Goal: Answer question/provide support

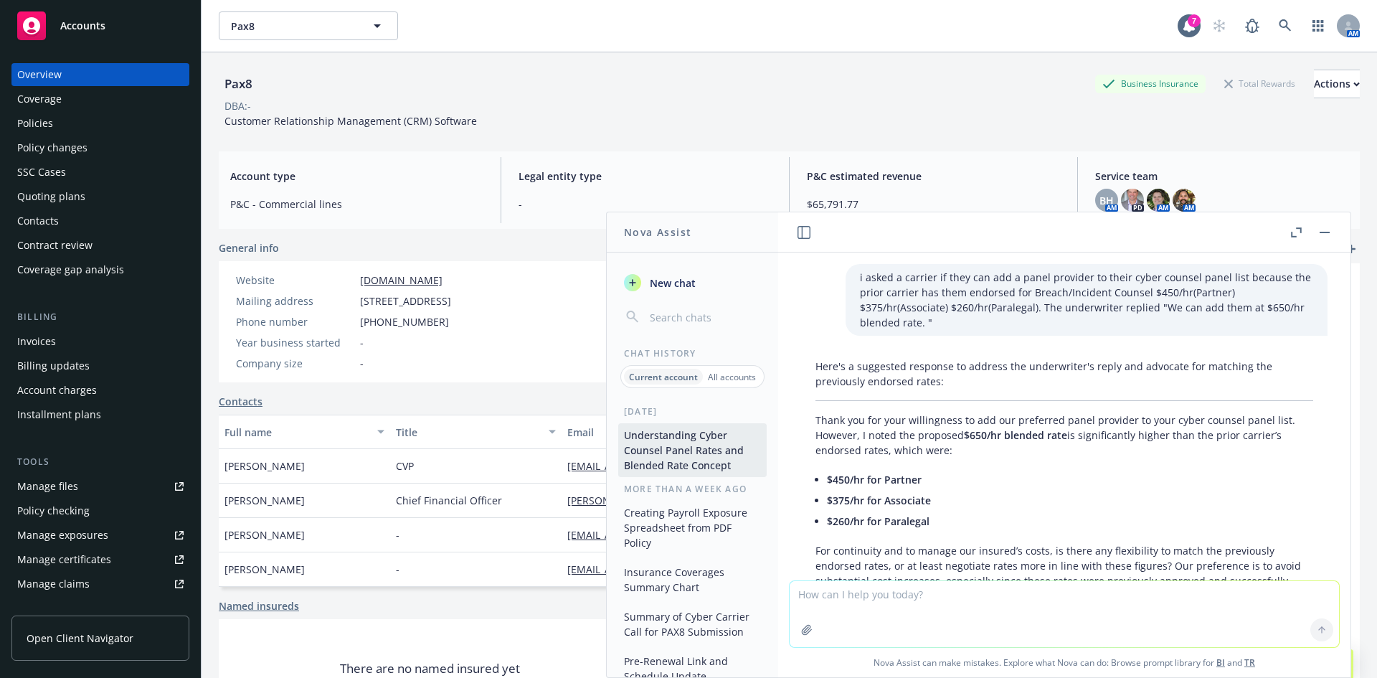
scroll to position [13430, 0]
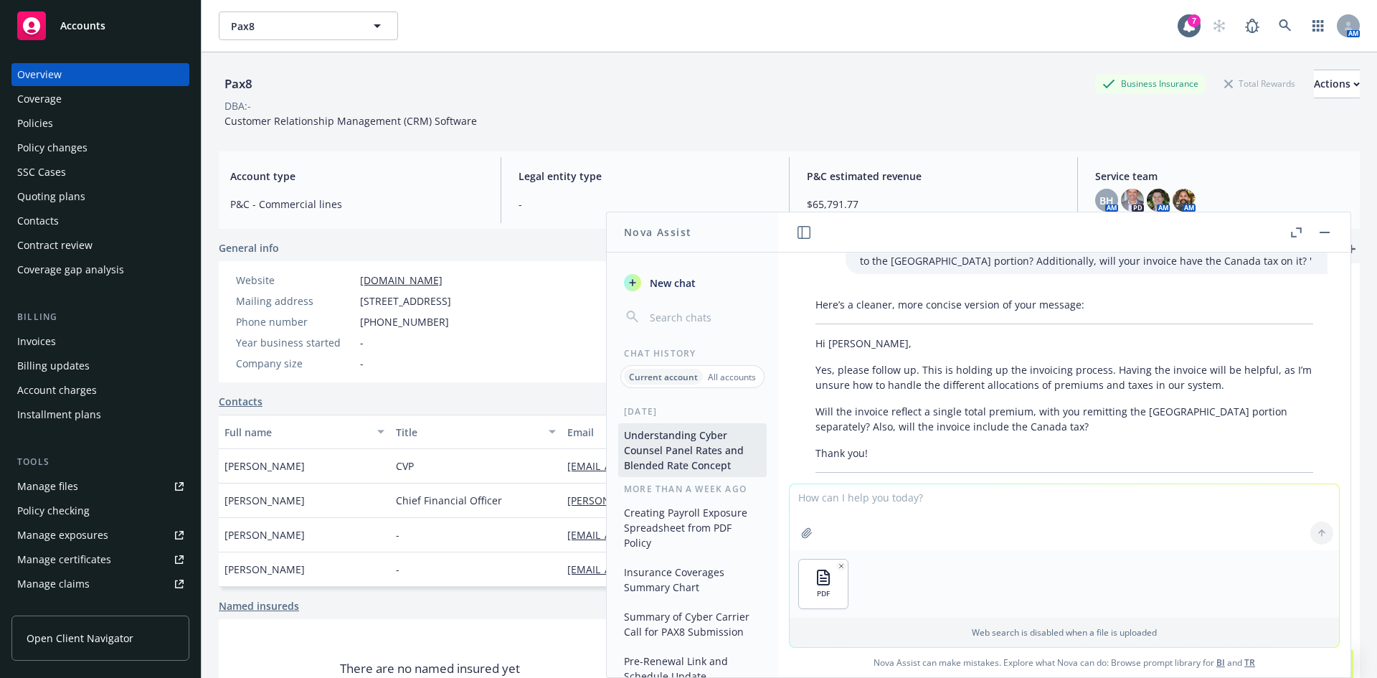
click at [860, 498] on textarea at bounding box center [1063, 517] width 549 height 66
type textarea "is there anything in here that says the insured cannot cancel the policy or the…"
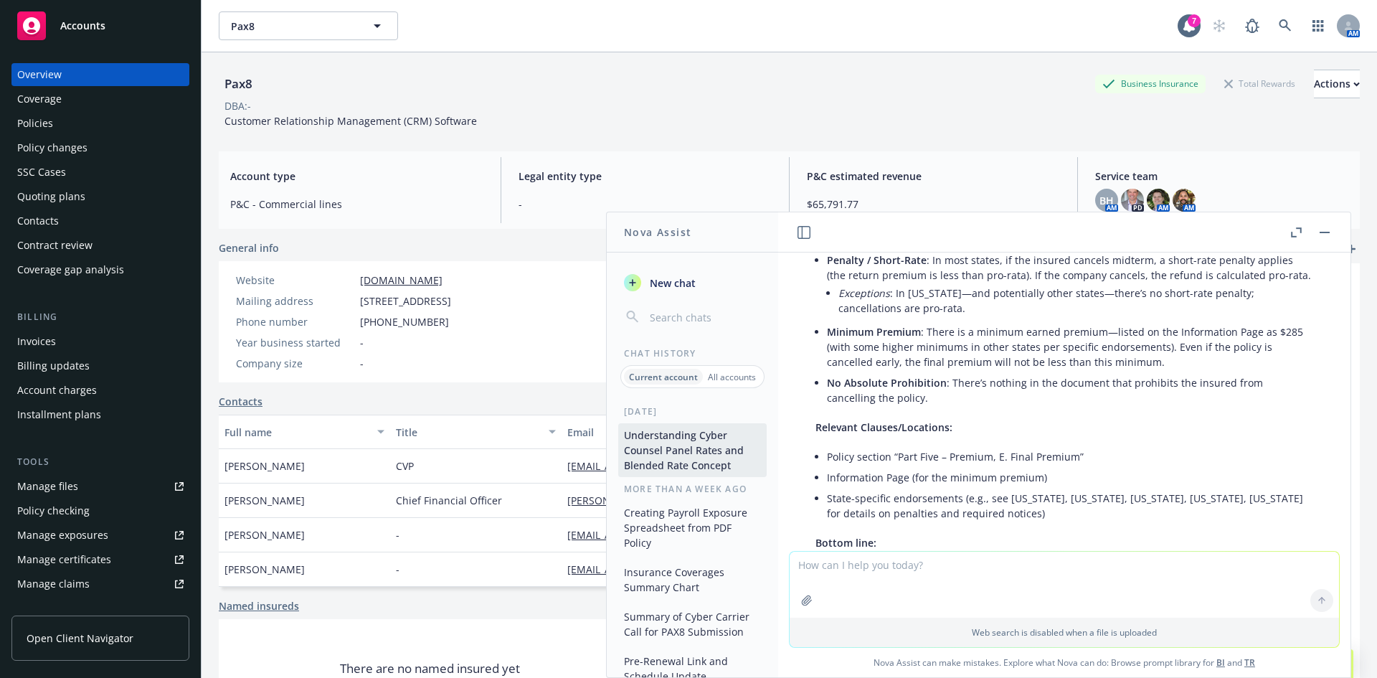
scroll to position [13767, 0]
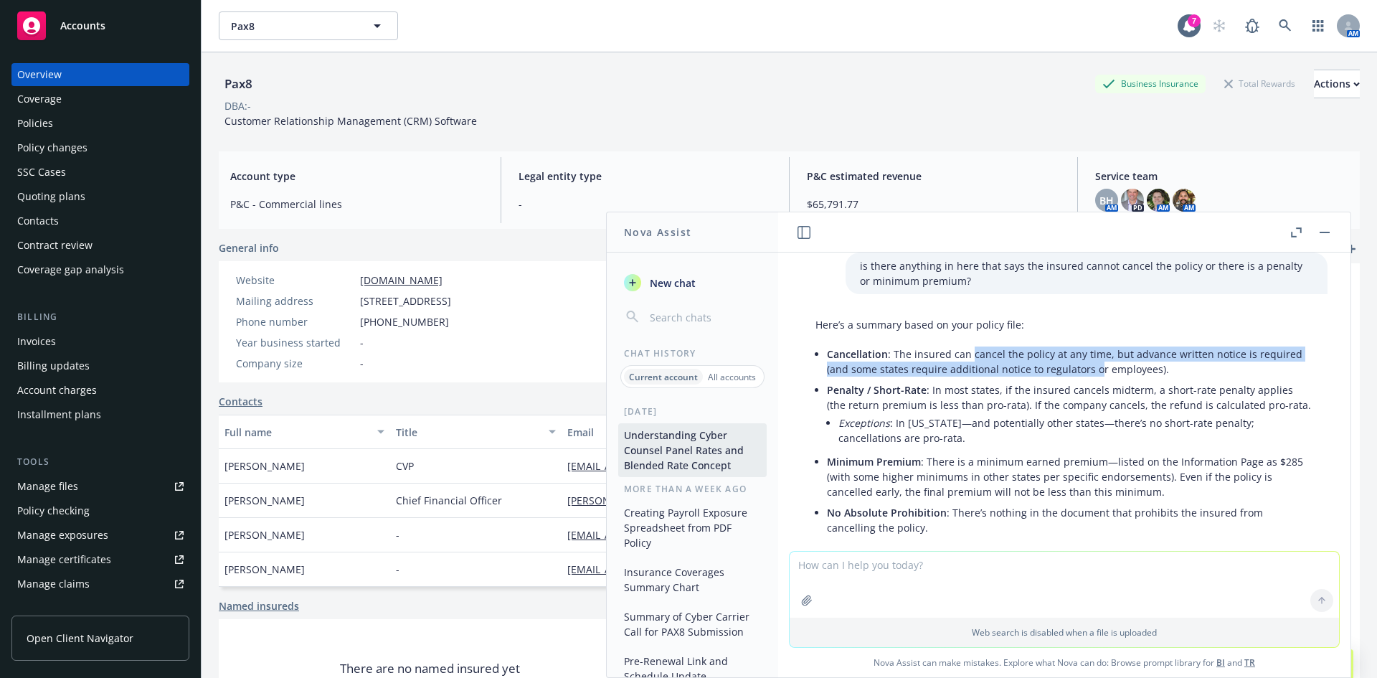
drag, startPoint x: 972, startPoint y: 374, endPoint x: 1094, endPoint y: 380, distance: 122.8
click at [1094, 379] on li "Cancellation : The insured can cancel the policy at any time, but advance writt…" at bounding box center [1070, 361] width 486 height 36
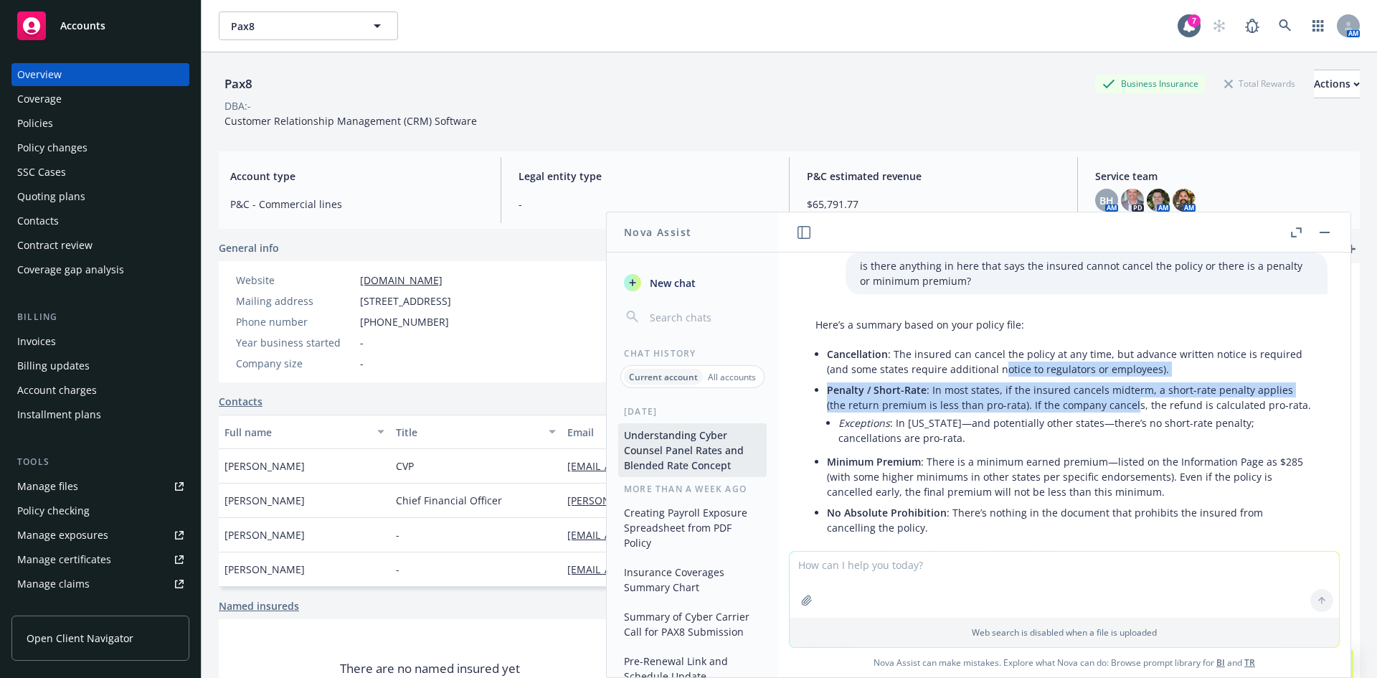
drag, startPoint x: 1130, startPoint y: 414, endPoint x: 1003, endPoint y: 390, distance: 129.1
click at [1003, 390] on ul "Cancellation : The insured can cancel the policy at any time, but advance writt…" at bounding box center [1070, 440] width 486 height 194
click at [1002, 379] on li "Cancellation : The insured can cancel the policy at any time, but advance writt…" at bounding box center [1070, 361] width 486 height 36
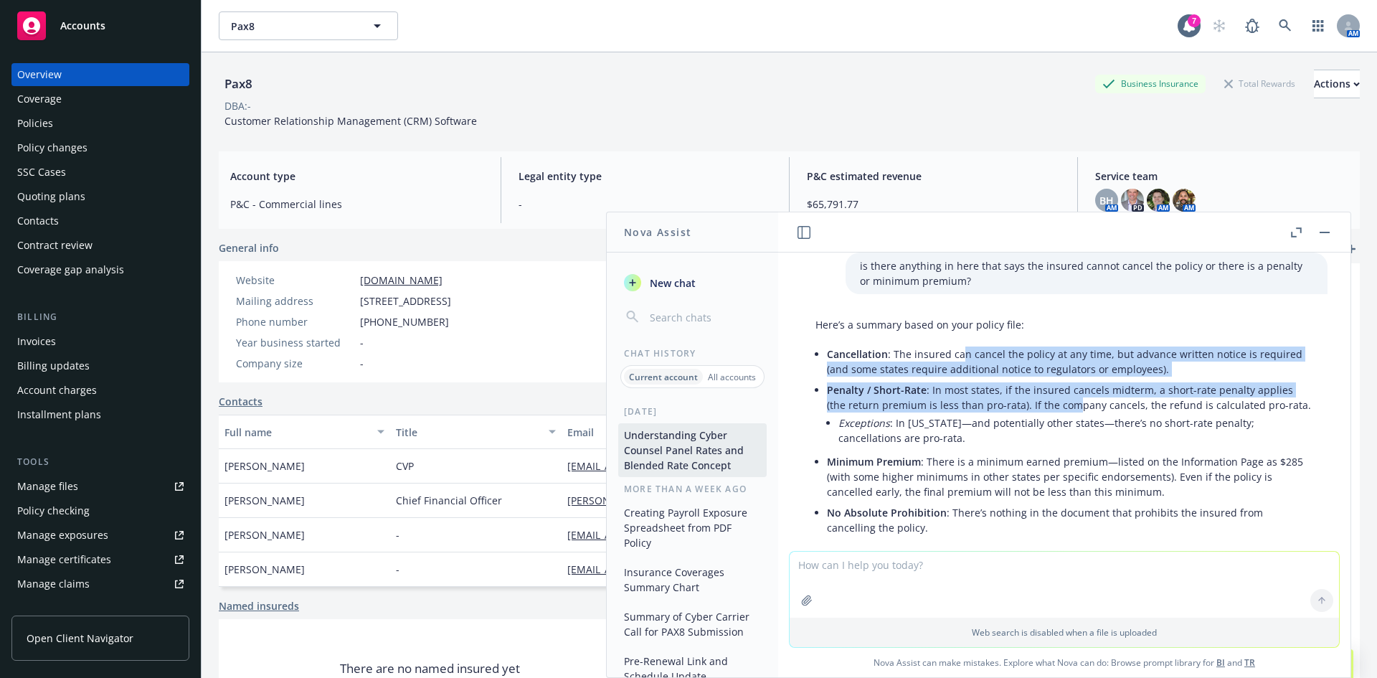
drag, startPoint x: 961, startPoint y: 369, endPoint x: 1073, endPoint y: 419, distance: 122.3
click at [1073, 419] on ul "Cancellation : The insured can cancel the policy at any time, but advance writt…" at bounding box center [1070, 440] width 486 height 194
click at [1073, 419] on li "Penalty / Short-Rate : In most states, if the insured cancels midterm, a short-…" at bounding box center [1070, 415] width 486 height 72
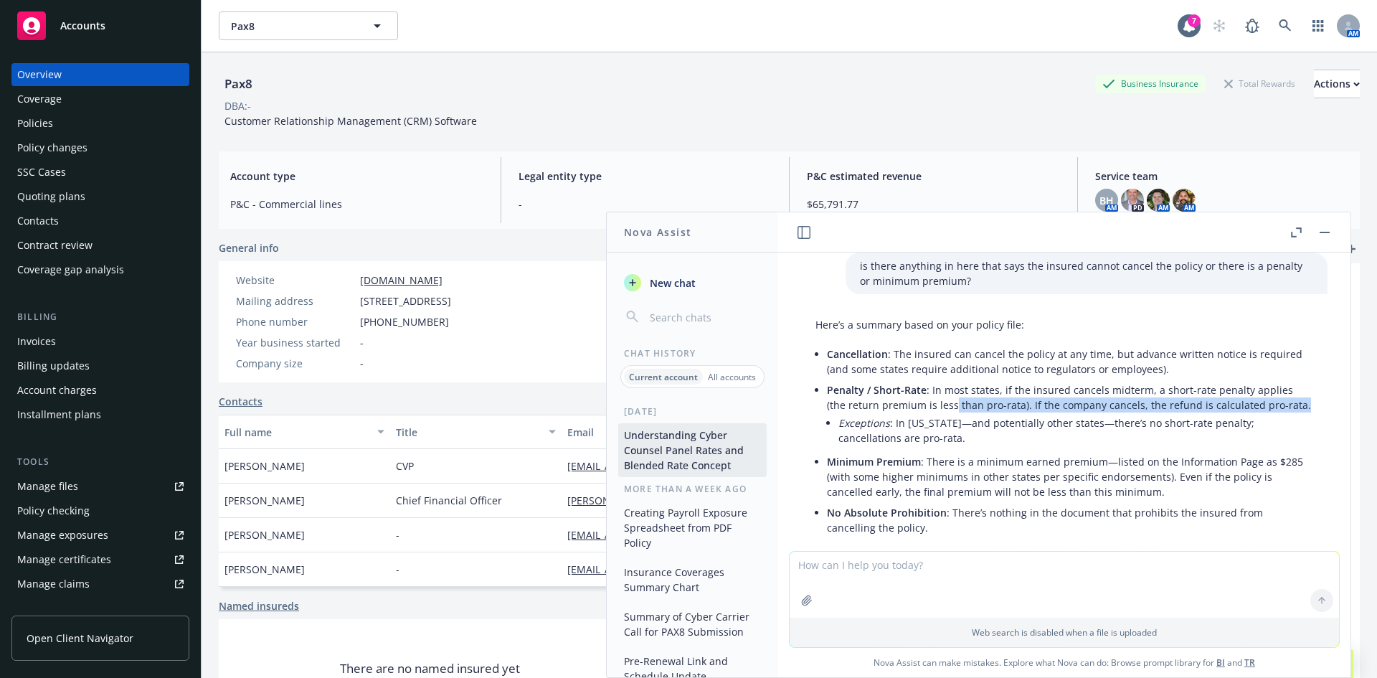
drag, startPoint x: 988, startPoint y: 428, endPoint x: 947, endPoint y: 421, distance: 42.2
click at [947, 421] on li "Penalty / Short-Rate : In most states, if the insured cancels midterm, a short-…" at bounding box center [1070, 415] width 486 height 72
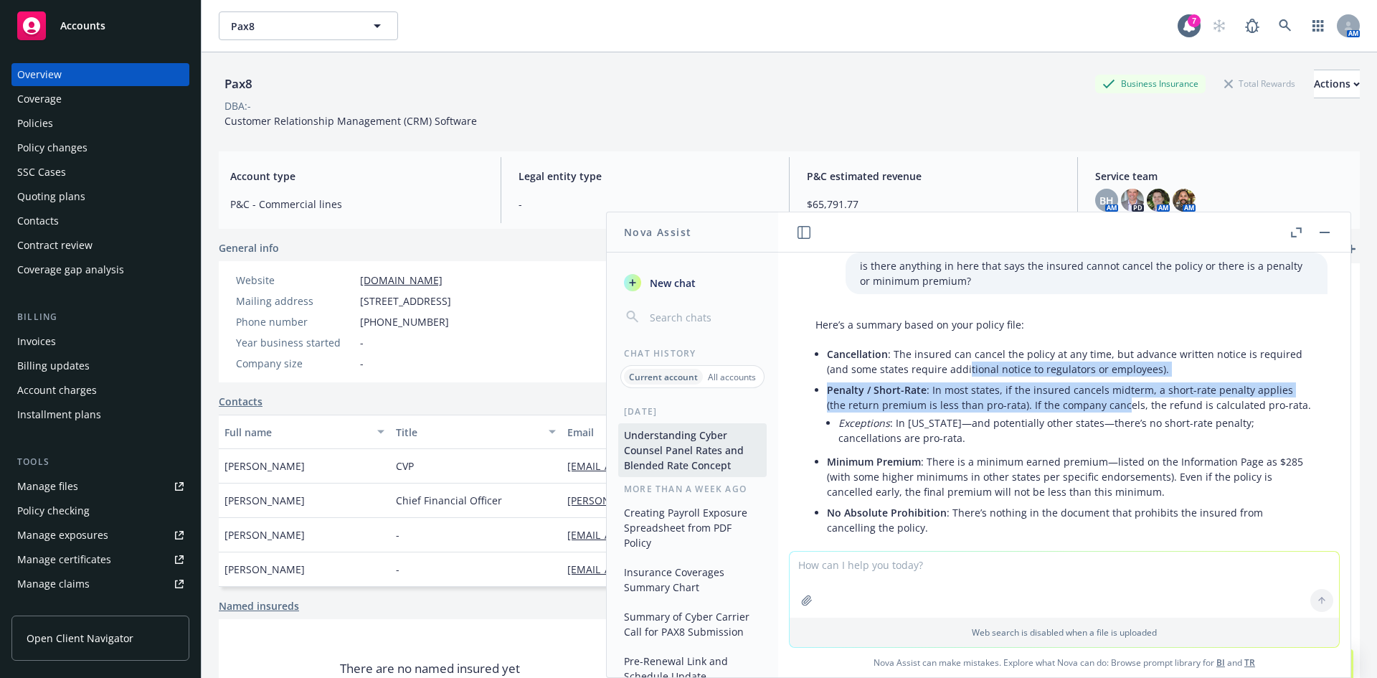
drag, startPoint x: 967, startPoint y: 379, endPoint x: 1121, endPoint y: 413, distance: 158.0
click at [1121, 413] on ul "Cancellation : The insured can cancel the policy at any time, but advance writt…" at bounding box center [1070, 440] width 486 height 194
click at [1121, 413] on li "Penalty / Short-Rate : In most states, if the insured cancels midterm, a short-…" at bounding box center [1070, 415] width 486 height 72
drag, startPoint x: 1170, startPoint y: 412, endPoint x: 1006, endPoint y: 392, distance: 164.8
click at [1006, 392] on ul "Cancellation : The insured can cancel the policy at any time, but advance writt…" at bounding box center [1070, 440] width 486 height 194
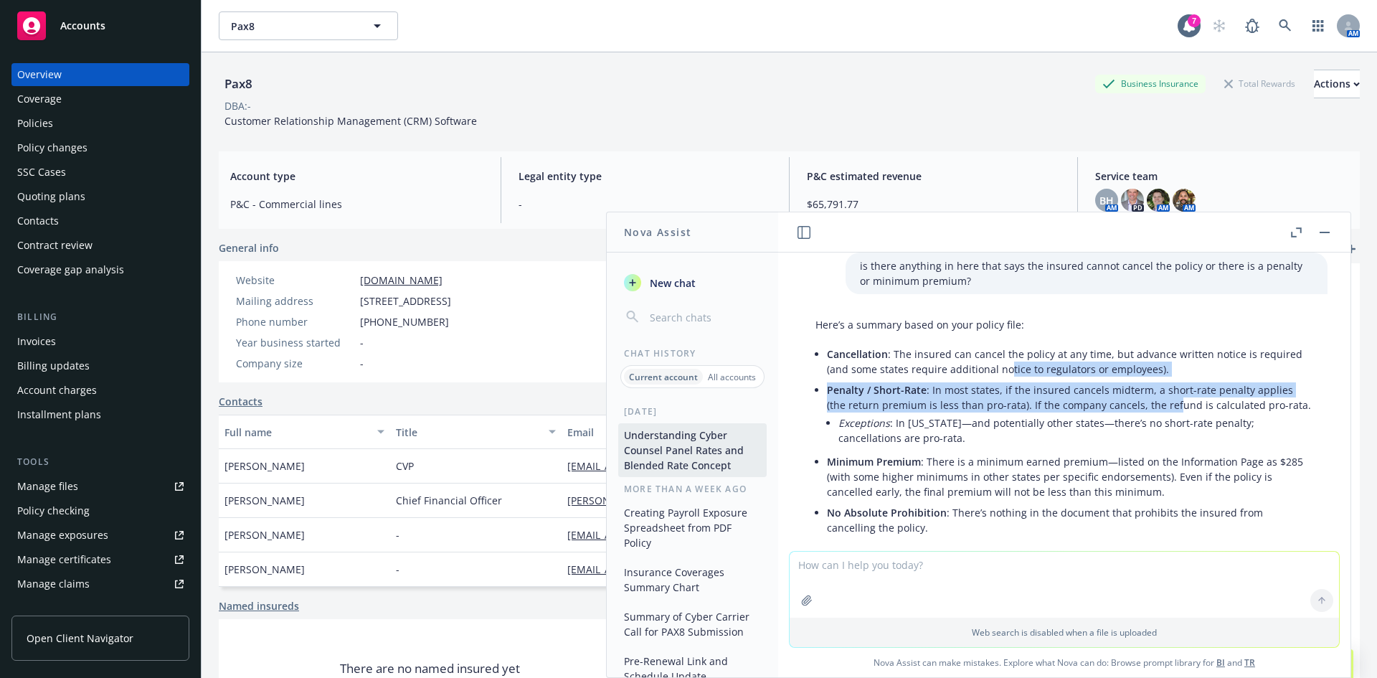
click at [1006, 379] on li "Cancellation : The insured can cancel the policy at any time, but advance writt…" at bounding box center [1070, 361] width 486 height 36
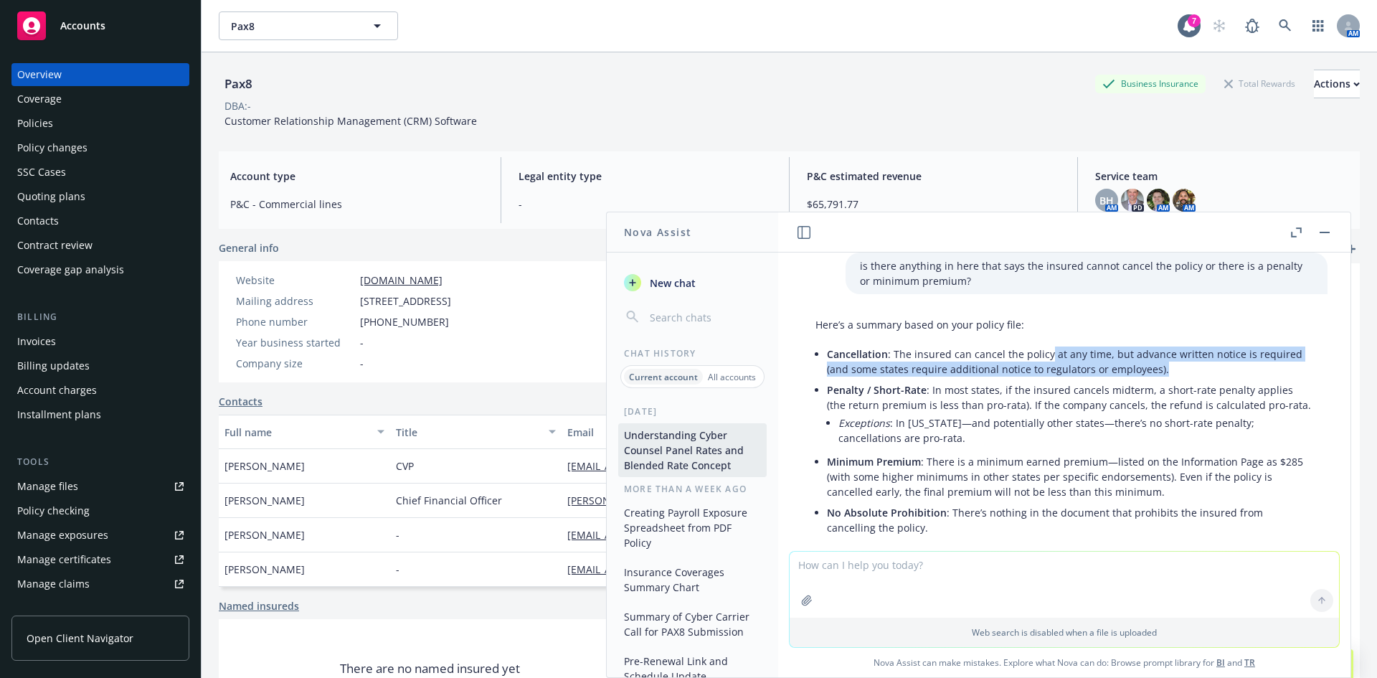
drag, startPoint x: 1048, startPoint y: 363, endPoint x: 1195, endPoint y: 412, distance: 154.9
click at [1195, 412] on ul "Cancellation : The insured can cancel the policy at any time, but advance writt…" at bounding box center [1070, 440] width 486 height 194
click at [1195, 412] on li "Penalty / Short-Rate : In most states, if the insured cancels midterm, a short-…" at bounding box center [1070, 415] width 486 height 72
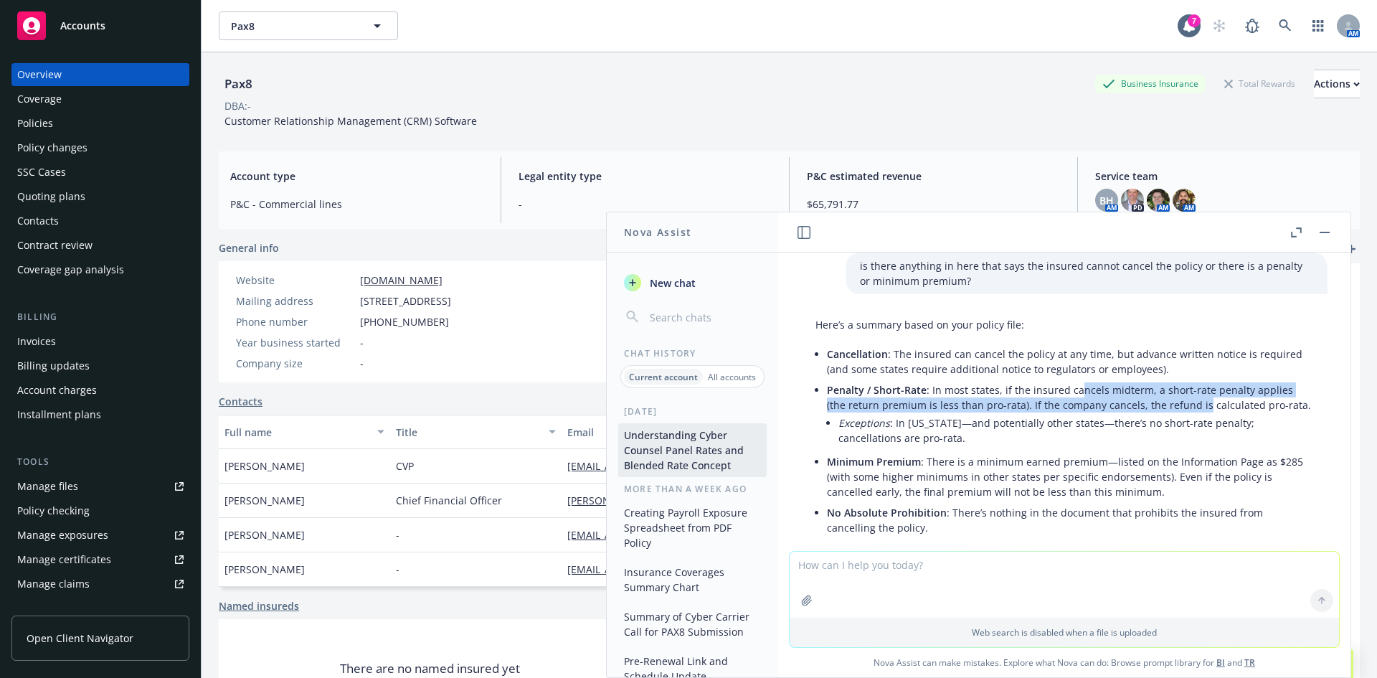
drag, startPoint x: 1196, startPoint y: 419, endPoint x: 1068, endPoint y: 407, distance: 128.2
click at [1068, 407] on li "Penalty / Short-Rate : In most states, if the insured cancels midterm, a short-…" at bounding box center [1070, 415] width 486 height 72
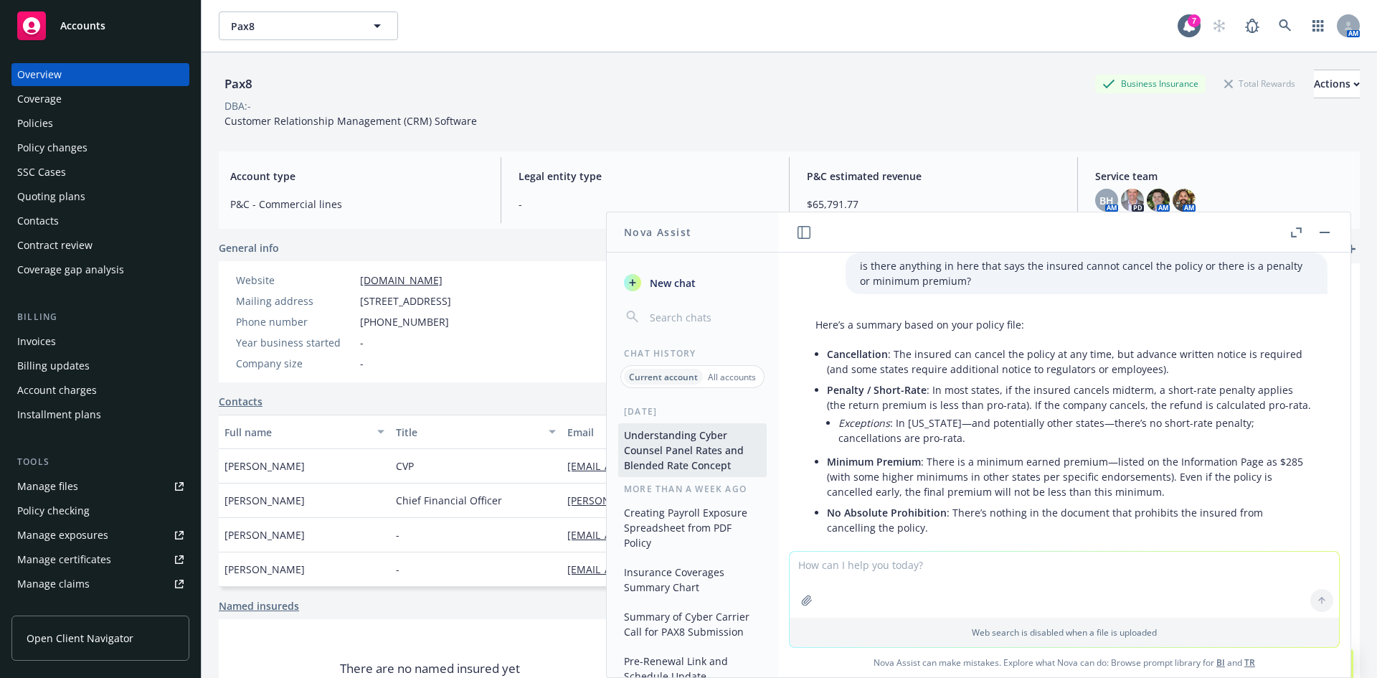
click at [858, 437] on li "Penalty / Short-Rate : In most states, if the insured cancels midterm, a short-…" at bounding box center [1070, 415] width 486 height 72
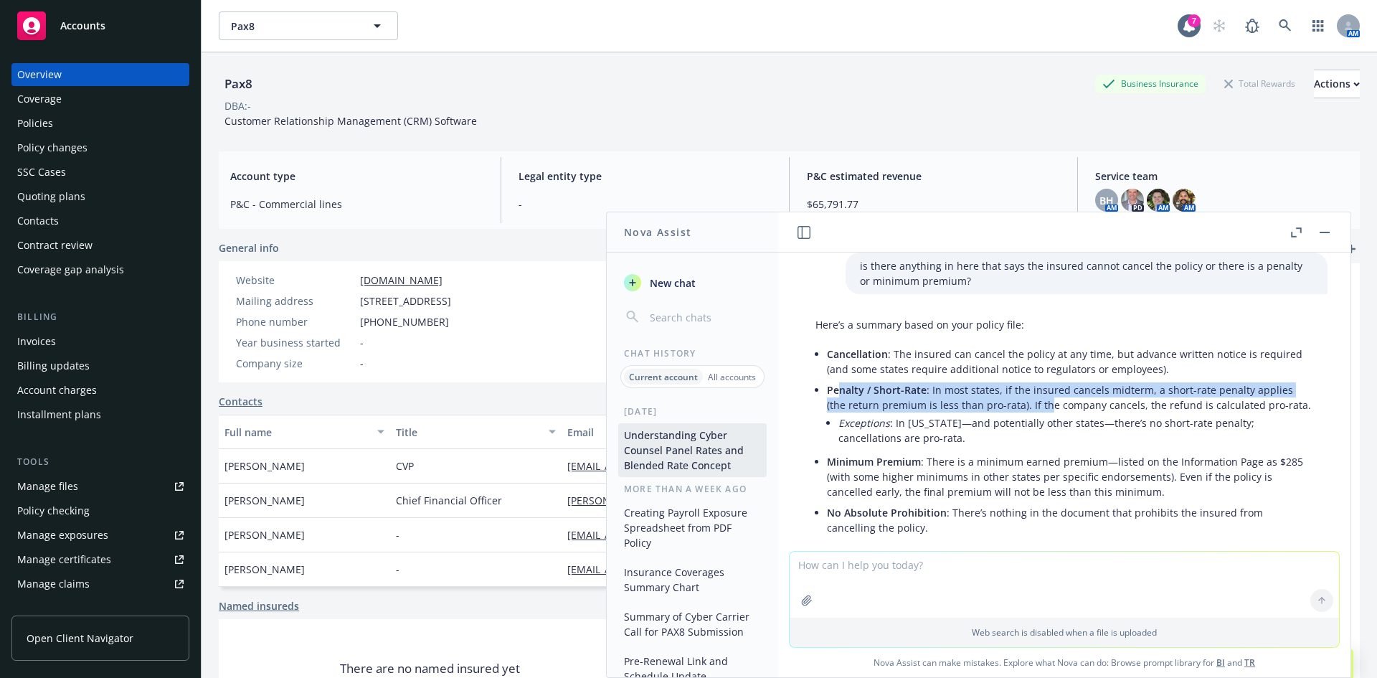
drag, startPoint x: 840, startPoint y: 407, endPoint x: 1048, endPoint y: 425, distance: 207.9
click at [1048, 425] on li "Penalty / Short-Rate : In most states, if the insured cancels midterm, a short-…" at bounding box center [1070, 415] width 486 height 72
drag, startPoint x: 1077, startPoint y: 420, endPoint x: 993, endPoint y: 409, distance: 84.7
click at [993, 409] on li "Penalty / Short-Rate : In most states, if the insured cancels midterm, a short-…" at bounding box center [1070, 415] width 486 height 72
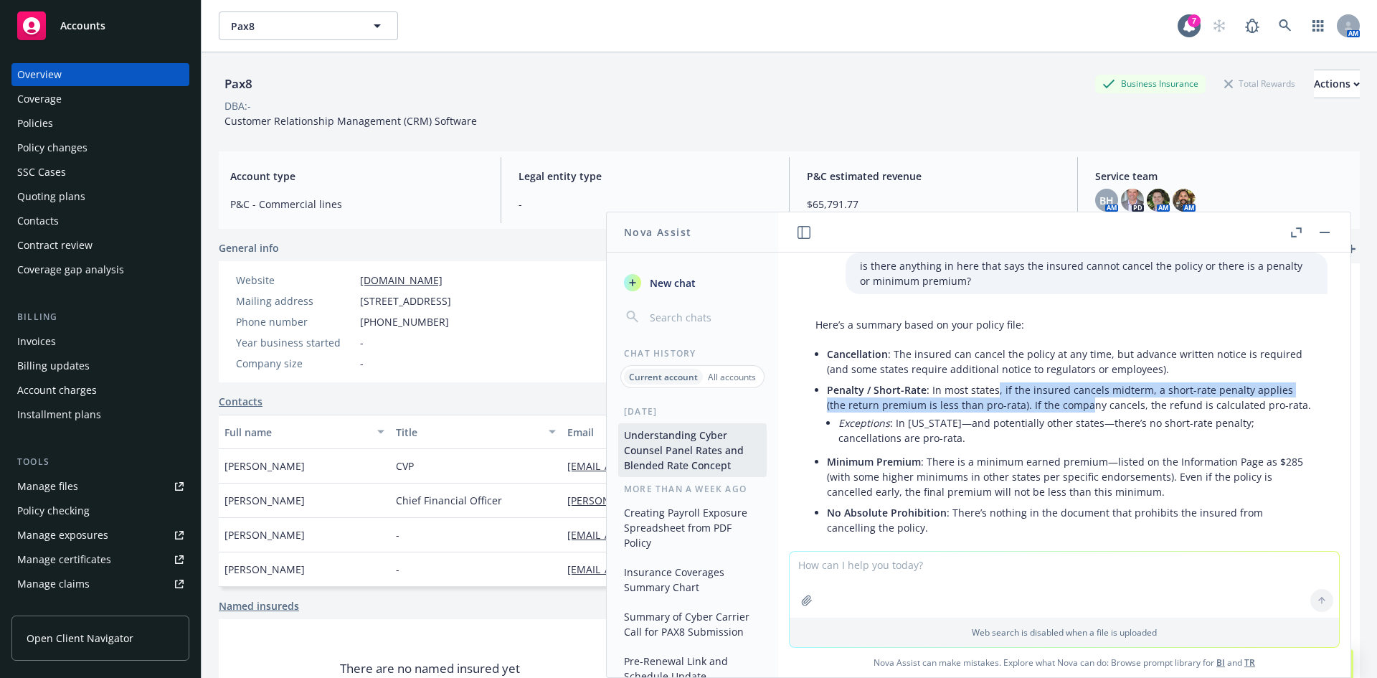
click at [993, 409] on li "Penalty / Short-Rate : In most states, if the insured cancels midterm, a short-…" at bounding box center [1070, 415] width 486 height 72
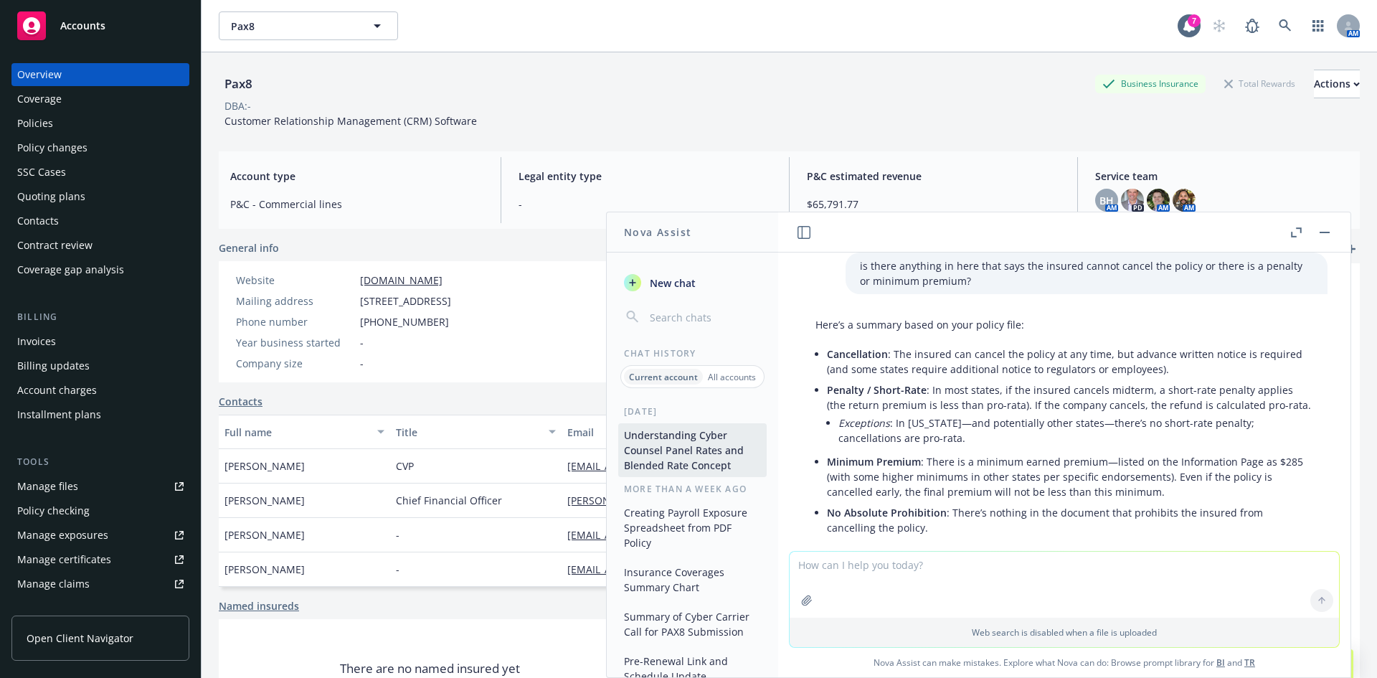
scroll to position [13935, 0]
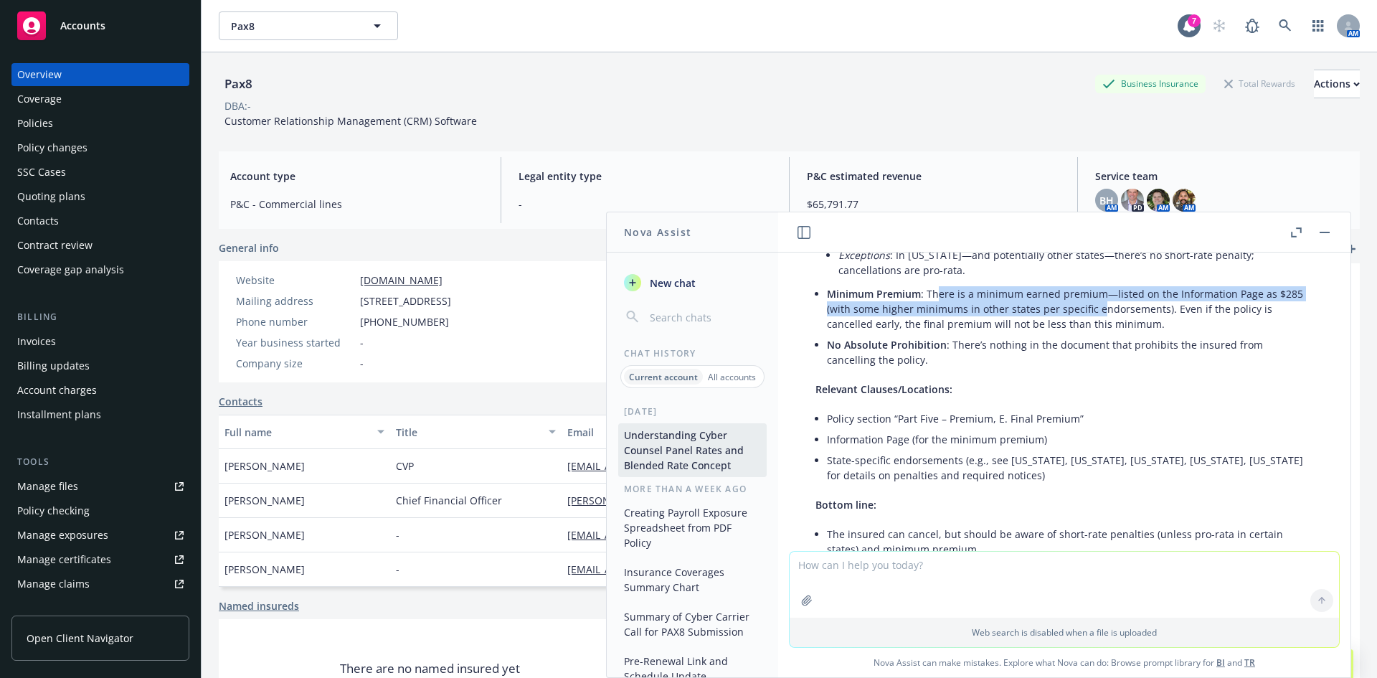
drag, startPoint x: 939, startPoint y: 323, endPoint x: 1099, endPoint y: 343, distance: 161.2
click at [1099, 334] on li "Minimum Premium : There is a minimum earned premium—listed on the Information P…" at bounding box center [1070, 308] width 486 height 51
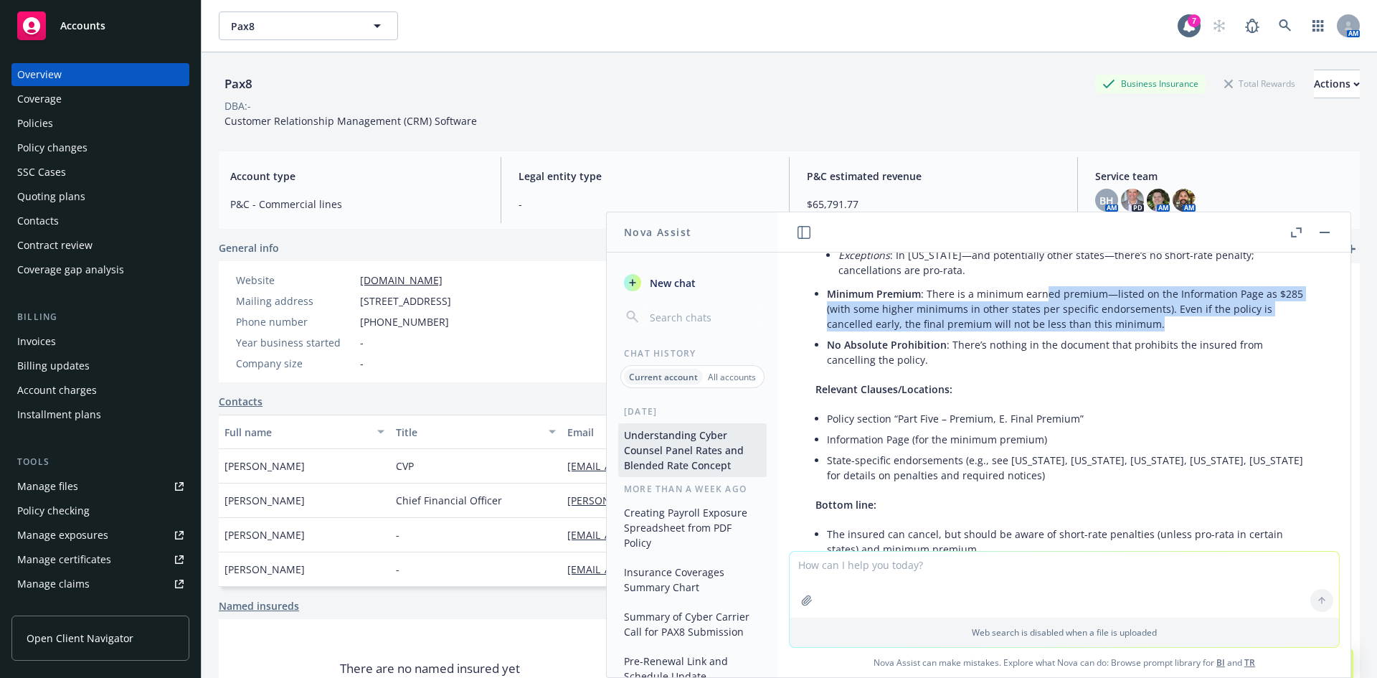
drag, startPoint x: 1180, startPoint y: 347, endPoint x: 1042, endPoint y: 326, distance: 139.9
click at [1042, 326] on li "Minimum Premium : There is a minimum earned premium—listed on the Information P…" at bounding box center [1070, 308] width 486 height 51
drag, startPoint x: 947, startPoint y: 326, endPoint x: 1155, endPoint y: 348, distance: 209.1
click at [1155, 334] on li "Minimum Premium : There is a minimum earned premium—listed on the Information P…" at bounding box center [1070, 308] width 486 height 51
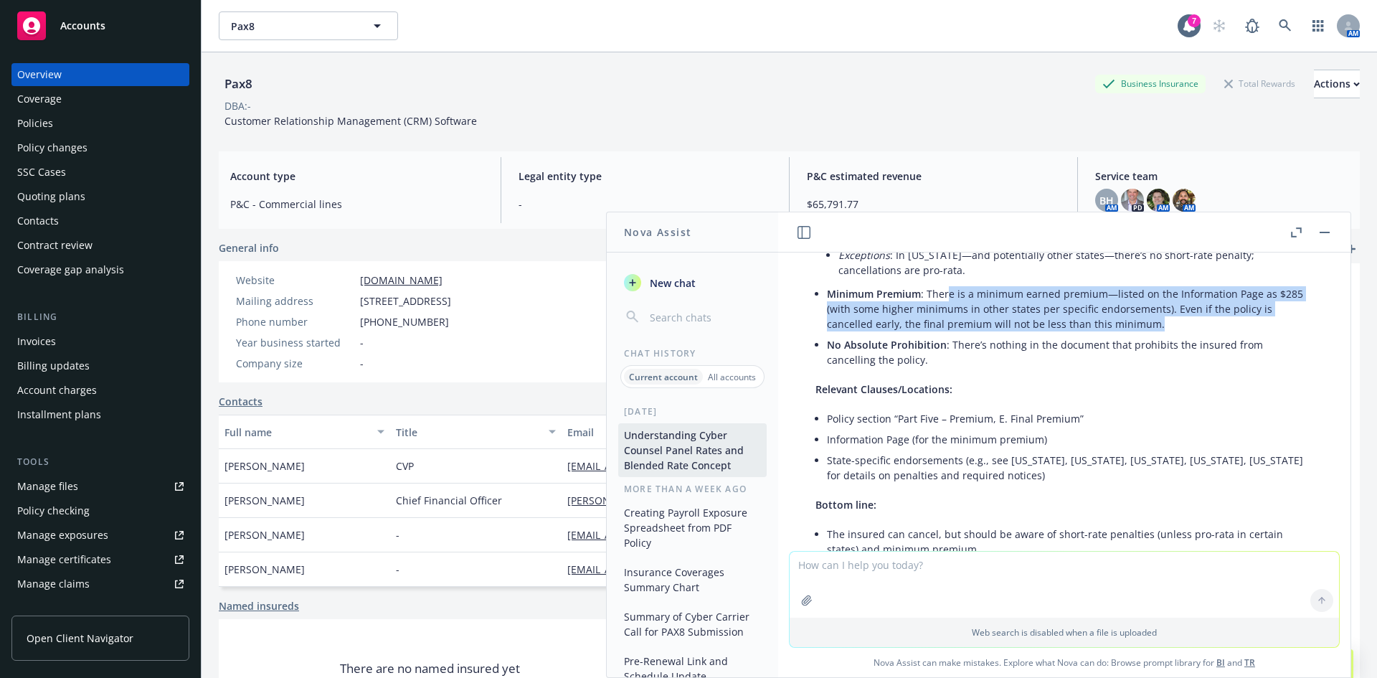
click at [1155, 334] on li "Minimum Premium : There is a minimum earned premium—listed on the Information P…" at bounding box center [1070, 308] width 486 height 51
drag, startPoint x: 1163, startPoint y: 348, endPoint x: 1045, endPoint y: 322, distance: 120.4
click at [1045, 322] on li "Minimum Premium : There is a minimum earned premium—listed on the Information P…" at bounding box center [1070, 308] width 486 height 51
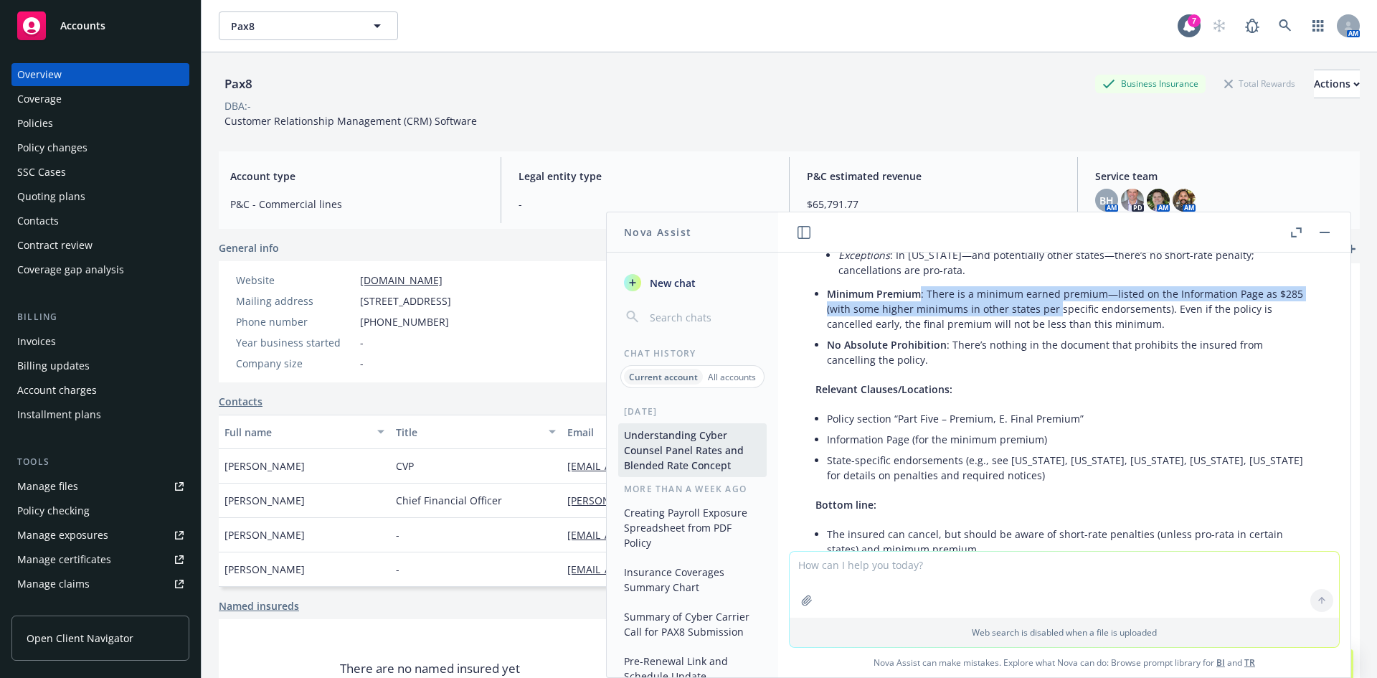
drag, startPoint x: 921, startPoint y: 325, endPoint x: 1056, endPoint y: 341, distance: 135.1
click at [1056, 334] on li "Minimum Premium : There is a minimum earned premium—listed on the Information P…" at bounding box center [1070, 308] width 486 height 51
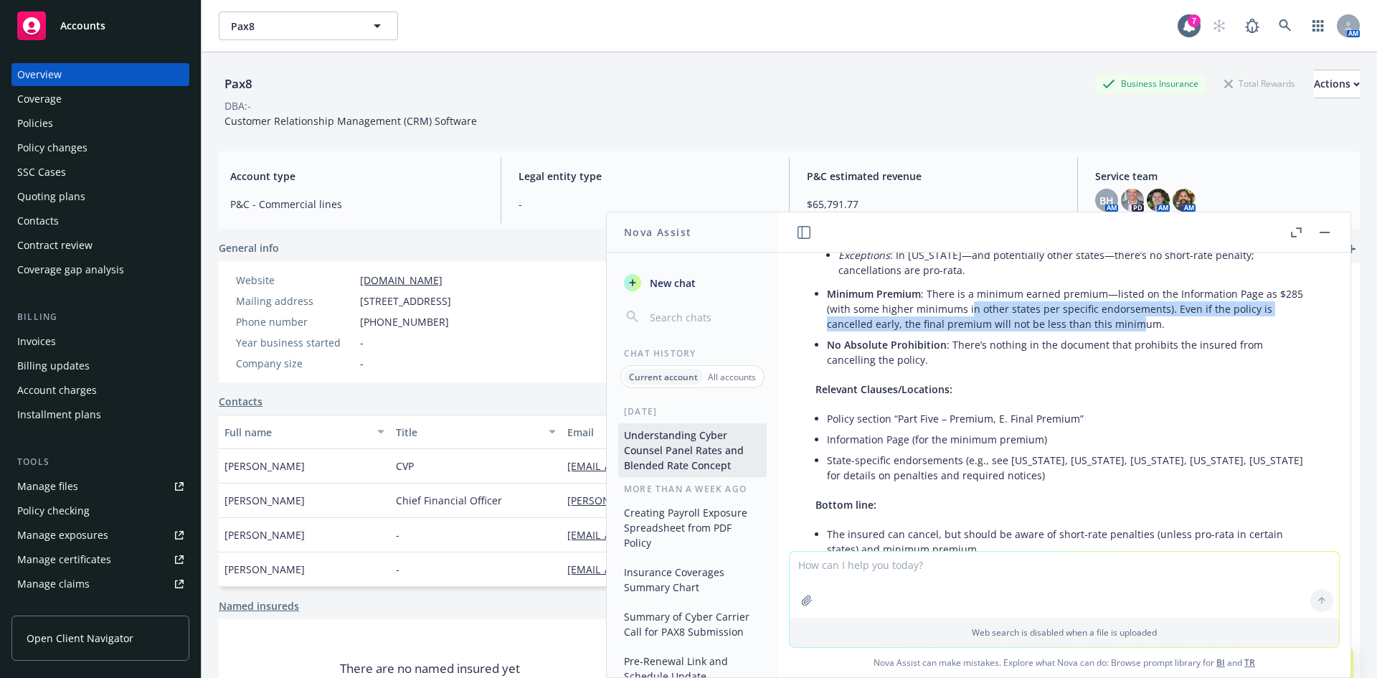
drag, startPoint x: 1128, startPoint y: 353, endPoint x: 969, endPoint y: 333, distance: 160.5
click at [970, 334] on li "Minimum Premium : There is a minimum earned premium—listed on the Information P…" at bounding box center [1070, 308] width 486 height 51
click at [969, 333] on li "Minimum Premium : There is a minimum earned premium—listed on the Information P…" at bounding box center [1070, 308] width 486 height 51
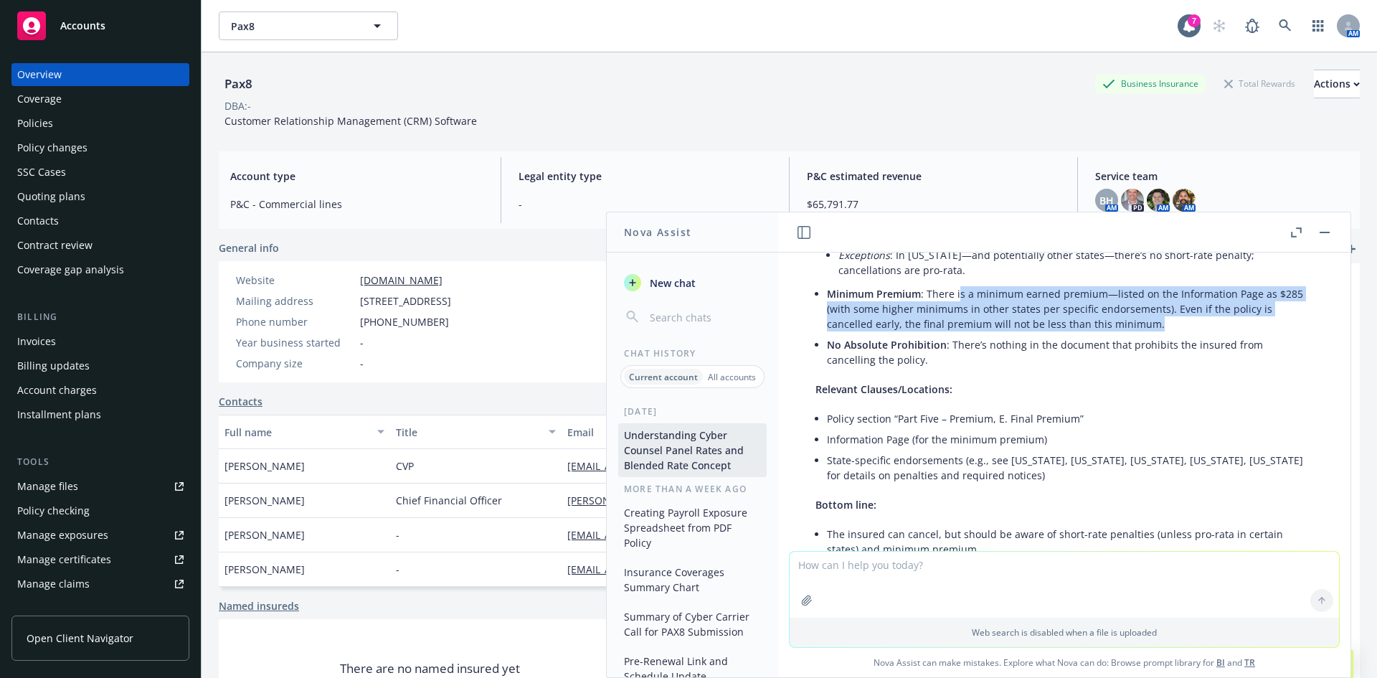
drag, startPoint x: 984, startPoint y: 336, endPoint x: 1173, endPoint y: 354, distance: 190.2
click at [1173, 334] on li "Minimum Premium : There is a minimum earned premium—listed on the Information P…" at bounding box center [1070, 308] width 486 height 51
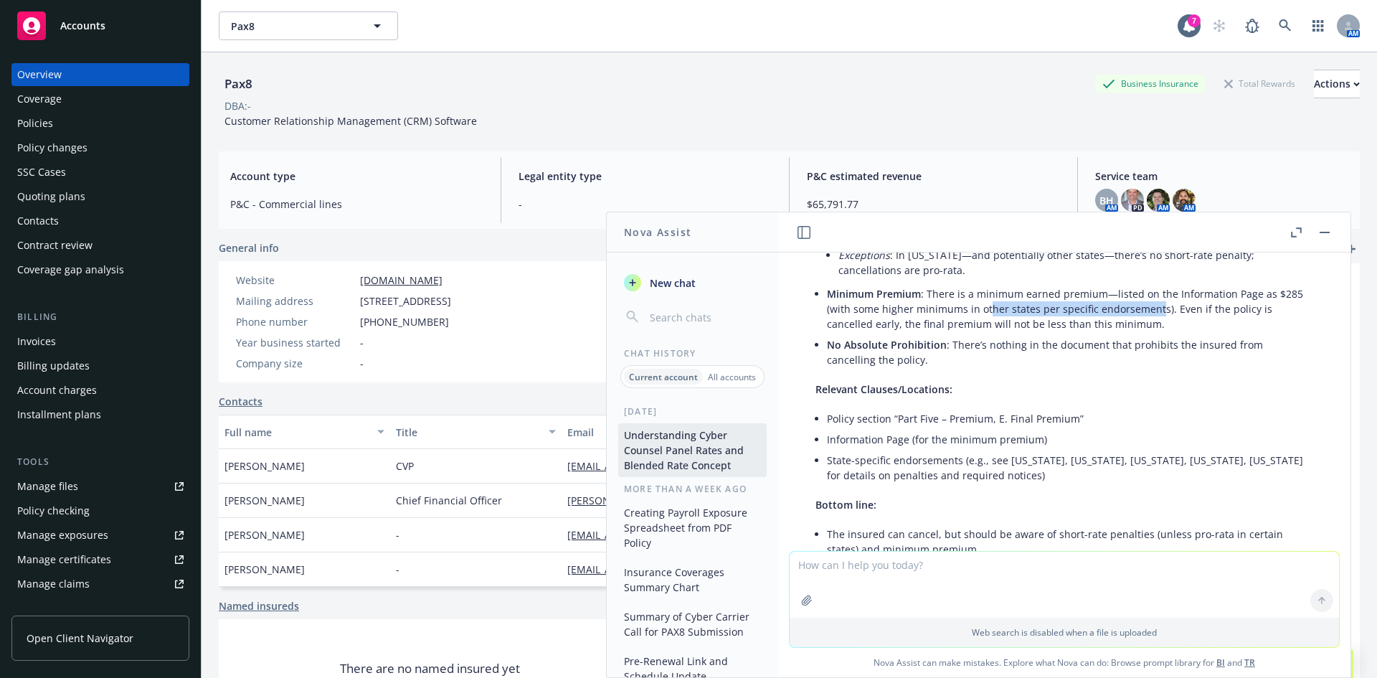
drag, startPoint x: 1080, startPoint y: 343, endPoint x: 987, endPoint y: 331, distance: 94.0
click at [987, 331] on li "Minimum Premium : There is a minimum earned premium—listed on the Information P…" at bounding box center [1070, 308] width 486 height 51
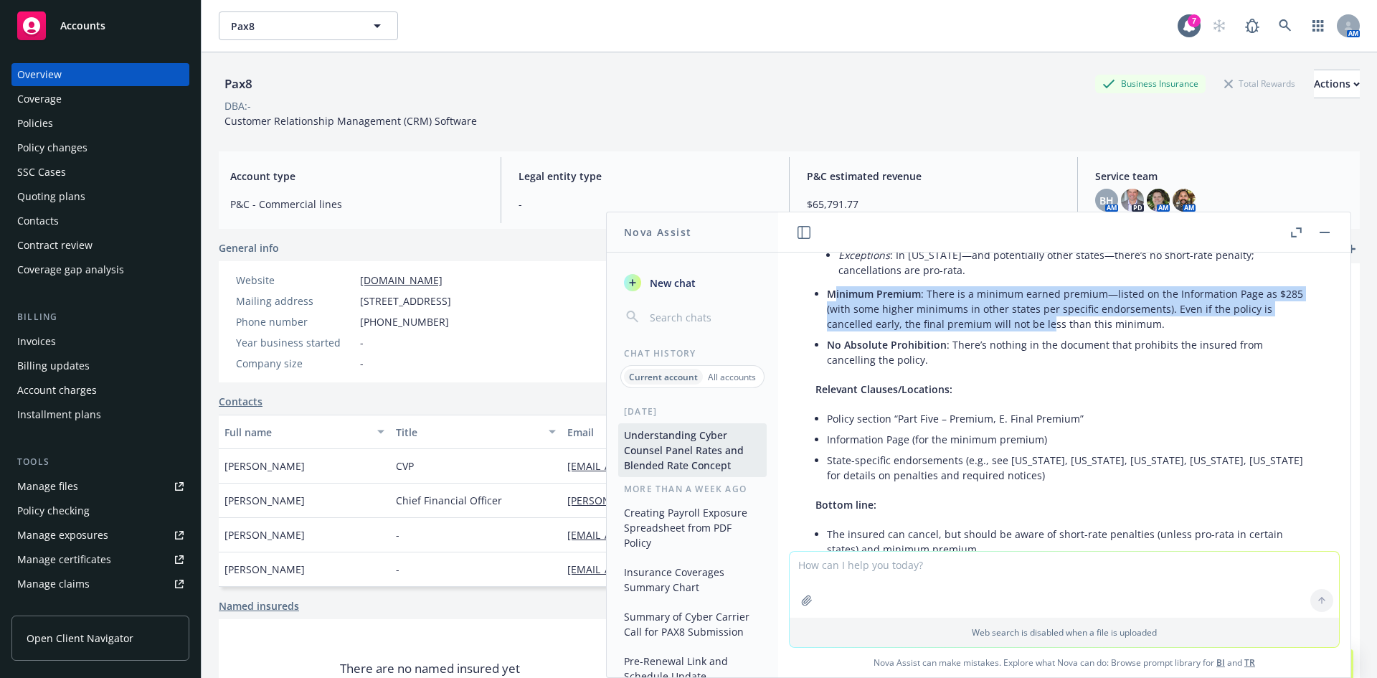
drag, startPoint x: 835, startPoint y: 325, endPoint x: 1045, endPoint y: 359, distance: 212.1
click at [1045, 334] on li "Minimum Premium : There is a minimum earned premium—listed on the Information P…" at bounding box center [1070, 308] width 486 height 51
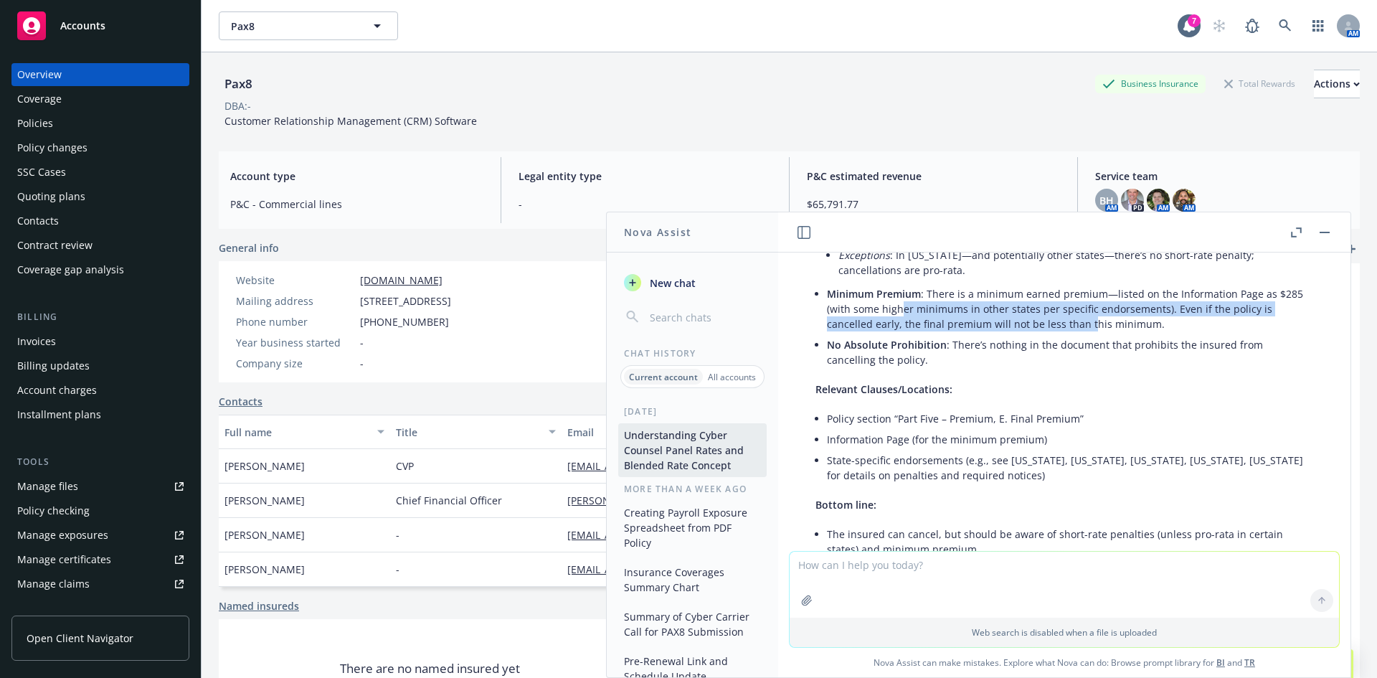
drag, startPoint x: 1089, startPoint y: 359, endPoint x: 900, endPoint y: 341, distance: 190.2
click at [900, 334] on li "Minimum Premium : There is a minimum earned premium—listed on the Information P…" at bounding box center [1070, 308] width 486 height 51
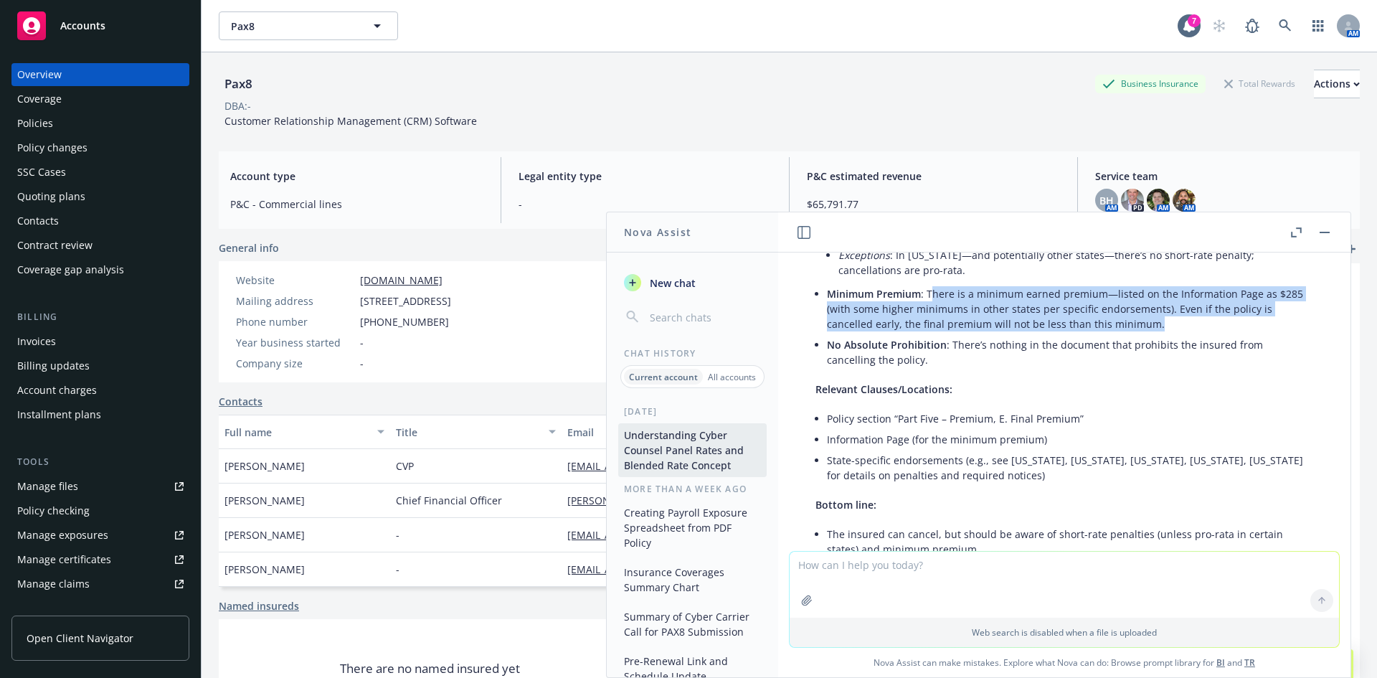
drag, startPoint x: 931, startPoint y: 326, endPoint x: 1171, endPoint y: 359, distance: 242.5
click at [1171, 334] on li "Minimum Premium : There is a minimum earned premium—listed on the Information P…" at bounding box center [1070, 308] width 486 height 51
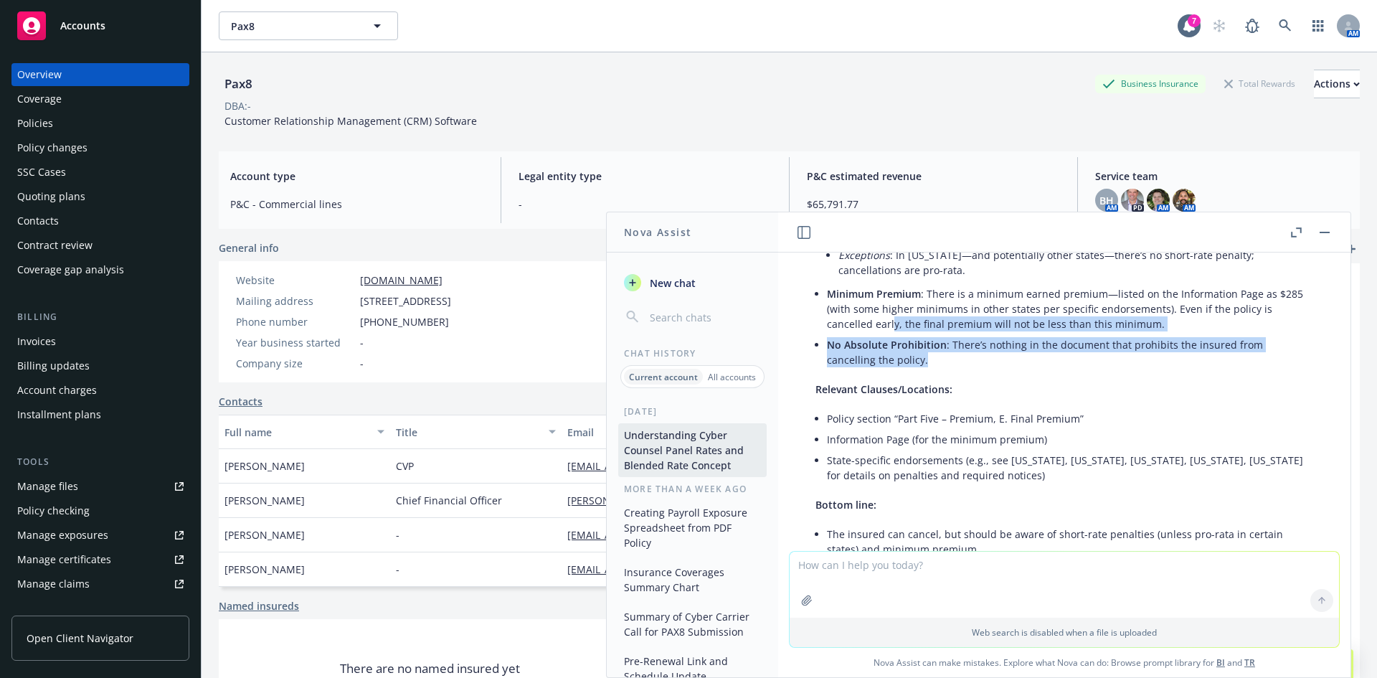
drag, startPoint x: 1048, startPoint y: 384, endPoint x: 888, endPoint y: 359, distance: 161.2
click at [891, 359] on ul "Cancellation : The insured can cancel the policy at any time, but advance writt…" at bounding box center [1070, 273] width 486 height 194
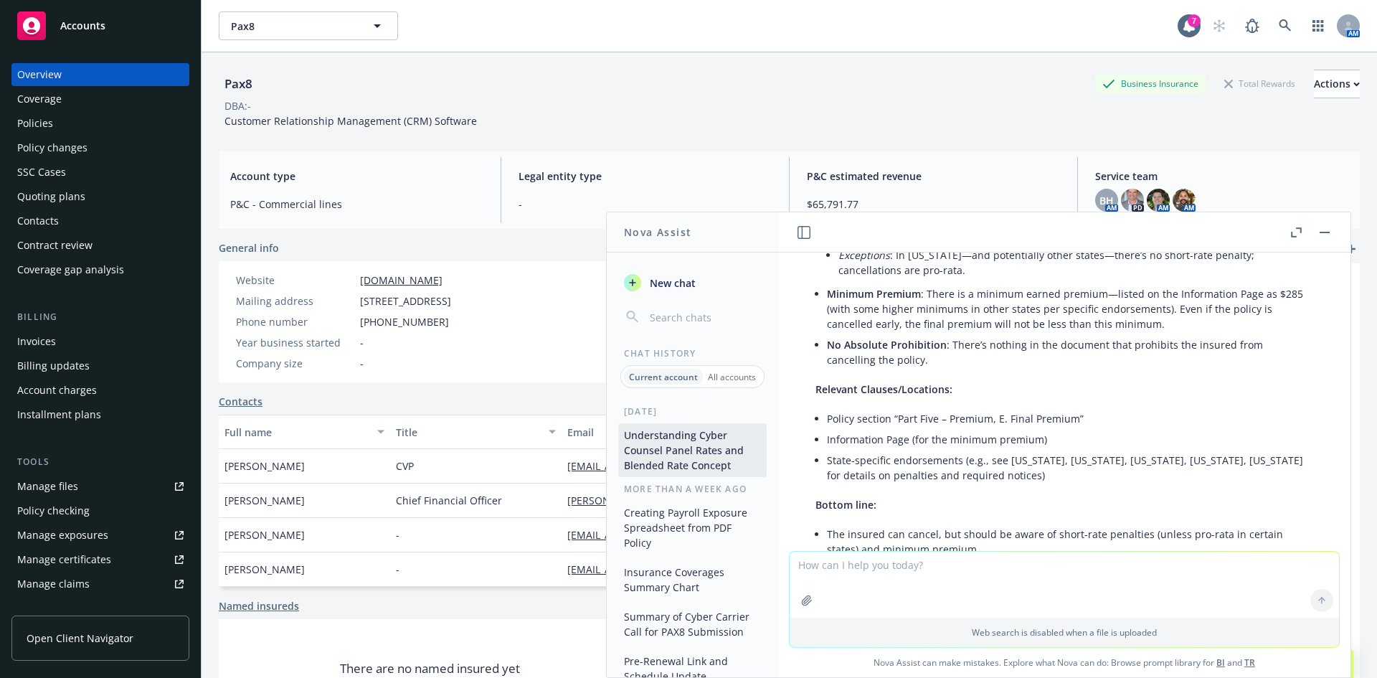
click at [888, 334] on li "Minimum Premium : There is a minimum earned premium—listed on the Information P…" at bounding box center [1070, 308] width 486 height 51
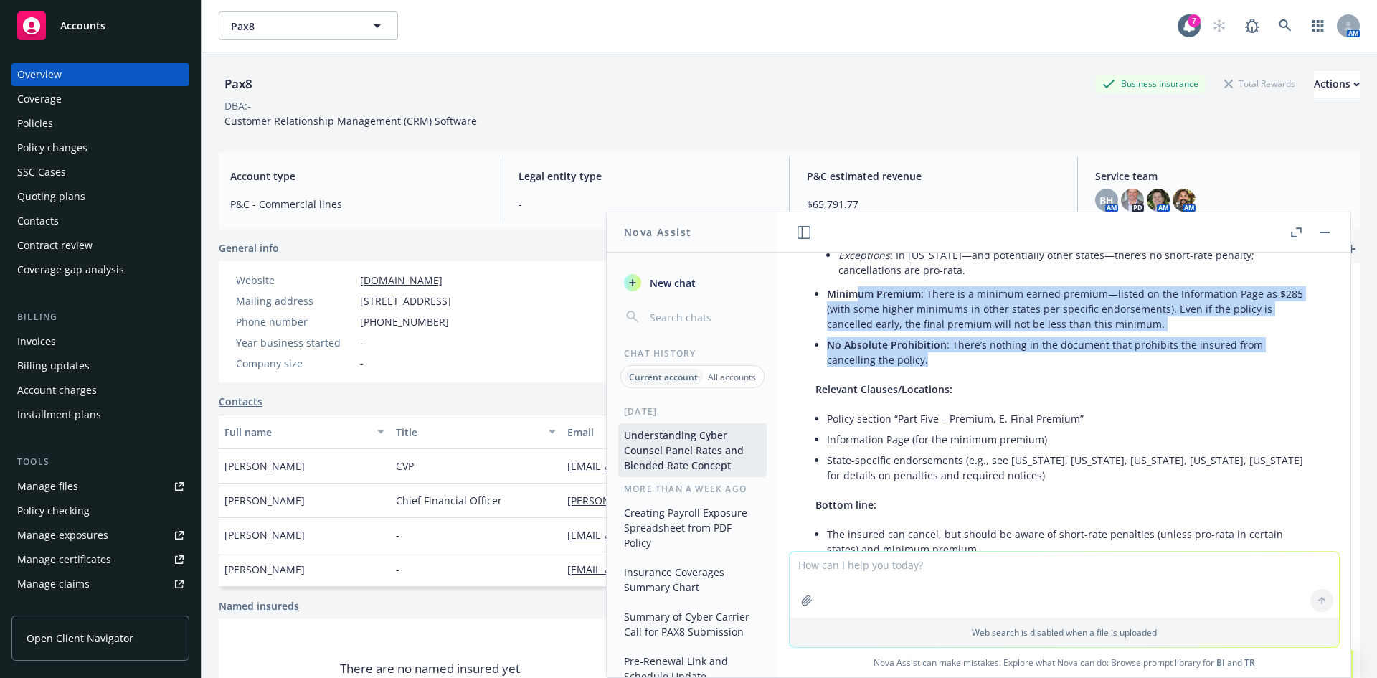
drag, startPoint x: 850, startPoint y: 328, endPoint x: 1037, endPoint y: 384, distance: 194.6
click at [1037, 370] on ul "Cancellation : The insured can cancel the policy at any time, but advance writt…" at bounding box center [1070, 273] width 486 height 194
click at [1037, 370] on li "No Absolute Prohibition : There’s nothing in the document that prohibits the in…" at bounding box center [1070, 352] width 486 height 36
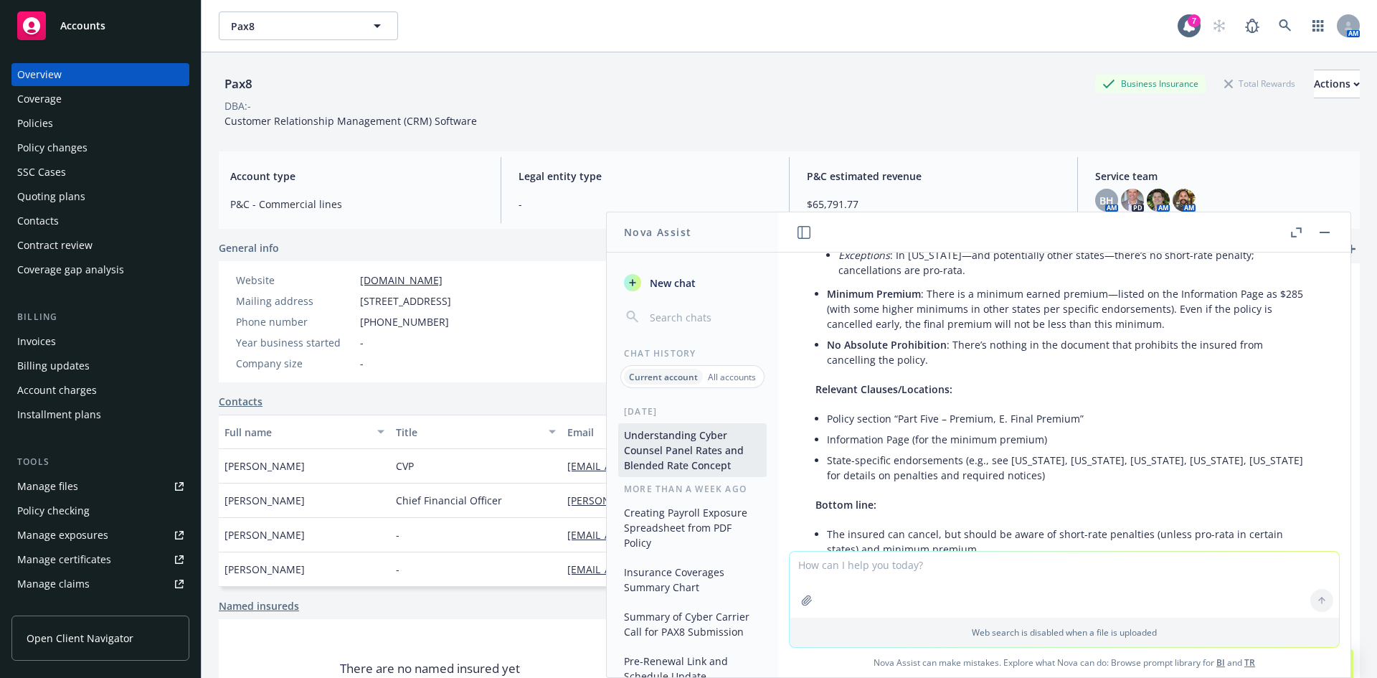
click at [926, 334] on li "Minimum Premium : There is a minimum earned premium—listed on the Information P…" at bounding box center [1070, 308] width 486 height 51
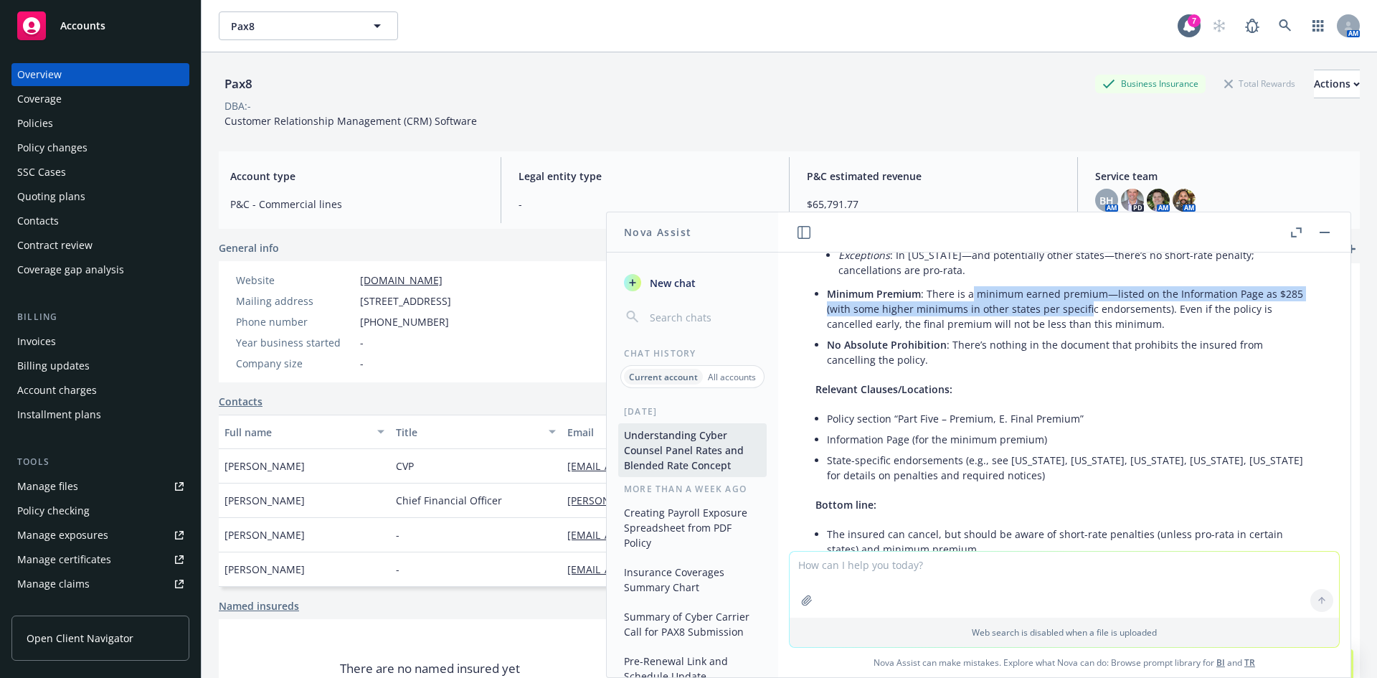
drag, startPoint x: 972, startPoint y: 314, endPoint x: 1086, endPoint y: 338, distance: 117.3
click at [1086, 334] on li "Minimum Premium : There is a minimum earned premium—listed on the Information P…" at bounding box center [1070, 308] width 486 height 51
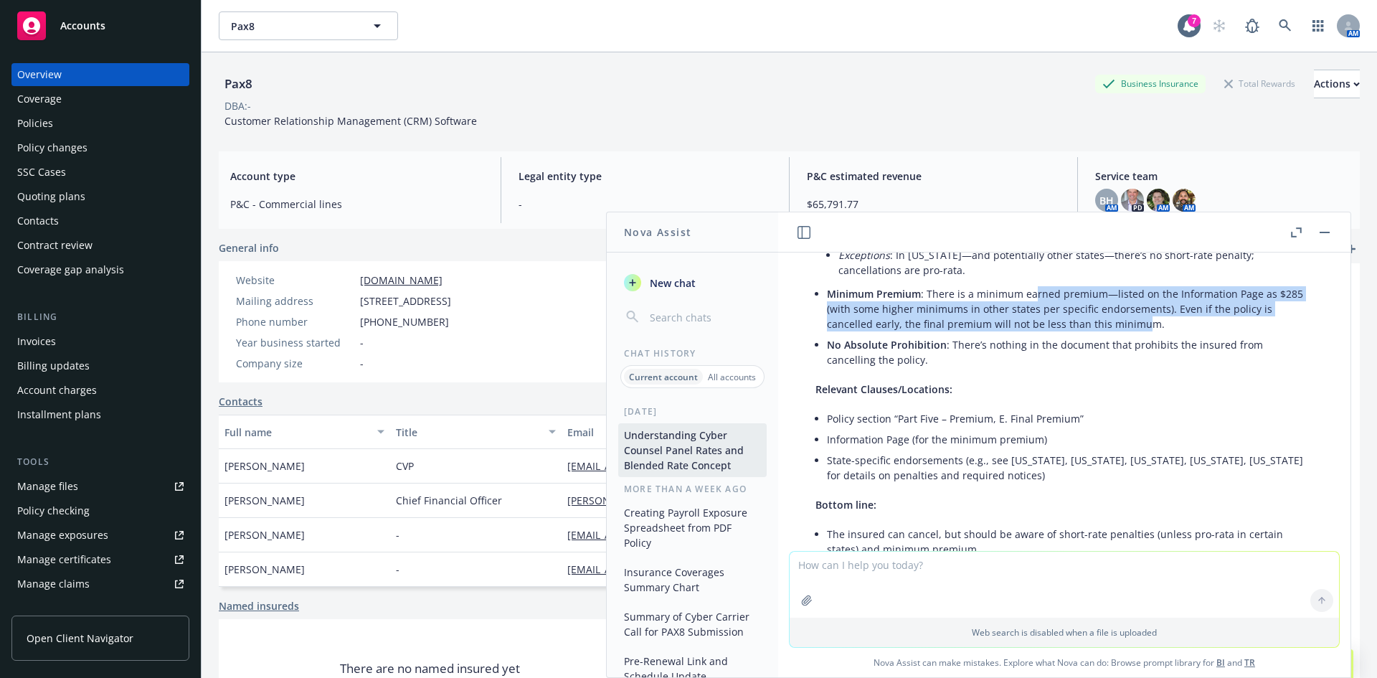
drag, startPoint x: 1140, startPoint y: 348, endPoint x: 1030, endPoint y: 328, distance: 111.5
click at [1030, 328] on li "Minimum Premium : There is a minimum earned premium—listed on the Information P…" at bounding box center [1070, 308] width 486 height 51
drag, startPoint x: 1078, startPoint y: 326, endPoint x: 1172, endPoint y: 356, distance: 98.0
click at [1172, 334] on li "Minimum Premium : There is a minimum earned premium—listed on the Information P…" at bounding box center [1070, 308] width 486 height 51
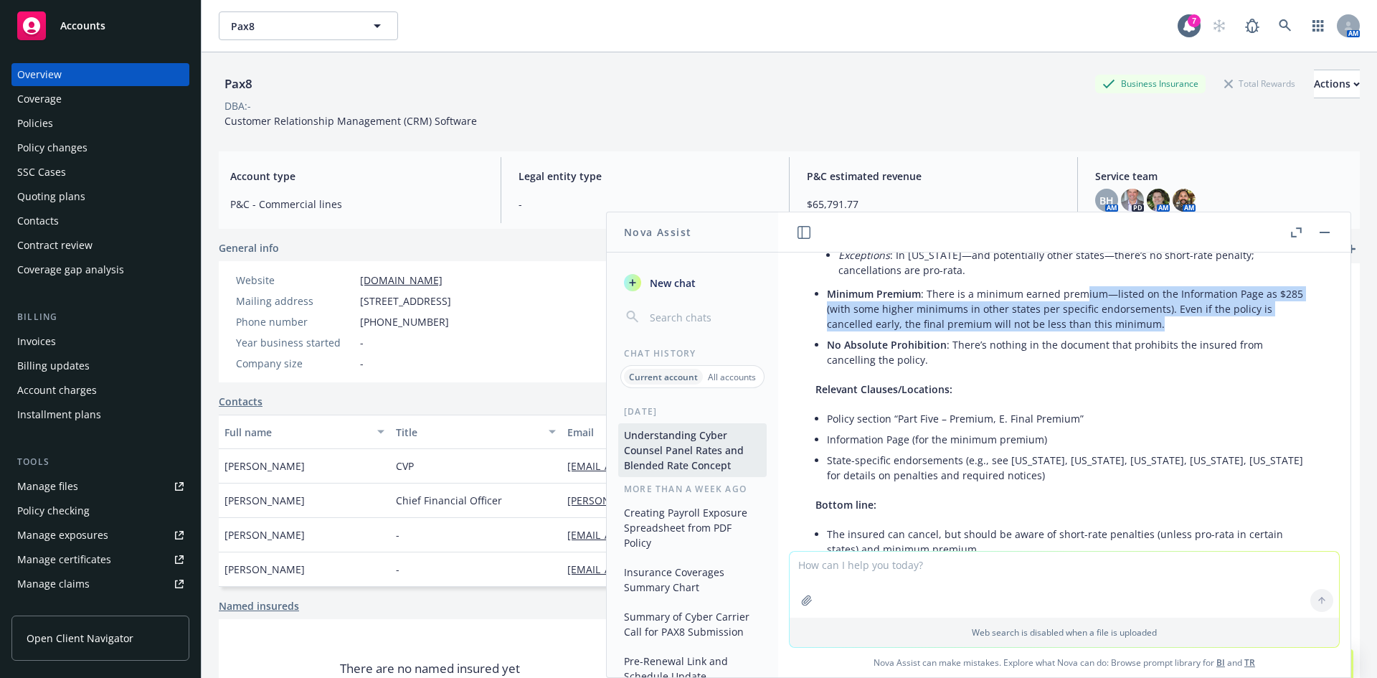
click at [1172, 334] on li "Minimum Premium : There is a minimum earned premium—listed on the Information P…" at bounding box center [1070, 308] width 486 height 51
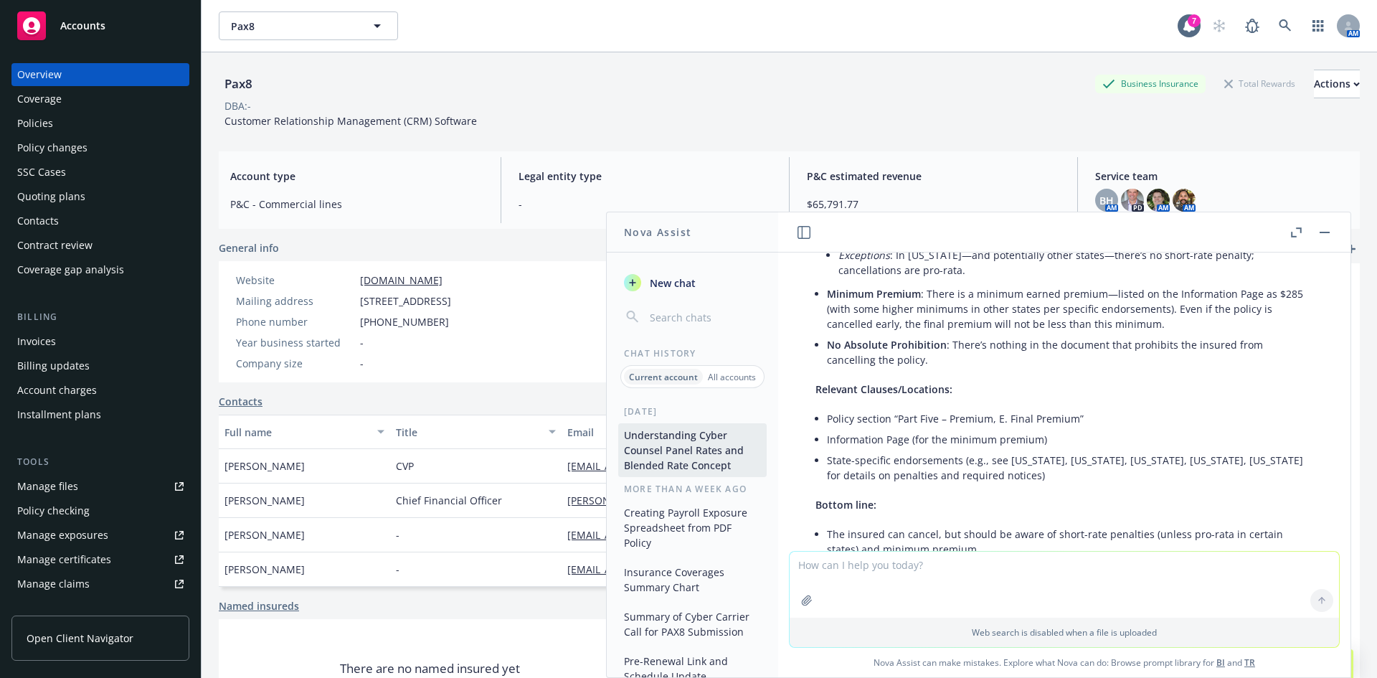
scroll to position [14102, 0]
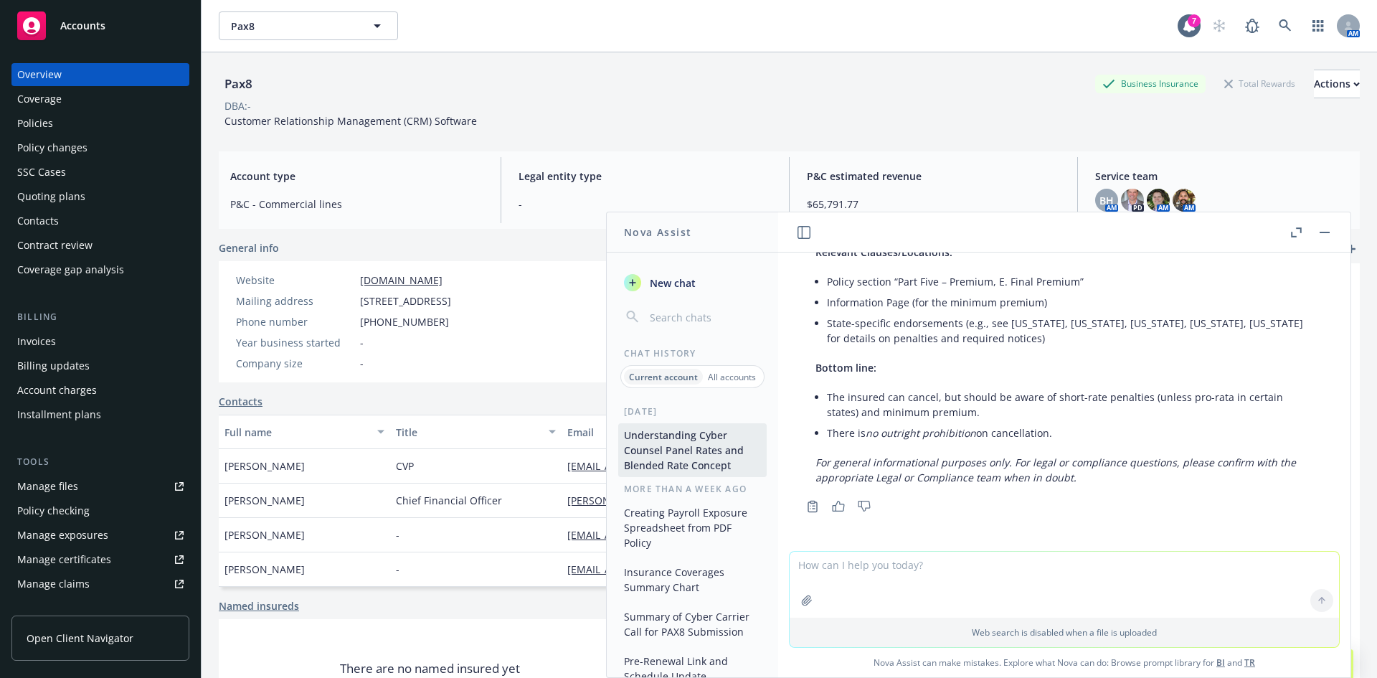
click at [977, 566] on textarea at bounding box center [1063, 584] width 549 height 66
drag, startPoint x: 931, startPoint y: 564, endPoint x: 922, endPoint y: 604, distance: 40.4
click at [931, 564] on textarea "what is the short rate penalty if it is cancelled on 10/1/25 vs 1/1/26" at bounding box center [1063, 583] width 549 height 67
type textarea "what is the short rate penalty vs pro rata if it is cancelled on 10/1/25 vs 1/1…"
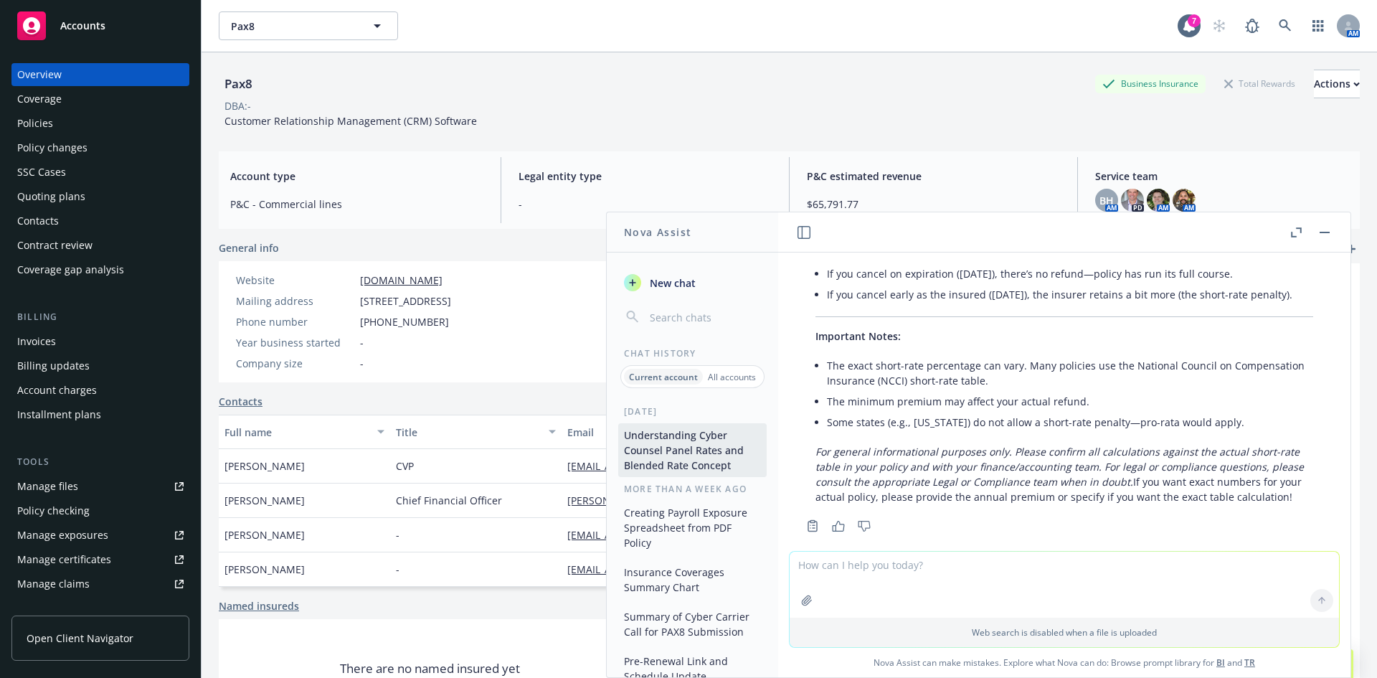
scroll to position [15223, 0]
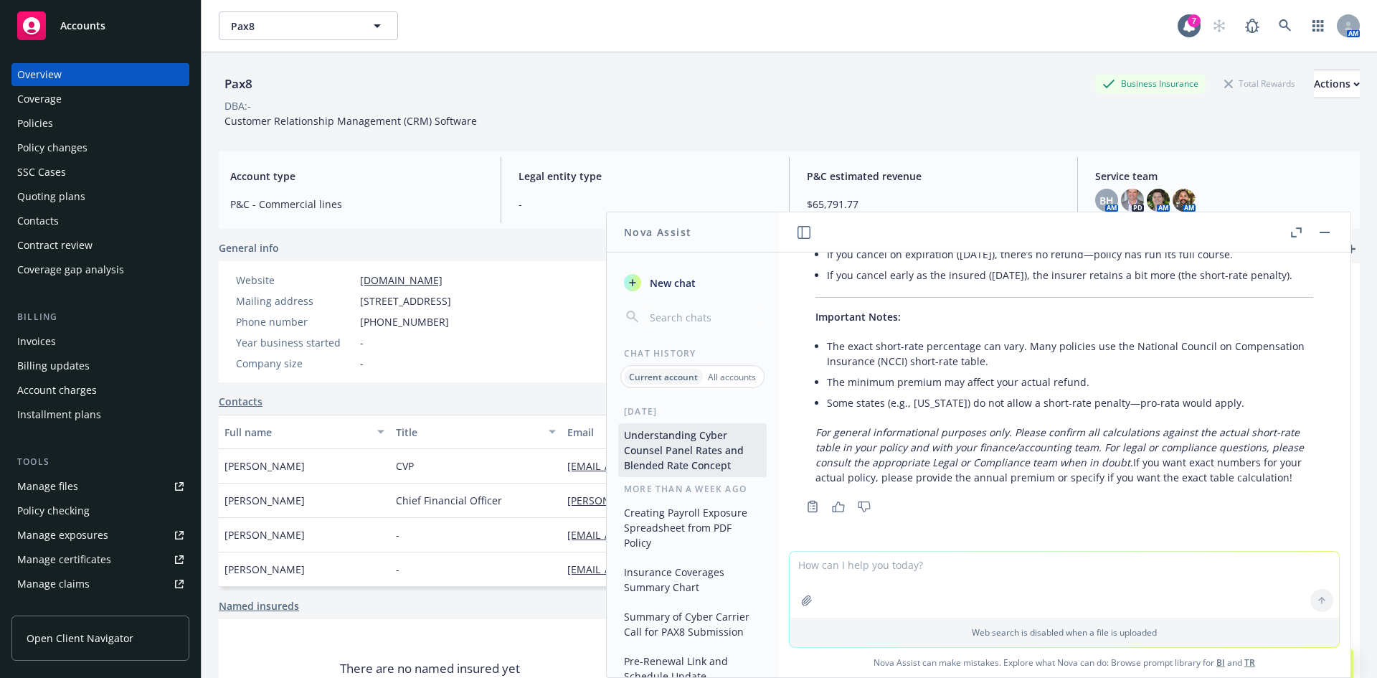
click at [1300, 231] on icon "button" at bounding box center [1298, 229] width 5 height 5
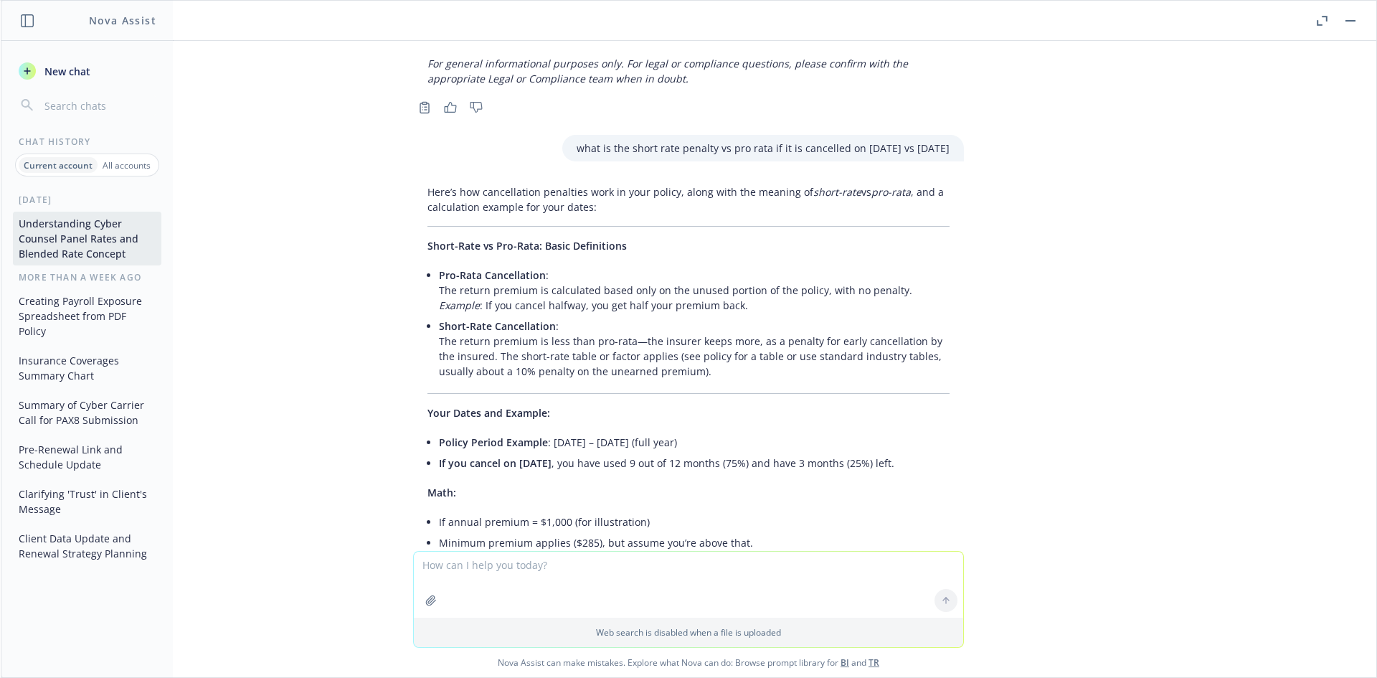
scroll to position [14101, 0]
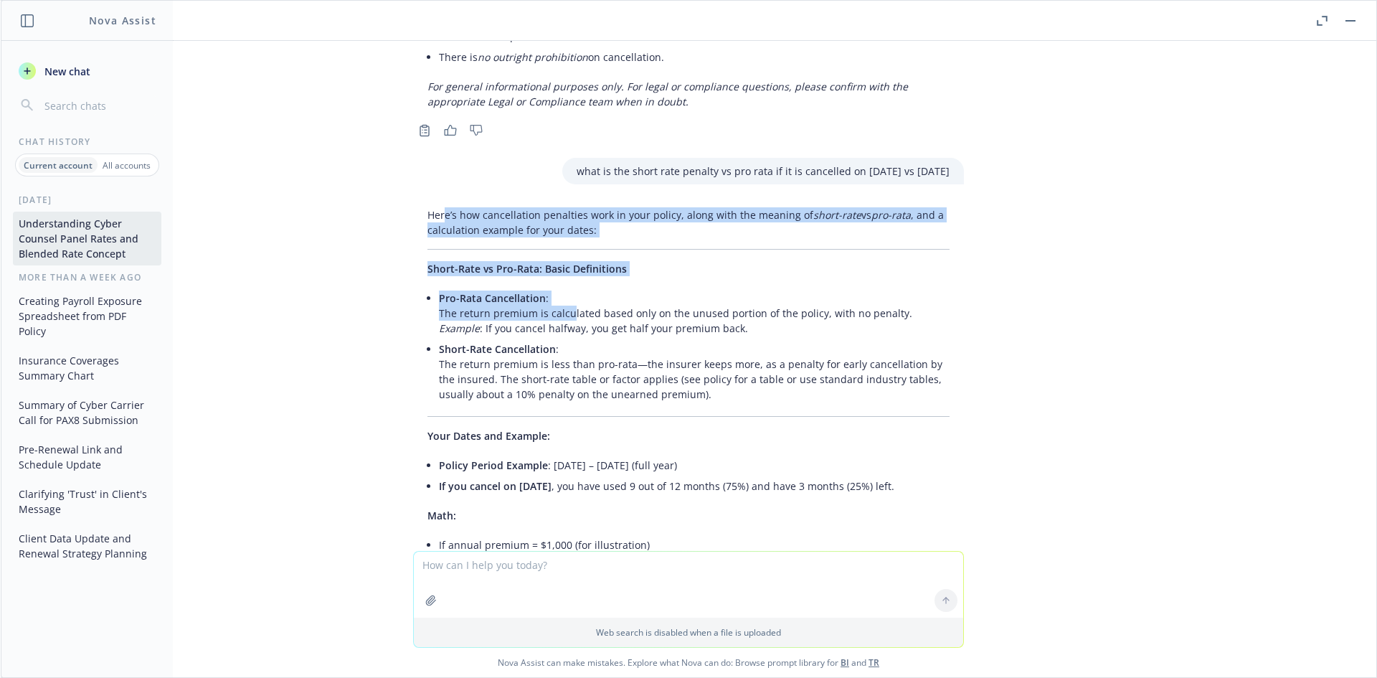
drag, startPoint x: 435, startPoint y: 139, endPoint x: 562, endPoint y: 235, distance: 159.2
click at [562, 290] on p "Pro-Rata Cancellation : The return premium is calculated based only on the unus…" at bounding box center [694, 312] width 511 height 45
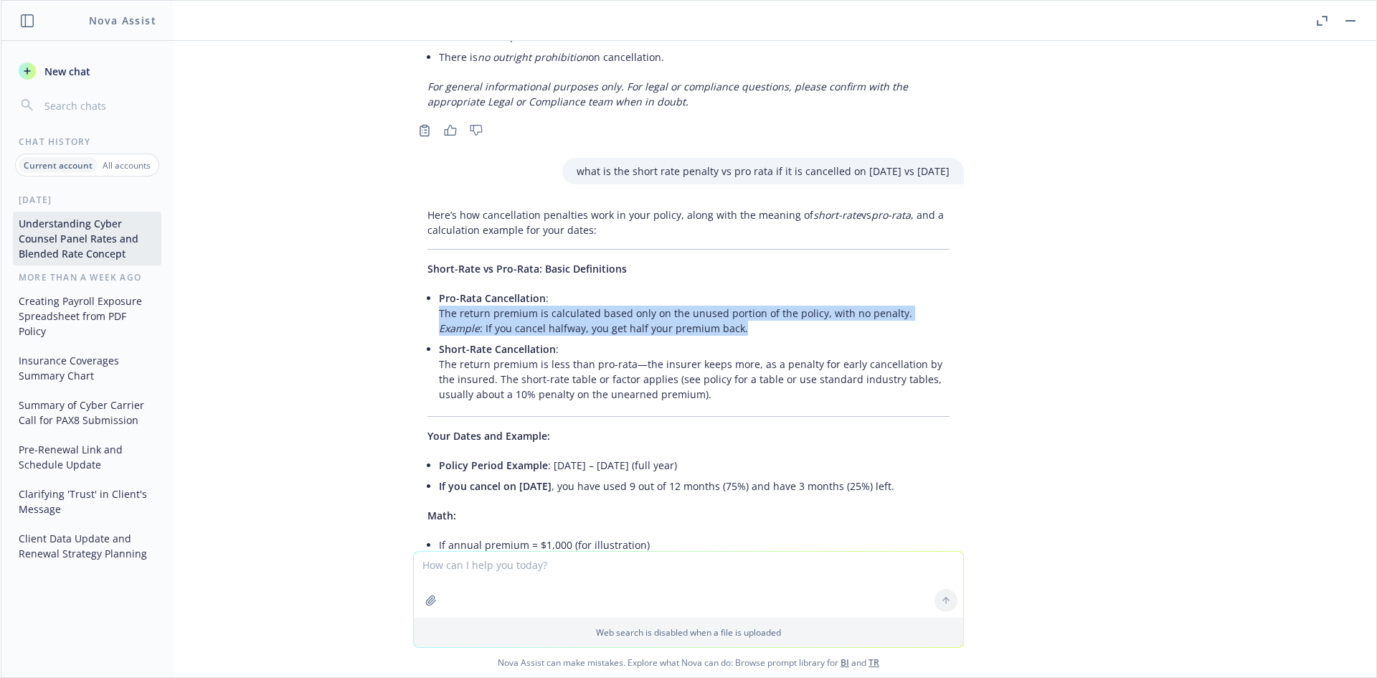
drag, startPoint x: 505, startPoint y: 251, endPoint x: 427, endPoint y: 230, distance: 80.9
drag, startPoint x: 430, startPoint y: 223, endPoint x: 717, endPoint y: 270, distance: 290.6
click at [717, 288] on ul "Pro-Rata Cancellation : The return premium is calculated based only on the unus…" at bounding box center [694, 346] width 511 height 117
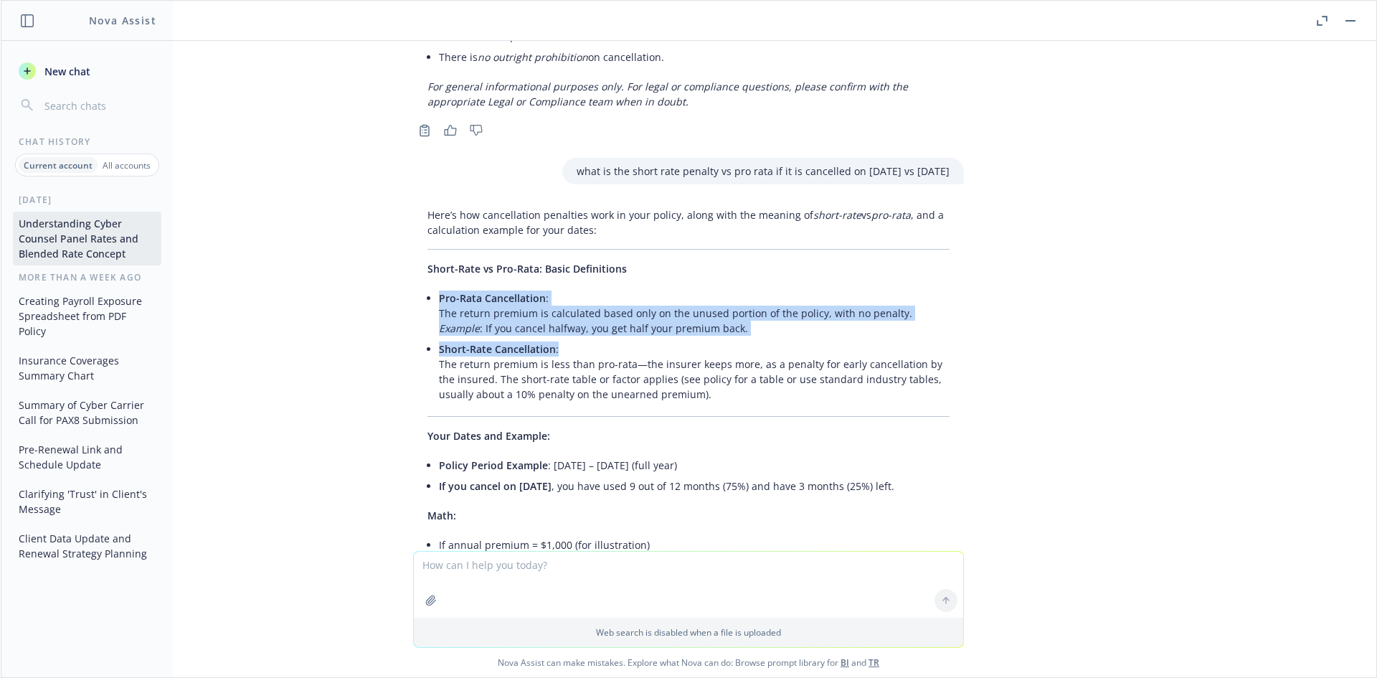
click at [717, 341] on p "Short-Rate Cancellation : The return premium is less than pro-rata—the insurer …" at bounding box center [694, 371] width 511 height 60
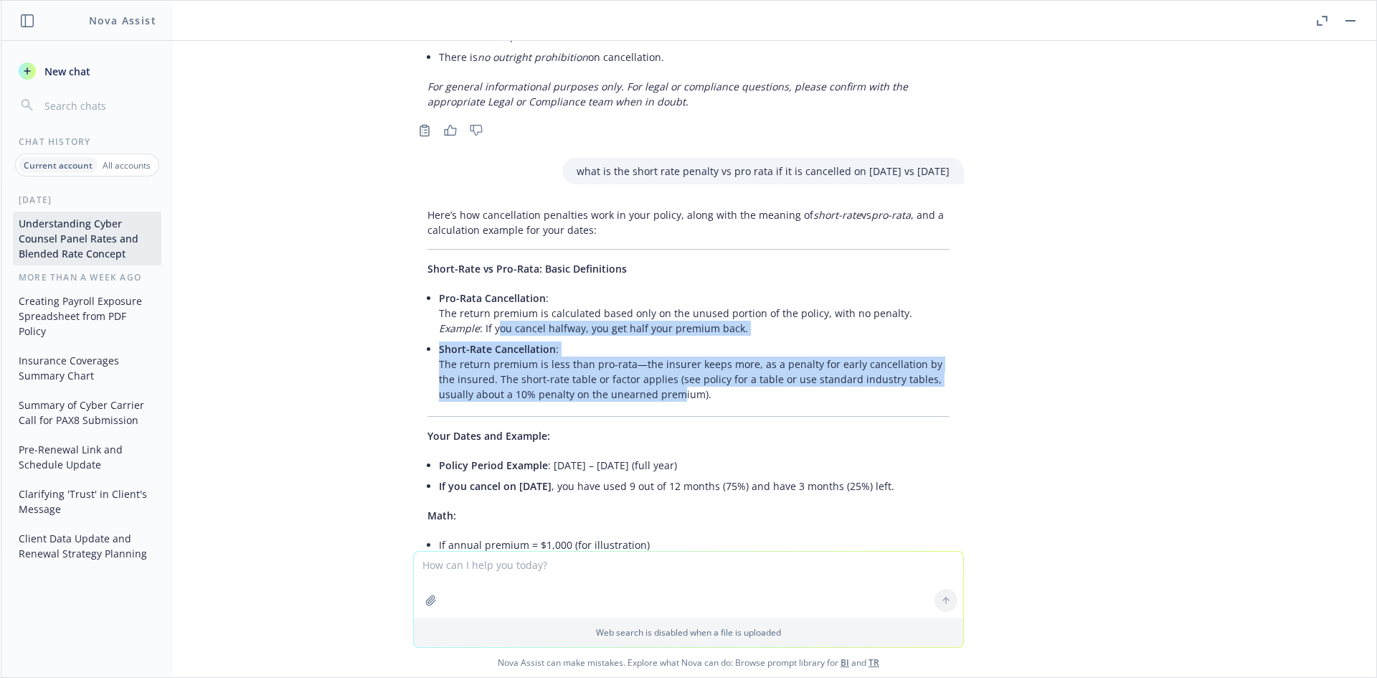
drag, startPoint x: 607, startPoint y: 315, endPoint x: 488, endPoint y: 257, distance: 133.1
click at [488, 288] on ul "Pro-Rata Cancellation : The return premium is calculated based only on the unus…" at bounding box center [694, 346] width 511 height 117
click at [487, 290] on p "Pro-Rata Cancellation : The return premium is calculated based only on the unus…" at bounding box center [694, 312] width 511 height 45
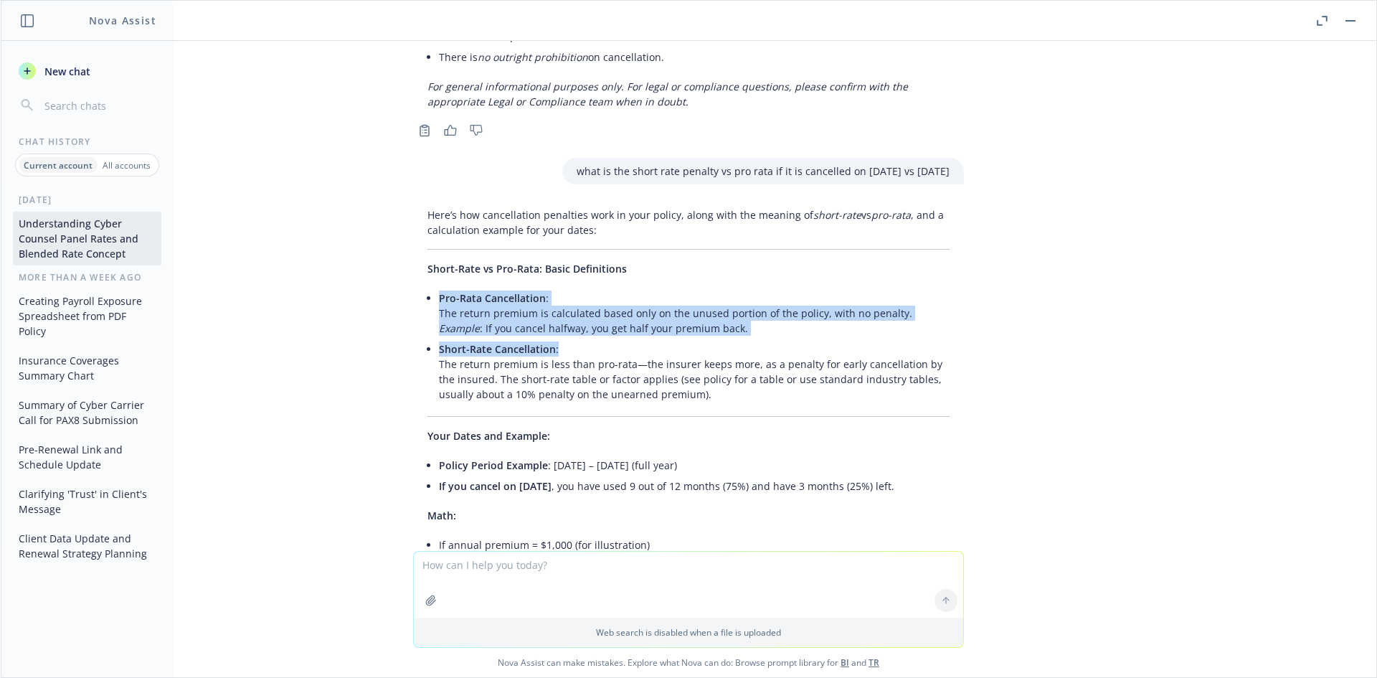
drag, startPoint x: 430, startPoint y: 216, endPoint x: 749, endPoint y: 267, distance: 322.5
click at [749, 288] on ul "Pro-Rata Cancellation : The return premium is calculated based only on the unus…" at bounding box center [694, 346] width 511 height 117
click at [749, 341] on p "Short-Rate Cancellation : The return premium is less than pro-rata—the insurer …" at bounding box center [694, 371] width 511 height 60
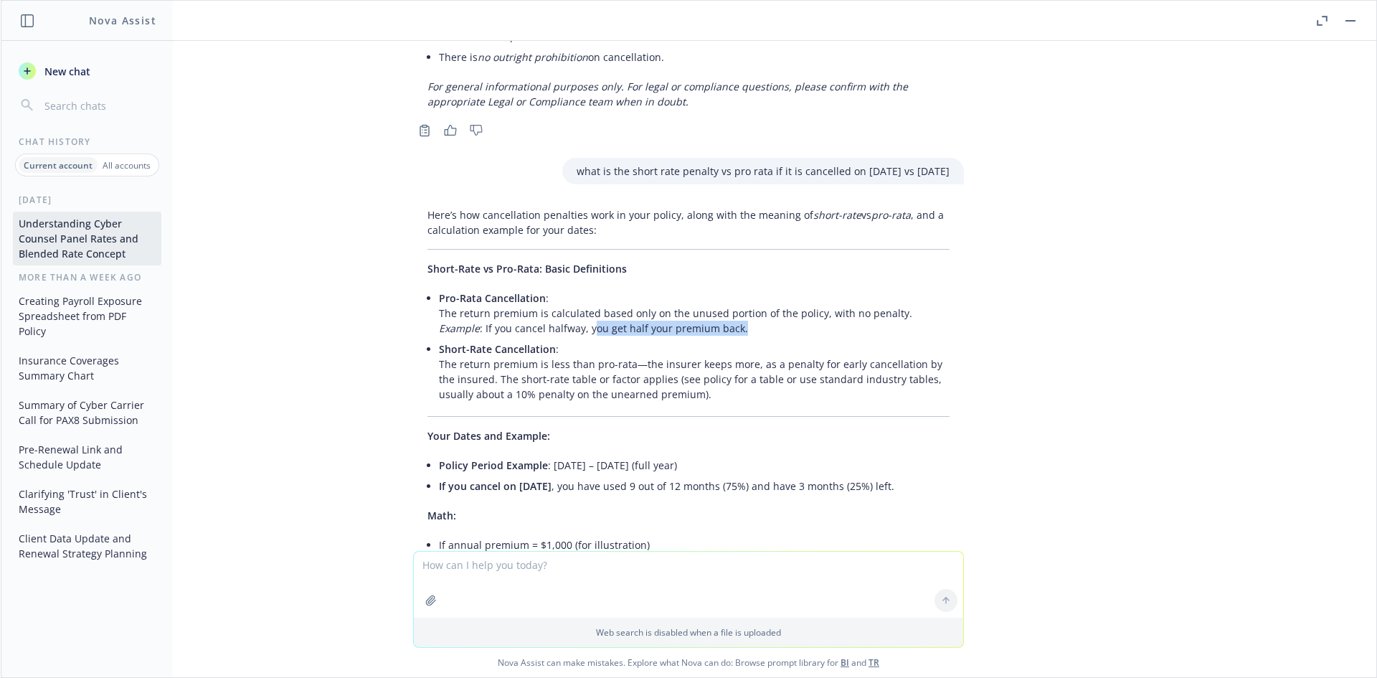
click at [581, 290] on p "Pro-Rata Cancellation : The return premium is calculated based only on the unus…" at bounding box center [694, 312] width 511 height 45
click at [580, 290] on p "Pro-Rata Cancellation : The return premium is calculated based only on the unus…" at bounding box center [694, 312] width 511 height 45
drag, startPoint x: 592, startPoint y: 239, endPoint x: 750, endPoint y: 260, distance: 159.1
click at [750, 290] on p "Pro-Rata Cancellation : The return premium is calculated based only on the unus…" at bounding box center [694, 312] width 511 height 45
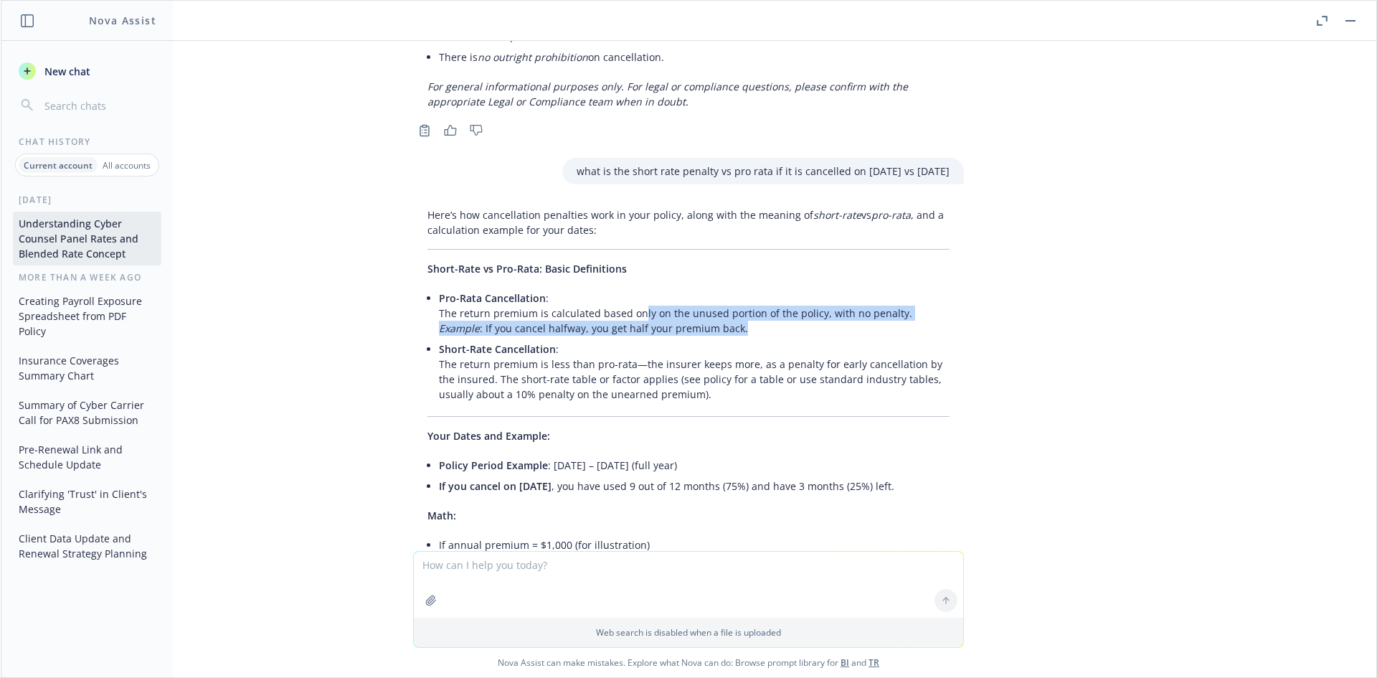
drag, startPoint x: 653, startPoint y: 244, endPoint x: 579, endPoint y: 233, distance: 74.6
click at [579, 290] on p "Pro-Rata Cancellation : The return premium is calculated based only on the unus…" at bounding box center [694, 312] width 511 height 45
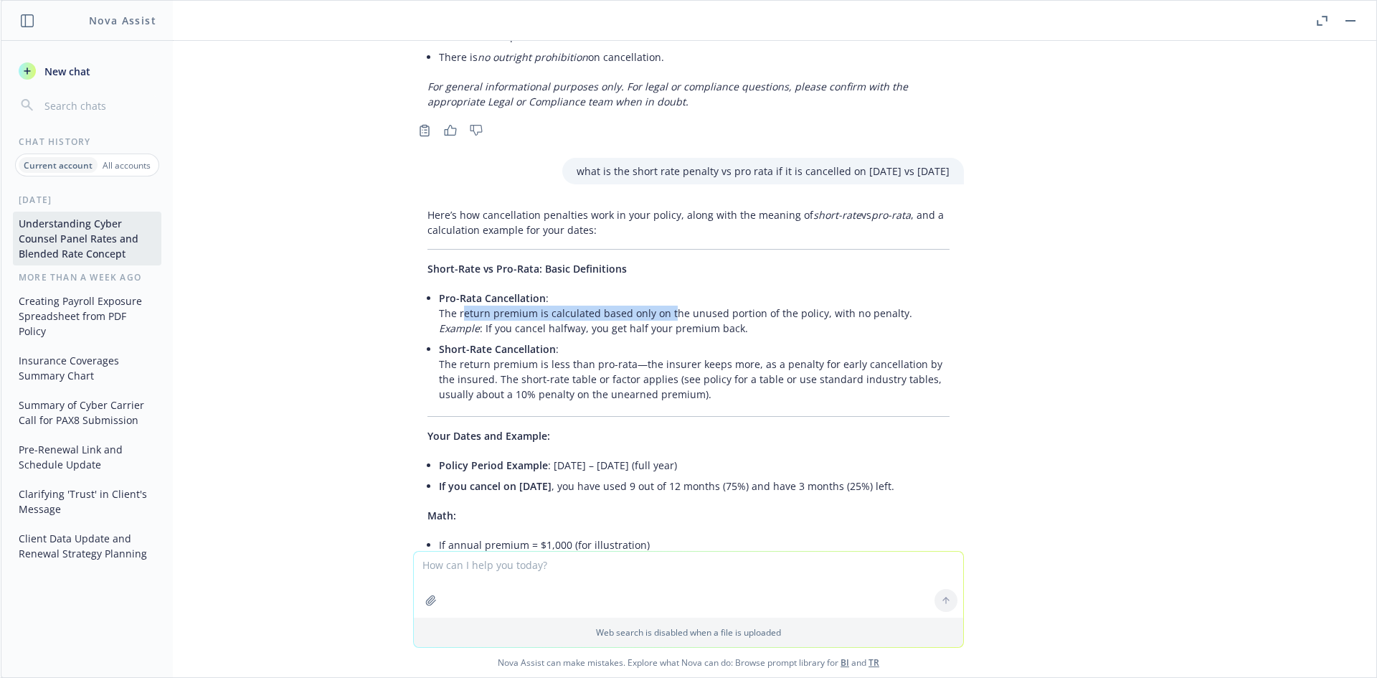
drag, startPoint x: 452, startPoint y: 238, endPoint x: 658, endPoint y: 238, distance: 205.8
click at [658, 290] on p "Pro-Rata Cancellation : The return premium is calculated based only on the unus…" at bounding box center [694, 312] width 511 height 45
drag, startPoint x: 709, startPoint y: 253, endPoint x: 599, endPoint y: 245, distance: 110.0
click at [599, 290] on p "Pro-Rata Cancellation : The return premium is calculated based only on the unus…" at bounding box center [694, 312] width 511 height 45
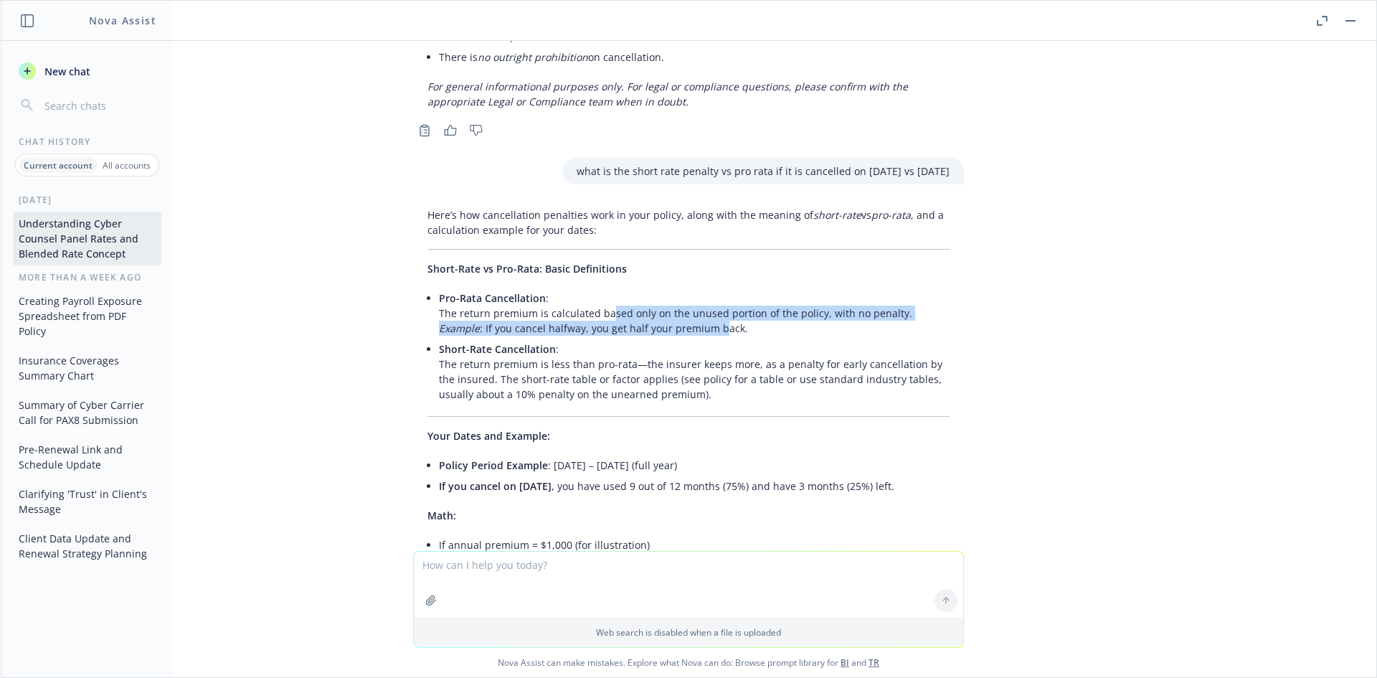
click at [599, 290] on p "Pro-Rata Cancellation : The return premium is calculated based only on the unus…" at bounding box center [694, 312] width 511 height 45
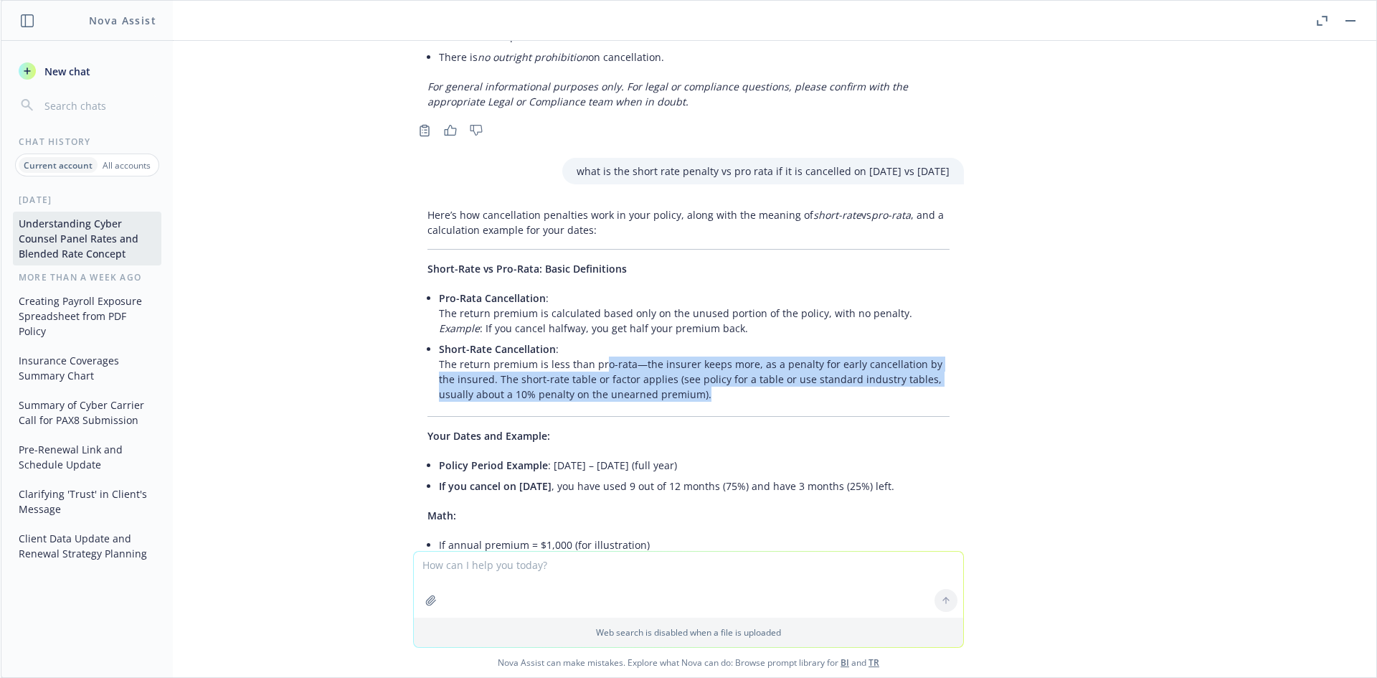
drag, startPoint x: 599, startPoint y: 291, endPoint x: 707, endPoint y: 321, distance: 111.5
click at [707, 341] on p "Short-Rate Cancellation : The return premium is less than pro-rata—the insurer …" at bounding box center [694, 371] width 511 height 60
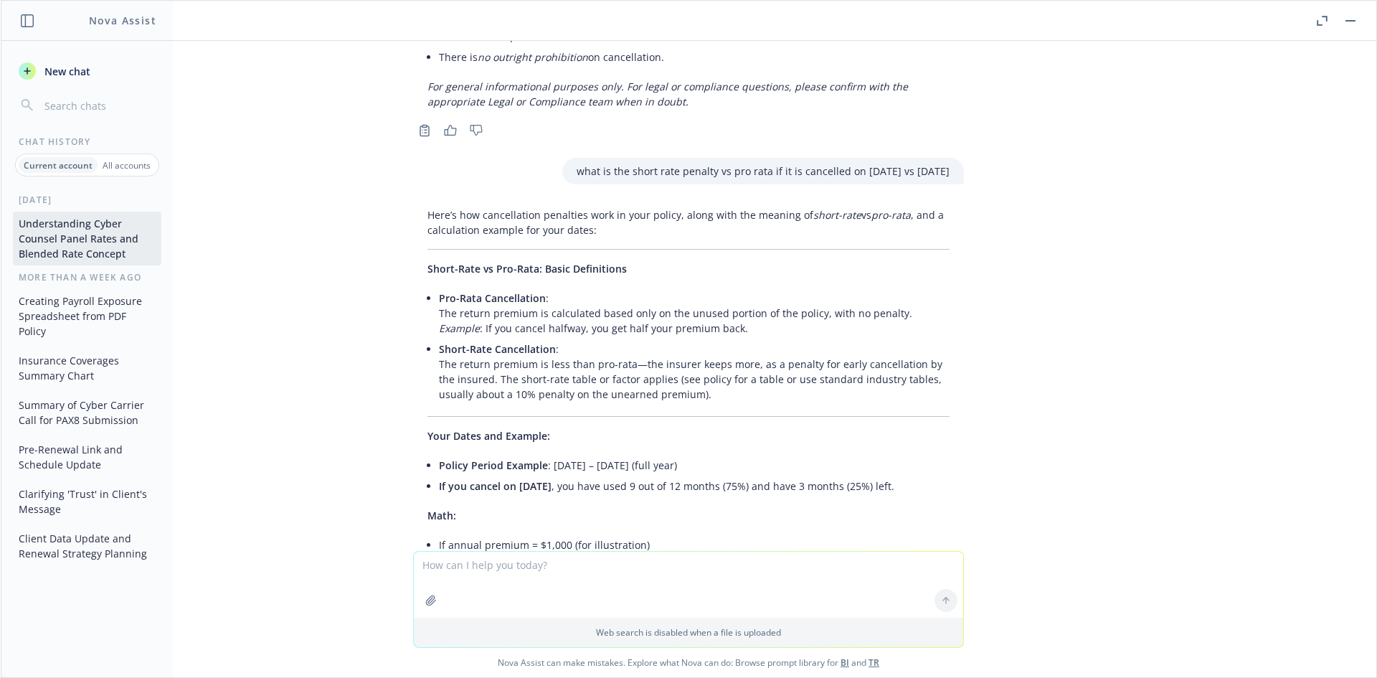
click at [545, 576] on textarea at bounding box center [688, 584] width 549 height 66
type textarea "annual remum is"
drag, startPoint x: 534, startPoint y: 566, endPoint x: 412, endPoint y: 569, distance: 122.7
click at [414, 569] on textarea "annual remum is" at bounding box center [688, 583] width 549 height 67
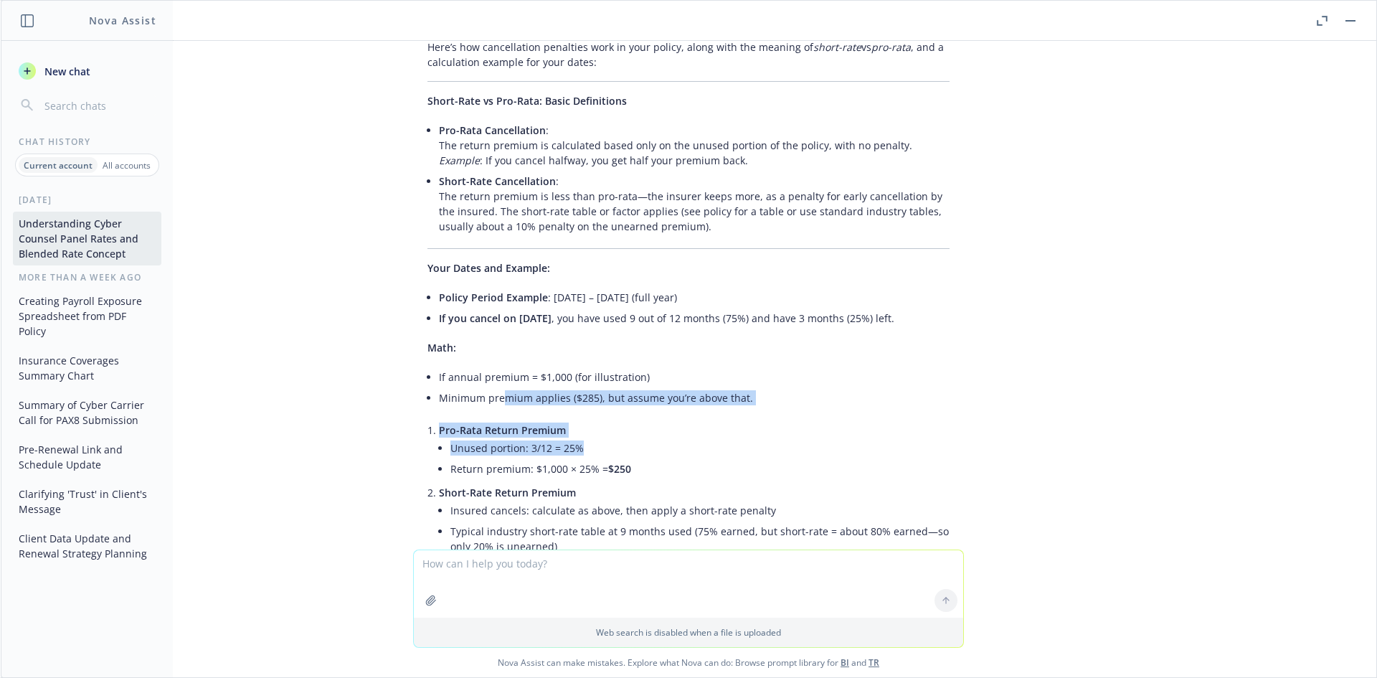
drag, startPoint x: 491, startPoint y: 315, endPoint x: 572, endPoint y: 371, distance: 98.3
click at [572, 371] on div "Here’s how cancellation penalties work in your policy, along with the meaning o…" at bounding box center [688, 551] width 551 height 1035
click at [572, 437] on li "Unused portion: 3/12 = 25%" at bounding box center [699, 447] width 499 height 21
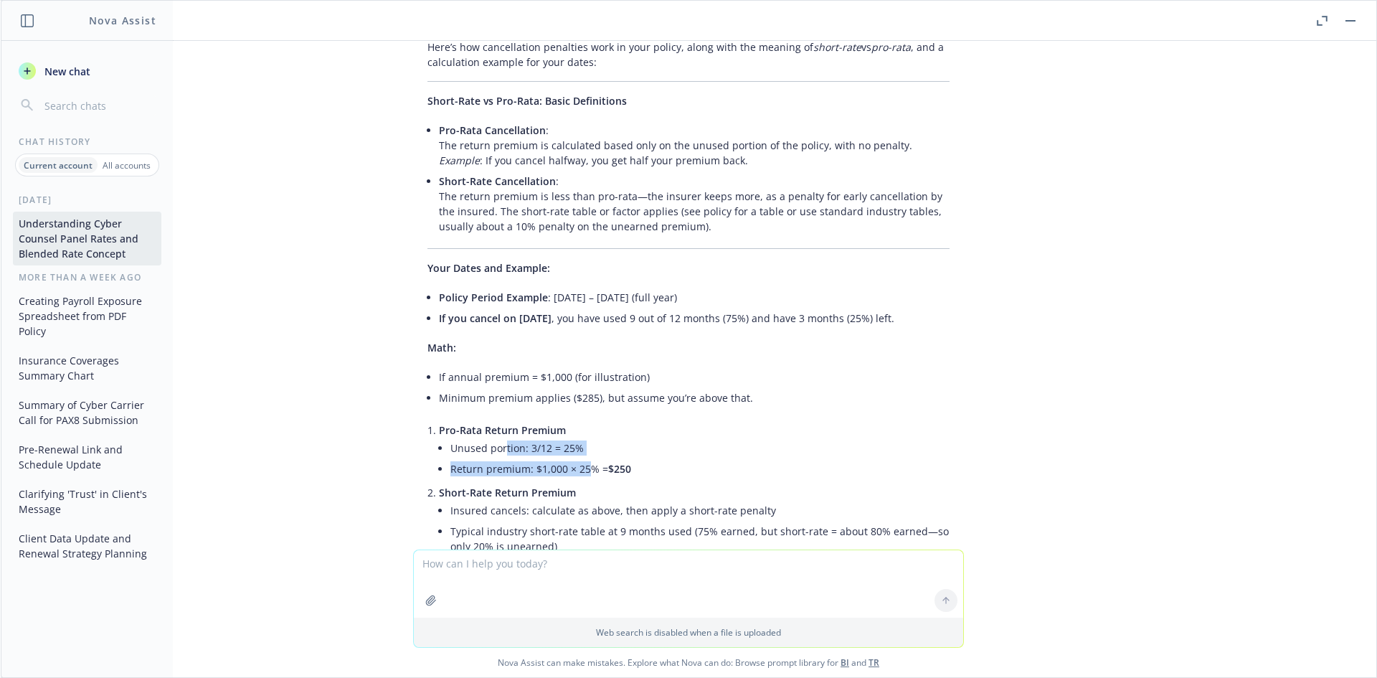
drag, startPoint x: 574, startPoint y: 396, endPoint x: 492, endPoint y: 371, distance: 86.2
click at [492, 437] on ul "Unused portion: 3/12 = 25% Return premium: $1,000 × 25% = $250" at bounding box center [699, 458] width 499 height 42
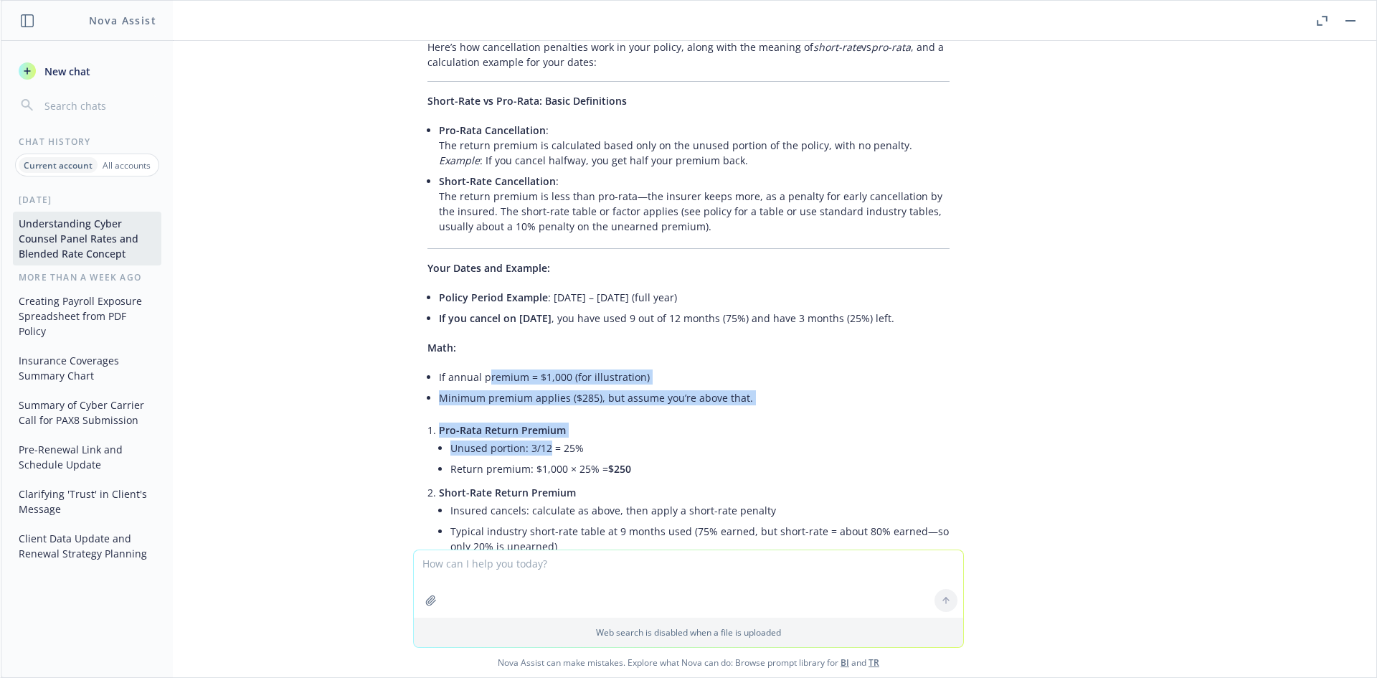
drag, startPoint x: 474, startPoint y: 295, endPoint x: 539, endPoint y: 380, distance: 107.0
click at [539, 380] on div "Here’s how cancellation penalties work in your policy, along with the meaning o…" at bounding box center [688, 551] width 551 height 1035
click at [539, 437] on li "Unused portion: 3/12 = 25%" at bounding box center [699, 447] width 499 height 21
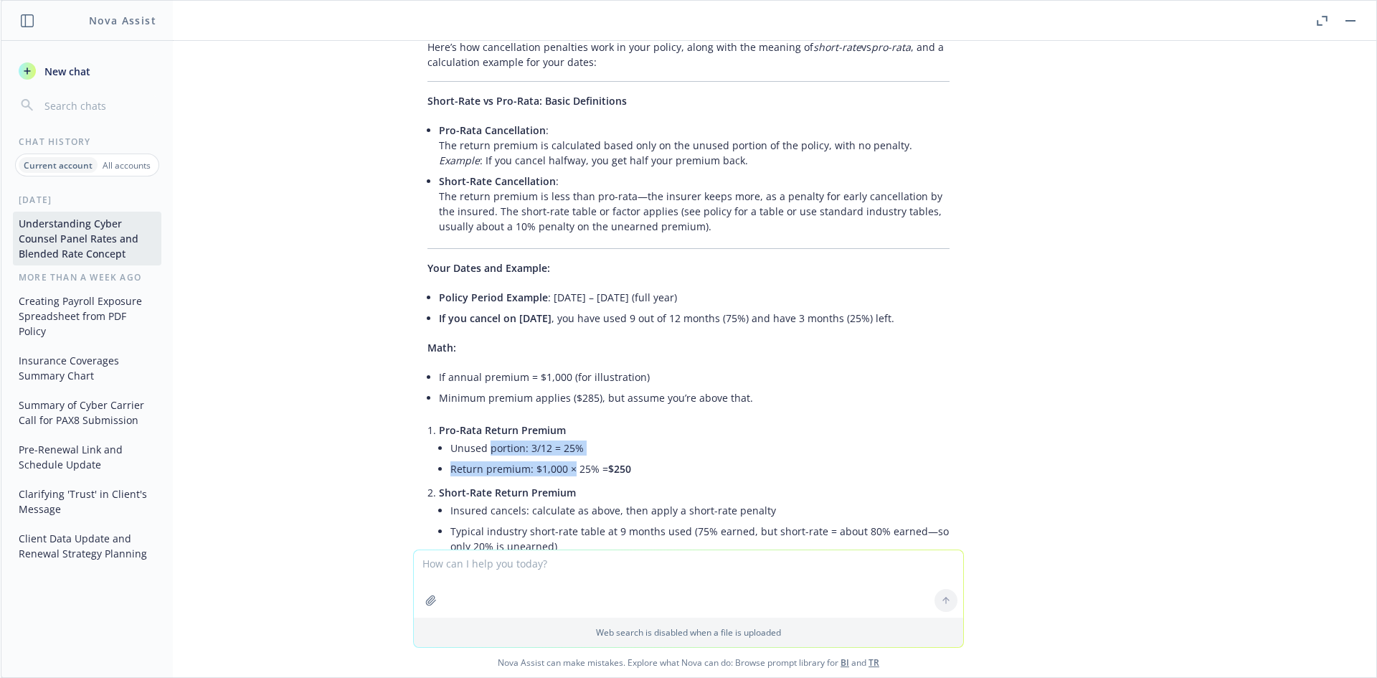
drag, startPoint x: 559, startPoint y: 400, endPoint x: 478, endPoint y: 368, distance: 87.2
click at [479, 437] on ul "Unused portion: 3/12 = 25% Return premium: $1,000 × 25% = $250" at bounding box center [699, 458] width 499 height 42
click at [478, 437] on li "Unused portion: 3/12 = 25%" at bounding box center [699, 447] width 499 height 21
drag, startPoint x: 440, startPoint y: 353, endPoint x: 591, endPoint y: 369, distance: 152.2
click at [591, 419] on li "Pro-Rata Return Premium Unused portion: 3/12 = 25% Return premium: $1,000 × 25%…" at bounding box center [694, 450] width 511 height 62
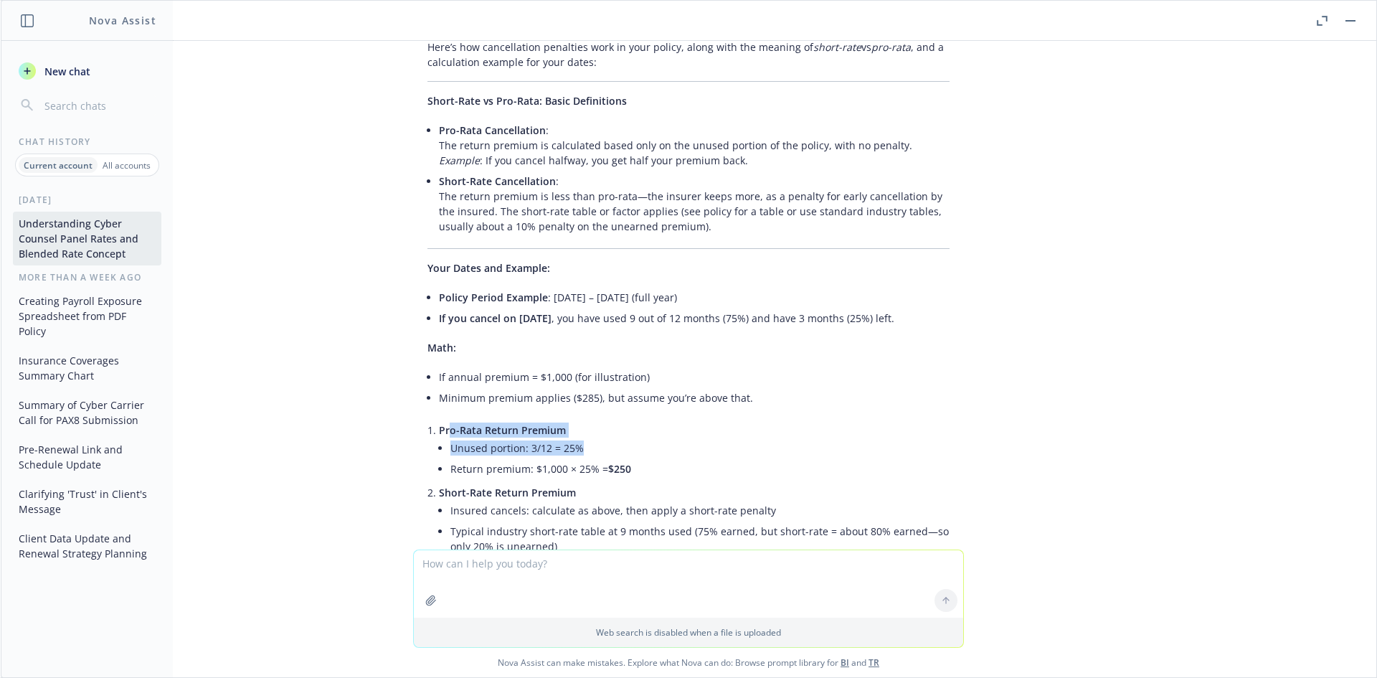
click at [591, 437] on li "Unused portion: 3/12 = 25%" at bounding box center [699, 447] width 499 height 21
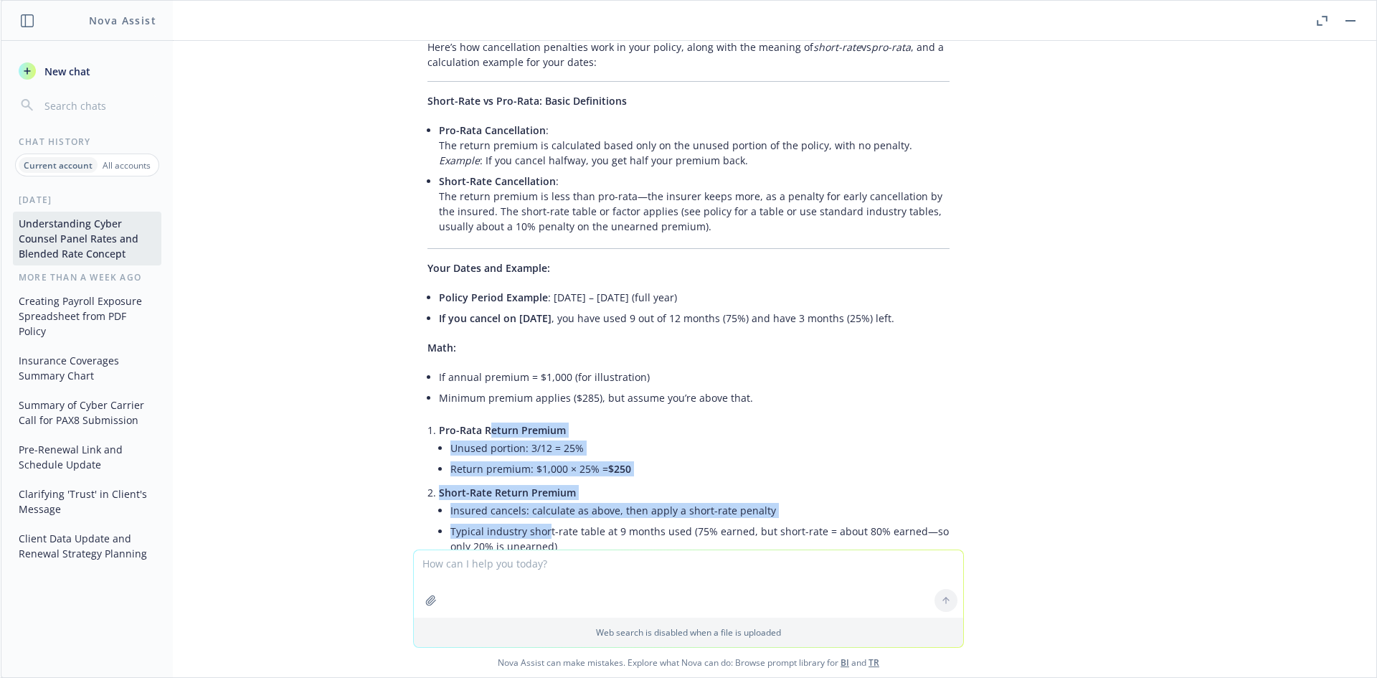
drag, startPoint x: 475, startPoint y: 354, endPoint x: 536, endPoint y: 457, distance: 119.5
click at [536, 457] on ul "Pro-Rata Return Premium Unused portion: 3/12 = 25% Return premium: $1,000 × 25%…" at bounding box center [694, 517] width 511 height 196
click at [536, 521] on li "Typical industry short-rate table at 9 months used (75% earned, but short-rate …" at bounding box center [699, 539] width 499 height 36
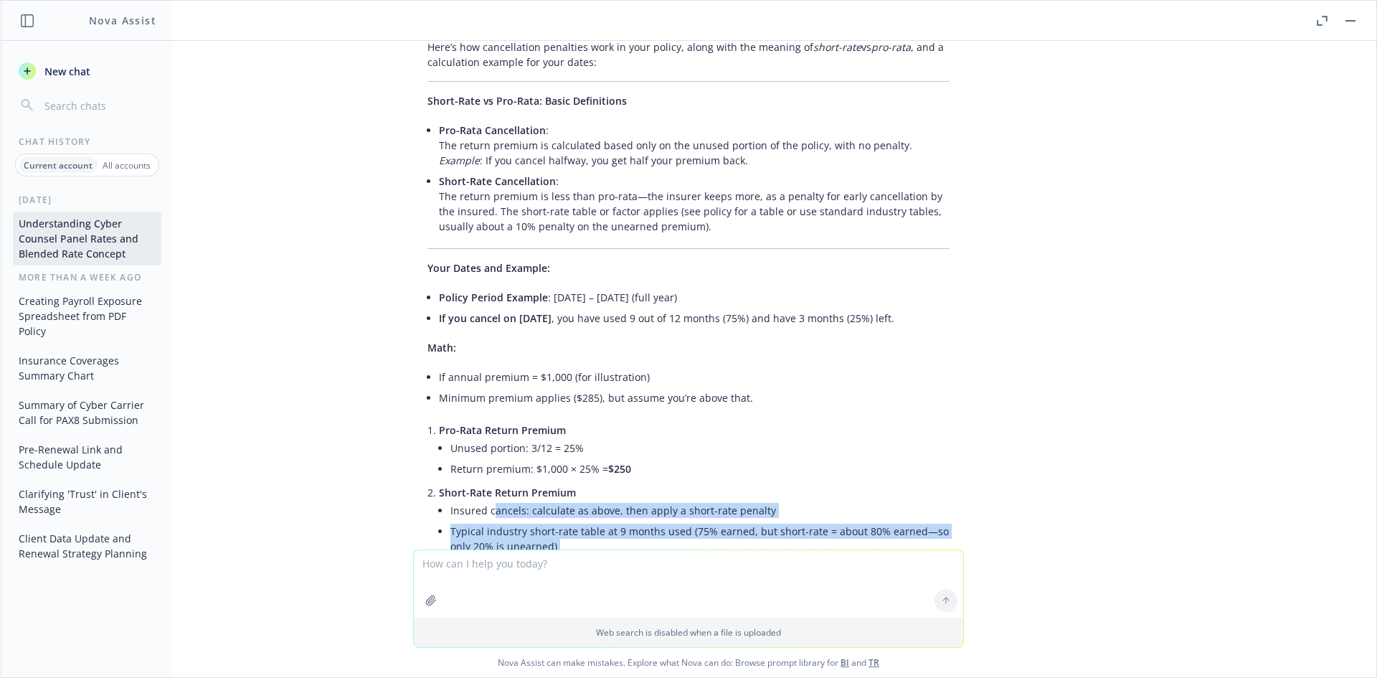
drag, startPoint x: 538, startPoint y: 492, endPoint x: 480, endPoint y: 442, distance: 76.8
click at [480, 500] on ul "Insured cancels: calculate as above, then apply a short-rate penalty Typical in…" at bounding box center [699, 549] width 499 height 98
click at [480, 500] on li "Insured cancels: calculate as above, then apply a short-rate penalty" at bounding box center [699, 510] width 499 height 21
drag, startPoint x: 535, startPoint y: 430, endPoint x: 710, endPoint y: 455, distance: 176.7
click at [710, 500] on ul "Insured cancels: calculate as above, then apply a short-rate penalty Typical in…" at bounding box center [699, 549] width 499 height 98
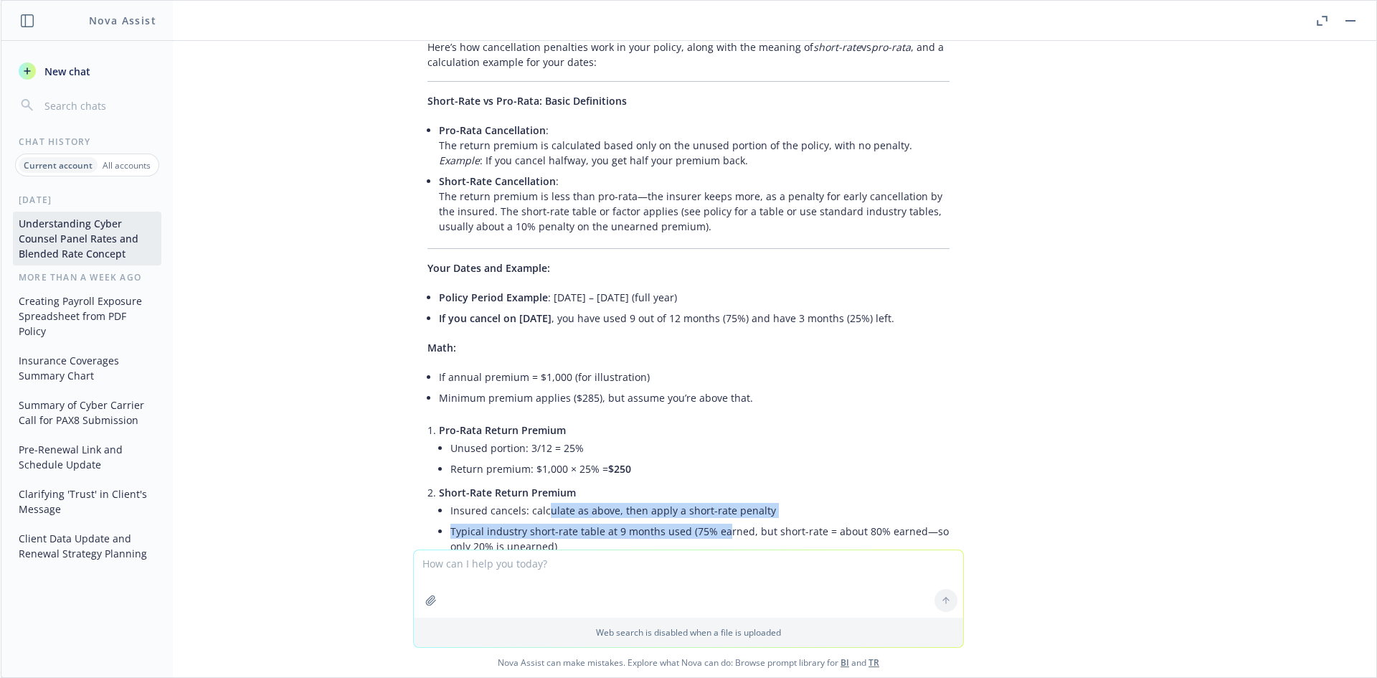
click at [710, 521] on li "Typical industry short-rate table at 9 months used (75% earned, but short-rate …" at bounding box center [699, 539] width 499 height 36
drag, startPoint x: 654, startPoint y: 459, endPoint x: 489, endPoint y: 448, distance: 165.3
click at [489, 521] on li "Typical industry short-rate table at 9 months used (75% earned, but short-rate …" at bounding box center [699, 539] width 499 height 36
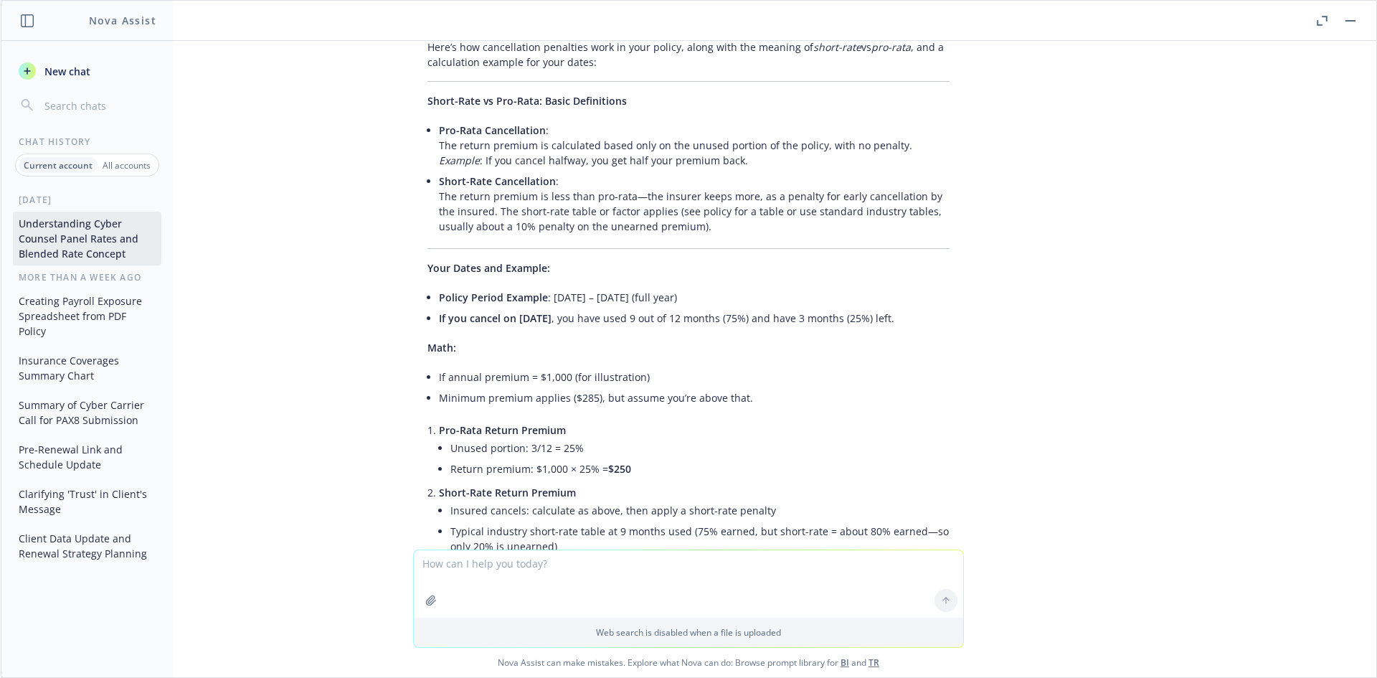
scroll to position [14435, 0]
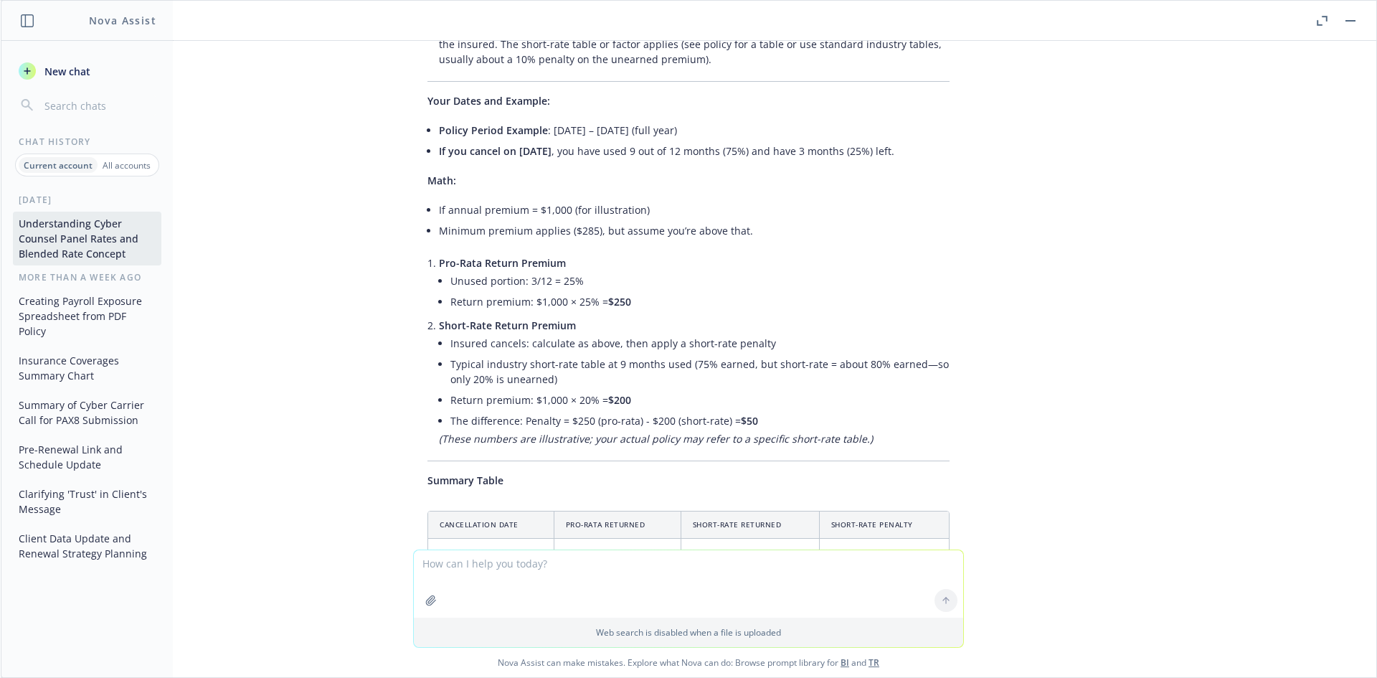
click at [493, 566] on textarea at bounding box center [688, 583] width 549 height 67
type textarea "i"
type textarea "If to total premium is $64000?"
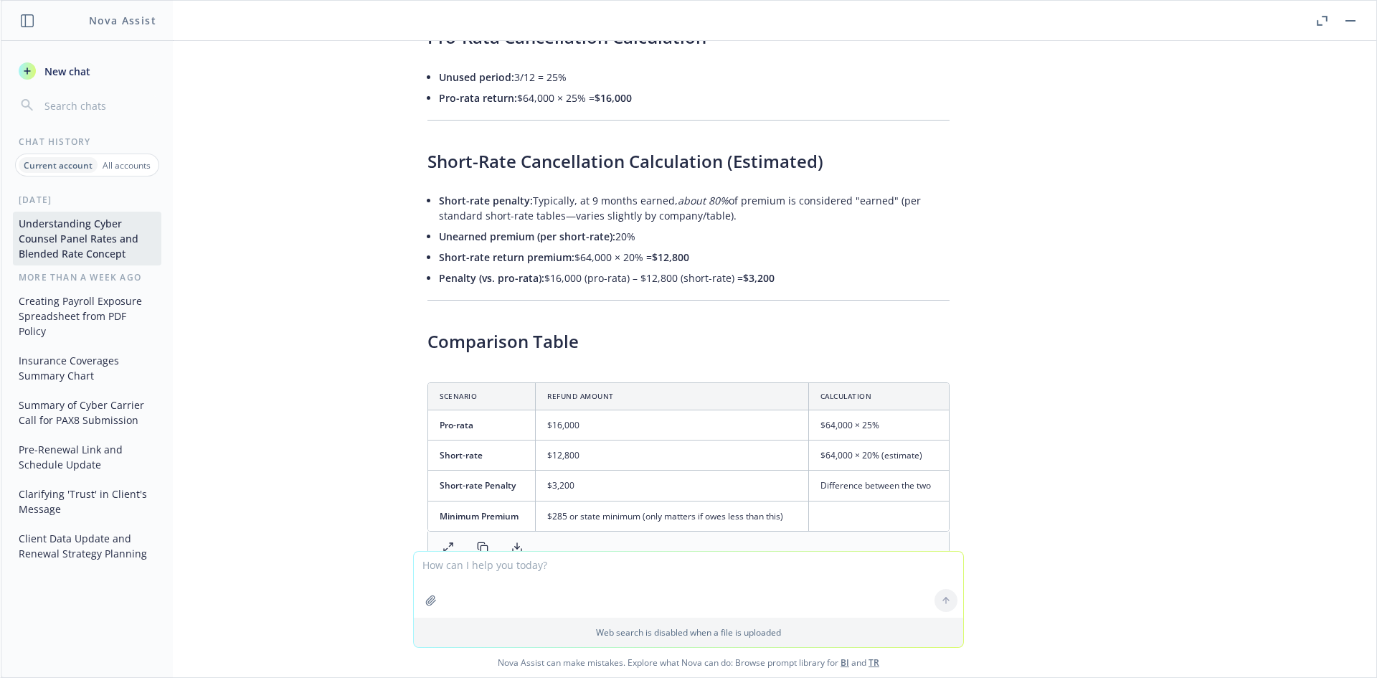
scroll to position [15571, 0]
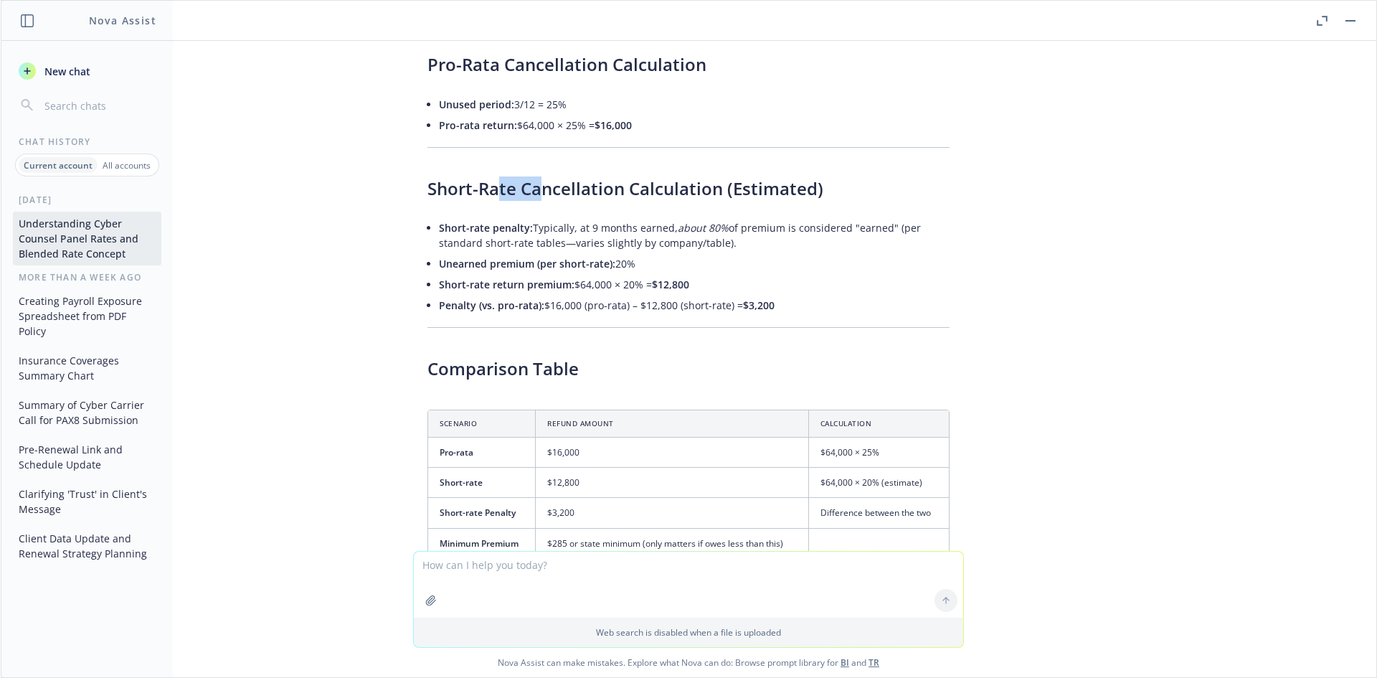
drag, startPoint x: 485, startPoint y: 116, endPoint x: 563, endPoint y: 138, distance: 80.4
click at [563, 138] on div "Given a total premium of $64,000 , here’s how the pro-rata and short-rate retur…" at bounding box center [688, 384] width 551 height 1064
drag, startPoint x: 630, startPoint y: 175, endPoint x: 577, endPoint y: 160, distance: 55.8
click at [577, 217] on li "Short-rate penalty: Typically, at 9 months earned, about 80% of premium is cons…" at bounding box center [694, 235] width 511 height 36
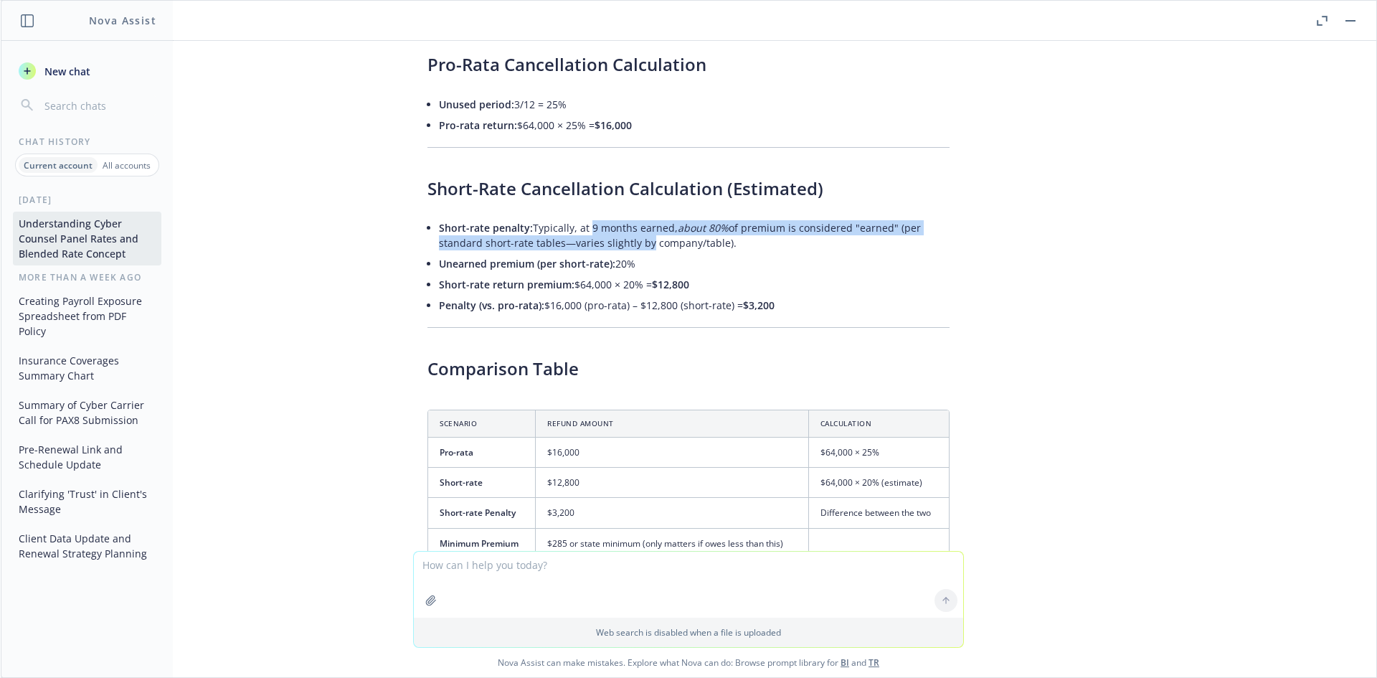
click at [576, 217] on li "Short-rate penalty: Typically, at 9 months earned, about 80% of premium is cons…" at bounding box center [694, 235] width 511 height 36
drag, startPoint x: 518, startPoint y: 157, endPoint x: 678, endPoint y: 166, distance: 159.4
click at [678, 217] on li "Short-rate penalty: Typically, at 9 months earned, about 80% of premium is cons…" at bounding box center [694, 235] width 511 height 36
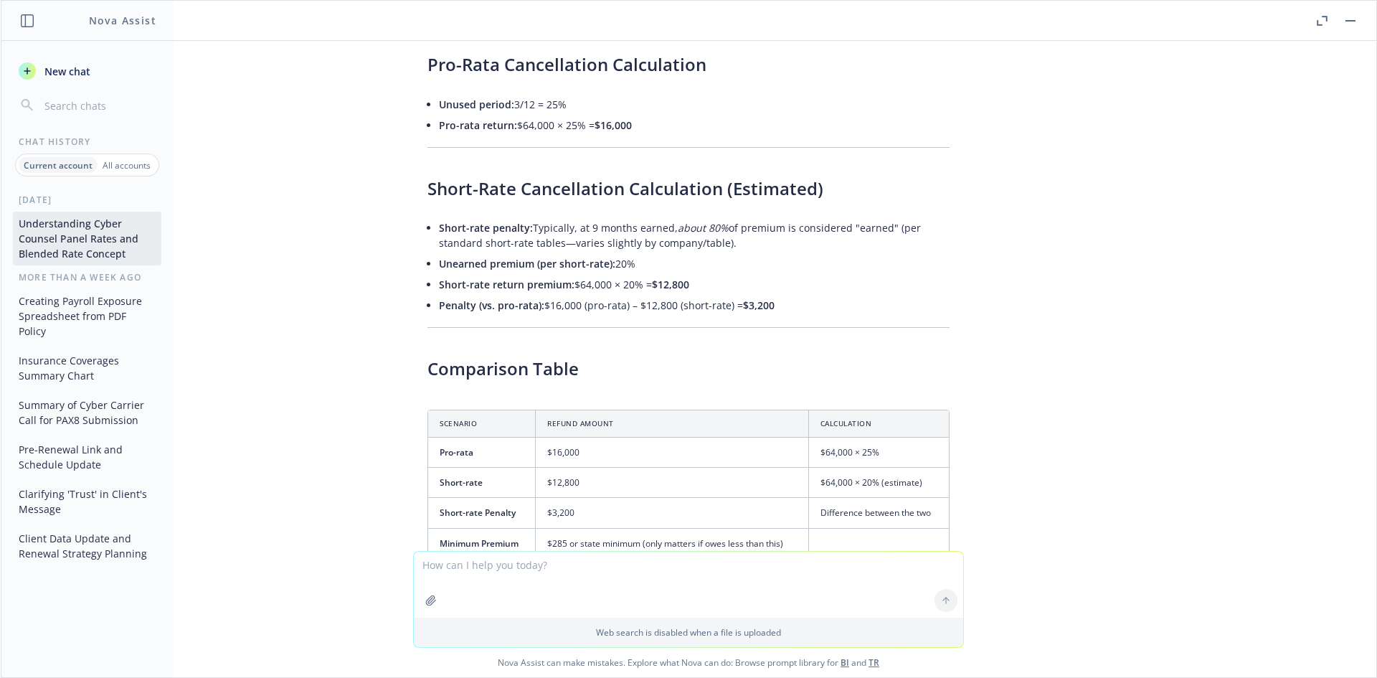
drag, startPoint x: 684, startPoint y: 164, endPoint x: 633, endPoint y: 158, distance: 51.2
click at [635, 217] on li "Short-rate penalty: Typically, at 9 months earned, about 80% of premium is cons…" at bounding box center [694, 235] width 511 height 36
click at [633, 217] on li "Short-rate penalty: Typically, at 9 months earned, about 80% of premium is cons…" at bounding box center [694, 235] width 511 height 36
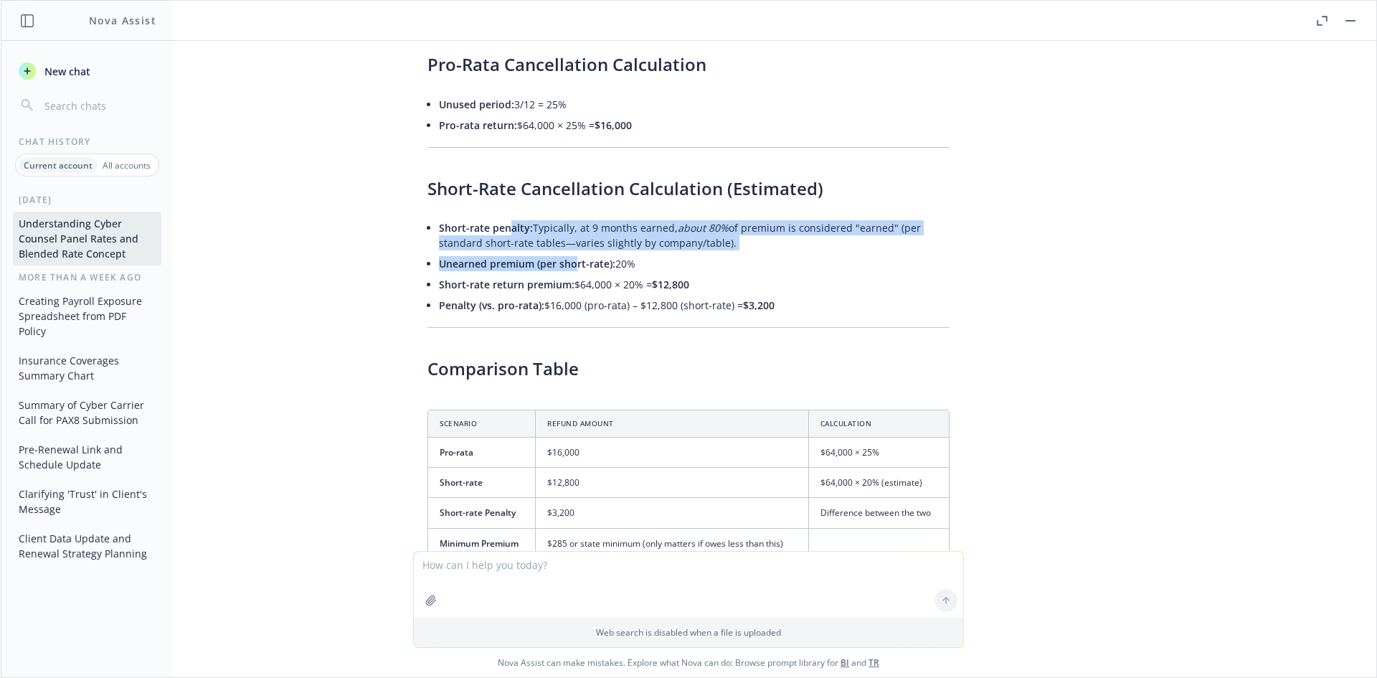
drag, startPoint x: 497, startPoint y: 153, endPoint x: 569, endPoint y: 191, distance: 80.8
click at [569, 217] on ul "Short-rate penalty: Typically, at 9 months earned, about 80% of premium is cons…" at bounding box center [694, 266] width 511 height 98
click at [569, 257] on span "Unearned premium (per short-rate):" at bounding box center [527, 264] width 176 height 14
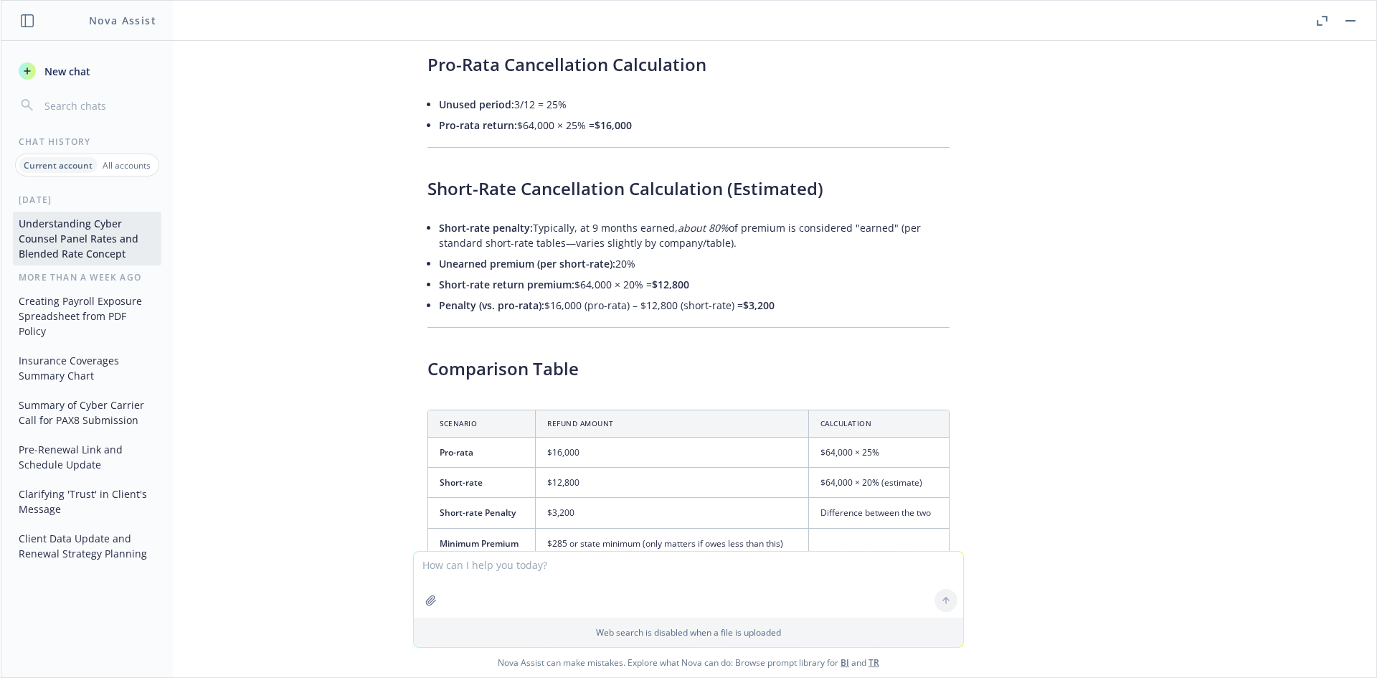
drag, startPoint x: 528, startPoint y: 190, endPoint x: 476, endPoint y: 189, distance: 52.4
click at [476, 253] on li "Unearned premium (per short-rate): 20%" at bounding box center [694, 263] width 511 height 21
click at [476, 257] on span "Unearned premium (per short-rate):" at bounding box center [527, 264] width 176 height 14
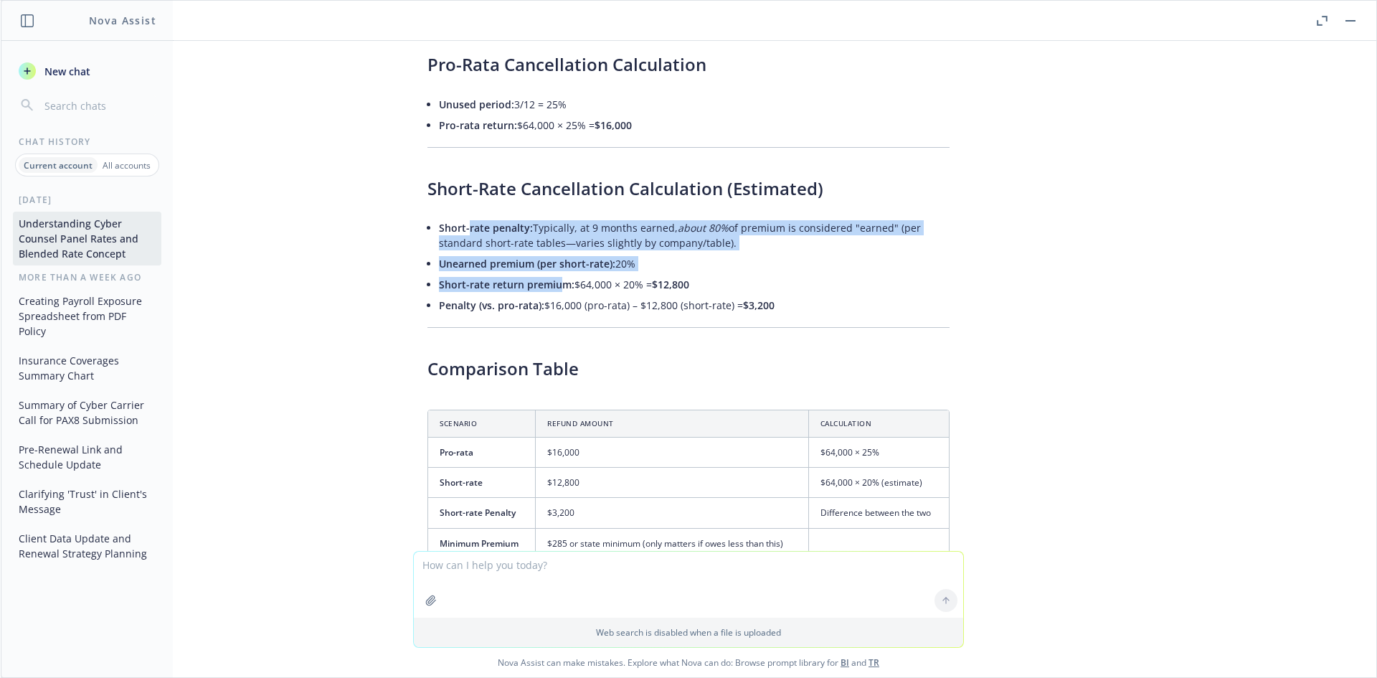
drag, startPoint x: 456, startPoint y: 148, endPoint x: 550, endPoint y: 216, distance: 115.6
click at [550, 217] on ul "Short-rate penalty: Typically, at 9 months earned, about 80% of premium is cons…" at bounding box center [694, 266] width 511 height 98
click at [550, 278] on span "Short-rate return premium:" at bounding box center [507, 285] width 136 height 14
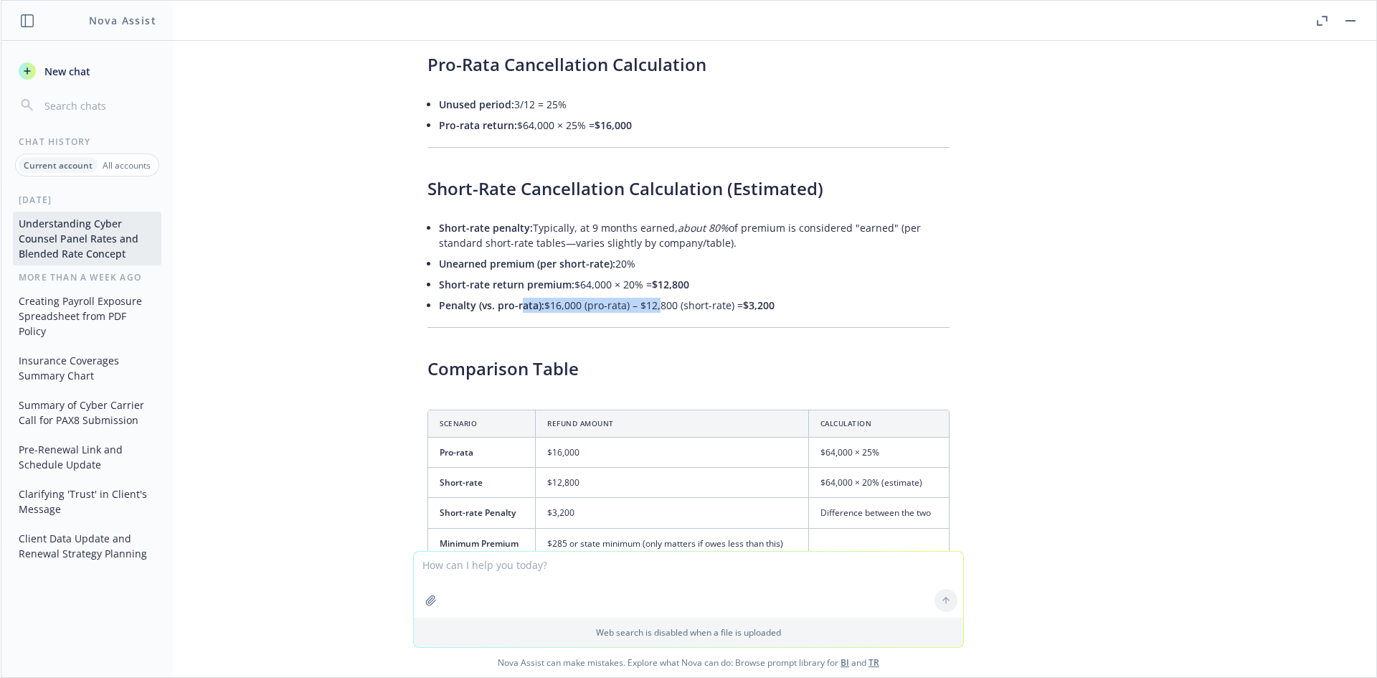
drag, startPoint x: 588, startPoint y: 240, endPoint x: 505, endPoint y: 217, distance: 86.1
click at [505, 217] on ul "Short-rate penalty: Typically, at 9 months earned, about 80% of premium is cons…" at bounding box center [694, 266] width 511 height 98
click at [504, 274] on li "Short-rate return premium: $64,000 × 20% = $12,800" at bounding box center [694, 284] width 511 height 21
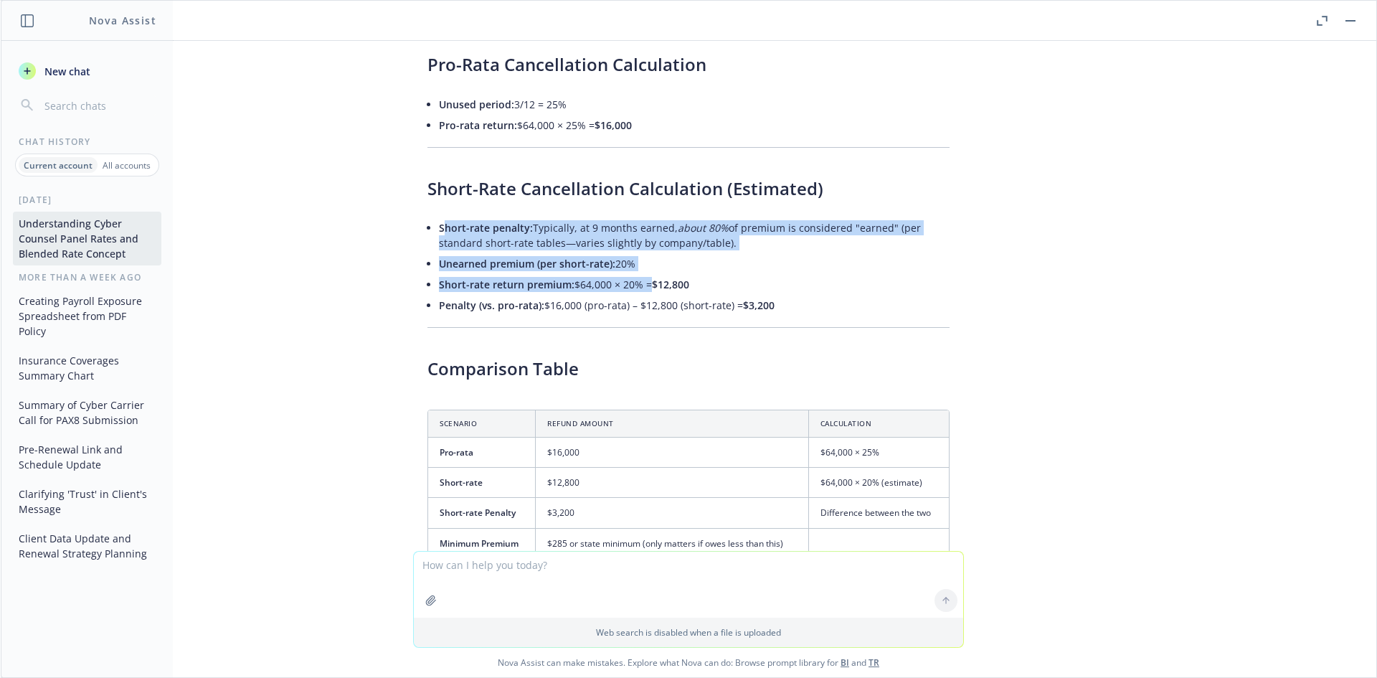
drag, startPoint x: 431, startPoint y: 156, endPoint x: 636, endPoint y: 200, distance: 209.7
click at [636, 217] on ul "Short-rate penalty: Typically, at 9 months earned, about 80% of premium is cons…" at bounding box center [694, 266] width 511 height 98
click at [636, 274] on li "Short-rate return premium: $64,000 × 20% = $12,800" at bounding box center [694, 284] width 511 height 21
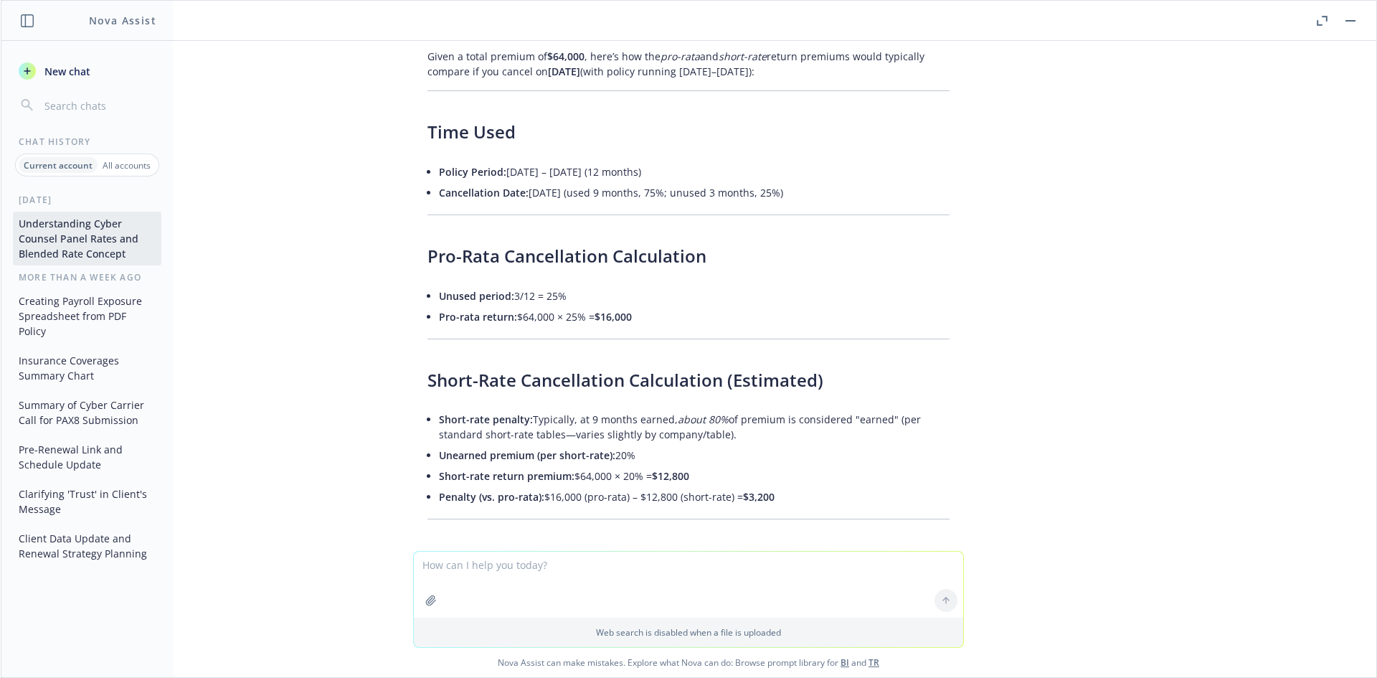
scroll to position [15404, 0]
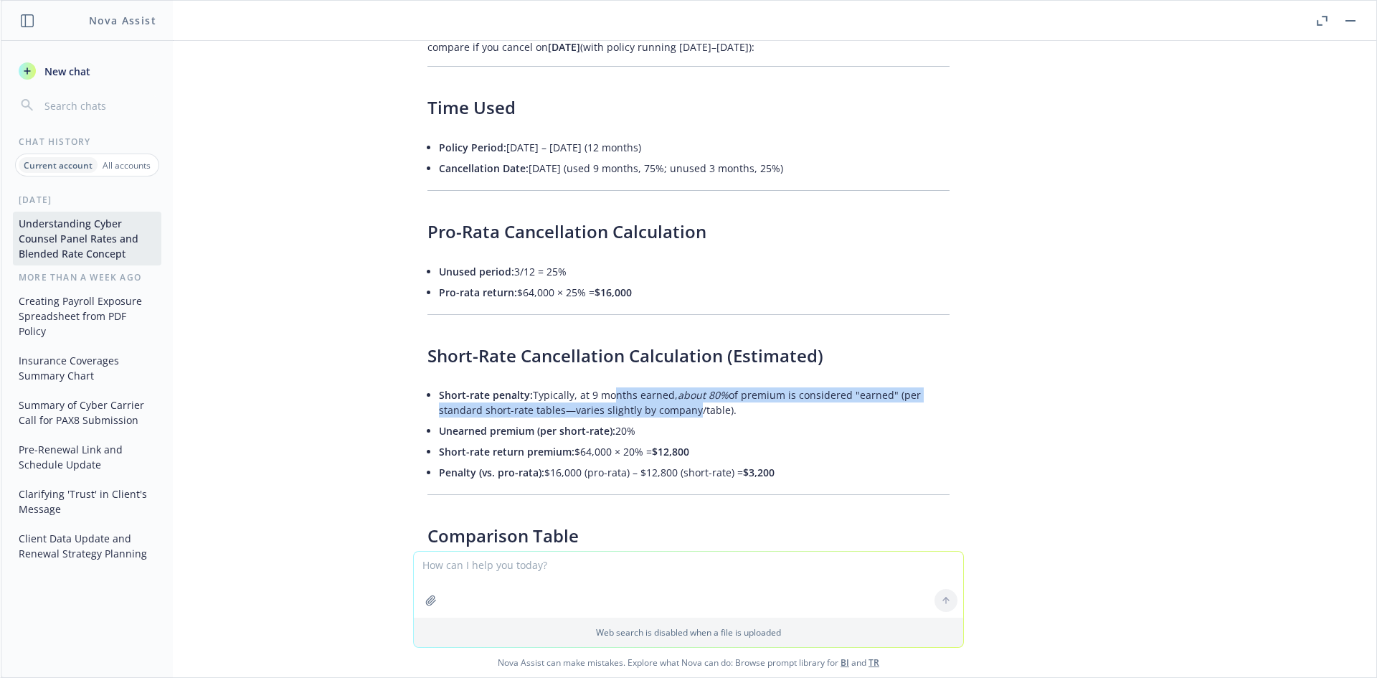
drag, startPoint x: 592, startPoint y: 327, endPoint x: 686, endPoint y: 335, distance: 94.3
click at [686, 384] on li "Short-rate penalty: Typically, at 9 months earned, about 80% of premium is cons…" at bounding box center [694, 402] width 511 height 36
drag, startPoint x: 678, startPoint y: 333, endPoint x: 670, endPoint y: 333, distance: 8.6
click at [670, 384] on li "Short-rate penalty: Typically, at 9 months earned, about 80% of premium is cons…" at bounding box center [694, 402] width 511 height 36
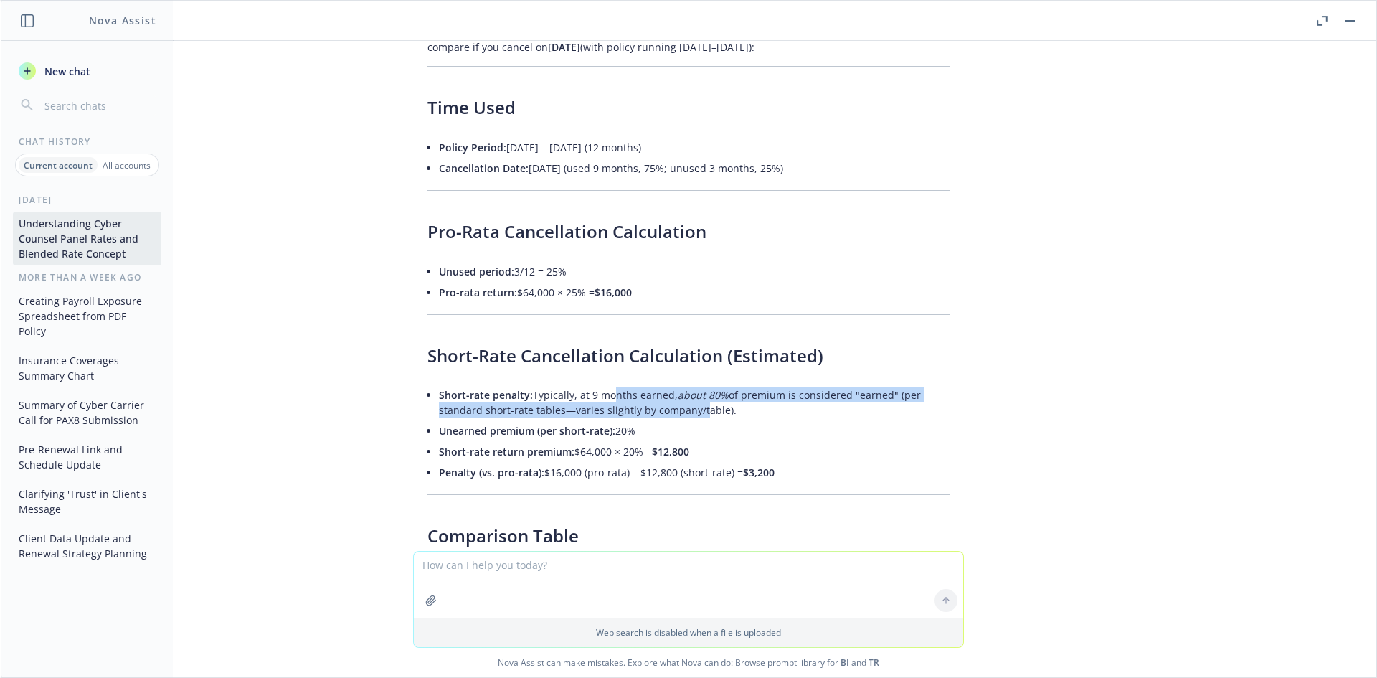
click at [670, 384] on li "Short-rate penalty: Typically, at 9 months earned, about 80% of premium is cons…" at bounding box center [694, 402] width 511 height 36
drag, startPoint x: 637, startPoint y: 321, endPoint x: 728, endPoint y: 321, distance: 91.1
click at [728, 384] on li "Short-rate penalty: Typically, at 9 months earned, about 80% of premium is cons…" at bounding box center [694, 402] width 511 height 36
click at [730, 384] on li "Short-rate penalty: Typically, at 9 months earned, about 80% of premium is cons…" at bounding box center [694, 402] width 511 height 36
drag, startPoint x: 893, startPoint y: 316, endPoint x: 774, endPoint y: 317, distance: 118.3
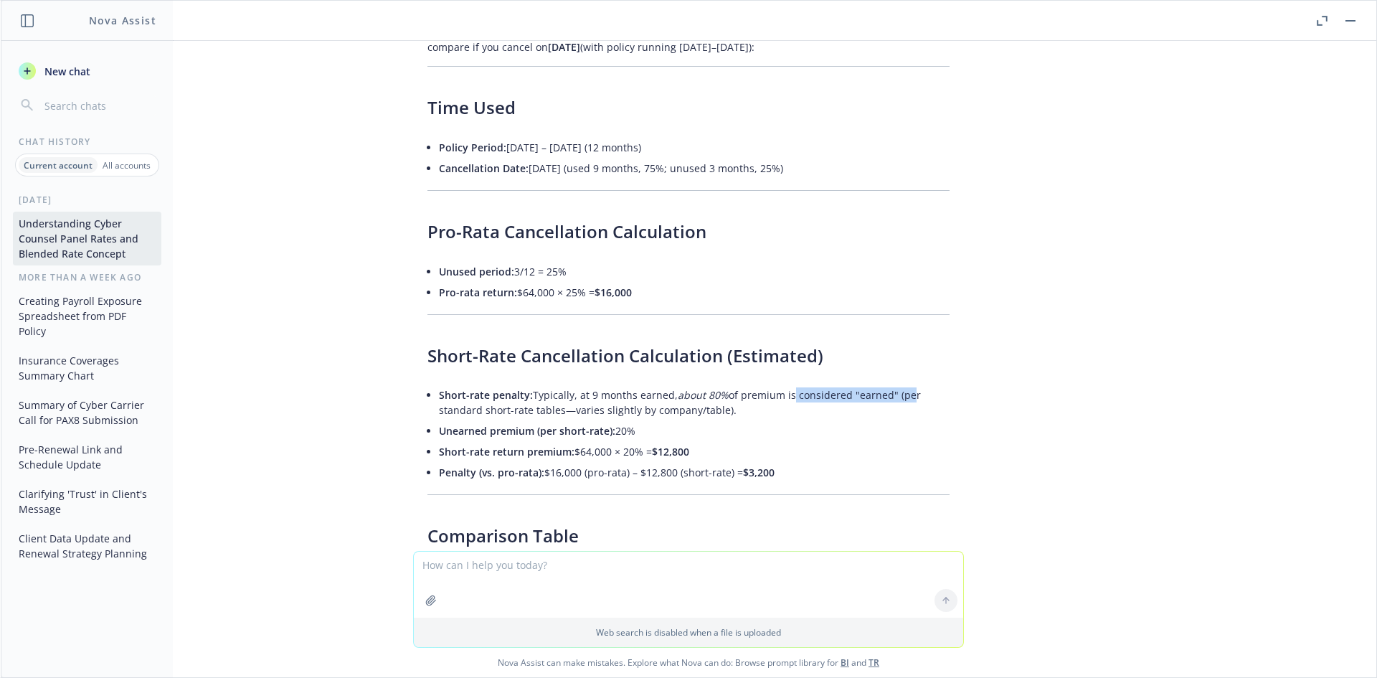
click at [775, 384] on li "Short-rate penalty: Typically, at 9 months earned, about 80% of premium is cons…" at bounding box center [694, 402] width 511 height 36
click at [774, 384] on li "Short-rate penalty: Typically, at 9 months earned, about 80% of premium is cons…" at bounding box center [694, 402] width 511 height 36
drag, startPoint x: 519, startPoint y: 316, endPoint x: 721, endPoint y: 321, distance: 202.3
click at [721, 384] on li "Short-rate penalty: Typically, at 9 months earned, about 80% of premium is cons…" at bounding box center [694, 402] width 511 height 36
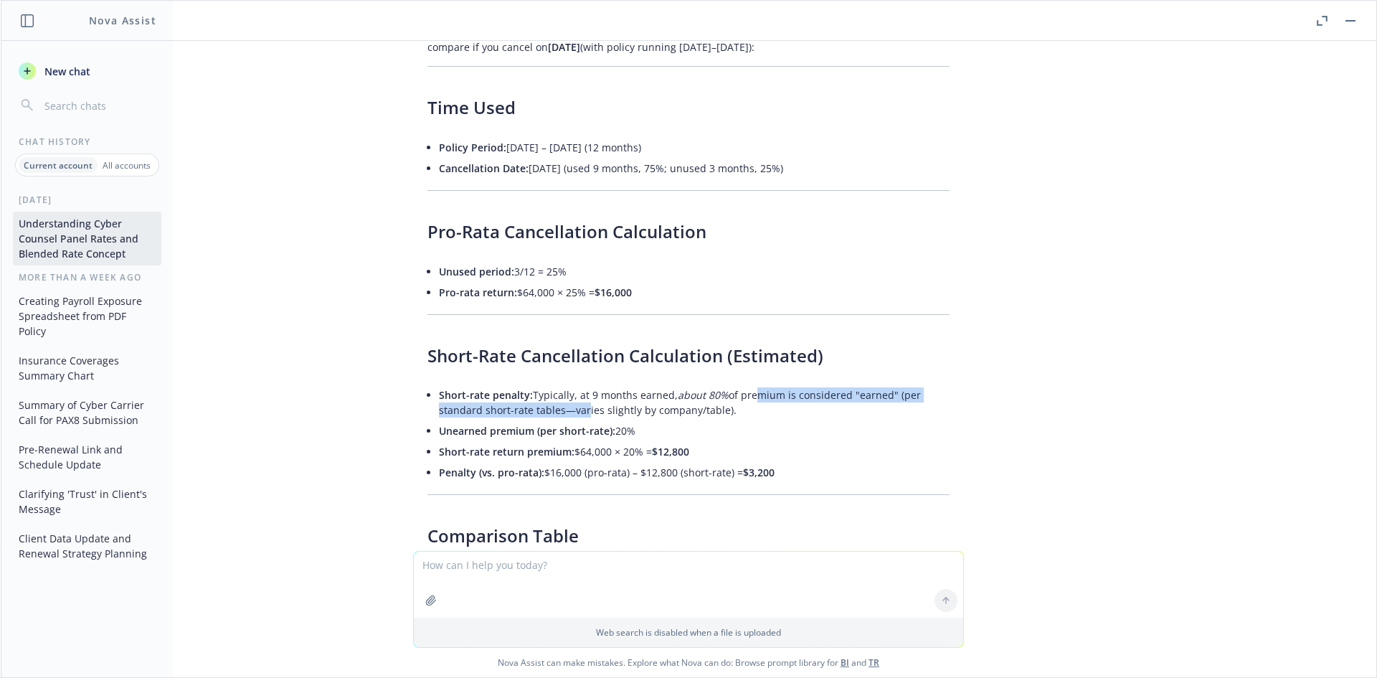
drag, startPoint x: 739, startPoint y: 326, endPoint x: 572, endPoint y: 330, distance: 167.1
click at [572, 384] on li "Short-rate penalty: Typically, at 9 months earned, about 80% of premium is cons…" at bounding box center [694, 402] width 511 height 36
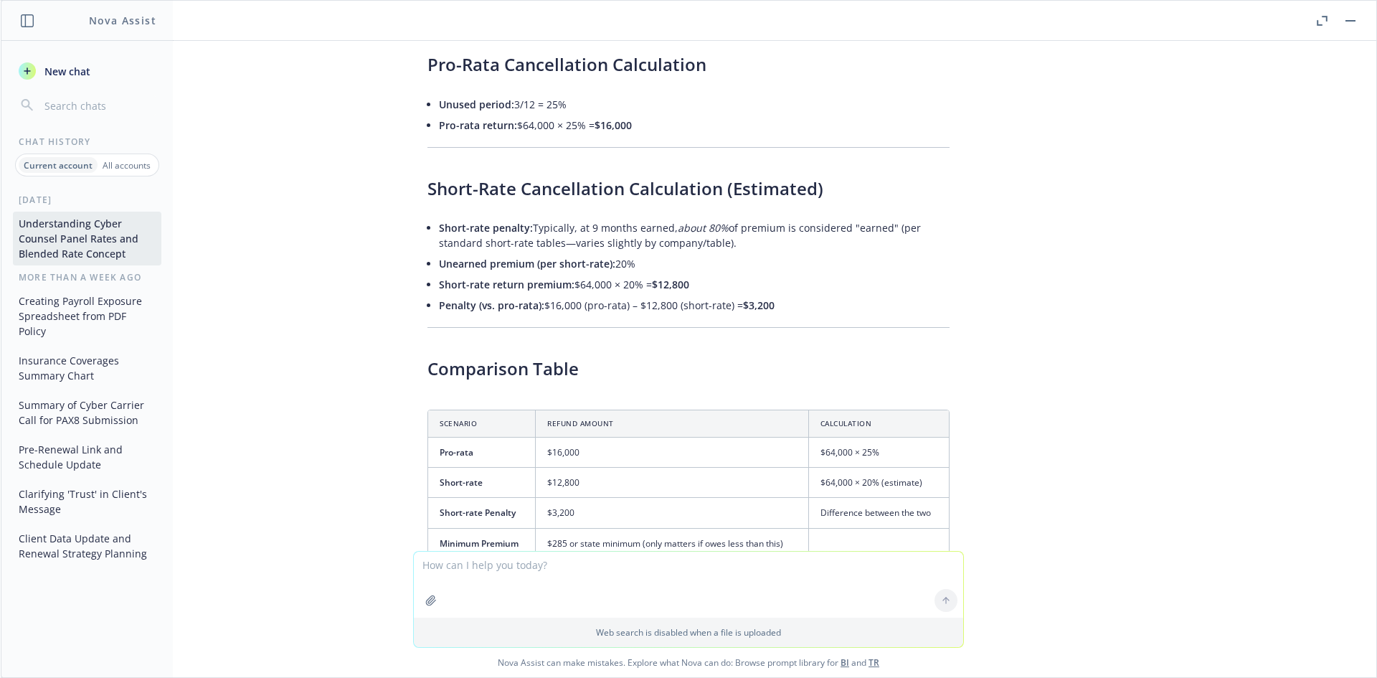
click at [532, 580] on textarea at bounding box center [688, 584] width 549 height 66
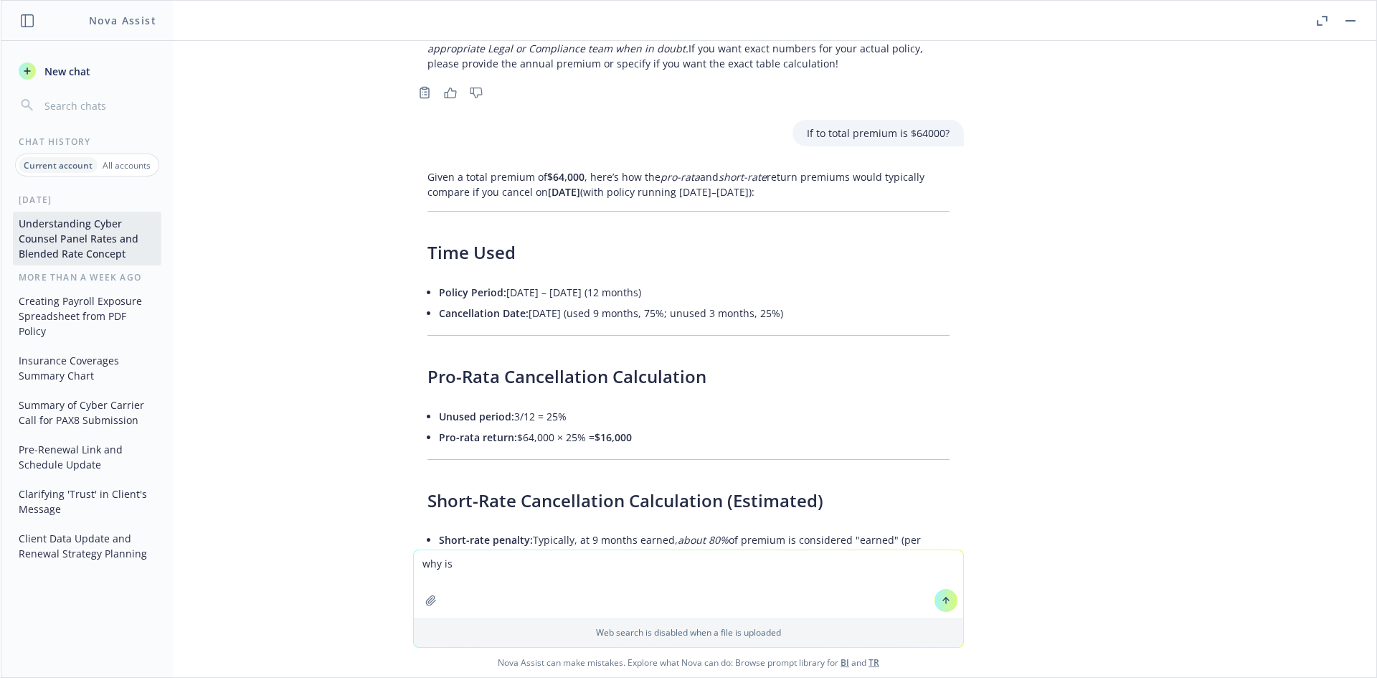
scroll to position [15236, 0]
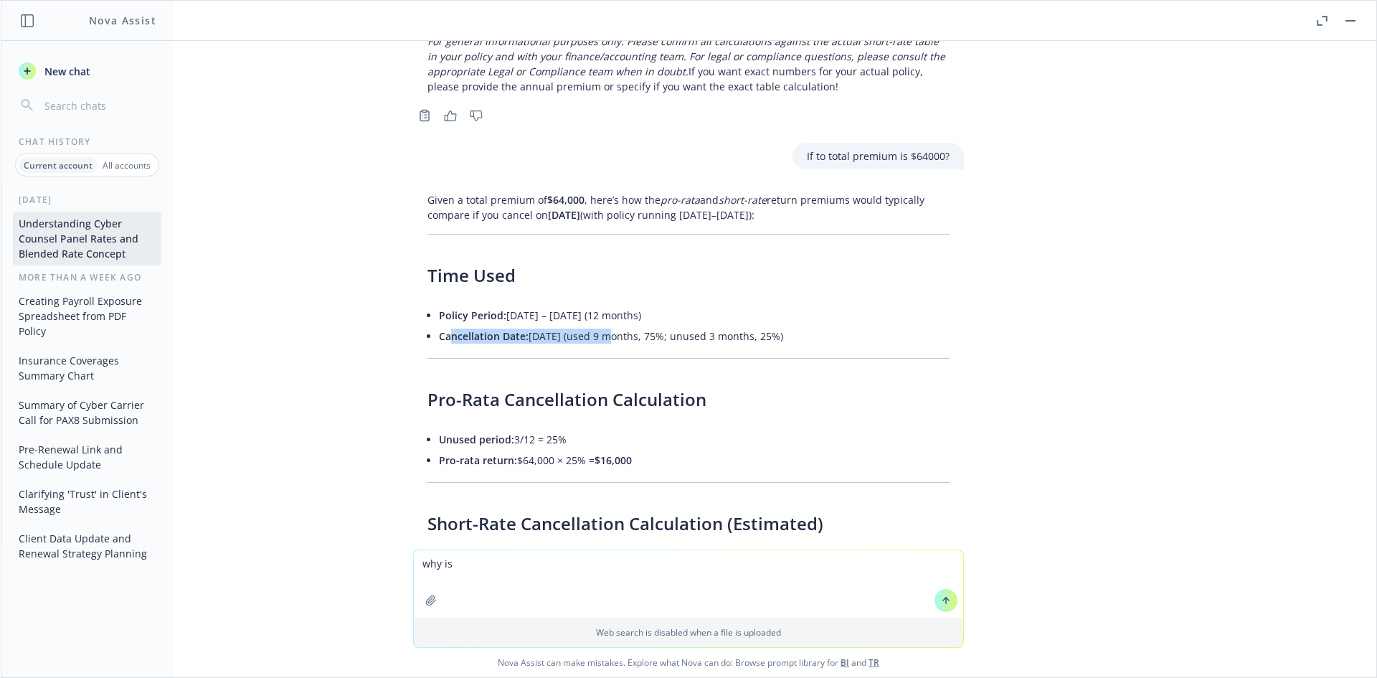
drag, startPoint x: 438, startPoint y: 262, endPoint x: 592, endPoint y: 262, distance: 153.5
click at [592, 326] on li "Cancellation Date: 10/1/25 (used 9 months, 75%; unused 3 months, 25%)" at bounding box center [694, 336] width 511 height 21
drag, startPoint x: 604, startPoint y: 261, endPoint x: 724, endPoint y: 261, distance: 119.0
click at [724, 326] on li "Cancellation Date: 10/1/25 (used 9 months, 75%; unused 3 months, 25%)" at bounding box center [694, 336] width 511 height 21
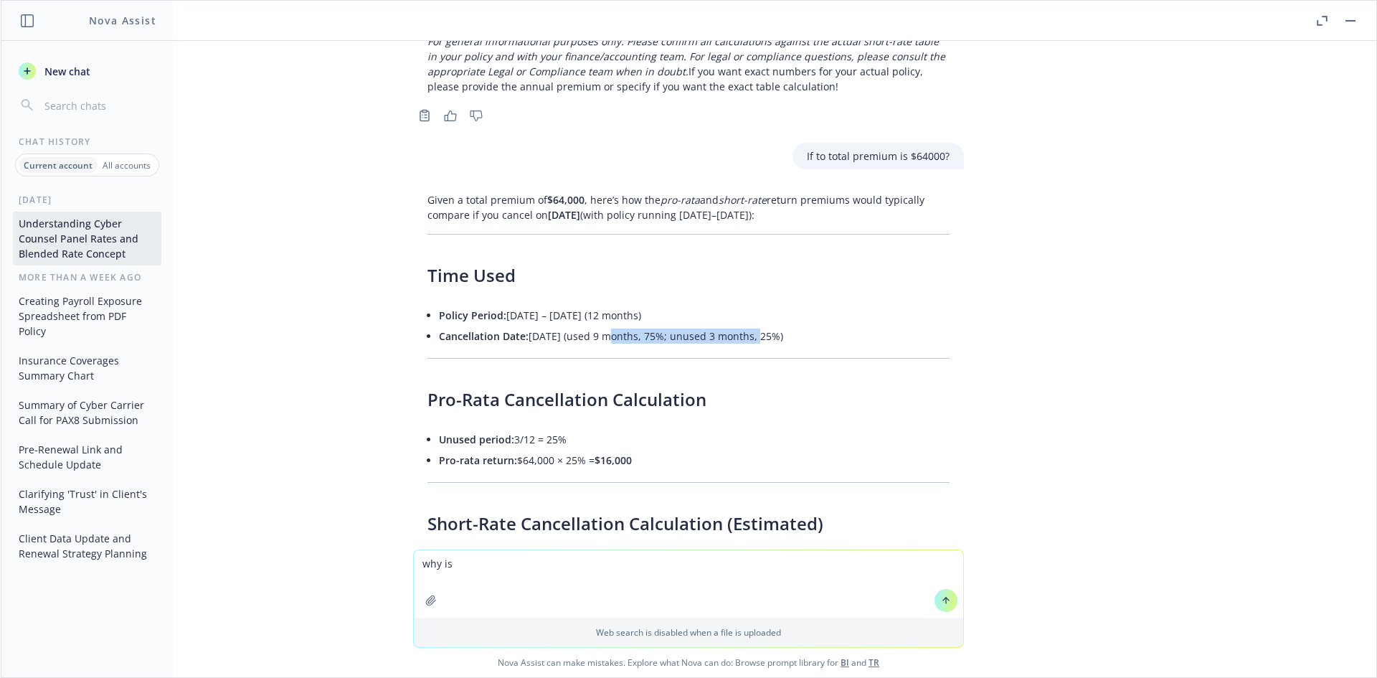
click at [724, 326] on li "Cancellation Date: 10/1/25 (used 9 months, 75%; unused 3 months, 25%)" at bounding box center [694, 336] width 511 height 21
drag, startPoint x: 774, startPoint y: 259, endPoint x: 607, endPoint y: 259, distance: 167.1
click at [608, 326] on li "Cancellation Date: 10/1/25 (used 9 months, 75%; unused 3 months, 25%)" at bounding box center [694, 336] width 511 height 21
click at [607, 326] on li "Cancellation Date: 10/1/25 (used 9 months, 75%; unused 3 months, 25%)" at bounding box center [694, 336] width 511 height 21
drag, startPoint x: 454, startPoint y: 367, endPoint x: 537, endPoint y: 373, distance: 83.4
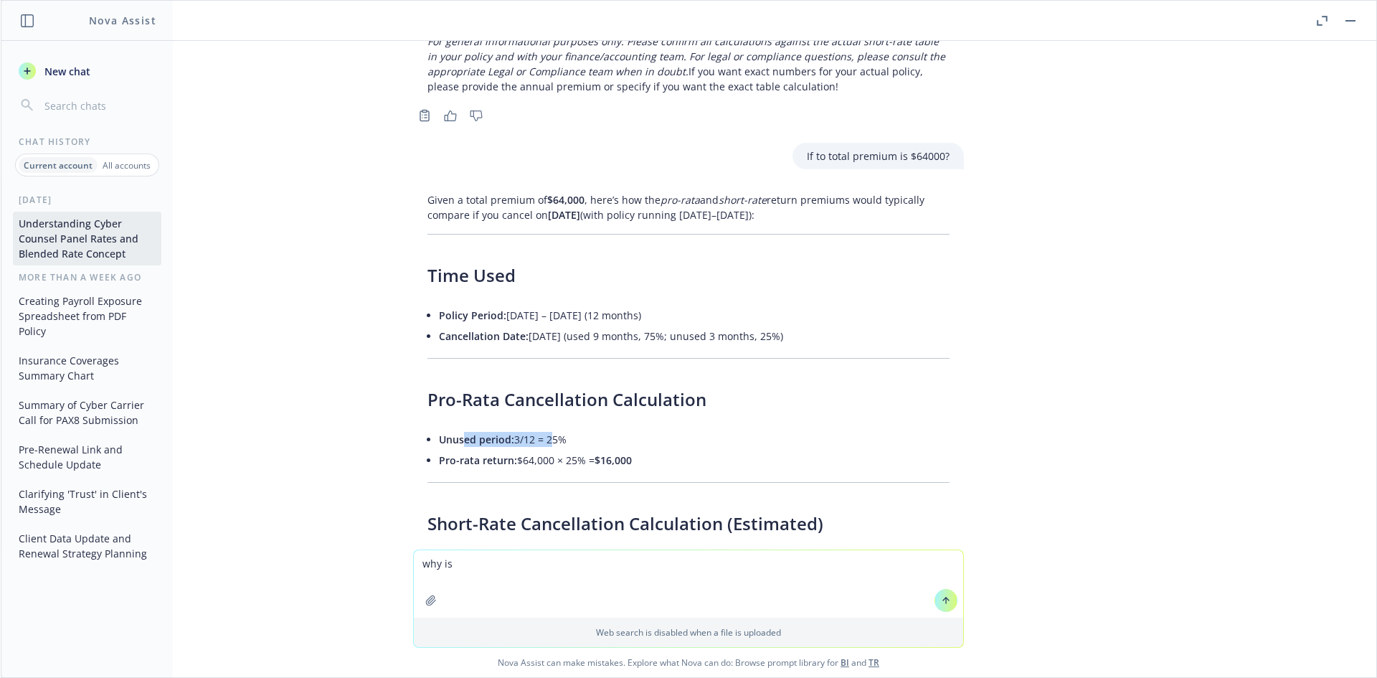
click at [537, 429] on li "Unused period: 3/12 = 25%" at bounding box center [694, 439] width 511 height 21
drag, startPoint x: 445, startPoint y: 380, endPoint x: 559, endPoint y: 379, distance: 114.7
click at [559, 450] on li "Pro-rata return: $64,000 × 25% = $16,000" at bounding box center [694, 460] width 511 height 21
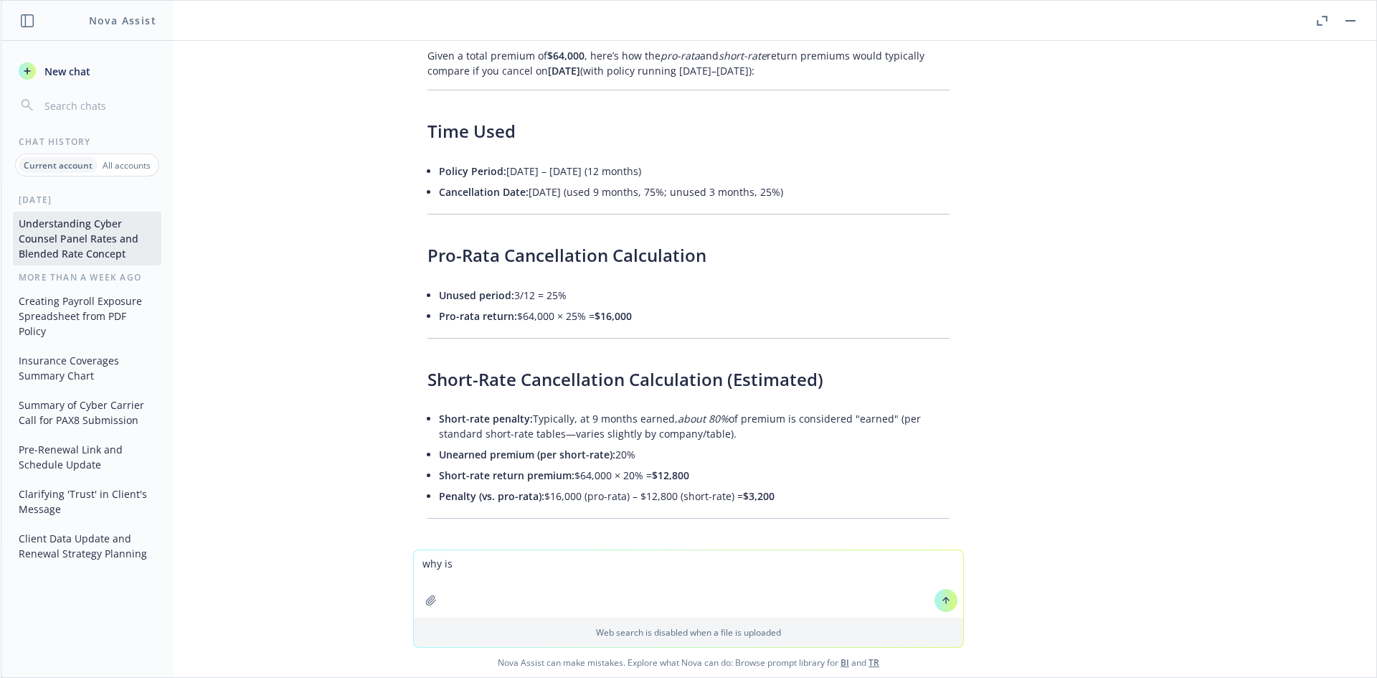
scroll to position [15404, 0]
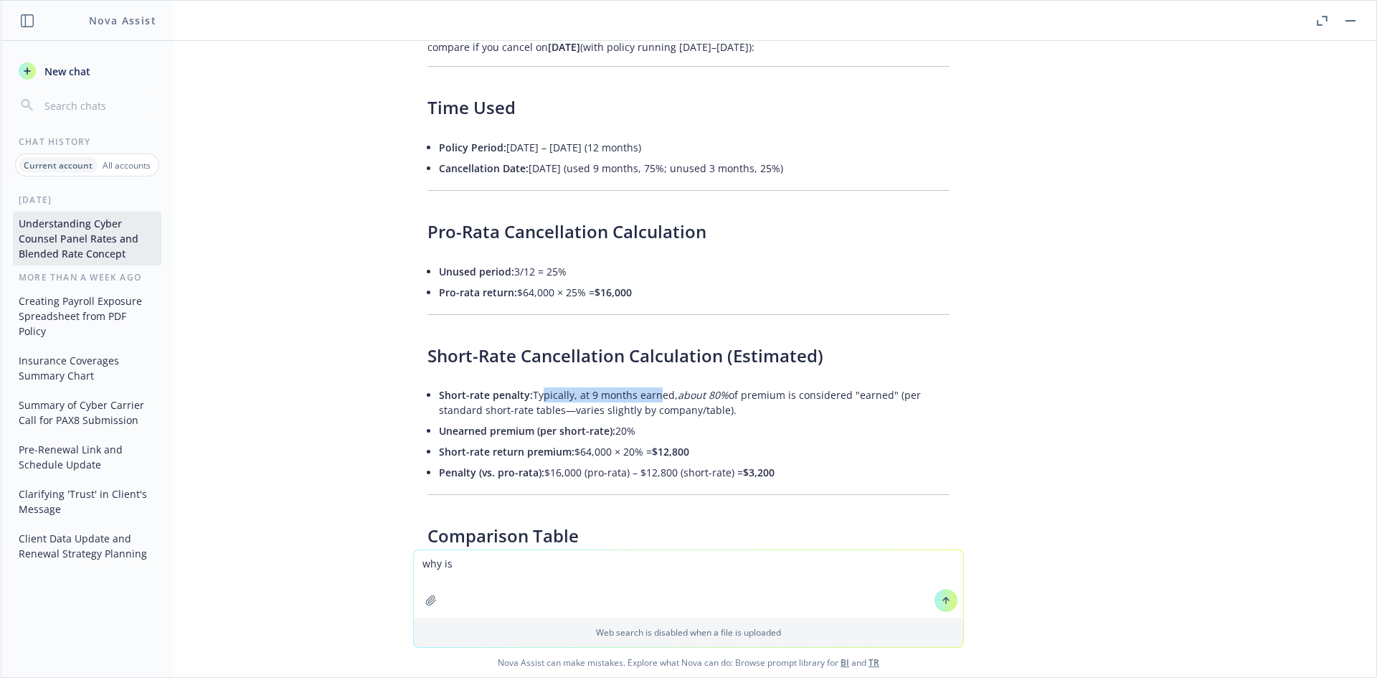
drag, startPoint x: 530, startPoint y: 323, endPoint x: 642, endPoint y: 323, distance: 112.6
click at [642, 384] on li "Short-rate penalty: Typically, at 9 months earned, about 80% of premium is cons…" at bounding box center [694, 402] width 511 height 36
drag, startPoint x: 686, startPoint y: 324, endPoint x: 627, endPoint y: 320, distance: 59.7
click at [627, 384] on li "Short-rate penalty: Typically, at 9 months earned, about 80% of premium is cons…" at bounding box center [694, 402] width 511 height 36
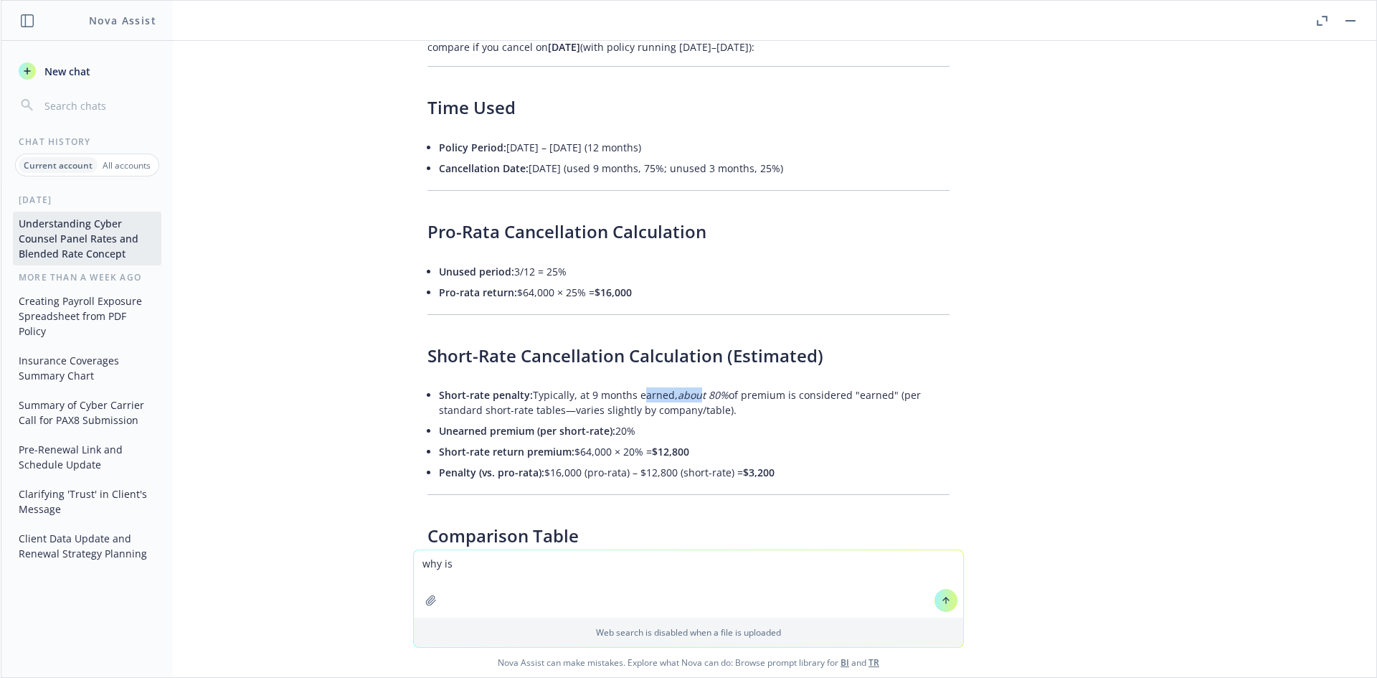
click at [627, 384] on li "Short-rate penalty: Typically, at 9 months earned, about 80% of premium is cons…" at bounding box center [694, 402] width 511 height 36
drag, startPoint x: 525, startPoint y: 317, endPoint x: 764, endPoint y: 326, distance: 239.7
click at [764, 384] on li "Short-rate penalty: Typically, at 9 months earned, about 80% of premium is cons…" at bounding box center [694, 402] width 511 height 36
drag, startPoint x: 764, startPoint y: 326, endPoint x: 820, endPoint y: 321, distance: 55.4
click at [767, 384] on li "Short-rate penalty: Typically, at 9 months earned, about 80% of premium is cons…" at bounding box center [694, 402] width 511 height 36
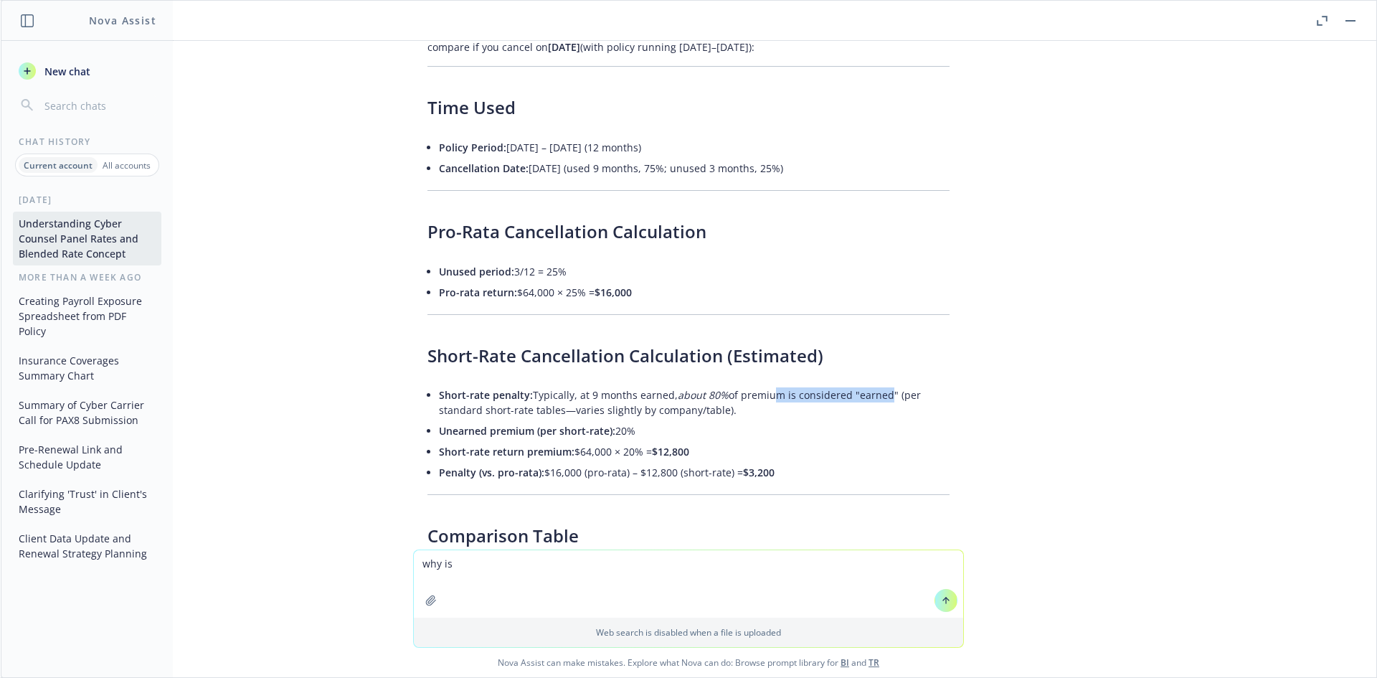
drag, startPoint x: 868, startPoint y: 317, endPoint x: 746, endPoint y: 318, distance: 122.6
click at [746, 384] on li "Short-rate penalty: Typically, at 9 months earned, about 80% of premium is cons…" at bounding box center [694, 402] width 511 height 36
click at [744, 384] on li "Short-rate penalty: Typically, at 9 months earned, about 80% of premium is cons…" at bounding box center [694, 402] width 511 height 36
drag, startPoint x: 544, startPoint y: 318, endPoint x: 739, endPoint y: 330, distance: 195.4
click at [739, 384] on li "Short-rate penalty: Typically, at 9 months earned, about 80% of premium is cons…" at bounding box center [694, 402] width 511 height 36
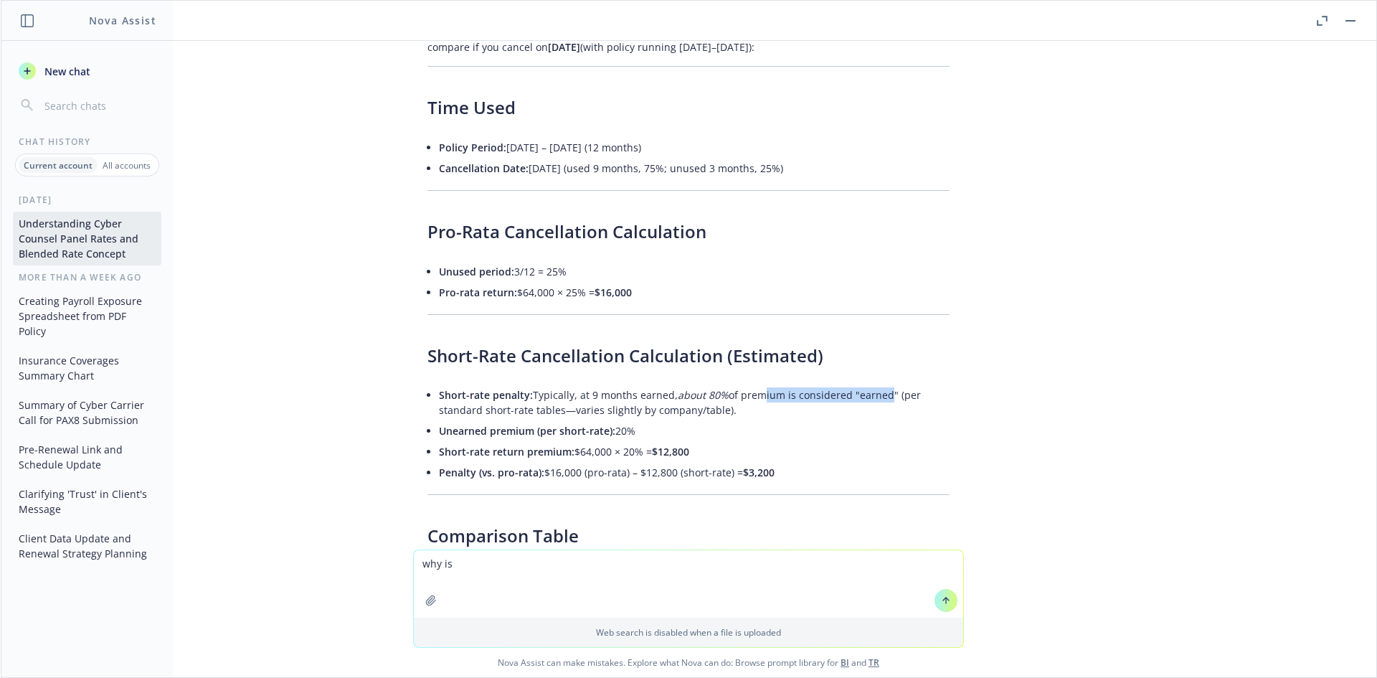
click at [739, 384] on li "Short-rate penalty: Typically, at 9 months earned, about 80% of premium is cons…" at bounding box center [694, 402] width 511 height 36
drag, startPoint x: 539, startPoint y: 318, endPoint x: 734, endPoint y: 335, distance: 195.1
click at [734, 384] on li "Short-rate penalty: Typically, at 9 months earned, about 80% of premium is cons…" at bounding box center [694, 402] width 511 height 36
drag, startPoint x: 708, startPoint y: 335, endPoint x: 572, endPoint y: 336, distance: 136.2
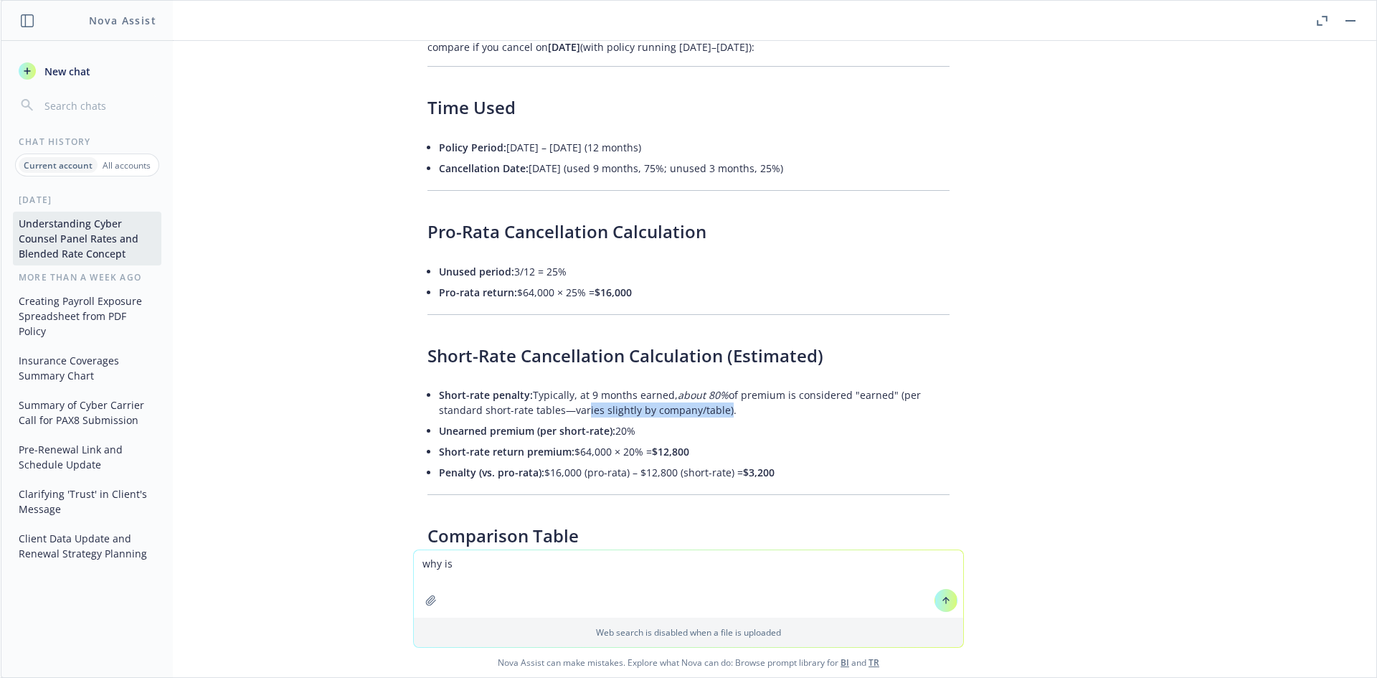
click at [572, 384] on li "Short-rate penalty: Typically, at 9 months earned, about 80% of premium is cons…" at bounding box center [694, 402] width 511 height 36
drag, startPoint x: 483, startPoint y: 570, endPoint x: 361, endPoint y: 568, distance: 122.6
click at [361, 568] on div "why is Web search is disabled when a file is uploaded Nova Assist can make mist…" at bounding box center [688, 613] width 1375 height 128
type textarea "does the policy contain a short rate table?"
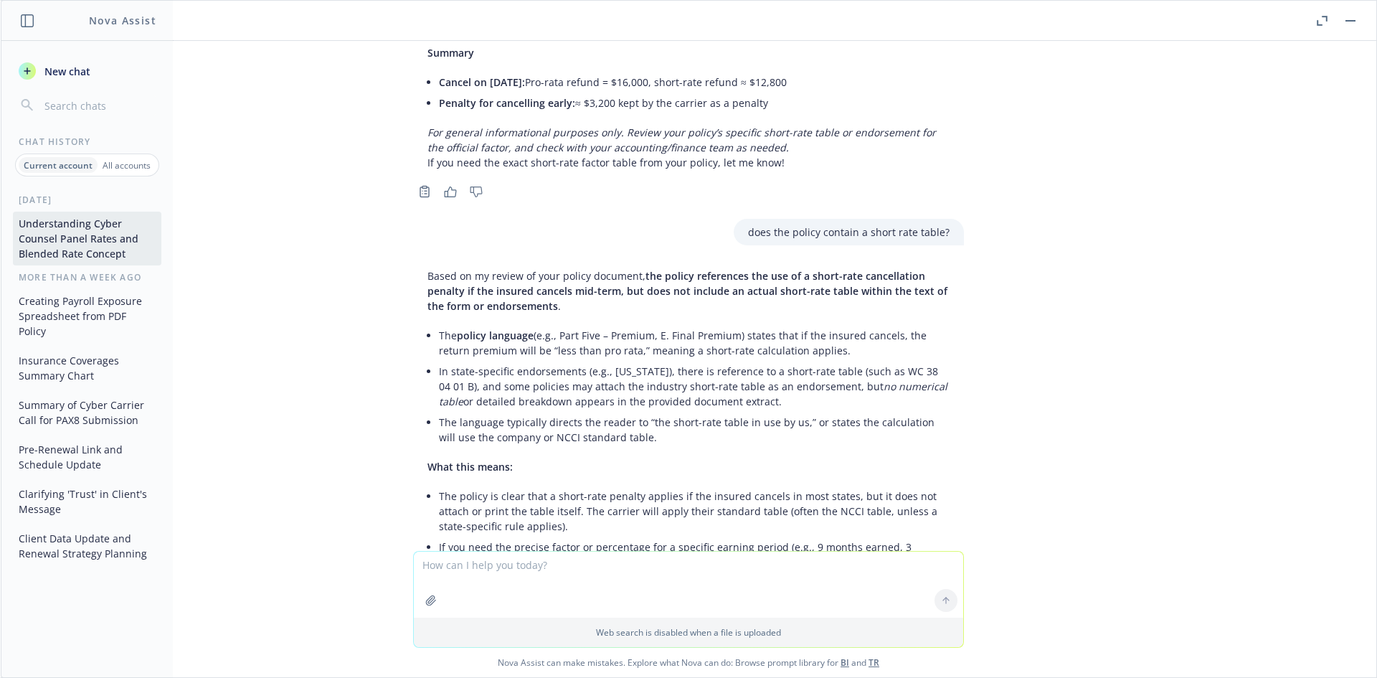
scroll to position [16280, 0]
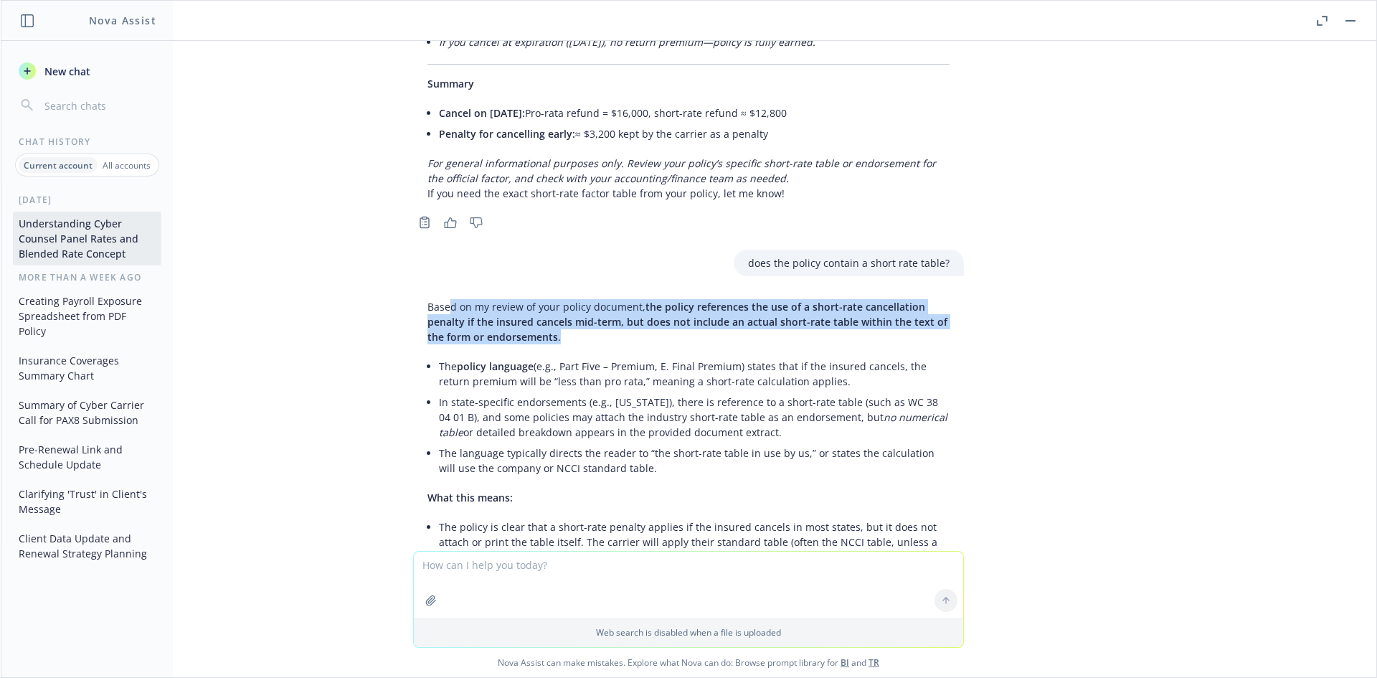
drag, startPoint x: 439, startPoint y: 215, endPoint x: 560, endPoint y: 240, distance: 123.6
click at [560, 299] on p "Based on my review of your policy document, the policy references the use of a …" at bounding box center [688, 321] width 522 height 45
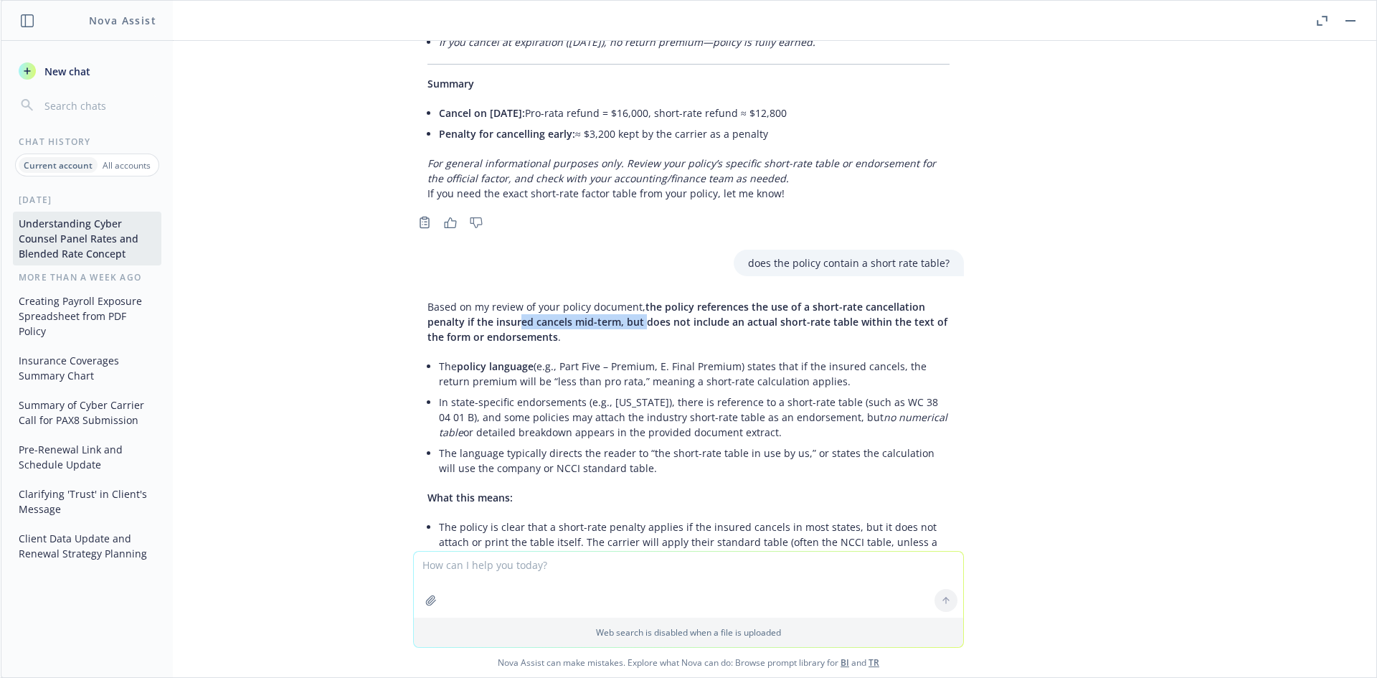
click at [510, 300] on span "the policy references the use of a short-rate cancellation penalty if the insur…" at bounding box center [687, 322] width 520 height 44
click at [508, 300] on span "the policy references the use of a short-rate cancellation penalty if the insur…" at bounding box center [687, 322] width 520 height 44
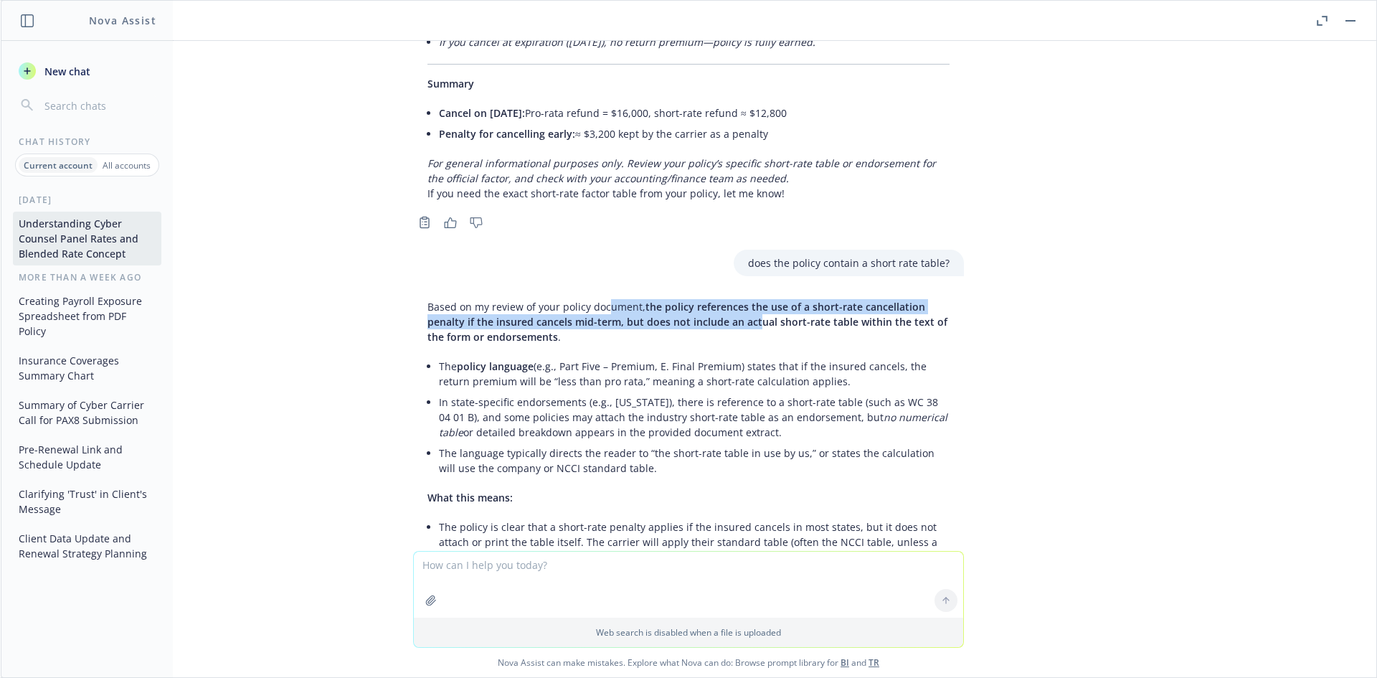
drag, startPoint x: 611, startPoint y: 219, endPoint x: 743, endPoint y: 229, distance: 132.3
click at [743, 299] on p "Based on my review of your policy document, the policy references the use of a …" at bounding box center [688, 321] width 522 height 45
click at [743, 300] on span "the policy references the use of a short-rate cancellation penalty if the insur…" at bounding box center [687, 322] width 520 height 44
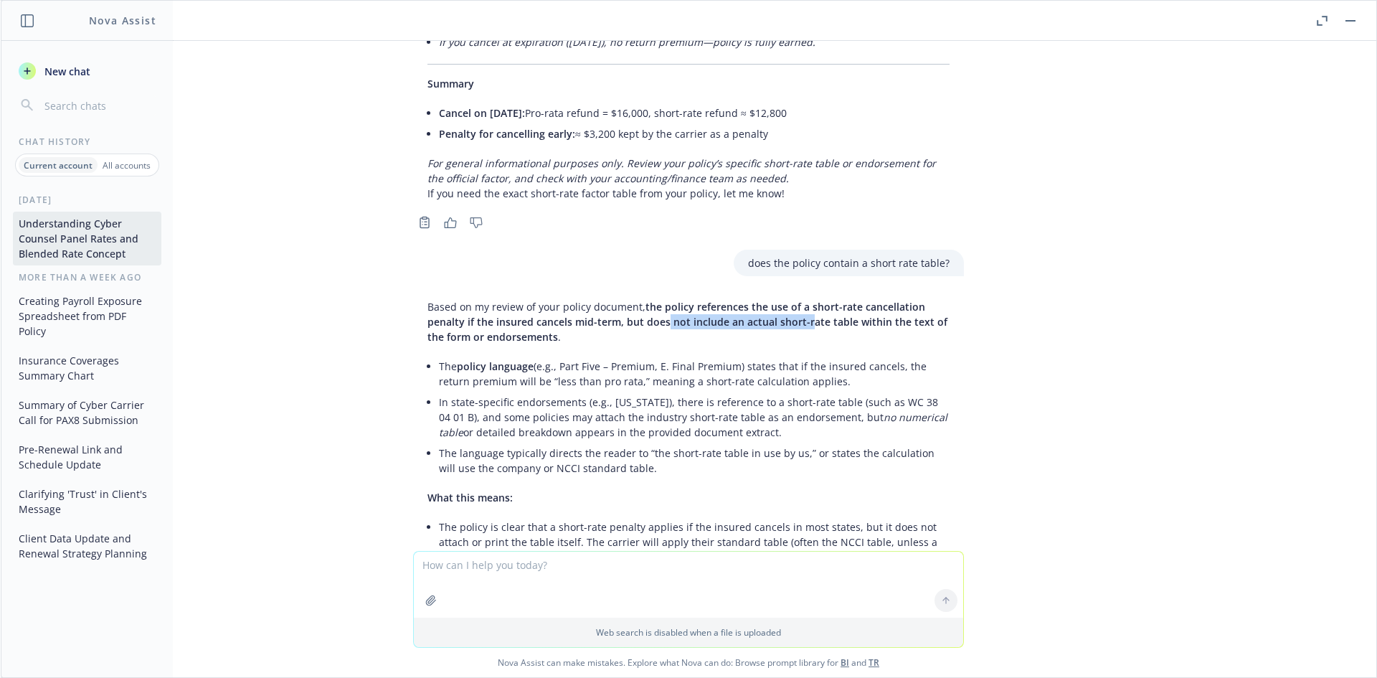
drag, startPoint x: 794, startPoint y: 232, endPoint x: 650, endPoint y: 228, distance: 143.5
click at [650, 300] on span "the policy references the use of a short-rate cancellation penalty if the insur…" at bounding box center [687, 322] width 520 height 44
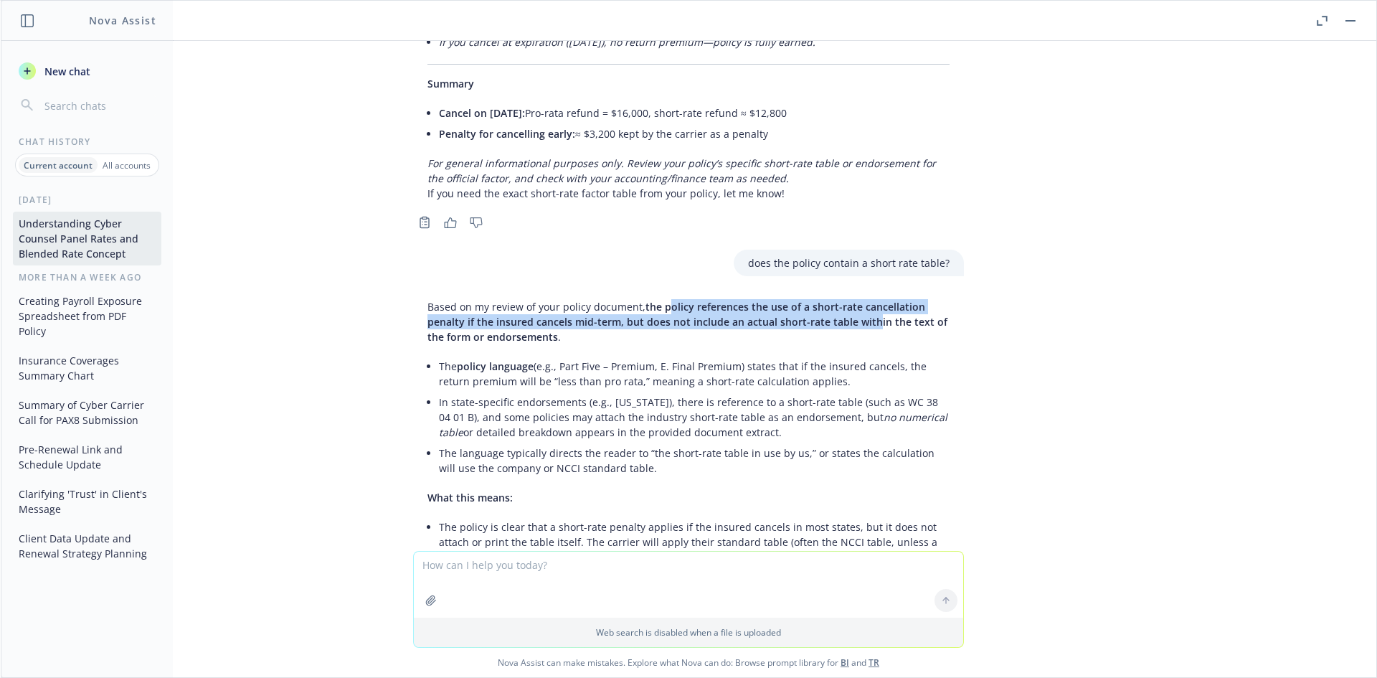
drag, startPoint x: 657, startPoint y: 220, endPoint x: 860, endPoint y: 239, distance: 203.8
click at [860, 299] on p "Based on my review of your policy document, the policy references the use of a …" at bounding box center [688, 321] width 522 height 45
drag, startPoint x: 895, startPoint y: 231, endPoint x: 678, endPoint y: 217, distance: 217.7
click at [678, 300] on span "the policy references the use of a short-rate cancellation penalty if the insur…" at bounding box center [687, 322] width 520 height 44
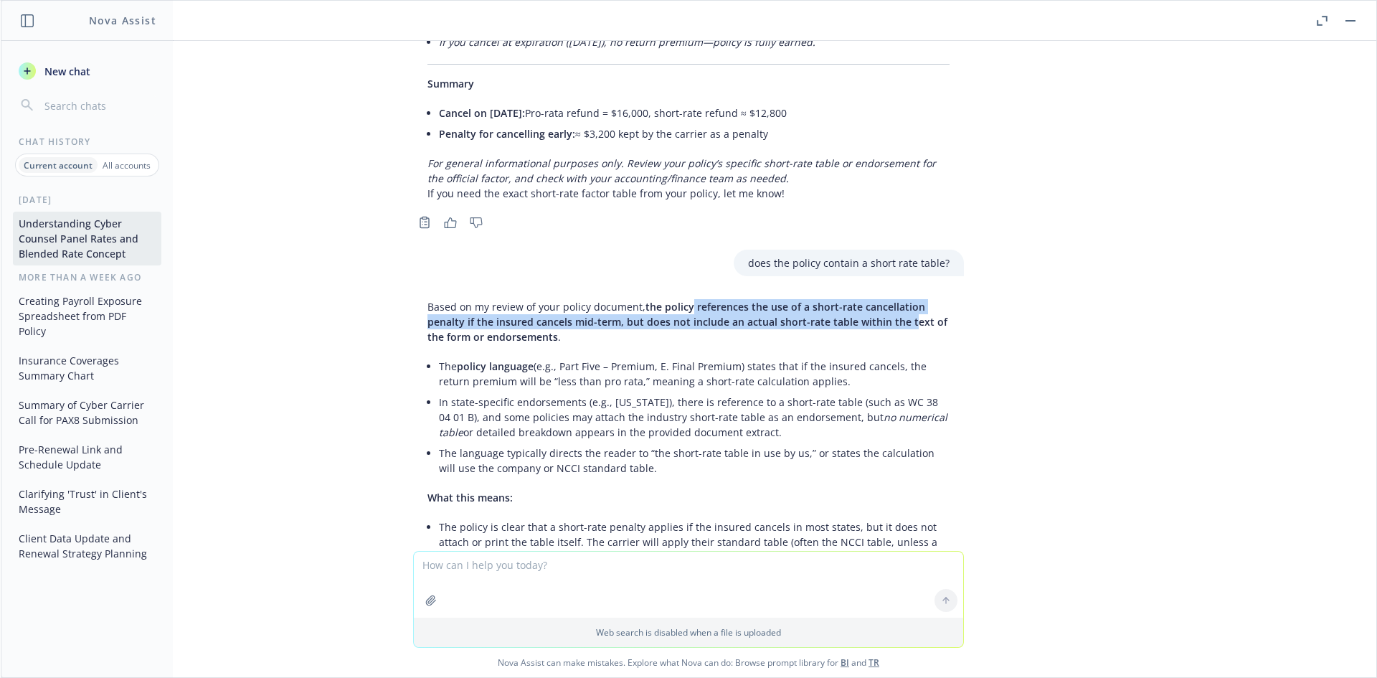
click at [678, 300] on span "the policy references the use of a short-rate cancellation penalty if the insur…" at bounding box center [687, 322] width 520 height 44
drag, startPoint x: 610, startPoint y: 209, endPoint x: 856, endPoint y: 238, distance: 248.4
click at [856, 299] on p "Based on my review of your policy document, the policy references the use of a …" at bounding box center [688, 321] width 522 height 45
drag, startPoint x: 431, startPoint y: 218, endPoint x: 556, endPoint y: 252, distance: 130.1
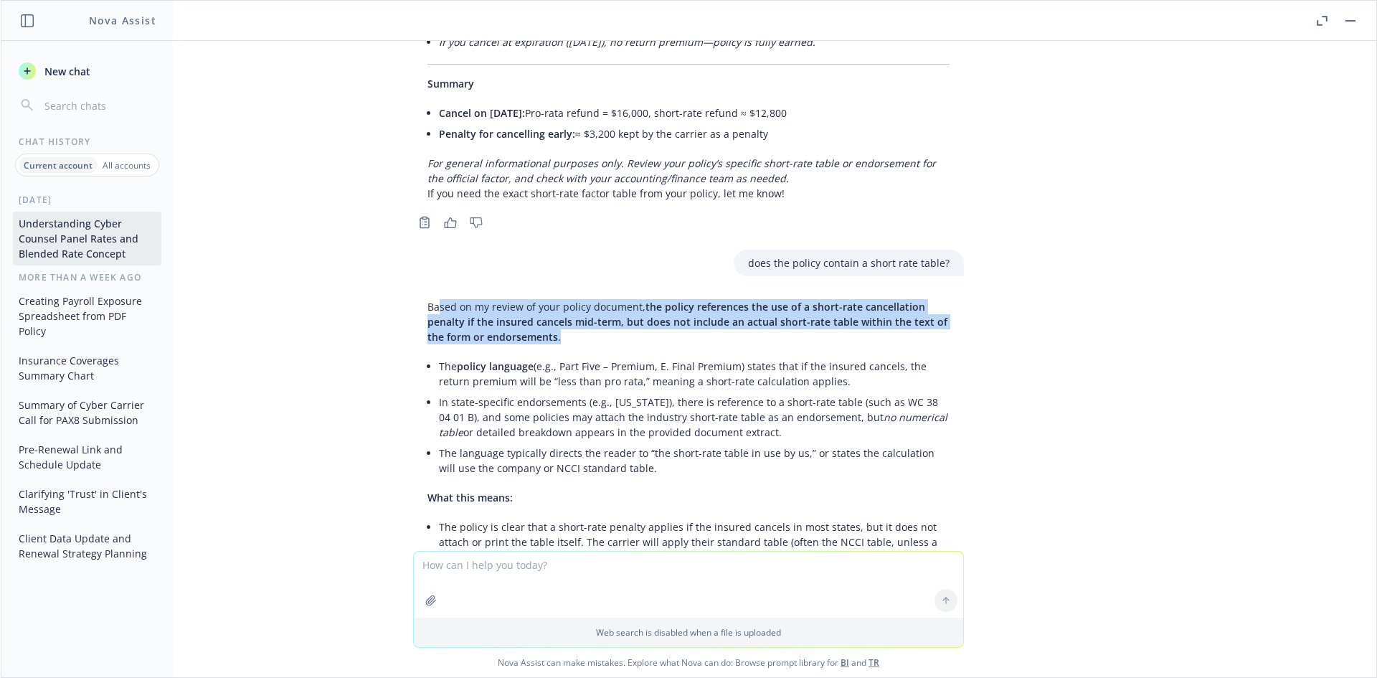
click at [556, 299] on p "Based on my review of your policy document, the policy references the use of a …" at bounding box center [688, 321] width 522 height 45
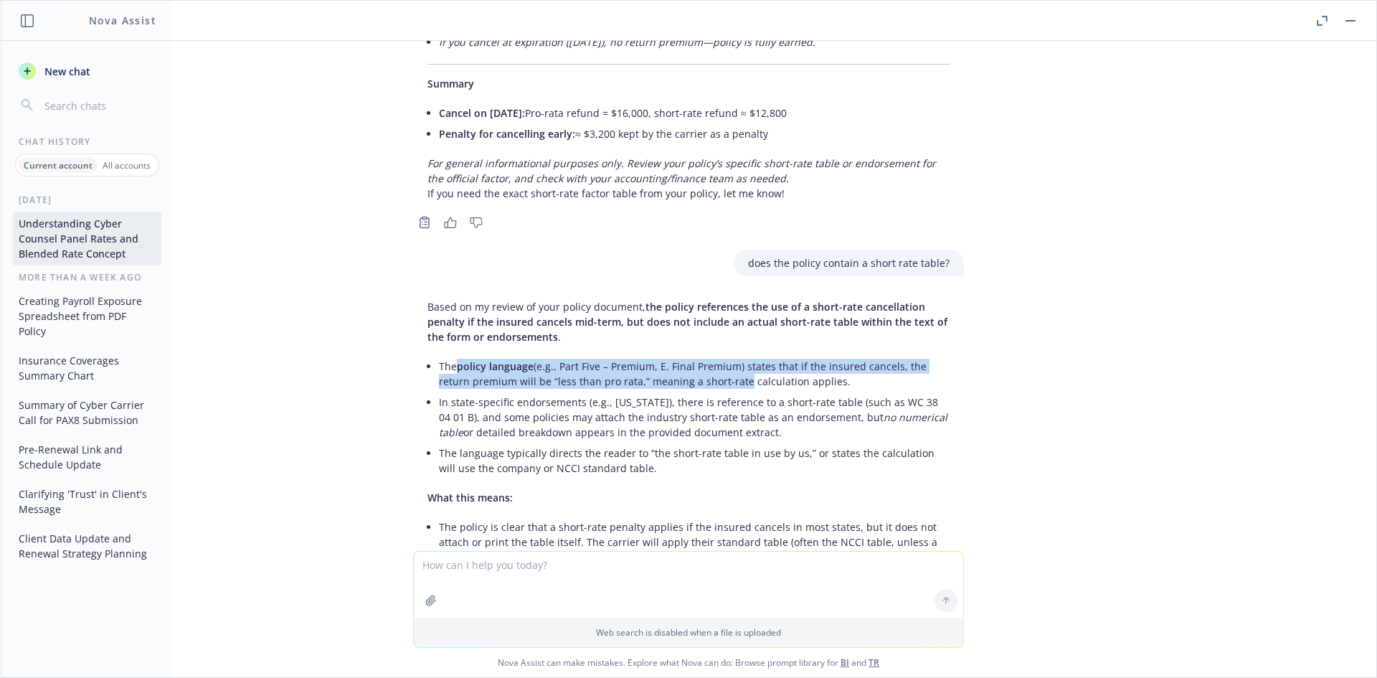
drag, startPoint x: 446, startPoint y: 277, endPoint x: 712, endPoint y: 302, distance: 267.2
click at [712, 356] on ul "The policy language (e.g., Part Five – Premium, E. Final Premium) states that i…" at bounding box center [694, 417] width 511 height 123
click at [713, 392] on li "In state-specific endorsements (e.g., Rhode Island), there is reference to a sh…" at bounding box center [694, 417] width 511 height 51
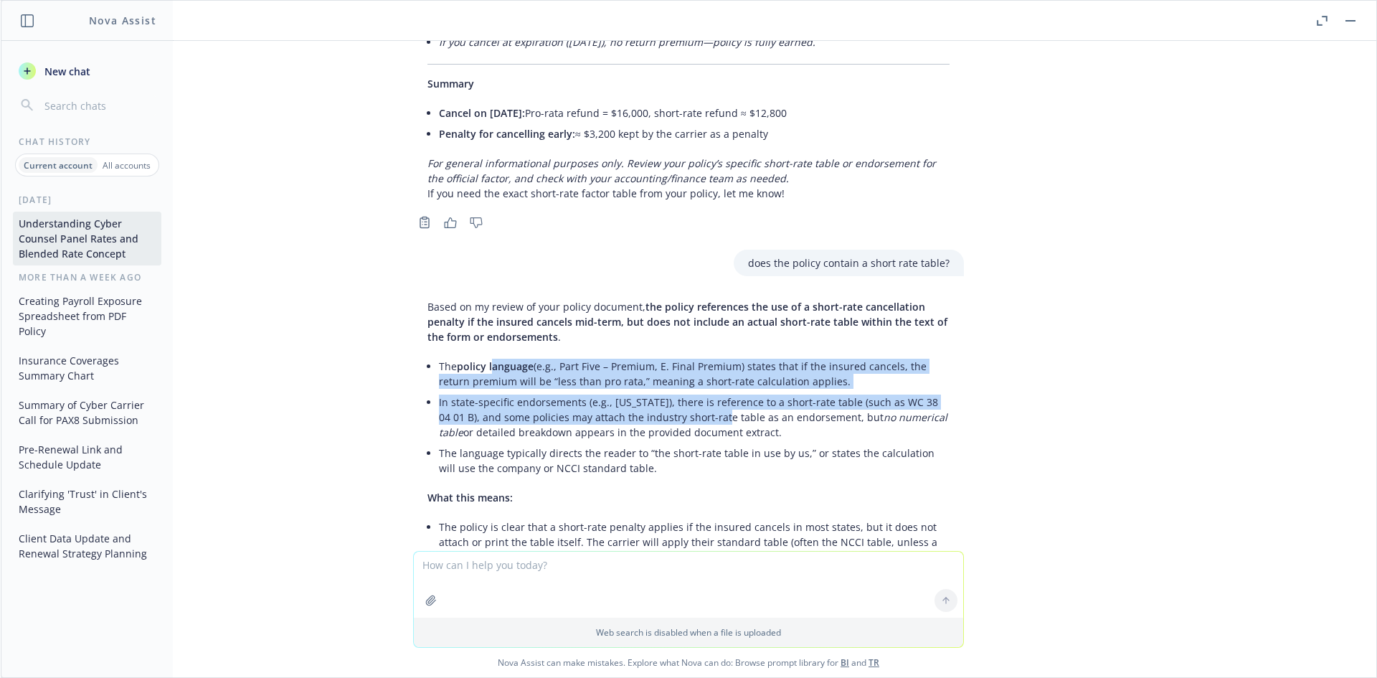
drag, startPoint x: 688, startPoint y: 333, endPoint x: 479, endPoint y: 280, distance: 216.2
click at [479, 356] on ul "The policy language (e.g., Part Five – Premium, E. Final Premium) states that i…" at bounding box center [694, 417] width 511 height 123
click at [479, 359] on span "policy language" at bounding box center [495, 366] width 77 height 14
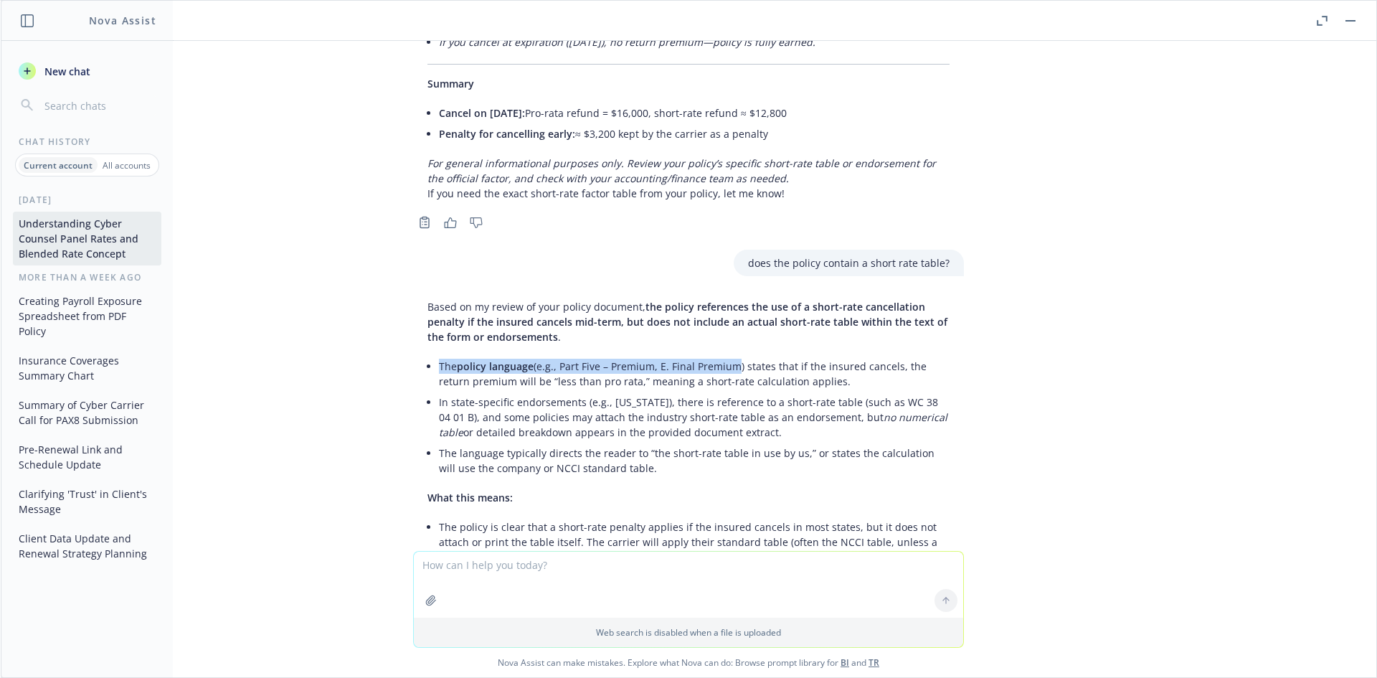
drag, startPoint x: 427, startPoint y: 270, endPoint x: 719, endPoint y: 279, distance: 291.3
click at [719, 293] on div "Based on my review of your policy document, the policy references the use of a …" at bounding box center [688, 604] width 551 height 622
click at [719, 356] on li "The policy language (e.g., Part Five – Premium, E. Final Premium) states that i…" at bounding box center [694, 374] width 511 height 36
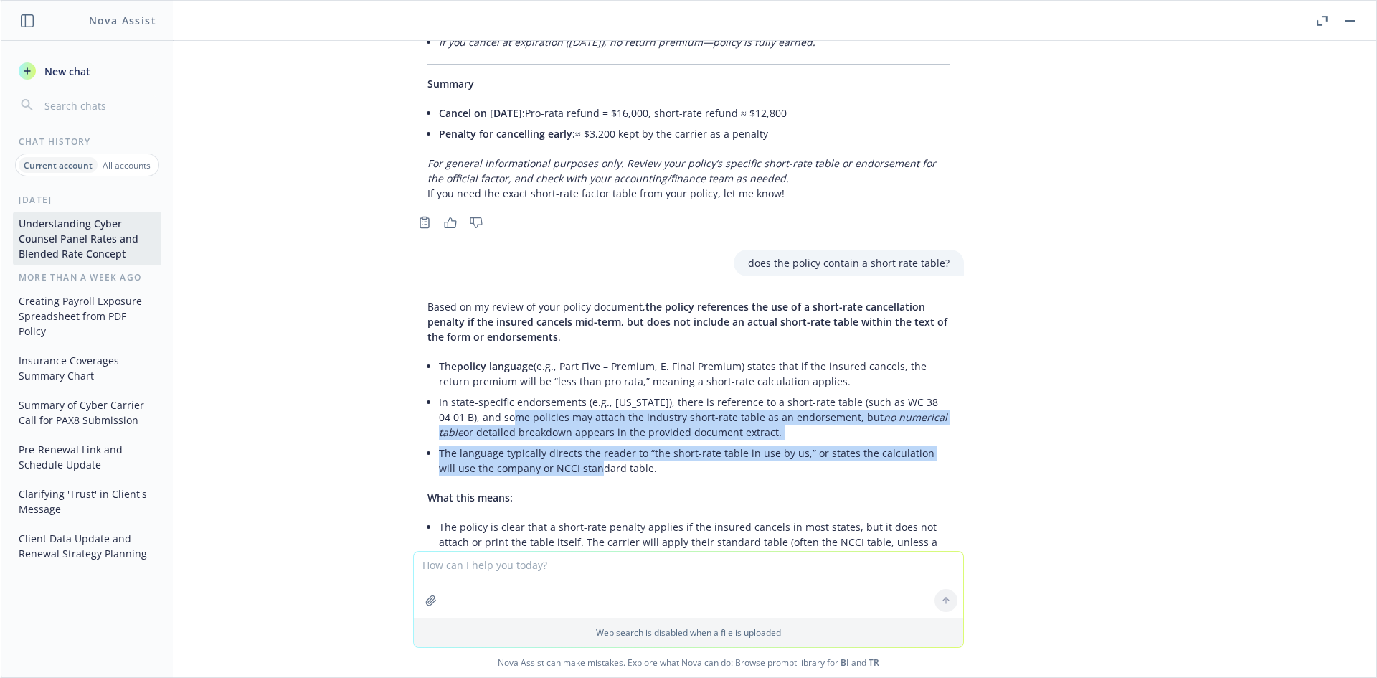
drag, startPoint x: 475, startPoint y: 321, endPoint x: 567, endPoint y: 376, distance: 107.7
click at [567, 376] on ul "The policy language (e.g., Part Five – Premium, E. Final Premium) states that i…" at bounding box center [694, 417] width 511 height 123
click at [567, 442] on li "The language typically directs the reader to “the short-rate table in use by us…" at bounding box center [694, 460] width 511 height 36
drag, startPoint x: 642, startPoint y: 319, endPoint x: 815, endPoint y: 376, distance: 181.4
click at [815, 376] on ul "The policy language (e.g., Part Five – Premium, E. Final Premium) states that i…" at bounding box center [694, 417] width 511 height 123
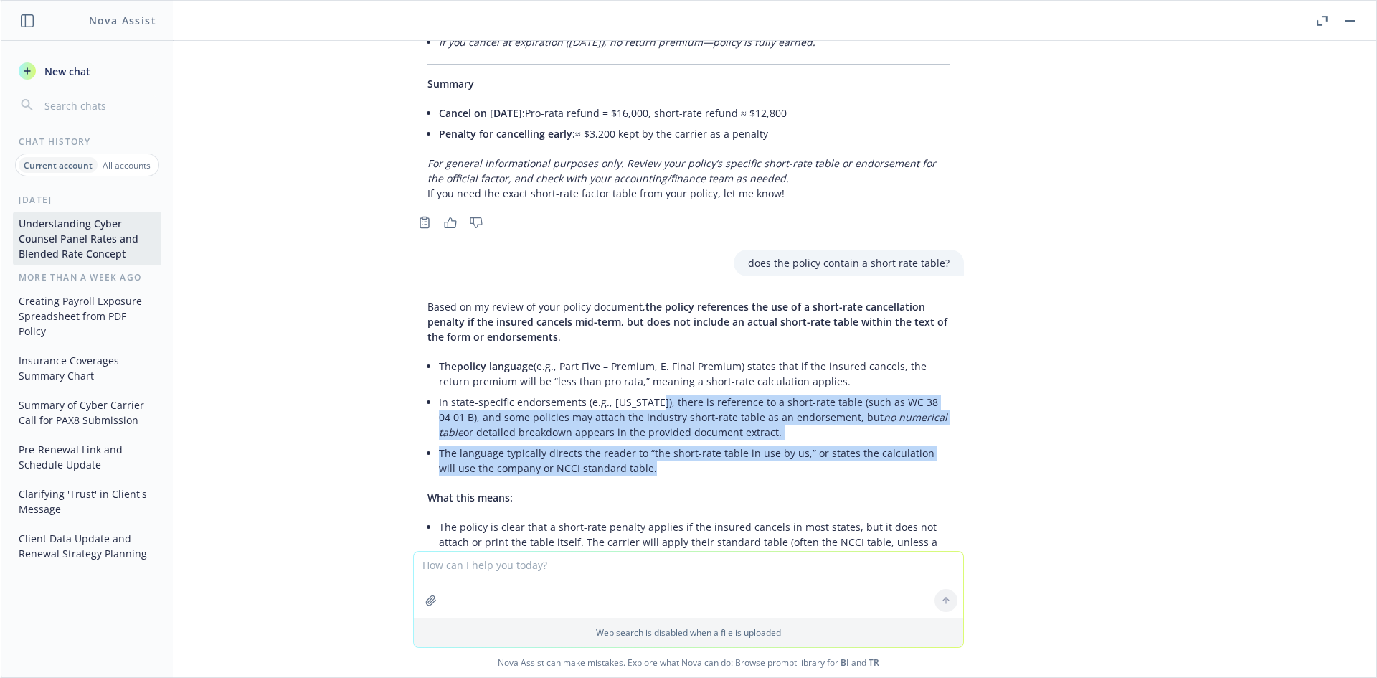
click at [815, 442] on li "The language typically directs the reader to “the short-rate table in use by us…" at bounding box center [694, 460] width 511 height 36
drag, startPoint x: 838, startPoint y: 348, endPoint x: 663, endPoint y: 360, distance: 175.4
click at [663, 360] on ul "The policy language (e.g., Part Five – Premium, E. Final Premium) states that i…" at bounding box center [694, 417] width 511 height 123
click at [663, 442] on li "The language typically directs the reader to “the short-rate table in use by us…" at bounding box center [694, 460] width 511 height 36
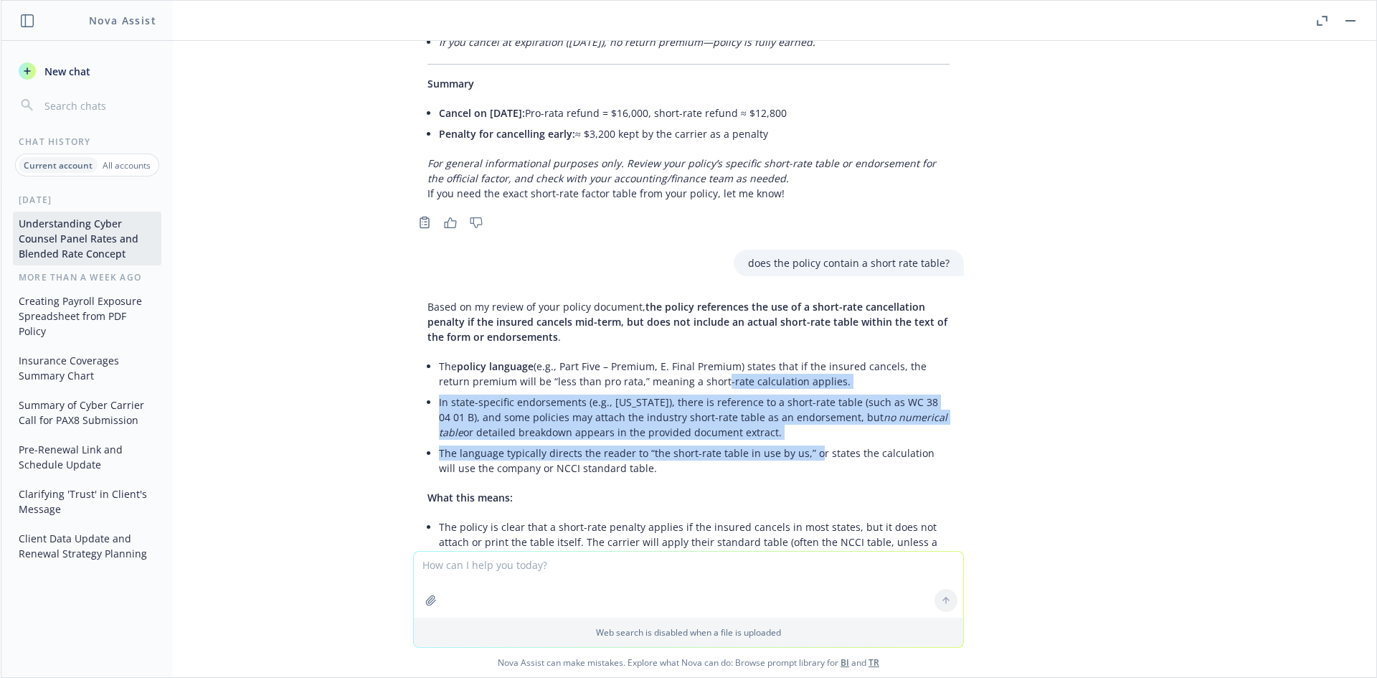
drag, startPoint x: 664, startPoint y: 297, endPoint x: 802, endPoint y: 358, distance: 151.2
click at [802, 358] on ul "The policy language (e.g., Part Five – Premium, E. Final Premium) states that i…" at bounding box center [694, 417] width 511 height 123
click at [802, 442] on li "The language typically directs the reader to “the short-rate table in use by us…" at bounding box center [694, 460] width 511 height 36
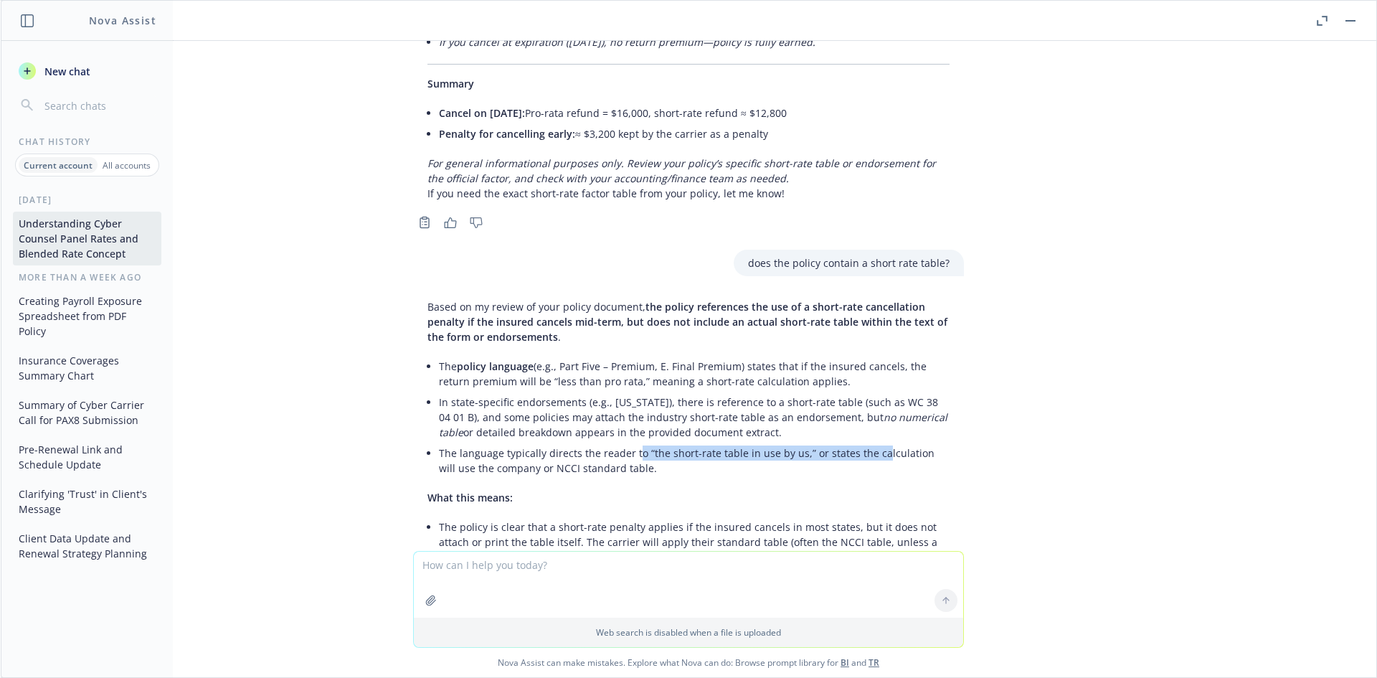
drag, startPoint x: 864, startPoint y: 365, endPoint x: 625, endPoint y: 363, distance: 238.8
click at [625, 442] on li "The language typically directs the reader to “the short-rate table in use by us…" at bounding box center [694, 460] width 511 height 36
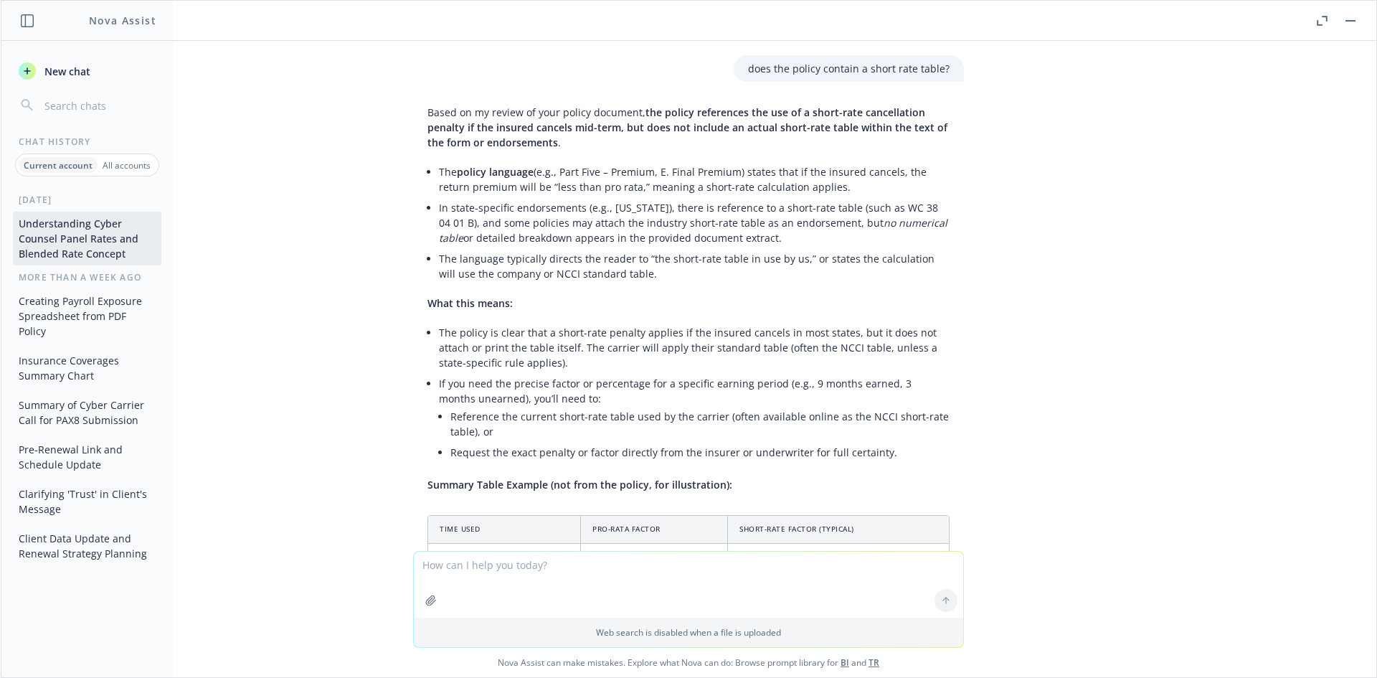
scroll to position [16448, 0]
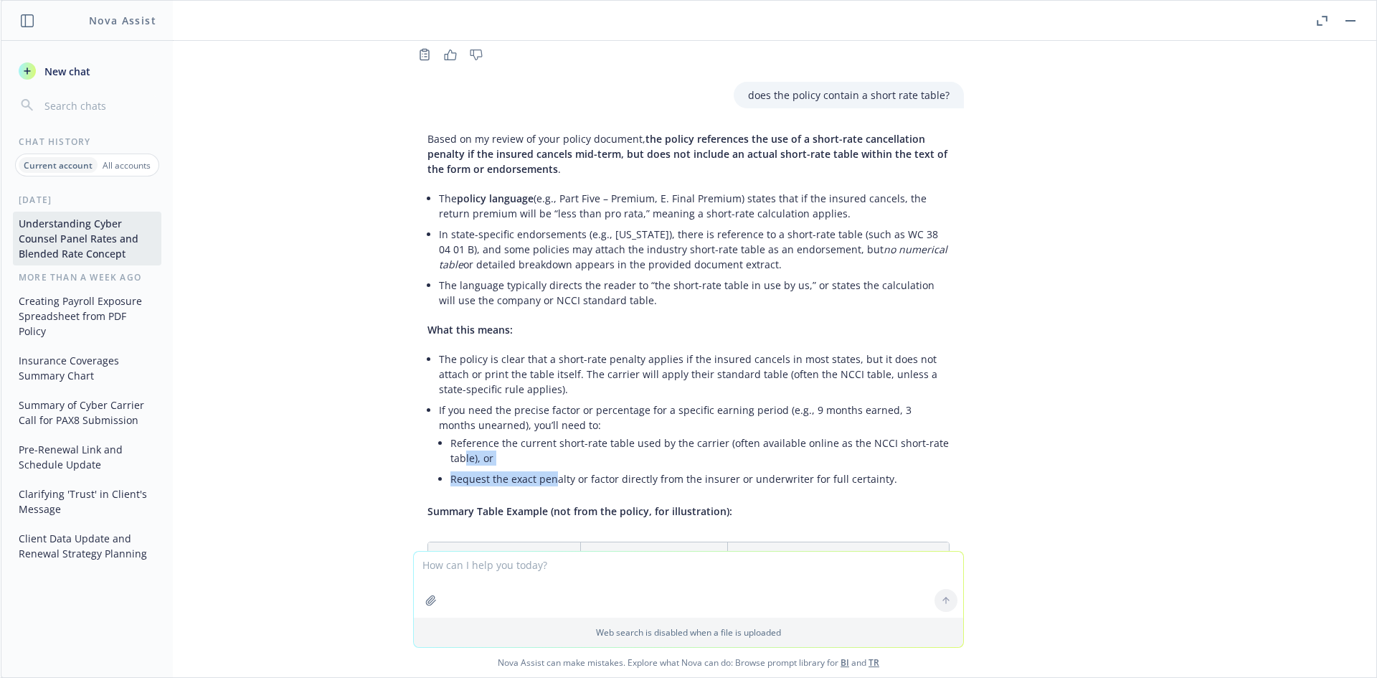
drag, startPoint x: 455, startPoint y: 366, endPoint x: 546, endPoint y: 392, distance: 94.7
click at [546, 432] on ul "Reference the current short-rate table used by the carrier (often available onl…" at bounding box center [699, 460] width 499 height 57
click at [546, 468] on li "Request the exact penalty or factor directly from the insurer or underwriter fo…" at bounding box center [699, 478] width 499 height 21
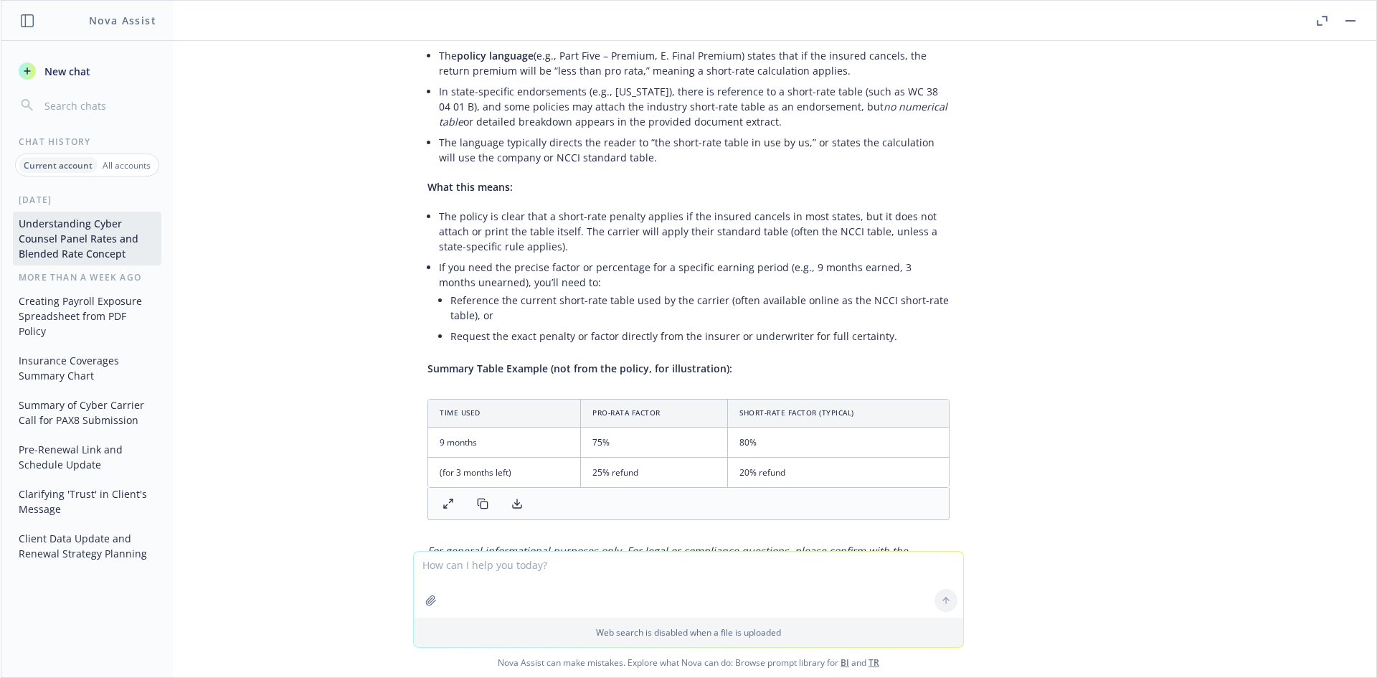
scroll to position [16615, 0]
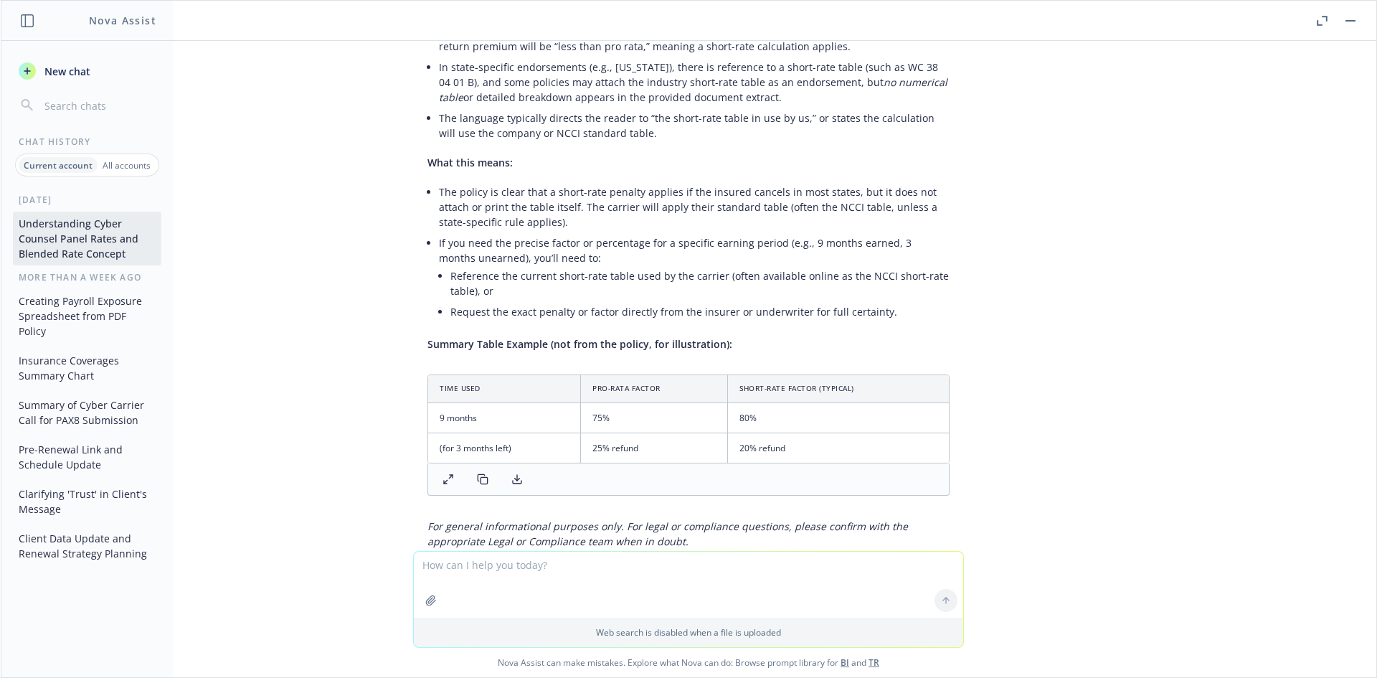
click at [583, 624] on div at bounding box center [688, 632] width 1352 height 17
click at [577, 566] on textarea at bounding box center [688, 584] width 549 height 66
paste textarea "Workers Compensation And Employers Liability Insurance Policy Endorsement SHORT…"
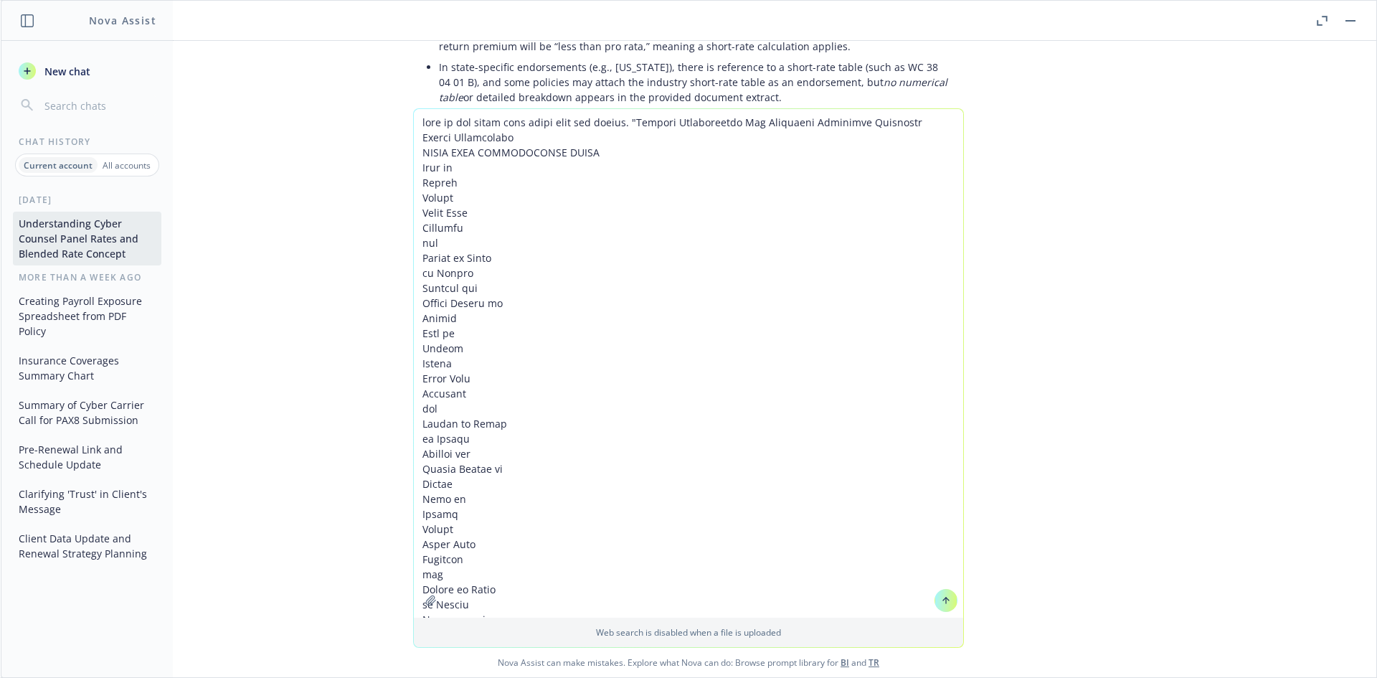
scroll to position [17823, 0]
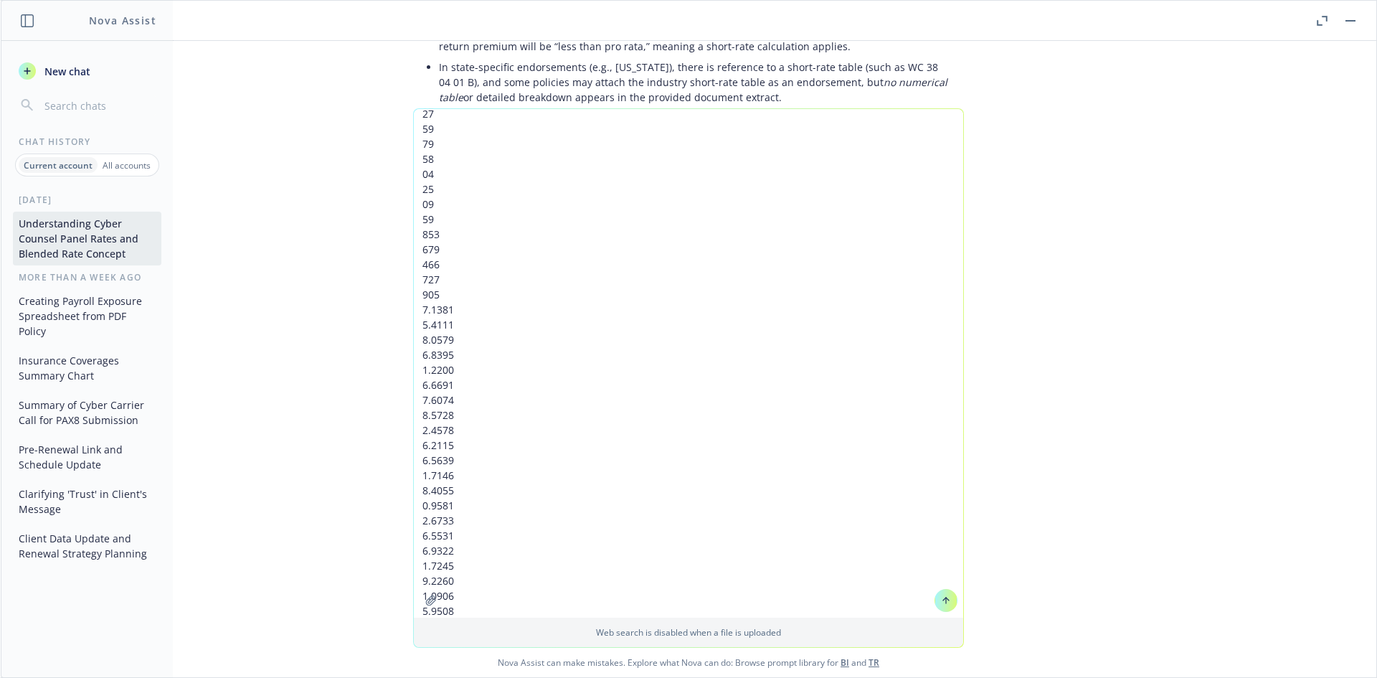
type textarea "here is the short rate table from the policy. "Workers Compensation And Employe…"
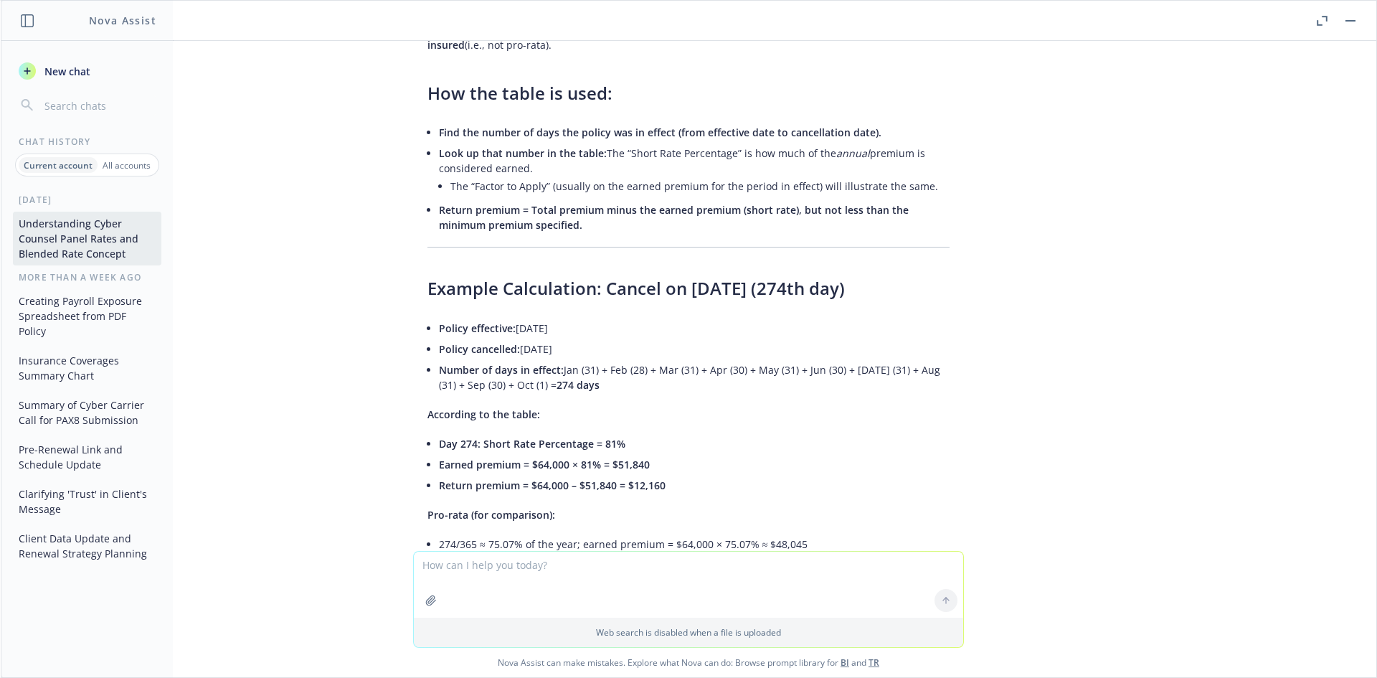
scroll to position [18431, 0]
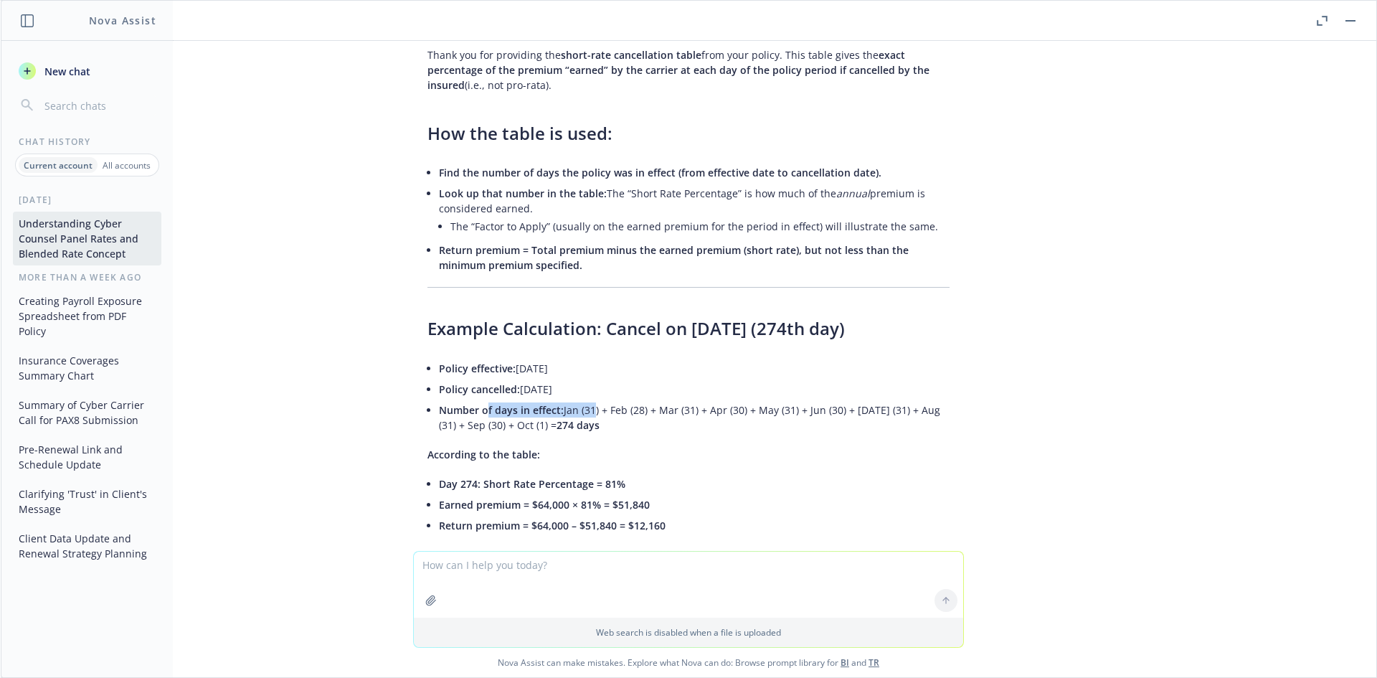
drag, startPoint x: 474, startPoint y: 288, endPoint x: 582, endPoint y: 288, distance: 107.6
click at [582, 399] on li "Number of days in effect: Jan (31) + Feb (28) + Mar (31) + Apr (30) + May (31) …" at bounding box center [694, 417] width 511 height 36
drag, startPoint x: 439, startPoint y: 384, endPoint x: 541, endPoint y: 387, distance: 102.6
click at [541, 498] on span "Earned premium = $64,000 × 81% = $51,840" at bounding box center [544, 505] width 211 height 14
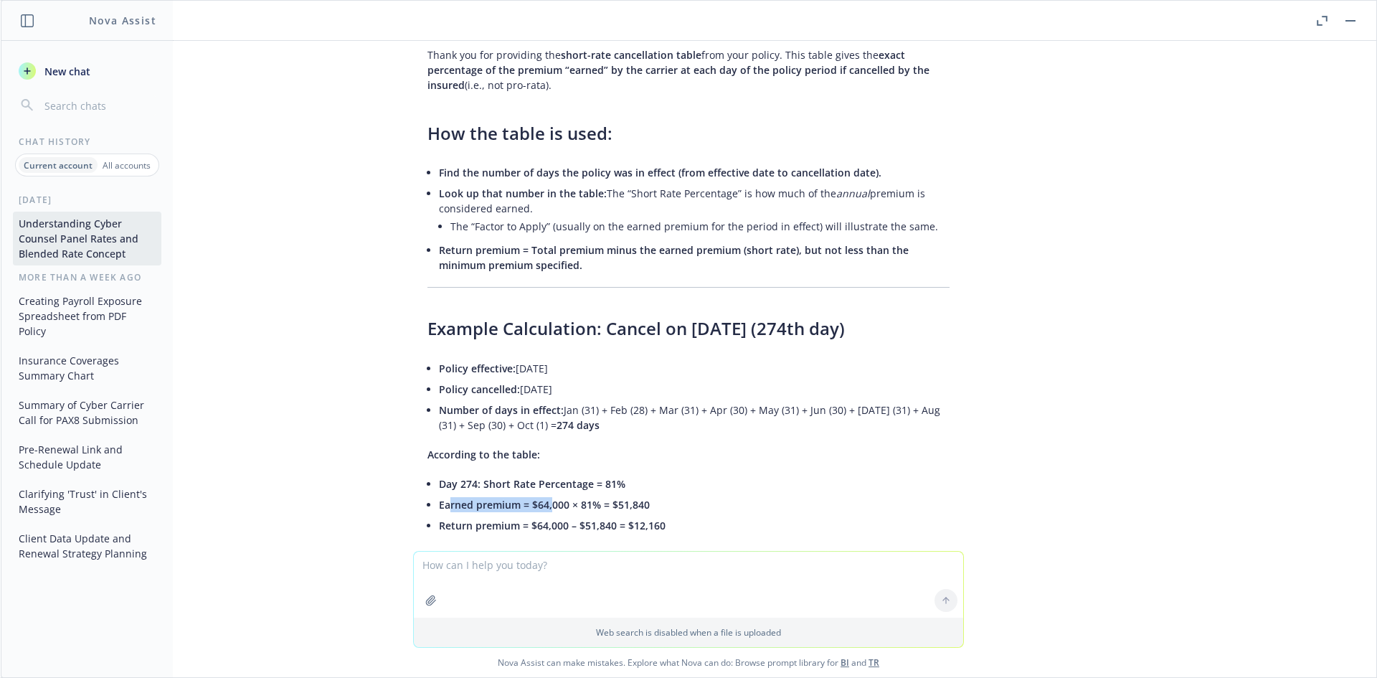
click at [541, 498] on span "Earned premium = $64,000 × 81% = $51,840" at bounding box center [544, 505] width 211 height 14
drag, startPoint x: 640, startPoint y: 388, endPoint x: 460, endPoint y: 389, distance: 180.7
click at [460, 494] on li "Earned premium = $64,000 × 81% = $51,840" at bounding box center [694, 504] width 511 height 21
click at [460, 498] on span "Earned premium = $64,000 × 81% = $51,840" at bounding box center [544, 505] width 211 height 14
drag, startPoint x: 455, startPoint y: 389, endPoint x: 590, endPoint y: 388, distance: 135.5
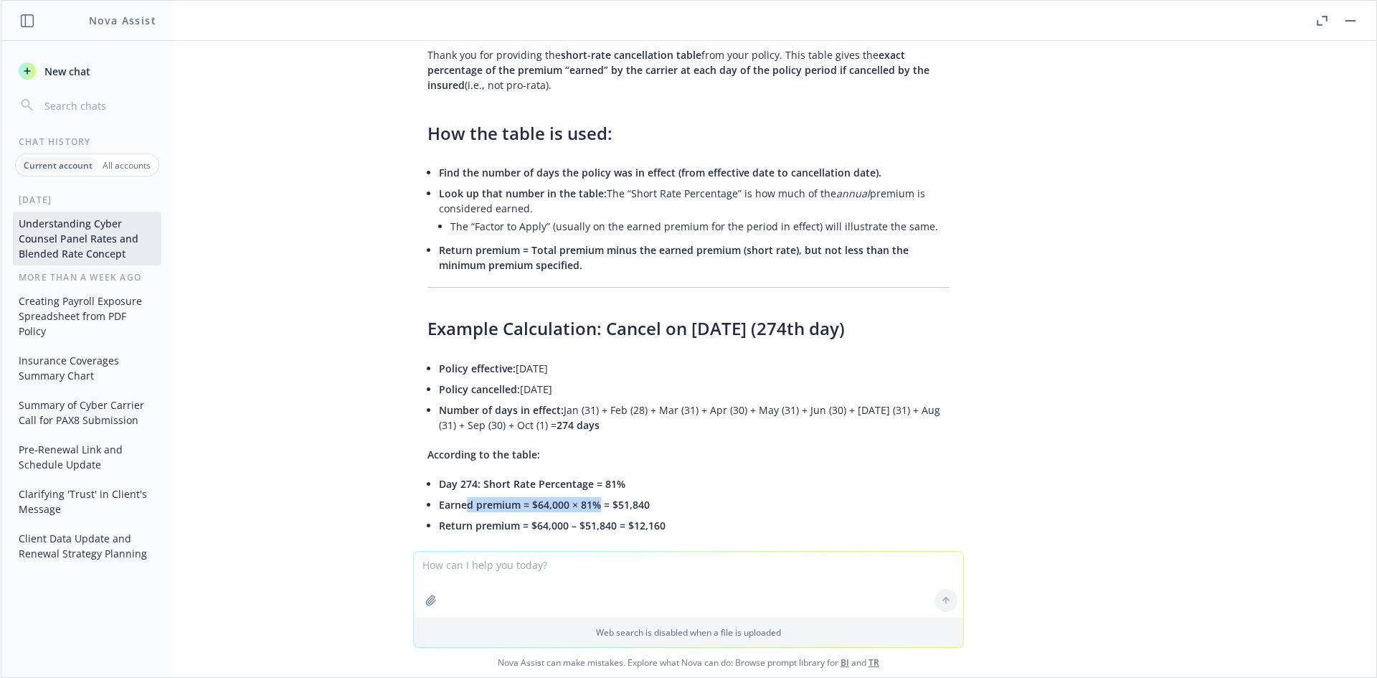
click at [589, 498] on span "Earned premium = $64,000 × 81% = $51,840" at bounding box center [544, 505] width 211 height 14
click at [590, 498] on span "Earned premium = $64,000 × 81% = $51,840" at bounding box center [544, 505] width 211 height 14
drag, startPoint x: 453, startPoint y: 403, endPoint x: 632, endPoint y: 403, distance: 178.6
click at [632, 518] on span "Return premium = $64,000 – $51,840 = $12,160" at bounding box center [552, 525] width 227 height 14
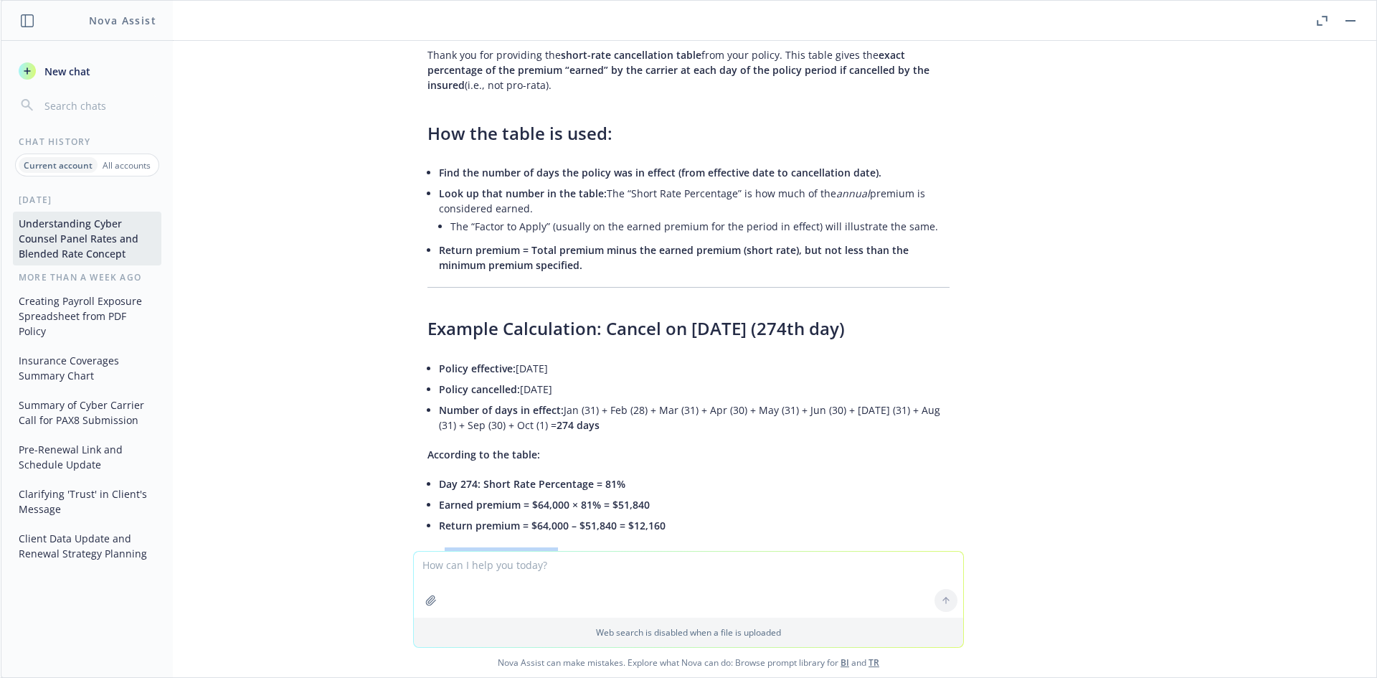
drag, startPoint x: 434, startPoint y: 433, endPoint x: 534, endPoint y: 463, distance: 104.6
click at [534, 463] on div "Thank you for providing the short-rate cancellation table from your policy. Thi…" at bounding box center [688, 572] width 551 height 1061
click at [534, 574] on li "274/365 ≈ 75.07% of the year; earned premium = $64,000 × 75.07% ≈ $48,045" at bounding box center [694, 584] width 511 height 21
drag, startPoint x: 616, startPoint y: 484, endPoint x: 417, endPoint y: 457, distance: 201.2
click at [439, 574] on ul "274/365 ≈ 75.07% of the year; earned premium = $64,000 × 75.07% ≈ $48,045 Pro-r…" at bounding box center [694, 595] width 511 height 42
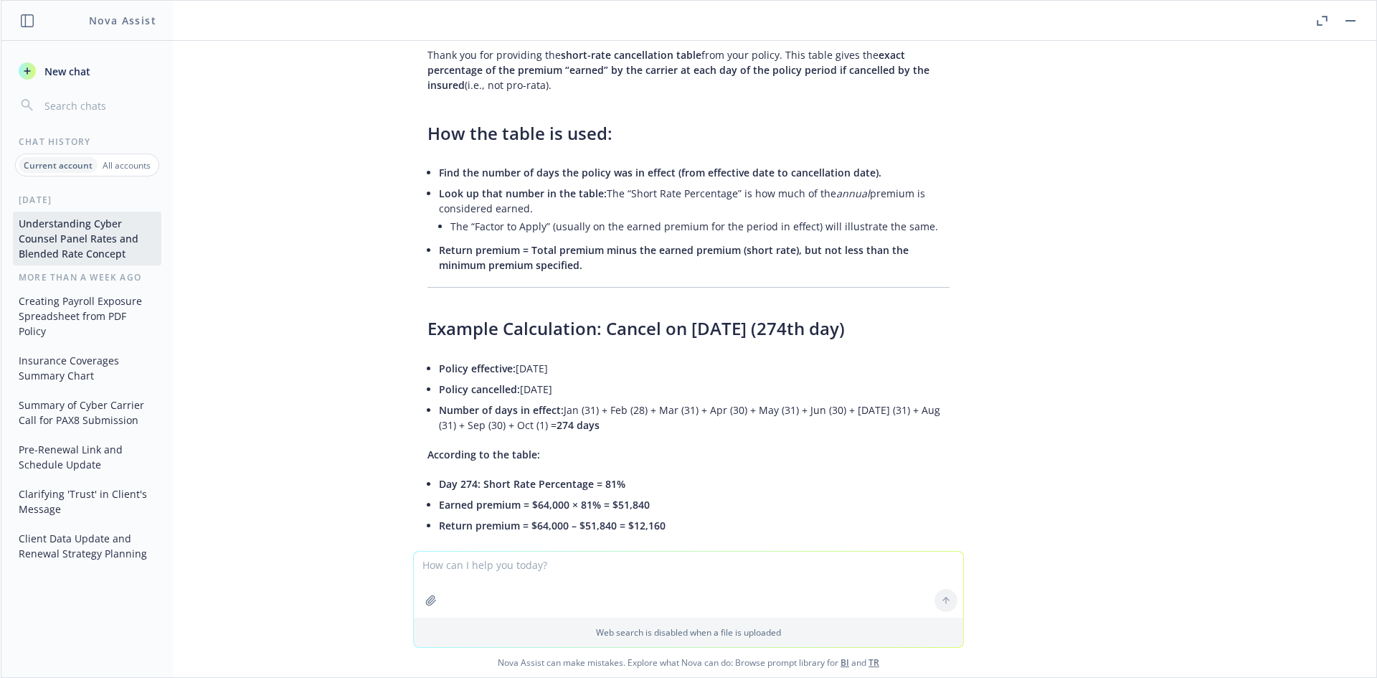
click at [439, 574] on li "274/365 ≈ 75.07% of the year; earned premium = $64,000 × 75.07% ≈ $48,045" at bounding box center [694, 584] width 511 height 21
drag, startPoint x: 425, startPoint y: 436, endPoint x: 594, endPoint y: 478, distance: 174.3
click at [594, 478] on div "Thank you for providing the short-rate cancellation table from your policy. Thi…" at bounding box center [688, 572] width 551 height 1061
click at [594, 594] on li "Pro-rata return = $64,000 – $48,045 ≈ $15,955" at bounding box center [694, 604] width 511 height 21
drag, startPoint x: 560, startPoint y: 475, endPoint x: 477, endPoint y: 463, distance: 84.1
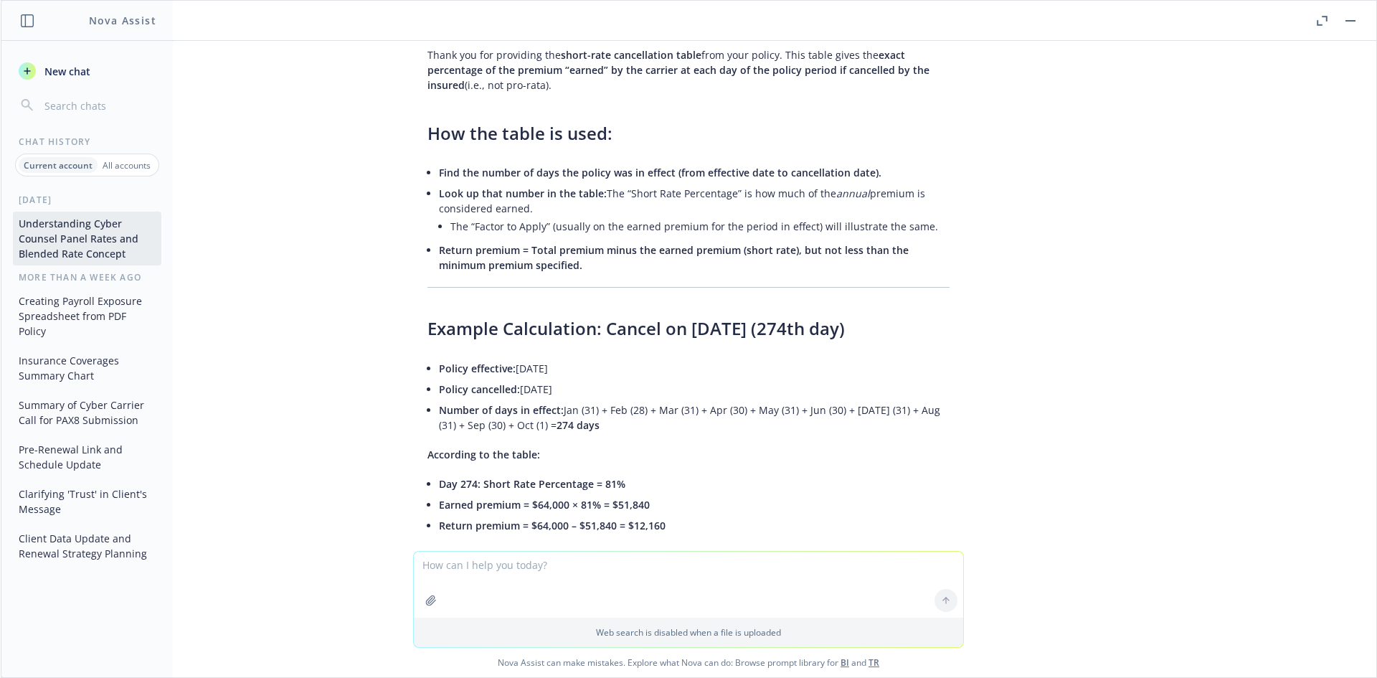
click at [480, 574] on ul "274/365 ≈ 75.07% of the year; earned premium = $64,000 × 75.07% ≈ $48,045 Pro-r…" at bounding box center [694, 595] width 511 height 42
click at [477, 574] on li "274/365 ≈ 75.07% of the year; earned premium = $64,000 × 75.07% ≈ $48,045" at bounding box center [694, 584] width 511 height 21
drag, startPoint x: 443, startPoint y: 442, endPoint x: 625, endPoint y: 469, distance: 184.1
click at [625, 469] on div "Thank you for providing the short-rate cancellation table from your policy. Thi…" at bounding box center [688, 572] width 551 height 1061
click at [625, 574] on li "274/365 ≈ 75.07% of the year; earned premium = $64,000 × 75.07% ≈ $48,045" at bounding box center [694, 584] width 511 height 21
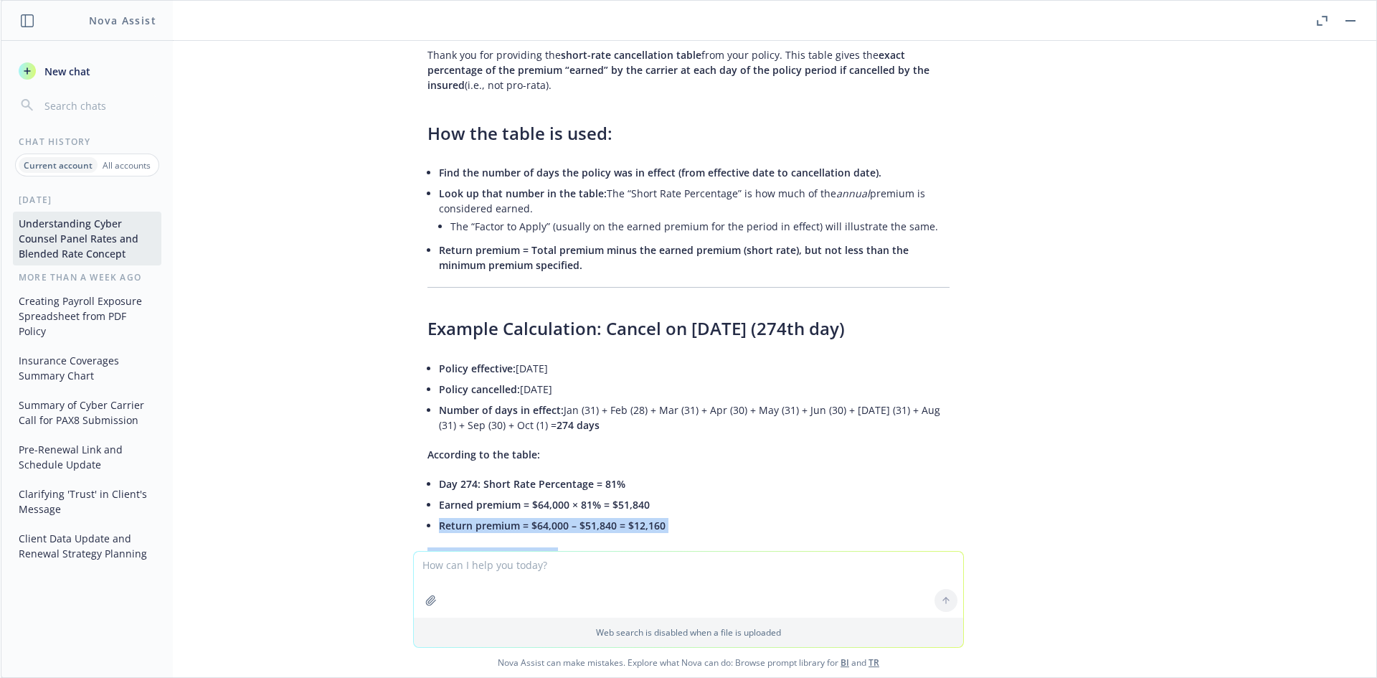
drag, startPoint x: 640, startPoint y: 488, endPoint x: 419, endPoint y: 411, distance: 233.4
click at [419, 412] on div "Thank you for providing the short-rate cancellation table from your policy. Thi…" at bounding box center [688, 572] width 551 height 1061
click at [439, 515] on li "Return premium = $64,000 – $51,840 = $12,160" at bounding box center [694, 525] width 511 height 21
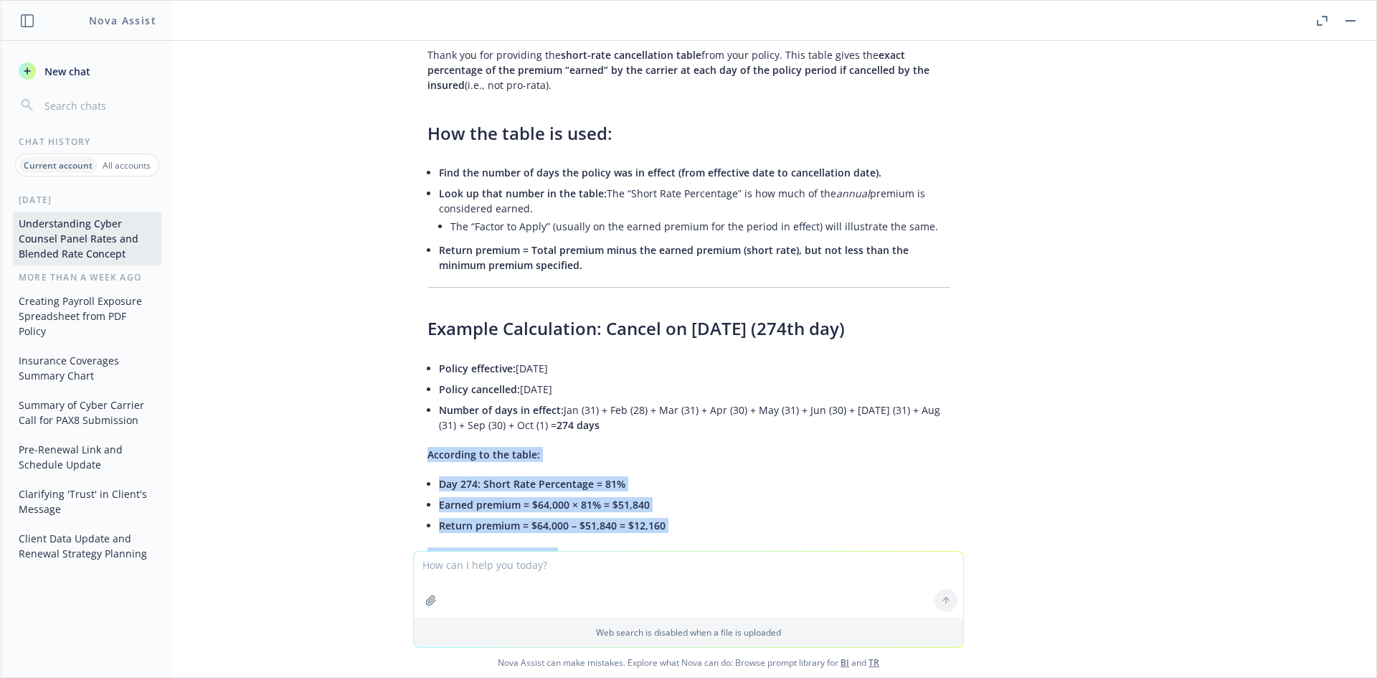
drag, startPoint x: 414, startPoint y: 338, endPoint x: 615, endPoint y: 477, distance: 244.3
click at [615, 477] on div "Thank you for providing the short-rate cancellation table from your policy. Thi…" at bounding box center [688, 572] width 551 height 1061
click at [615, 594] on li "Pro-rata return = $64,000 – $48,045 ≈ $15,955" at bounding box center [694, 604] width 511 height 21
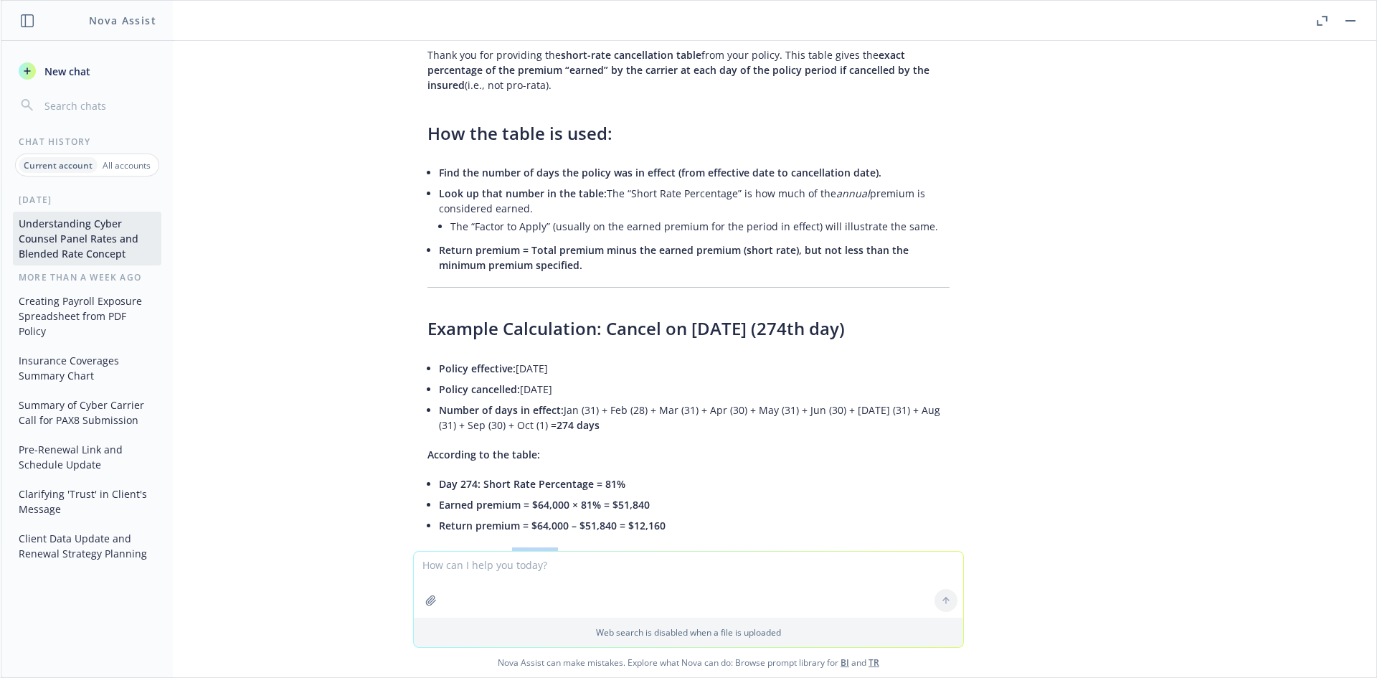
drag, startPoint x: 633, startPoint y: 484, endPoint x: 488, endPoint y: 421, distance: 158.7
click at [488, 421] on div "Thank you for providing the short-rate cancellation table from your policy. Thi…" at bounding box center [688, 572] width 551 height 1061
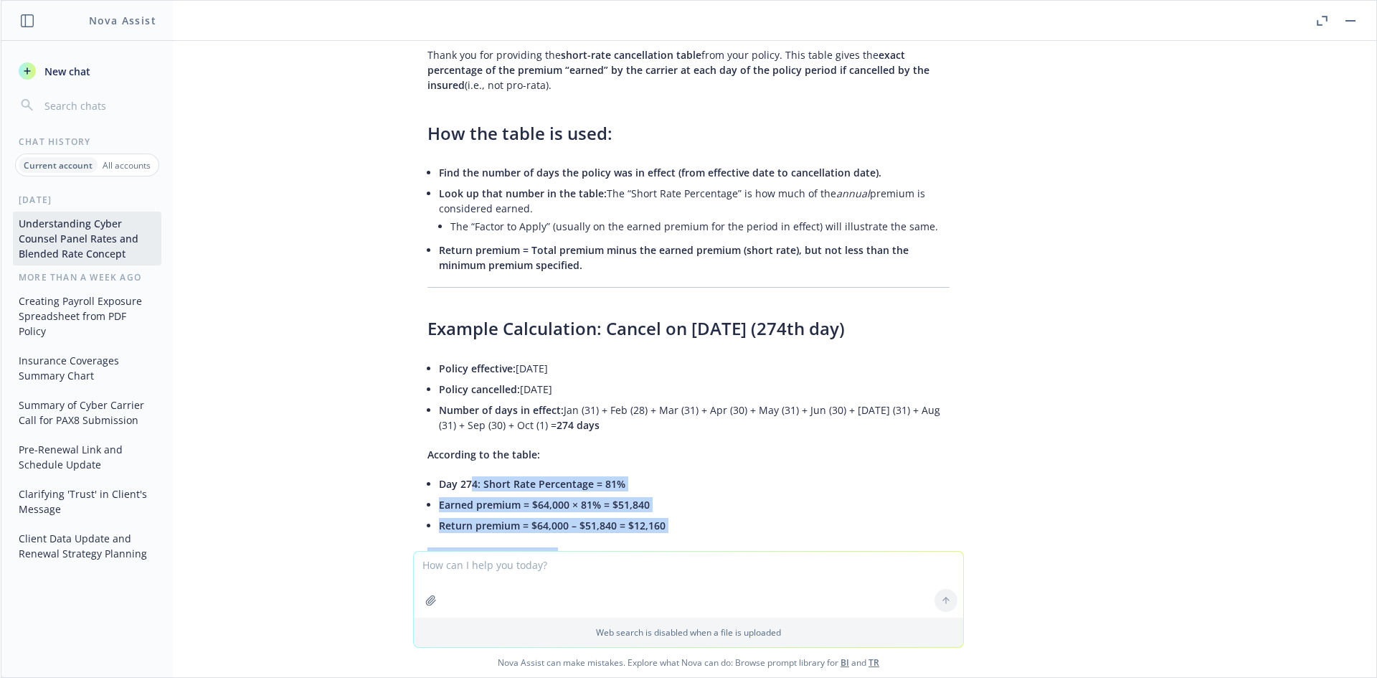
drag, startPoint x: 452, startPoint y: 372, endPoint x: 607, endPoint y: 465, distance: 180.8
click at [607, 465] on div "Thank you for providing the short-rate cancellation table from your policy. Thi…" at bounding box center [688, 572] width 551 height 1061
click at [607, 574] on li "274/365 ≈ 75.07% of the year; earned premium = $64,000 × 75.07% ≈ $48,045" at bounding box center [694, 584] width 511 height 21
drag, startPoint x: 615, startPoint y: 485, endPoint x: 475, endPoint y: 381, distance: 174.4
click at [475, 384] on div "Thank you for providing the short-rate cancellation table from your policy. Thi…" at bounding box center [688, 572] width 551 height 1061
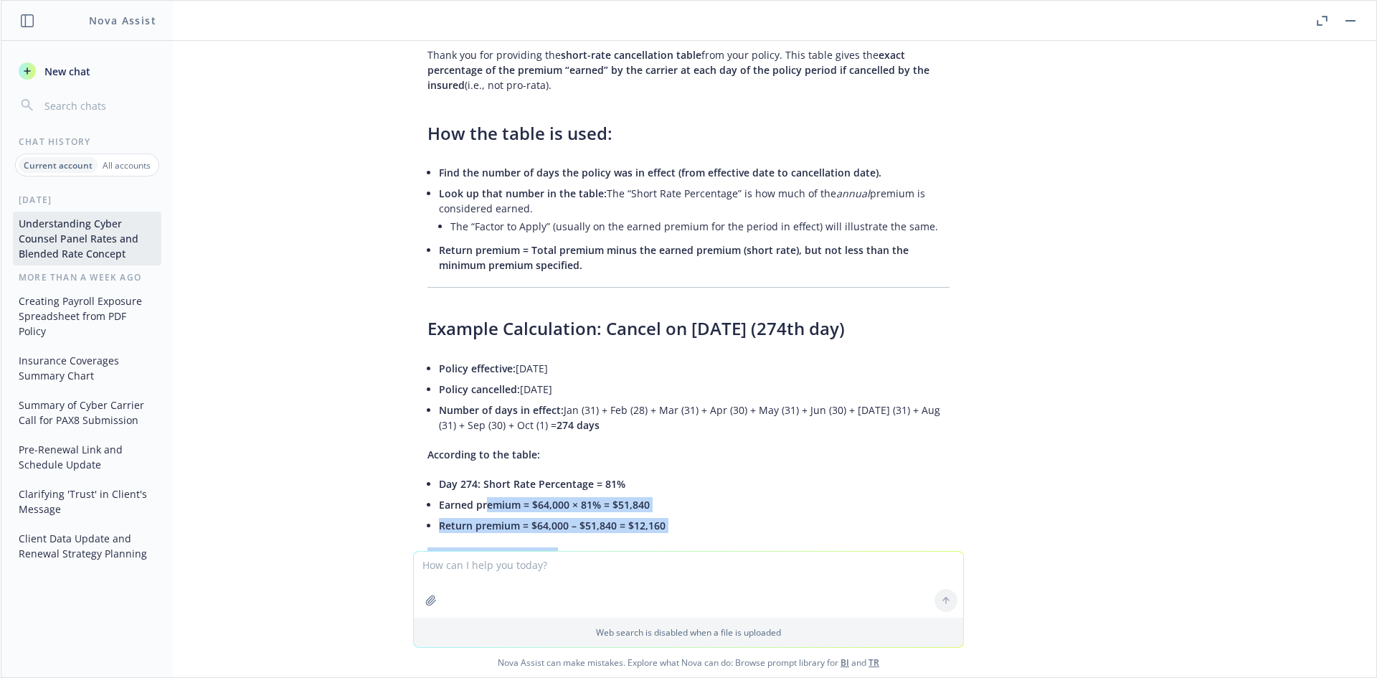
click at [475, 498] on span "Earned premium = $64,000 × 81% = $51,840" at bounding box center [544, 505] width 211 height 14
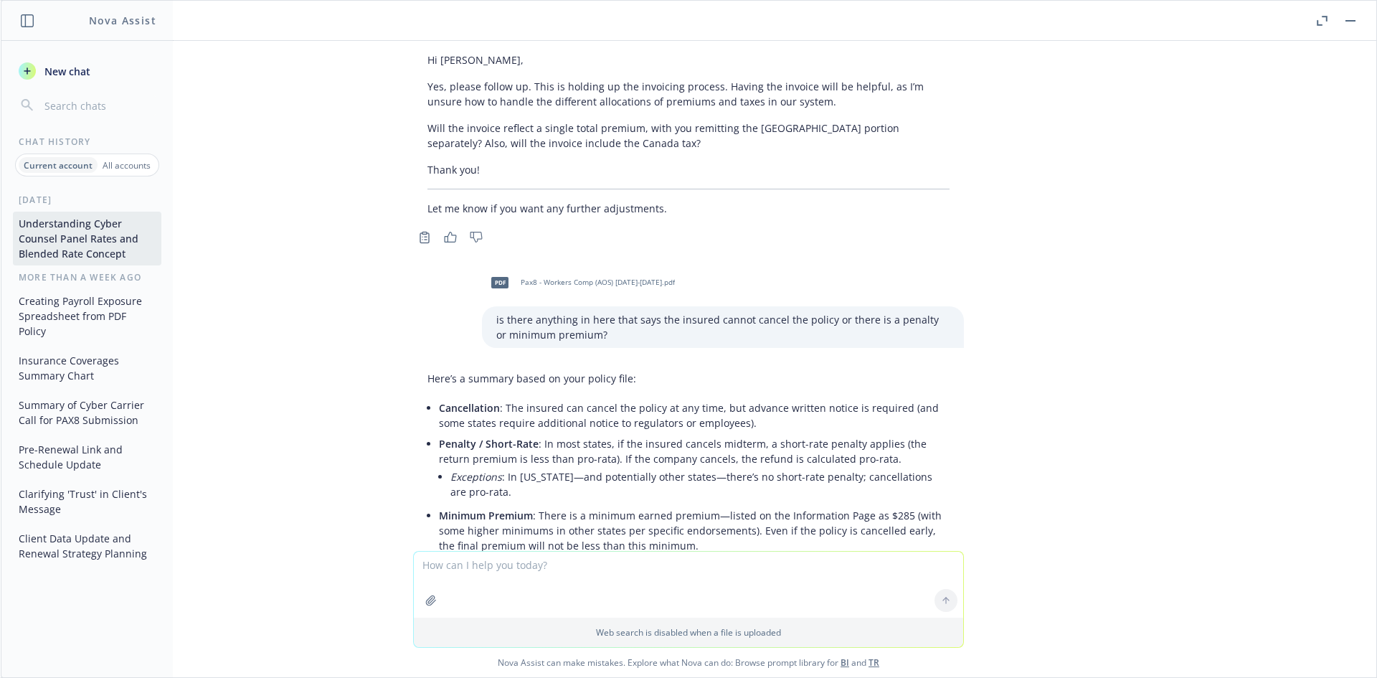
scroll to position [13579, 0]
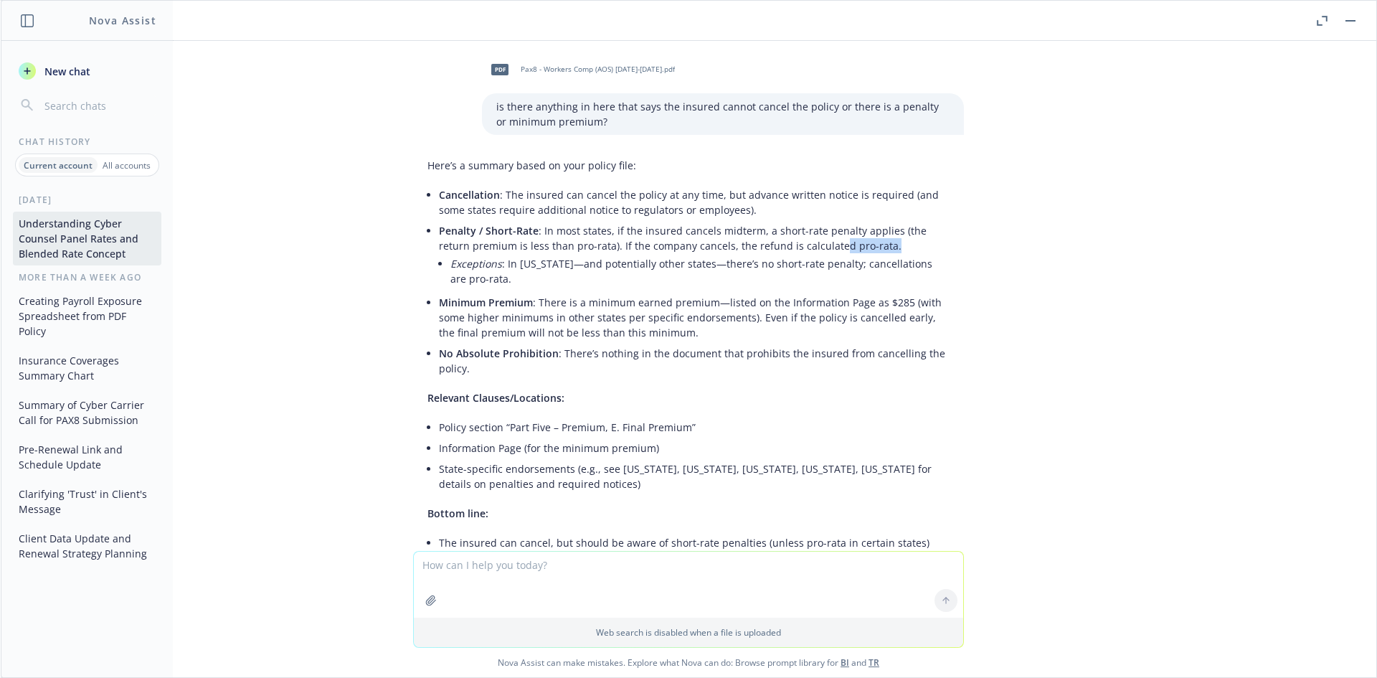
drag, startPoint x: 848, startPoint y: 171, endPoint x: 789, endPoint y: 164, distance: 59.2
click at [789, 220] on li "Penalty / Short-Rate : In most states, if the insured cancels midterm, a short-…" at bounding box center [694, 256] width 511 height 72
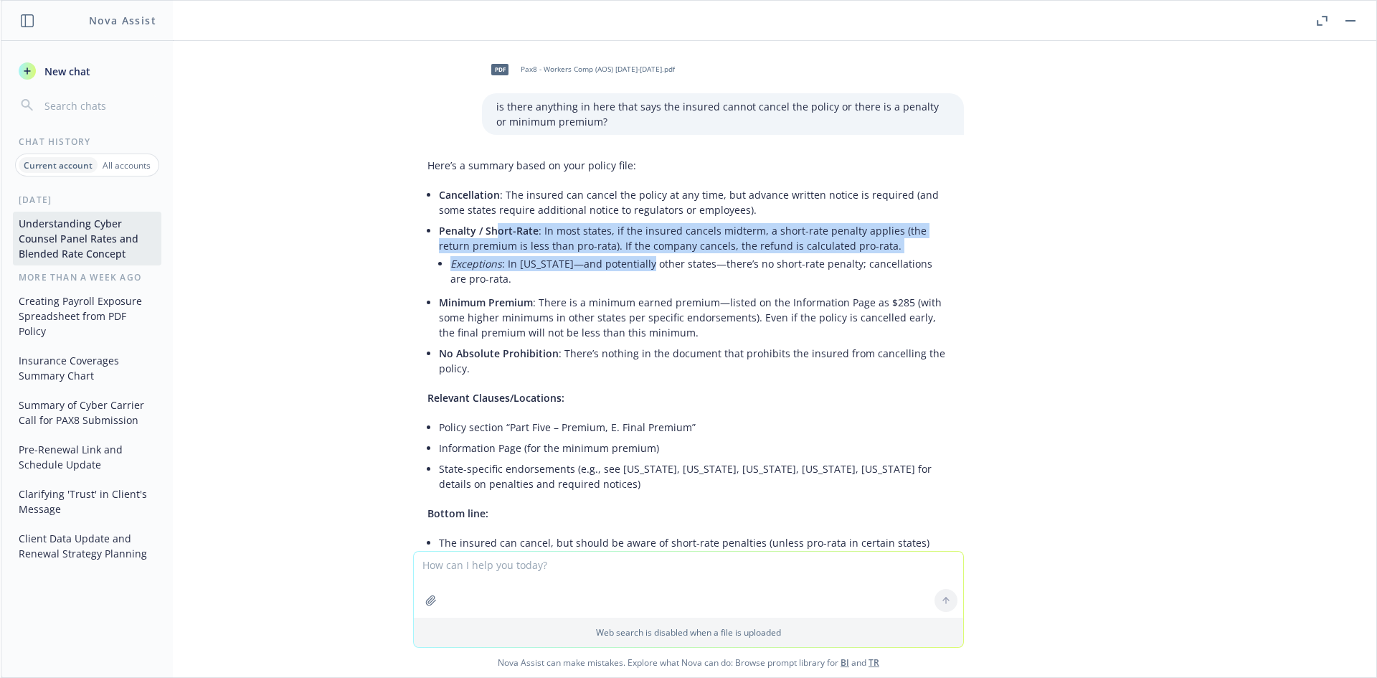
drag, startPoint x: 488, startPoint y: 153, endPoint x: 639, endPoint y: 190, distance: 155.1
click at [639, 220] on li "Penalty / Short-Rate : In most states, if the insured cancels midterm, a short-…" at bounding box center [694, 256] width 511 height 72
click at [639, 253] on li "Exceptions : In Texas—and potentially other states—there’s no short-rate penalt…" at bounding box center [699, 271] width 499 height 36
drag, startPoint x: 621, startPoint y: 189, endPoint x: 506, endPoint y: 157, distance: 119.9
click at [506, 220] on li "Penalty / Short-Rate : In most states, if the insured cancels midterm, a short-…" at bounding box center [694, 256] width 511 height 72
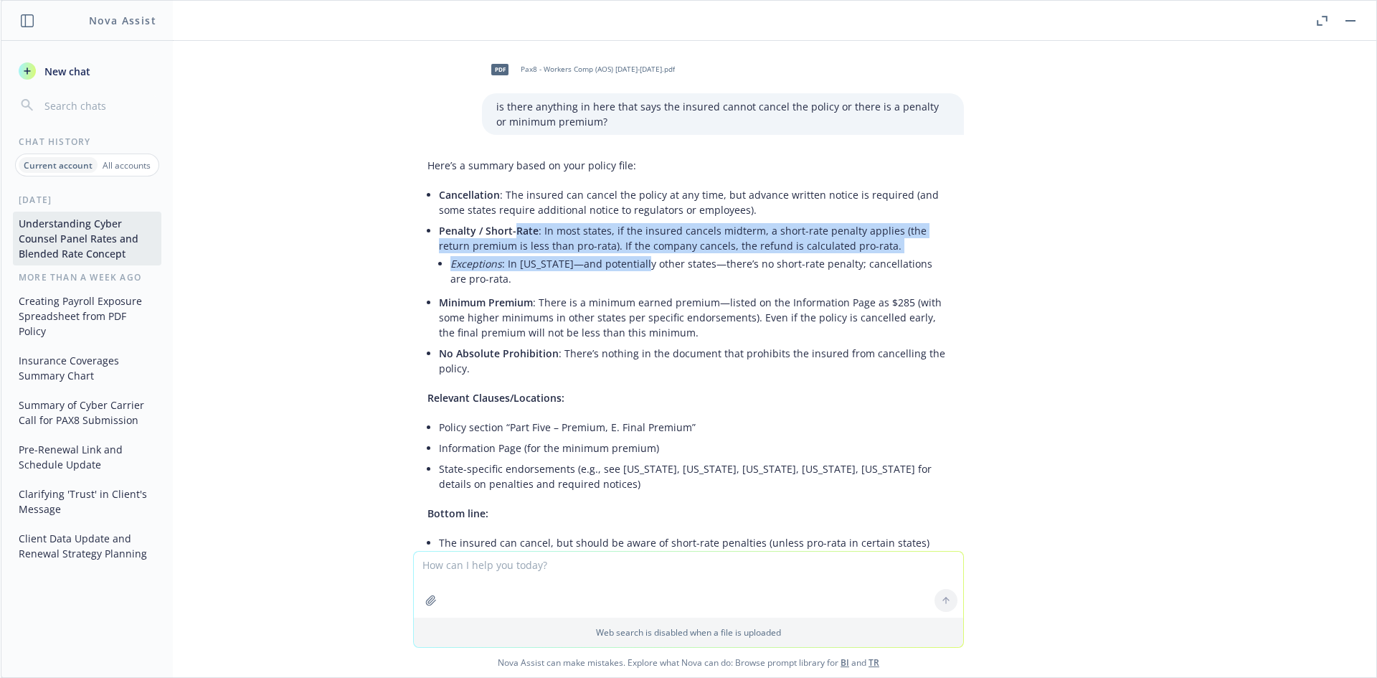
click at [506, 224] on span "Penalty / Short-Rate" at bounding box center [489, 231] width 100 height 14
drag, startPoint x: 434, startPoint y: 157, endPoint x: 645, endPoint y: 191, distance: 214.2
click at [645, 220] on li "Penalty / Short-Rate : In most states, if the insured cancels midterm, a short-…" at bounding box center [694, 256] width 511 height 72
click at [645, 253] on li "Exceptions : In Texas—and potentially other states—there’s no short-rate penalt…" at bounding box center [699, 271] width 499 height 36
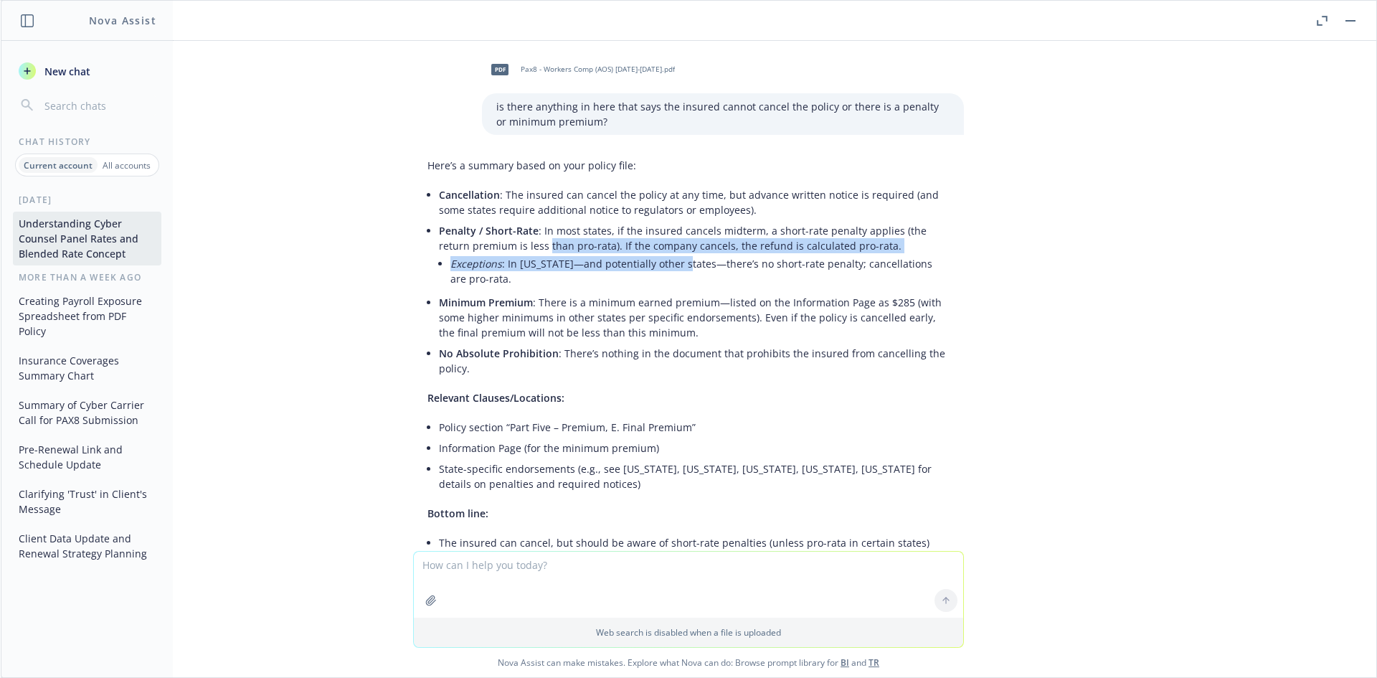
drag, startPoint x: 645, startPoint y: 191, endPoint x: 512, endPoint y: 173, distance: 134.6
click at [513, 220] on li "Penalty / Short-Rate : In most states, if the insured cancels midterm, a short-…" at bounding box center [694, 256] width 511 height 72
click at [512, 220] on li "Penalty / Short-Rate : In most states, if the insured cancels midterm, a short-…" at bounding box center [694, 256] width 511 height 72
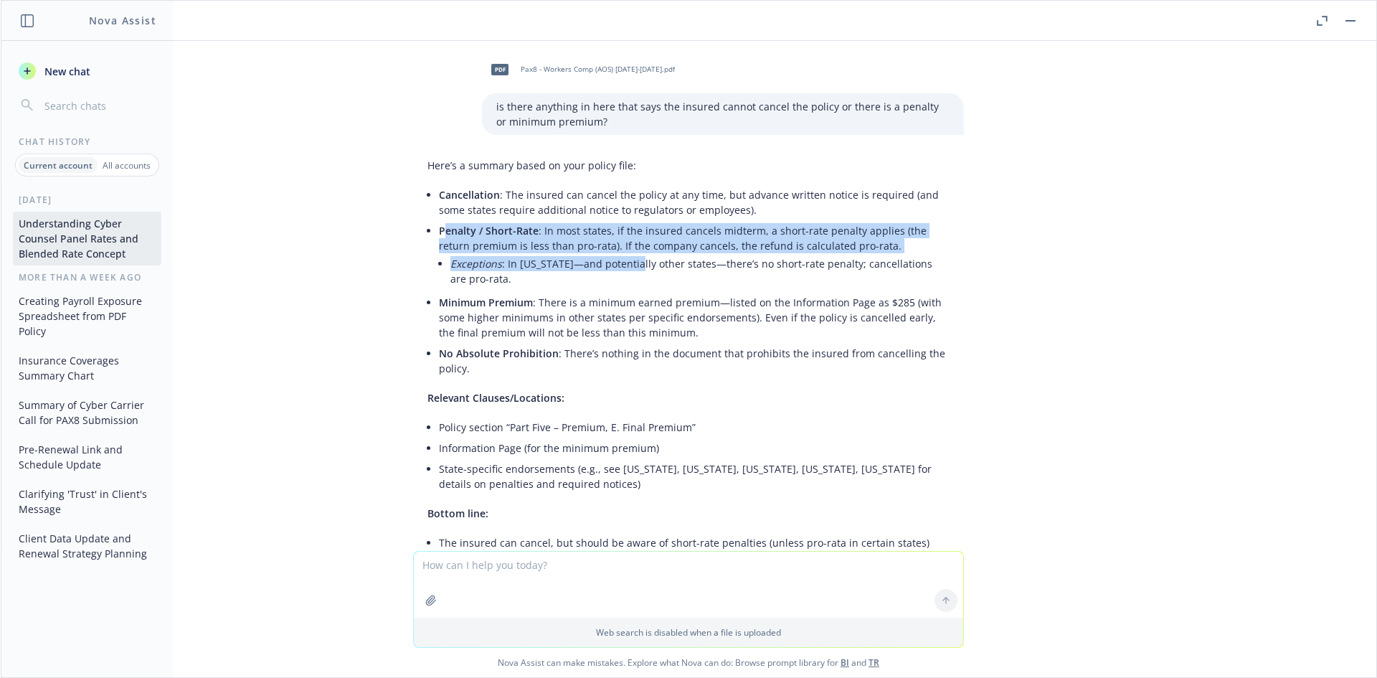
drag, startPoint x: 432, startPoint y: 159, endPoint x: 622, endPoint y: 186, distance: 191.2
click at [622, 220] on li "Penalty / Short-Rate : In most states, if the insured cancels midterm, a short-…" at bounding box center [694, 256] width 511 height 72
click at [622, 253] on li "Exceptions : In Texas—and potentially other states—there’s no short-rate penalt…" at bounding box center [699, 271] width 499 height 36
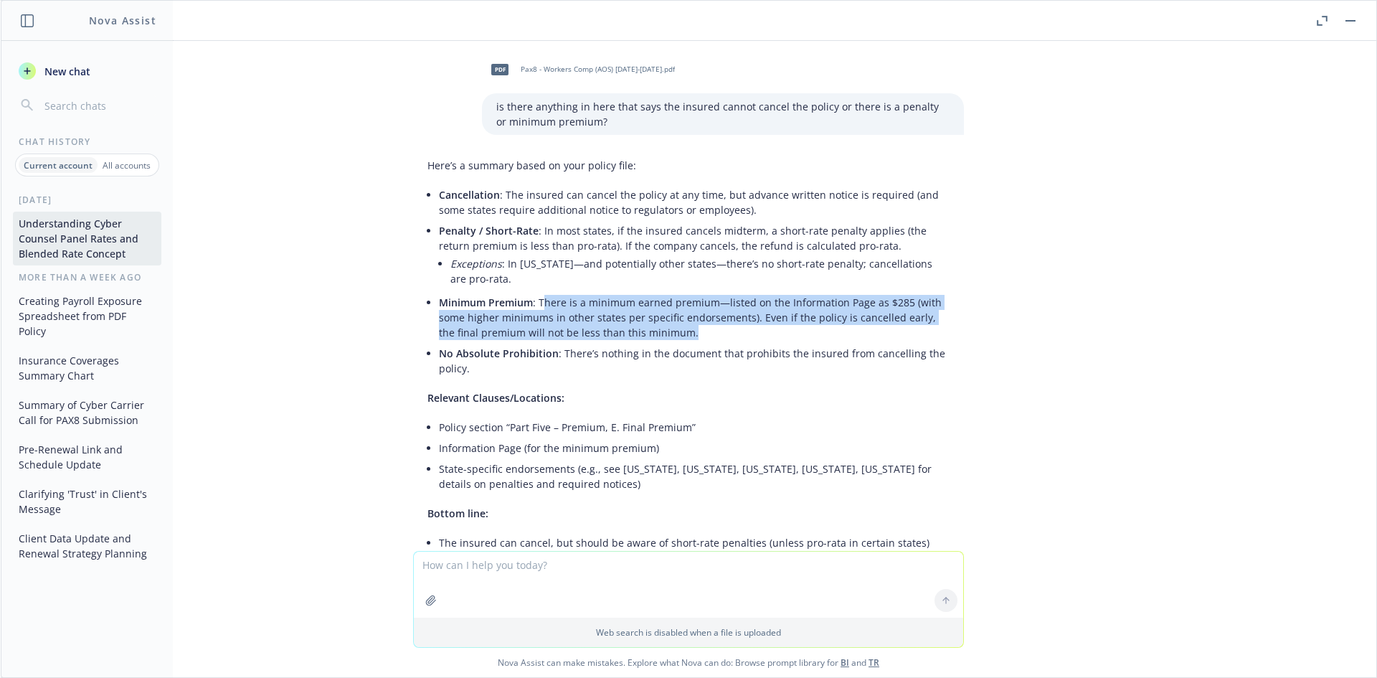
drag, startPoint x: 534, startPoint y: 226, endPoint x: 794, endPoint y: 257, distance: 261.5
click at [794, 292] on li "Minimum Premium : There is a minimum earned premium—listed on the Information P…" at bounding box center [694, 317] width 511 height 51
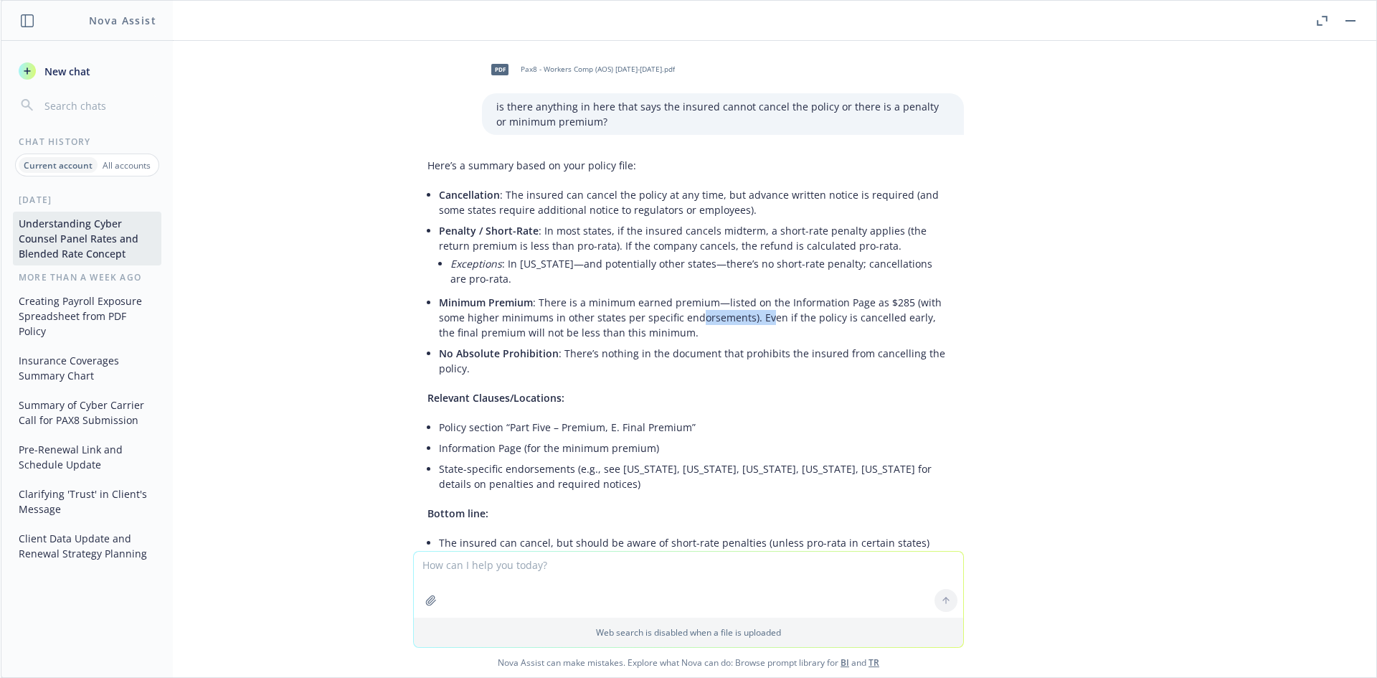
drag, startPoint x: 716, startPoint y: 238, endPoint x: 681, endPoint y: 235, distance: 35.3
click at [681, 292] on li "Minimum Premium : There is a minimum earned premium—listed on the Information P…" at bounding box center [694, 317] width 511 height 51
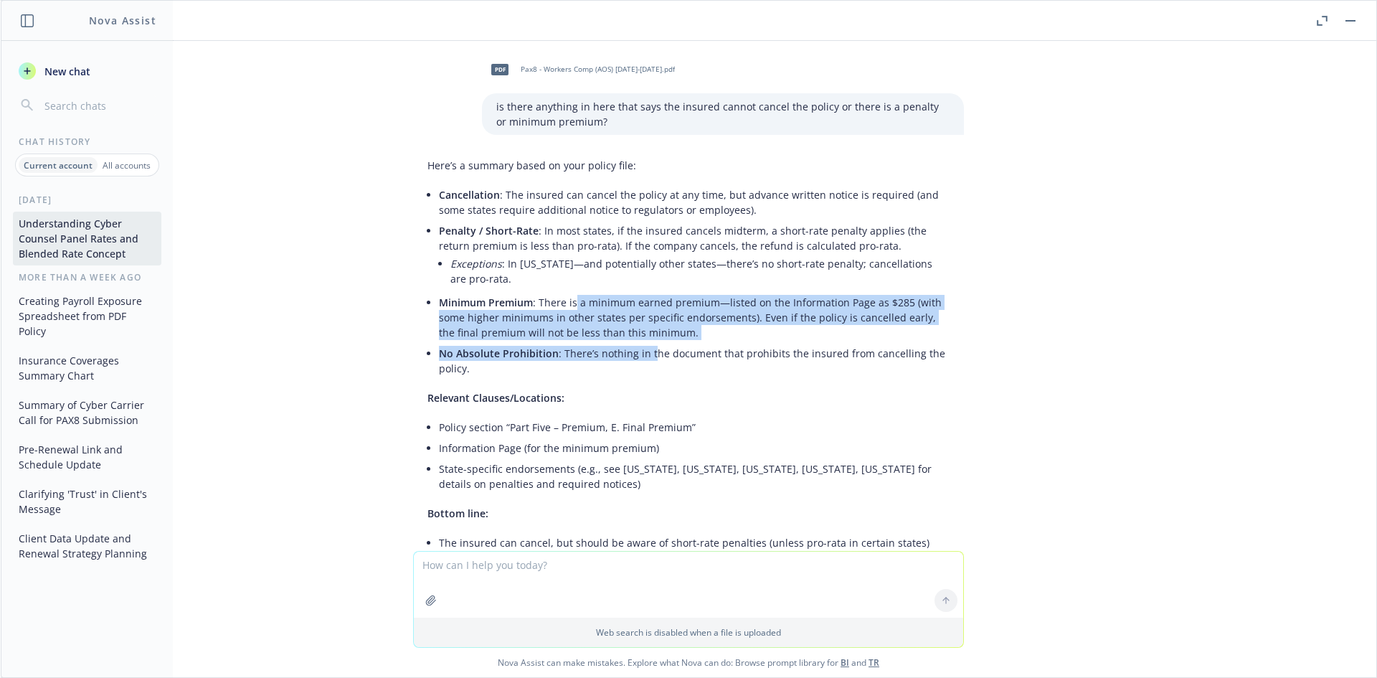
drag, startPoint x: 565, startPoint y: 230, endPoint x: 640, endPoint y: 272, distance: 85.4
click at [640, 272] on ul "Cancellation : The insured can cancel the policy at any time, but advance writt…" at bounding box center [694, 281] width 511 height 194
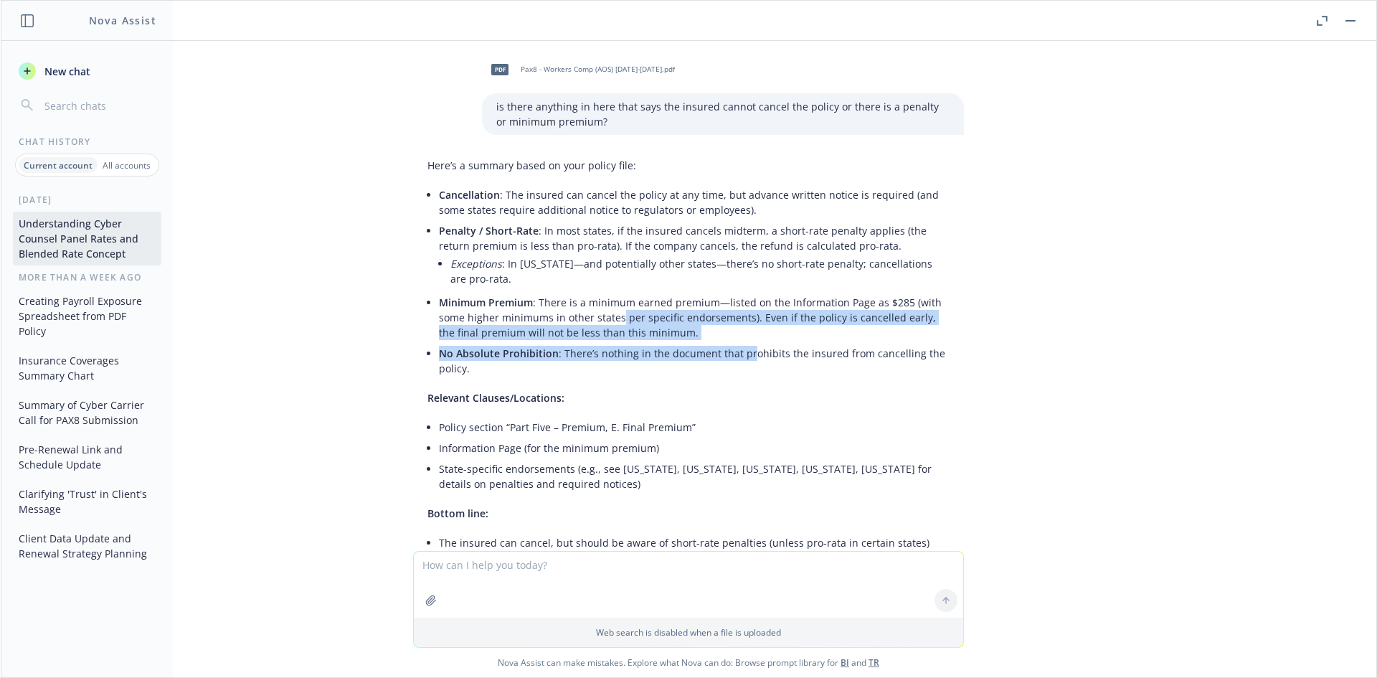
drag, startPoint x: 739, startPoint y: 282, endPoint x: 604, endPoint y: 235, distance: 142.0
click at [604, 235] on ul "Cancellation : The insured can cancel the policy at any time, but advance writt…" at bounding box center [694, 281] width 511 height 194
click at [604, 292] on li "Minimum Premium : There is a minimum earned premium—listed on the Information P…" at bounding box center [694, 317] width 511 height 51
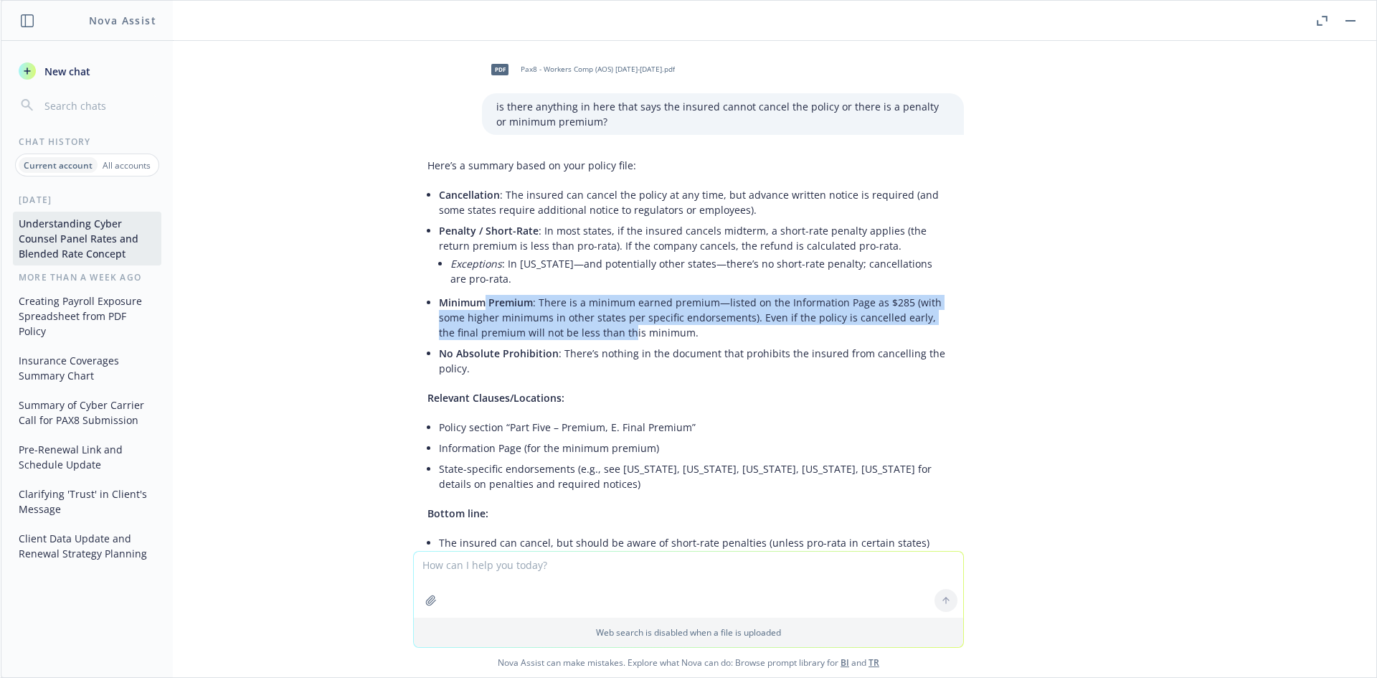
drag, startPoint x: 474, startPoint y: 232, endPoint x: 601, endPoint y: 255, distance: 129.0
click at [601, 292] on li "Minimum Premium : There is a minimum earned premium—listed on the Information P…" at bounding box center [694, 317] width 511 height 51
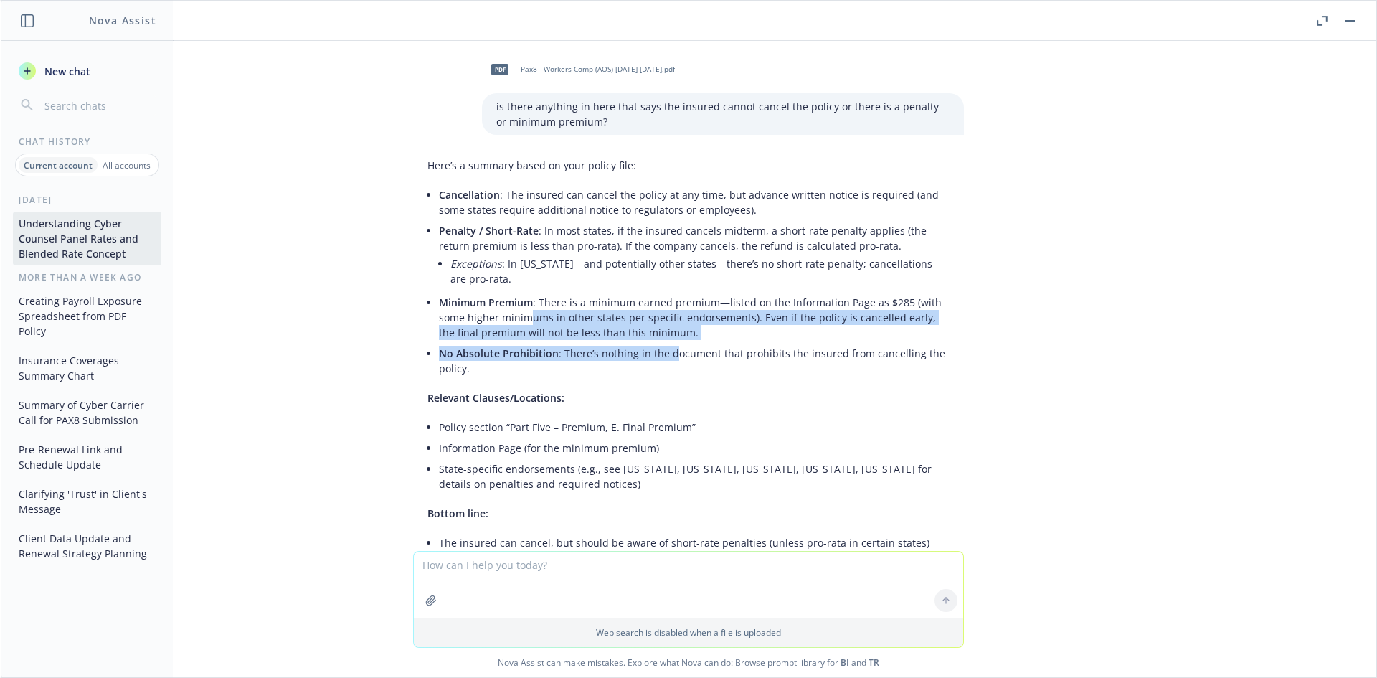
drag, startPoint x: 570, startPoint y: 265, endPoint x: 517, endPoint y: 244, distance: 57.0
click at [518, 245] on ul "Cancellation : The insured can cancel the policy at any time, but advance writt…" at bounding box center [694, 281] width 511 height 194
click at [517, 292] on li "Minimum Premium : There is a minimum earned premium—listed on the Information P…" at bounding box center [694, 317] width 511 height 51
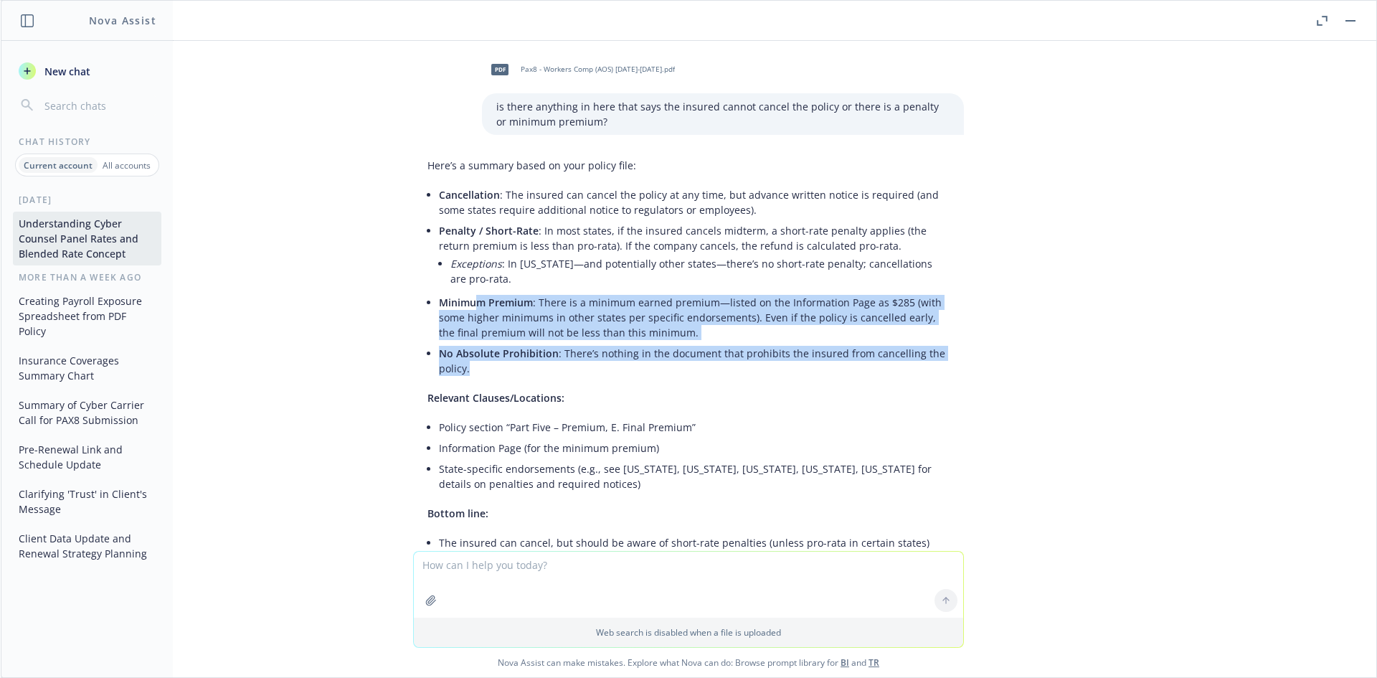
drag, startPoint x: 521, startPoint y: 273, endPoint x: 726, endPoint y: 305, distance: 206.8
click at [726, 305] on div "Here’s a summary based on your policy file: Cancellation : The insured can canc…" at bounding box center [688, 394] width 551 height 484
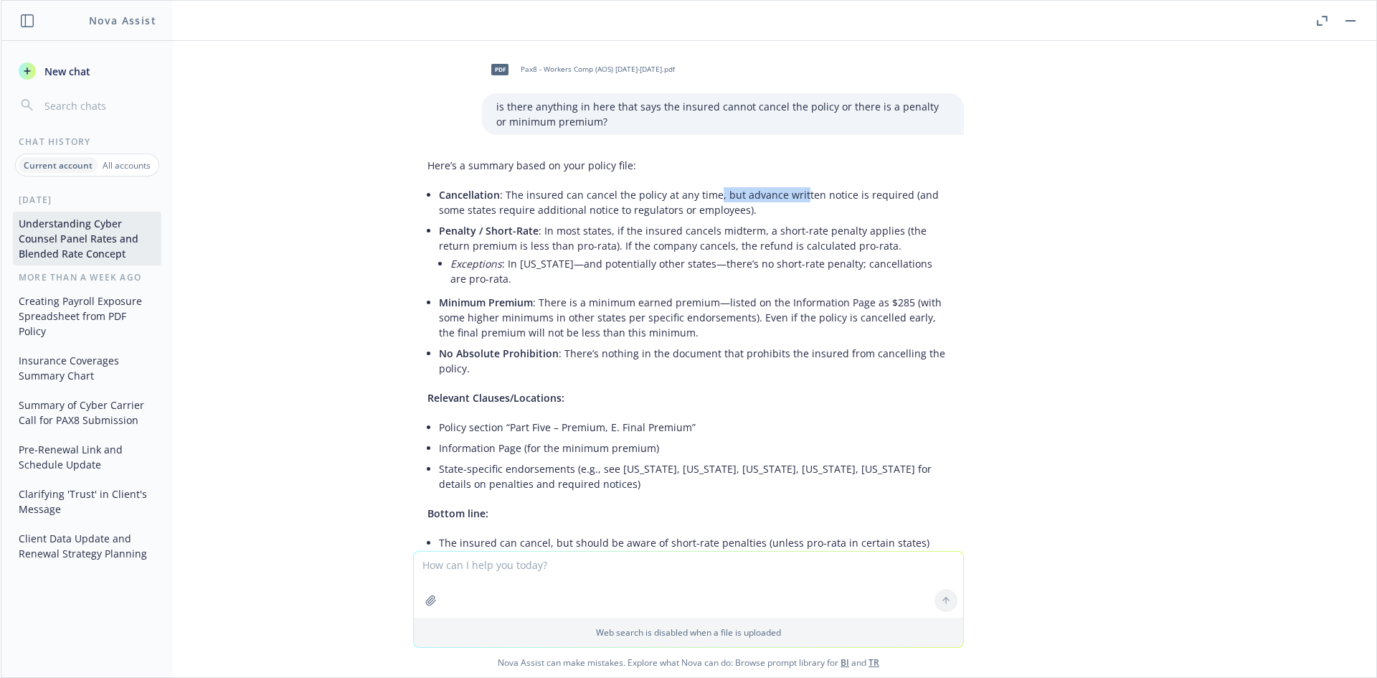
drag, startPoint x: 703, startPoint y: 119, endPoint x: 785, endPoint y: 119, distance: 81.7
click at [785, 184] on li "Cancellation : The insured can cancel the policy at any time, but advance writt…" at bounding box center [694, 202] width 511 height 36
click at [786, 184] on li "Cancellation : The insured can cancel the policy at any time, but advance writt…" at bounding box center [694, 202] width 511 height 36
drag, startPoint x: 673, startPoint y: 134, endPoint x: 911, endPoint y: 122, distance: 238.4
click at [911, 184] on li "Cancellation : The insured can cancel the policy at any time, but advance writt…" at bounding box center [694, 202] width 511 height 36
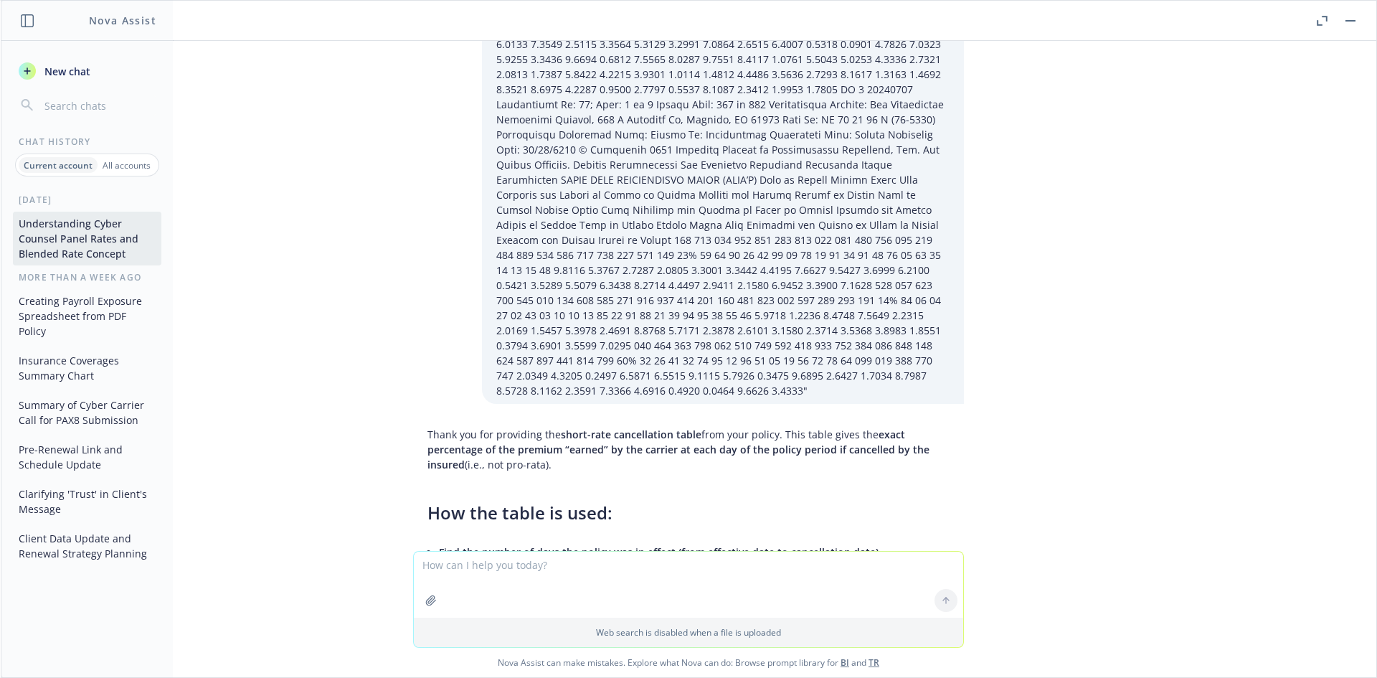
scroll to position [18933, 0]
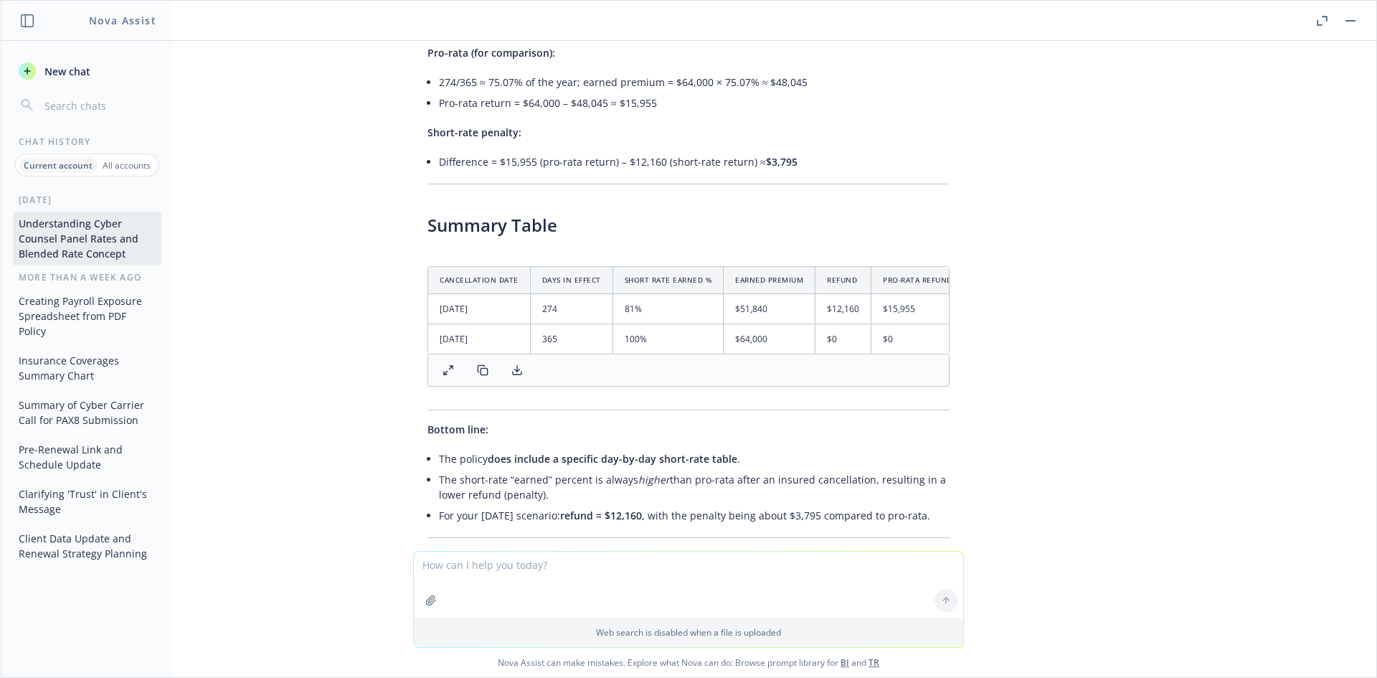
click at [553, 567] on textarea at bounding box center [688, 584] width 549 height 66
type textarea "so this penalty of $3,795 is accurate? That's all they would lose?"
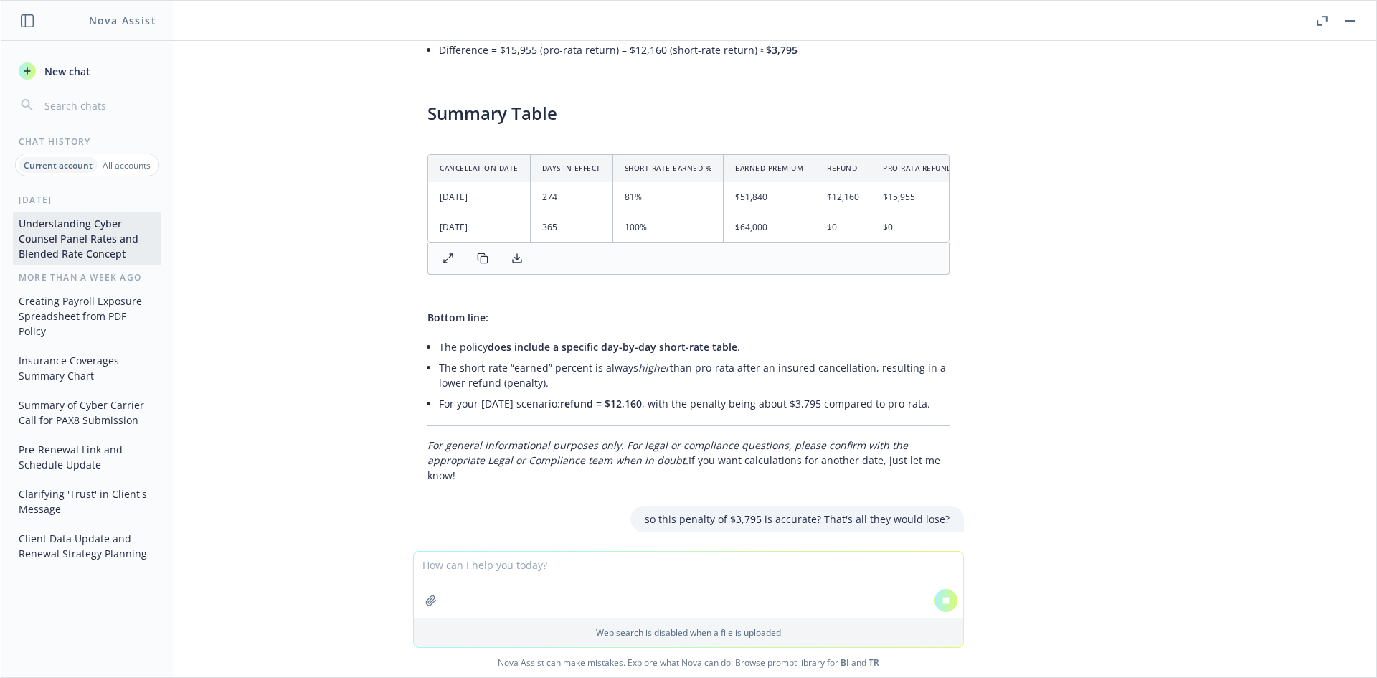
scroll to position [18371, 0]
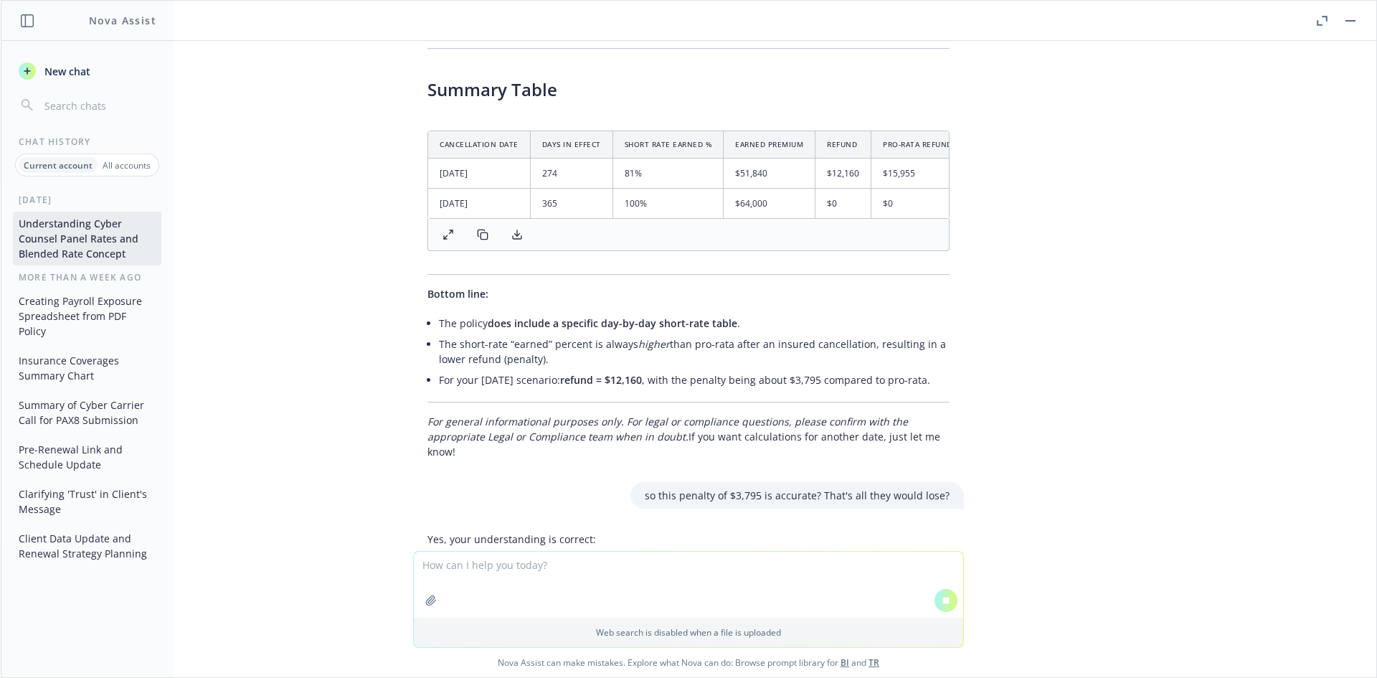
drag, startPoint x: 592, startPoint y: 513, endPoint x: 535, endPoint y: 484, distance: 64.5
click at [592, 617] on li "Pro-rata earned premium would be 75% (since 274/365 ≈ 75%): $64,000 × 75% = $48…" at bounding box center [699, 635] width 499 height 36
click at [591, 576] on ul "Short-rate earned premium (per policy table for day 274) is 81% : $64,000 × 81%…" at bounding box center [699, 614] width 499 height 77
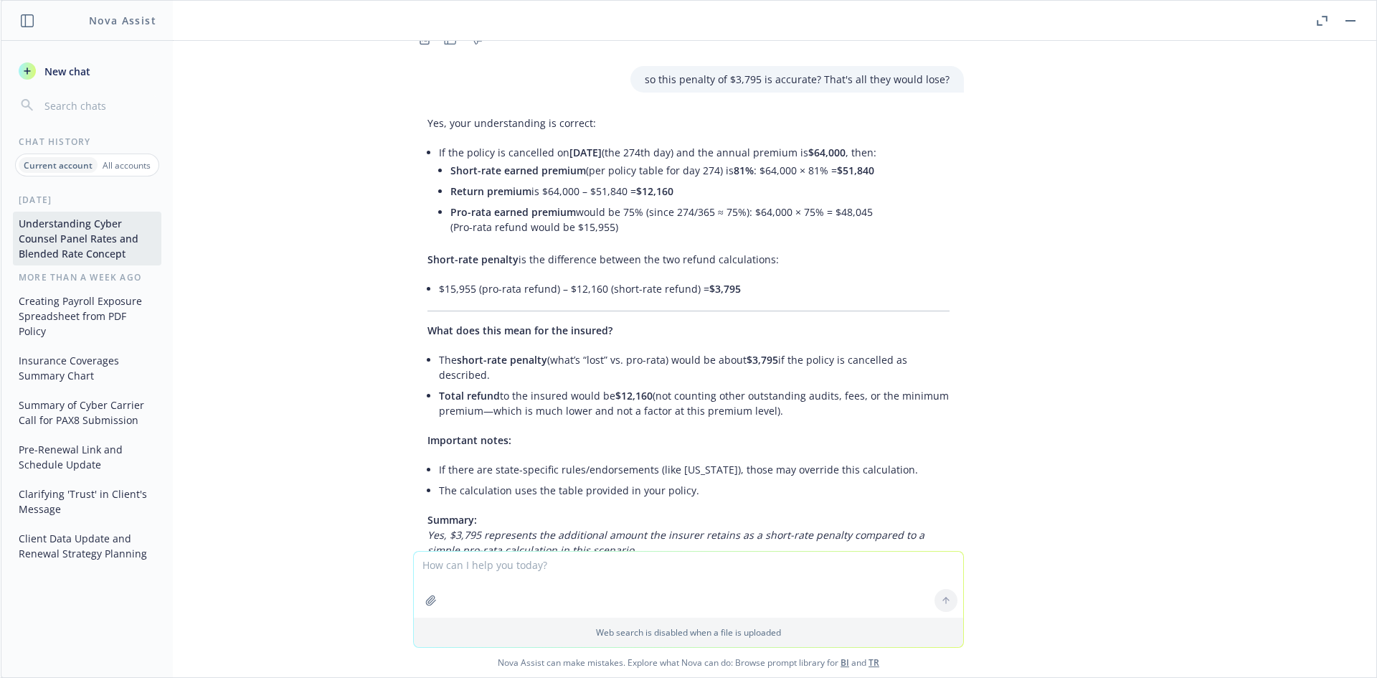
scroll to position [19514, 0]
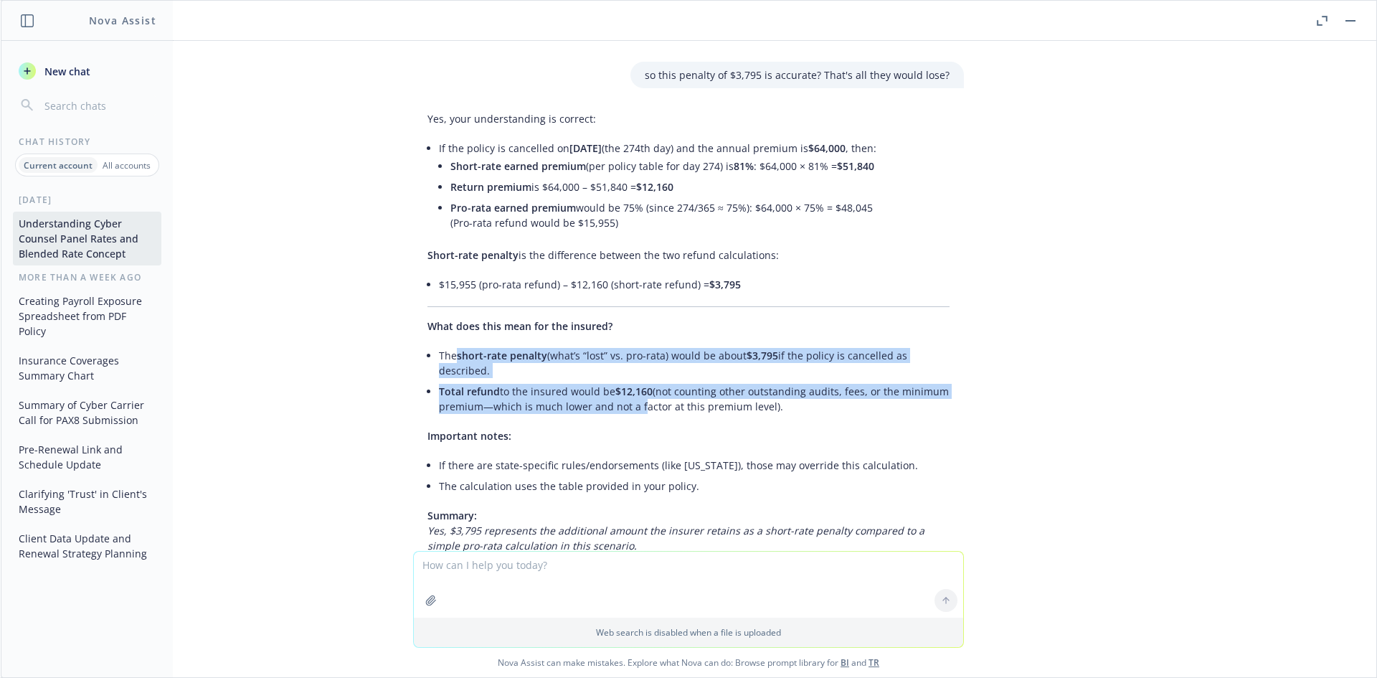
drag, startPoint x: 448, startPoint y: 250, endPoint x: 625, endPoint y: 299, distance: 183.9
click at [625, 345] on ul "The short-rate penalty (what’s “lost” vs. pro-rata) would be about $3,795 if th…" at bounding box center [694, 381] width 511 height 72
click at [625, 381] on li "Total refund to the insured would be $12,160 (not counting other outstanding au…" at bounding box center [694, 399] width 511 height 36
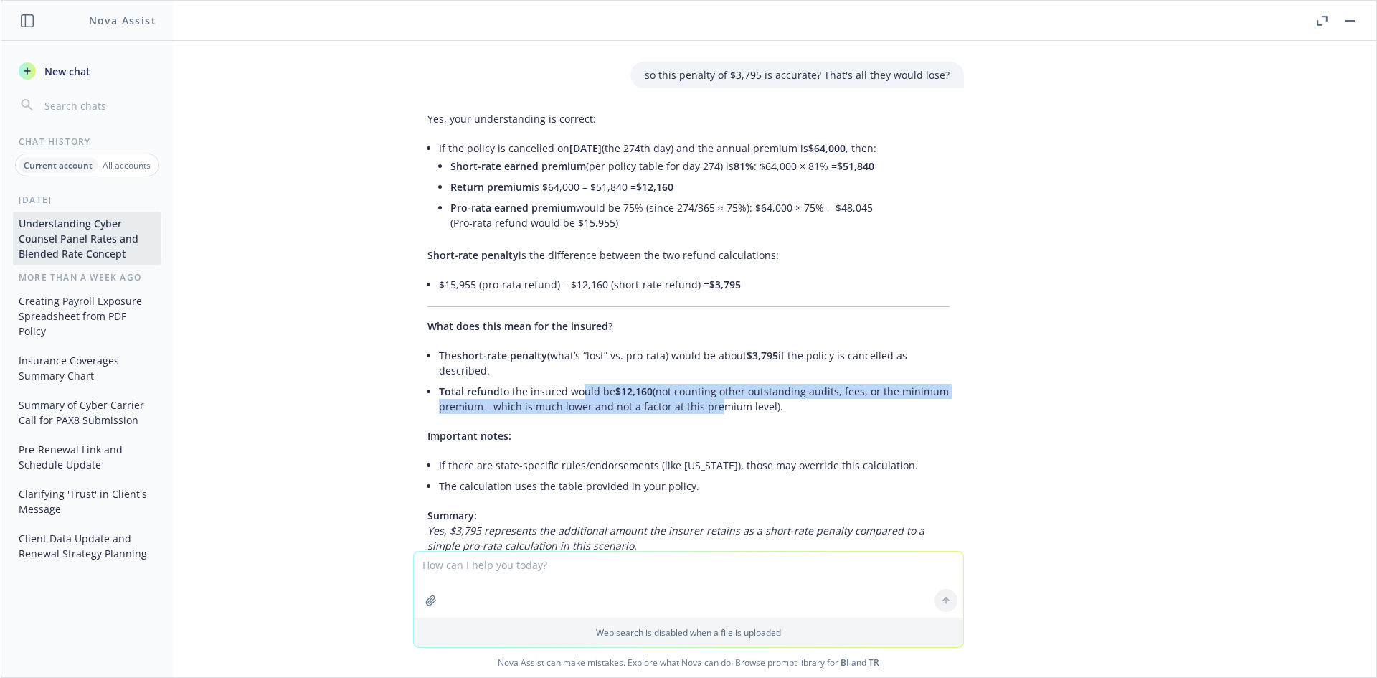
click at [563, 381] on li "Total refund to the insured would be $12,160 (not counting other outstanding au…" at bounding box center [694, 399] width 511 height 36
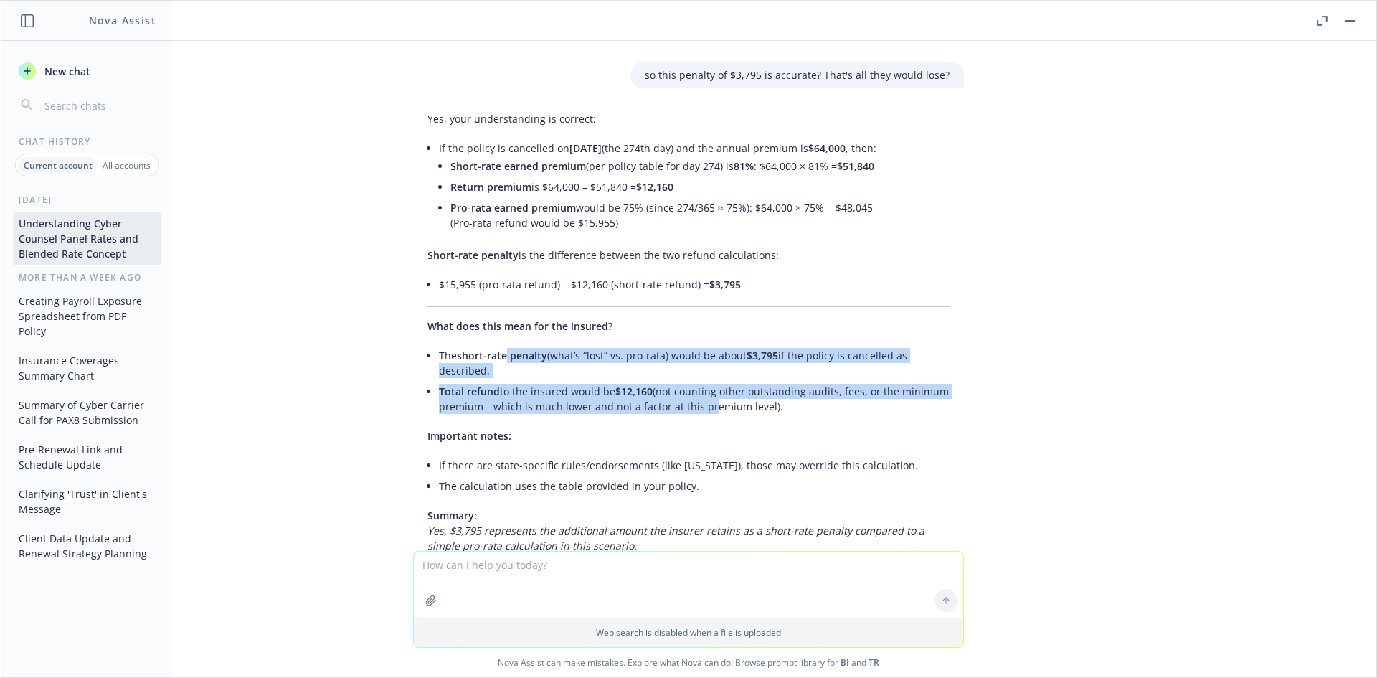
drag, startPoint x: 495, startPoint y: 242, endPoint x: 694, endPoint y: 310, distance: 210.9
click at [694, 310] on div "Yes, your understanding is correct: If the policy is cancelled on 10/1/2025 (th…" at bounding box center [688, 352] width 551 height 495
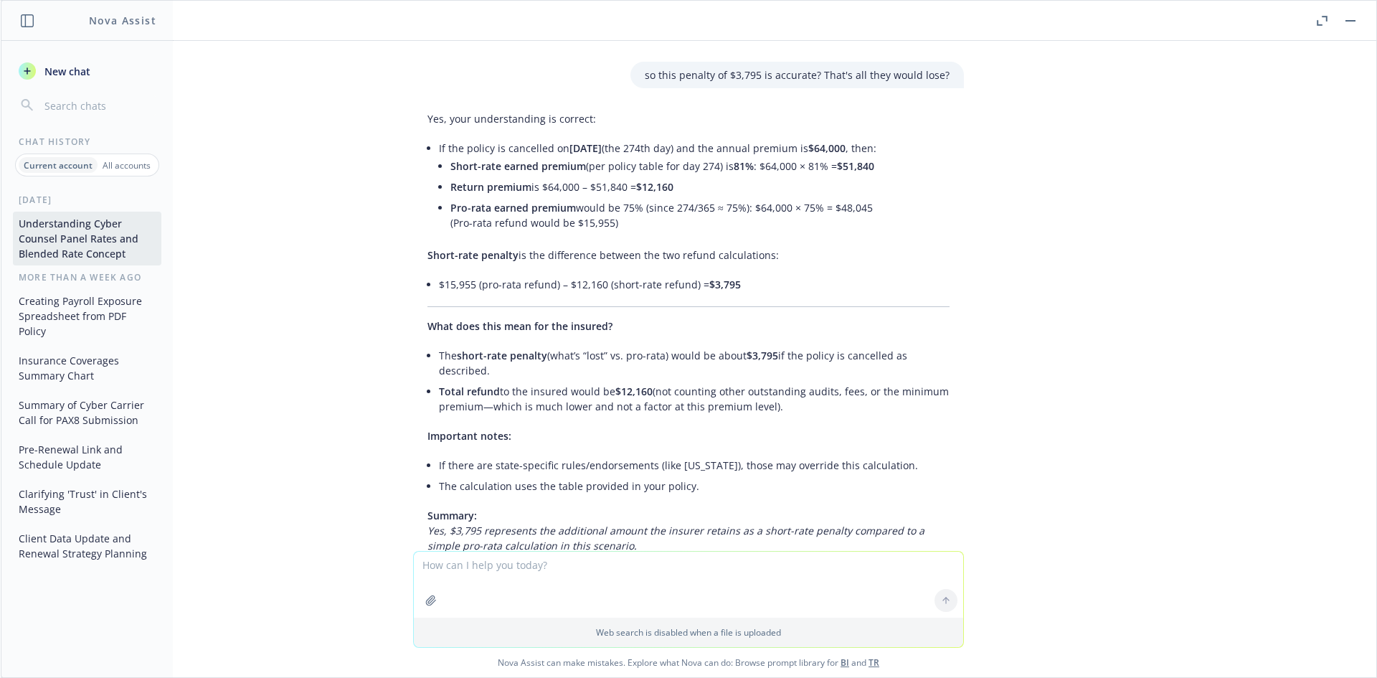
click at [520, 578] on textarea at bounding box center [688, 584] width 549 height 66
paste textarea "some states require additional notice to regulators or employee"
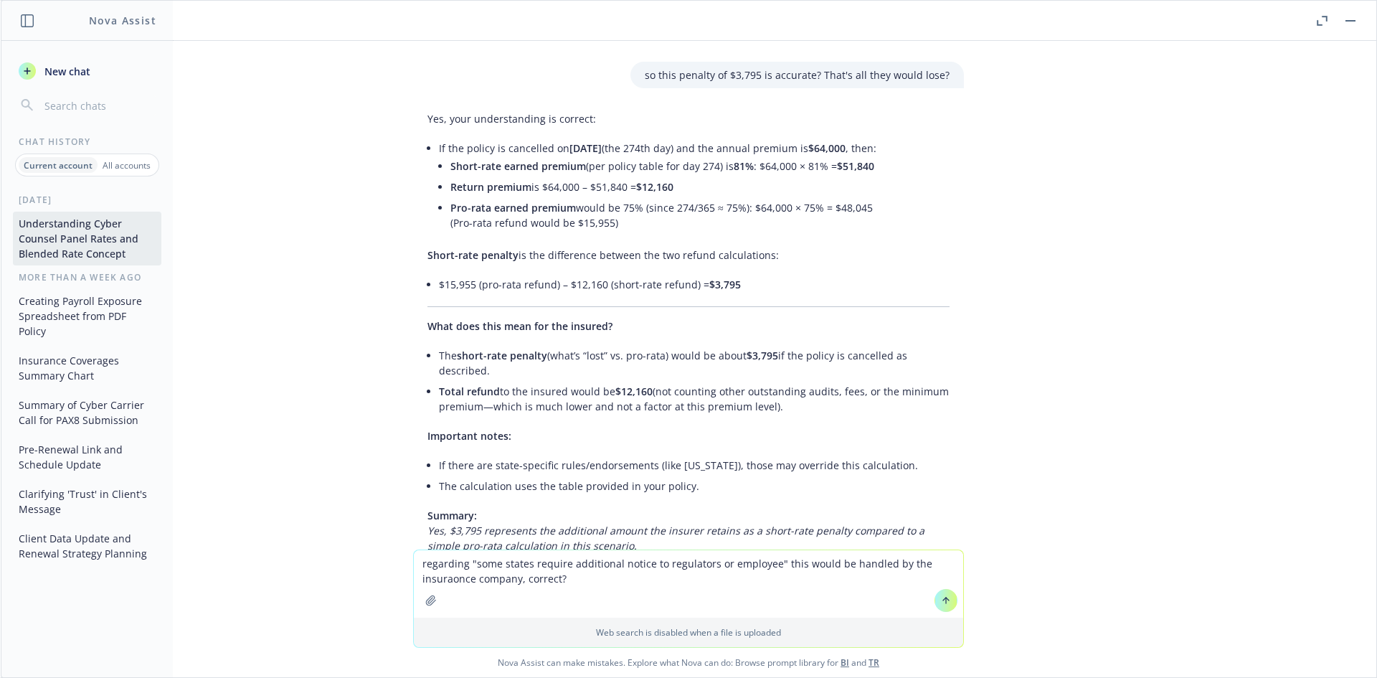
type textarea "regarding "some states require additional notice to regulators or employee" thi…"
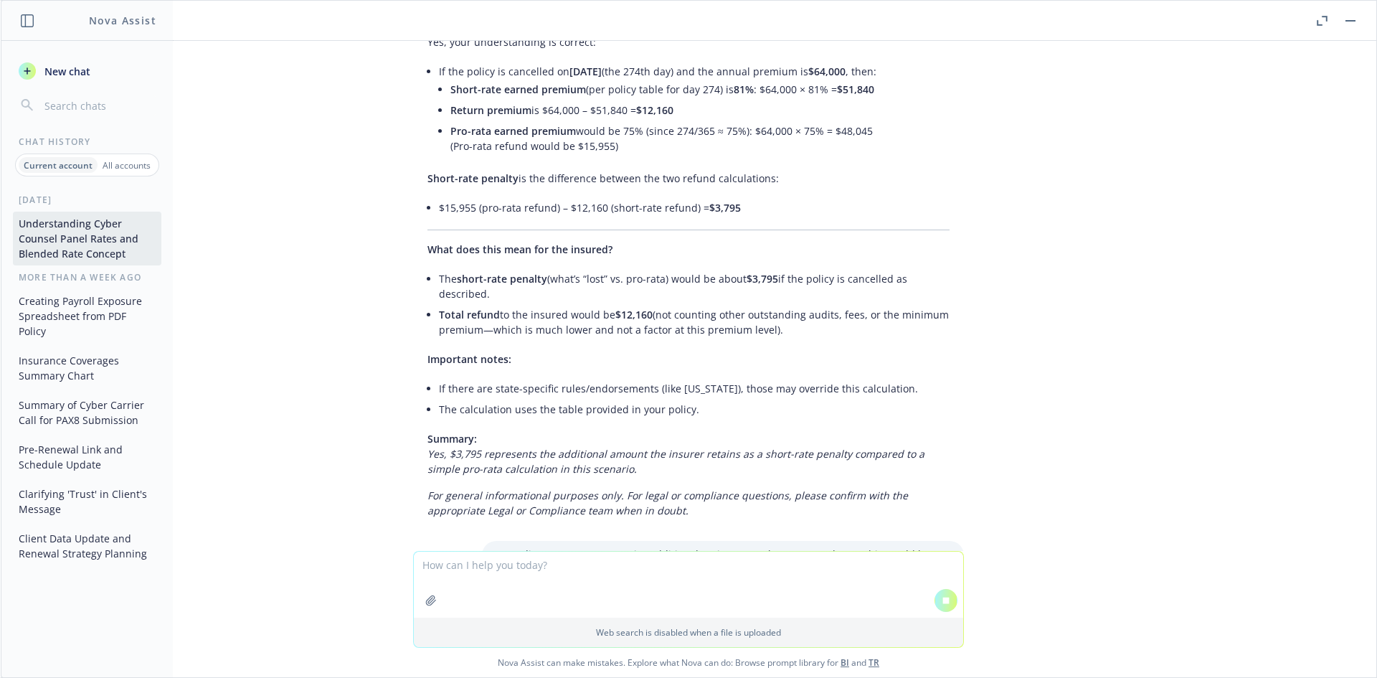
scroll to position [18873, 0]
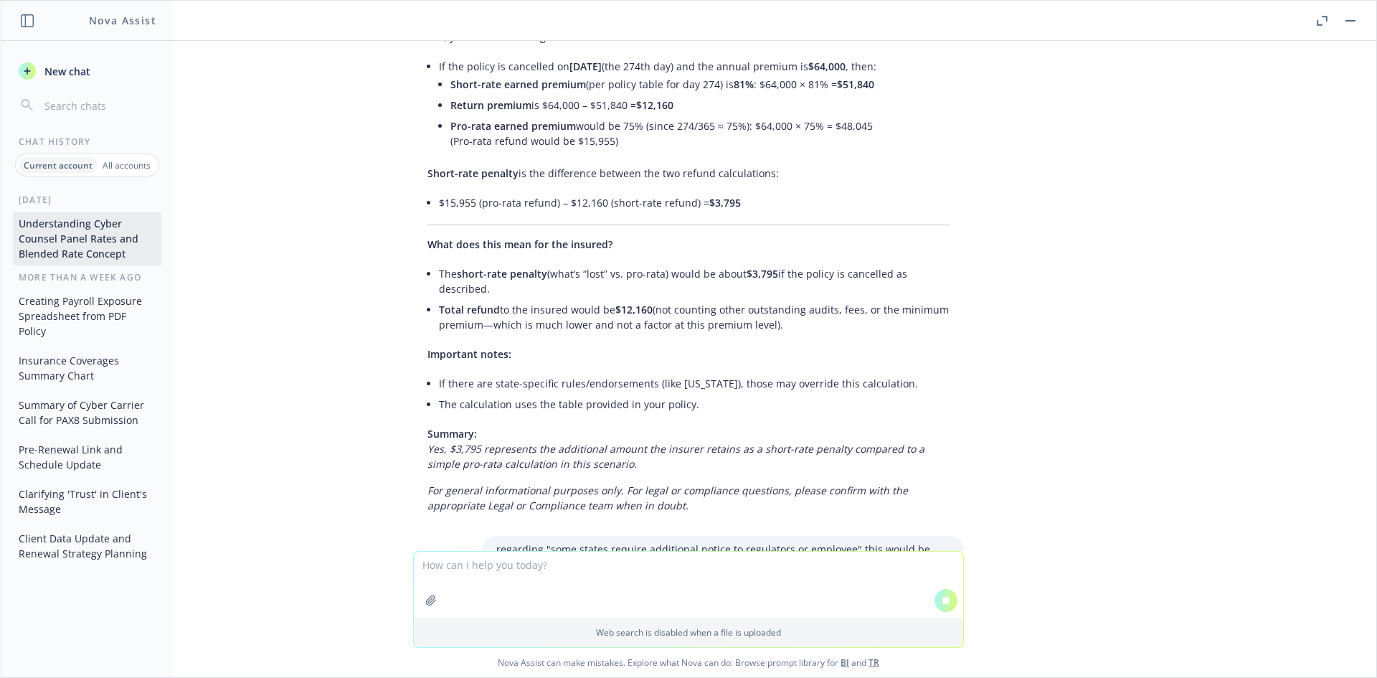
drag, startPoint x: 502, startPoint y: 501, endPoint x: 785, endPoint y: 525, distance: 284.3
click at [785, 600] on p "In most cases, the insurance company is responsible for handling required notic…" at bounding box center [688, 622] width 522 height 45
click at [762, 600] on p "In most cases, the insurance company is responsible for handling required notic…" at bounding box center [688, 622] width 522 height 45
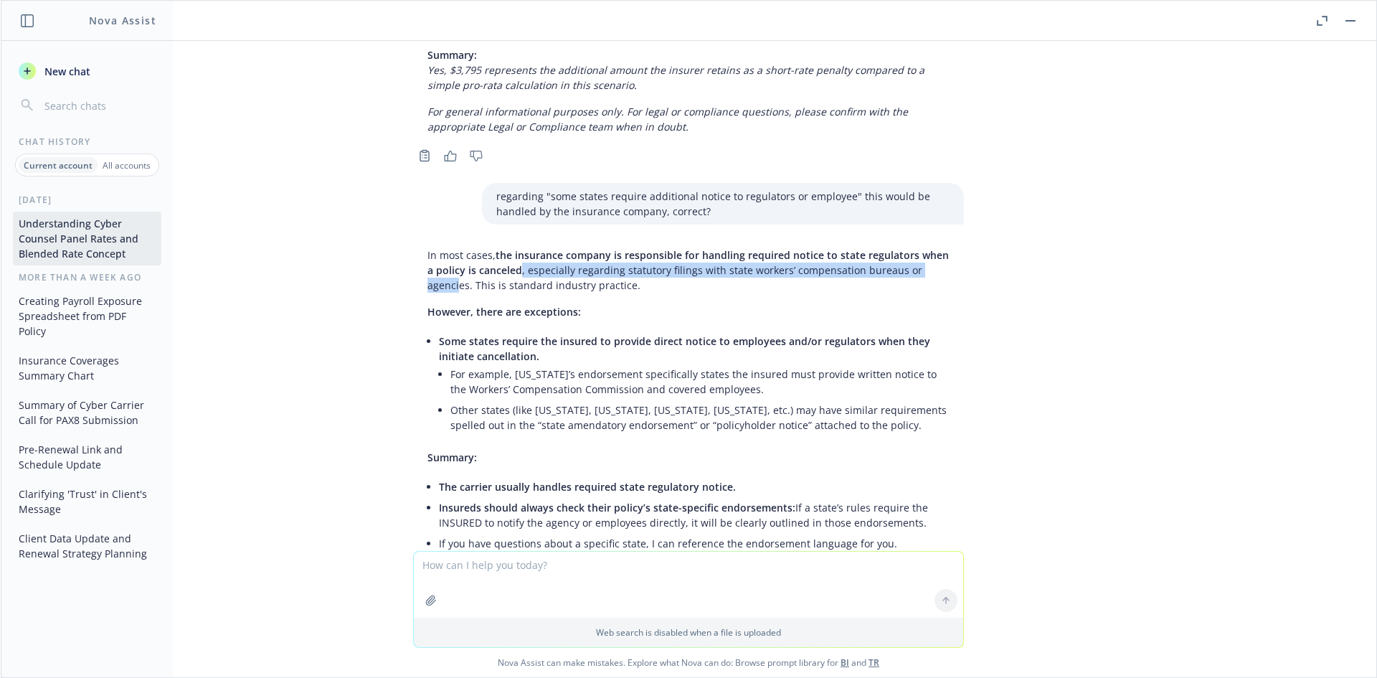
scroll to position [19975, 0]
click at [518, 247] on p "In most cases, the insurance company is responsible for handling required notic…" at bounding box center [688, 269] width 522 height 45
drag, startPoint x: 521, startPoint y: 176, endPoint x: 602, endPoint y: 173, distance: 80.4
click at [601, 247] on p "In most cases, the insurance company is responsible for handling required notic…" at bounding box center [688, 269] width 522 height 45
click at [602, 247] on p "In most cases, the insurance company is responsible for handling required notic…" at bounding box center [688, 269] width 522 height 45
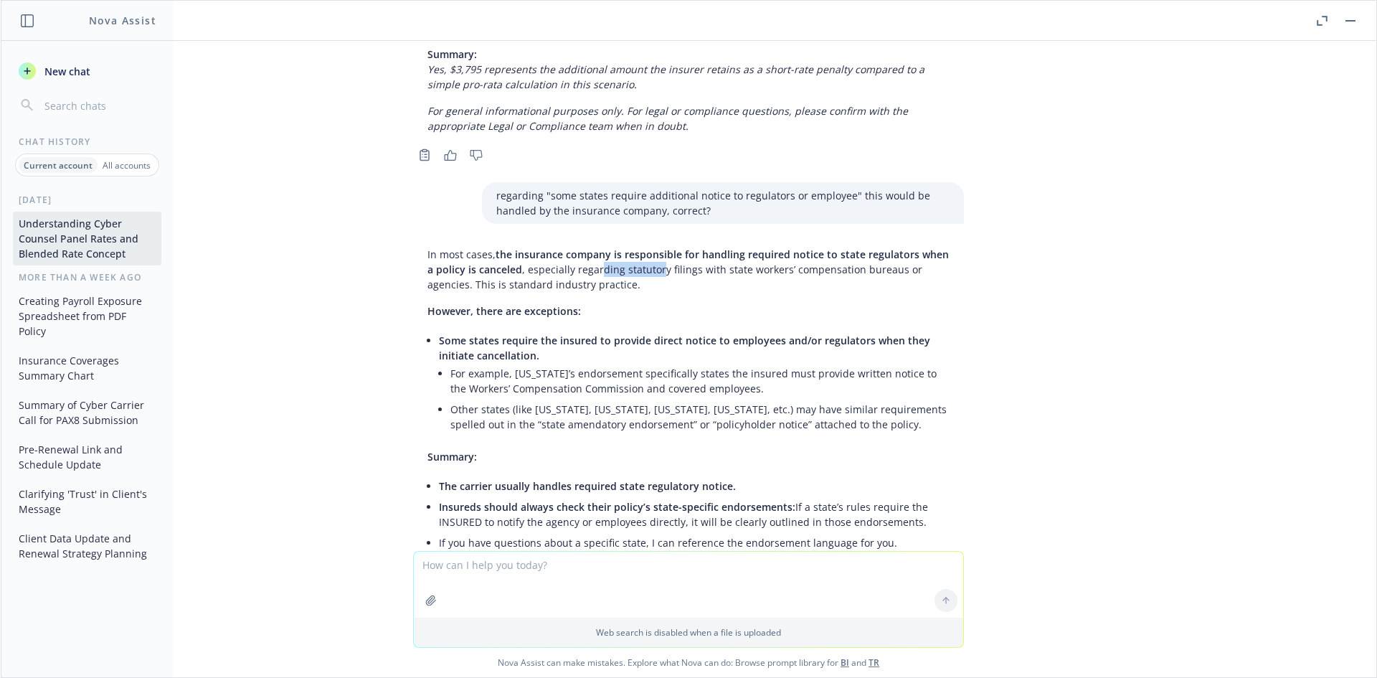
drag, startPoint x: 639, startPoint y: 158, endPoint x: 551, endPoint y: 156, distance: 87.5
click at [551, 247] on p "In most cases, the insurance company is responsible for handling required notic…" at bounding box center [688, 269] width 522 height 45
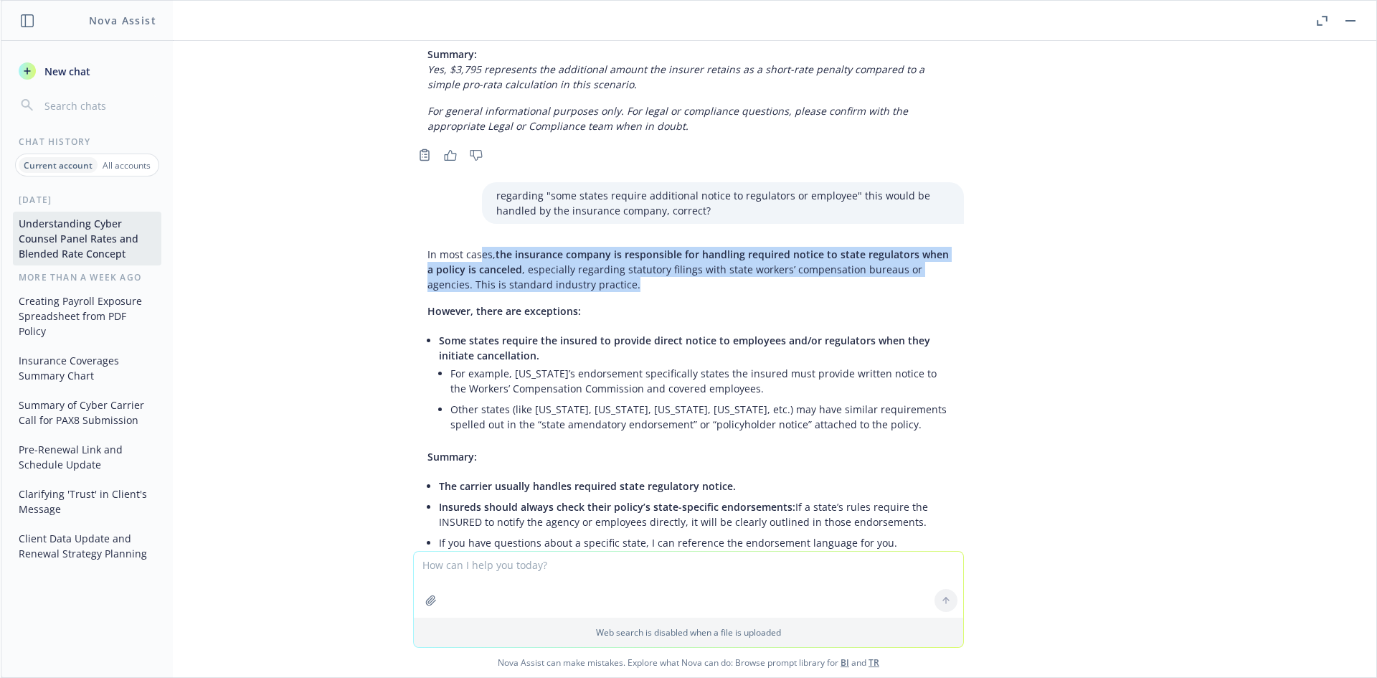
drag, startPoint x: 513, startPoint y: 160, endPoint x: 585, endPoint y: 169, distance: 72.9
click at [585, 247] on p "In most cases, the insurance company is responsible for handling required notic…" at bounding box center [688, 269] width 522 height 45
drag, startPoint x: 583, startPoint y: 170, endPoint x: 494, endPoint y: 151, distance: 91.0
click at [495, 247] on p "In most cases, the insurance company is responsible for handling required notic…" at bounding box center [688, 269] width 522 height 45
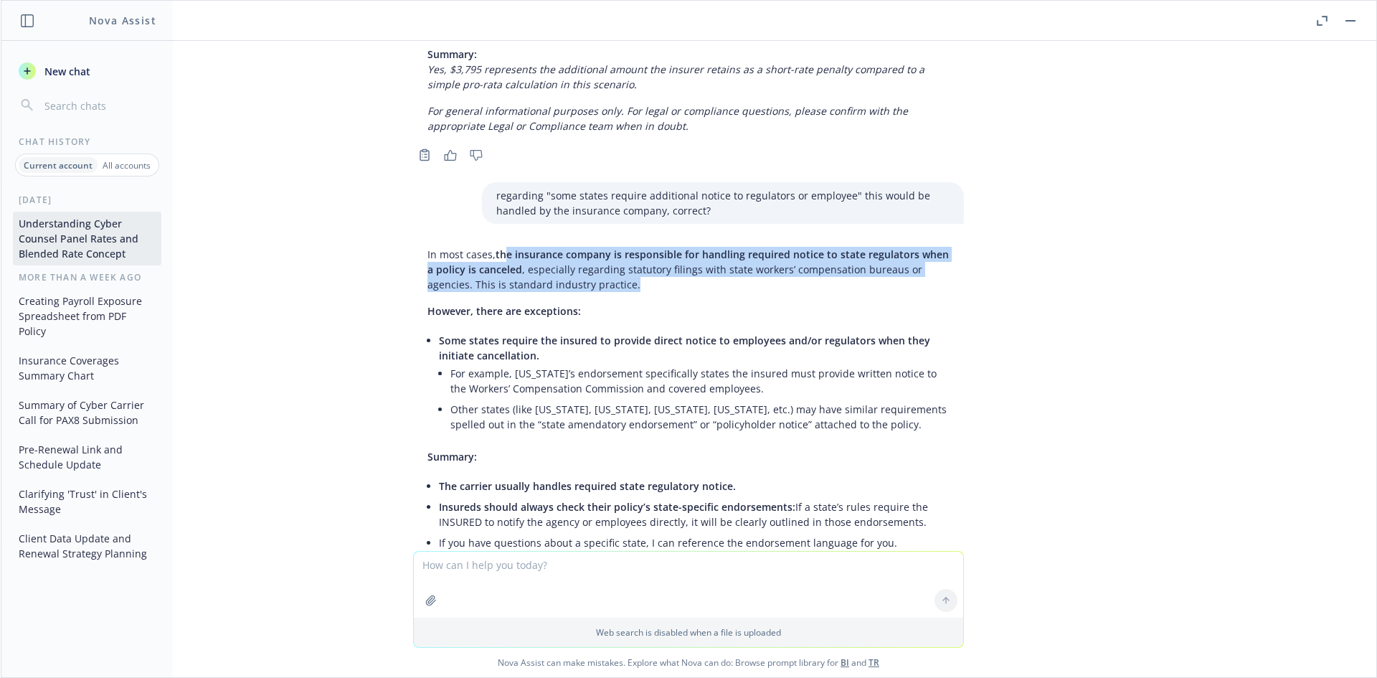
click at [494, 247] on span "the insurance company is responsible for handling required notice to state regu…" at bounding box center [687, 261] width 521 height 29
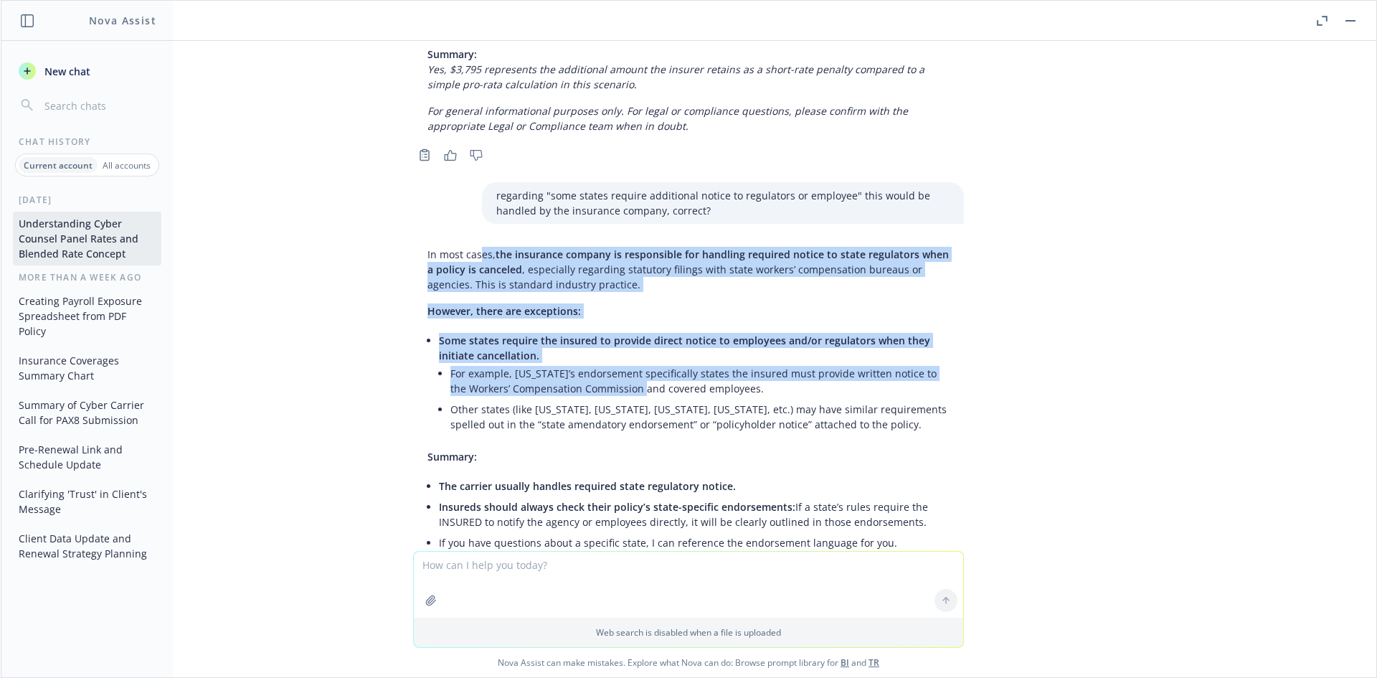
drag, startPoint x: 470, startPoint y: 164, endPoint x: 627, endPoint y: 275, distance: 192.6
click at [627, 275] on div "In most cases, the insurance company is responsible for handling required notic…" at bounding box center [688, 420] width 551 height 359
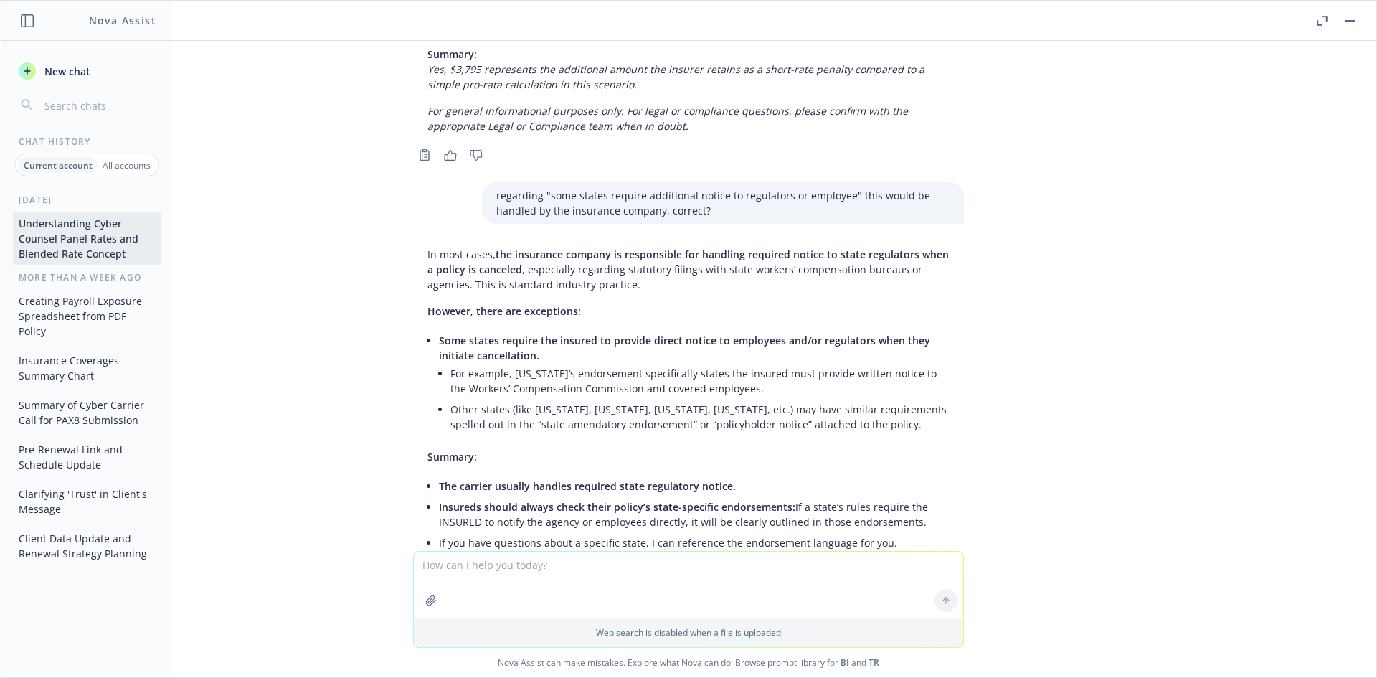
click at [630, 363] on li "For example, Virginia’s endorsement specifically states the insured must provid…" at bounding box center [699, 381] width 499 height 36
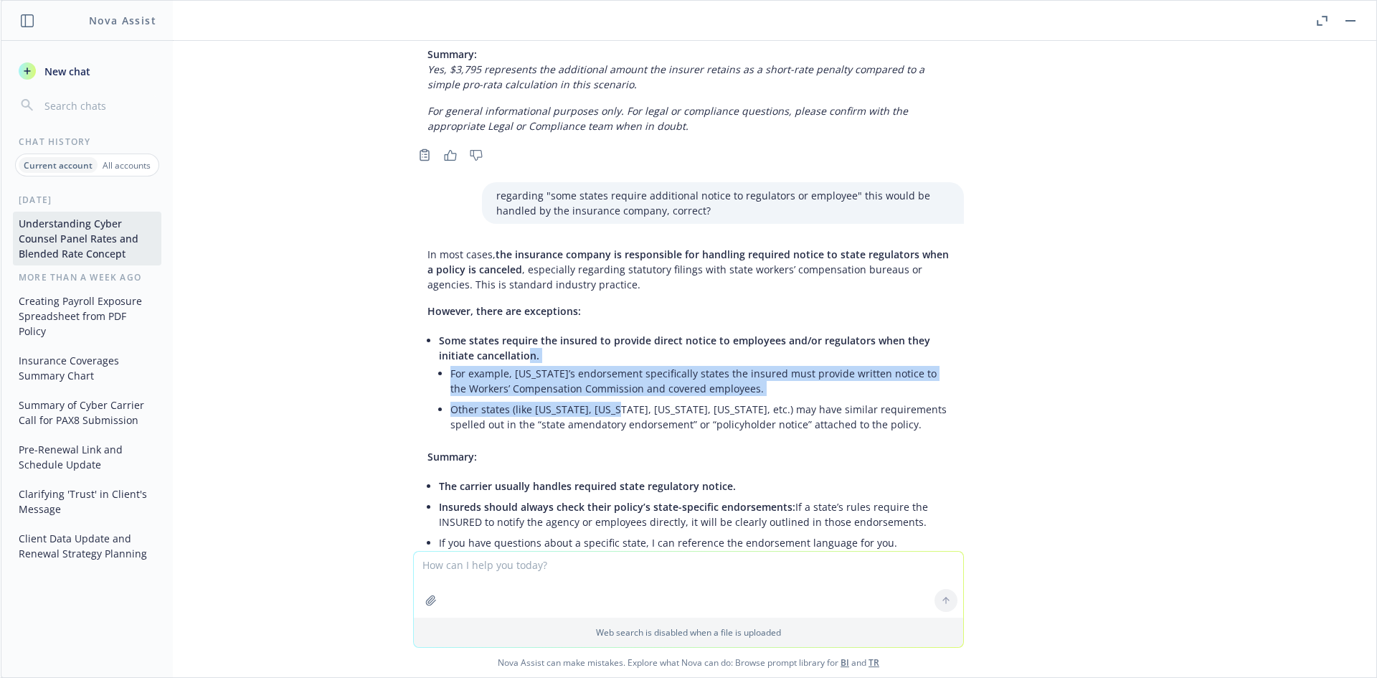
drag, startPoint x: 554, startPoint y: 276, endPoint x: 516, endPoint y: 249, distance: 47.3
click at [516, 330] on li "Some states require the insured to provide direct notice to employees and/or re…" at bounding box center [694, 384] width 511 height 108
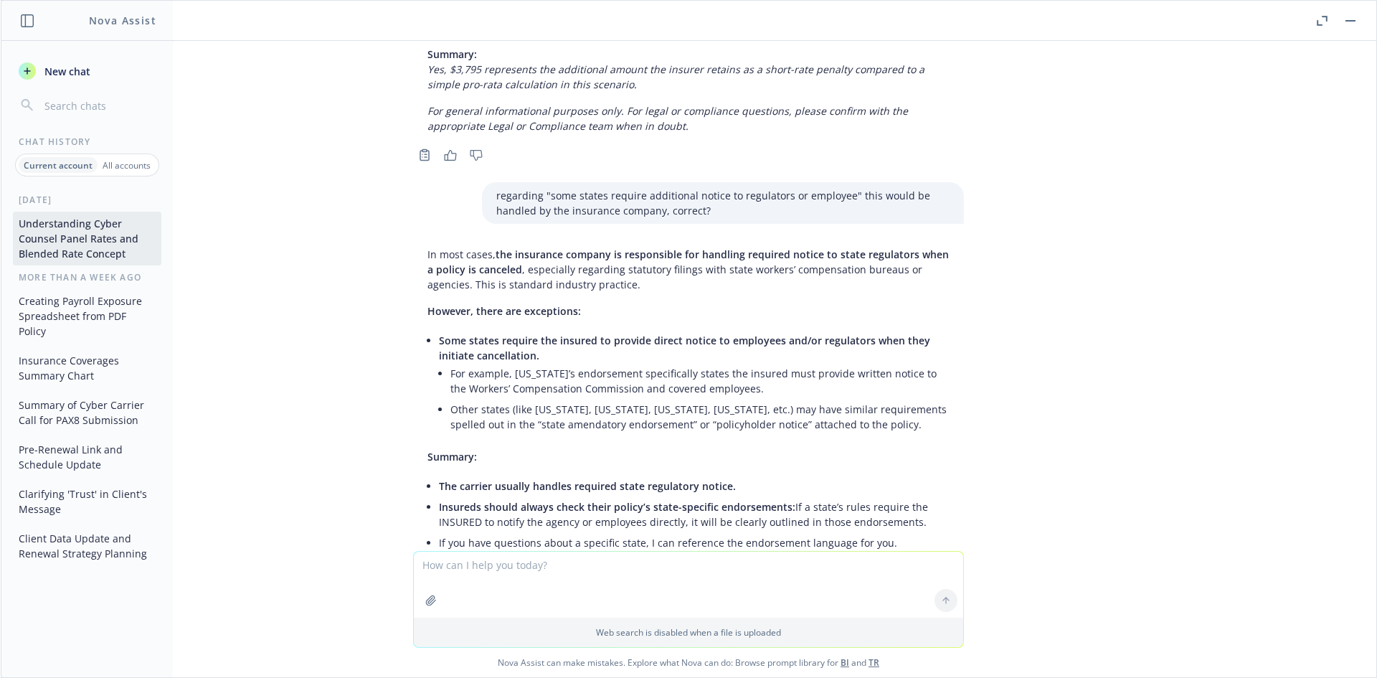
click at [514, 333] on span "Some states require the insured to provide direct notice to employees and/or re…" at bounding box center [684, 347] width 491 height 29
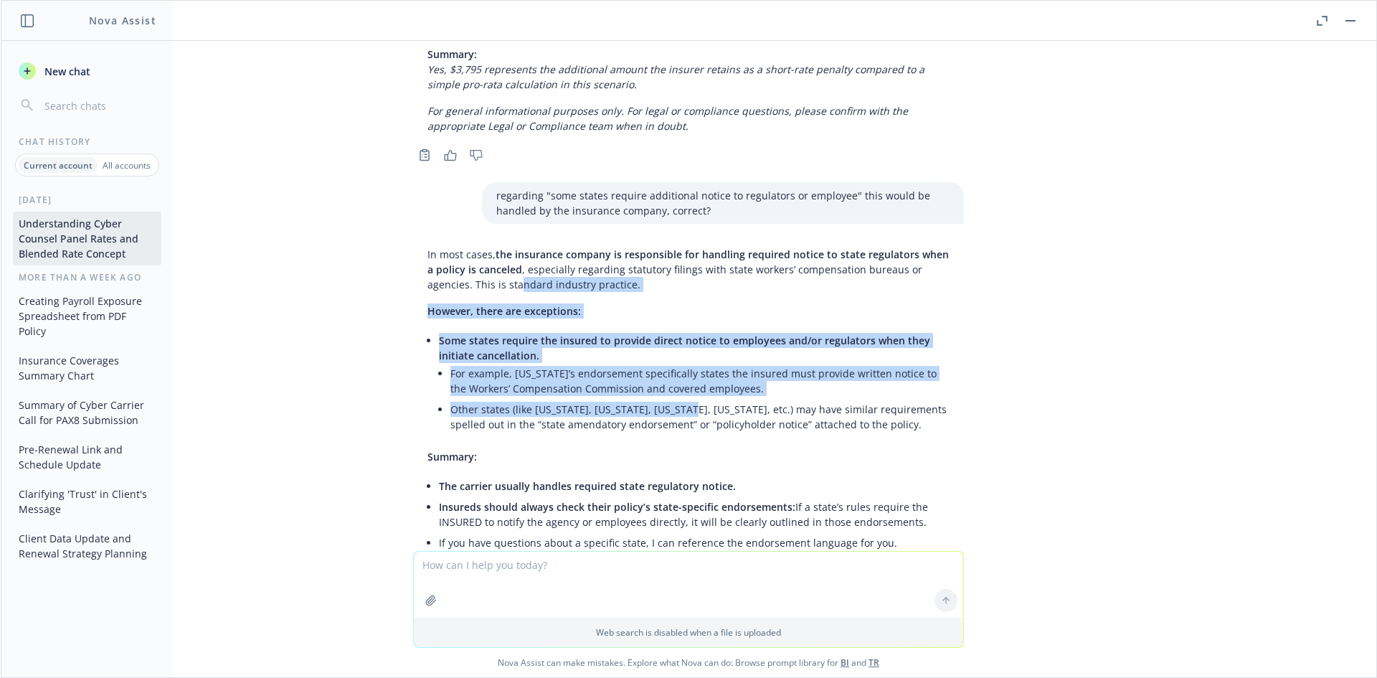
drag, startPoint x: 571, startPoint y: 279, endPoint x: 680, endPoint y: 303, distance: 111.7
click at [680, 303] on div "In most cases, the insurance company is responsible for handling required notic…" at bounding box center [688, 420] width 551 height 359
click at [680, 399] on li "Other states (like Massachusetts, Kansas, Oregon, Utah, etc.) may have similar …" at bounding box center [699, 417] width 499 height 36
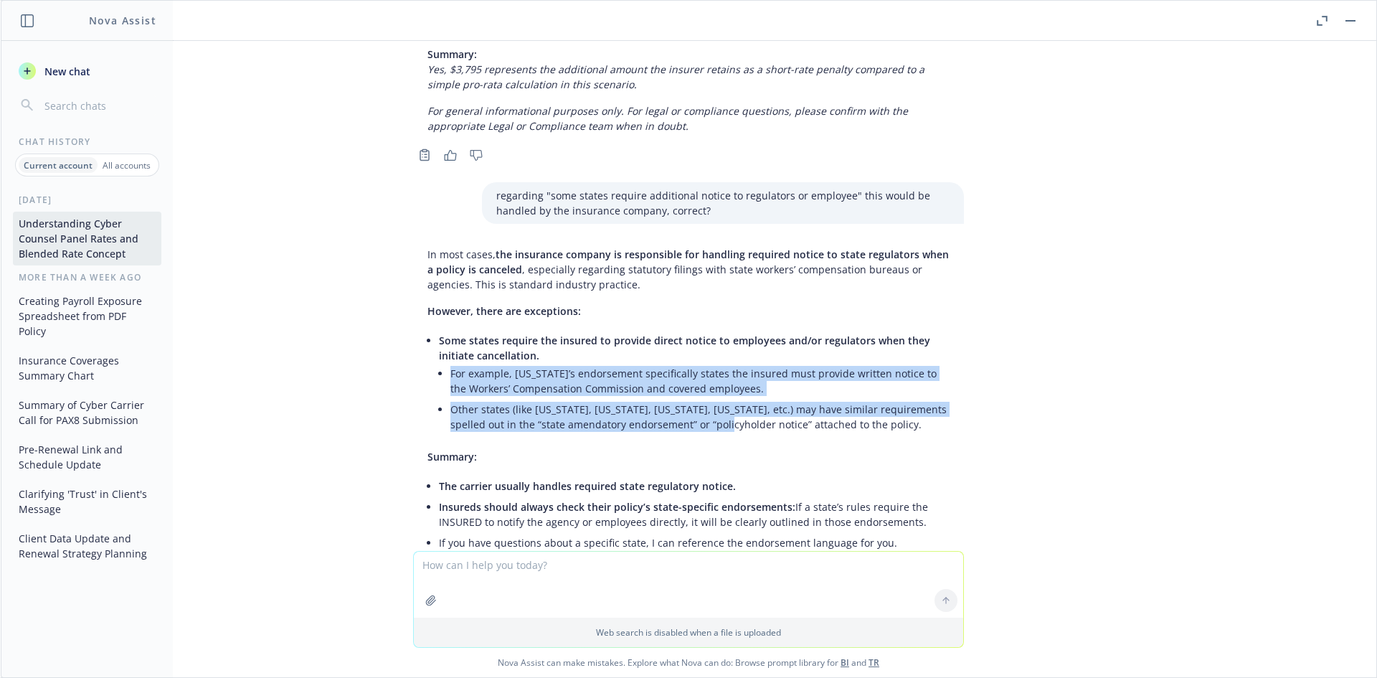
drag, startPoint x: 701, startPoint y: 309, endPoint x: 603, endPoint y: 234, distance: 122.8
click at [603, 330] on li "Some states require the insured to provide direct notice to employees and/or re…" at bounding box center [694, 384] width 511 height 108
click at [603, 333] on span "Some states require the insured to provide direct notice to employees and/or re…" at bounding box center [684, 347] width 491 height 29
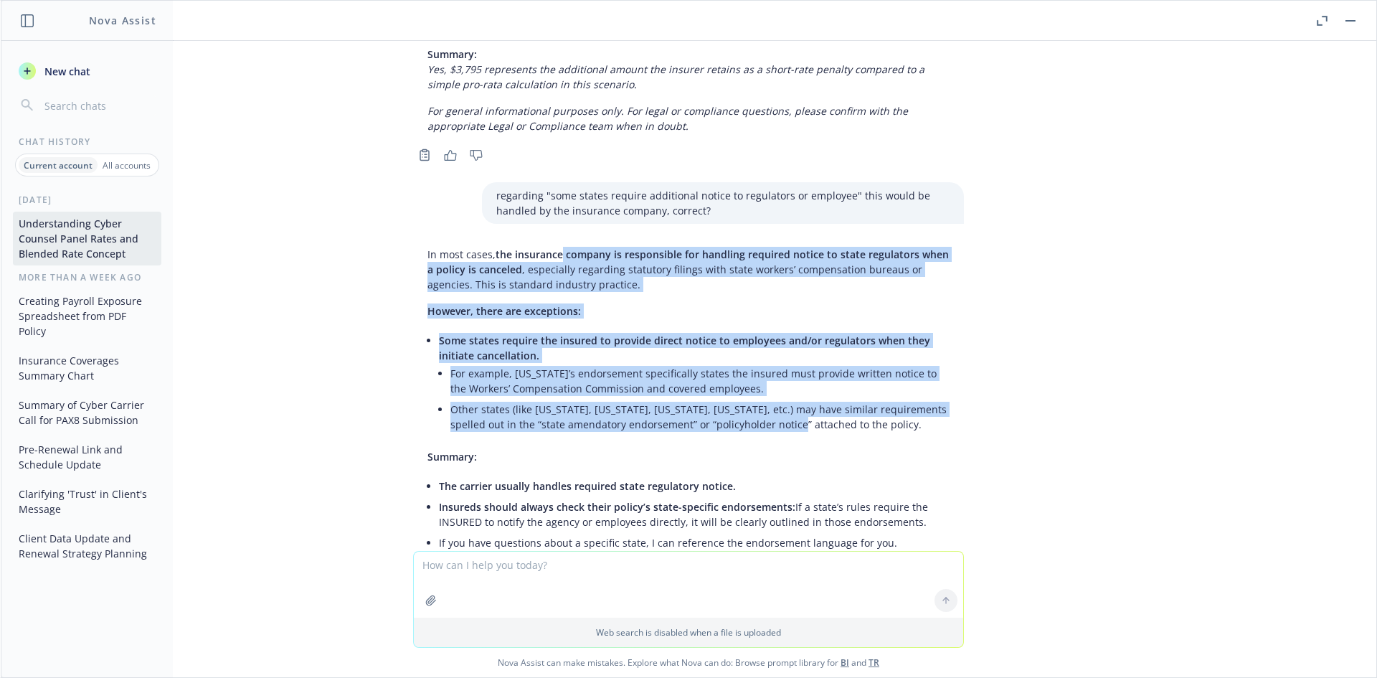
drag, startPoint x: 539, startPoint y: 172, endPoint x: 772, endPoint y: 322, distance: 277.7
click at [772, 322] on div "In most cases, the insurance company is responsible for handling required notic…" at bounding box center [688, 420] width 551 height 359
click at [772, 399] on li "Other states (like Massachusetts, Kansas, Oregon, Utah, etc.) may have similar …" at bounding box center [699, 417] width 499 height 36
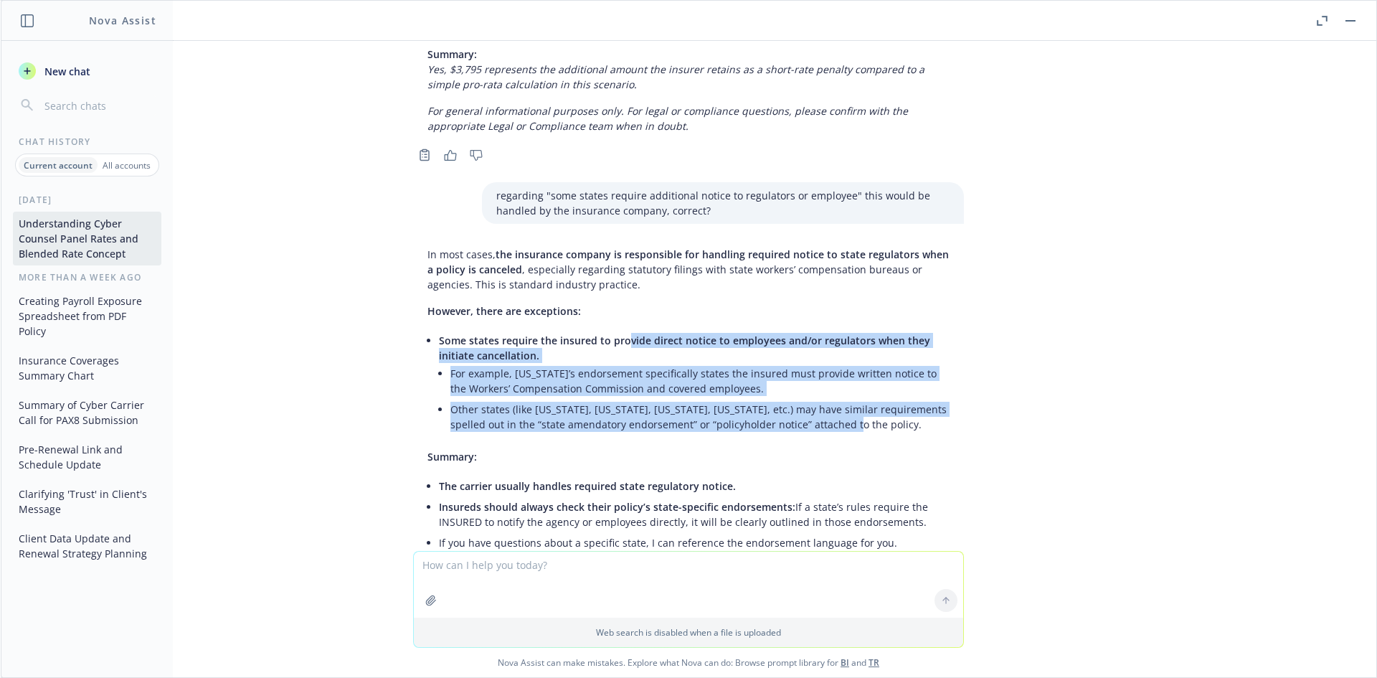
drag, startPoint x: 820, startPoint y: 317, endPoint x: 613, endPoint y: 231, distance: 224.4
click at [614, 330] on li "Some states require the insured to provide direct notice to employees and/or re…" at bounding box center [694, 384] width 511 height 108
click at [613, 333] on span "Some states require the insured to provide direct notice to employees and/or re…" at bounding box center [684, 347] width 491 height 29
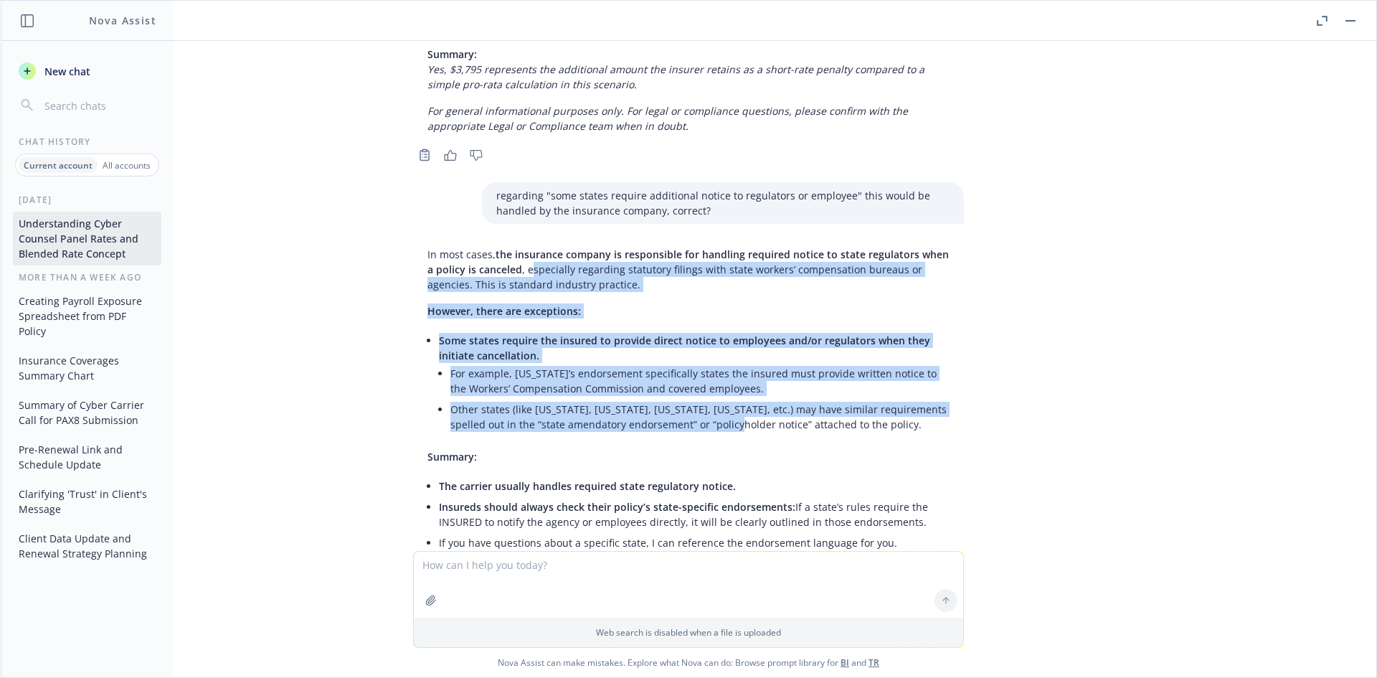
drag, startPoint x: 508, startPoint y: 165, endPoint x: 713, endPoint y: 326, distance: 260.5
click at [713, 327] on div "In most cases, the insurance company is responsible for handling required notic…" at bounding box center [688, 420] width 551 height 359
click at [713, 399] on li "Other states (like Massachusetts, Kansas, Oregon, Utah, etc.) may have similar …" at bounding box center [699, 417] width 499 height 36
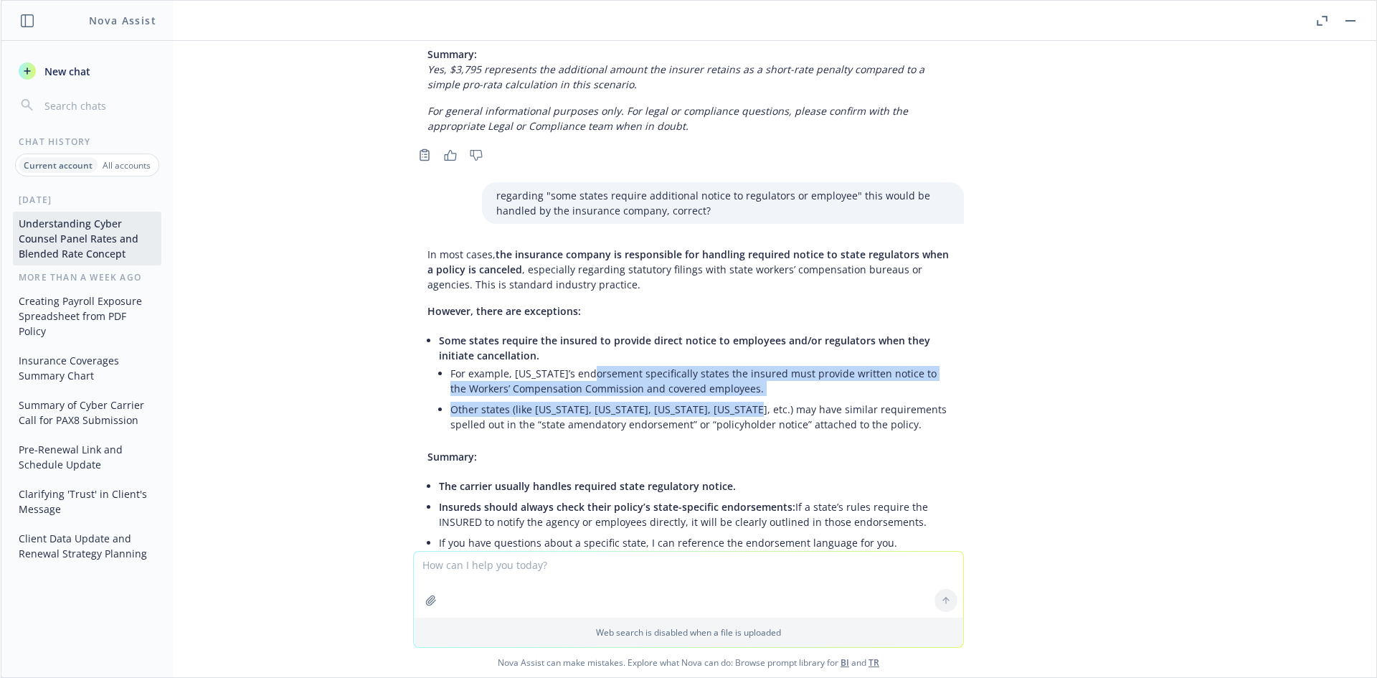
drag, startPoint x: 738, startPoint y: 303, endPoint x: 574, endPoint y: 258, distance: 169.4
click at [574, 363] on ul "For example, Virginia’s endorsement specifically states the insured must provid…" at bounding box center [699, 399] width 499 height 72
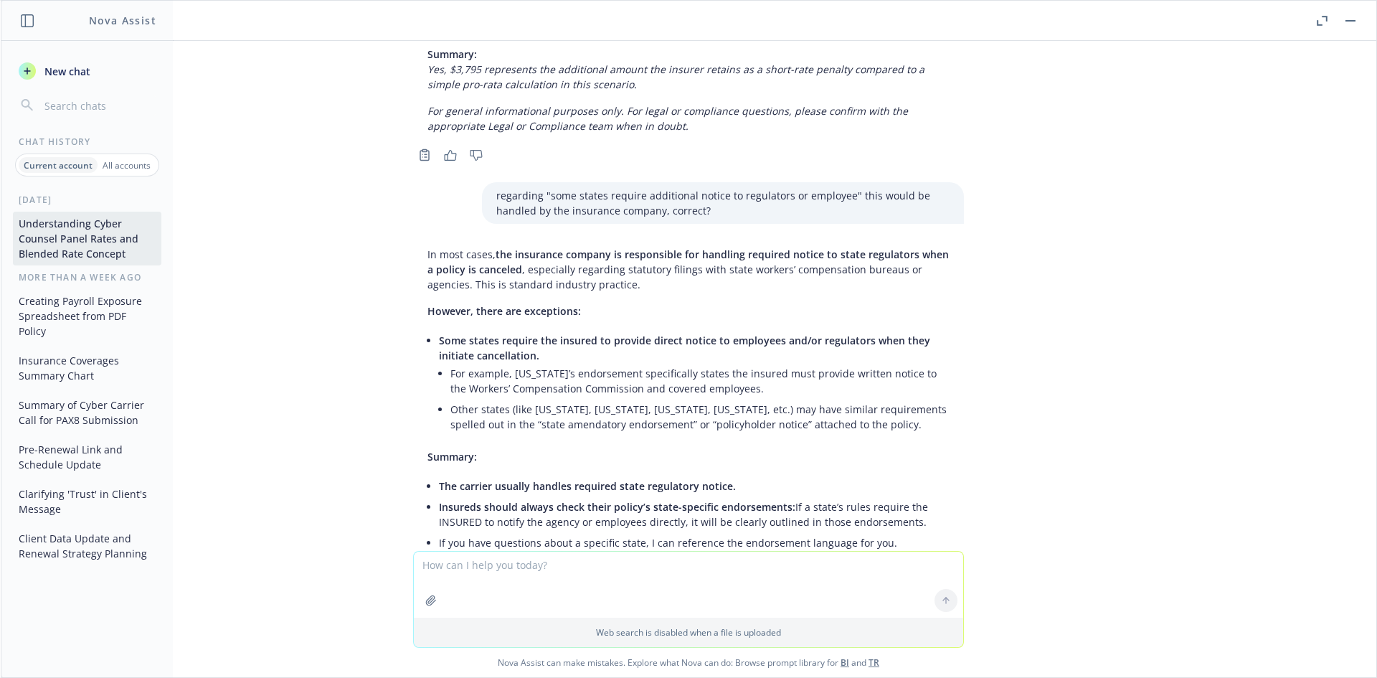
click at [566, 363] on li "For example, Virginia’s endorsement specifically states the insured must provid…" at bounding box center [699, 381] width 499 height 36
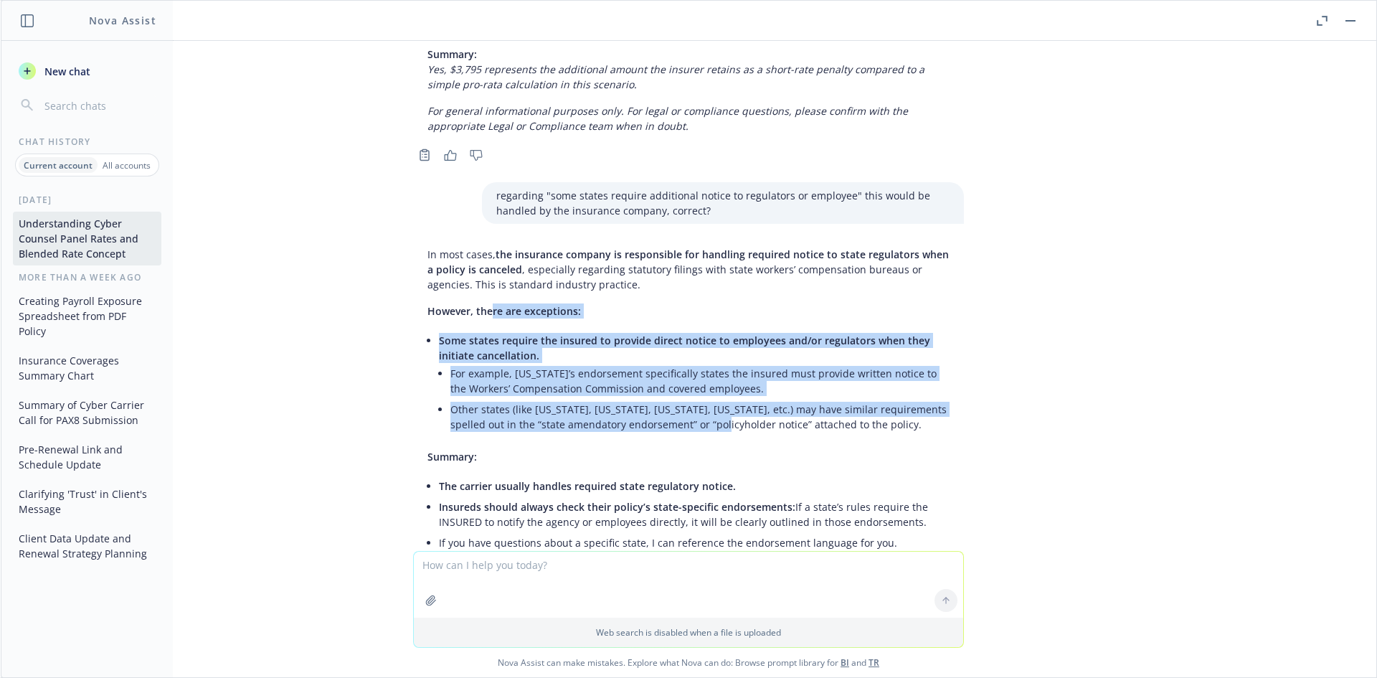
drag, startPoint x: 478, startPoint y: 199, endPoint x: 719, endPoint y: 326, distance: 273.0
click at [719, 326] on div "In most cases, the insurance company is responsible for handling required notic…" at bounding box center [688, 420] width 551 height 359
click at [719, 330] on li "Some states require the insured to provide direct notice to employees and/or re…" at bounding box center [694, 384] width 511 height 108
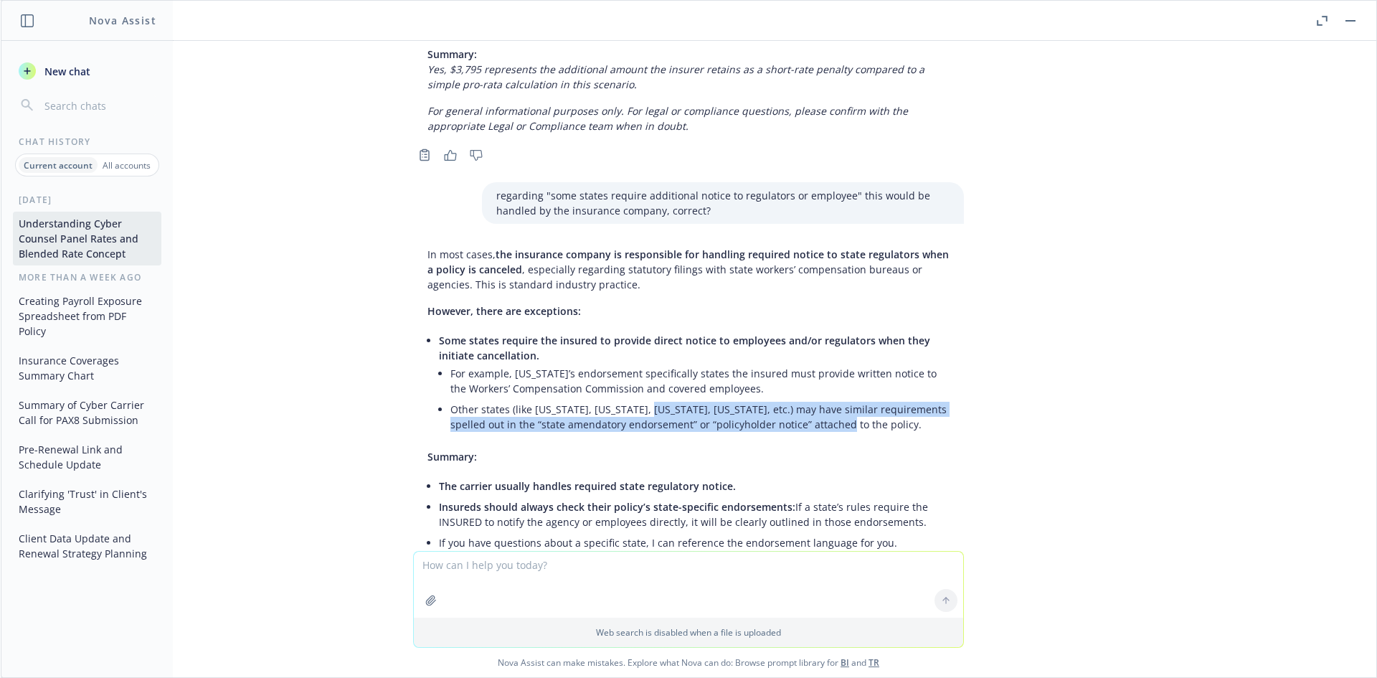
drag, startPoint x: 816, startPoint y: 321, endPoint x: 643, endPoint y: 298, distance: 174.3
click at [643, 399] on li "Other states (like Massachusetts, Kansas, Oregon, Utah, etc.) may have similar …" at bounding box center [699, 417] width 499 height 36
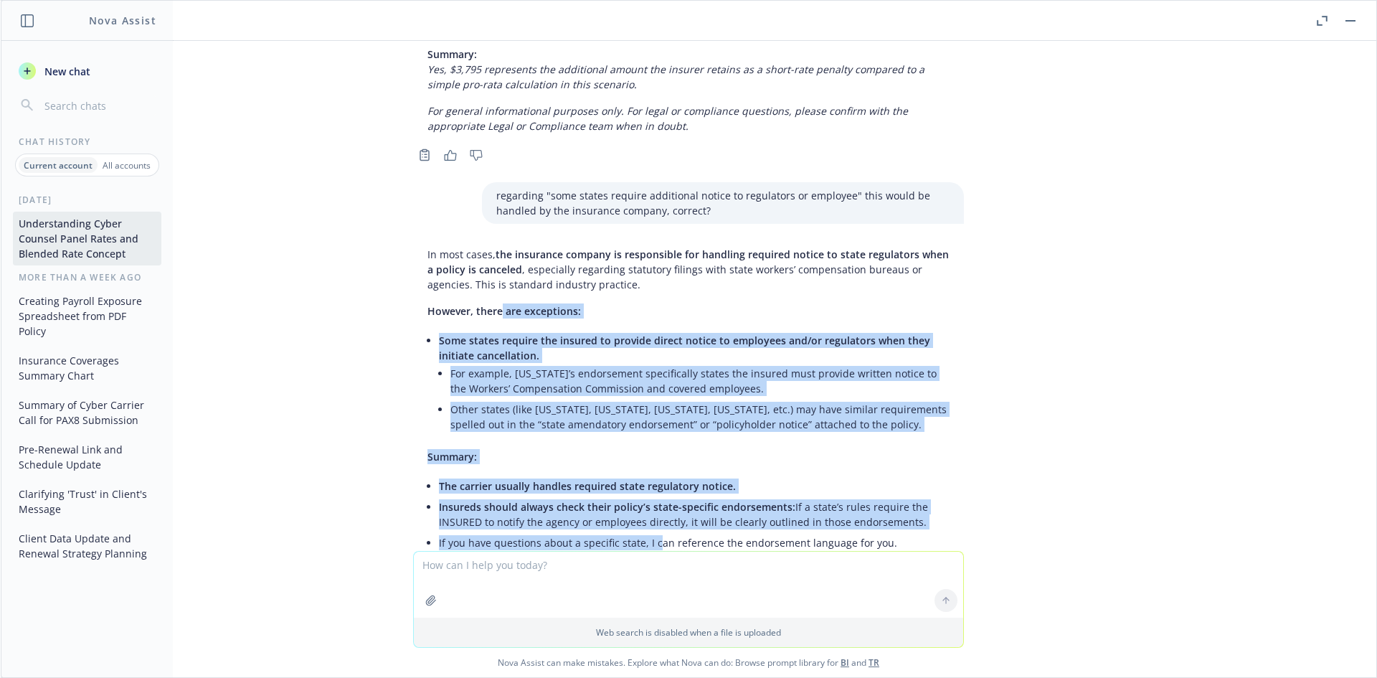
drag, startPoint x: 488, startPoint y: 214, endPoint x: 651, endPoint y: 440, distance: 278.4
click at [648, 441] on div "In most cases, the insurance company is responsible for handling required notic…" at bounding box center [688, 420] width 551 height 359
click at [651, 532] on li "If you have questions about a specific state, I can reference the endorsement l…" at bounding box center [694, 542] width 511 height 21
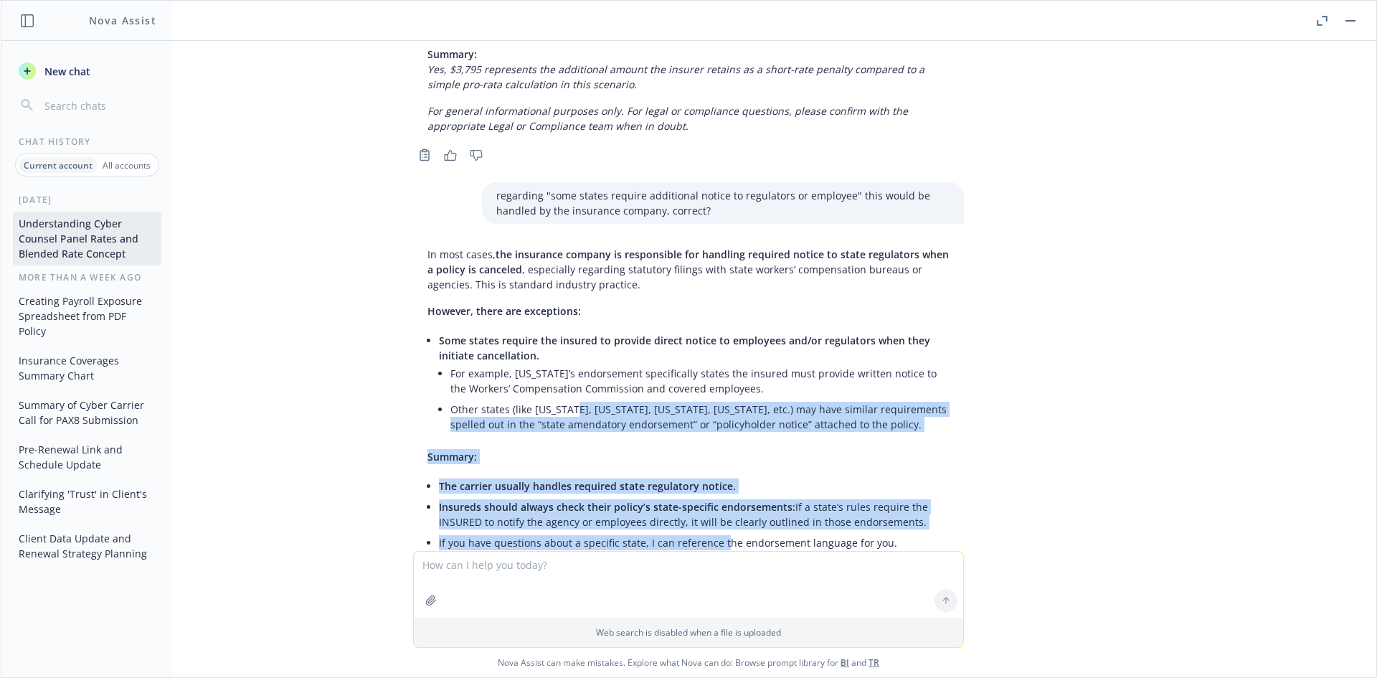
drag, startPoint x: 709, startPoint y: 434, endPoint x: 561, endPoint y: 292, distance: 204.9
click at [561, 292] on div "In most cases, the insurance company is responsible for handling required notic…" at bounding box center [688, 420] width 551 height 359
drag, startPoint x: 561, startPoint y: 292, endPoint x: 566, endPoint y: 238, distance: 54.0
click at [561, 399] on li "Other states (like Massachusetts, Kansas, Oregon, Utah, etc.) may have similar …" at bounding box center [699, 417] width 499 height 36
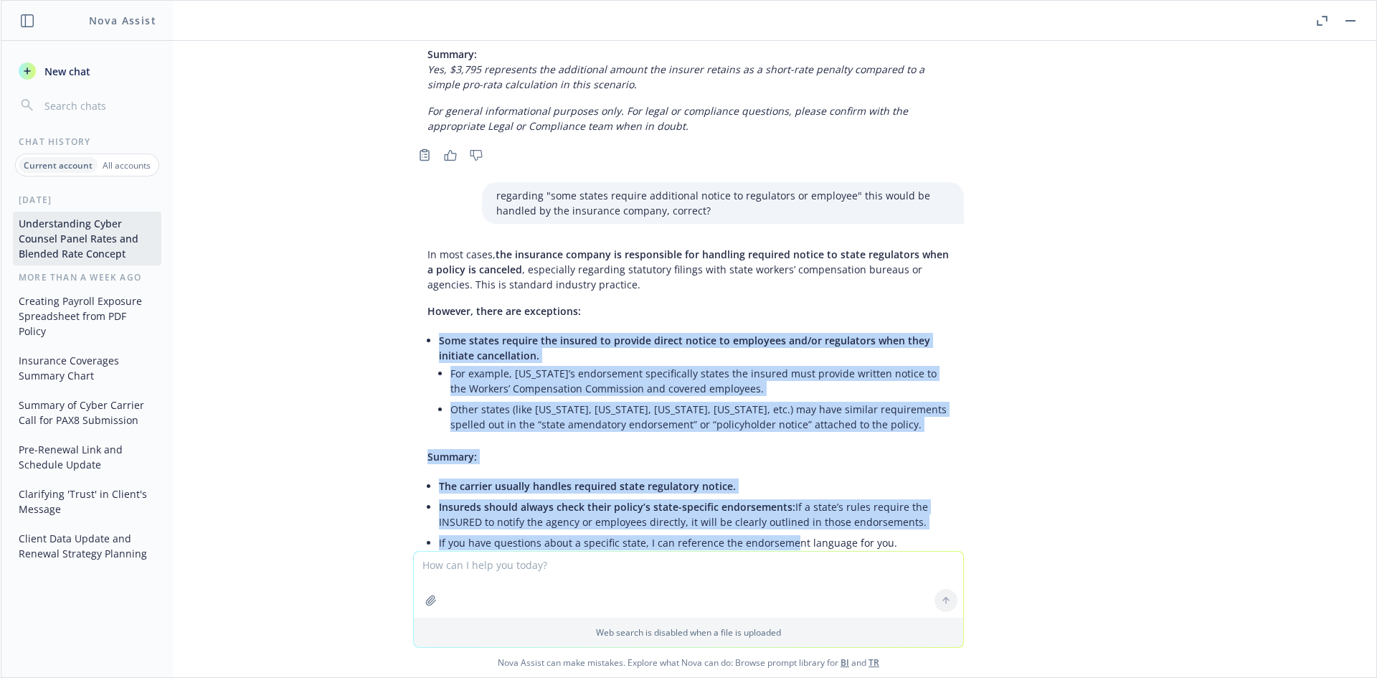
drag, startPoint x: 539, startPoint y: 241, endPoint x: 775, endPoint y: 430, distance: 302.0
click at [775, 430] on div "In most cases, the insurance company is responsible for handling required notic…" at bounding box center [688, 420] width 551 height 359
click at [776, 532] on li "If you have questions about a specific state, I can reference the endorsement l…" at bounding box center [694, 542] width 511 height 21
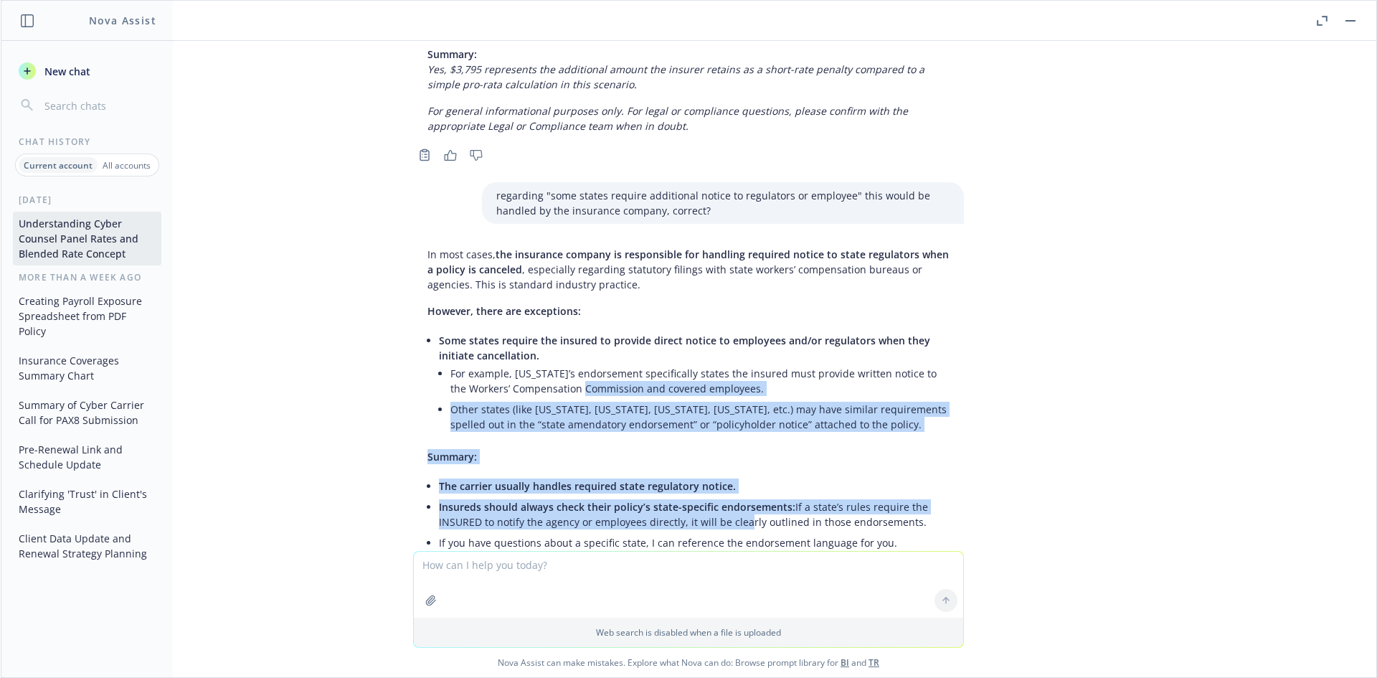
drag, startPoint x: 589, startPoint y: 286, endPoint x: 563, endPoint y: 271, distance: 29.9
click at [564, 271] on div "In most cases, the insurance company is responsible for handling required notic…" at bounding box center [688, 420] width 551 height 359
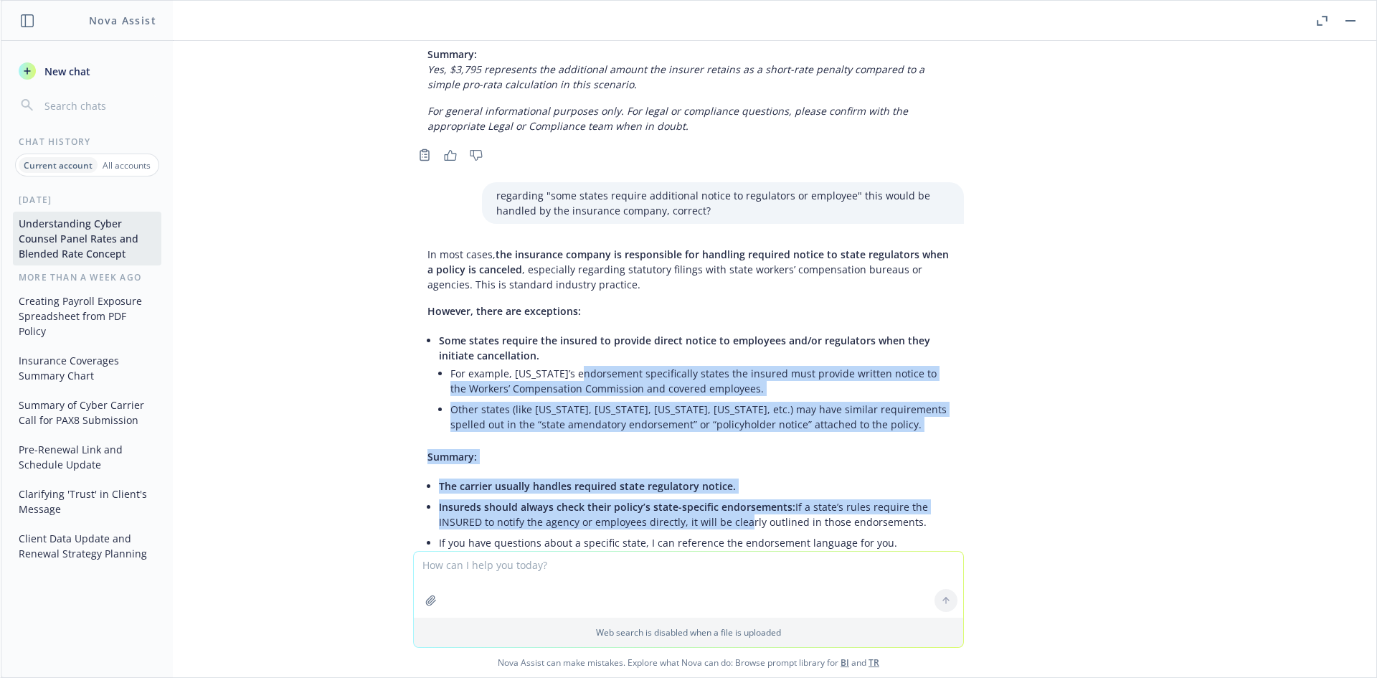
click at [563, 363] on li "For example, Virginia’s endorsement specifically states the insured must provid…" at bounding box center [699, 381] width 499 height 36
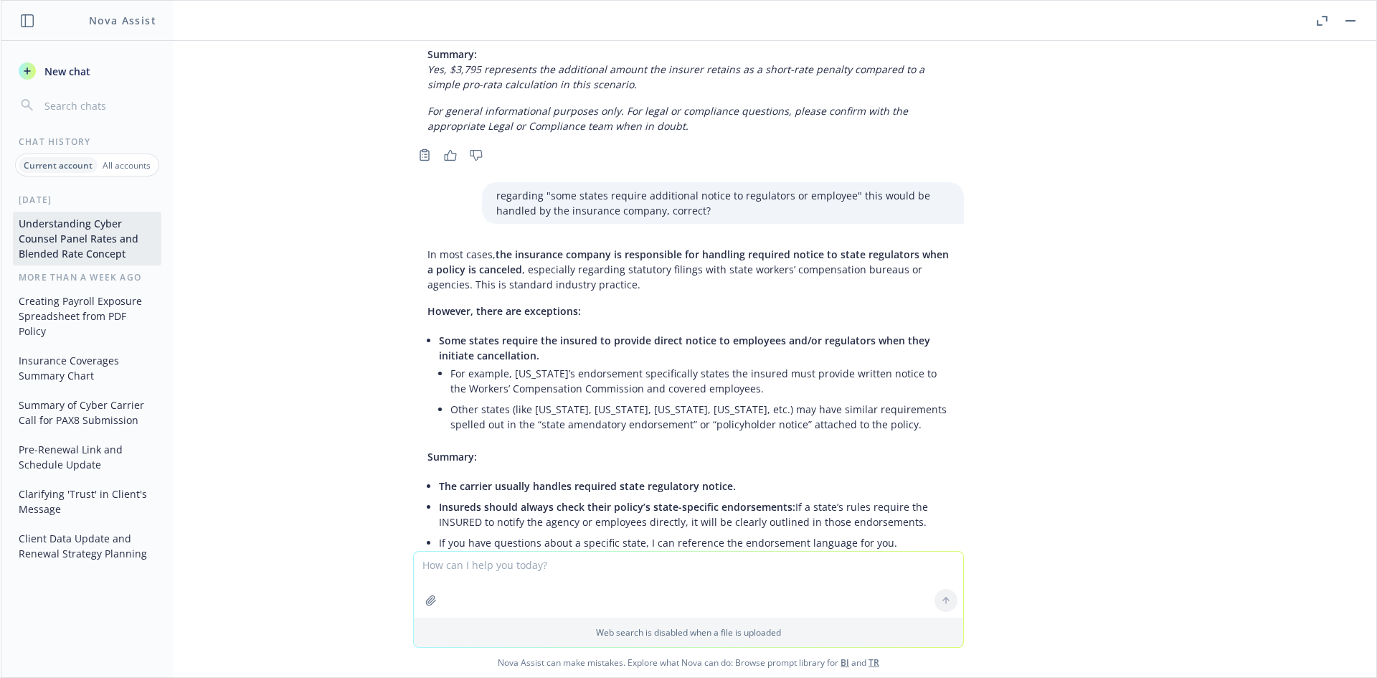
click at [521, 573] on textarea at bounding box center [688, 584] width 549 height 66
click at [612, 569] on textarea "so if a new policy starts on 10/6/25" at bounding box center [688, 583] width 549 height 67
drag, startPoint x: 611, startPoint y: 566, endPoint x: 529, endPoint y: 563, distance: 81.8
click at [529, 563] on textarea "so if a new policy starts on 10/6/25" at bounding box center [688, 583] width 549 height 67
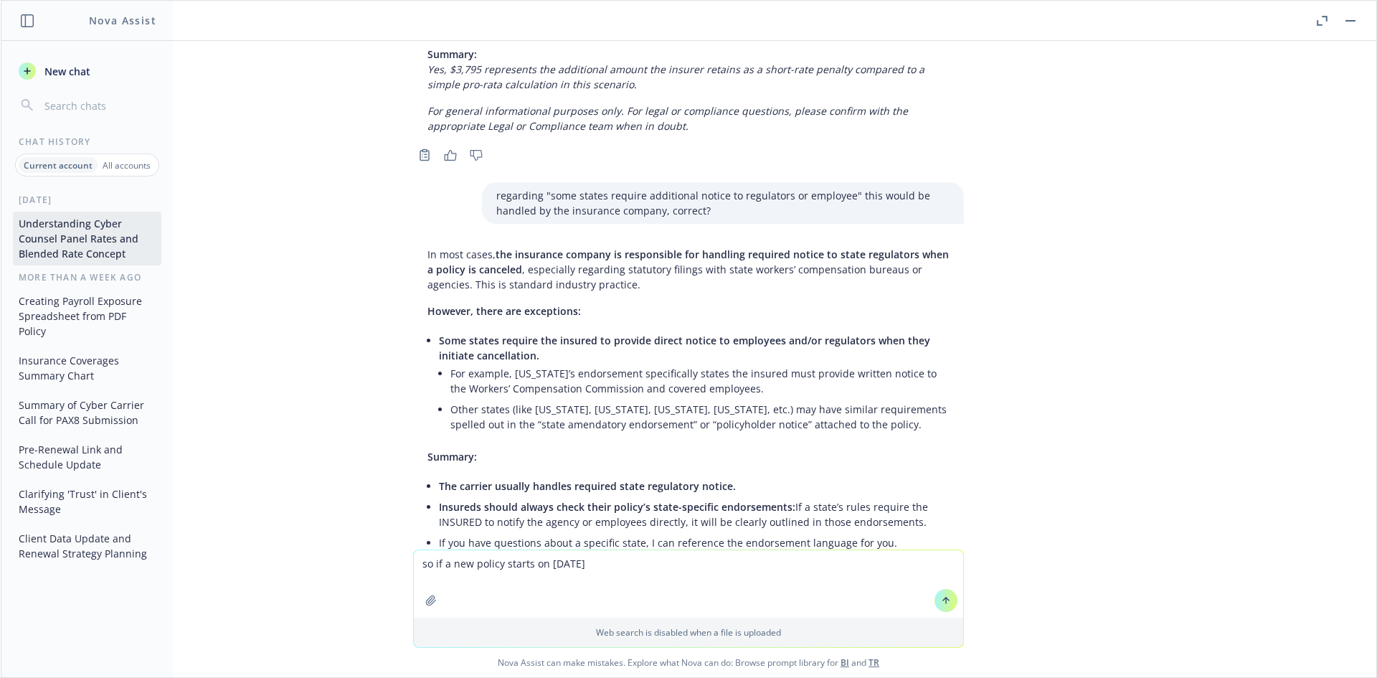
drag, startPoint x: 604, startPoint y: 562, endPoint x: 402, endPoint y: 561, distance: 201.5
click at [402, 561] on div "so if a new policy starts on 10/6/25 Web search is disabled when a file is uplo…" at bounding box center [688, 613] width 1375 height 128
type textarea "sorry the cancellation date would be 10/6/25"
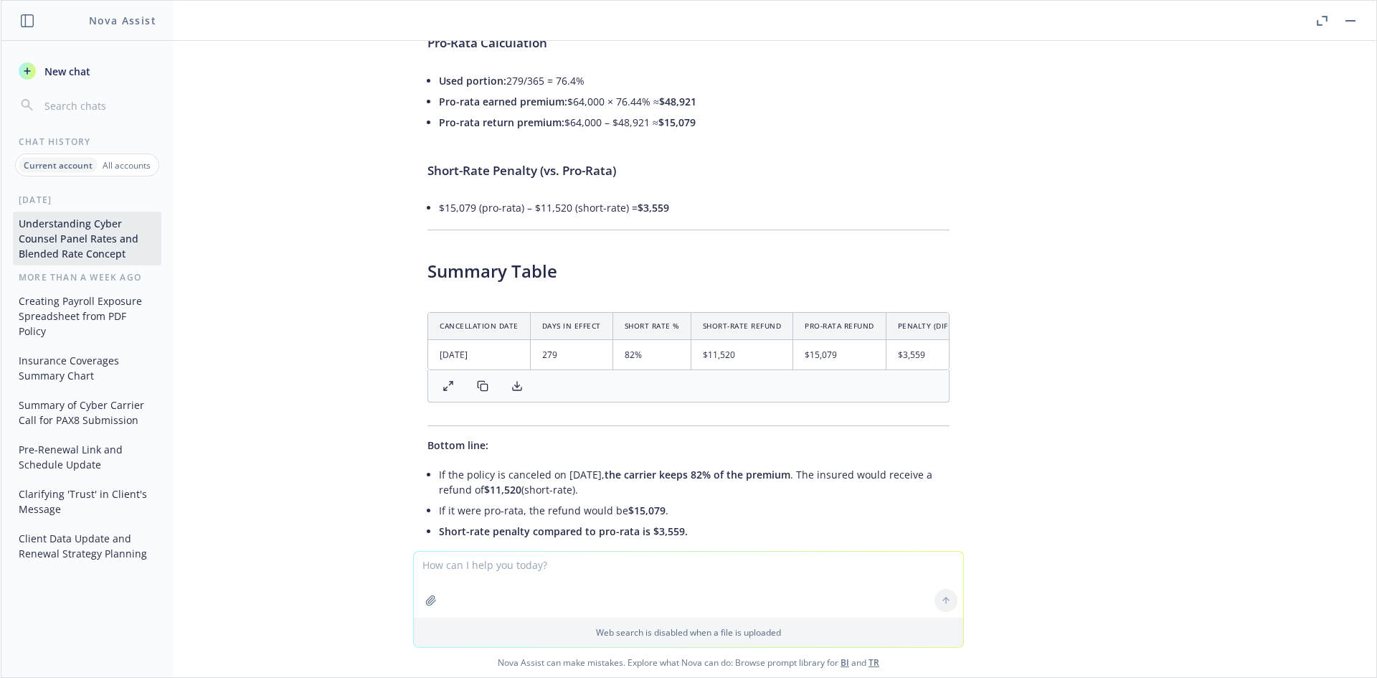
scroll to position [21319, 0]
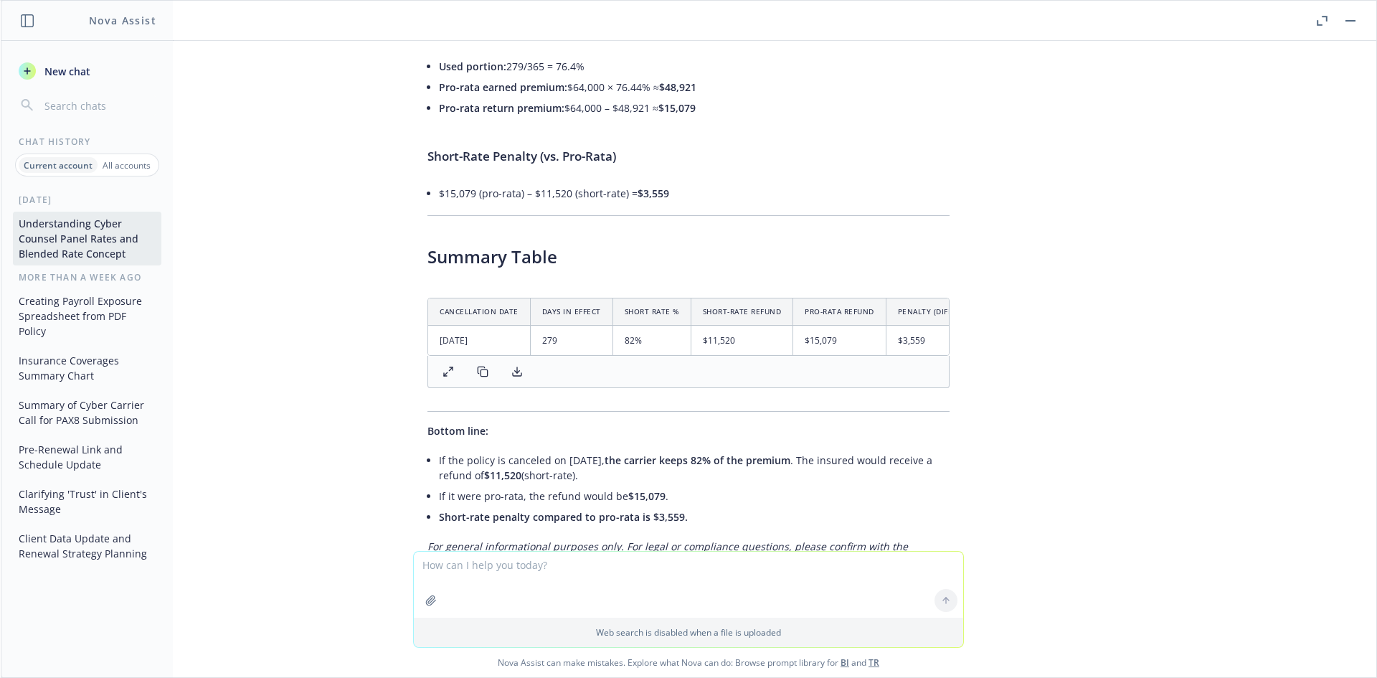
click at [505, 577] on textarea at bounding box center [688, 584] width 549 height 66
type textarea "now if they started a new policy starting 10/6/25-10/6/26 for $32,868 they woul…"
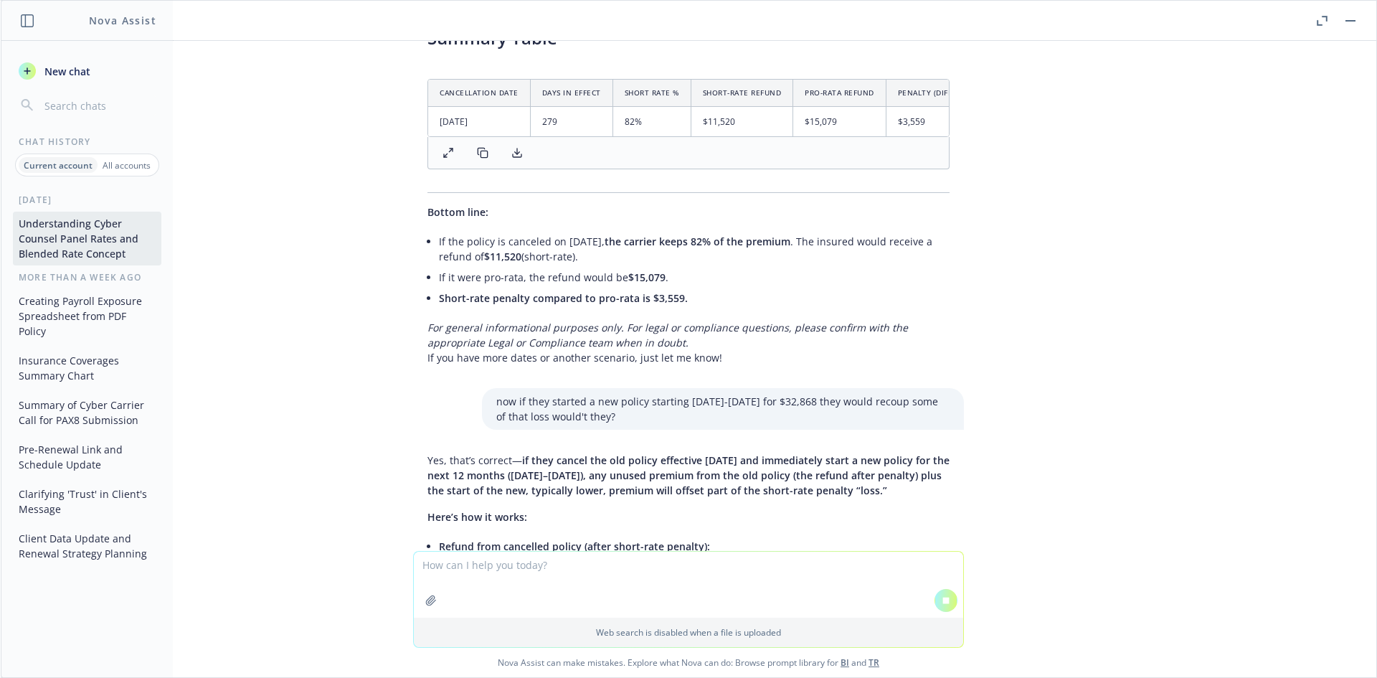
scroll to position [20794, 0]
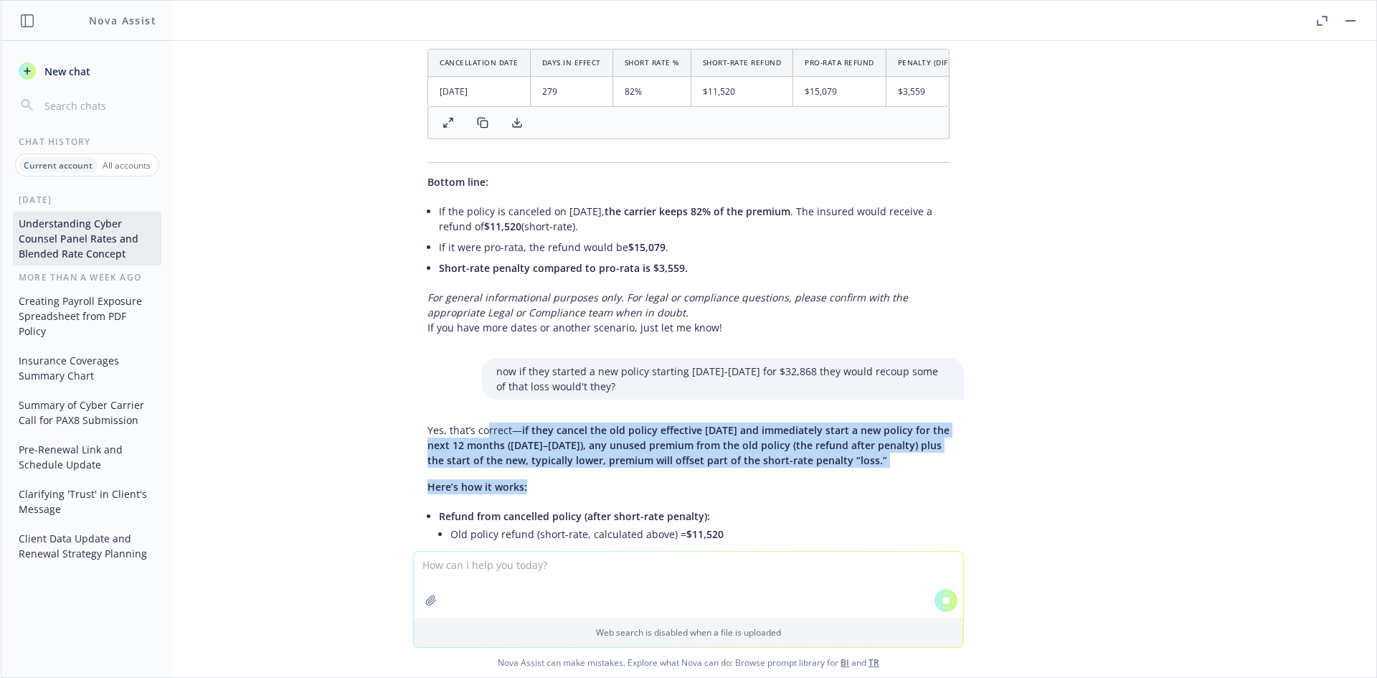
click at [656, 472] on div "Yes, that’s correct— if they cancel the old policy effective 10/6/25 and immedi…" at bounding box center [688, 618] width 551 height 403
drag, startPoint x: 474, startPoint y: 336, endPoint x: 656, endPoint y: 472, distance: 227.5
click at [656, 571] on p "New premium for 10/6/25–10/6/26 = $32,868" at bounding box center [694, 578] width 511 height 15
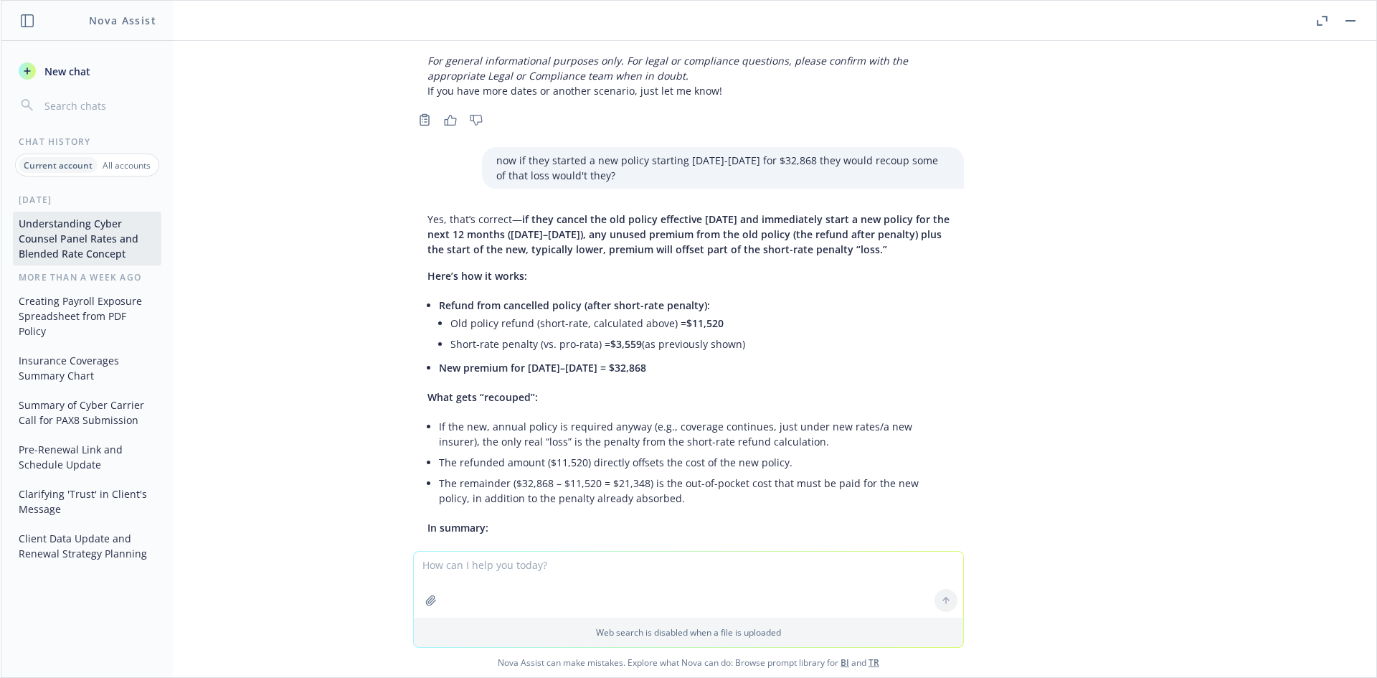
scroll to position [21783, 0]
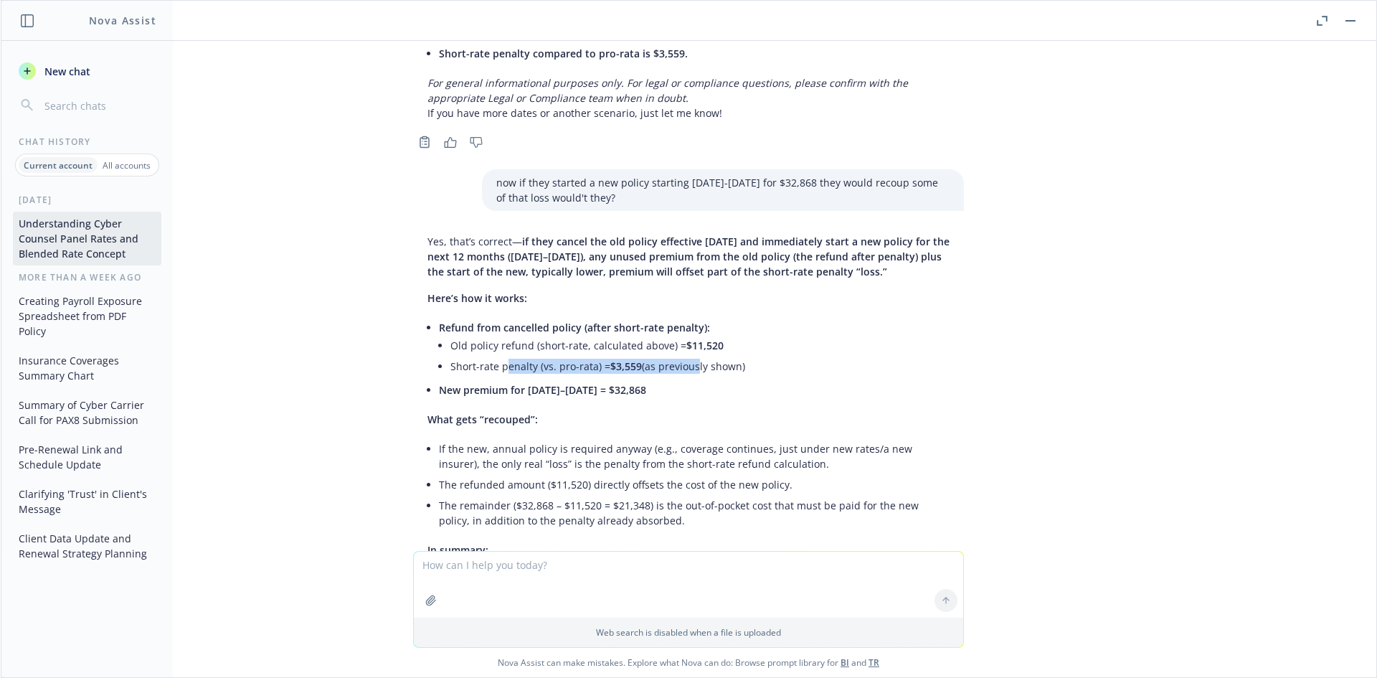
drag, startPoint x: 498, startPoint y: 270, endPoint x: 685, endPoint y: 270, distance: 187.2
click at [685, 356] on li "Short-rate penalty (vs. pro-rata) = $3,559 (as previously shown)" at bounding box center [699, 366] width 499 height 21
drag, startPoint x: 647, startPoint y: 289, endPoint x: 559, endPoint y: 275, distance: 89.4
click at [561, 317] on ul "Refund from cancelled policy (after short-rate penalty): Old policy refund (sho…" at bounding box center [694, 358] width 511 height 83
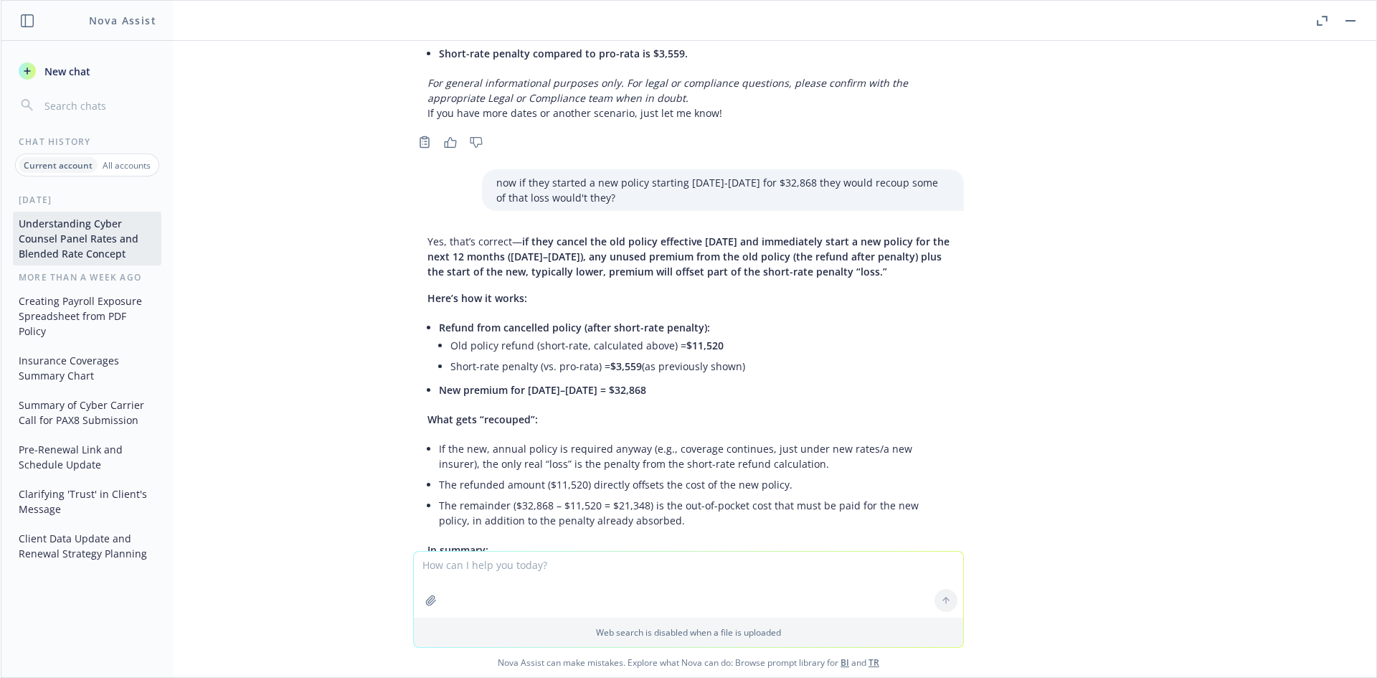
click at [559, 356] on li "Short-rate penalty (vs. pro-rata) = $3,559 (as previously shown)" at bounding box center [699, 366] width 499 height 21
drag, startPoint x: 490, startPoint y: 352, endPoint x: 581, endPoint y: 352, distance: 91.1
click at [581, 438] on li "If the new, annual policy is required anyway (e.g., coverage continues, just un…" at bounding box center [694, 456] width 511 height 36
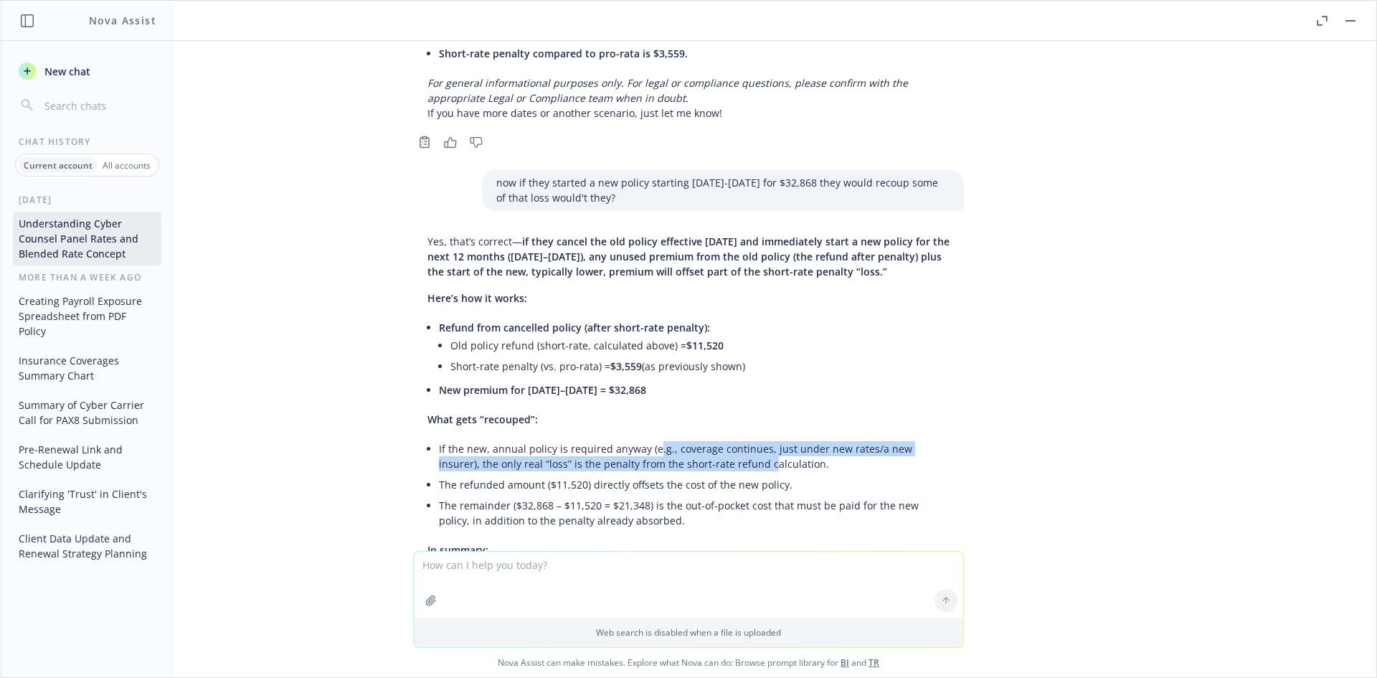
drag, startPoint x: 716, startPoint y: 369, endPoint x: 643, endPoint y: 353, distance: 74.1
click at [643, 438] on li "If the new, annual policy is required anyway (e.g., coverage continues, just un…" at bounding box center [694, 456] width 511 height 36
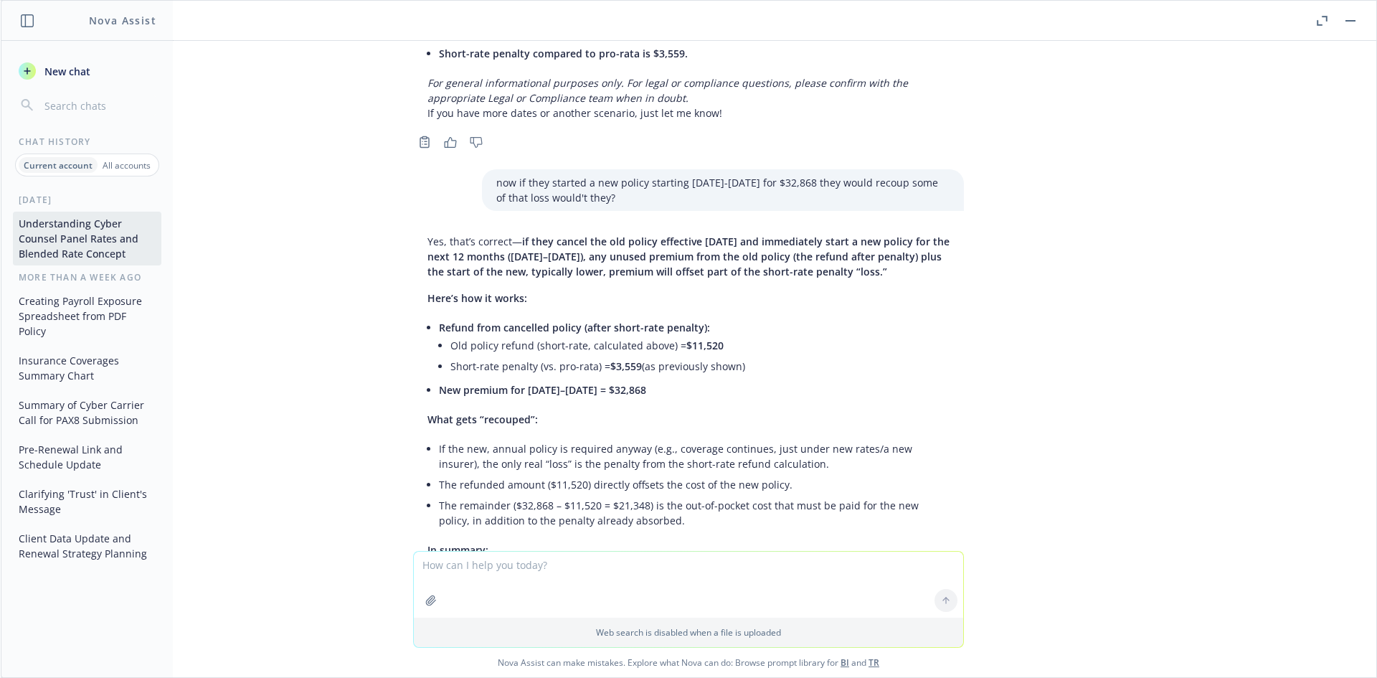
click at [637, 438] on li "If the new, annual policy is required anyway (e.g., coverage continues, just un…" at bounding box center [694, 456] width 511 height 36
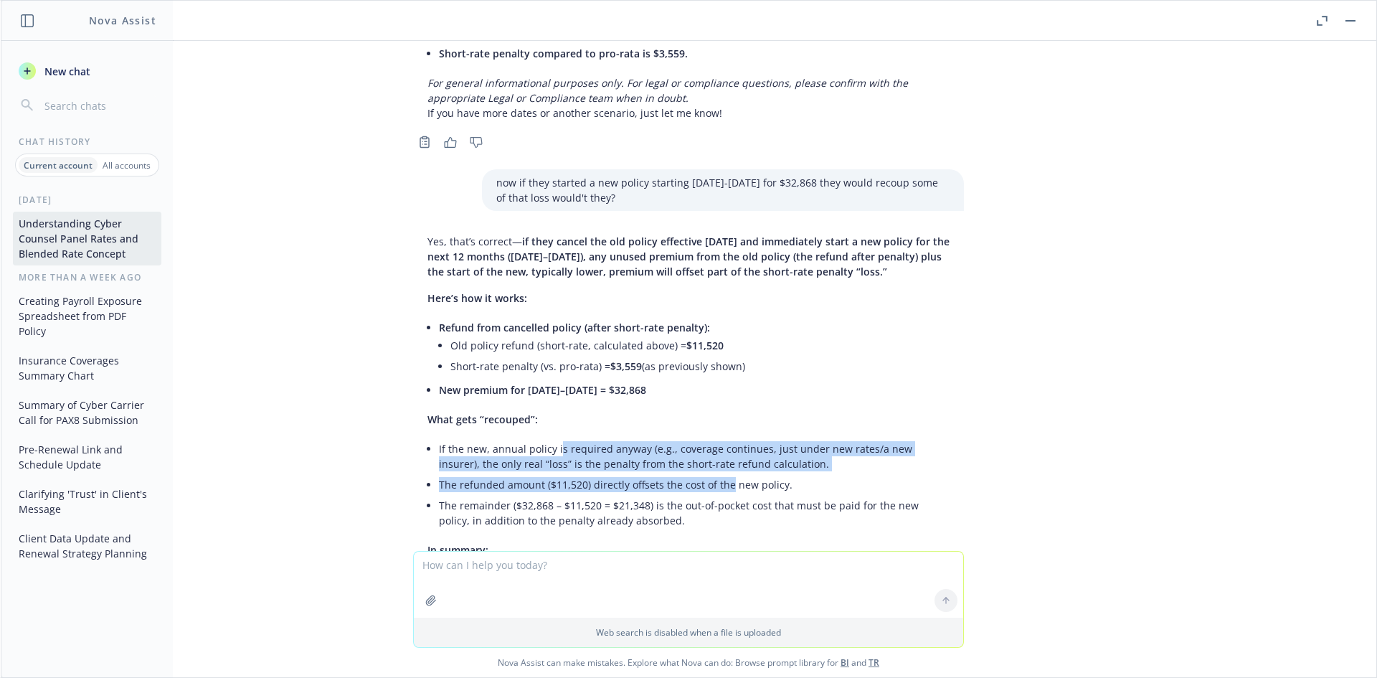
drag, startPoint x: 549, startPoint y: 348, endPoint x: 719, endPoint y: 379, distance: 172.7
click at [719, 438] on ul "If the new, annual policy is required anyway (e.g., coverage continues, just un…" at bounding box center [694, 484] width 511 height 93
click at [719, 474] on li "The refunded amount ($11,520) directly offsets the cost of the new policy." at bounding box center [694, 484] width 511 height 21
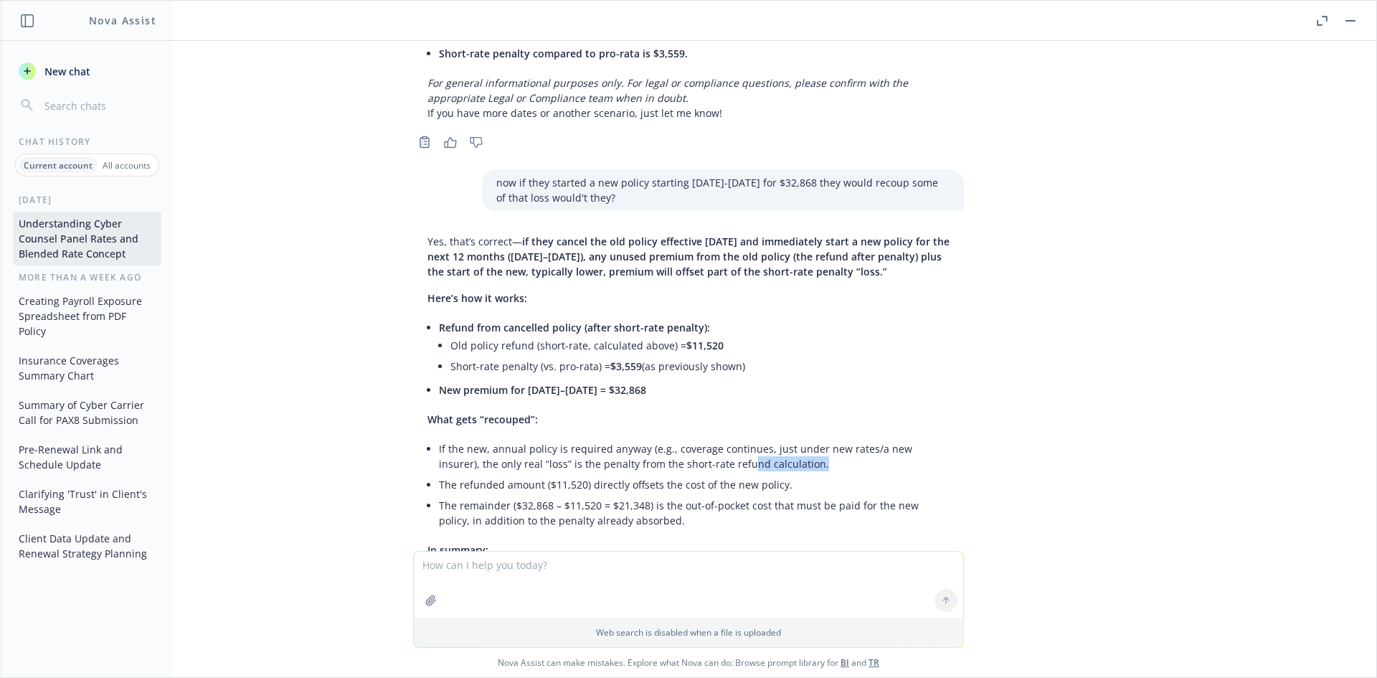
drag, startPoint x: 761, startPoint y: 366, endPoint x: 672, endPoint y: 366, distance: 88.9
click at [672, 438] on li "If the new, annual policy is required anyway (e.g., coverage continues, just un…" at bounding box center [694, 456] width 511 height 36
click at [671, 438] on li "If the new, annual policy is required anyway (e.g., coverage continues, just un…" at bounding box center [694, 456] width 511 height 36
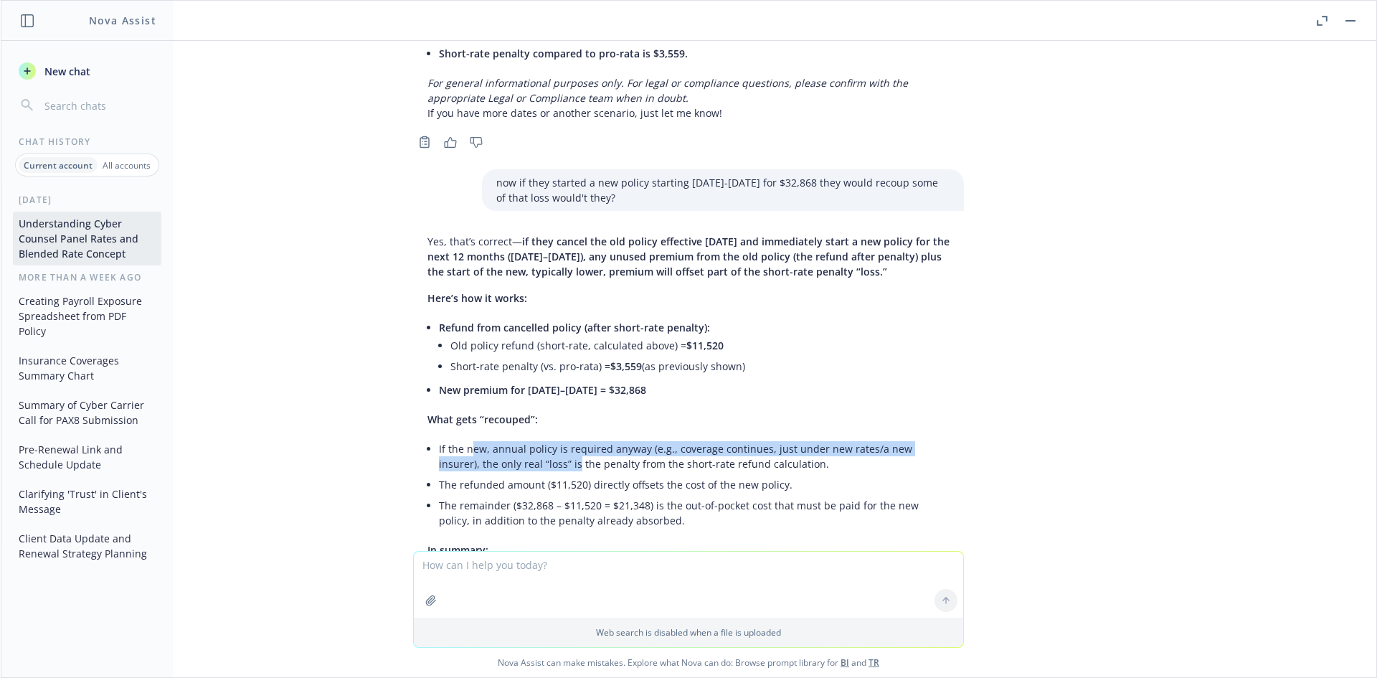
drag, startPoint x: 460, startPoint y: 354, endPoint x: 532, endPoint y: 363, distance: 72.2
click at [530, 438] on li "If the new, annual policy is required anyway (e.g., coverage continues, just un…" at bounding box center [694, 456] width 511 height 36
click at [532, 438] on li "If the new, annual policy is required anyway (e.g., coverage continues, just un…" at bounding box center [694, 456] width 511 height 36
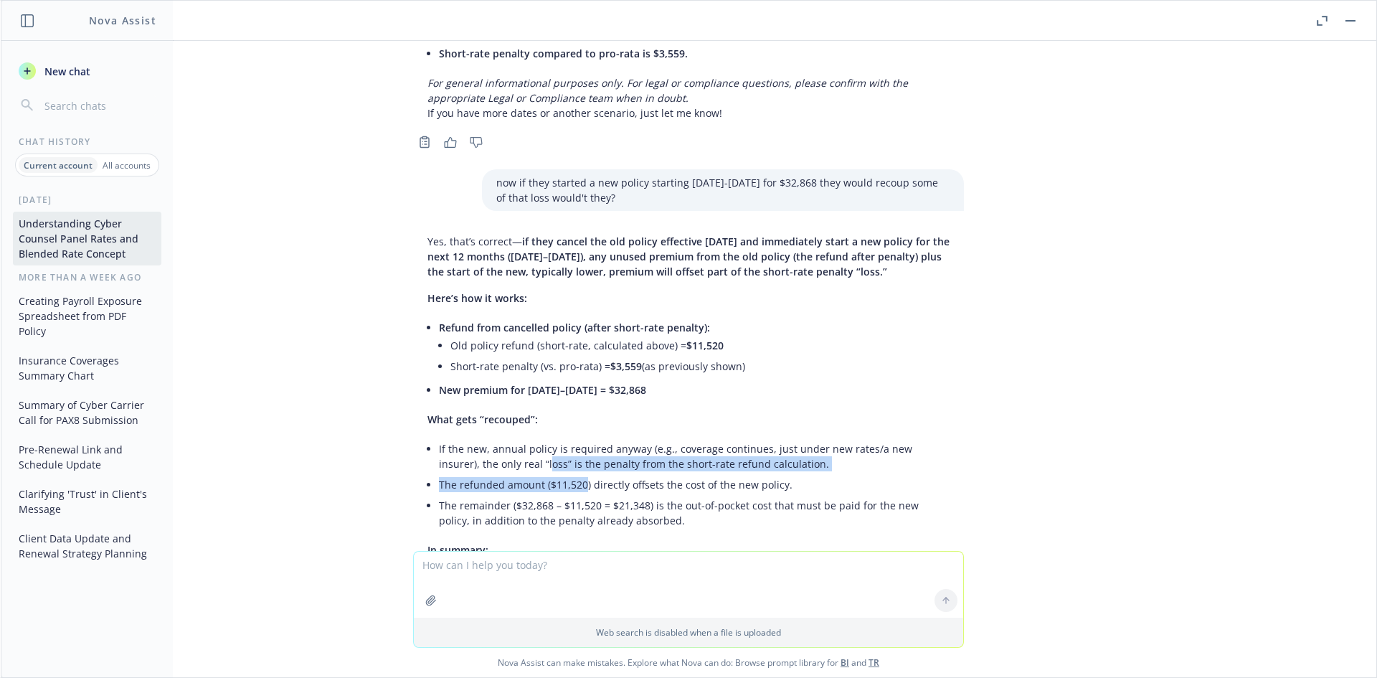
drag, startPoint x: 570, startPoint y: 396, endPoint x: 495, endPoint y: 363, distance: 81.5
click at [496, 438] on ul "If the new, annual policy is required anyway (e.g., coverage continues, just un…" at bounding box center [694, 484] width 511 height 93
click at [495, 438] on li "If the new, annual policy is required anyway (e.g., coverage continues, just un…" at bounding box center [694, 456] width 511 height 36
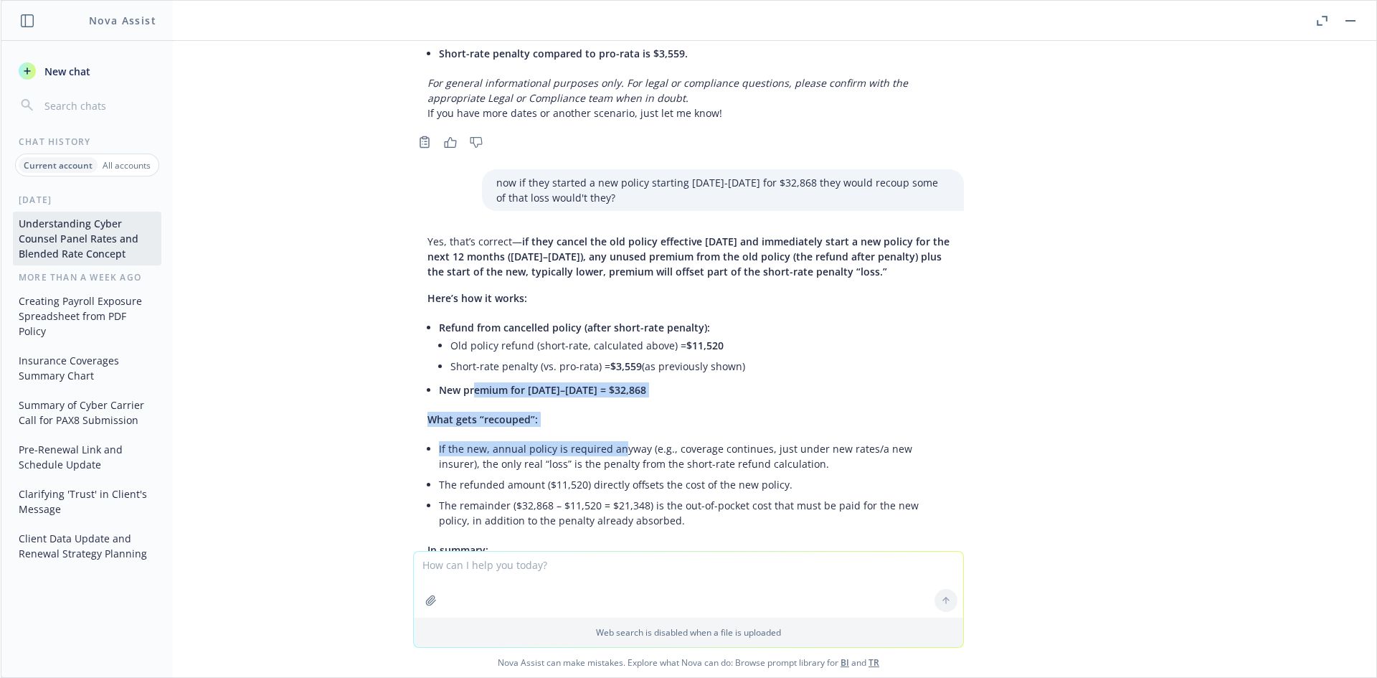
drag, startPoint x: 465, startPoint y: 300, endPoint x: 608, endPoint y: 350, distance: 151.7
click at [608, 350] on div "Yes, that’s correct— if they cancel the old policy effective 10/6/25 and immedi…" at bounding box center [688, 492] width 551 height 528
click at [608, 438] on li "If the new, annual policy is required anyway (e.g., coverage continues, just un…" at bounding box center [694, 456] width 511 height 36
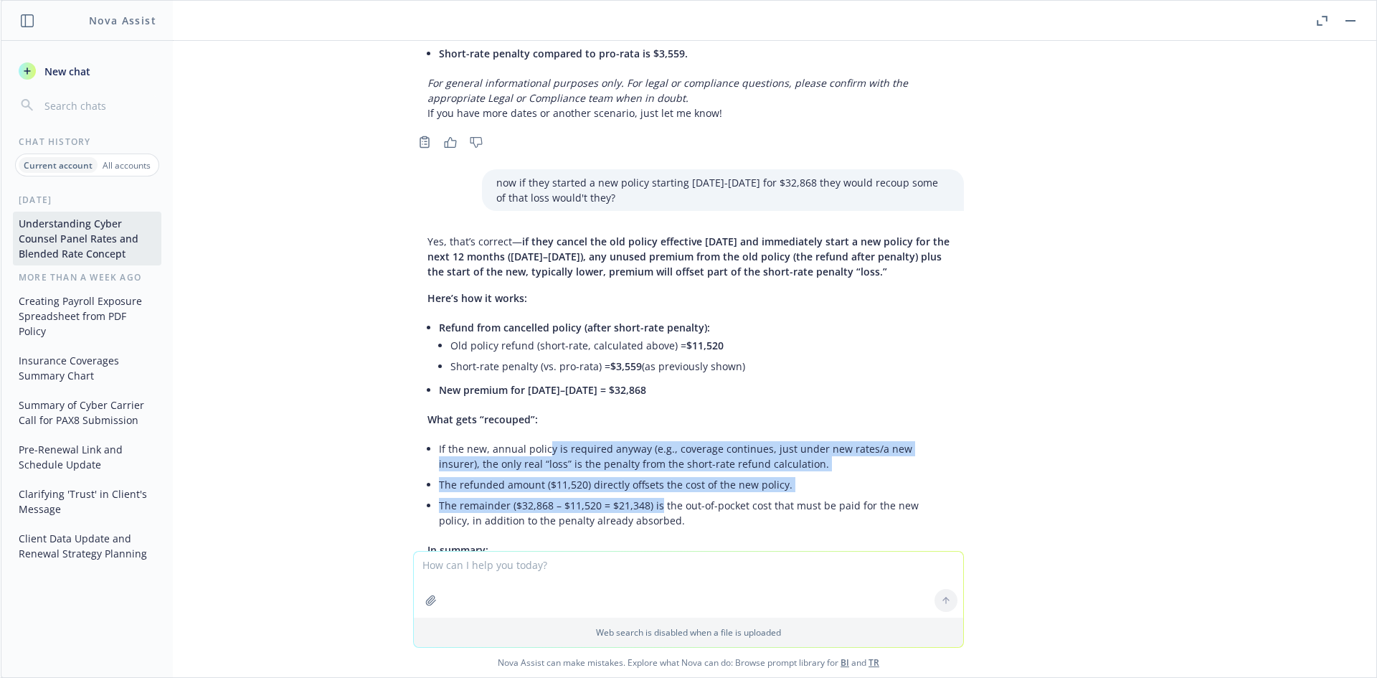
drag, startPoint x: 618, startPoint y: 389, endPoint x: 534, endPoint y: 346, distance: 94.0
click at [534, 438] on ul "If the new, annual policy is required anyway (e.g., coverage continues, just un…" at bounding box center [694, 484] width 511 height 93
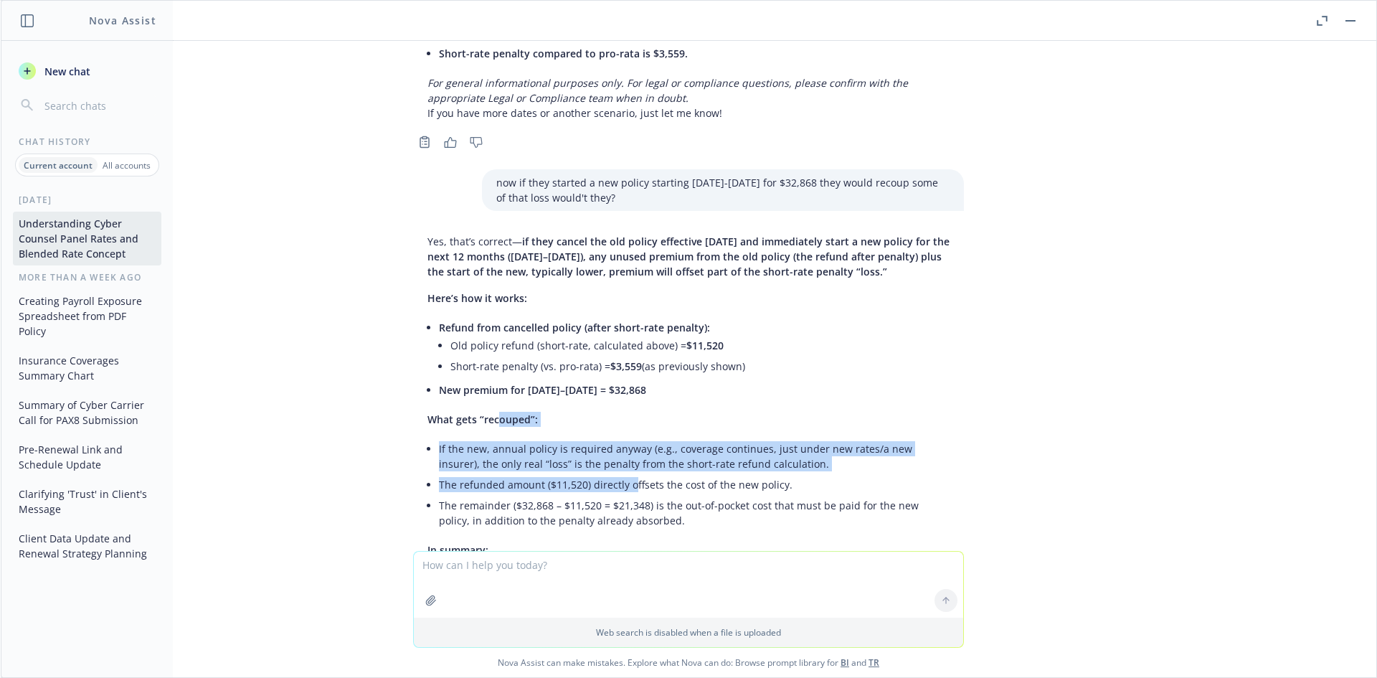
drag, startPoint x: 528, startPoint y: 348, endPoint x: 620, endPoint y: 375, distance: 95.5
click at [620, 375] on div "Yes, that’s correct— if they cancel the old policy effective 10/6/25 and immedi…" at bounding box center [688, 492] width 551 height 528
click at [620, 474] on li "The refunded amount ($11,520) directly offsets the cost of the new policy." at bounding box center [694, 484] width 511 height 21
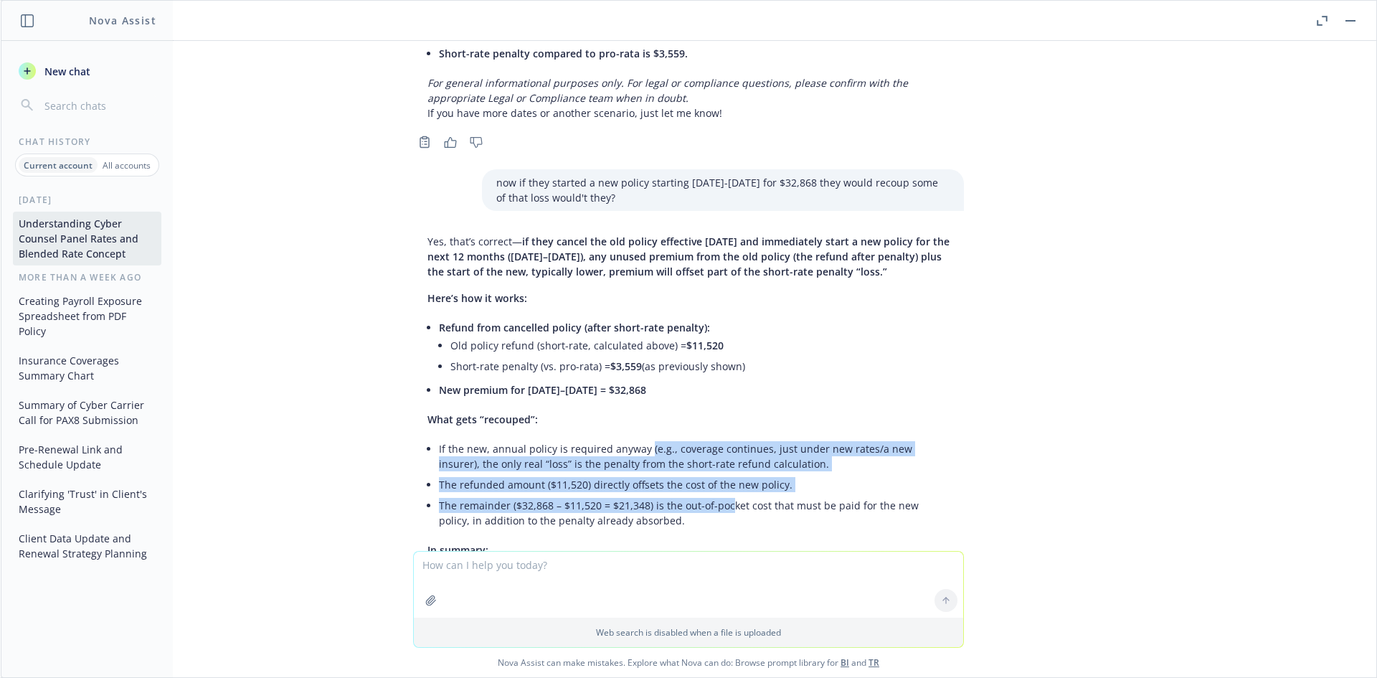
drag, startPoint x: 716, startPoint y: 397, endPoint x: 631, endPoint y: 354, distance: 95.3
click at [632, 438] on ul "If the new, annual policy is required anyway (e.g., coverage continues, just un…" at bounding box center [694, 484] width 511 height 93
click at [631, 438] on li "If the new, annual policy is required anyway (e.g., coverage continues, just un…" at bounding box center [694, 456] width 511 height 36
drag, startPoint x: 488, startPoint y: 346, endPoint x: 668, endPoint y: 403, distance: 188.2
click at [668, 438] on ul "If the new, annual policy is required anyway (e.g., coverage continues, just un…" at bounding box center [694, 484] width 511 height 93
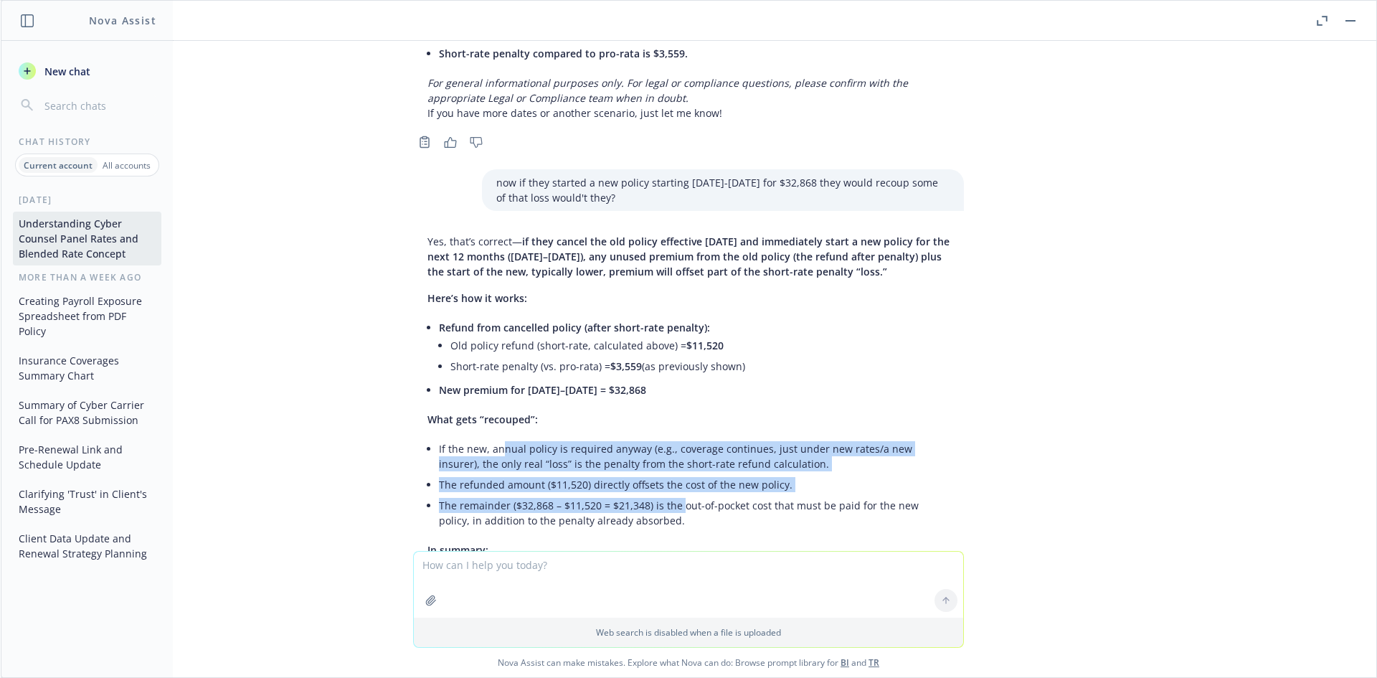
click at [668, 495] on li "The remainder ($32,868 – $11,520 = $21,348) is the out-of-pocket cost that must…" at bounding box center [694, 513] width 511 height 36
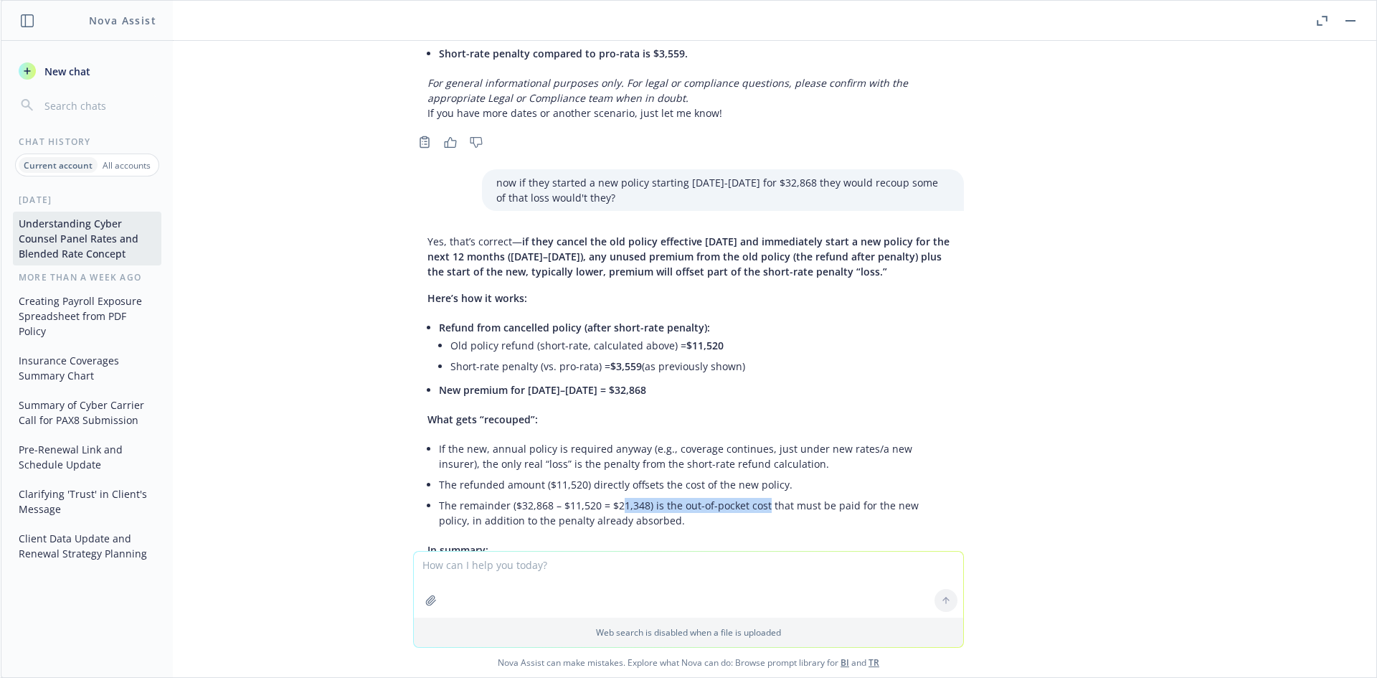
drag, startPoint x: 736, startPoint y: 409, endPoint x: 597, endPoint y: 392, distance: 140.1
click at [602, 438] on ul "If the new, annual policy is required anyway (e.g., coverage continues, just un…" at bounding box center [694, 484] width 511 height 93
click at [597, 474] on li "The refunded amount ($11,520) directly offsets the cost of the new policy." at bounding box center [694, 484] width 511 height 21
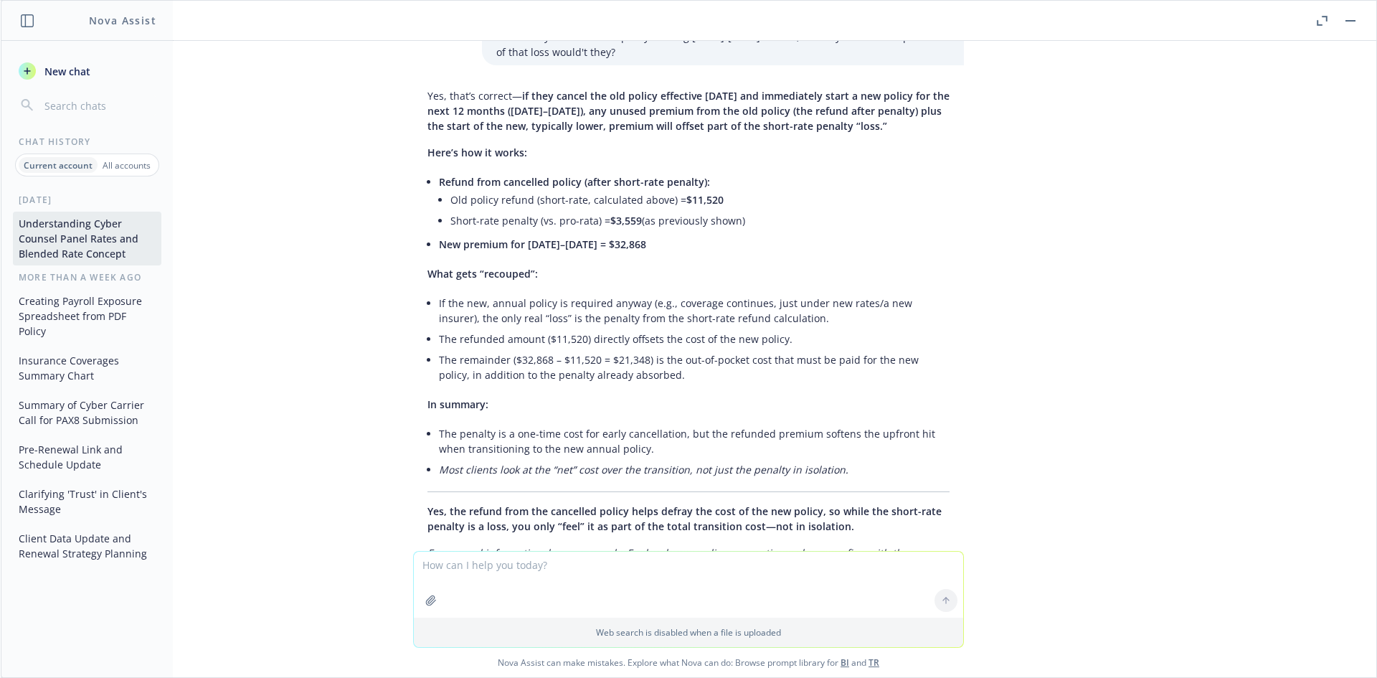
scroll to position [21950, 0]
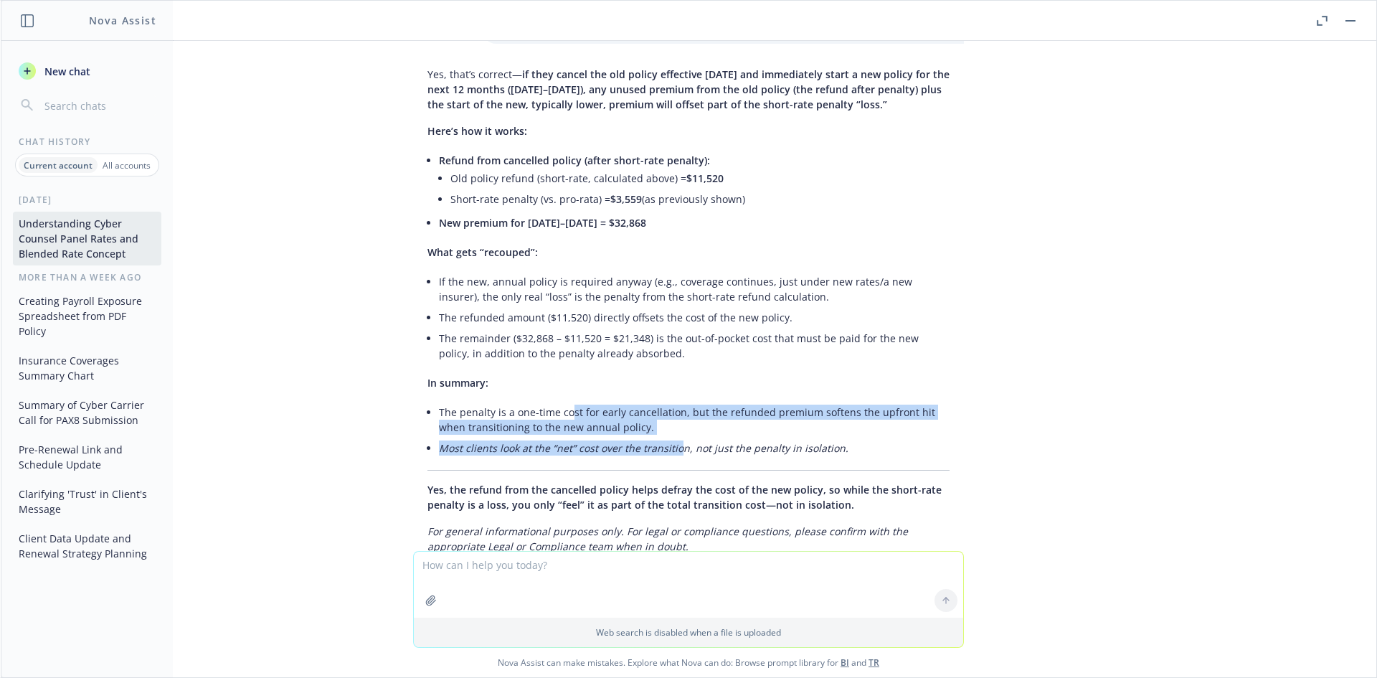
drag, startPoint x: 556, startPoint y: 298, endPoint x: 668, endPoint y: 345, distance: 121.5
click at [668, 345] on div "Yes, that’s correct— if they cancel the old policy effective 10/6/25 and immedi…" at bounding box center [688, 325] width 551 height 528
click at [669, 441] on em "Most clients look at the “net” cost over the transition, not just the penalty i…" at bounding box center [643, 448] width 409 height 14
drag, startPoint x: 796, startPoint y: 356, endPoint x: 554, endPoint y: 252, distance: 263.7
click at [554, 252] on div "Yes, that’s correct— if they cancel the old policy effective 10/6/25 and immedi…" at bounding box center [688, 325] width 551 height 528
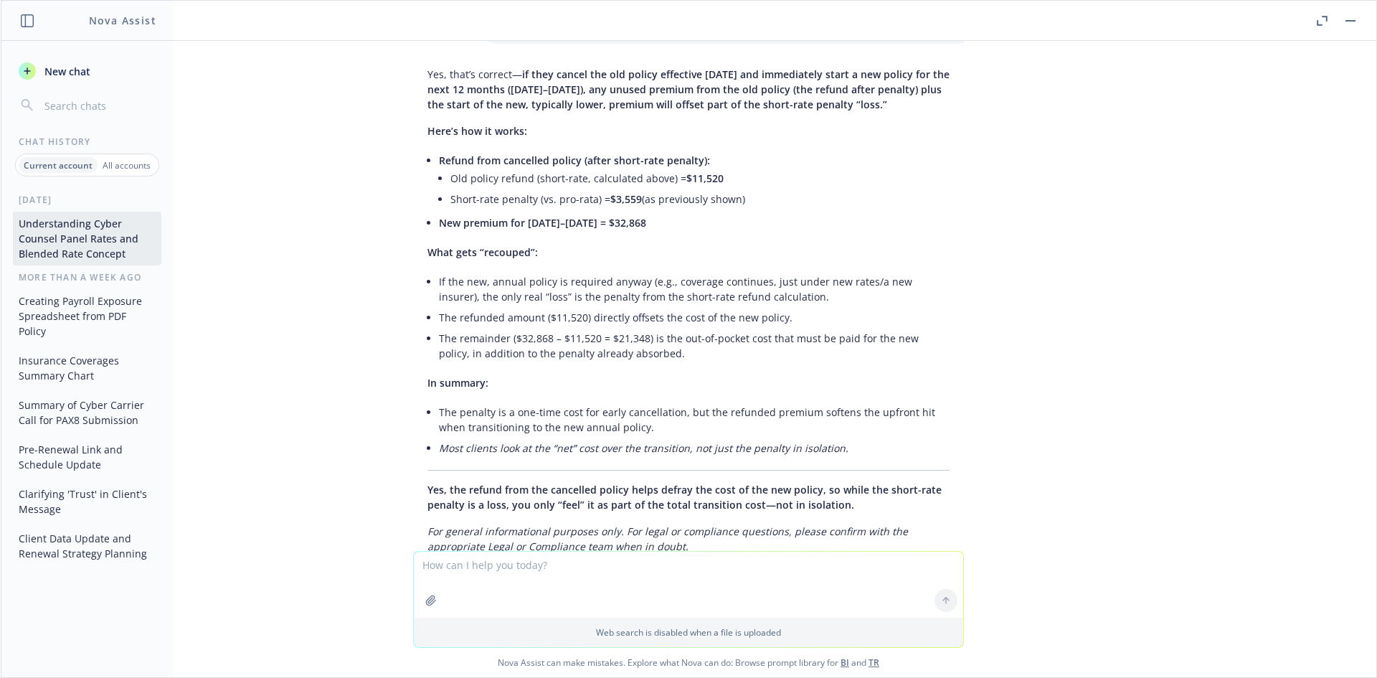
click at [528, 307] on li "The refunded amount ($11,520) directly offsets the cost of the new policy." at bounding box center [694, 317] width 511 height 21
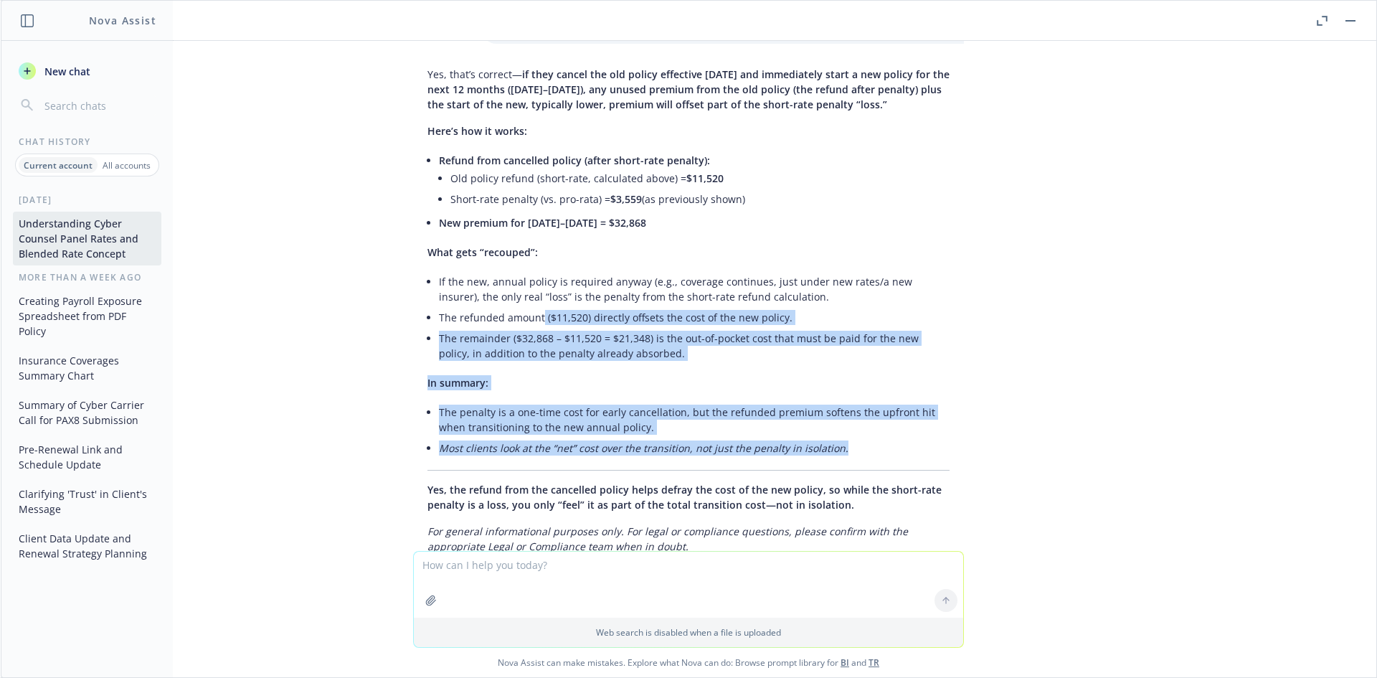
drag, startPoint x: 531, startPoint y: 221, endPoint x: 746, endPoint y: 366, distance: 259.9
click at [746, 368] on div "Yes, that’s correct— if they cancel the old policy effective 10/6/25 and immedi…" at bounding box center [688, 325] width 551 height 528
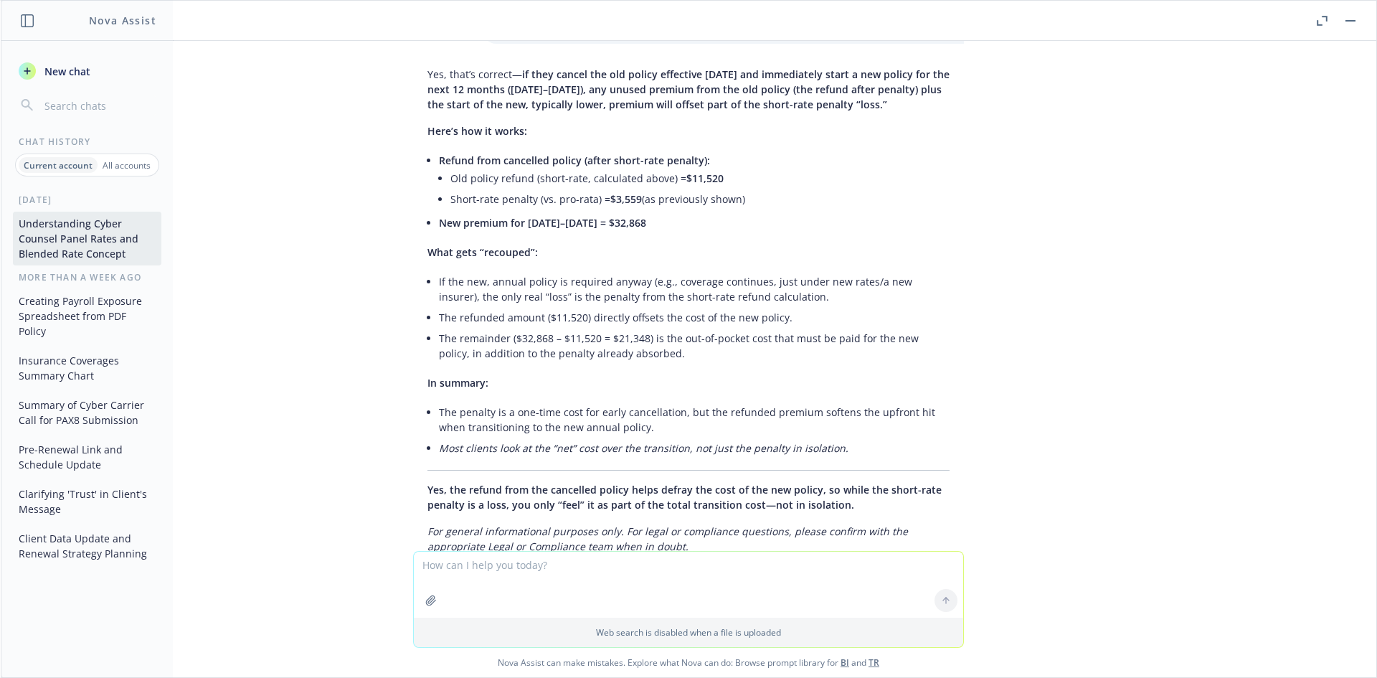
click at [746, 366] on div "Yes, that’s correct— if they cancel the old policy effective 10/6/25 and immedi…" at bounding box center [688, 325] width 551 height 528
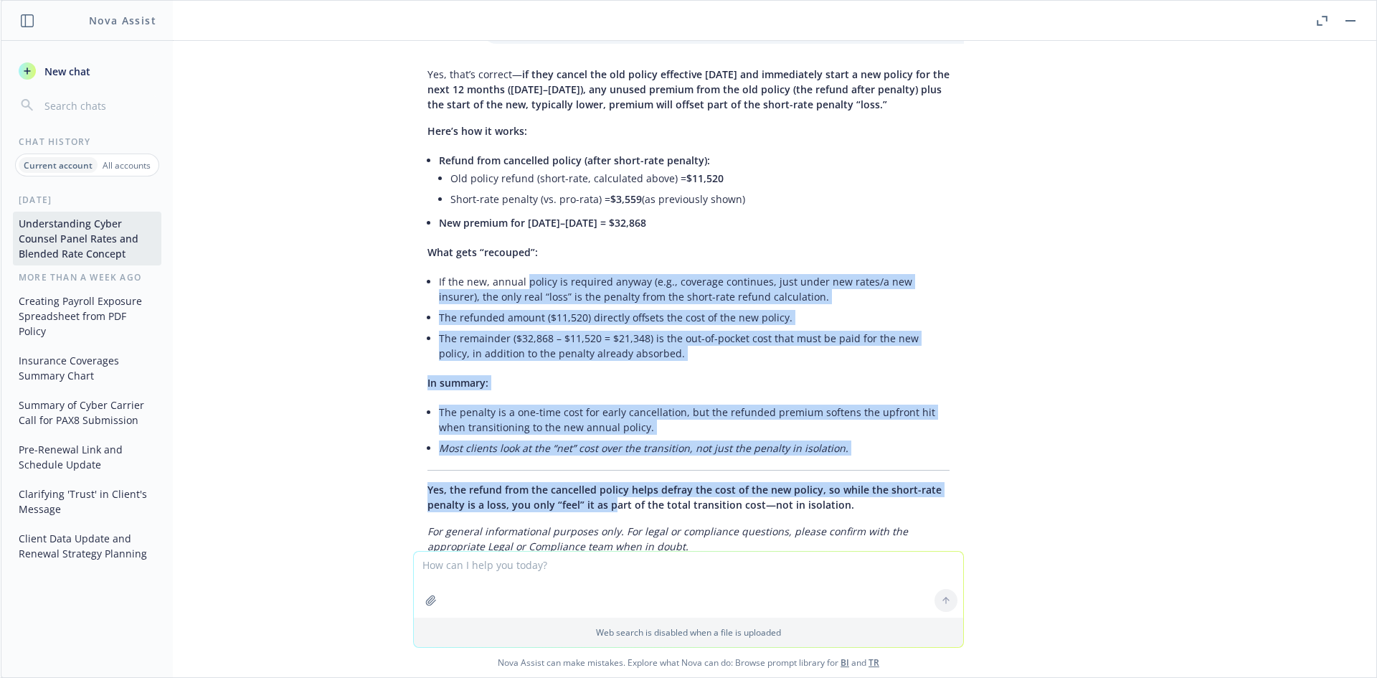
drag, startPoint x: 516, startPoint y: 188, endPoint x: 597, endPoint y: 412, distance: 238.6
click at [597, 412] on div "Yes, that’s correct— if they cancel the old policy effective 10/6/25 and immedi…" at bounding box center [688, 325] width 551 height 528
click at [597, 483] on span "Yes, the refund from the cancelled policy helps defray the cost of the new poli…" at bounding box center [684, 497] width 514 height 29
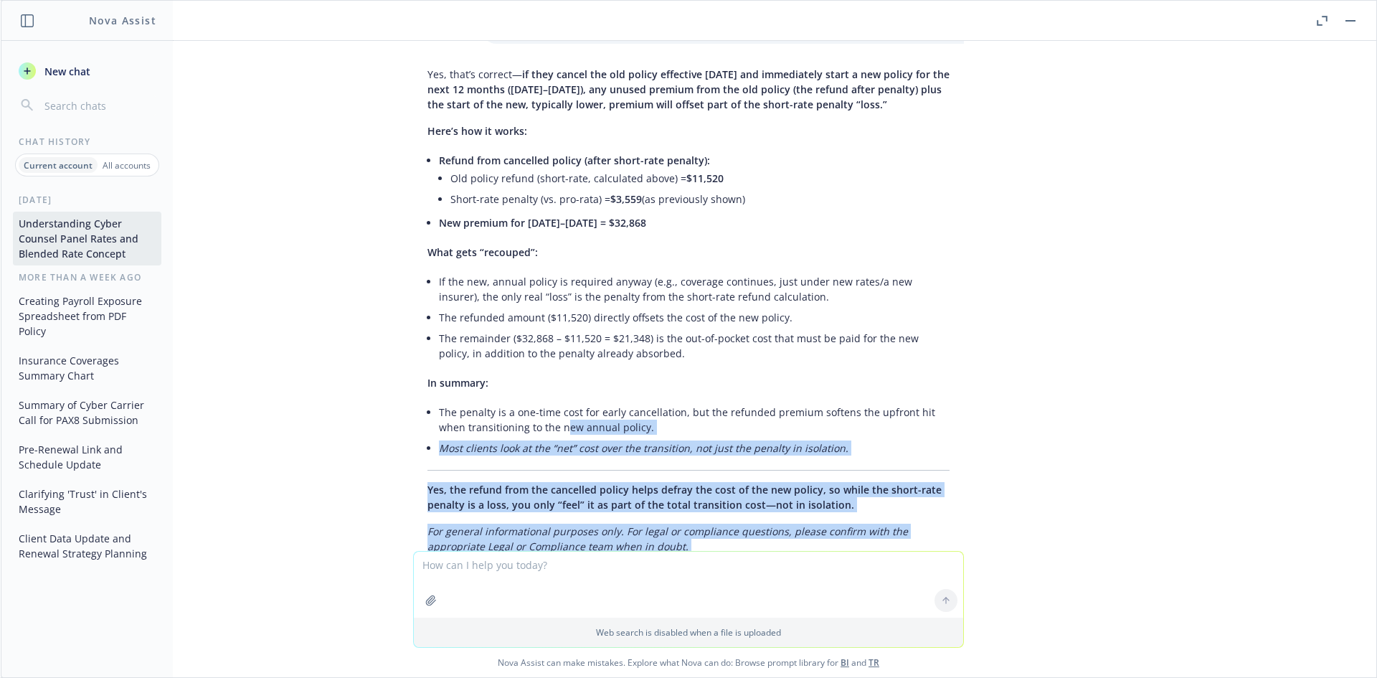
drag, startPoint x: 602, startPoint y: 465, endPoint x: 518, endPoint y: 321, distance: 166.2
click at [518, 321] on div "Yes, that’s correct— if they cancel the old policy effective 10/6/25 and immedi…" at bounding box center [688, 325] width 551 height 528
click at [518, 402] on li "The penalty is a one-time cost for early cancellation, but the refunded premium…" at bounding box center [694, 420] width 511 height 36
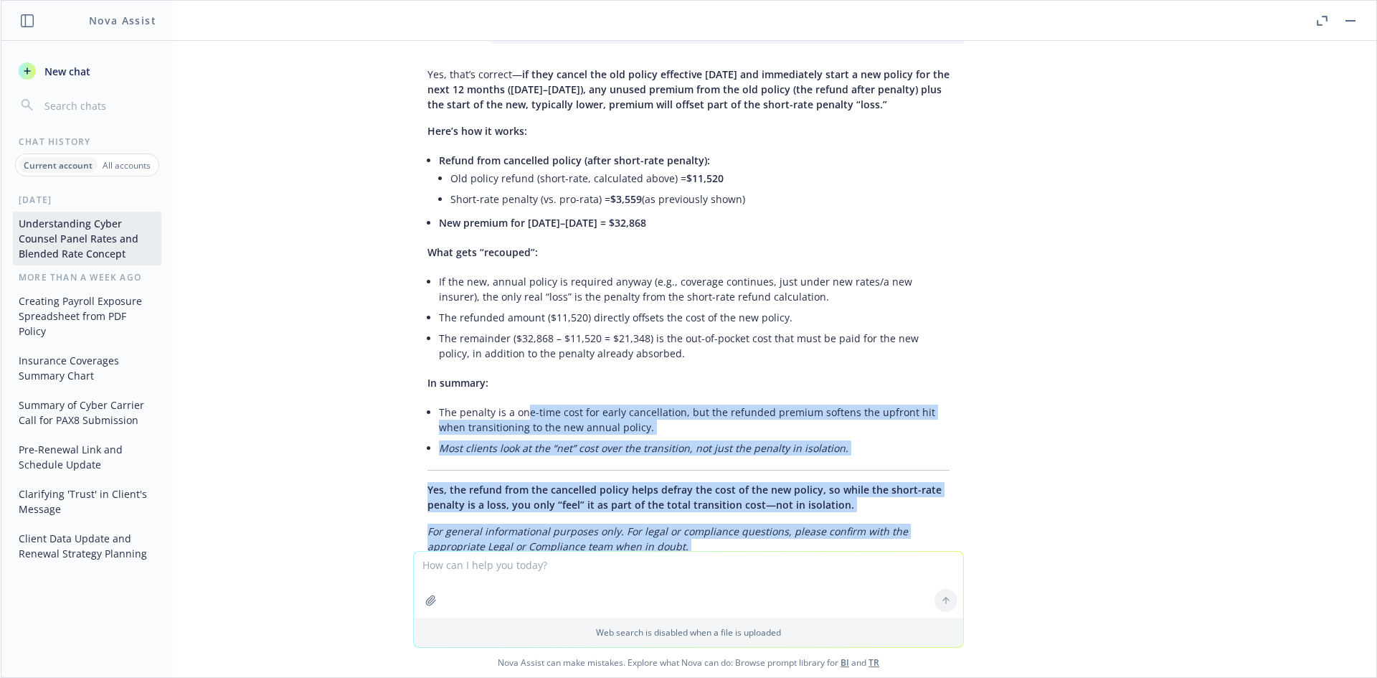
drag, startPoint x: 511, startPoint y: 318, endPoint x: 669, endPoint y: 469, distance: 218.6
click at [668, 470] on div "Yes, that’s correct— if they cancel the old policy effective 10/6/25 and immedi…" at bounding box center [688, 325] width 551 height 528
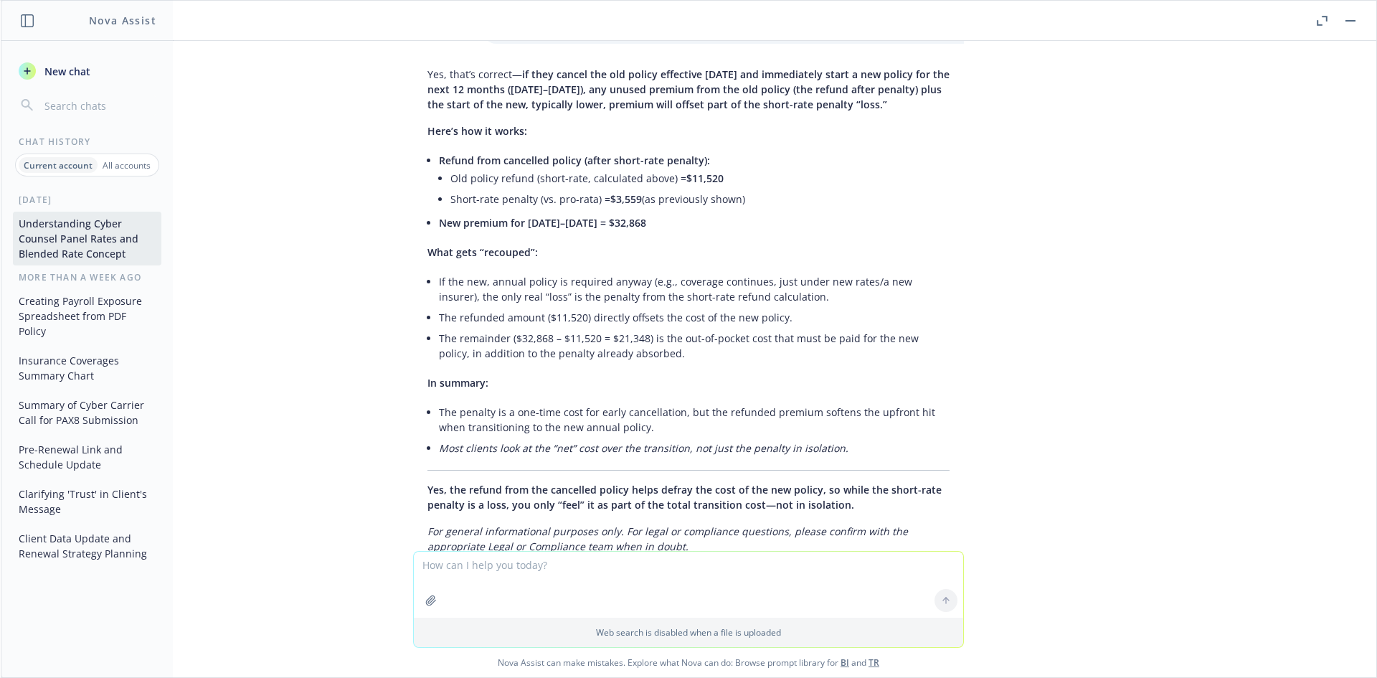
click at [669, 523] on p "For general informational purposes only. For legal or compliance questions, ple…" at bounding box center [688, 553] width 522 height 60
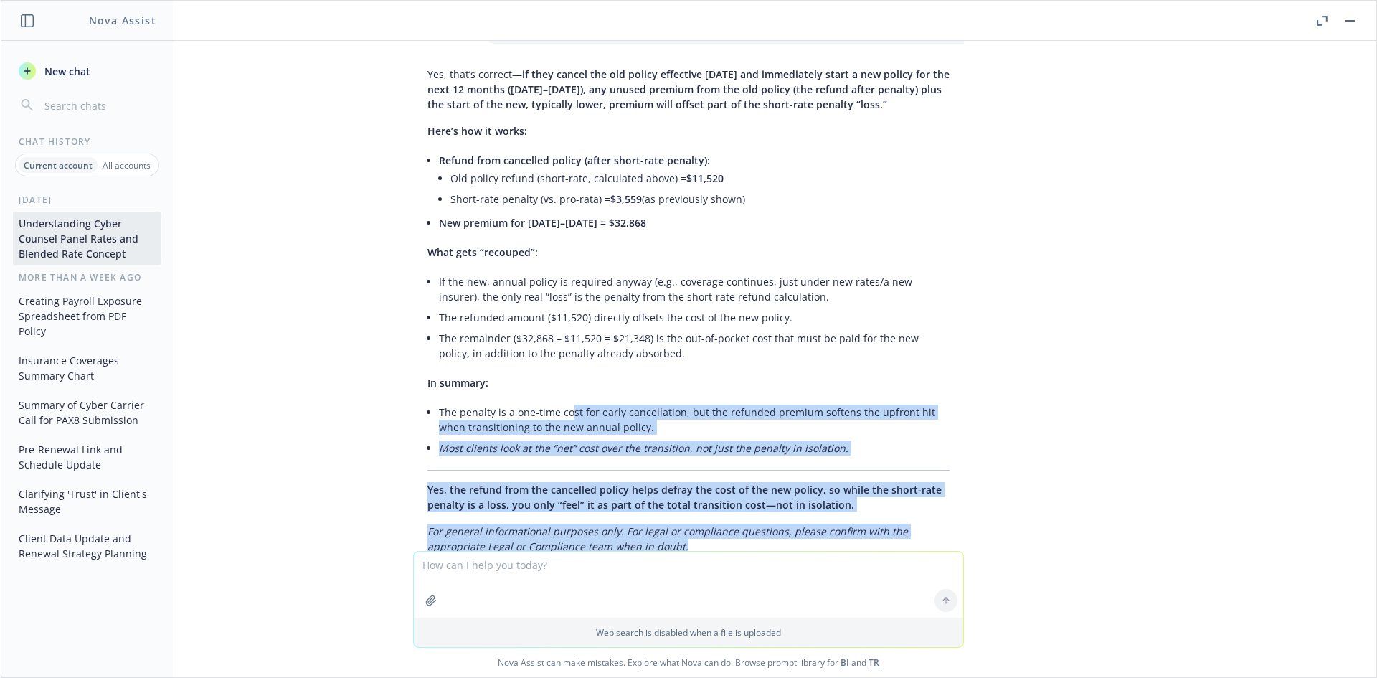
drag, startPoint x: 677, startPoint y: 452, endPoint x: 558, endPoint y: 308, distance: 186.4
click at [559, 309] on div "Yes, that’s correct— if they cancel the old policy effective 10/6/25 and immedi…" at bounding box center [688, 325] width 551 height 528
click at [558, 402] on li "The penalty is a one-time cost for early cancellation, but the refunded premium…" at bounding box center [694, 420] width 511 height 36
drag, startPoint x: 568, startPoint y: 289, endPoint x: 864, endPoint y: 444, distance: 334.2
click at [864, 444] on div "Yes, that’s correct— if they cancel the old policy effective 10/6/25 and immedi…" at bounding box center [688, 325] width 551 height 528
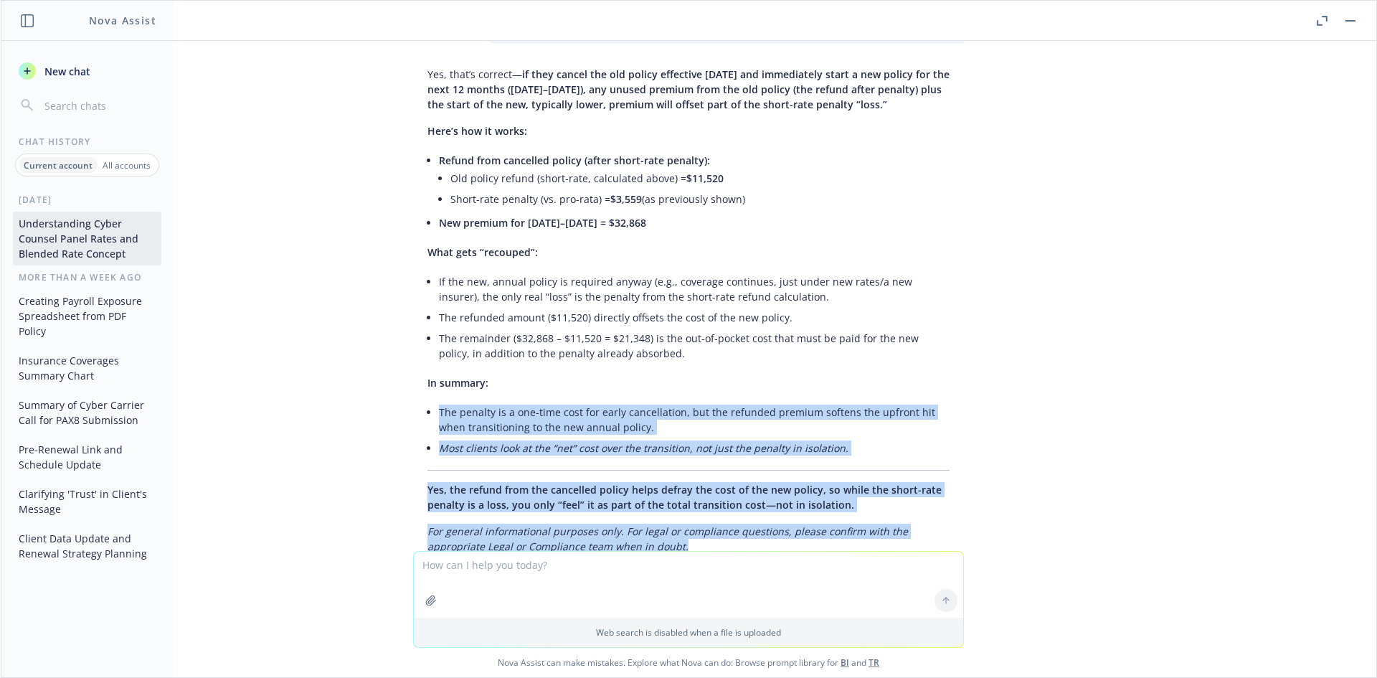
click at [864, 523] on p "For general informational purposes only. For legal or compliance questions, ple…" at bounding box center [688, 553] width 522 height 60
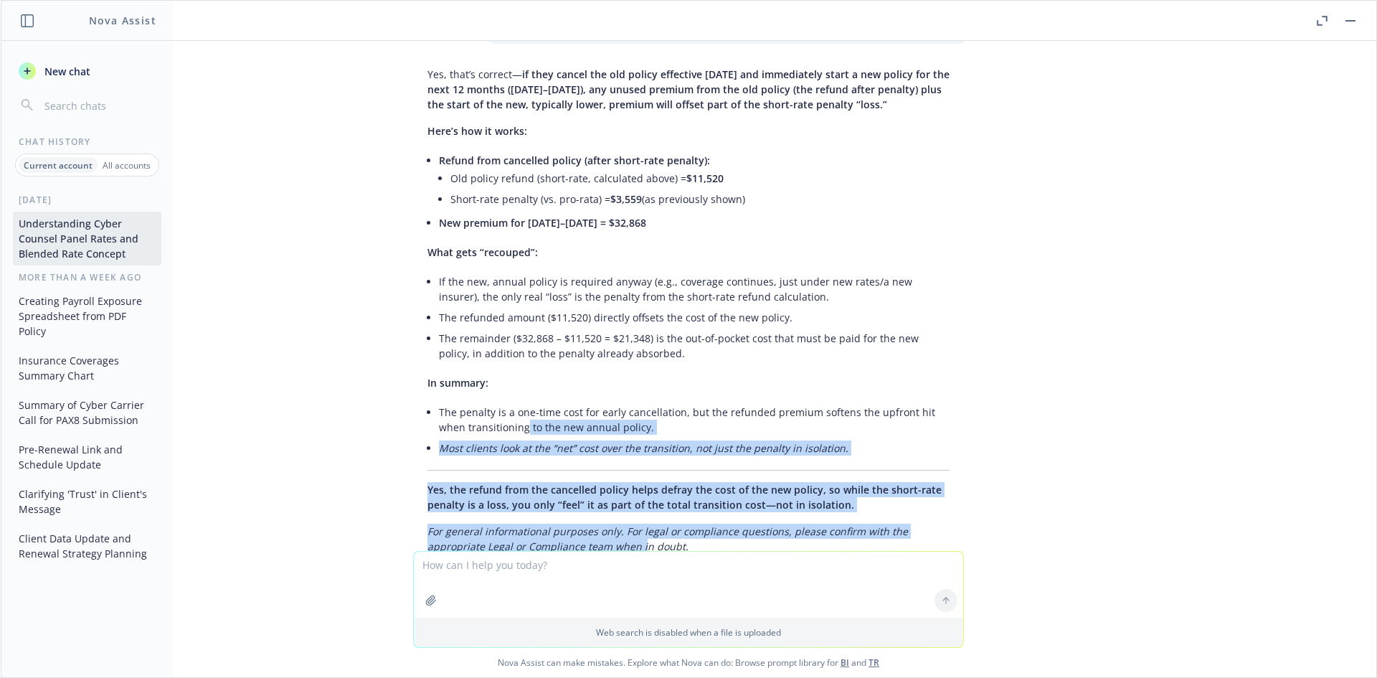
drag, startPoint x: 486, startPoint y: 334, endPoint x: 632, endPoint y: 447, distance: 184.5
click at [632, 447] on div "Yes, that’s correct— if they cancel the old policy effective 10/6/25 and immedi…" at bounding box center [688, 325] width 551 height 528
click at [632, 524] on em "For general informational purposes only. For legal or compliance questions, ple…" at bounding box center [667, 538] width 480 height 29
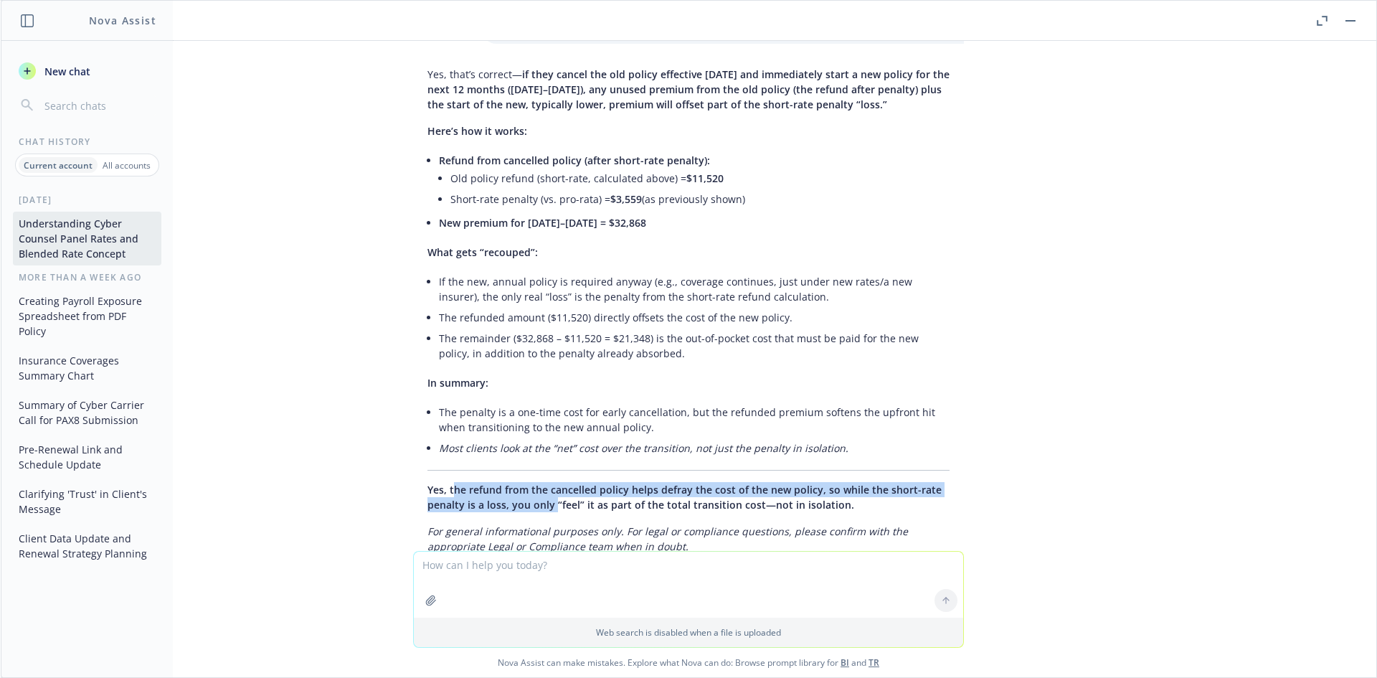
drag, startPoint x: 442, startPoint y: 390, endPoint x: 564, endPoint y: 406, distance: 122.9
click at [564, 483] on span "Yes, the refund from the cancelled policy helps defray the cost of the new poli…" at bounding box center [684, 497] width 514 height 29
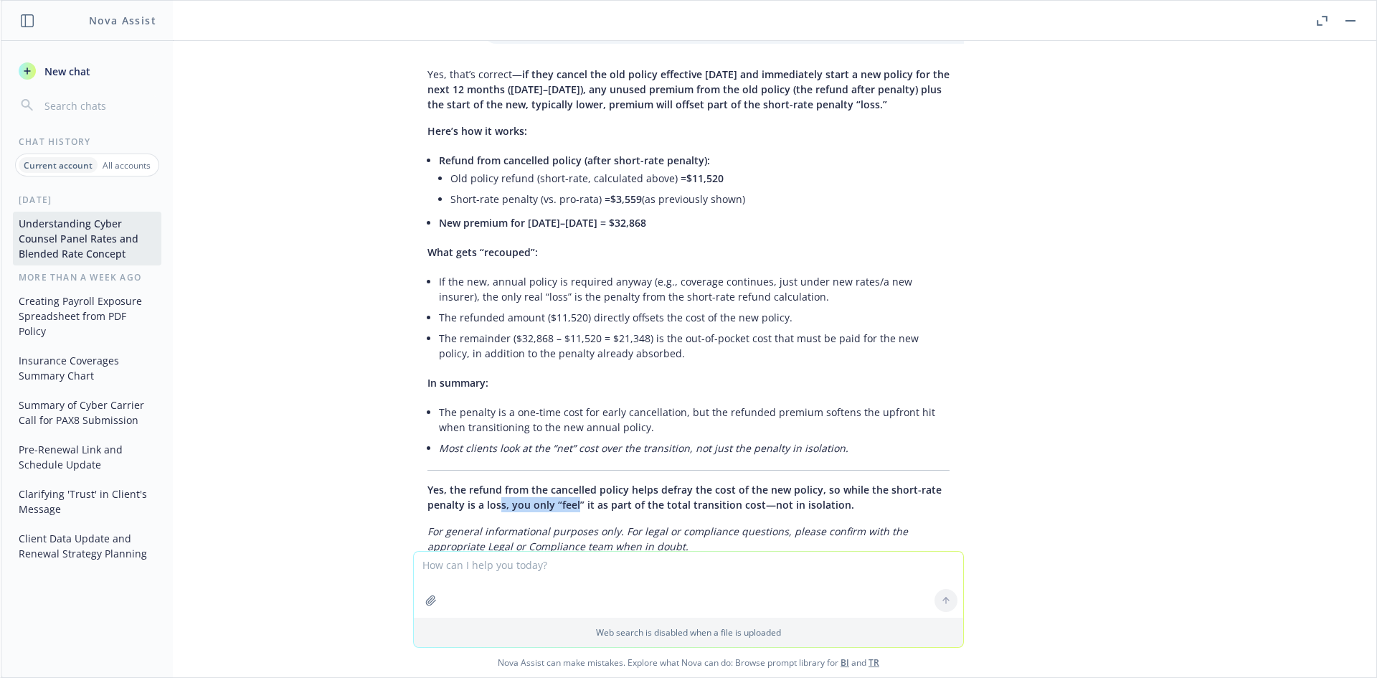
drag, startPoint x: 564, startPoint y: 406, endPoint x: 485, endPoint y: 399, distance: 79.9
click at [485, 483] on span "Yes, the refund from the cancelled policy helps defray the cost of the new poli…" at bounding box center [684, 497] width 514 height 29
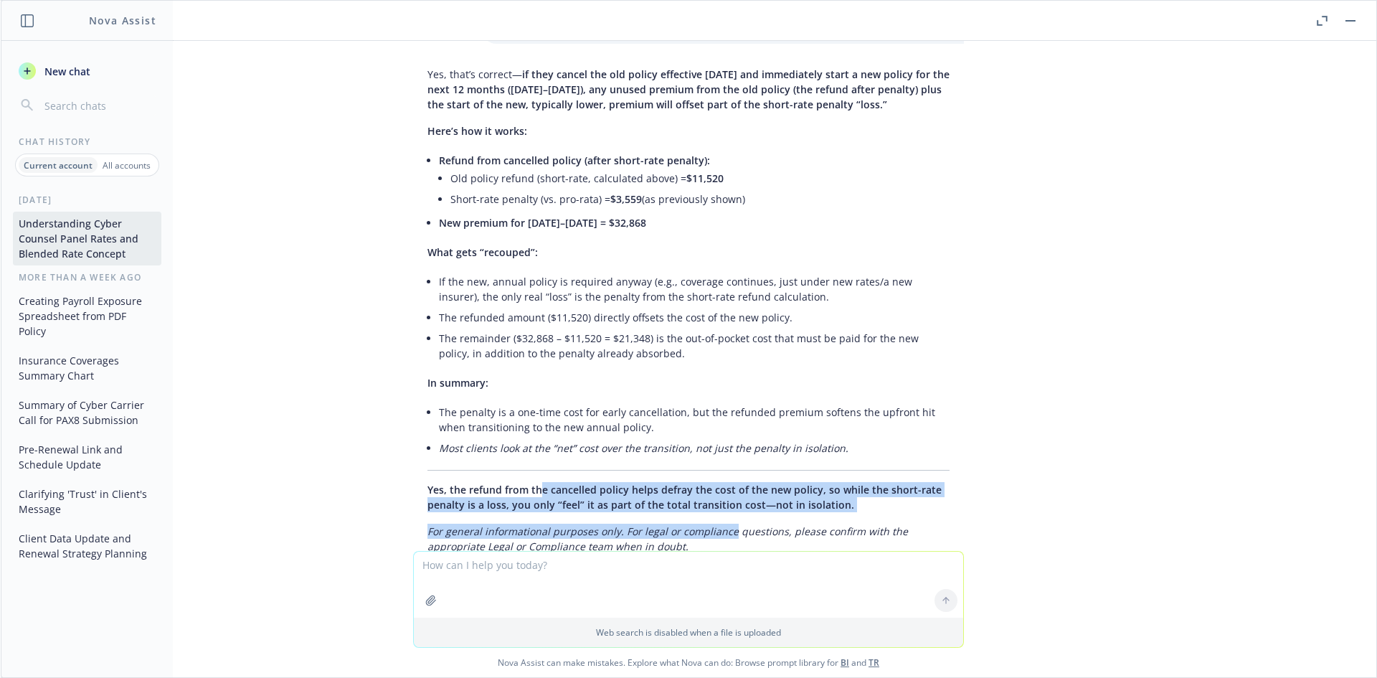
drag, startPoint x: 533, startPoint y: 394, endPoint x: 718, endPoint y: 427, distance: 187.9
click at [718, 427] on div "Yes, that’s correct— if they cancel the old policy effective 10/6/25 and immedi…" at bounding box center [688, 325] width 551 height 528
click at [718, 524] on em "For general informational purposes only. For legal or compliance questions, ple…" at bounding box center [667, 538] width 480 height 29
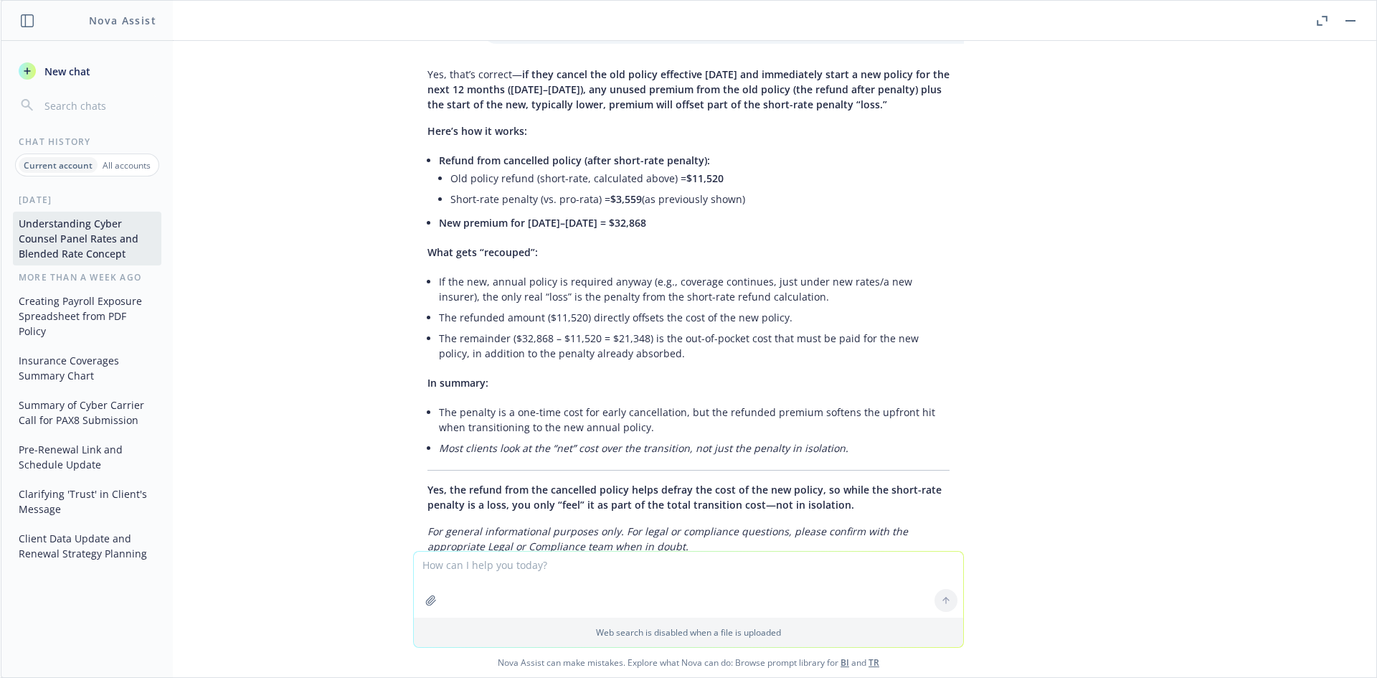
click at [470, 575] on textarea at bounding box center [688, 584] width 549 height 66
type textarea "yes but in addition to that they will be paying less on a pro rata basis from 1…"
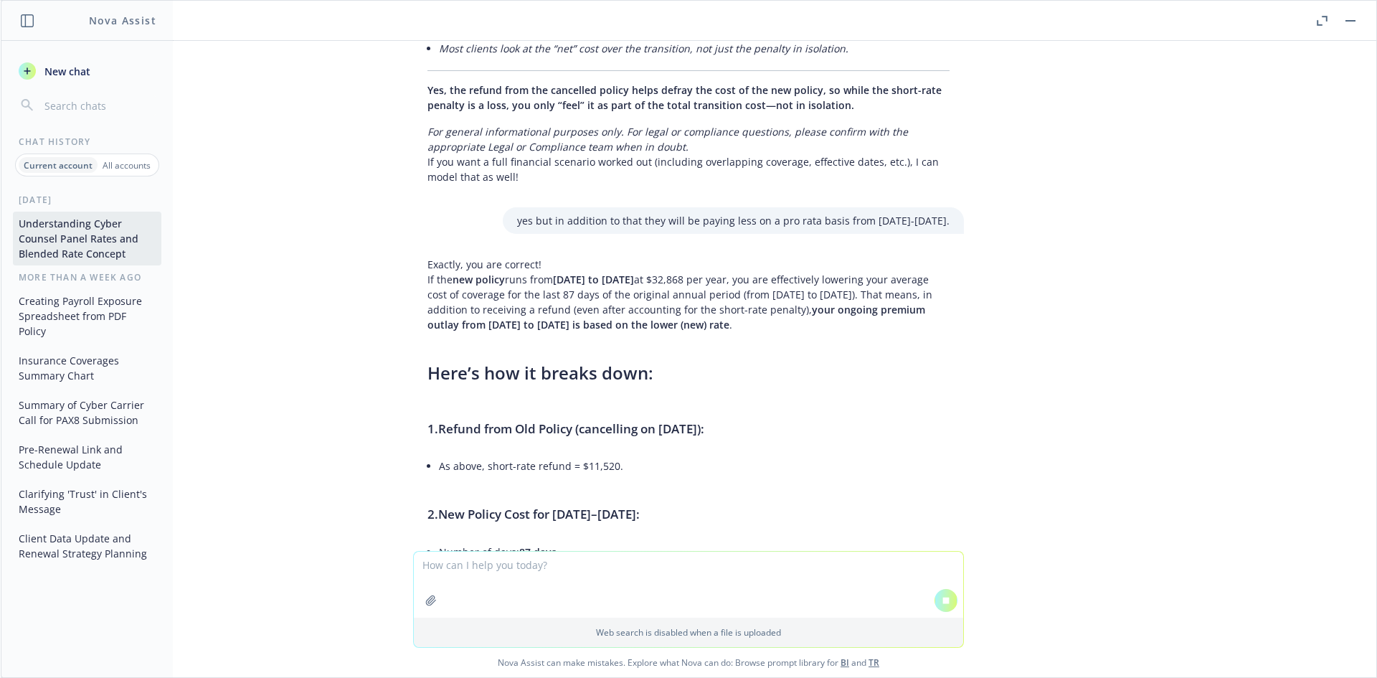
scroll to position [21551, 0]
click at [604, 351] on div "Exactly, you are correct! If the new policy runs from 10/6/25 to 10/6/26 at $32…" at bounding box center [688, 539] width 551 height 580
click at [604, 351] on div "Exactly, you are correct! If the new policy runs from 10/6/25 to 10/6/26 at $32…" at bounding box center [688, 549] width 551 height 601
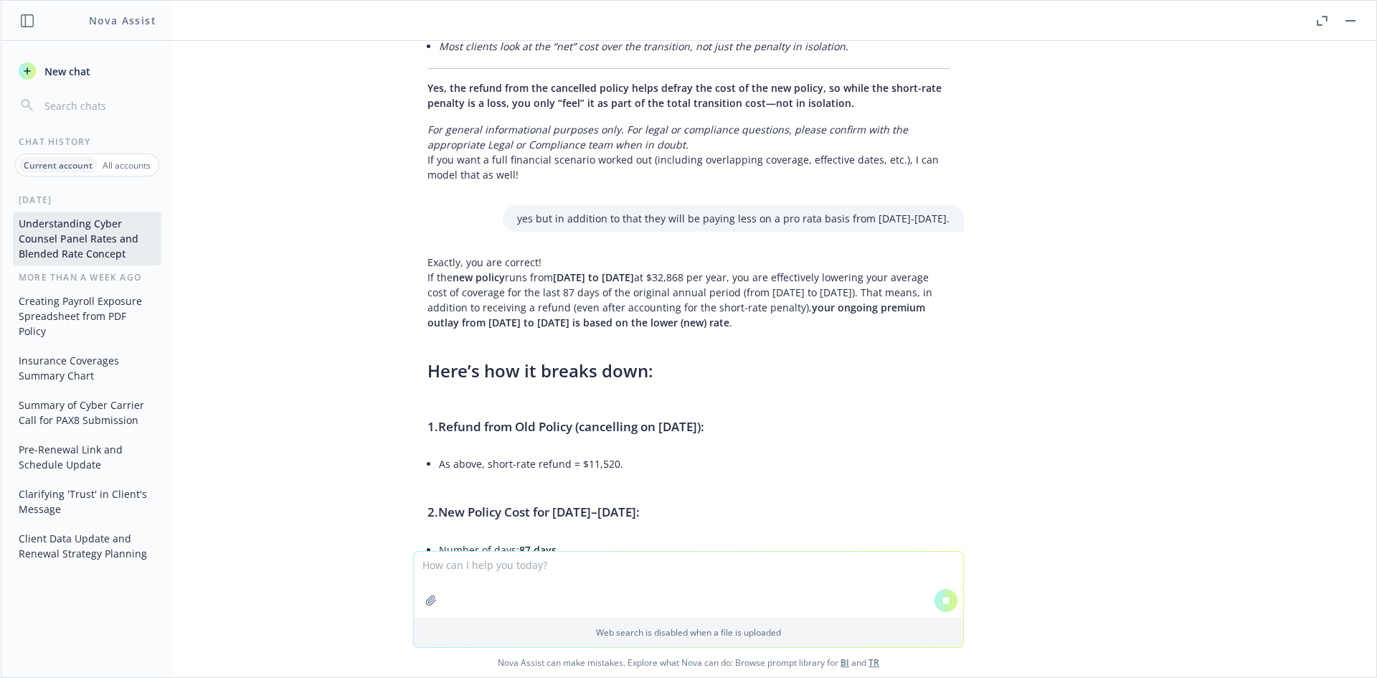
drag, startPoint x: 634, startPoint y: 422, endPoint x: 600, endPoint y: 484, distance: 70.3
click at [600, 539] on ul "Number of days: 87 days Pro-rata portion of new annual premium: $32,868 × (87/3…" at bounding box center [694, 567] width 511 height 57
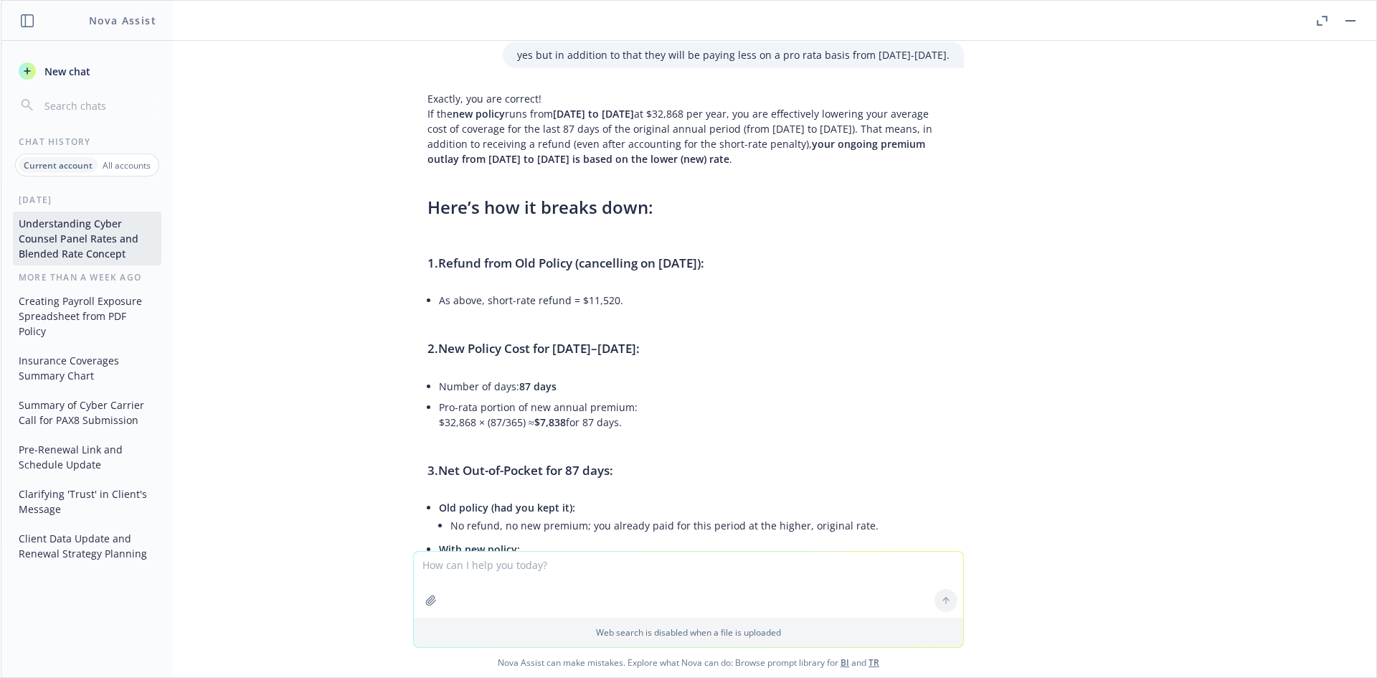
click at [600, 484] on div "Exactly, you are correct! If the new policy runs from 10/6/25 to 10/6/26 at $32…" at bounding box center [688, 678] width 551 height 1187
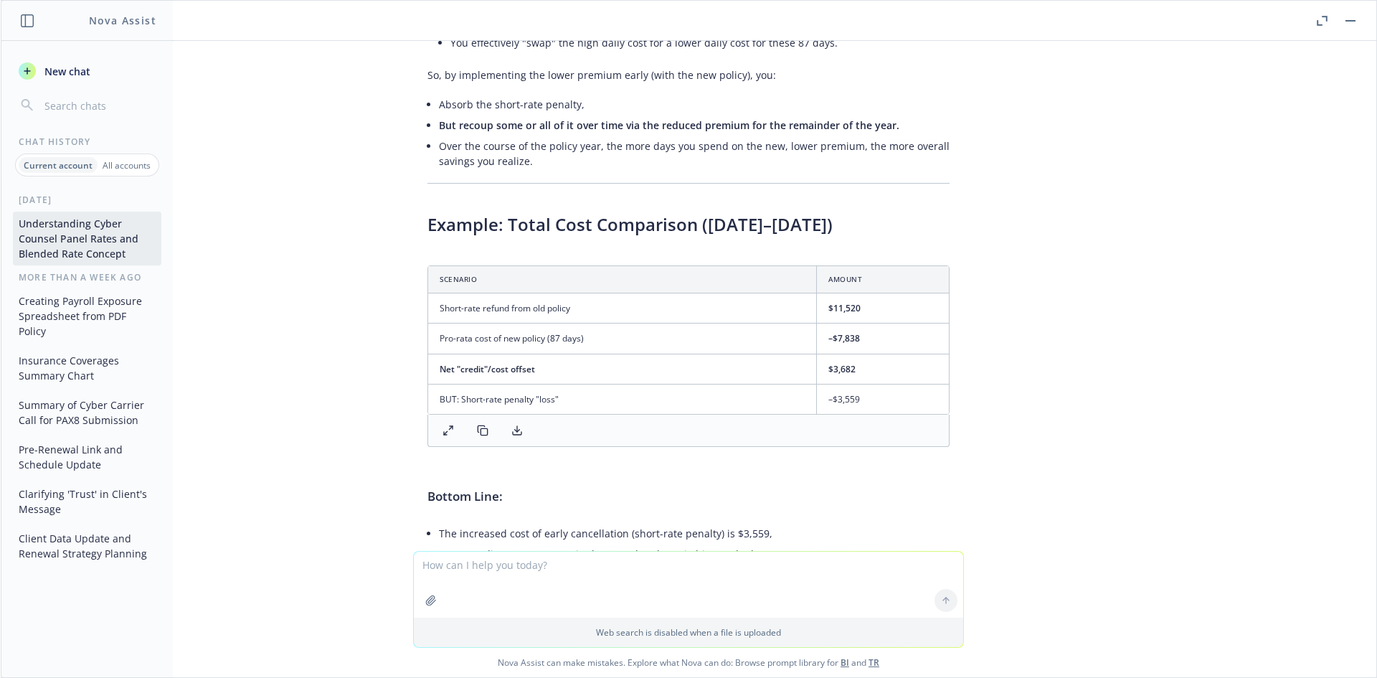
scroll to position [23056, 0]
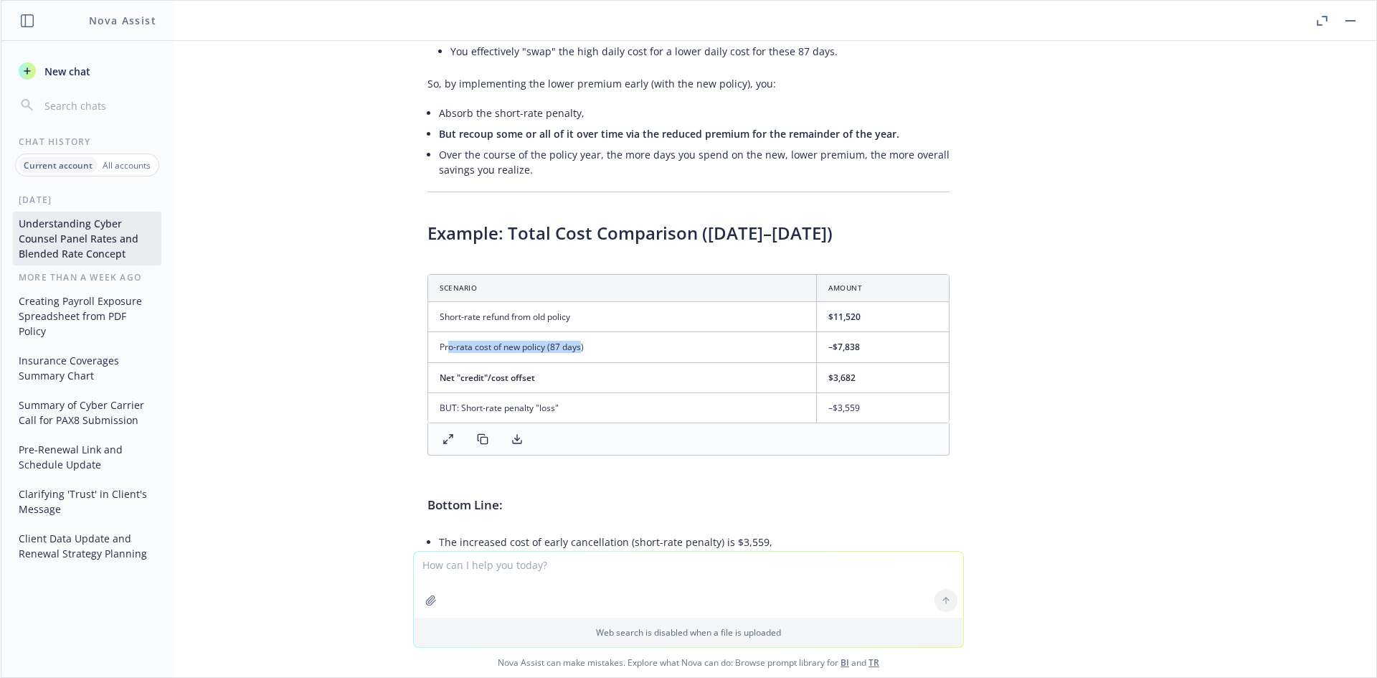
drag, startPoint x: 437, startPoint y: 247, endPoint x: 570, endPoint y: 247, distance: 133.4
click at [570, 332] on td "Pro-rata cost of new policy (87 days)" at bounding box center [622, 347] width 389 height 30
drag, startPoint x: 514, startPoint y: 247, endPoint x: 480, endPoint y: 247, distance: 34.4
click at [480, 332] on td "Pro-rata cost of new policy (87 days)" at bounding box center [622, 347] width 389 height 30
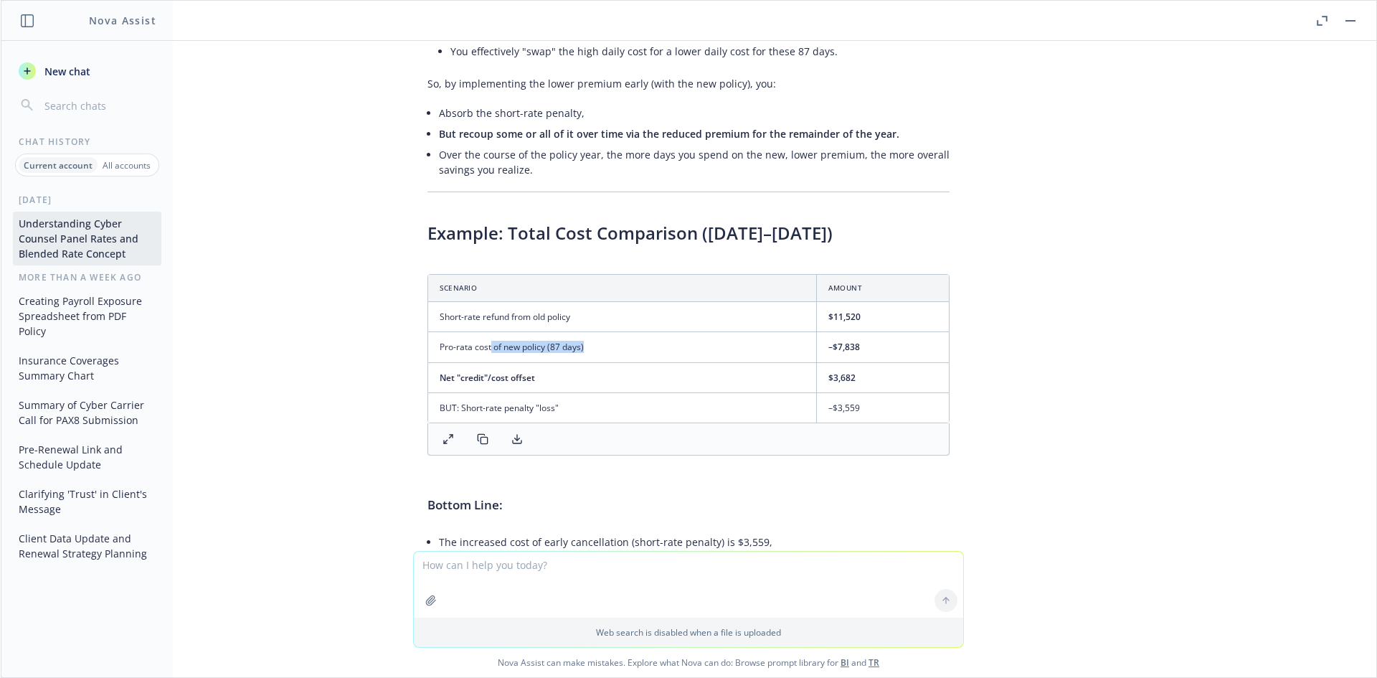
click at [480, 332] on td "Pro-rata cost of new policy (87 days)" at bounding box center [622, 347] width 389 height 30
drag, startPoint x: 435, startPoint y: 247, endPoint x: 569, endPoint y: 247, distance: 134.8
click at [569, 332] on td "Pro-rata cost of new policy (87 days)" at bounding box center [622, 347] width 389 height 30
drag, startPoint x: 444, startPoint y: 442, endPoint x: 530, endPoint y: 442, distance: 86.0
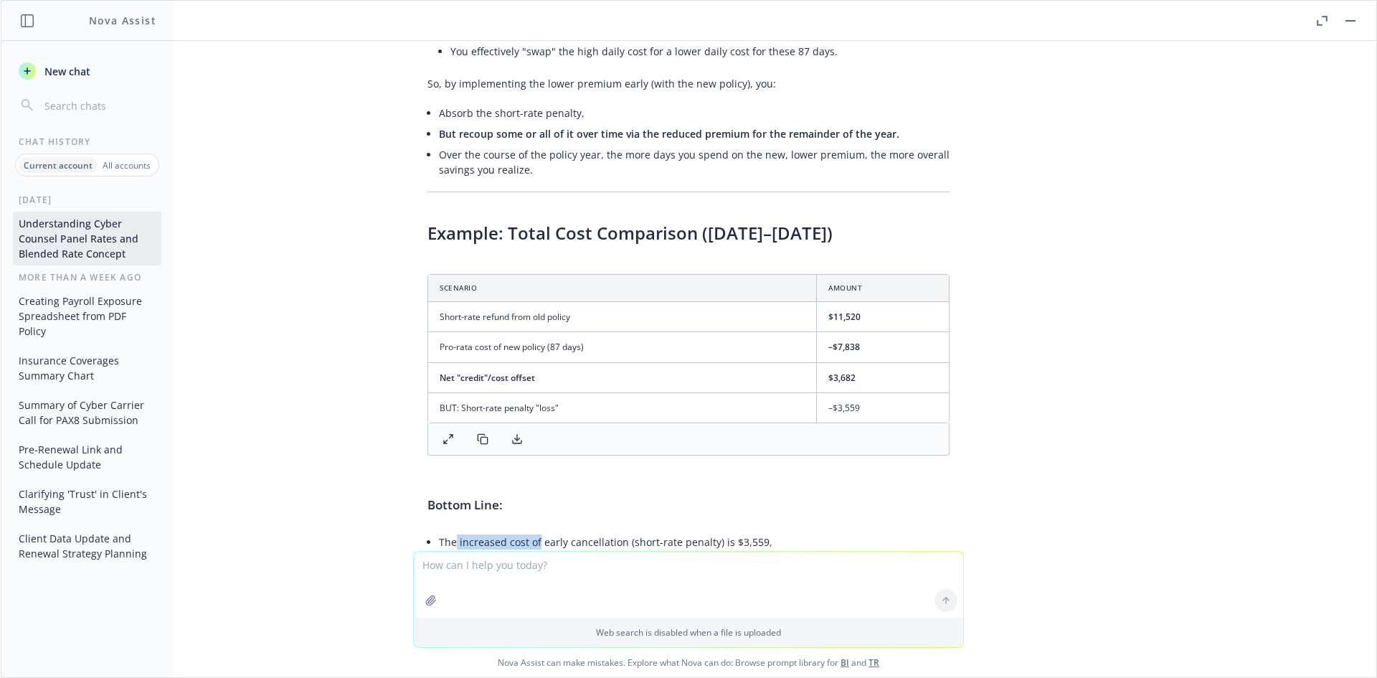
click at [530, 531] on li "The increased cost of early cancellation (short-rate penalty) is $3,559," at bounding box center [694, 541] width 511 height 21
drag, startPoint x: 614, startPoint y: 438, endPoint x: 528, endPoint y: 438, distance: 85.3
click at [529, 531] on li "The increased cost of early cancellation (short-rate penalty) is $3,559," at bounding box center [694, 541] width 511 height 21
click at [528, 531] on li "The increased cost of early cancellation (short-rate penalty) is $3,559," at bounding box center [694, 541] width 511 height 21
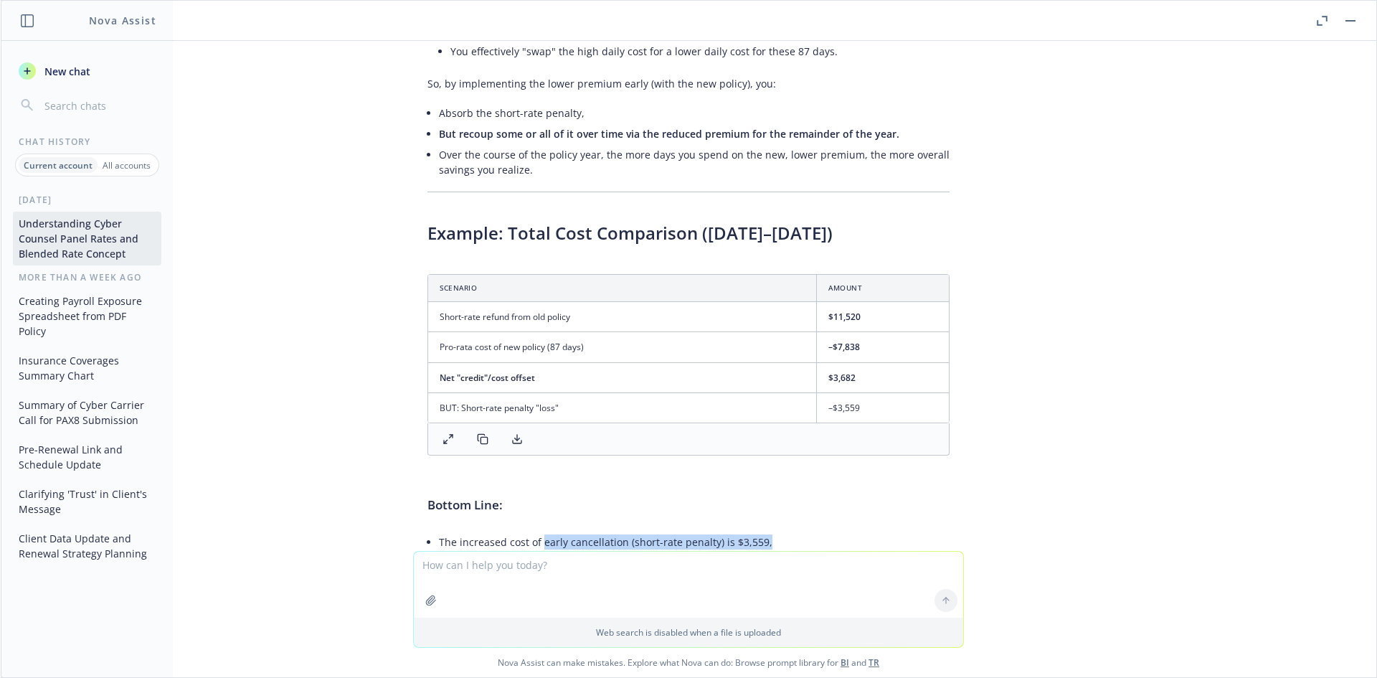
drag, startPoint x: 531, startPoint y: 439, endPoint x: 755, endPoint y: 442, distance: 223.7
click at [755, 531] on li "The increased cost of early cancellation (short-rate penalty) is $3,559," at bounding box center [694, 541] width 511 height 21
drag, startPoint x: 442, startPoint y: 445, endPoint x: 594, endPoint y: 456, distance: 151.7
click at [594, 531] on ul "The increased cost of early cancellation (short-rate penalty) is $3,559, But yo…" at bounding box center [694, 569] width 511 height 77
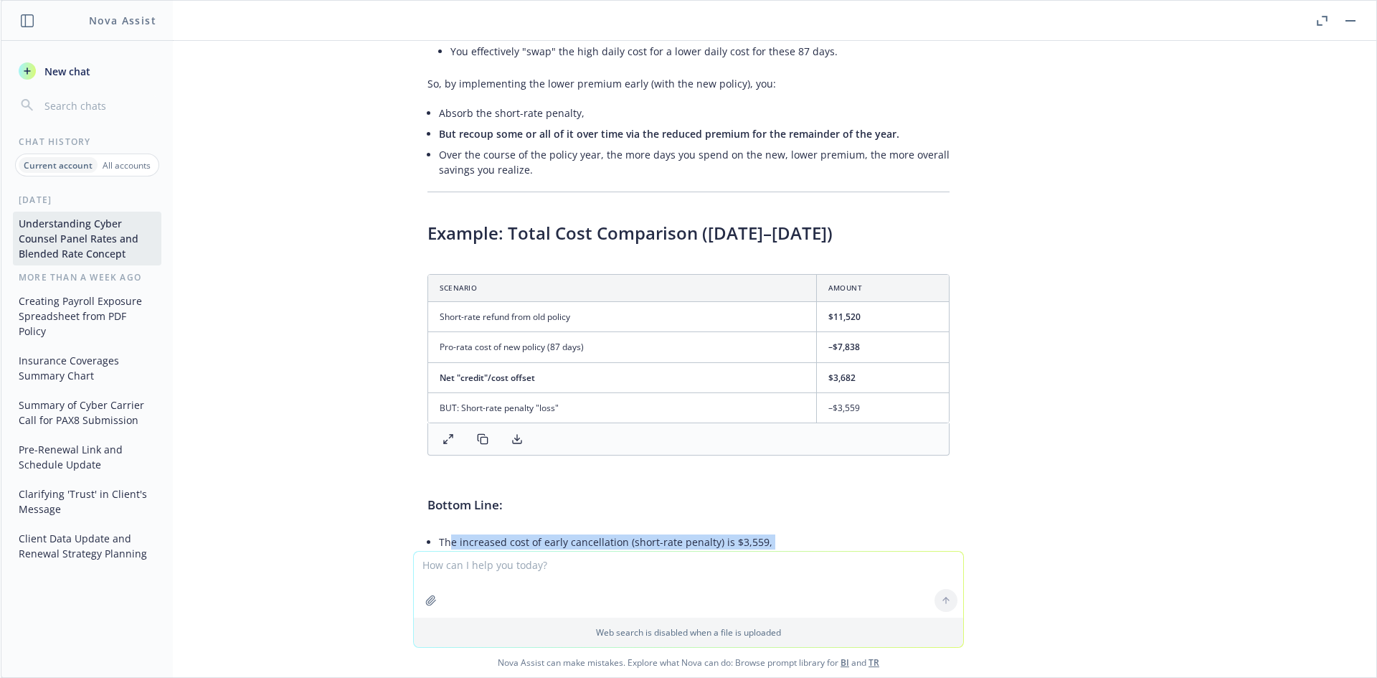
click at [594, 552] on li "But your client saves $3,682 in those 87 days by switching to the lower rate," at bounding box center [694, 562] width 511 height 21
drag, startPoint x: 726, startPoint y: 461, endPoint x: 501, endPoint y: 461, distance: 225.2
click at [501, 552] on li "But your client saves $3,682 in those 87 days by switching to the lower rate," at bounding box center [694, 562] width 511 height 21
drag, startPoint x: 474, startPoint y: 437, endPoint x: 710, endPoint y: 460, distance: 237.0
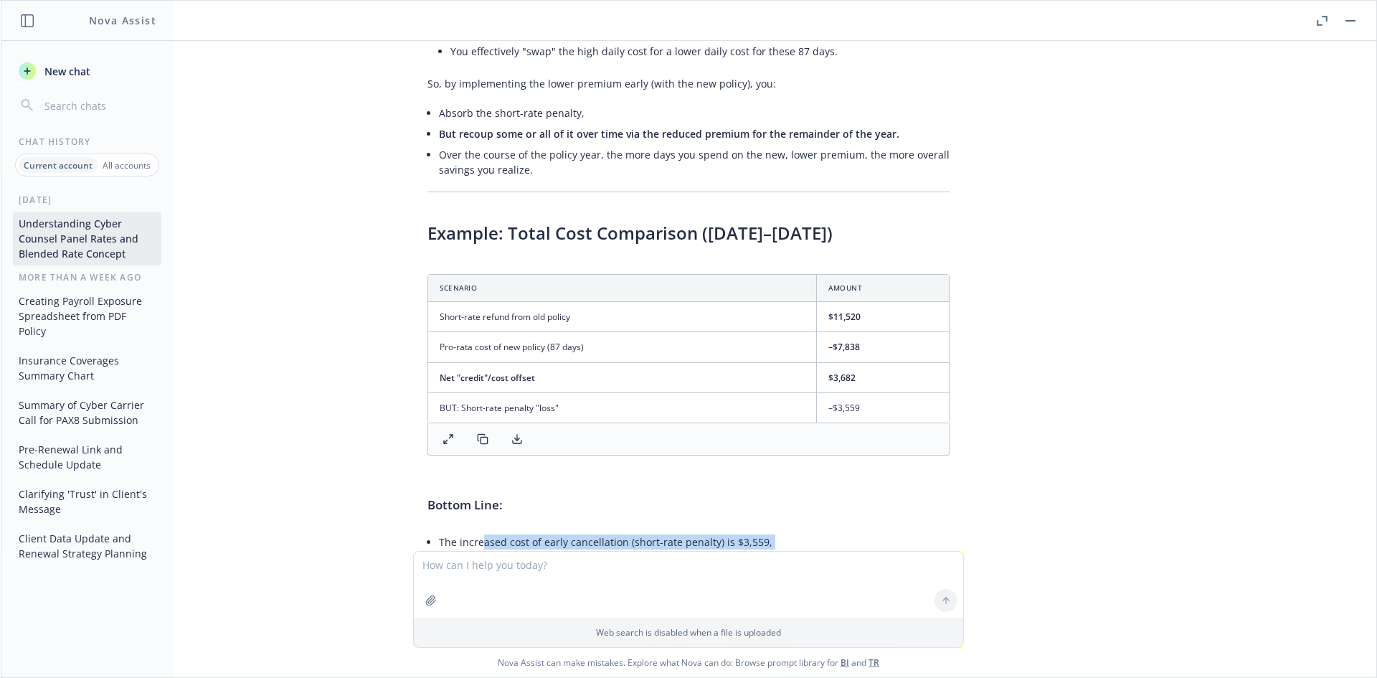
click at [710, 531] on ul "The increased cost of early cancellation (short-rate penalty) is $3,559, But yo…" at bounding box center [694, 569] width 511 height 77
click at [710, 552] on li "But your client saves $3,682 in those 87 days by switching to the lower rate," at bounding box center [694, 562] width 511 height 21
drag, startPoint x: 745, startPoint y: 460, endPoint x: 549, endPoint y: 455, distance: 195.8
click at [550, 552] on li "But your client saves $3,682 in those 87 days by switching to the lower rate," at bounding box center [694, 562] width 511 height 21
click at [549, 552] on li "But your client saves $3,682 in those 87 days by switching to the lower rate," at bounding box center [694, 562] width 511 height 21
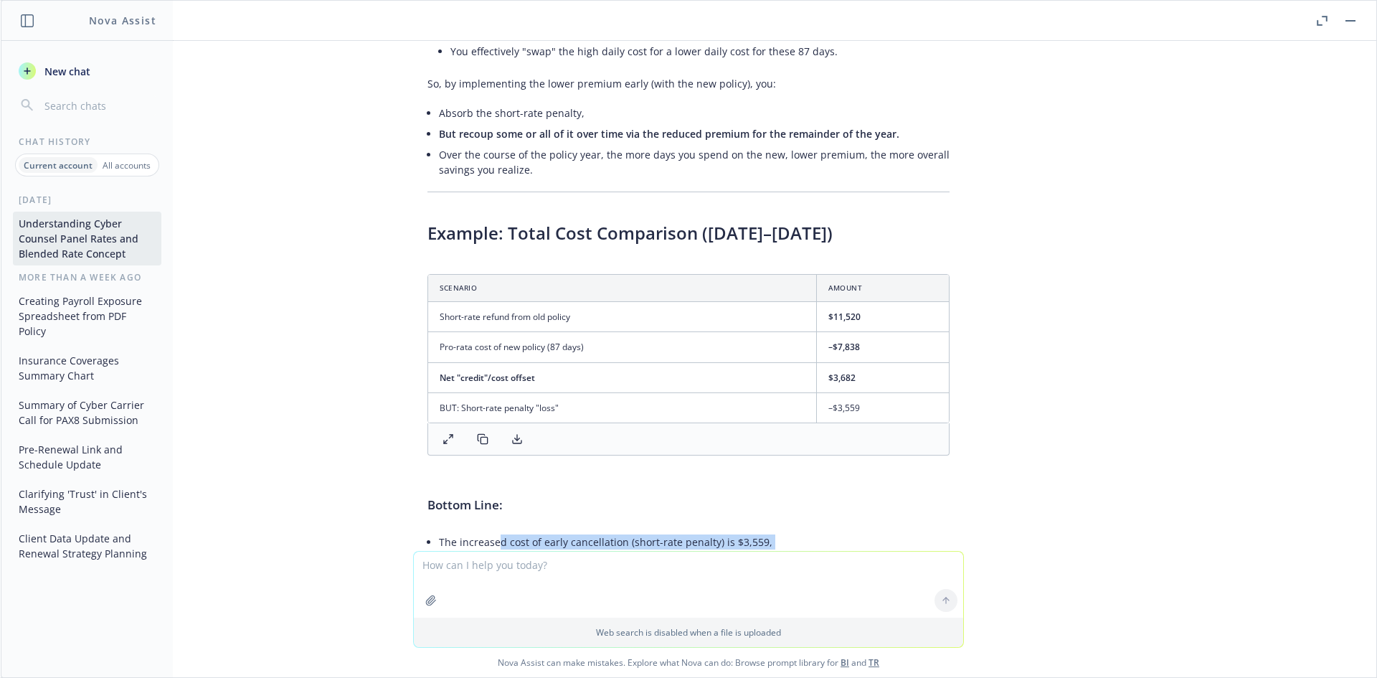
drag, startPoint x: 485, startPoint y: 441, endPoint x: 688, endPoint y: 468, distance: 205.4
click at [688, 531] on ul "The increased cost of early cancellation (short-rate penalty) is $3,559, But yo…" at bounding box center [694, 569] width 511 height 77
click at [688, 552] on li "But your client saves $3,682 in those 87 days by switching to the lower rate," at bounding box center [694, 562] width 511 height 21
drag, startPoint x: 771, startPoint y: 460, endPoint x: 524, endPoint y: 451, distance: 246.8
click at [524, 531] on ul "The increased cost of early cancellation (short-rate penalty) is $3,559, But yo…" at bounding box center [694, 569] width 511 height 77
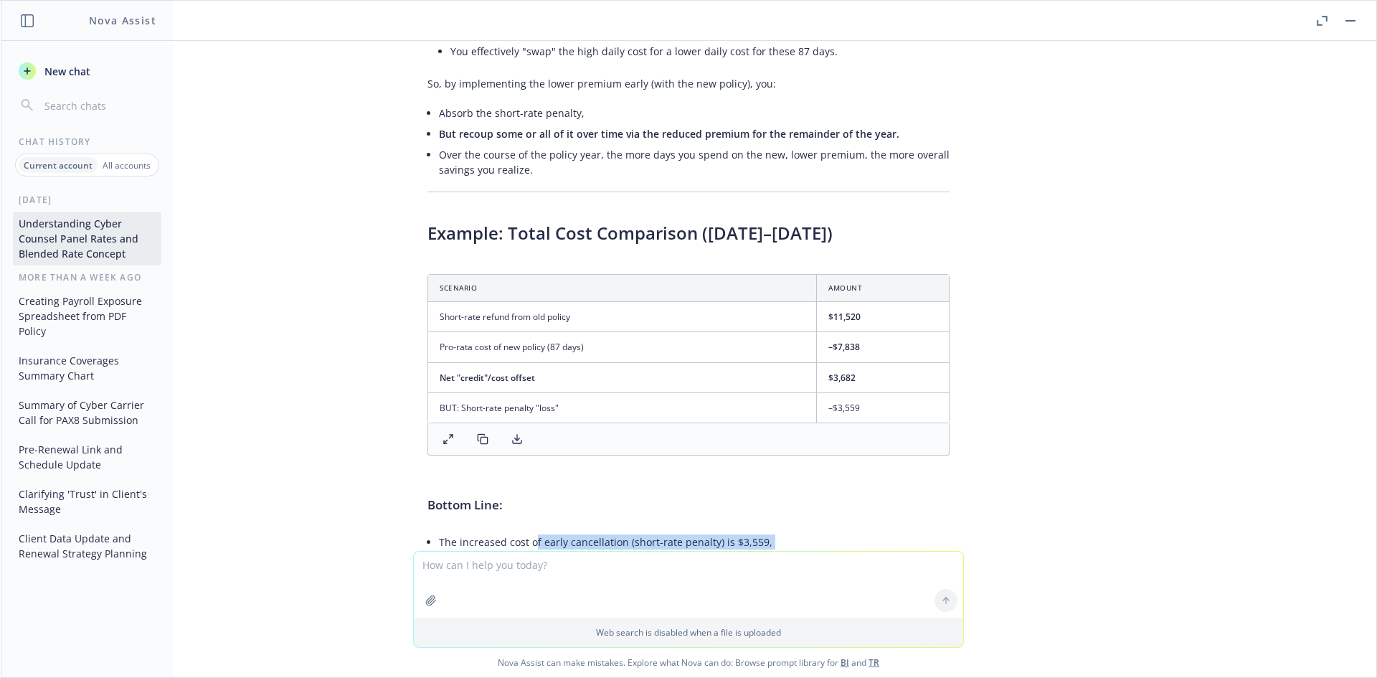
click at [524, 531] on li "The increased cost of early cancellation (short-rate penalty) is $3,559," at bounding box center [694, 541] width 511 height 21
drag, startPoint x: 489, startPoint y: 446, endPoint x: 747, endPoint y: 463, distance: 258.7
click at [747, 531] on ul "The increased cost of early cancellation (short-rate penalty) is $3,559, But yo…" at bounding box center [694, 569] width 511 height 77
click at [747, 552] on li "But your client saves $3,682 in those 87 days by switching to the lower rate," at bounding box center [694, 562] width 511 height 21
drag, startPoint x: 620, startPoint y: 453, endPoint x: 431, endPoint y: 426, distance: 190.5
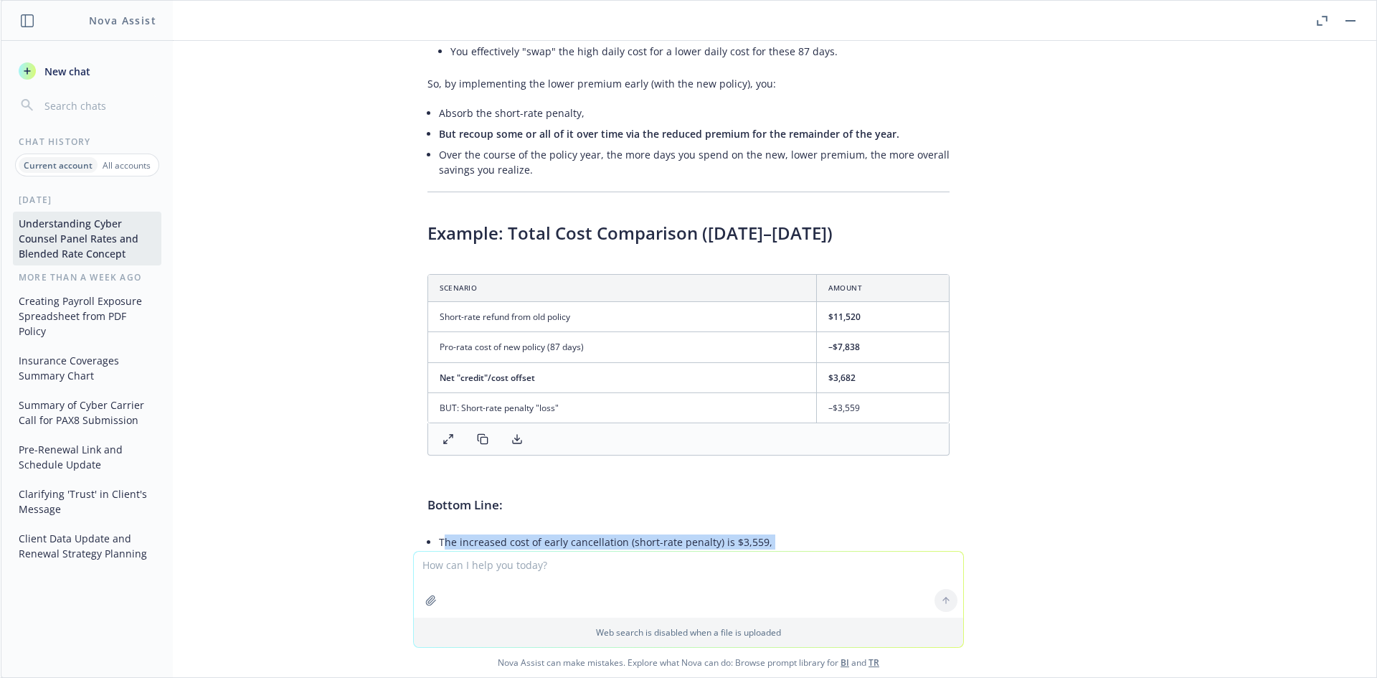
click at [431, 426] on div "Exactly, you are correct! If the new policy runs from 10/6/25 to 10/6/26 at $32…" at bounding box center [688, 163] width 551 height 1187
drag, startPoint x: 439, startPoint y: 449, endPoint x: 821, endPoint y: 487, distance: 384.1
click at [821, 531] on ul "The increased cost of early cancellation (short-rate penalty) is $3,559, But yo…" at bounding box center [694, 569] width 511 height 77
click at [821, 573] on li "So the overall net effect is almost breakeven ( $123 to the positive ) and in f…" at bounding box center [694, 591] width 511 height 36
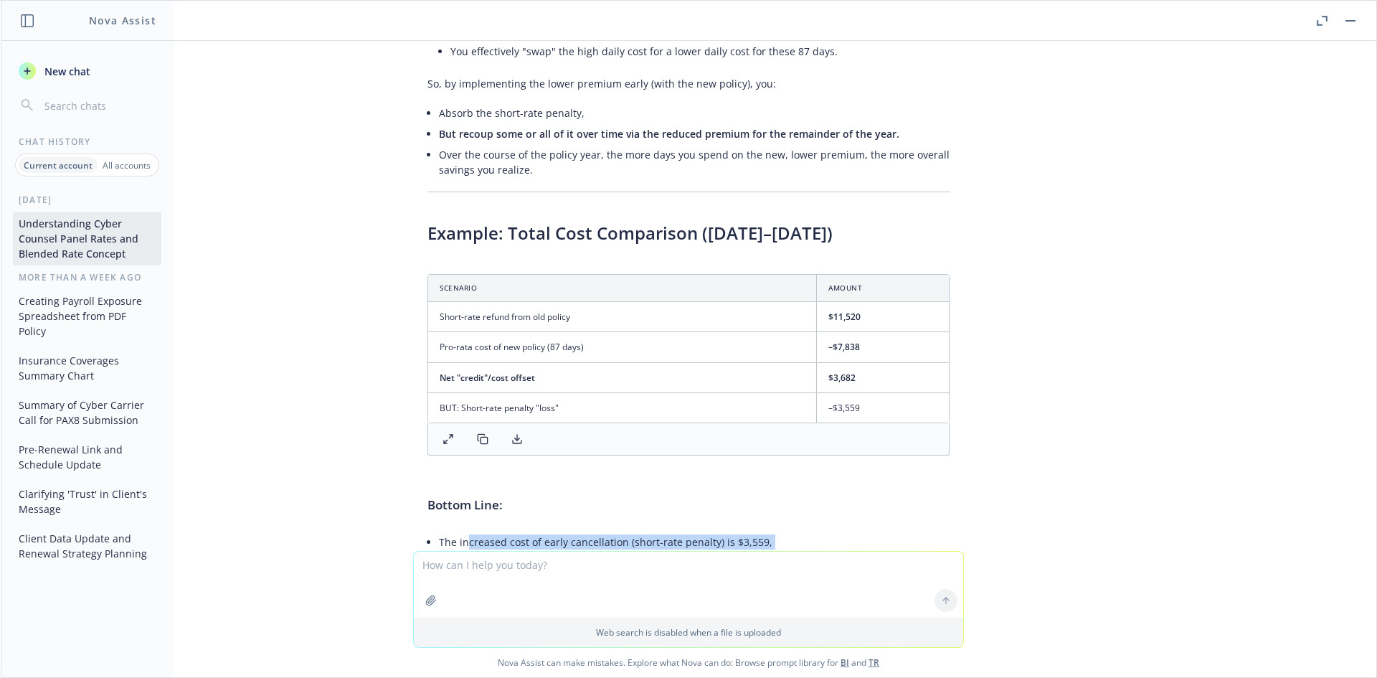
drag, startPoint x: 713, startPoint y: 506, endPoint x: 451, endPoint y: 440, distance: 269.9
click at [453, 531] on ul "The increased cost of early cancellation (short-rate penalty) is $3,559, But yo…" at bounding box center [694, 569] width 511 height 77
click at [451, 531] on li "The increased cost of early cancellation (short-rate penalty) is $3,559," at bounding box center [694, 541] width 511 height 21
drag, startPoint x: 421, startPoint y: 437, endPoint x: 766, endPoint y: 501, distance: 350.6
click at [766, 501] on div "Exactly, you are correct! If the new policy runs from 10/6/25 to 10/6/26 at $32…" at bounding box center [688, 163] width 551 height 1187
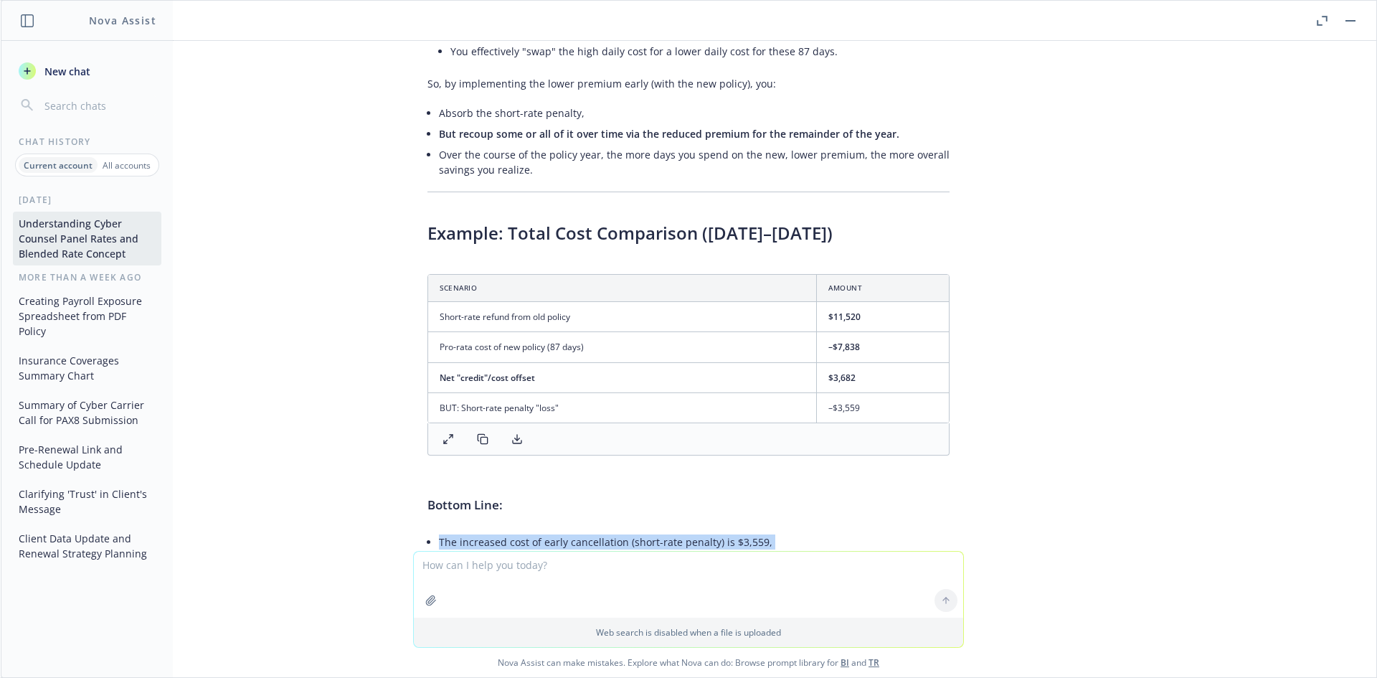
click at [518, 566] on textarea at bounding box center [688, 584] width 549 height 66
paste textarea "an"
type textarea "so the underwriter is saying he can't quote a cancel/rewrite. Is this true?"
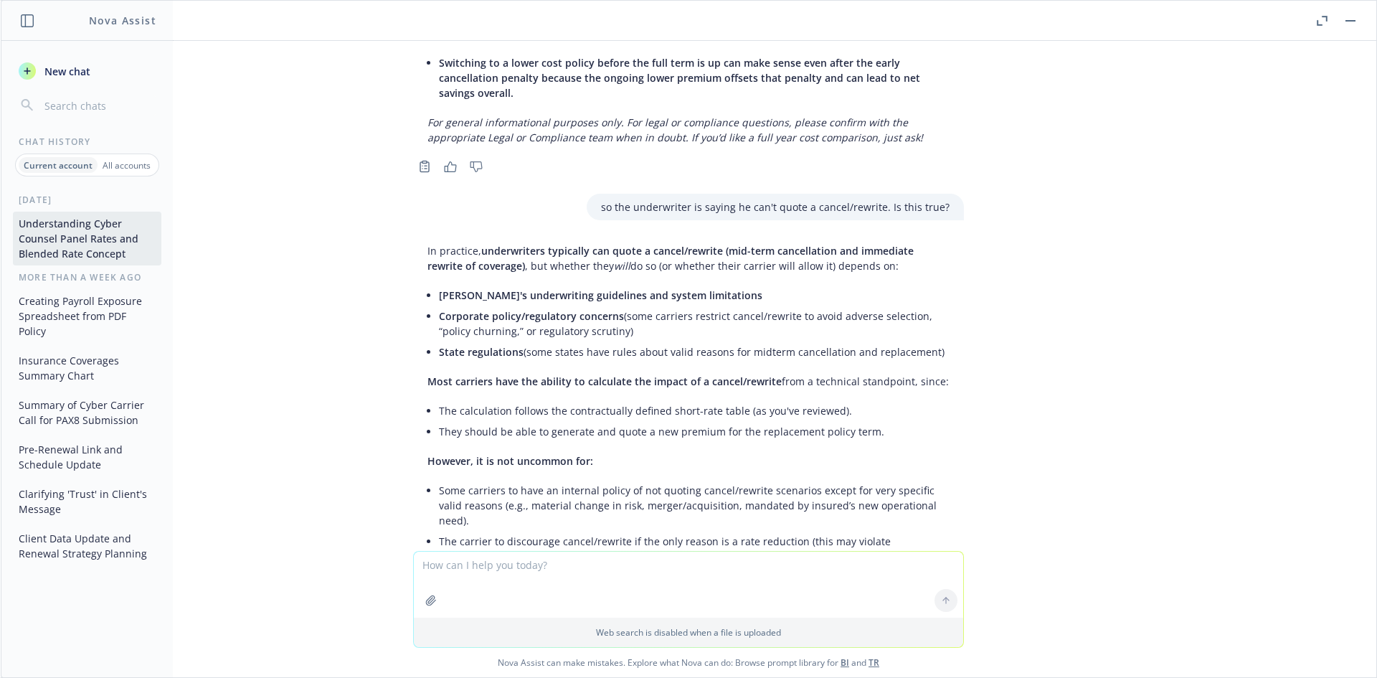
scroll to position [23631, 0]
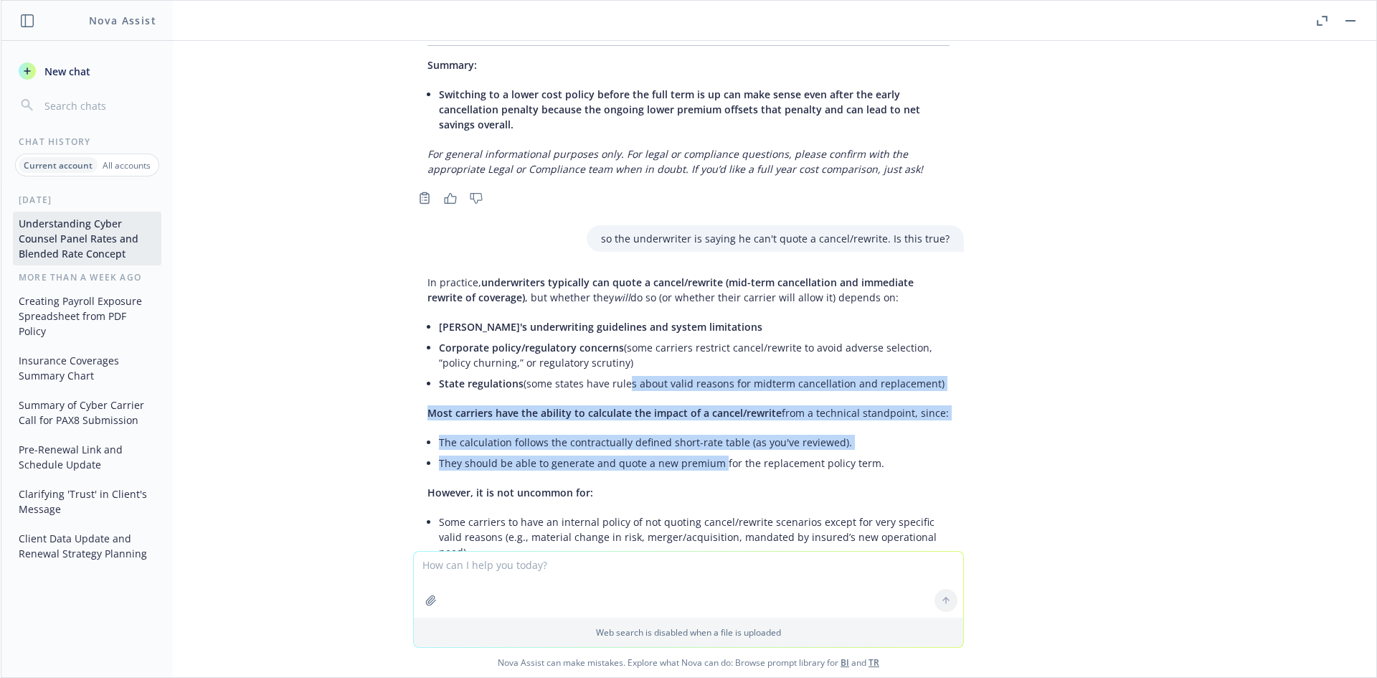
drag, startPoint x: 612, startPoint y: 283, endPoint x: 707, endPoint y: 354, distance: 118.9
click at [707, 354] on div "In practice, underwriters typically can quote a cancel/rewrite (mid-term cancel…" at bounding box center [688, 688] width 551 height 838
click at [707, 452] on li "They should be able to generate and quote a new premium for the replacement pol…" at bounding box center [694, 462] width 511 height 21
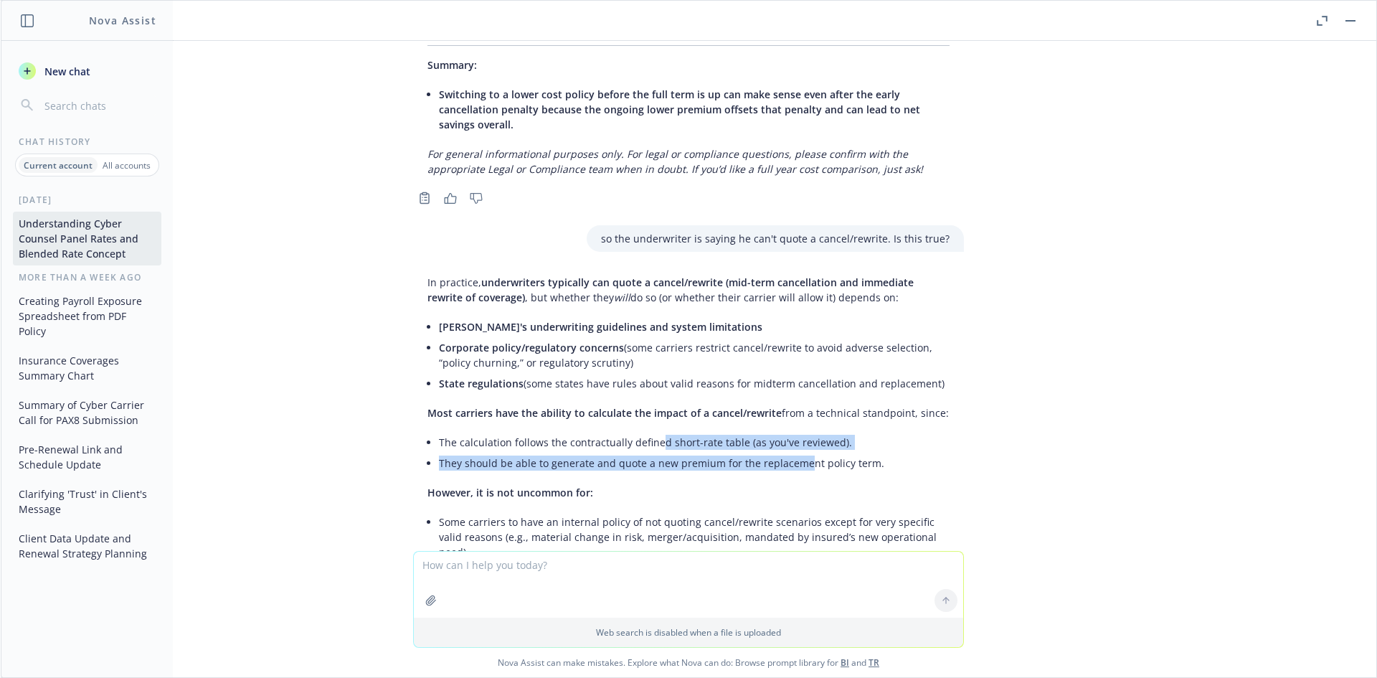
drag, startPoint x: 789, startPoint y: 362, endPoint x: 645, endPoint y: 341, distance: 146.4
click at [645, 432] on ul "The calculation follows the contractually defined short-rate table (as you've r…" at bounding box center [694, 453] width 511 height 42
click at [645, 432] on li "The calculation follows the contractually defined short-rate table (as you've r…" at bounding box center [694, 442] width 511 height 21
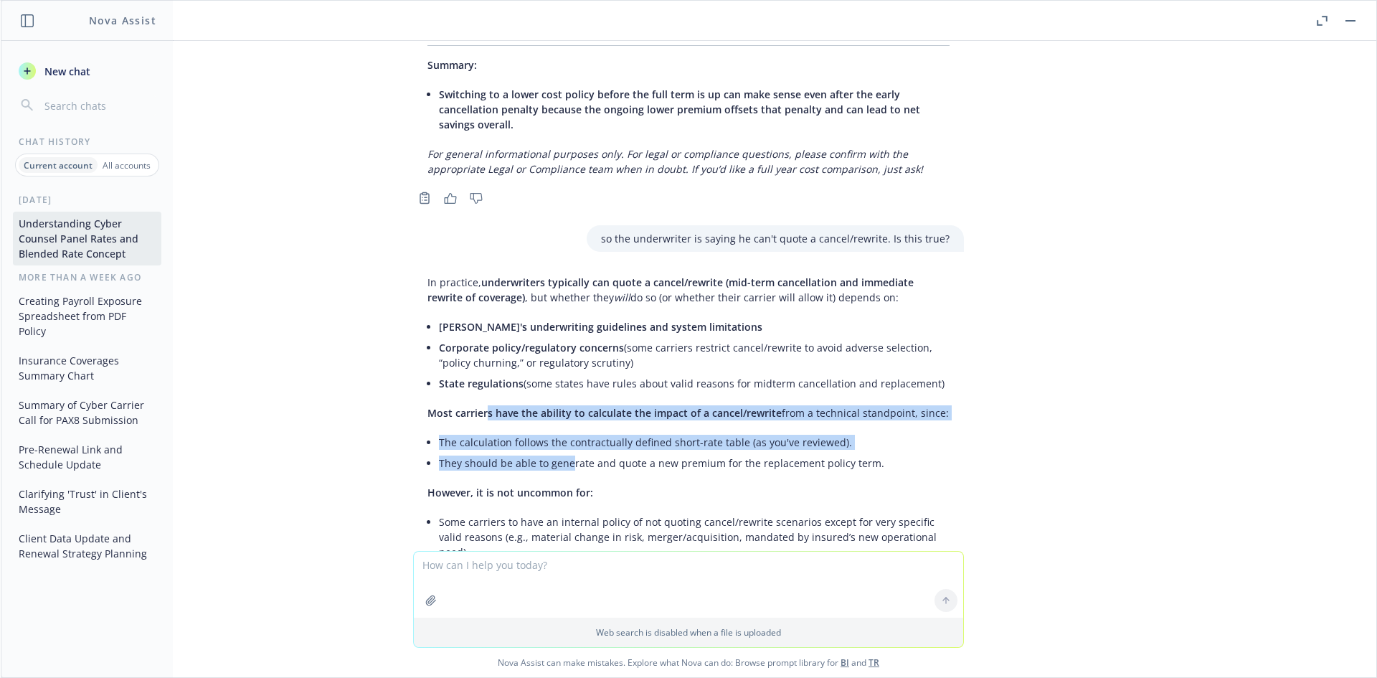
drag, startPoint x: 459, startPoint y: 322, endPoint x: 597, endPoint y: 359, distance: 143.3
click at [597, 359] on div "In practice, underwriters typically can quote a cancel/rewrite (mid-term cancel…" at bounding box center [688, 688] width 551 height 838
click at [597, 452] on li "They should be able to generate and quote a new premium for the replacement pol…" at bounding box center [694, 462] width 511 height 21
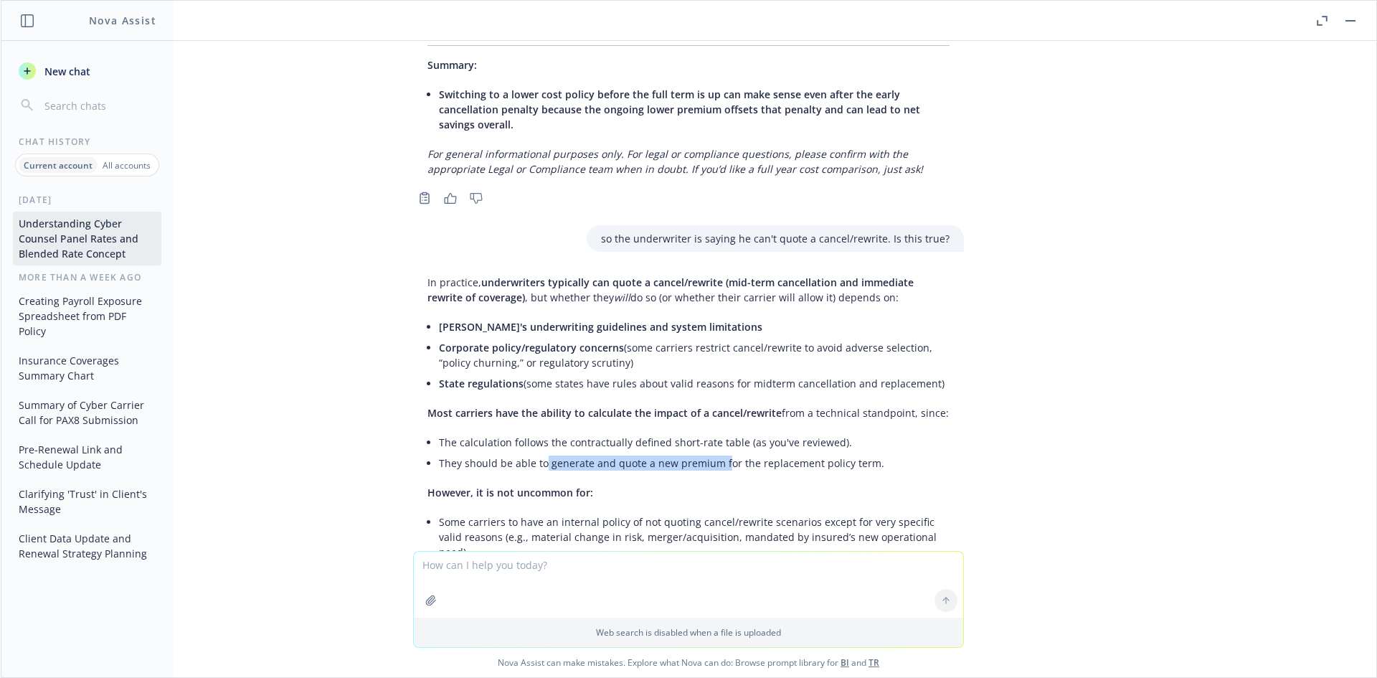
drag, startPoint x: 711, startPoint y: 359, endPoint x: 531, endPoint y: 358, distance: 179.3
click at [531, 452] on li "They should be able to generate and quote a new premium for the replacement pol…" at bounding box center [694, 462] width 511 height 21
drag, startPoint x: 547, startPoint y: 349, endPoint x: 718, endPoint y: 350, distance: 170.7
click at [718, 432] on li "The calculation follows the contractually defined short-rate table (as you've r…" at bounding box center [694, 442] width 511 height 21
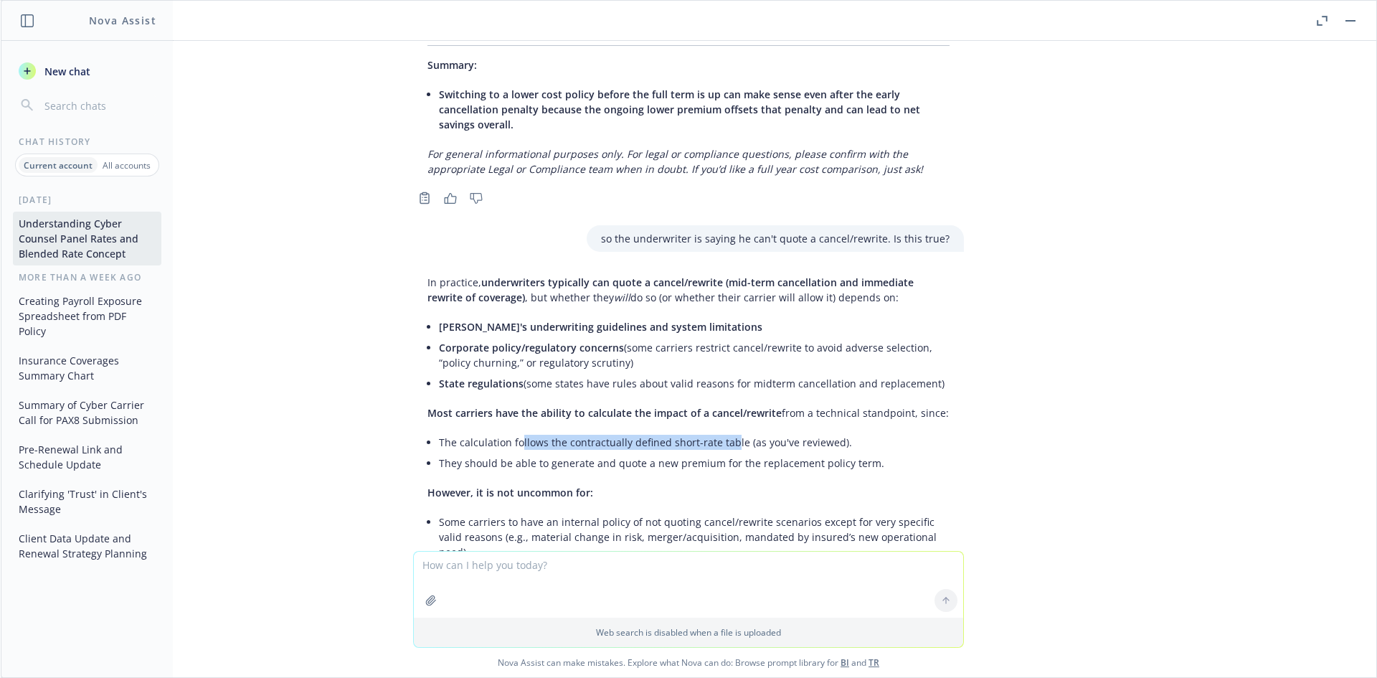
click at [718, 432] on li "The calculation follows the contractually defined short-rate table (as you've r…" at bounding box center [694, 442] width 511 height 21
drag, startPoint x: 756, startPoint y: 366, endPoint x: 617, endPoint y: 370, distance: 138.5
click at [617, 452] on li "They should be able to generate and quote a new premium for the replacement pol…" at bounding box center [694, 462] width 511 height 21
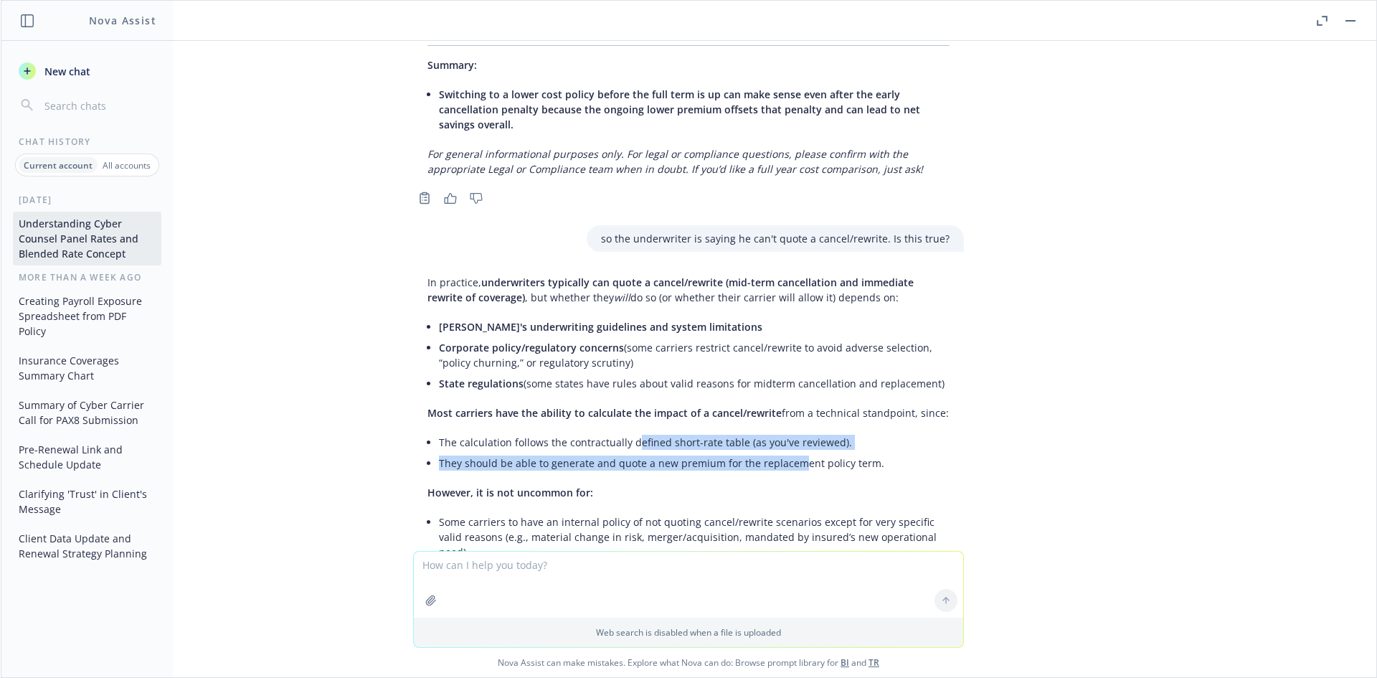
drag, startPoint x: 653, startPoint y: 355, endPoint x: 783, endPoint y: 364, distance: 130.8
click at [783, 432] on ul "The calculation follows the contractually defined short-rate table (as you've r…" at bounding box center [694, 453] width 511 height 42
click at [783, 452] on li "They should be able to generate and quote a new premium for the replacement pol…" at bounding box center [694, 462] width 511 height 21
drag, startPoint x: 820, startPoint y: 364, endPoint x: 540, endPoint y: 351, distance: 280.6
click at [540, 432] on ul "The calculation follows the contractually defined short-rate table (as you've r…" at bounding box center [694, 453] width 511 height 42
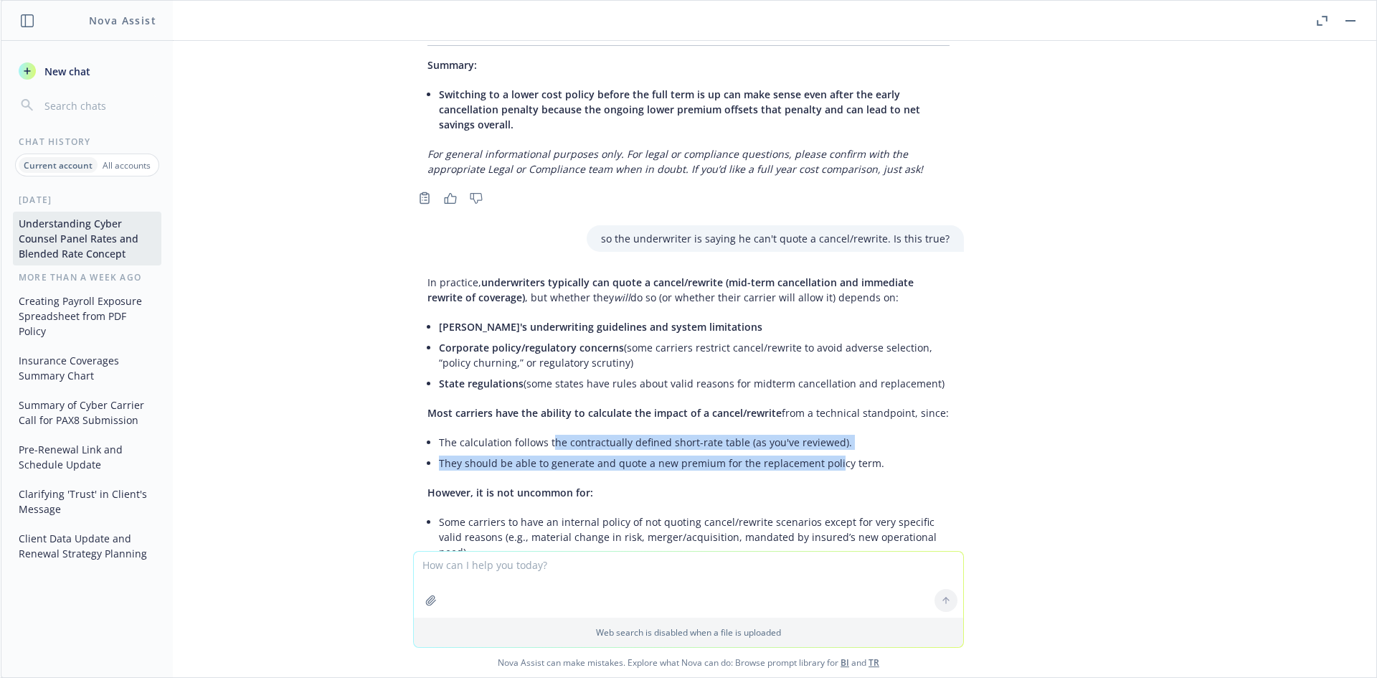
click at [540, 432] on li "The calculation follows the contractually defined short-rate table (as you've r…" at bounding box center [694, 442] width 511 height 21
drag, startPoint x: 424, startPoint y: 343, endPoint x: 785, endPoint y: 360, distance: 361.8
click at [785, 360] on div "In practice, underwriters typically can quote a cancel/rewrite (mid-term cancel…" at bounding box center [688, 688] width 551 height 838
click at [785, 452] on li "They should be able to generate and quote a new premium for the replacement pol…" at bounding box center [694, 462] width 511 height 21
drag, startPoint x: 826, startPoint y: 361, endPoint x: 520, endPoint y: 361, distance: 306.2
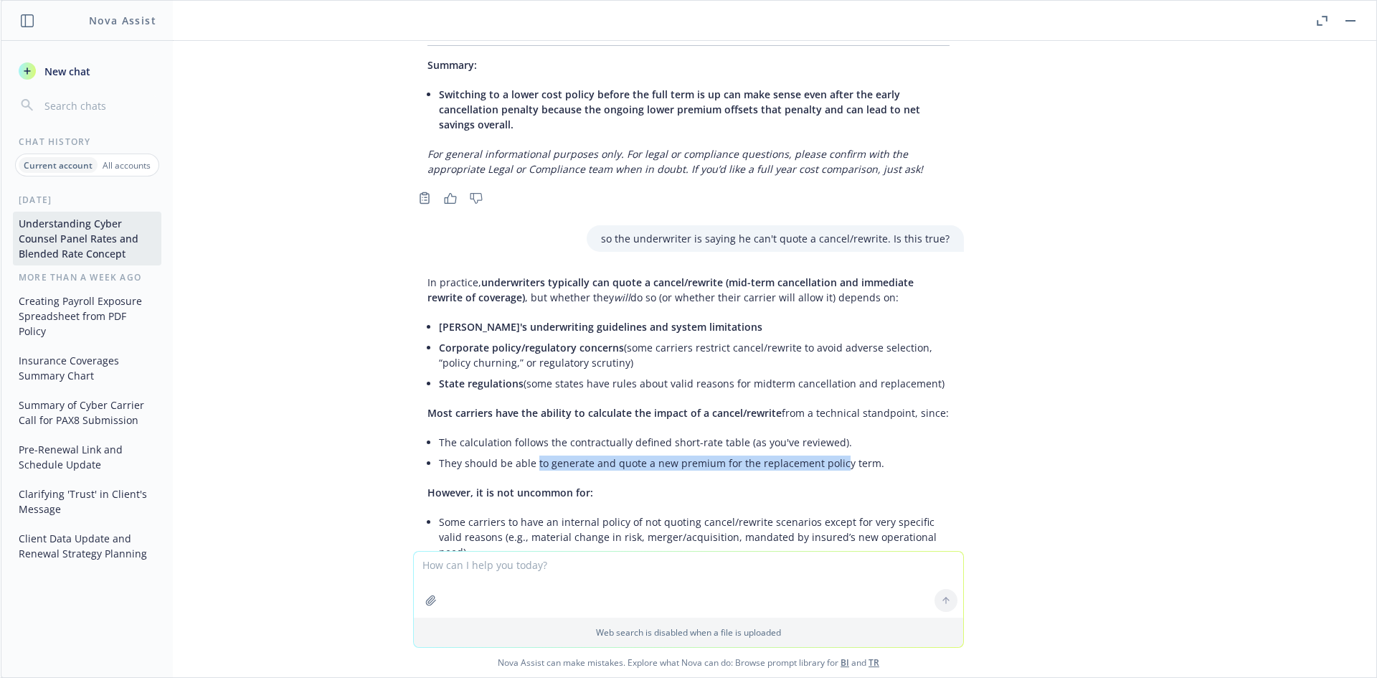
click at [523, 452] on li "They should be able to generate and quote a new premium for the replacement pol…" at bounding box center [694, 462] width 511 height 21
click at [520, 452] on li "They should be able to generate and quote a new premium for the replacement pol…" at bounding box center [694, 462] width 511 height 21
drag, startPoint x: 495, startPoint y: 340, endPoint x: 757, endPoint y: 350, distance: 262.6
click at [757, 432] on li "The calculation follows the contractually defined short-rate table (as you've r…" at bounding box center [694, 442] width 511 height 21
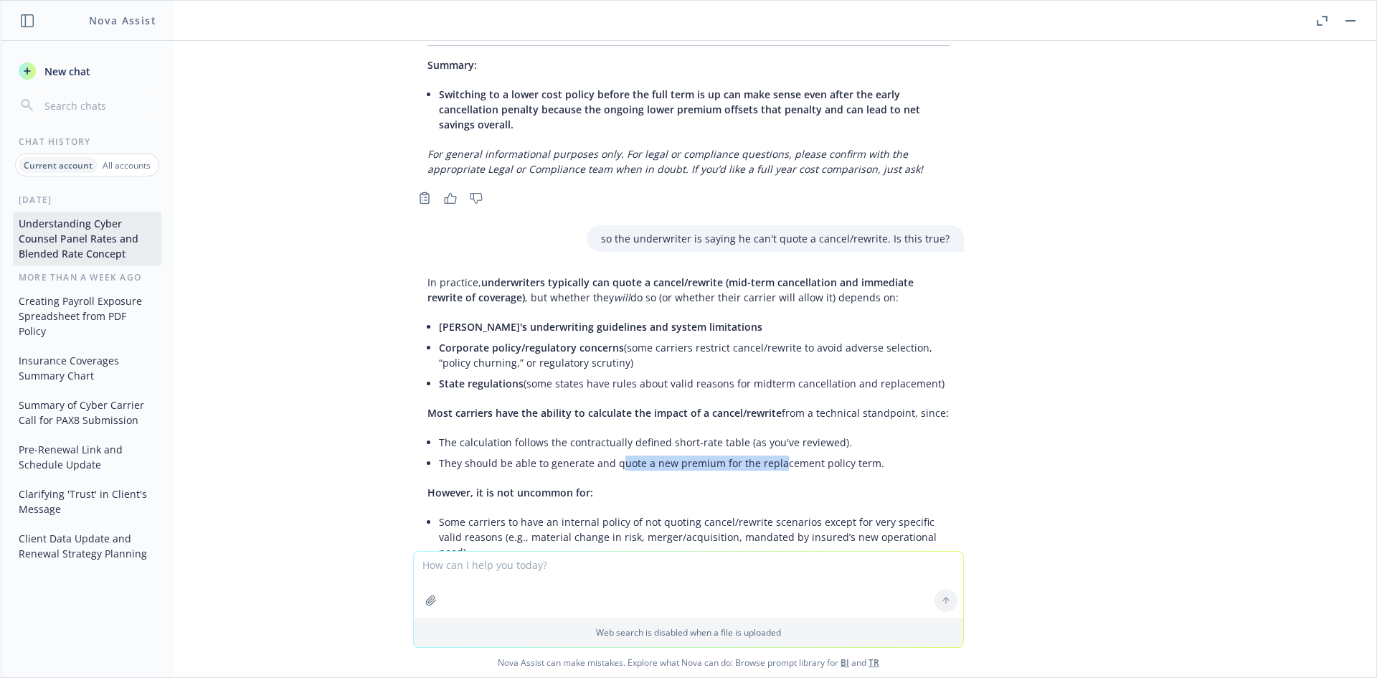
drag, startPoint x: 757, startPoint y: 365, endPoint x: 607, endPoint y: 365, distance: 149.2
click at [607, 452] on li "They should be able to generate and quote a new premium for the replacement pol…" at bounding box center [694, 462] width 511 height 21
drag, startPoint x: 564, startPoint y: 350, endPoint x: 791, endPoint y: 350, distance: 227.3
click at [791, 432] on li "The calculation follows the contractually defined short-rate table (as you've r…" at bounding box center [694, 442] width 511 height 21
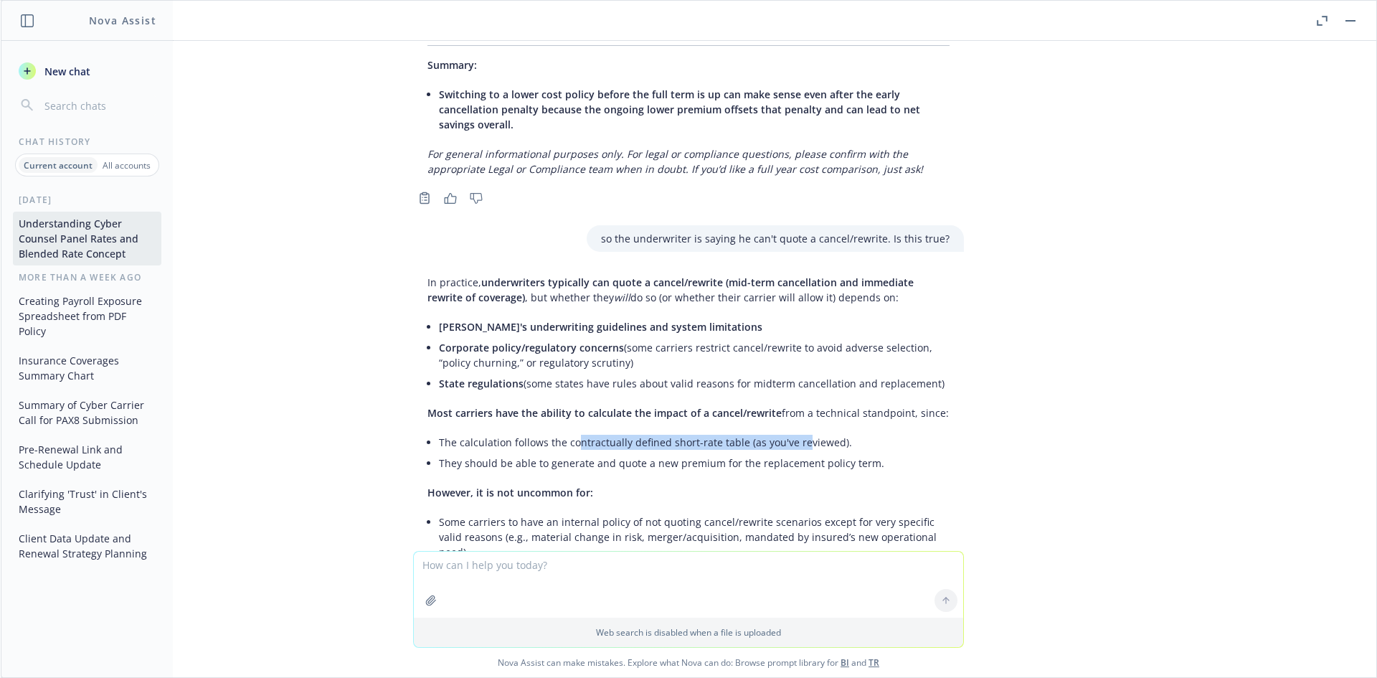
click at [791, 432] on li "The calculation follows the contractually defined short-rate table (as you've r…" at bounding box center [694, 442] width 511 height 21
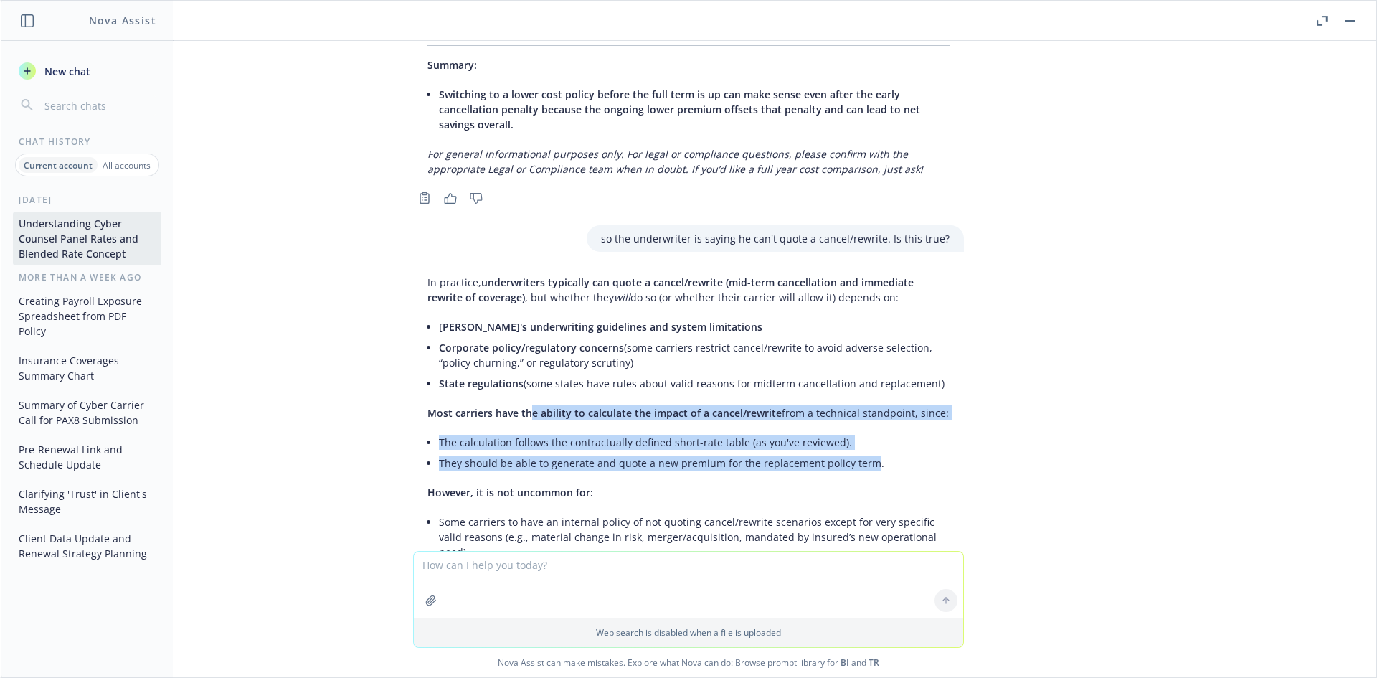
drag, startPoint x: 816, startPoint y: 365, endPoint x: 514, endPoint y: 303, distance: 308.1
click at [514, 303] on div "In practice, underwriters typically can quote a cancel/rewrite (mid-term cancel…" at bounding box center [688, 688] width 551 height 838
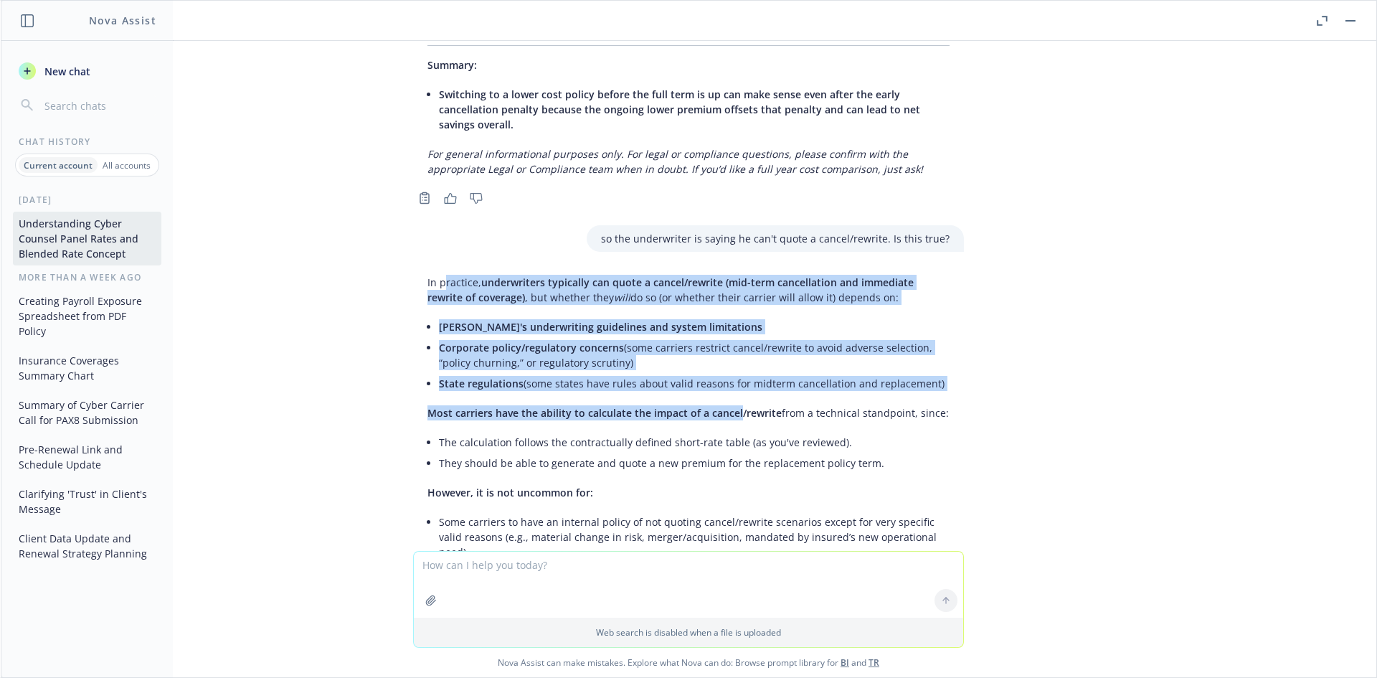
drag, startPoint x: 433, startPoint y: 180, endPoint x: 733, endPoint y: 327, distance: 333.8
click at [732, 327] on div "In practice, underwriters typically can quote a cancel/rewrite (mid-term cancel…" at bounding box center [688, 688] width 551 height 838
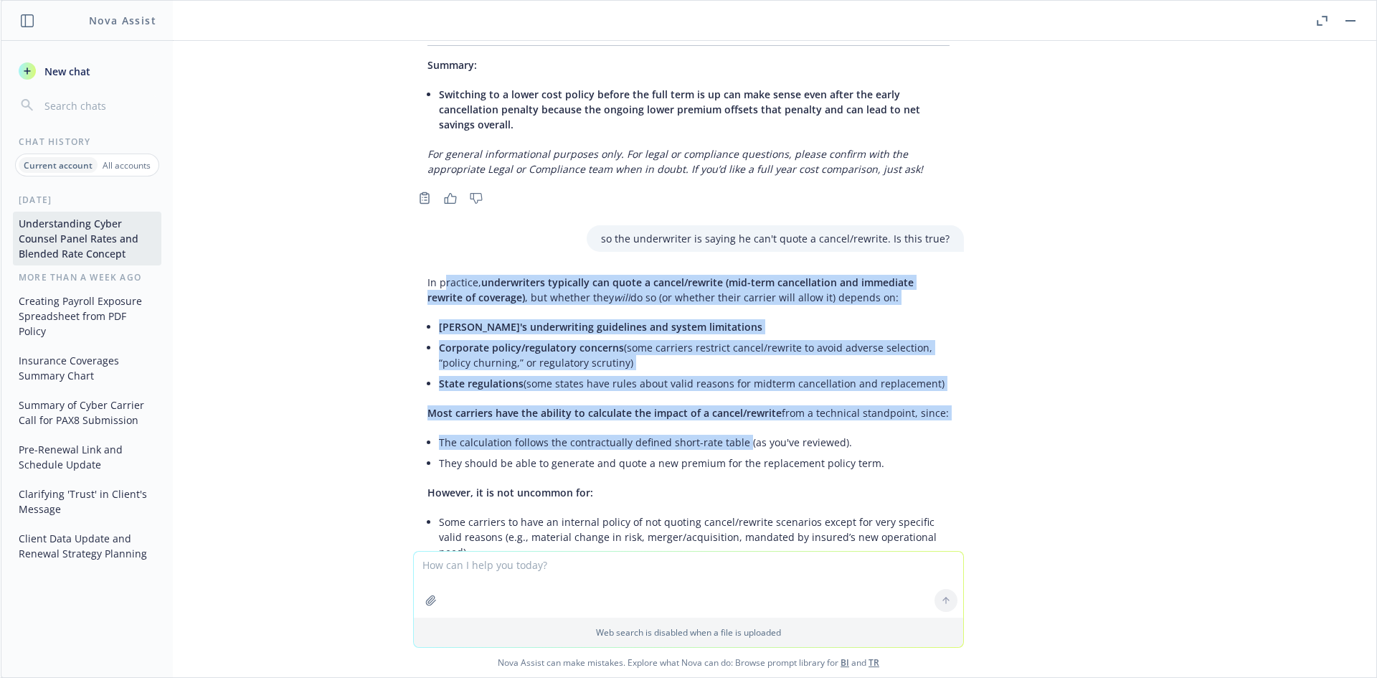
click at [734, 327] on div "In practice, underwriters typically can quote a cancel/rewrite (mid-term cancel…" at bounding box center [688, 688] width 551 height 838
click at [572, 373] on li "State regulations (some states have rules about valid reasons for midterm cance…" at bounding box center [694, 383] width 511 height 21
drag, startPoint x: 408, startPoint y: 181, endPoint x: 668, endPoint y: 272, distance: 275.8
click at [668, 272] on div "In practice, underwriters typically can quote a cancel/rewrite (mid-term cancel…" at bounding box center [688, 688] width 551 height 838
click at [668, 337] on li "Corporate policy/regulatory concerns (some carriers restrict cancel/rewrite to …" at bounding box center [694, 355] width 511 height 36
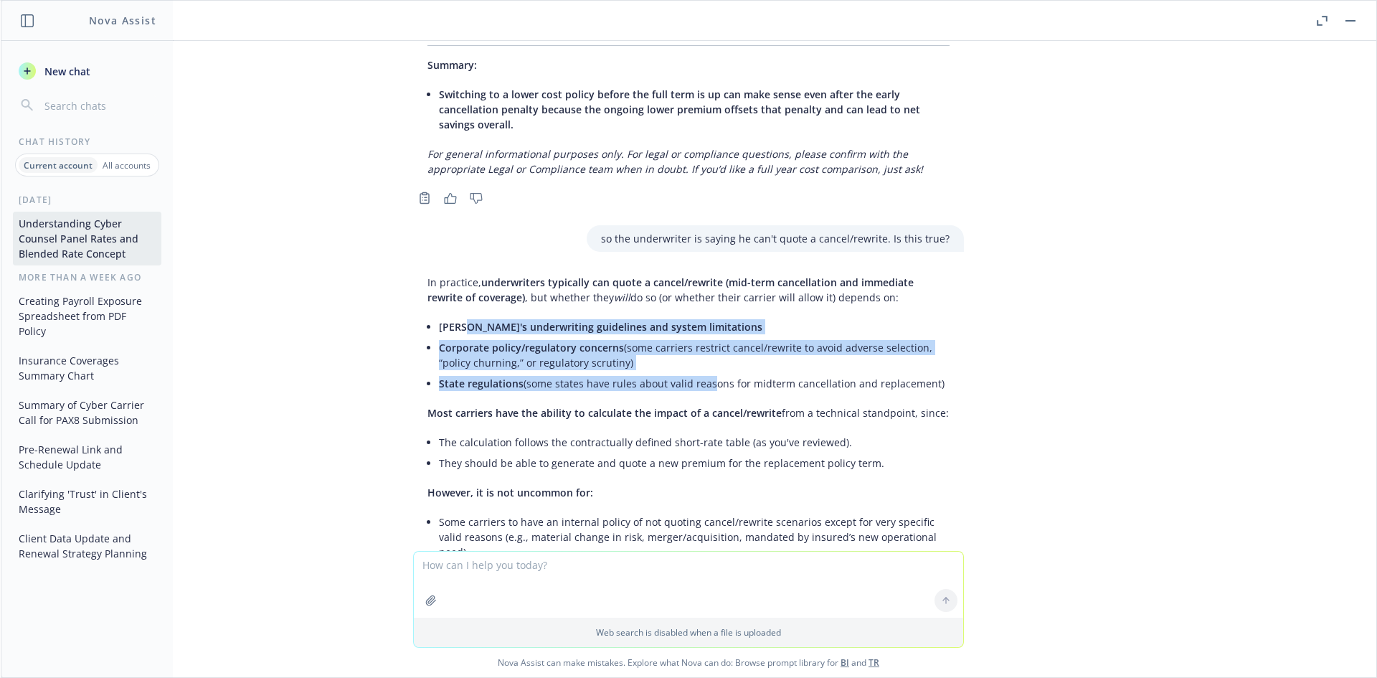
drag, startPoint x: 683, startPoint y: 298, endPoint x: 453, endPoint y: 215, distance: 244.1
click at [453, 269] on div "In practice, underwriters typically can quote a cancel/rewrite (mid-term cancel…" at bounding box center [688, 688] width 551 height 838
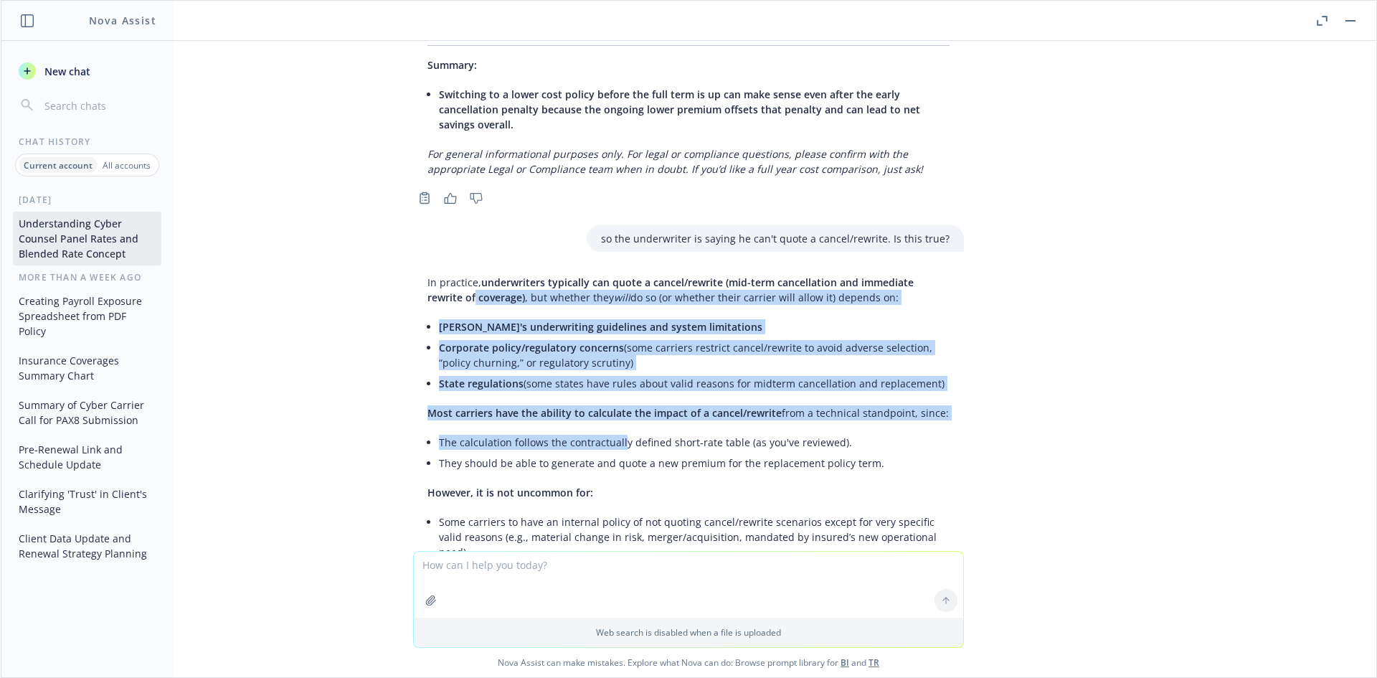
drag, startPoint x: 427, startPoint y: 193, endPoint x: 612, endPoint y: 338, distance: 234.4
click at [612, 338] on div "In practice, underwriters typically can quote a cancel/rewrite (mid-term cancel…" at bounding box center [688, 688] width 551 height 838
click at [612, 432] on li "The calculation follows the contractually defined short-rate table (as you've r…" at bounding box center [694, 442] width 511 height 21
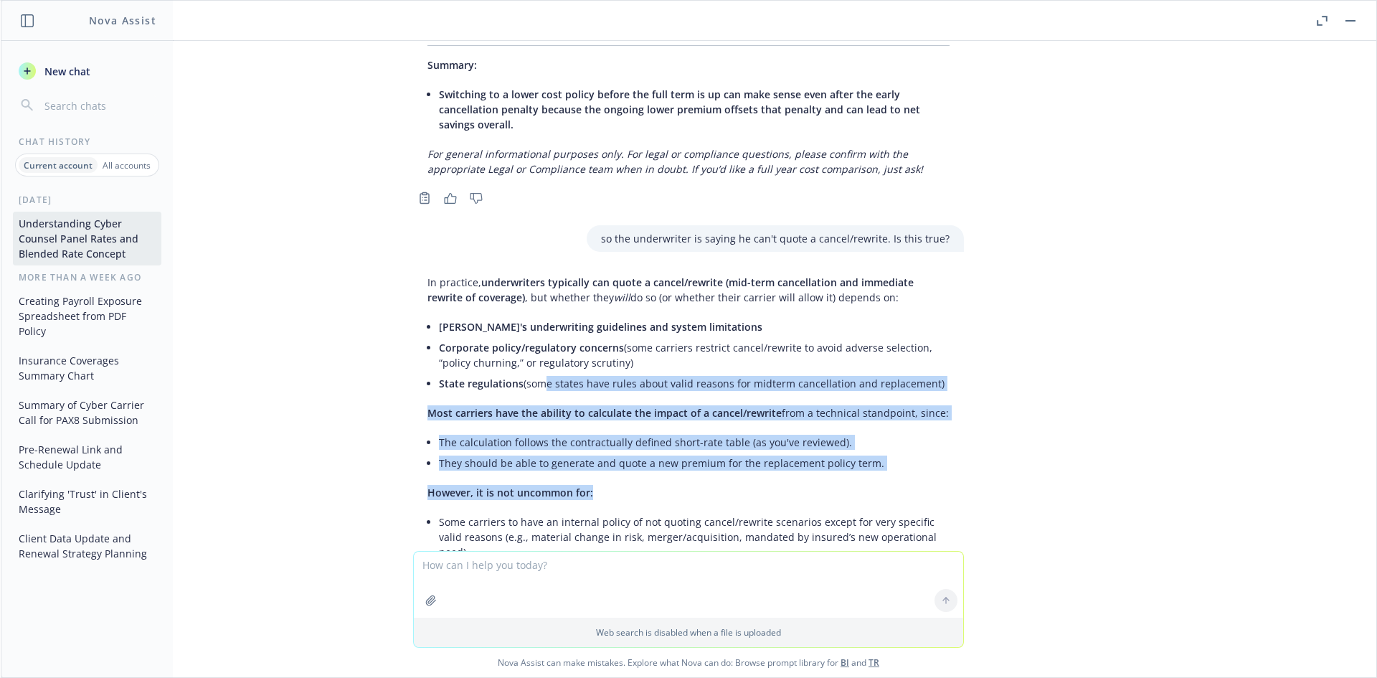
drag, startPoint x: 645, startPoint y: 380, endPoint x: 499, endPoint y: 269, distance: 183.1
click at [500, 270] on div "In practice, underwriters typically can quote a cancel/rewrite (mid-term cancel…" at bounding box center [688, 688] width 551 height 838
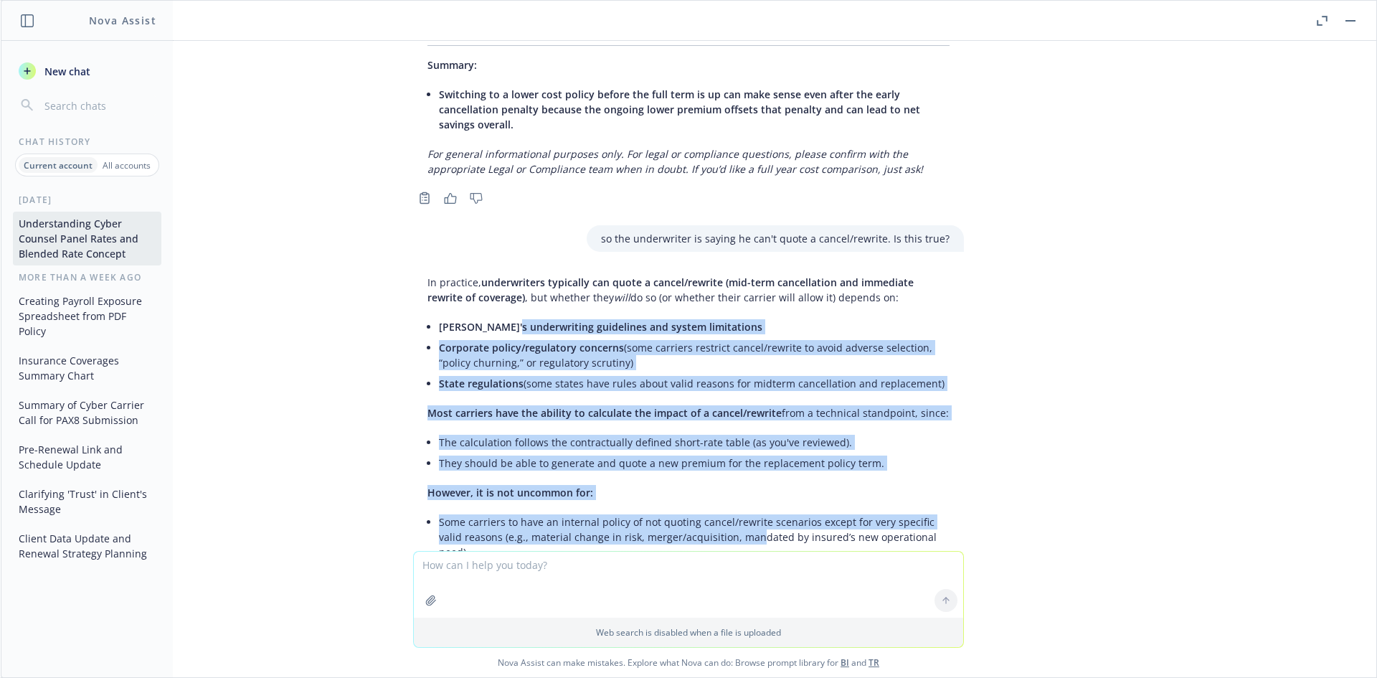
drag, startPoint x: 497, startPoint y: 223, endPoint x: 720, endPoint y: 447, distance: 315.9
click at [720, 447] on div "In practice, underwriters typically can quote a cancel/rewrite (mid-term cancel…" at bounding box center [688, 688] width 551 height 838
click at [720, 511] on li "Some carriers to have an internal policy of not quoting cancel/rewrite scenario…" at bounding box center [694, 536] width 511 height 51
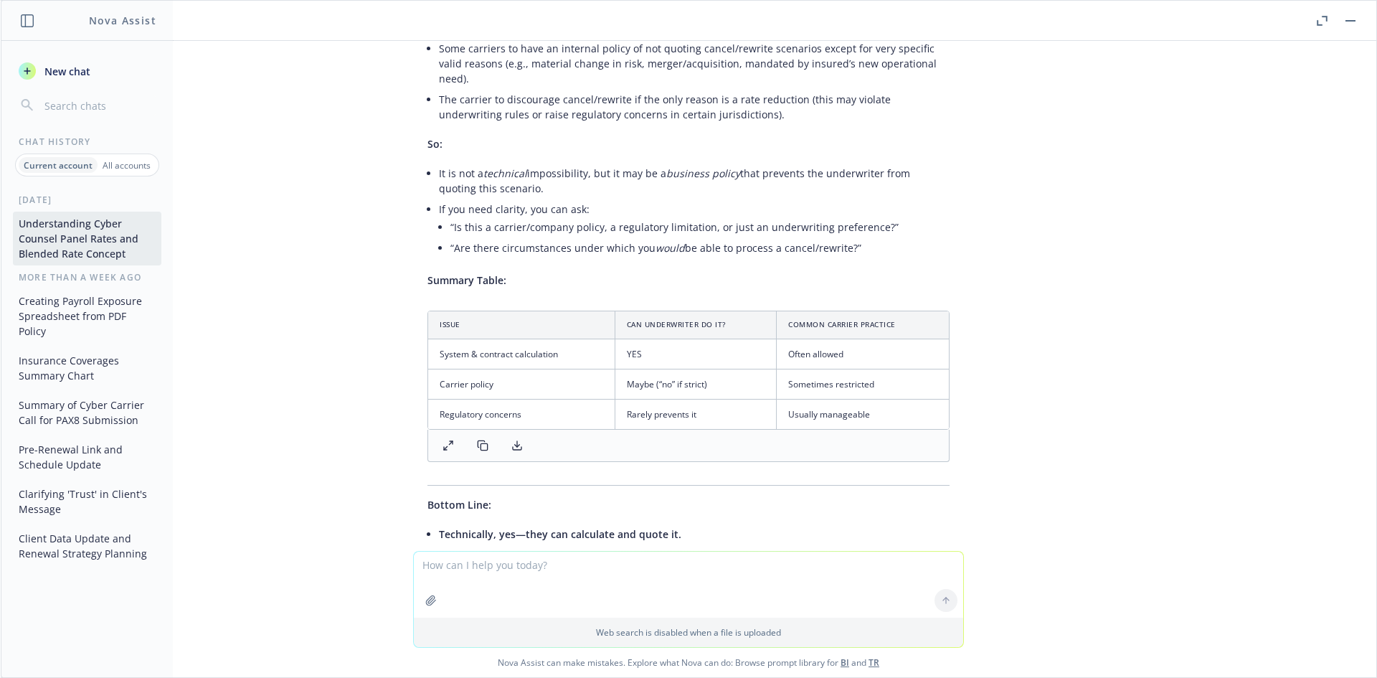
scroll to position [24133, 0]
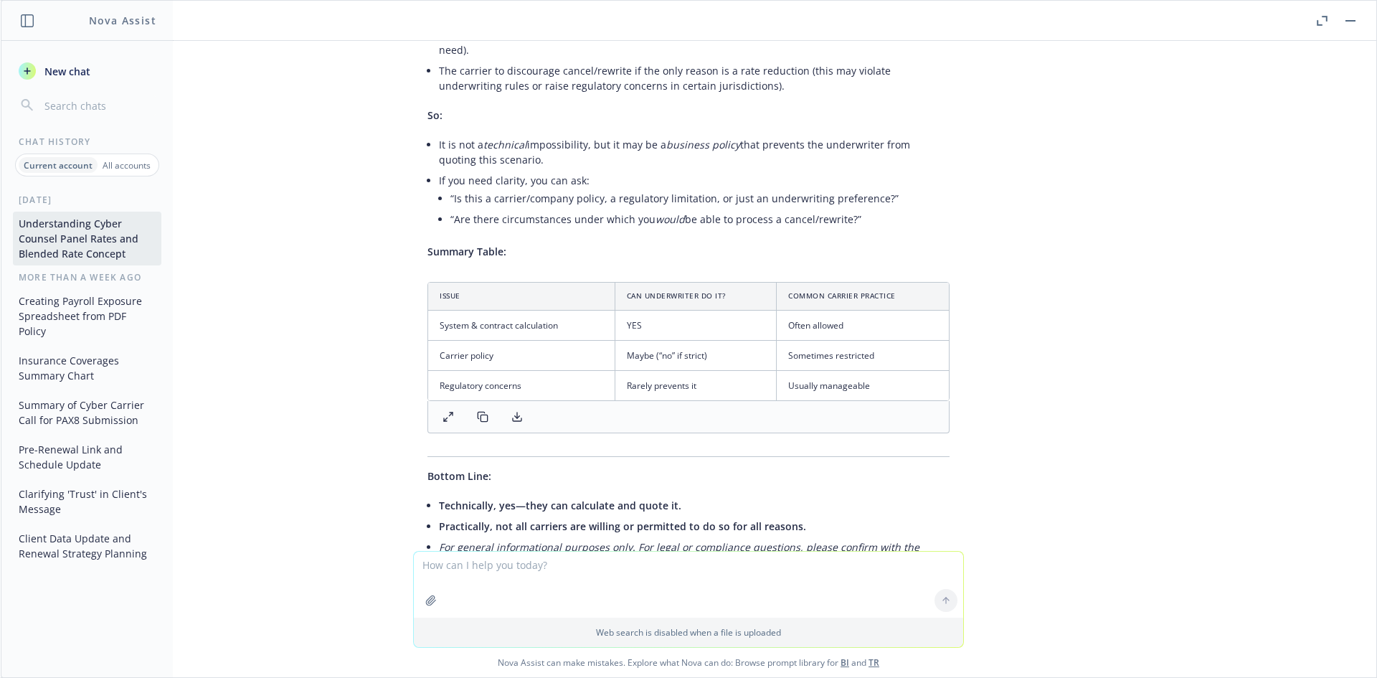
click at [528, 574] on textarea at bounding box center [688, 584] width 549 height 66
type textarea "summarize the benefits of a cancel rewrite as we discussed to put on a executiv…"
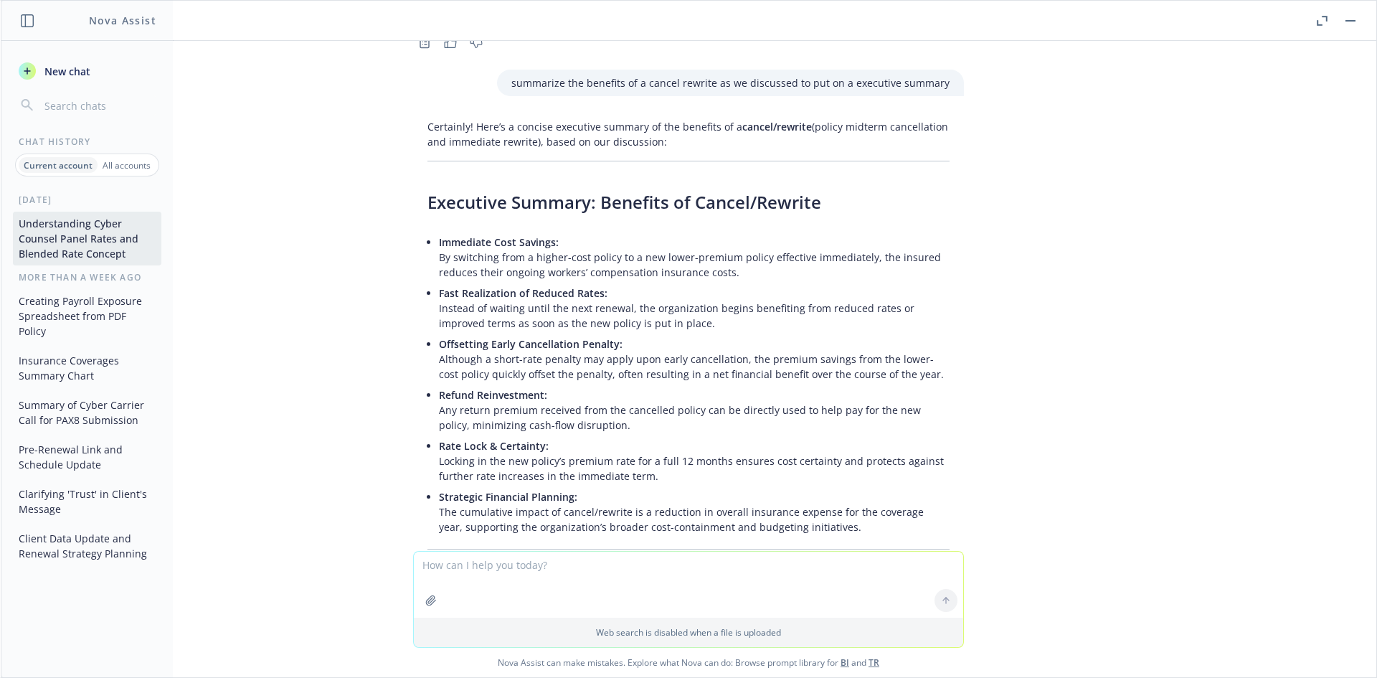
scroll to position [24730, 0]
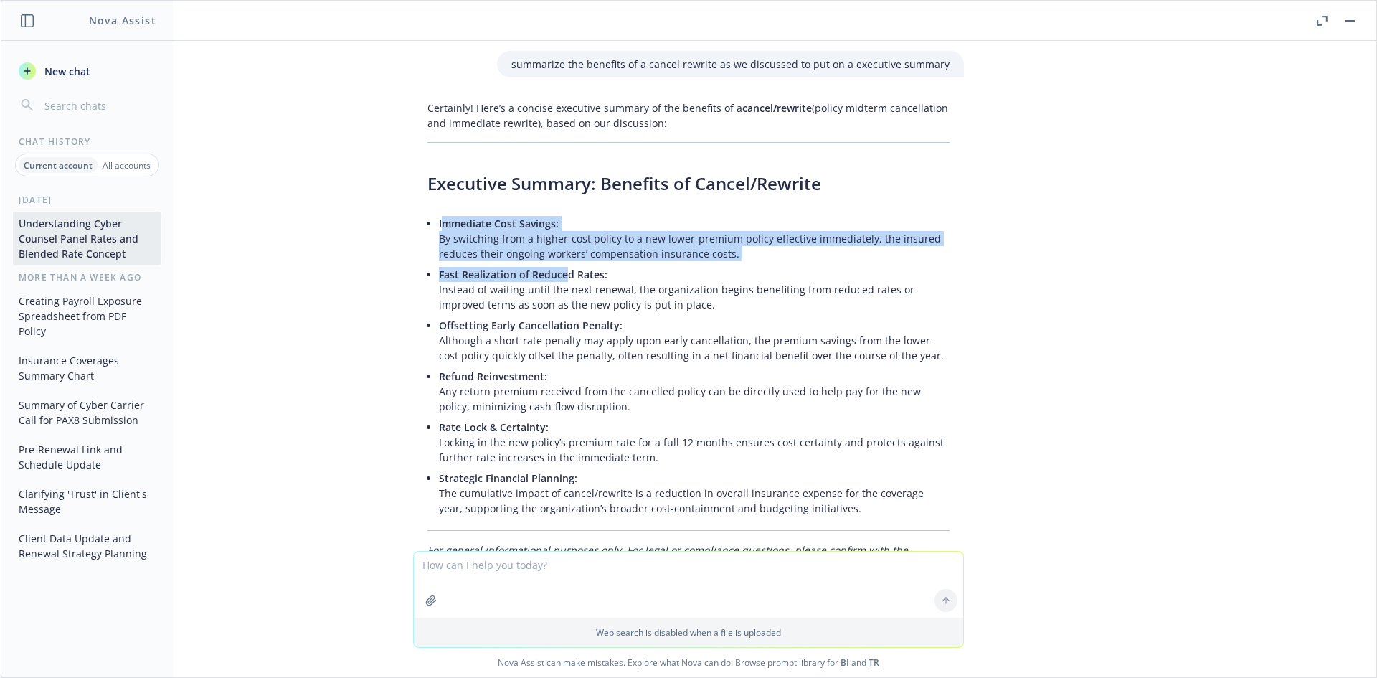
drag, startPoint x: 435, startPoint y: 115, endPoint x: 615, endPoint y: 176, distance: 190.3
click at [615, 213] on ul "Immediate Cost Savings: By switching from a higher-cost policy to a new lower-p…" at bounding box center [694, 365] width 511 height 305
click at [615, 267] on p "Fast Realization of Reduced Rates: Instead of waiting until the next renewal, t…" at bounding box center [694, 289] width 511 height 45
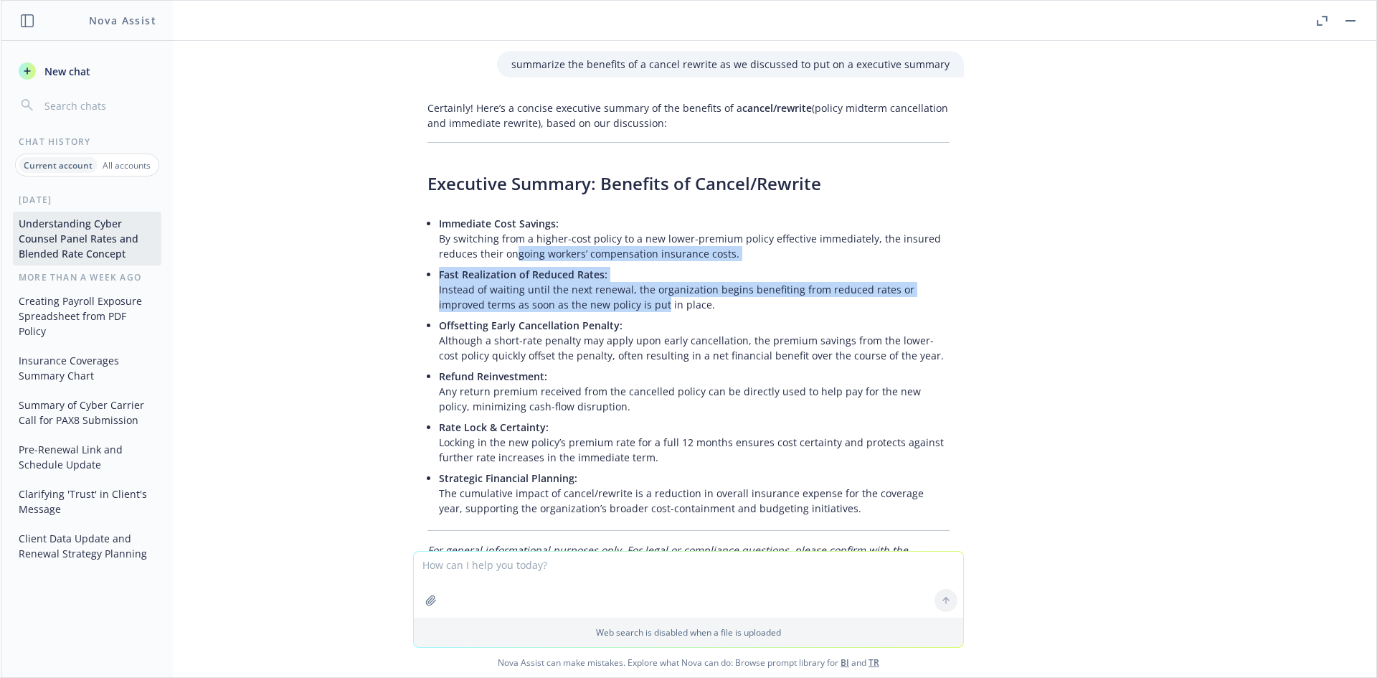
drag, startPoint x: 596, startPoint y: 191, endPoint x: 503, endPoint y: 140, distance: 106.2
click at [503, 213] on ul "Immediate Cost Savings: By switching from a higher-cost policy to a new lower-p…" at bounding box center [694, 365] width 511 height 305
click at [502, 216] on p "Immediate Cost Savings: By switching from a higher-cost policy to a new lower-p…" at bounding box center [694, 238] width 511 height 45
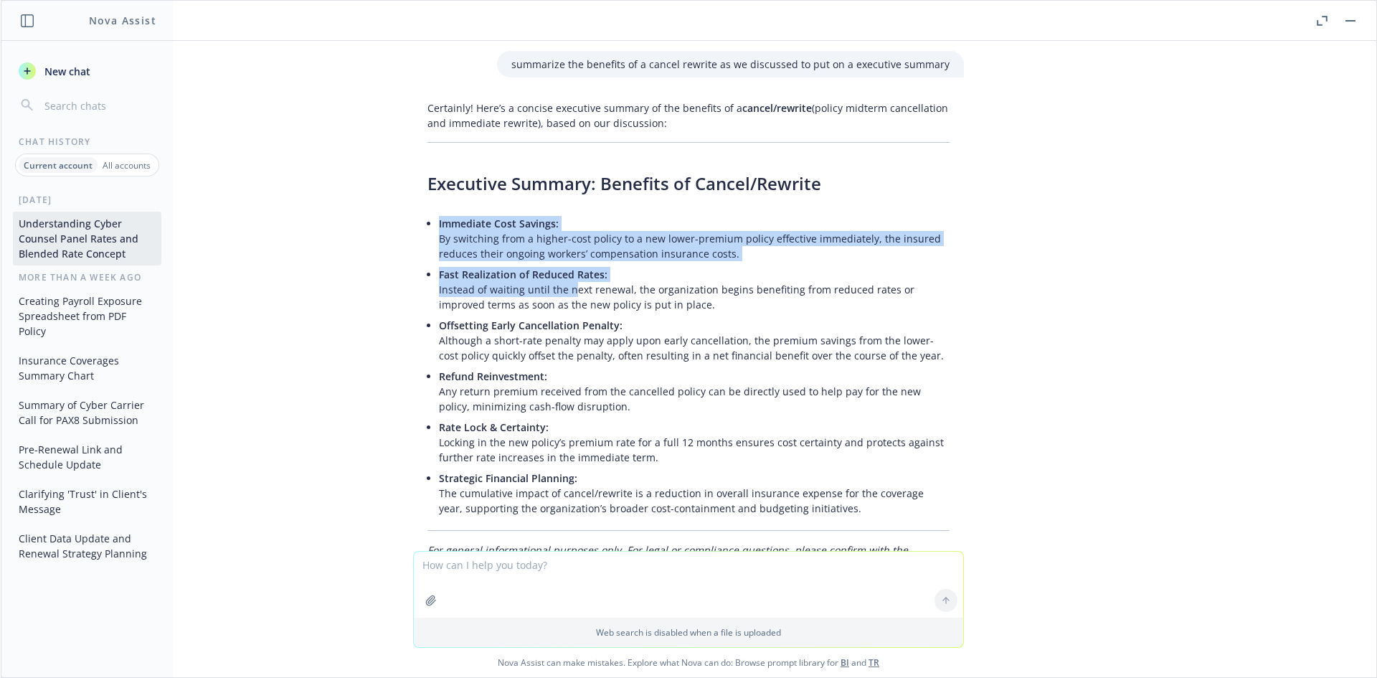
drag, startPoint x: 430, startPoint y: 111, endPoint x: 563, endPoint y: 177, distance: 148.8
click at [563, 213] on ul "Immediate Cost Savings: By switching from a higher-cost policy to a new lower-p…" at bounding box center [694, 365] width 511 height 305
click at [563, 267] on p "Fast Realization of Reduced Rates: Instead of waiting until the next renewal, t…" at bounding box center [694, 289] width 511 height 45
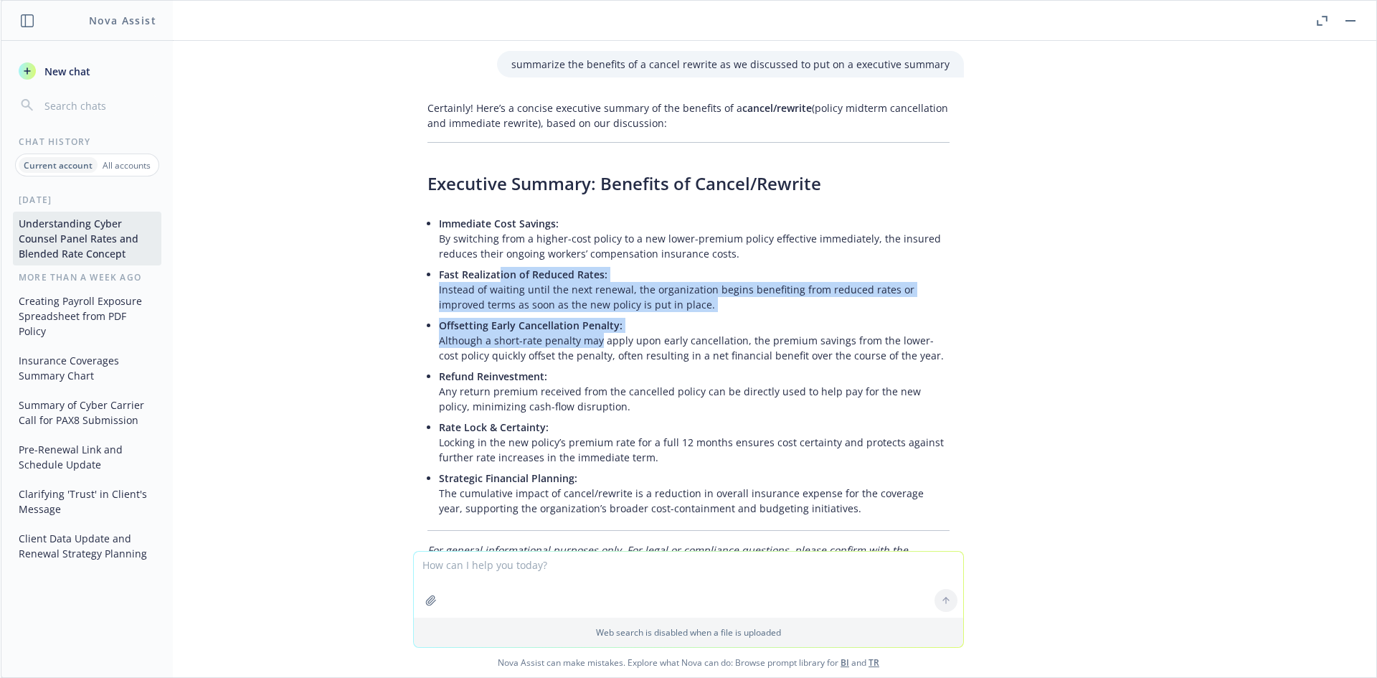
drag, startPoint x: 571, startPoint y: 214, endPoint x: 487, endPoint y: 164, distance: 97.8
click at [487, 213] on ul "Immediate Cost Savings: By switching from a higher-cost policy to a new lower-p…" at bounding box center [694, 365] width 511 height 305
click at [487, 267] on span "Fast Realization of Reduced Rates:" at bounding box center [523, 274] width 169 height 14
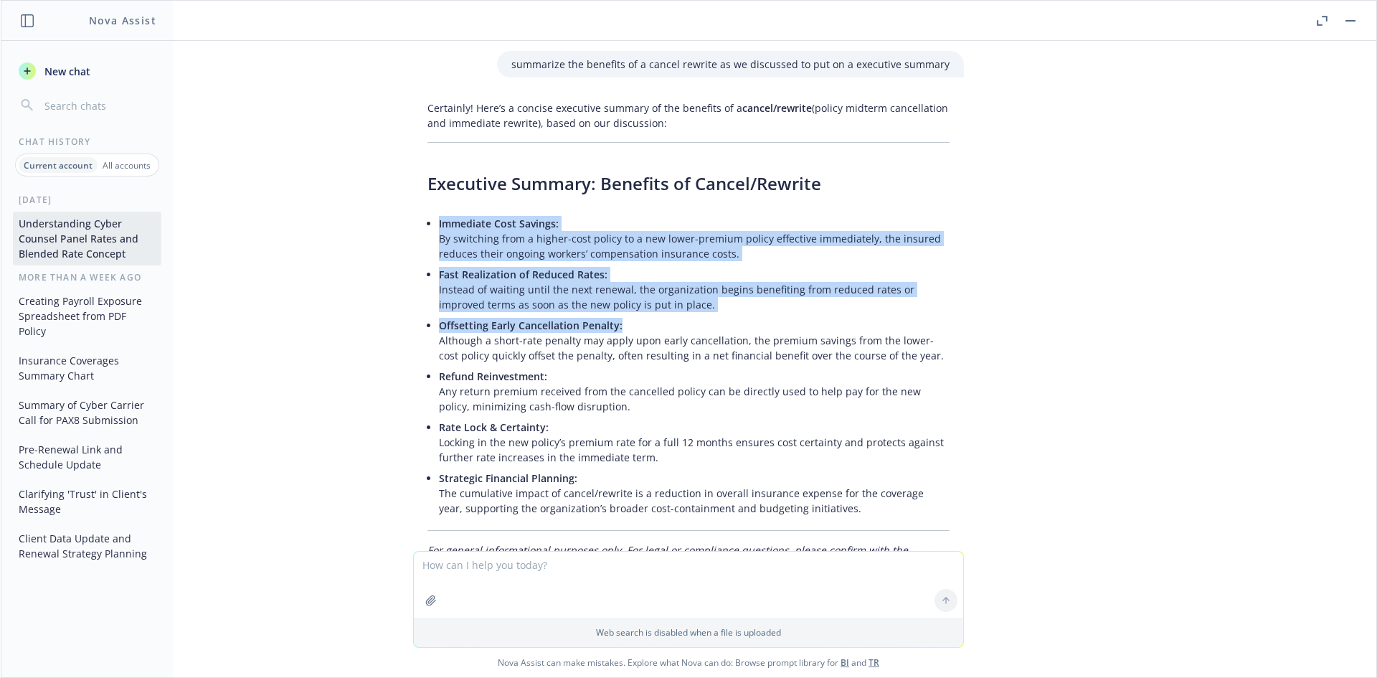
drag, startPoint x: 428, startPoint y: 98, endPoint x: 670, endPoint y: 214, distance: 268.1
click at [670, 214] on div "Certainly! Here’s a concise executive summary of the benefits of a cancel/rewri…" at bounding box center [688, 350] width 551 height 510
click at [670, 318] on p "Offsetting Early Cancellation Penalty: Although a short-rate penalty may apply …" at bounding box center [694, 340] width 511 height 45
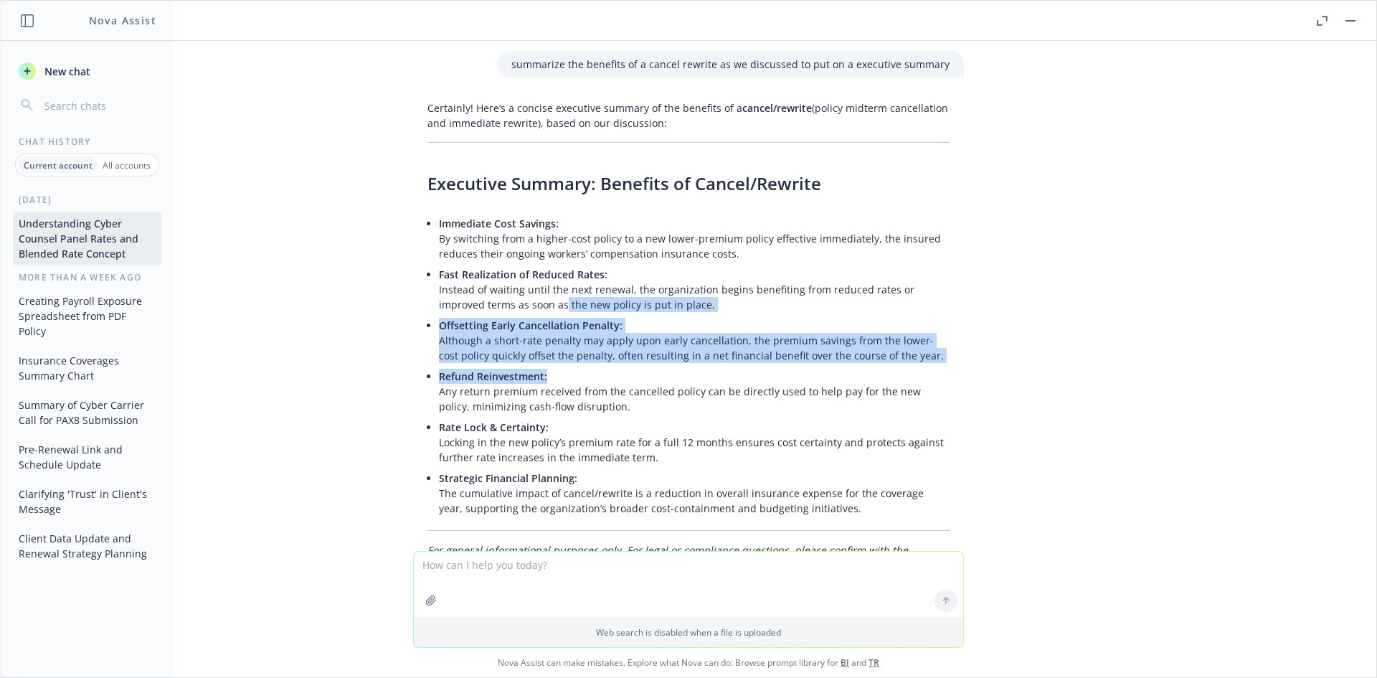
drag, startPoint x: 591, startPoint y: 247, endPoint x: 499, endPoint y: 184, distance: 111.0
click at [501, 213] on ul "Immediate Cost Savings: By switching from a higher-cost policy to a new lower-p…" at bounding box center [694, 365] width 511 height 305
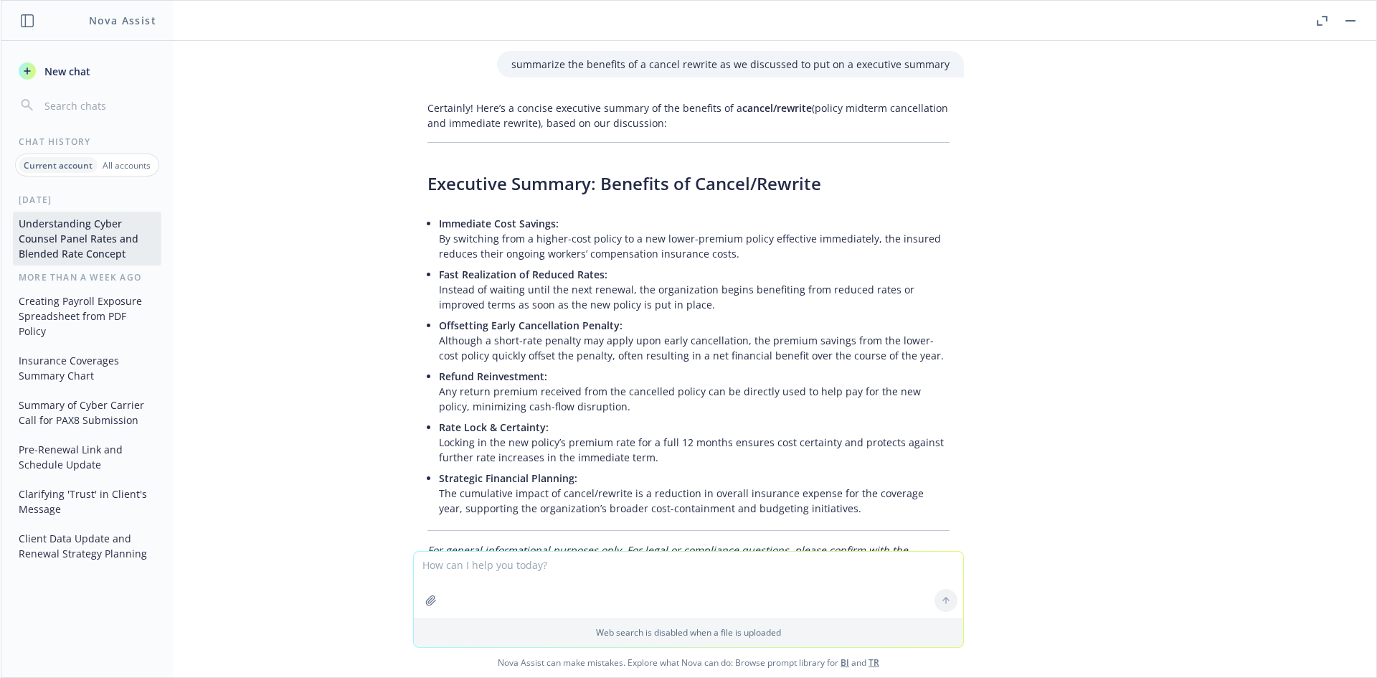
click at [499, 267] on p "Fast Realization of Reduced Rates: Instead of waiting until the next renewal, t…" at bounding box center [694, 289] width 511 height 45
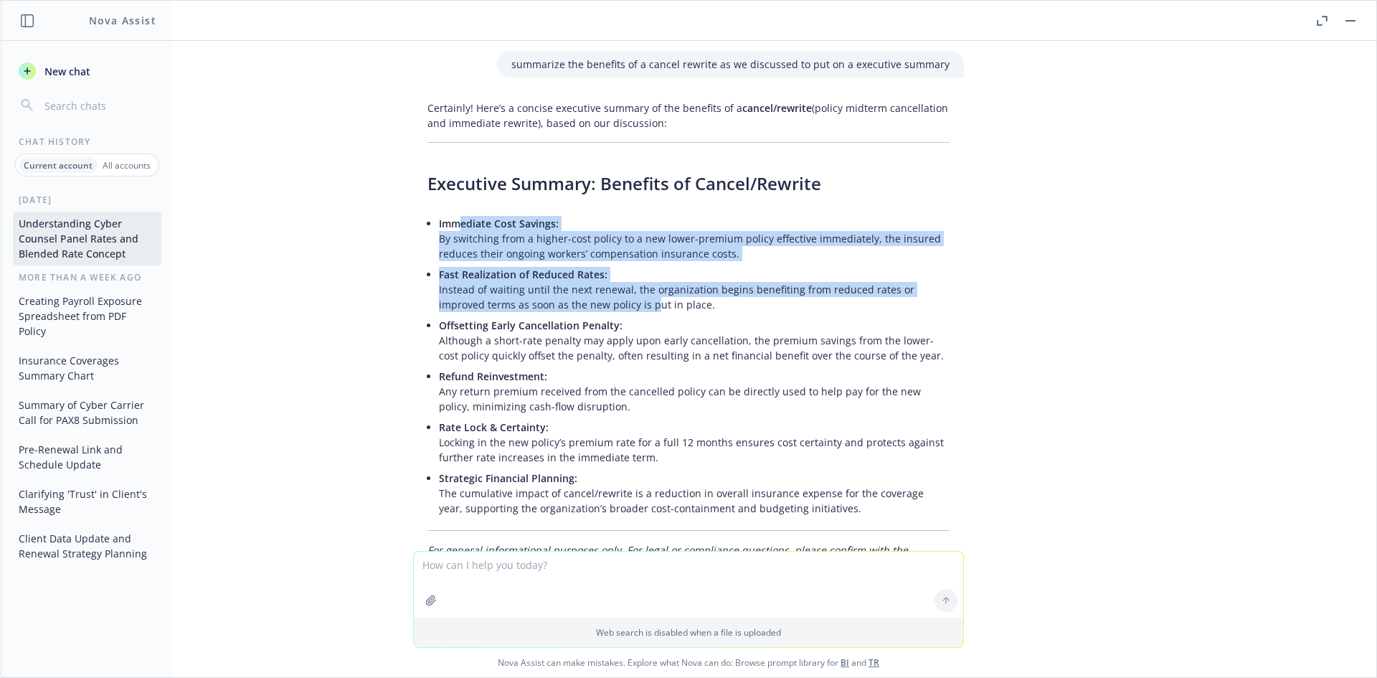
drag, startPoint x: 449, startPoint y: 109, endPoint x: 603, endPoint y: 191, distance: 174.8
click at [603, 213] on ul "Immediate Cost Savings: By switching from a higher-cost policy to a new lower-p…" at bounding box center [694, 365] width 511 height 305
click at [603, 267] on p "Fast Realization of Reduced Rates: Instead of waiting until the next renewal, t…" at bounding box center [694, 289] width 511 height 45
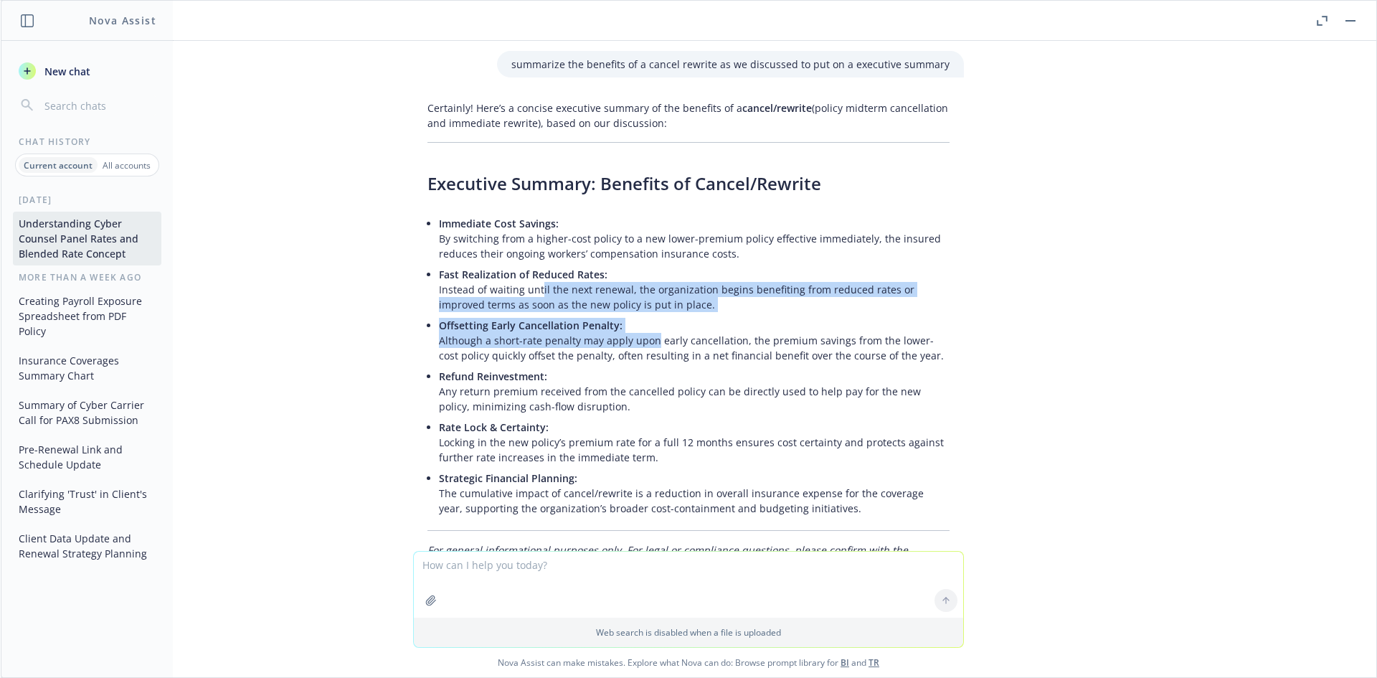
drag, startPoint x: 643, startPoint y: 224, endPoint x: 528, endPoint y: 172, distance: 125.8
click at [528, 213] on ul "Immediate Cost Savings: By switching from a higher-cost policy to a new lower-p…" at bounding box center [694, 365] width 511 height 305
click at [528, 267] on p "Fast Realization of Reduced Rates: Instead of waiting until the next renewal, t…" at bounding box center [694, 289] width 511 height 45
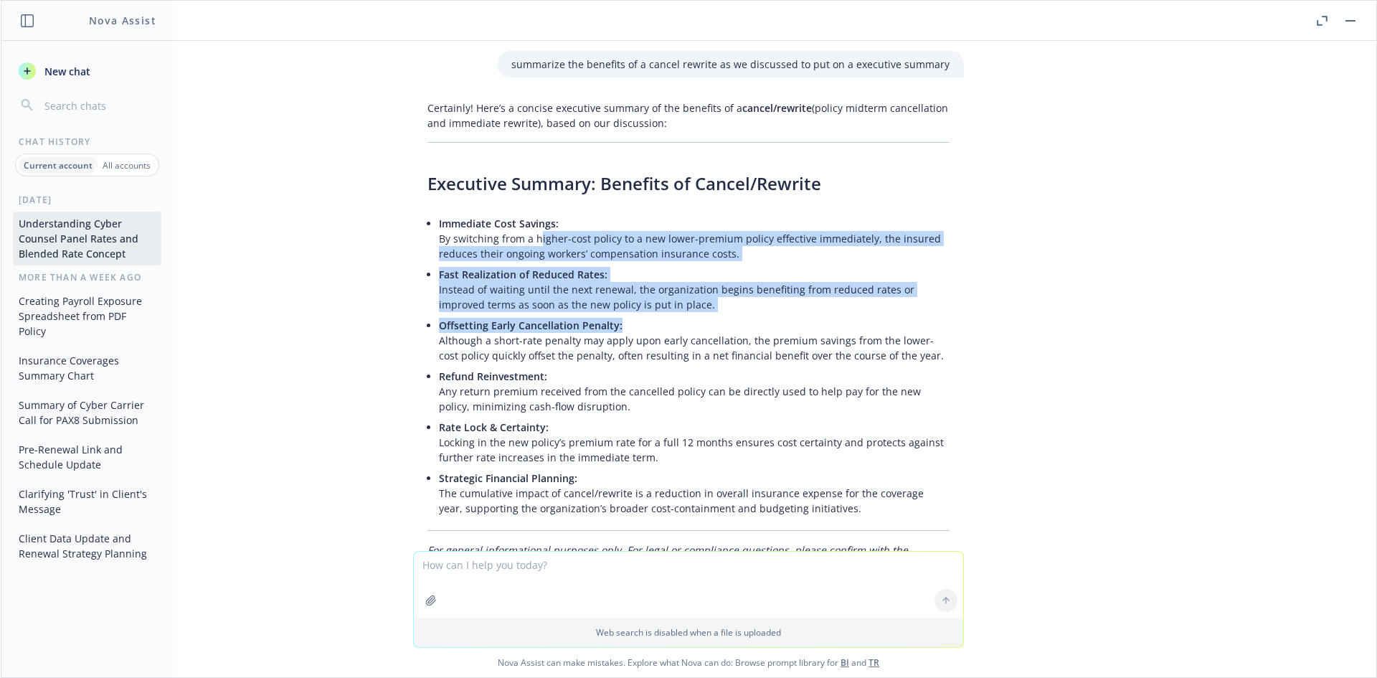
drag, startPoint x: 528, startPoint y: 125, endPoint x: 730, endPoint y: 214, distance: 220.0
click at [730, 214] on ul "Immediate Cost Savings: By switching from a higher-cost policy to a new lower-p…" at bounding box center [694, 365] width 511 height 305
click at [730, 318] on p "Offsetting Early Cancellation Penalty: Although a short-rate penalty may apply …" at bounding box center [694, 340] width 511 height 45
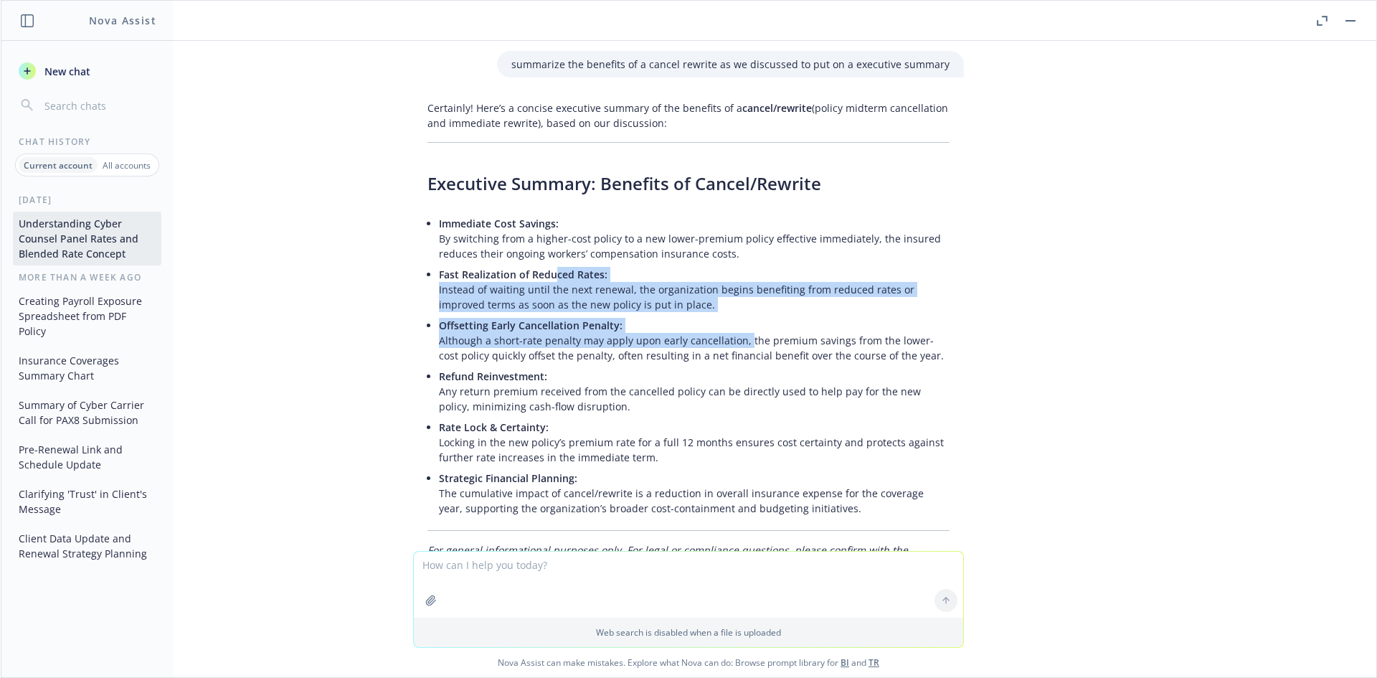
drag, startPoint x: 650, startPoint y: 210, endPoint x: 537, endPoint y: 165, distance: 121.3
click at [537, 213] on ul "Immediate Cost Savings: By switching from a higher-cost policy to a new lower-p…" at bounding box center [694, 365] width 511 height 305
click at [537, 267] on span "Fast Realization of Reduced Rates:" at bounding box center [523, 274] width 169 height 14
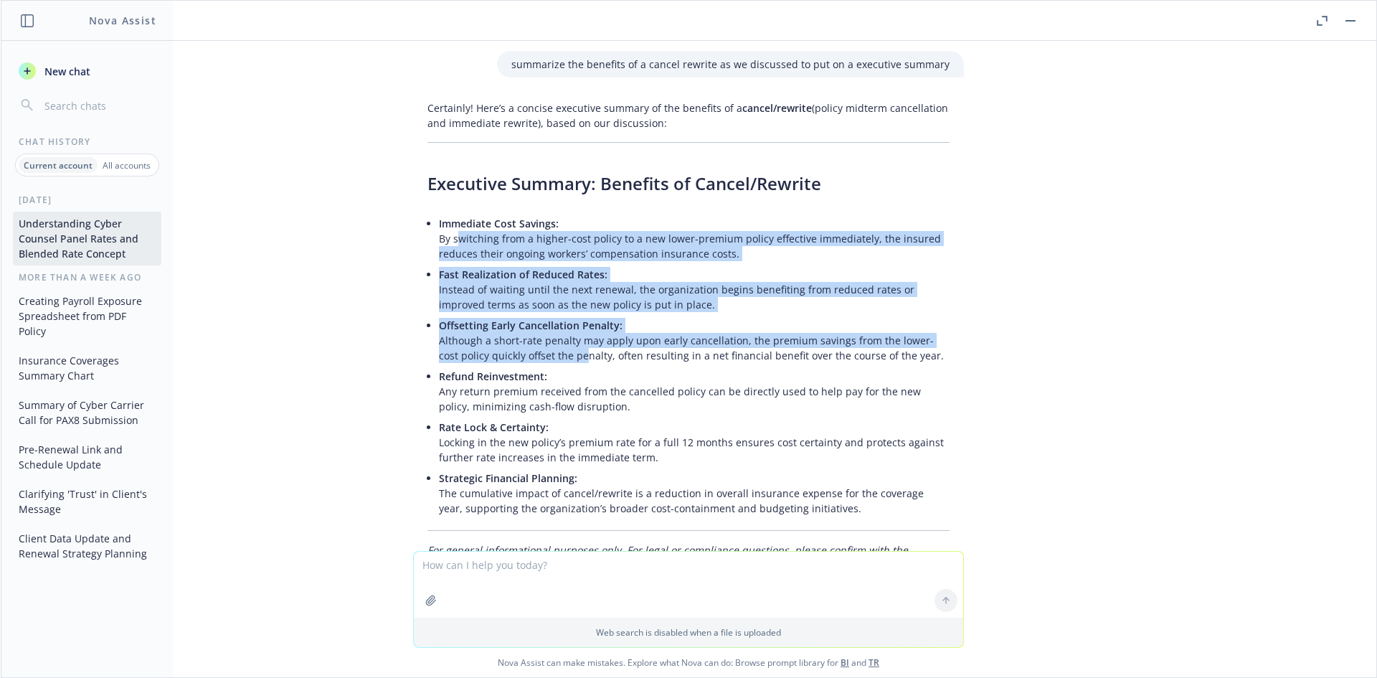
drag, startPoint x: 444, startPoint y: 125, endPoint x: 552, endPoint y: 250, distance: 165.2
click at [552, 250] on ul "Immediate Cost Savings: By switching from a higher-cost policy to a new lower-p…" at bounding box center [694, 365] width 511 height 305
click at [552, 315] on li "Offsetting Early Cancellation Penalty: Although a short-rate penalty may apply …" at bounding box center [694, 340] width 511 height 51
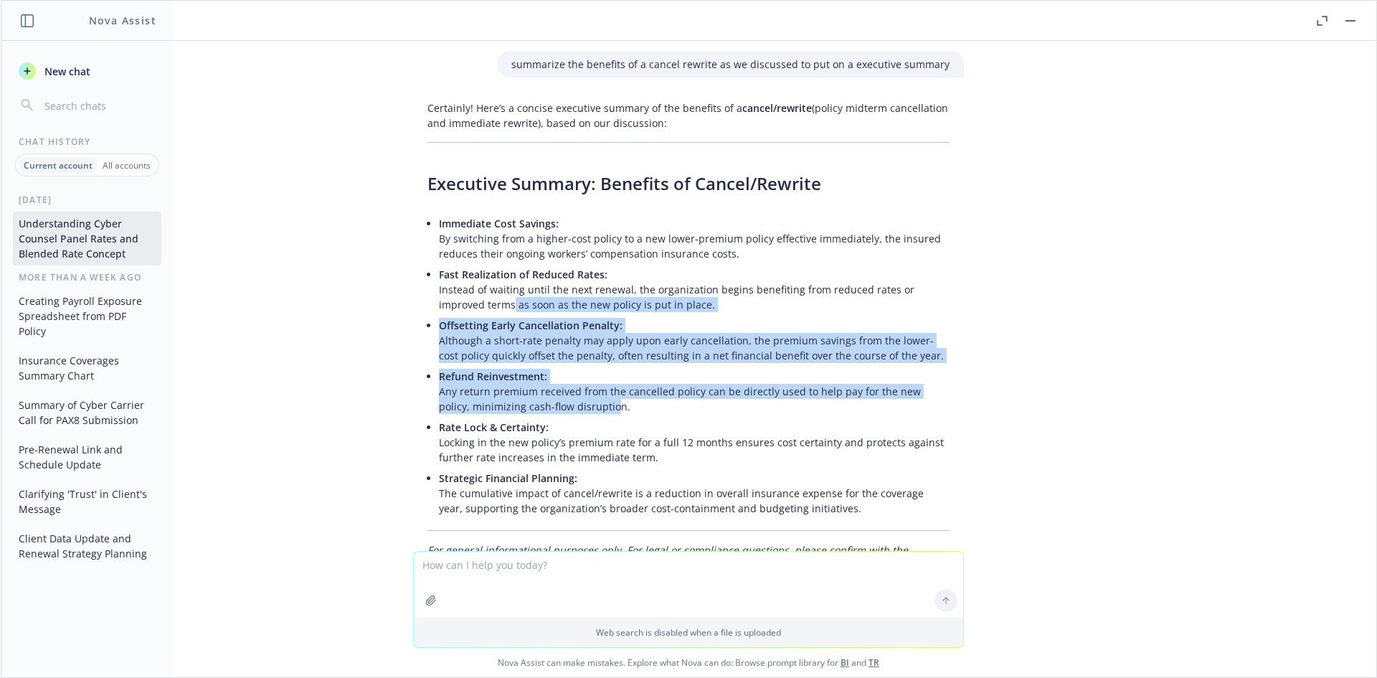
drag, startPoint x: 541, startPoint y: 290, endPoint x: 450, endPoint y: 181, distance: 141.6
click at [450, 213] on ul "Immediate Cost Savings: By switching from a higher-cost policy to a new lower-p…" at bounding box center [694, 365] width 511 height 305
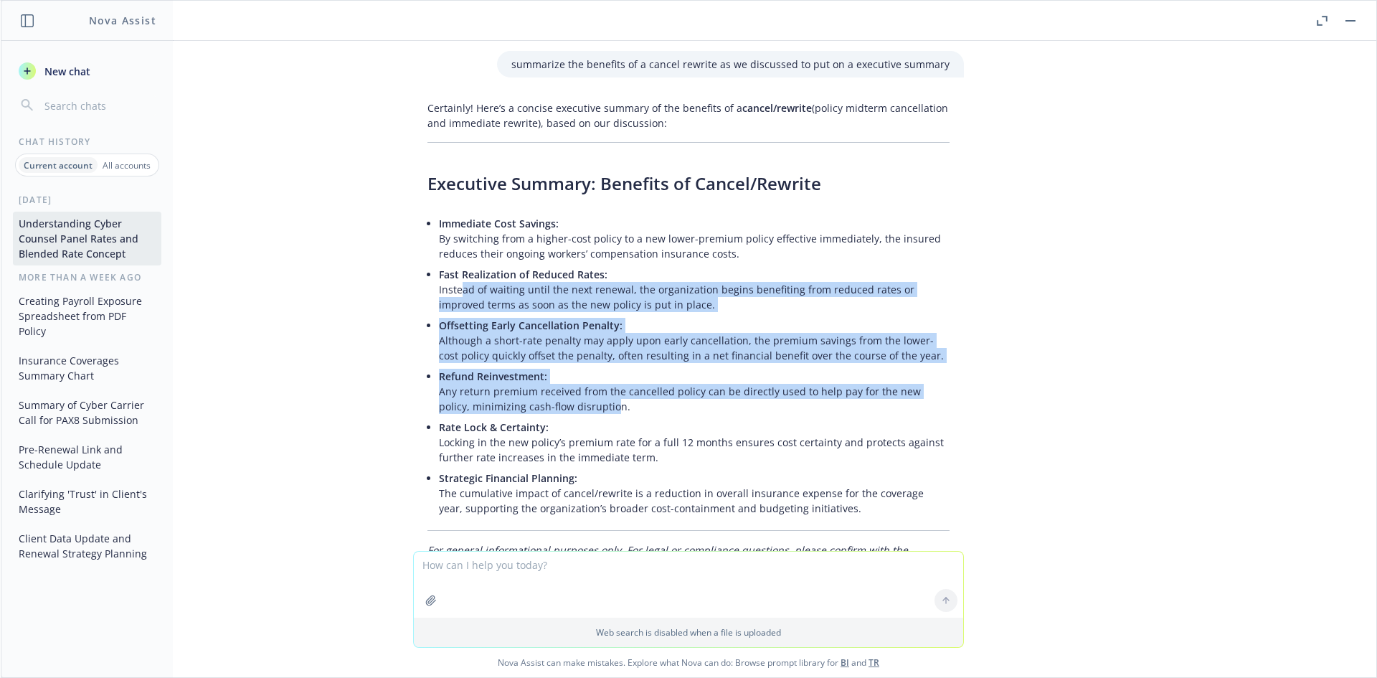
click at [450, 267] on p "Fast Realization of Reduced Rates: Instead of waiting until the next renewal, t…" at bounding box center [694, 289] width 511 height 45
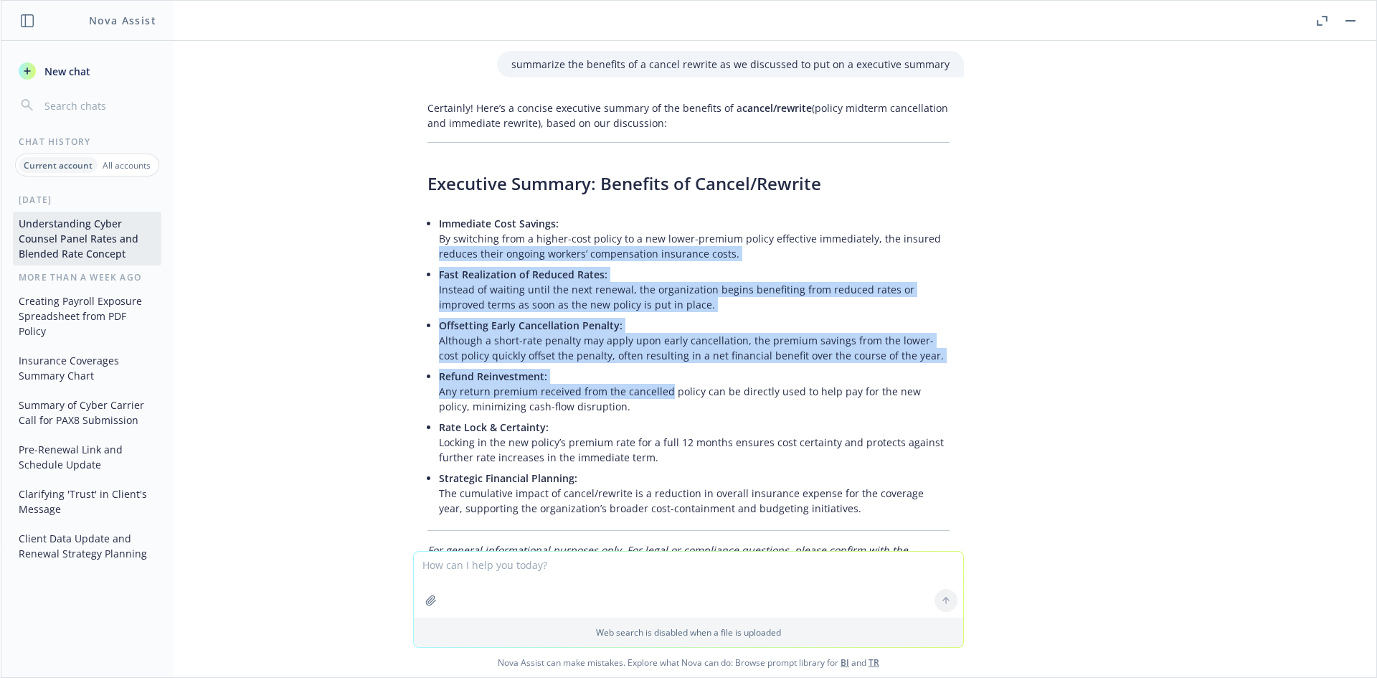
drag, startPoint x: 425, startPoint y: 143, endPoint x: 657, endPoint y: 283, distance: 270.2
click at [657, 283] on div "Certainly! Here’s a concise executive summary of the benefits of a cancel/rewri…" at bounding box center [688, 350] width 551 height 510
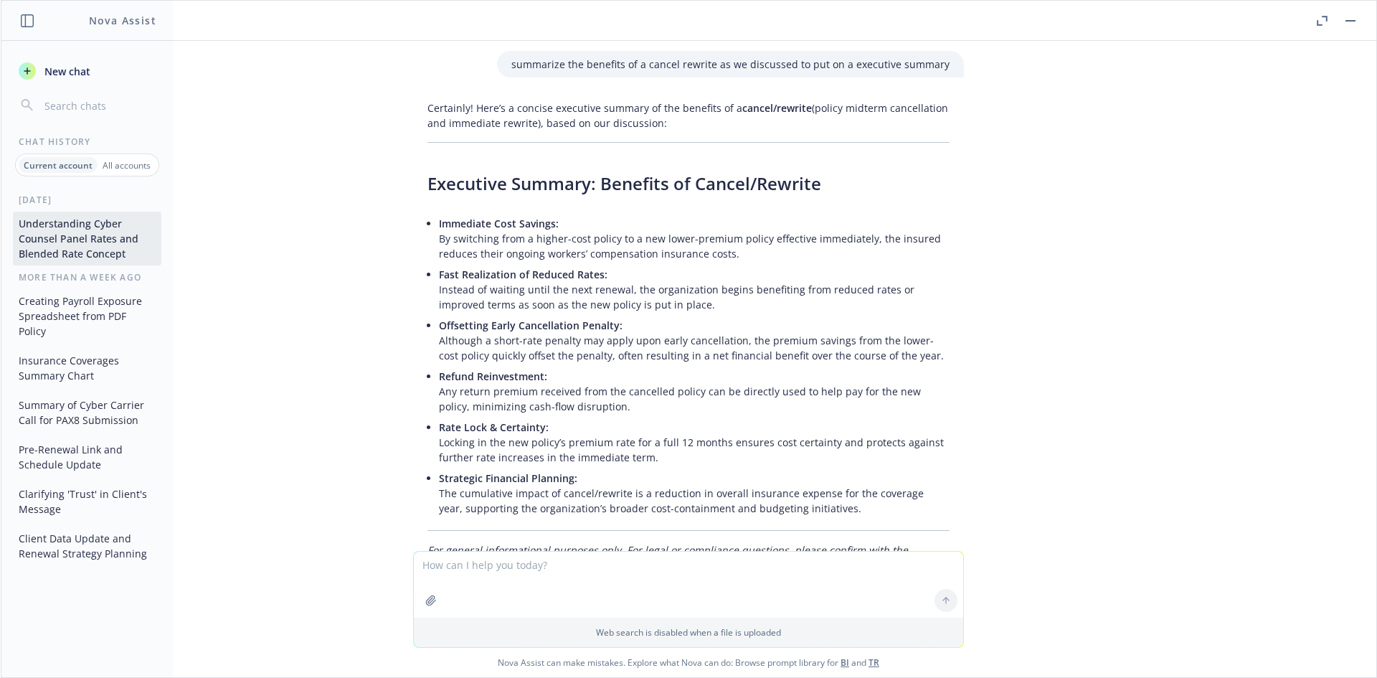
click at [658, 369] on p "Refund Reinvestment: Any return premium received from the cancelled policy can …" at bounding box center [694, 391] width 511 height 45
click at [508, 569] on textarea at bounding box center [688, 584] width 549 height 66
type textarea "n"
type textarea "w"
type textarea "it's not "short-rate penalty may apply" we know it will apply. I also want the …"
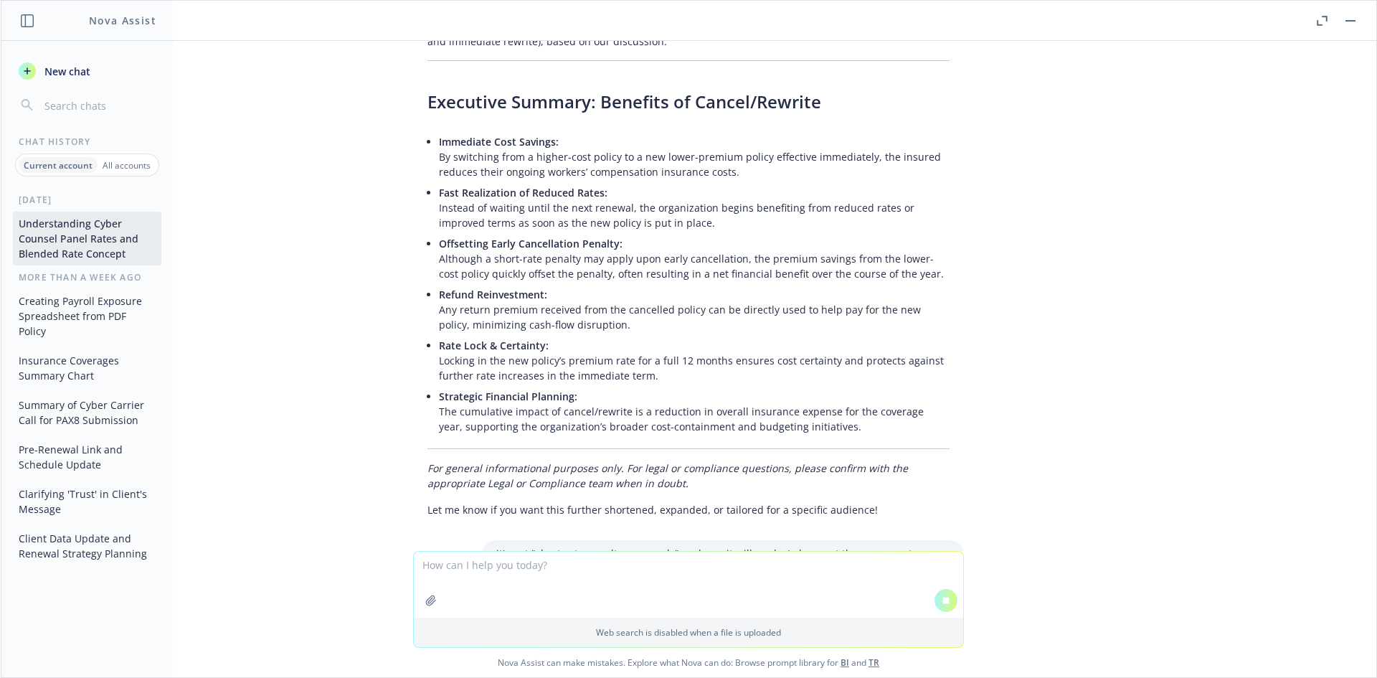
scroll to position [24101, 0]
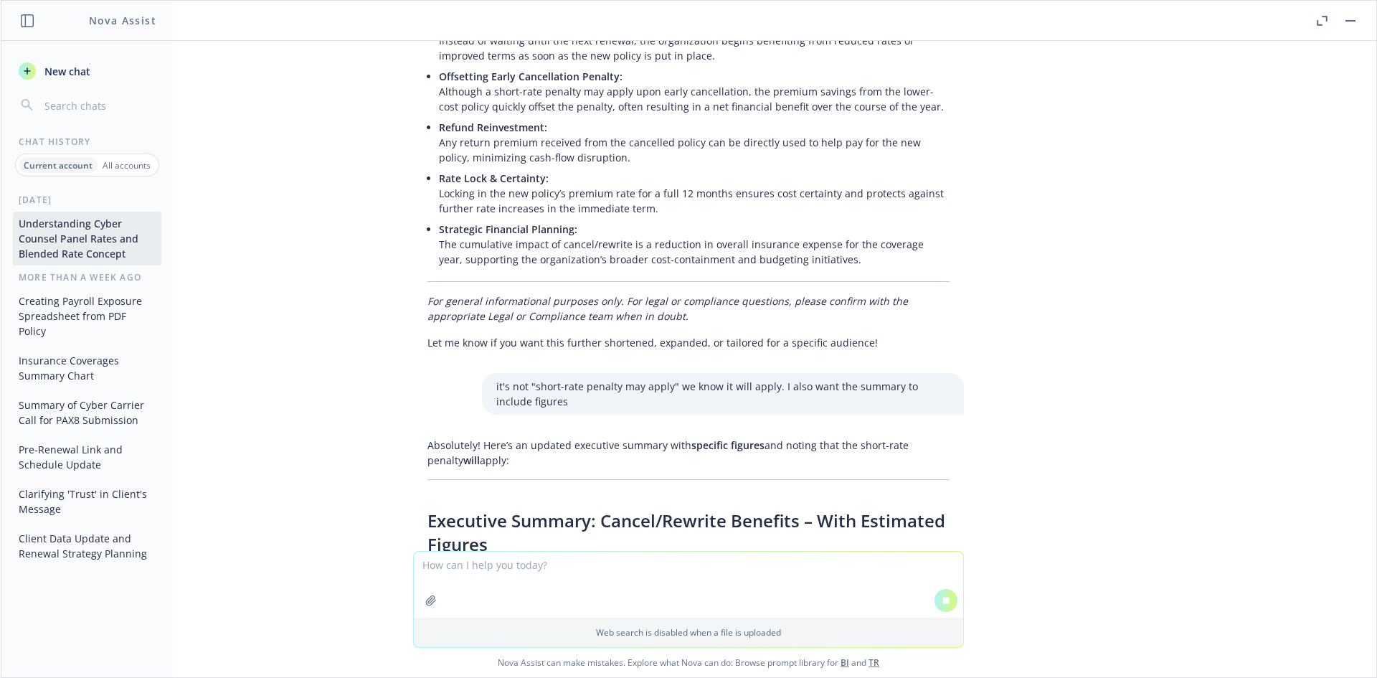
click at [586, 432] on div "Absolutely! Here’s an updated executive summary with specific figures and notin…" at bounding box center [688, 628] width 551 height 393
drag, startPoint x: 587, startPoint y: 329, endPoint x: 800, endPoint y: 330, distance: 212.3
click at [800, 437] on p "Absolutely! Here’s an updated executive summary with specific figures and notin…" at bounding box center [688, 452] width 522 height 30
drag, startPoint x: 842, startPoint y: 330, endPoint x: 648, endPoint y: 303, distance: 196.1
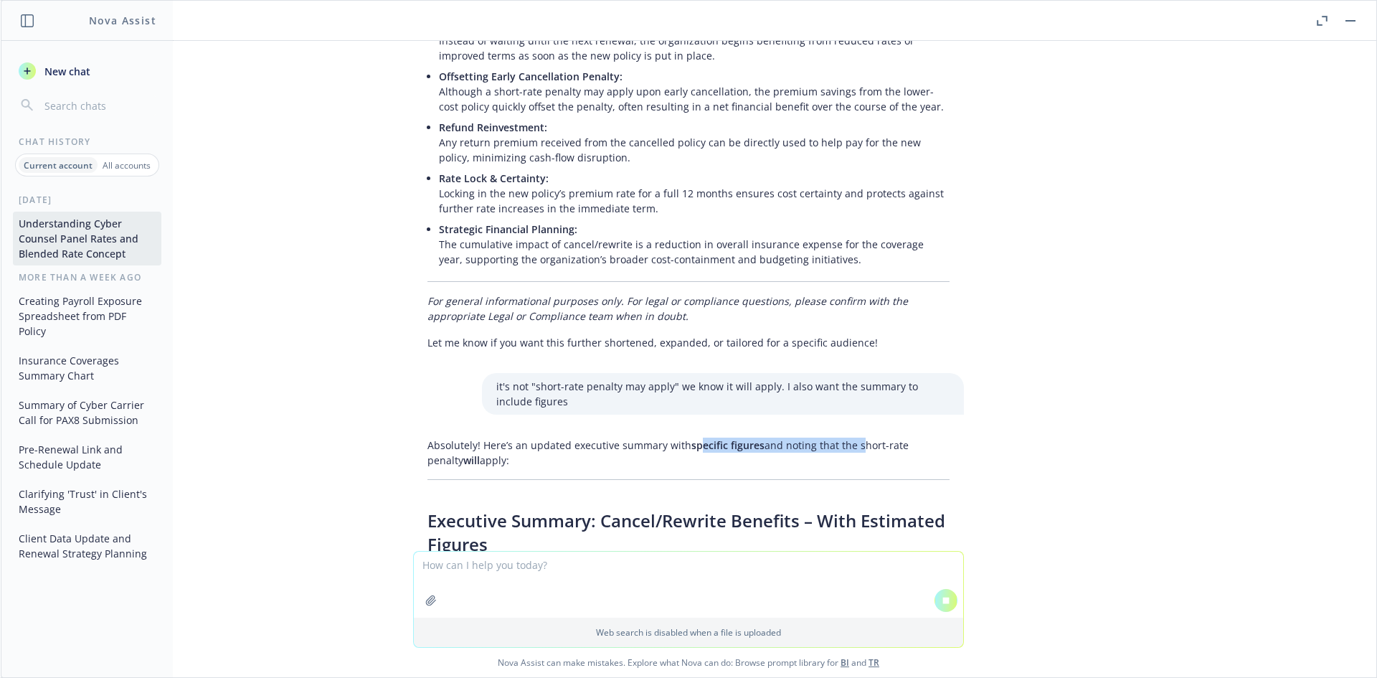
click at [648, 303] on div "i asked a carrier if they can add a panel provider to their cyber counsel panel…" at bounding box center [688, 296] width 1375 height 510
click at [647, 303] on div "i asked a carrier if they can add a panel provider to their cyber counsel panel…" at bounding box center [688, 296] width 1375 height 510
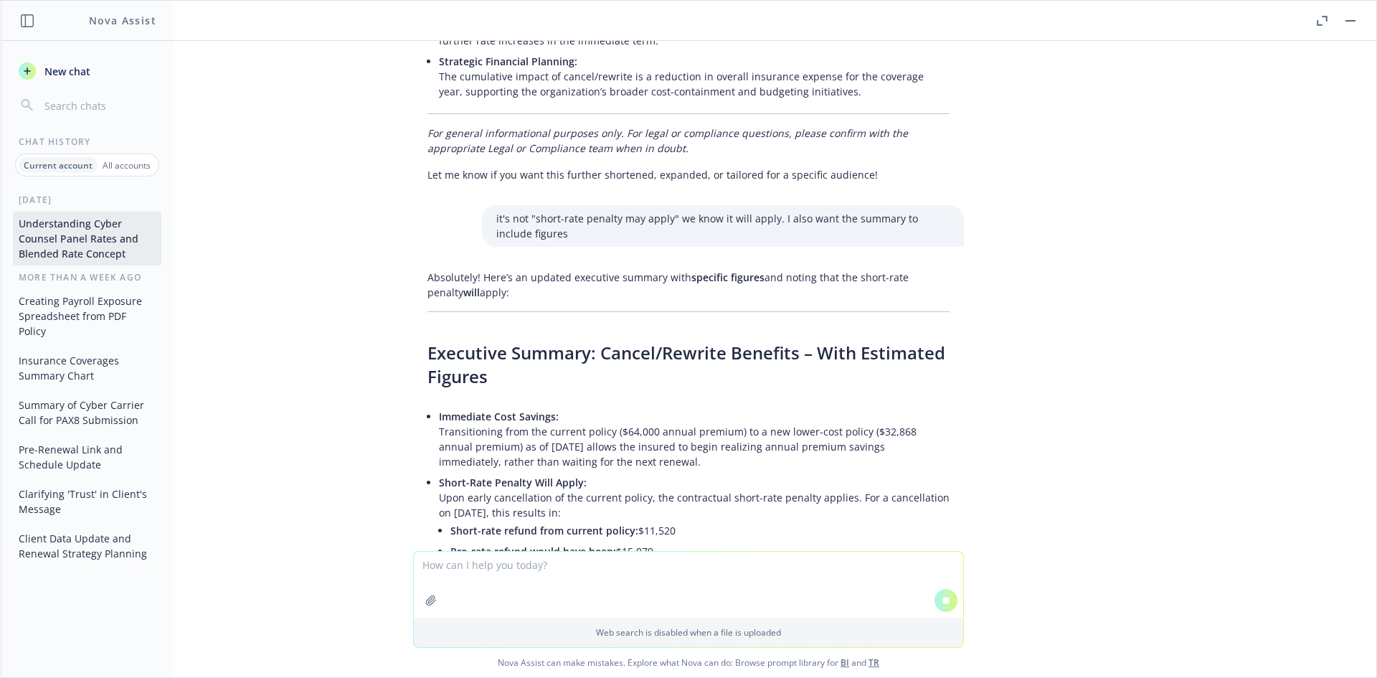
click at [581, 409] on p "Immediate Cost Savings: Transitioning from the current policy ($64,000 annual p…" at bounding box center [694, 439] width 511 height 60
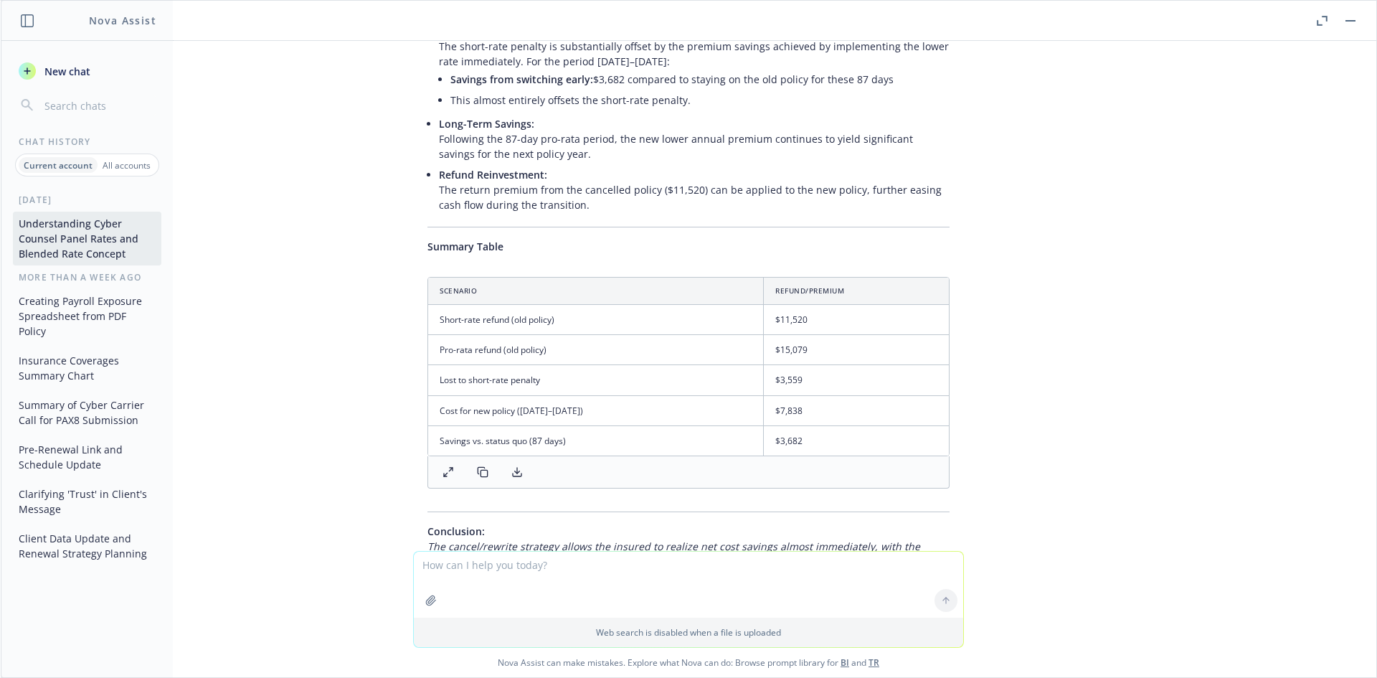
click at [572, 387] on div "Absolutely! Here’s an updated executive summary with specific figures and notin…" at bounding box center [688, 146] width 551 height 1024
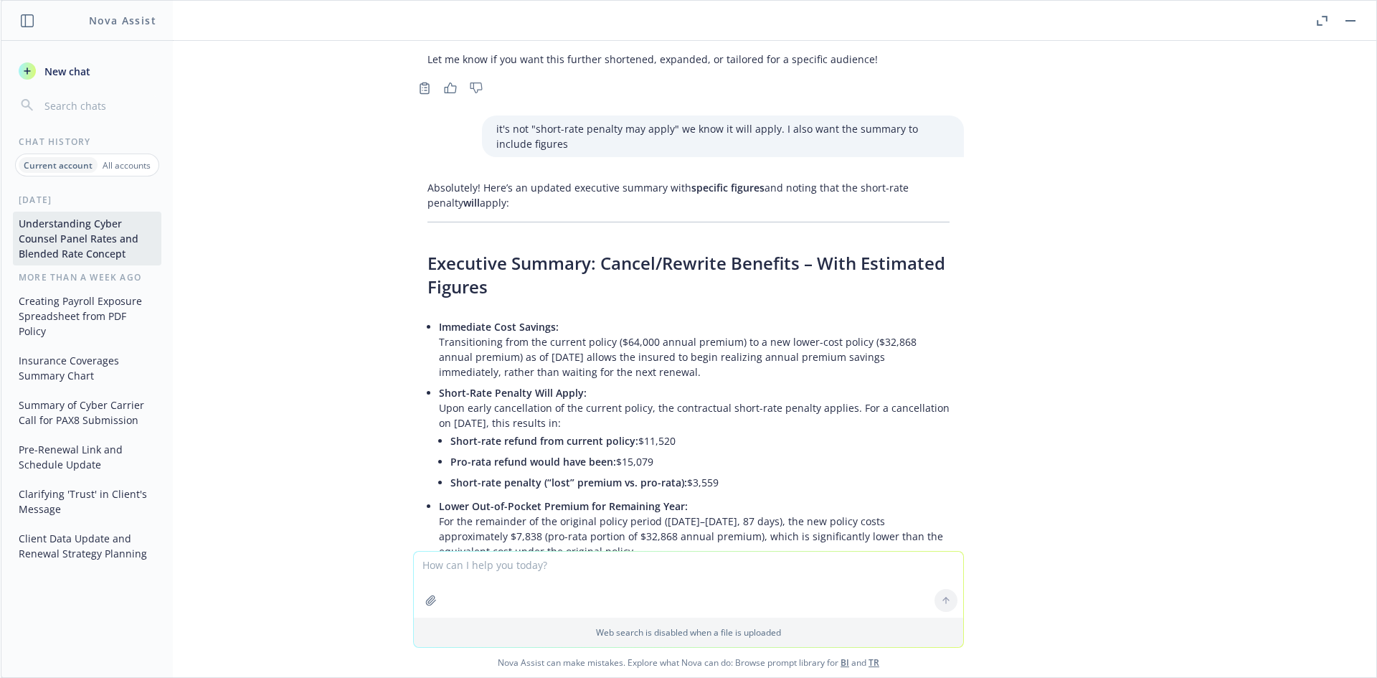
scroll to position [25354, 0]
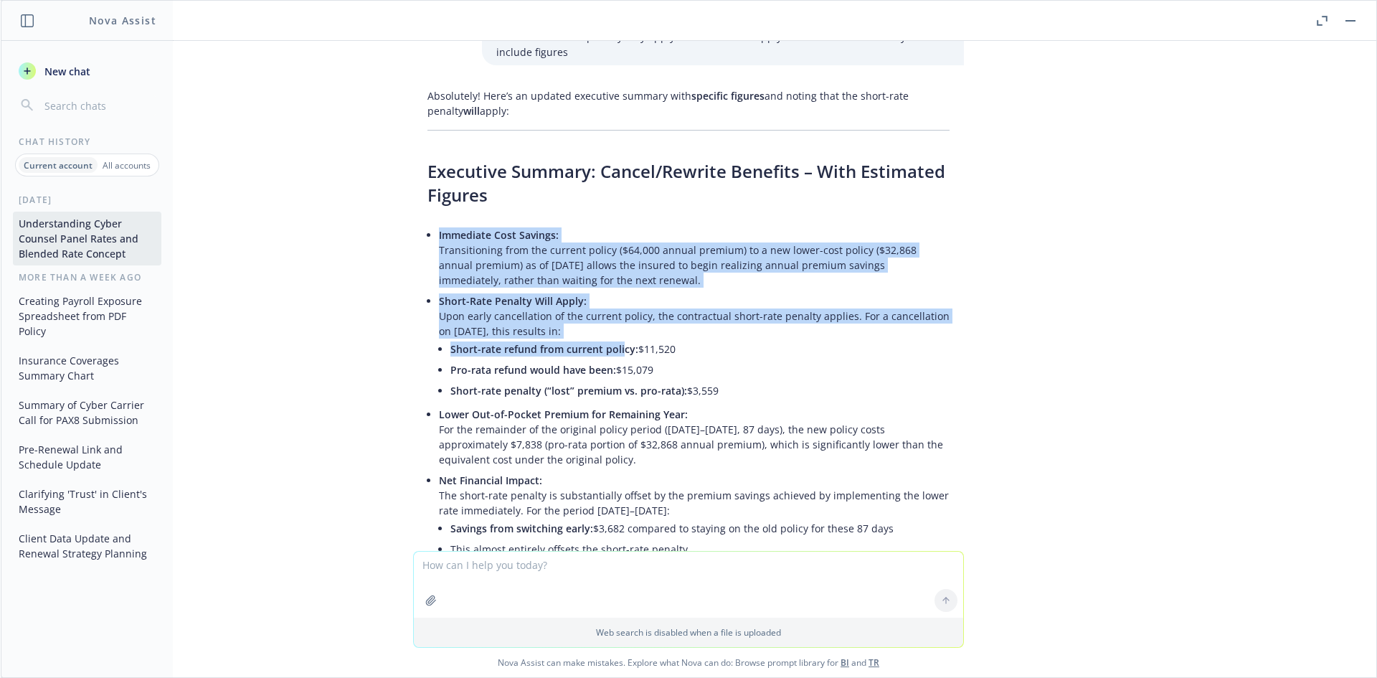
drag, startPoint x: 424, startPoint y: 116, endPoint x: 610, endPoint y: 242, distance: 225.1
click at [610, 242] on div "Absolutely! Here’s an updated executive summary with specific figures and notin…" at bounding box center [688, 594] width 551 height 1024
click at [610, 338] on li "Short-rate refund from current policy: $11,520" at bounding box center [699, 348] width 499 height 21
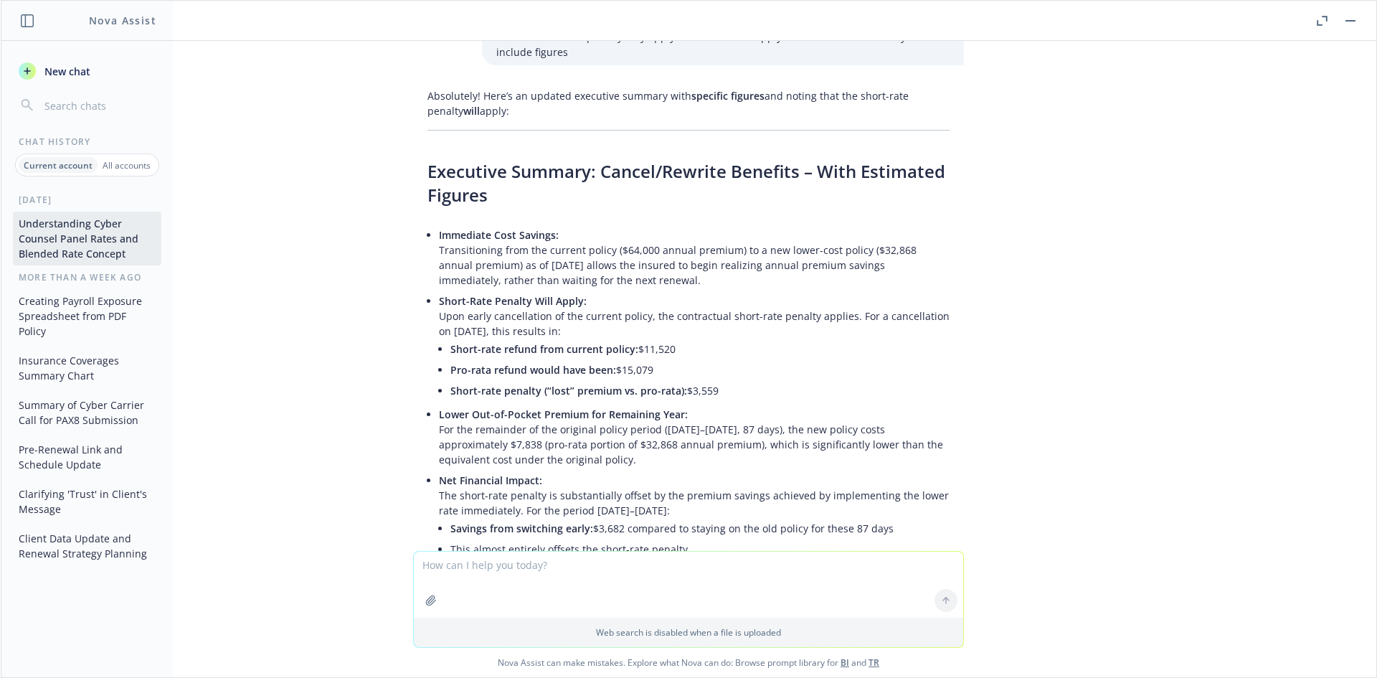
scroll to position [25521, 0]
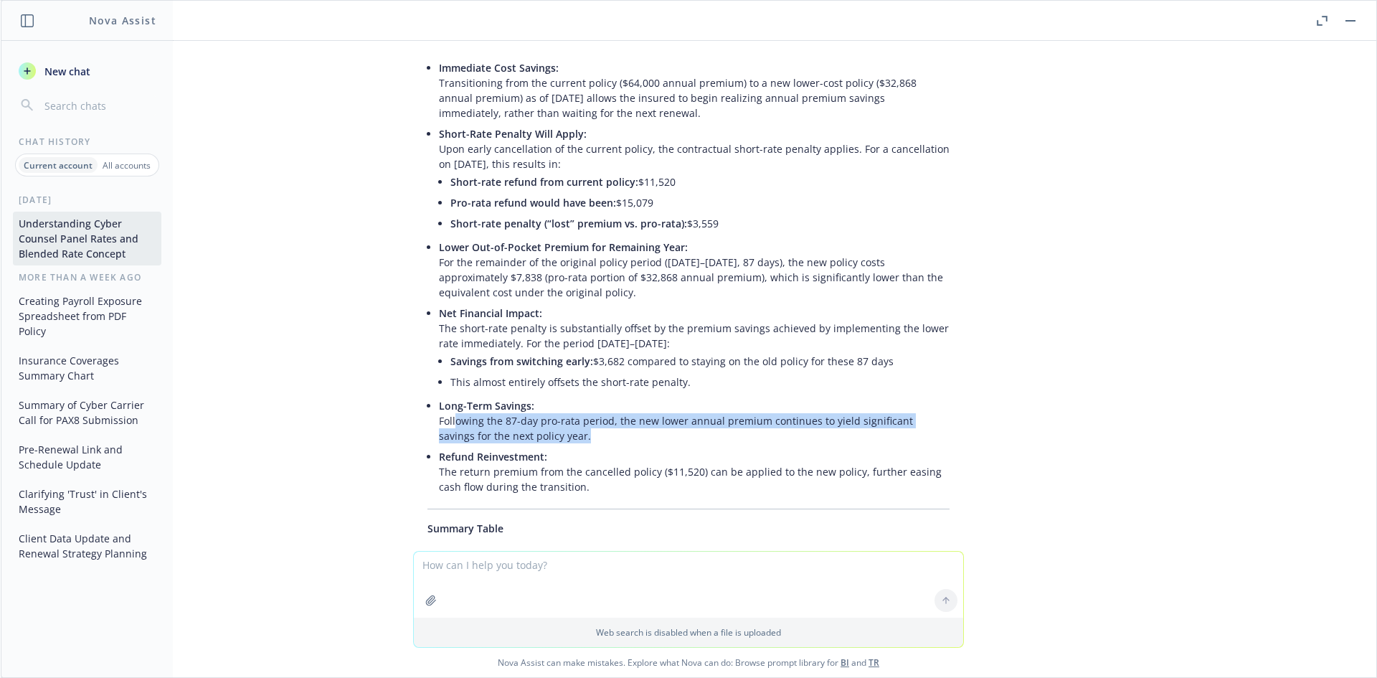
drag, startPoint x: 445, startPoint y: 299, endPoint x: 574, endPoint y: 316, distance: 130.9
click at [574, 398] on p "Long-Term Savings: Following the 87-day pro-rata period, the new lower annual p…" at bounding box center [694, 420] width 511 height 45
drag, startPoint x: 573, startPoint y: 318, endPoint x: 488, endPoint y: 293, distance: 88.3
click at [488, 398] on p "Long-Term Savings: Following the 87-day pro-rata period, the new lower annual p…" at bounding box center [694, 420] width 511 height 45
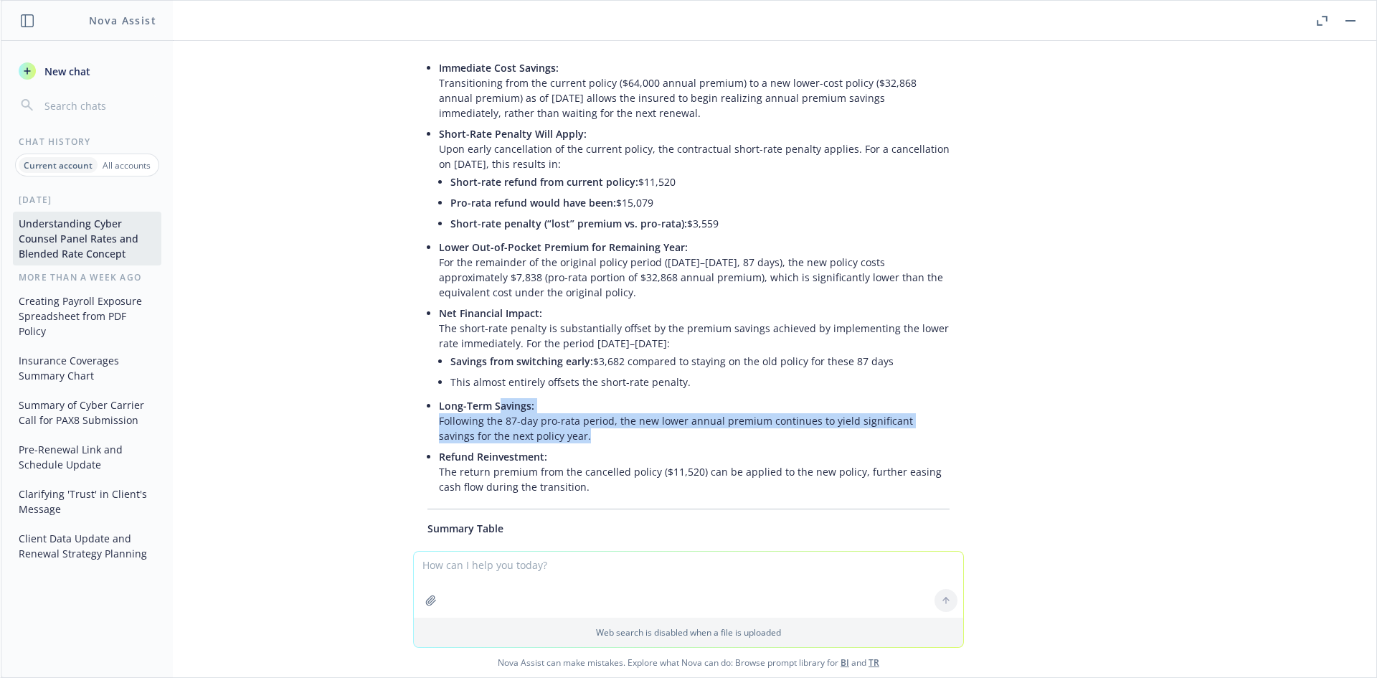
click at [488, 399] on span "Long-Term Savings:" at bounding box center [486, 406] width 95 height 14
drag, startPoint x: 442, startPoint y: 284, endPoint x: 594, endPoint y: 318, distance: 155.7
click at [594, 398] on p "Long-Term Savings: Following the 87-day pro-rata period, the new lower annual p…" at bounding box center [694, 420] width 511 height 45
drag, startPoint x: 573, startPoint y: 320, endPoint x: 463, endPoint y: 293, distance: 113.0
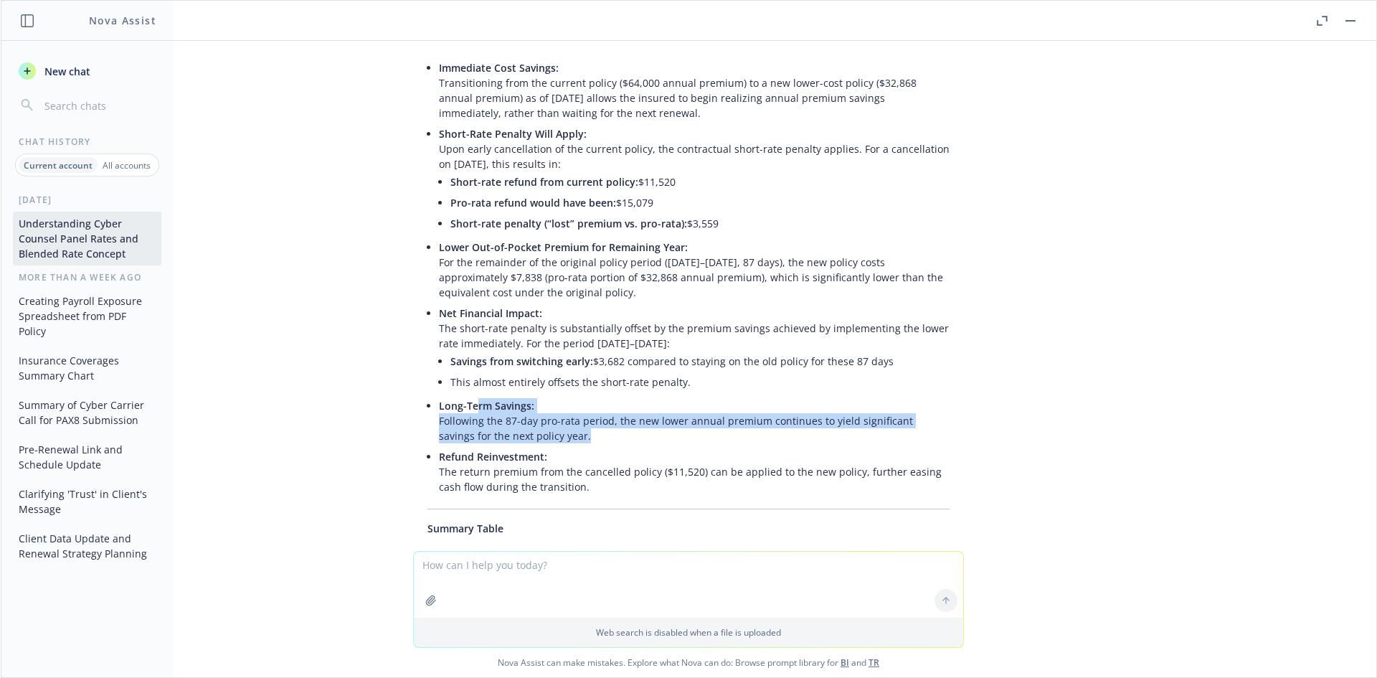
click at [463, 398] on p "Long-Term Savings: Following the 87-day pro-rata period, the new lower annual p…" at bounding box center [694, 420] width 511 height 45
click at [463, 399] on span "Long-Term Savings:" at bounding box center [486, 406] width 95 height 14
drag, startPoint x: 427, startPoint y: 291, endPoint x: 561, endPoint y: 337, distance: 142.4
click at [561, 338] on div "Absolutely! Here’s an updated executive summary with specific figures and notin…" at bounding box center [688, 427] width 551 height 1024
click at [562, 449] on p "Refund Reinvestment: The return premium from the cancelled policy ($11,520) can…" at bounding box center [694, 471] width 511 height 45
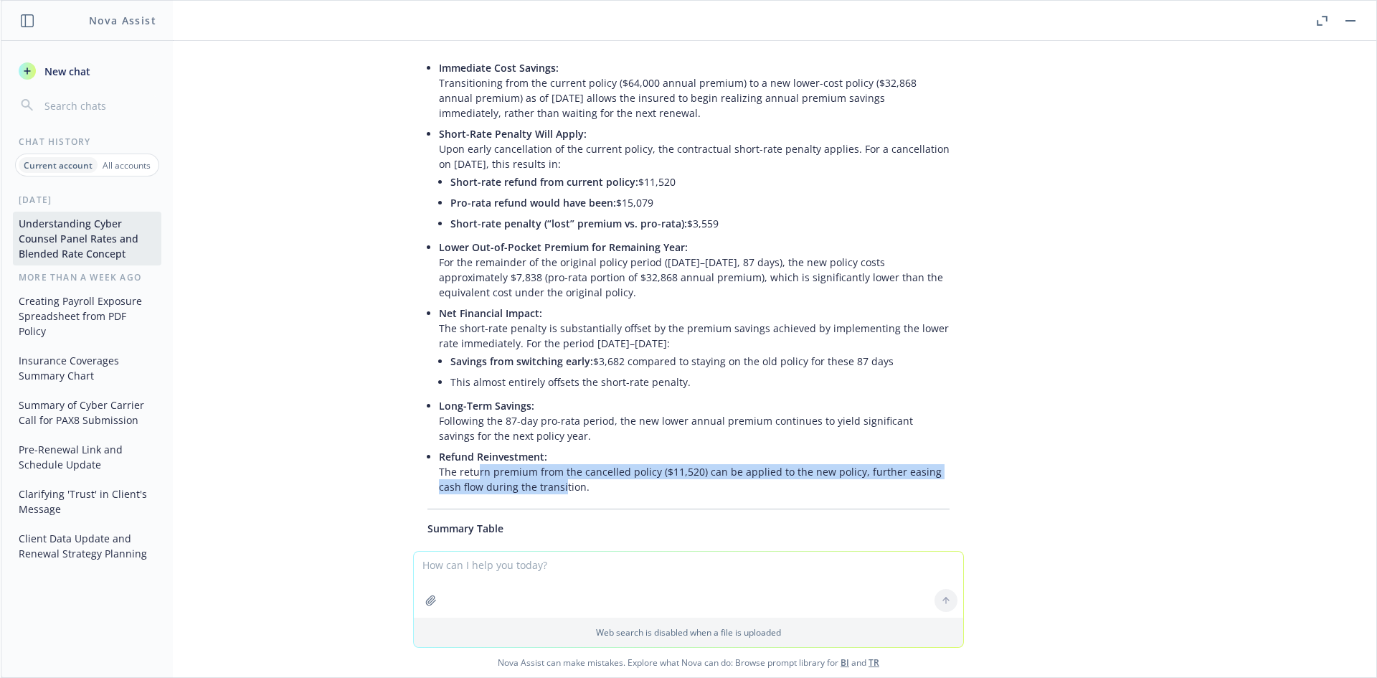
drag, startPoint x: 525, startPoint y: 379, endPoint x: 461, endPoint y: 353, distance: 69.1
click at [461, 449] on p "Refund Reinvestment: The return premium from the cancelled policy ($11,520) can…" at bounding box center [694, 471] width 511 height 45
drag, startPoint x: 432, startPoint y: 348, endPoint x: 598, endPoint y: 390, distance: 170.8
click at [598, 390] on div "Absolutely! Here’s an updated executive summary with specific figures and notin…" at bounding box center [688, 427] width 551 height 1024
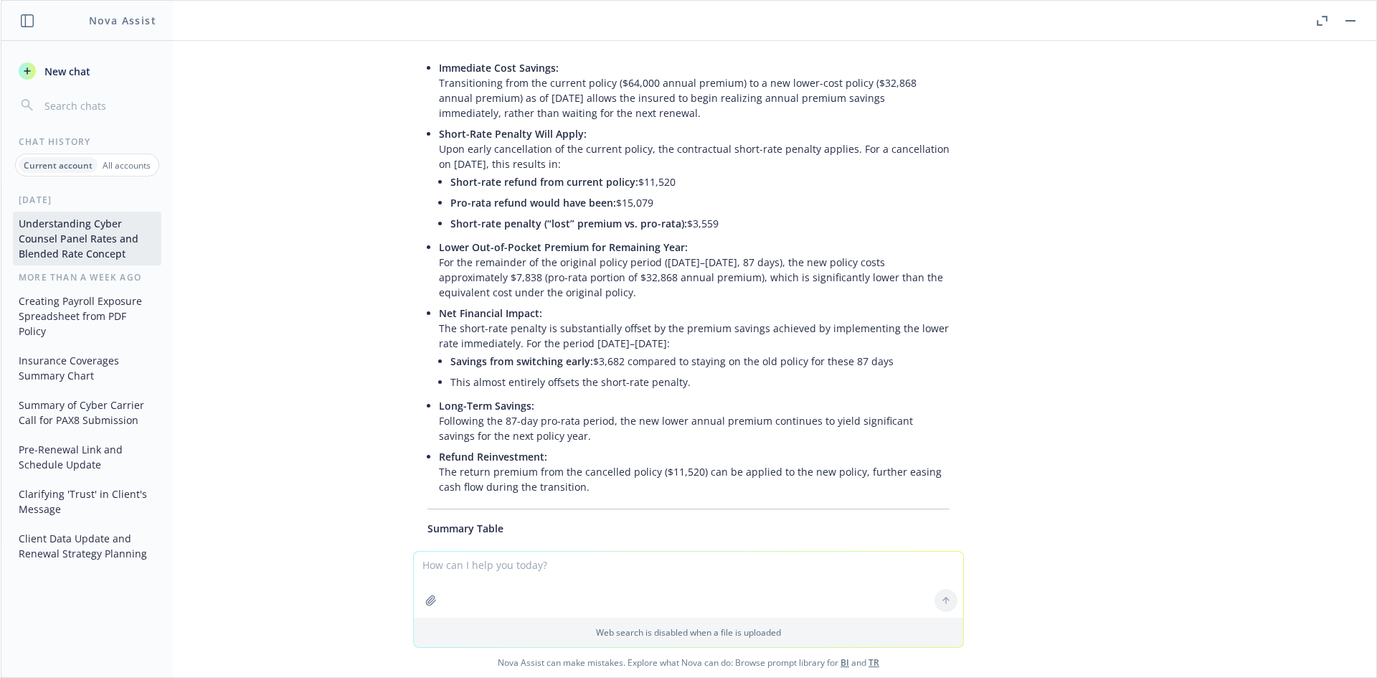
click at [598, 390] on div "Absolutely! Here’s an updated executive summary with specific figures and notin…" at bounding box center [688, 427] width 551 height 1024
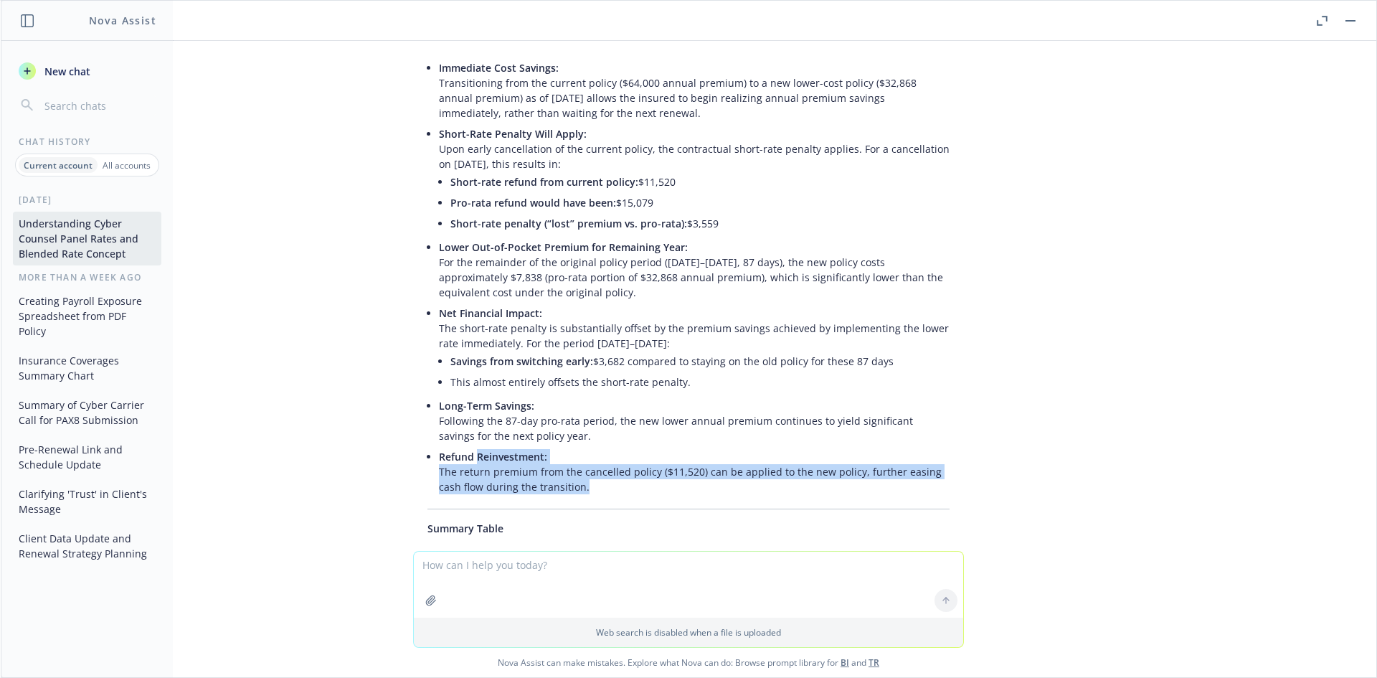
drag, startPoint x: 566, startPoint y: 379, endPoint x: 466, endPoint y: 342, distance: 107.1
click at [467, 446] on li "Refund Reinvestment: The return premium from the cancelled policy ($11,520) can…" at bounding box center [694, 471] width 511 height 51
click at [466, 450] on span "Refund Reinvestment:" at bounding box center [493, 457] width 108 height 14
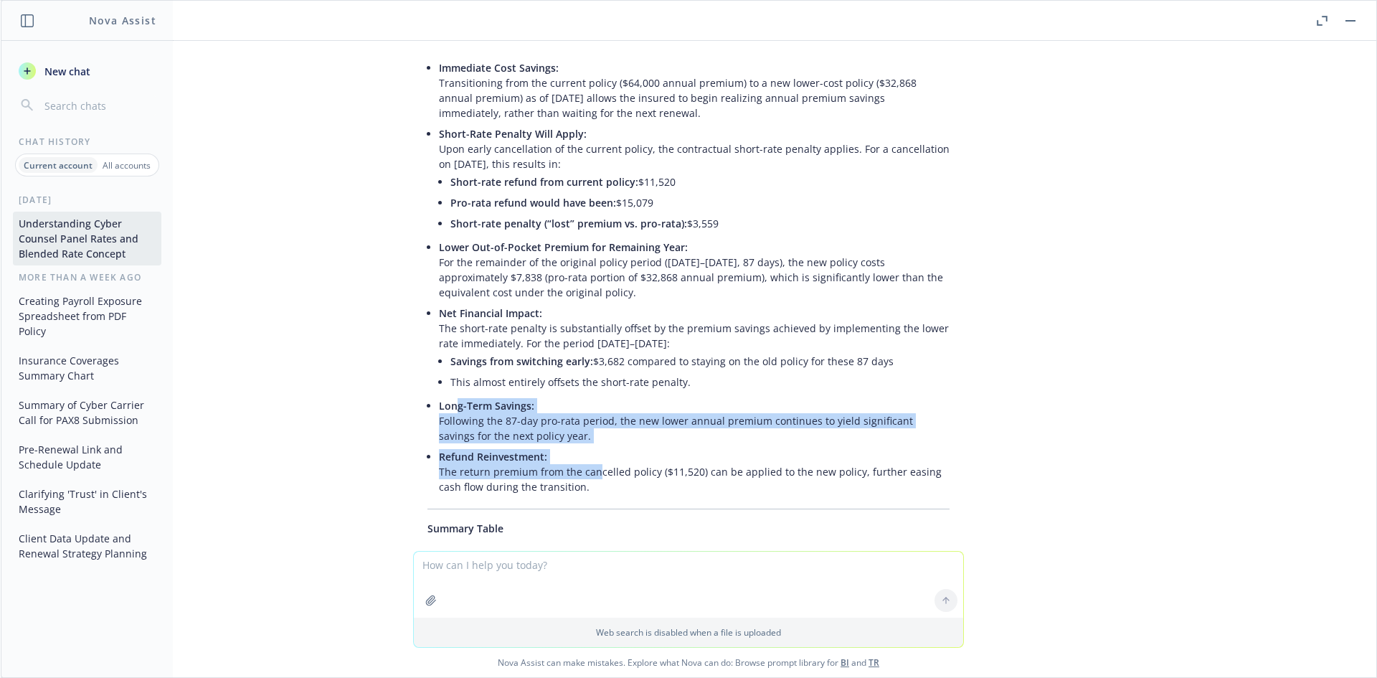
drag, startPoint x: 450, startPoint y: 326, endPoint x: 587, endPoint y: 363, distance: 141.9
click at [587, 363] on ul "Immediate Cost Savings: Transitioning from the current policy ($64,000 annual p…" at bounding box center [694, 277] width 511 height 440
click at [587, 449] on p "Refund Reinvestment: The return premium from the cancelled policy ($11,520) can…" at bounding box center [694, 471] width 511 height 45
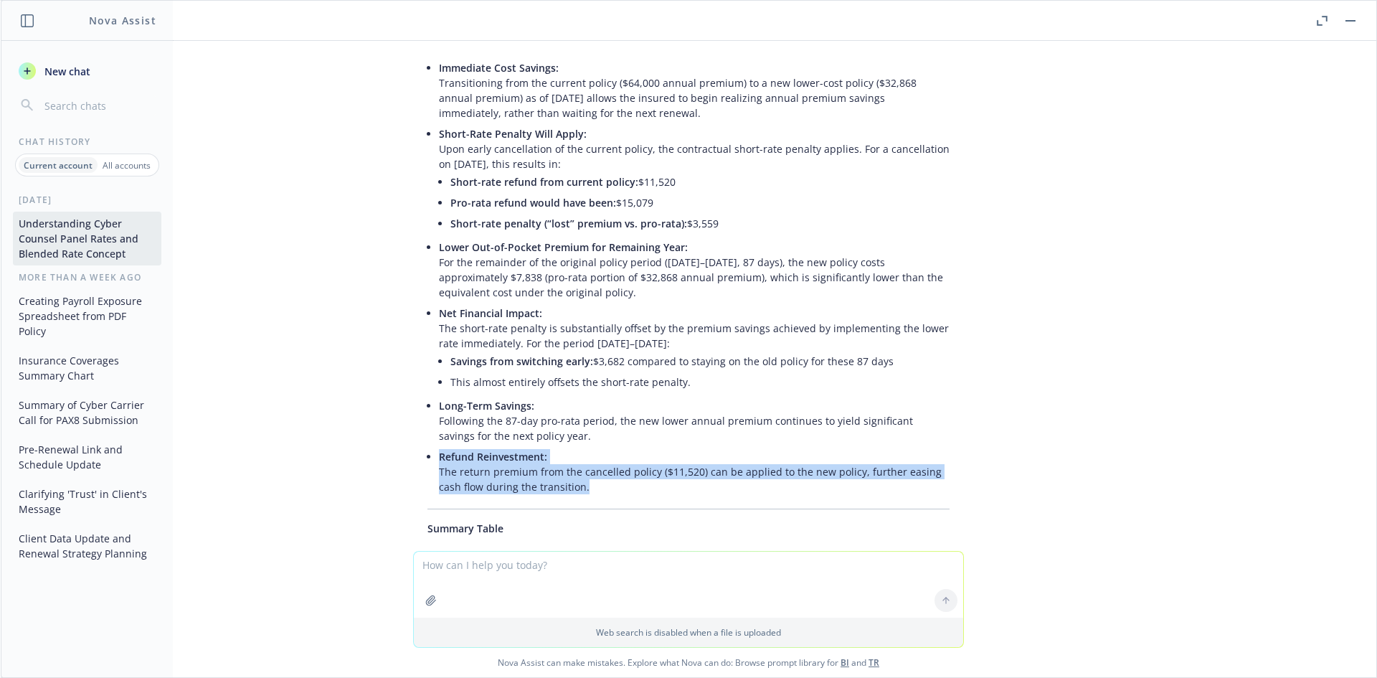
drag, startPoint x: 523, startPoint y: 377, endPoint x: 430, endPoint y: 340, distance: 99.7
click at [439, 449] on p "Refund Reinvestment: The return premium from the cancelled policy ($11,520) can…" at bounding box center [694, 471] width 511 height 45
click at [439, 450] on span "Refund Reinvestment:" at bounding box center [493, 457] width 108 height 14
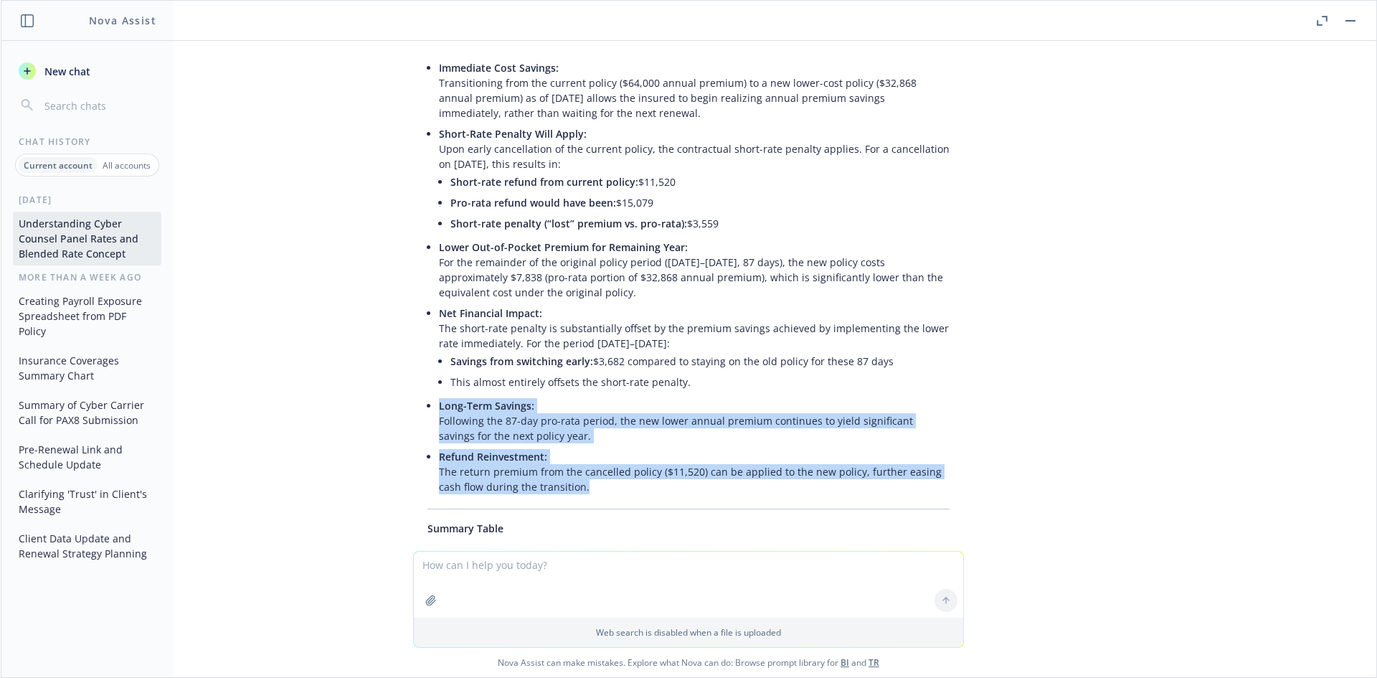
drag, startPoint x: 450, startPoint y: 312, endPoint x: 594, endPoint y: 381, distance: 160.0
click at [594, 381] on ul "Immediate Cost Savings: Transitioning from the current policy ($64,000 annual p…" at bounding box center [694, 277] width 511 height 440
click at [595, 446] on li "Refund Reinvestment: The return premium from the cancelled policy ($11,520) can…" at bounding box center [694, 471] width 511 height 51
click at [592, 449] on p "Refund Reinvestment: The return premium from the cancelled policy ($11,520) can…" at bounding box center [694, 471] width 511 height 45
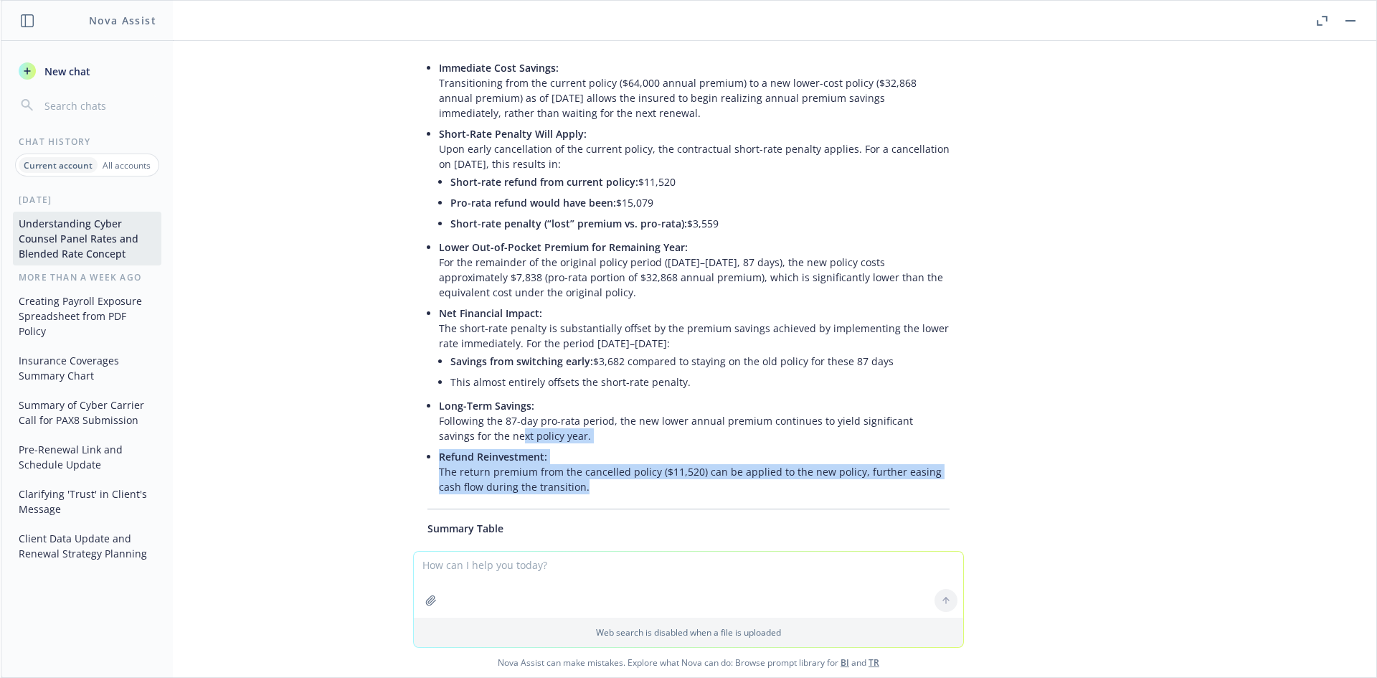
drag, startPoint x: 558, startPoint y: 369, endPoint x: 473, endPoint y: 309, distance: 103.9
click at [473, 310] on ul "Immediate Cost Savings: Transitioning from the current policy ($64,000 annual p…" at bounding box center [694, 277] width 511 height 440
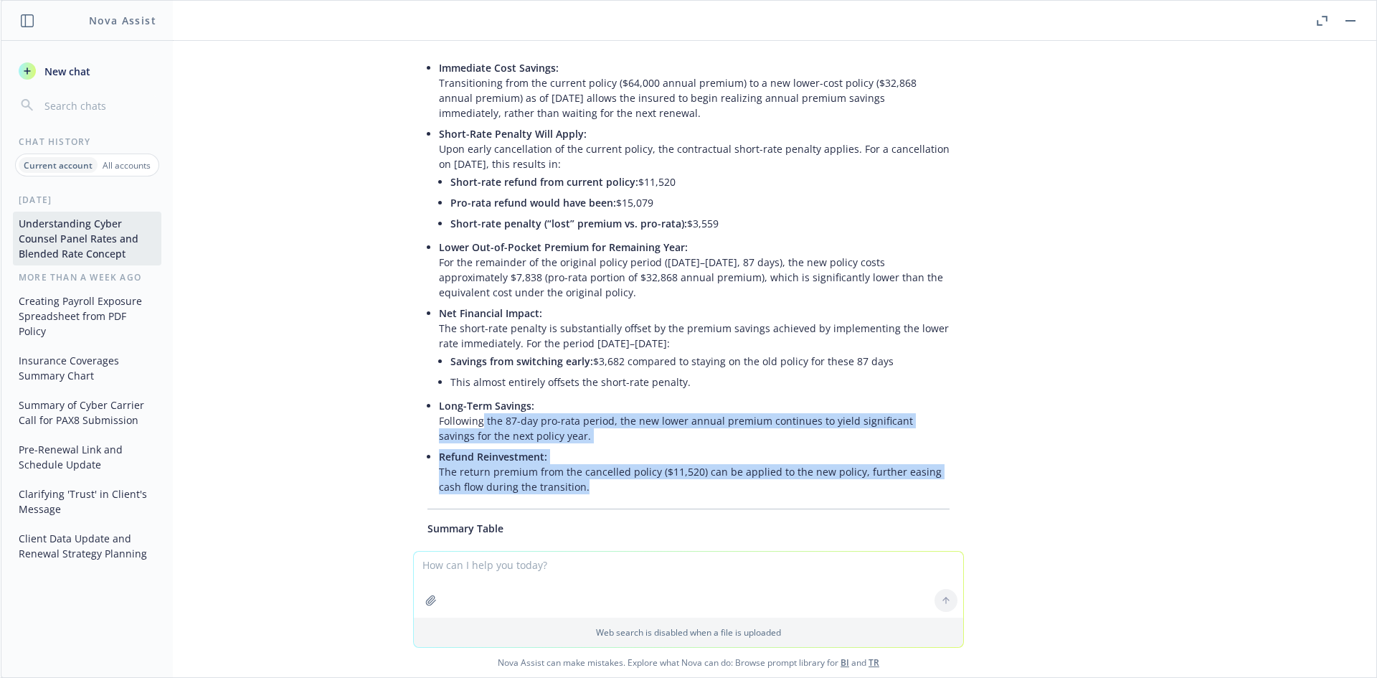
click at [473, 398] on p "Long-Term Savings: Following the 87-day pro-rata period, the new lower annual p…" at bounding box center [694, 420] width 511 height 45
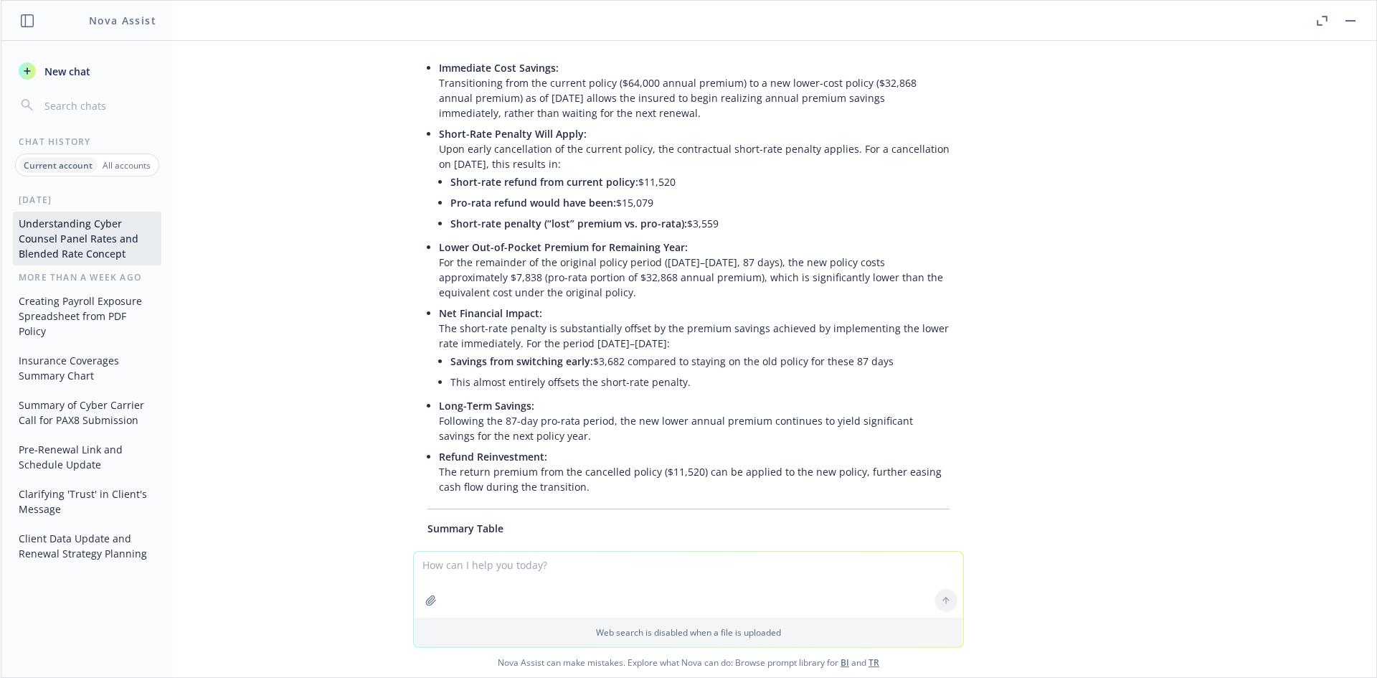
scroll to position [25688, 0]
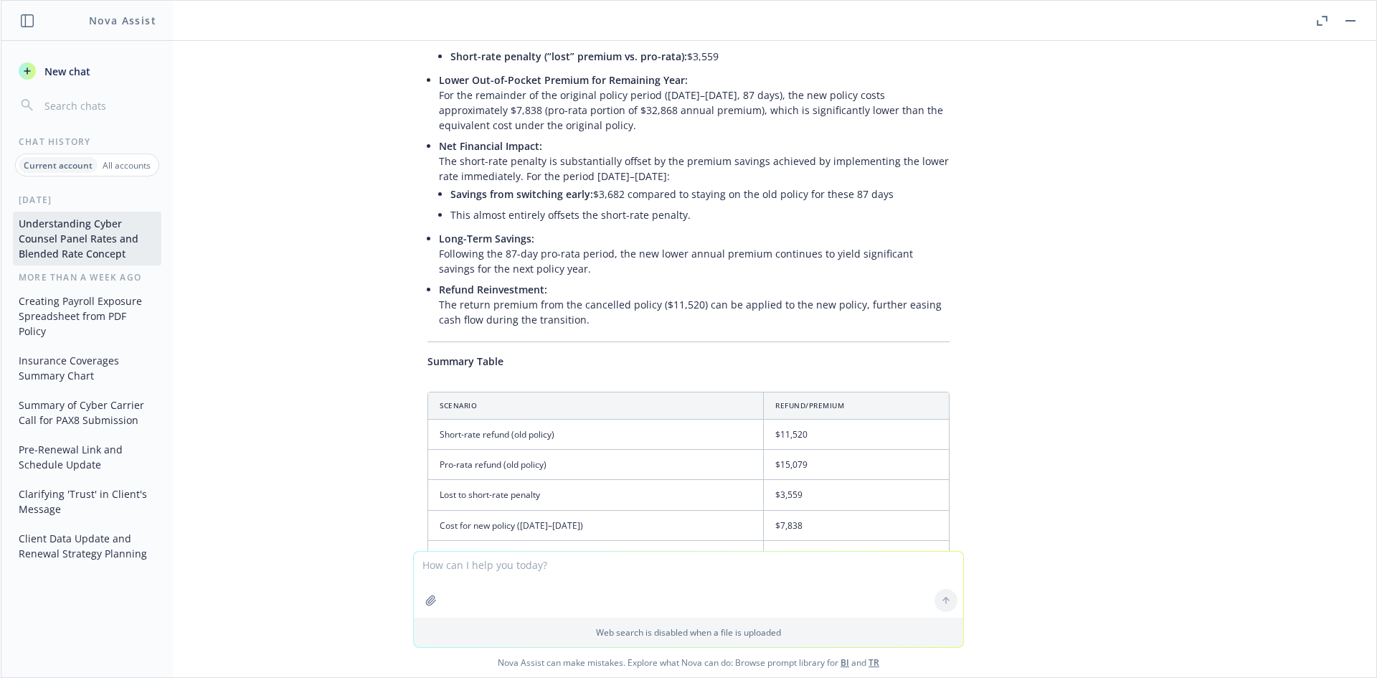
click at [502, 569] on textarea at bounding box center [688, 584] width 549 height 66
type textarea "w"
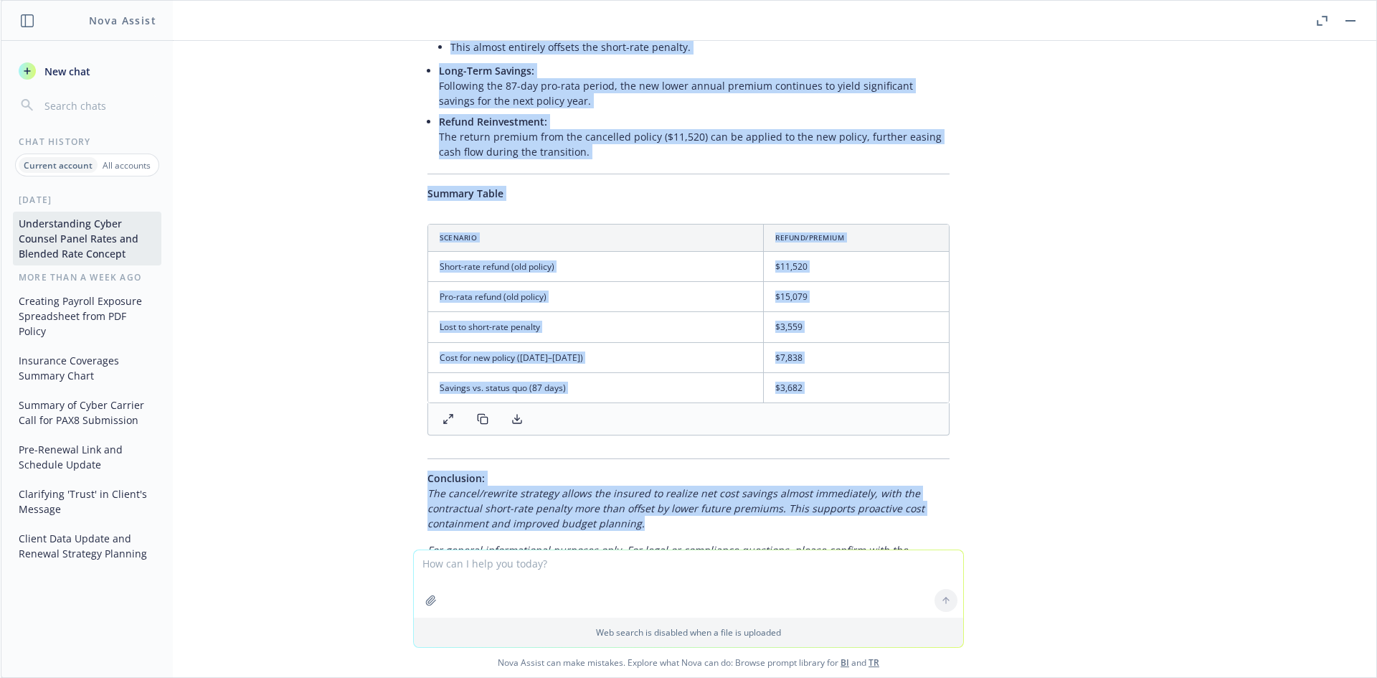
scroll to position [25857, 0]
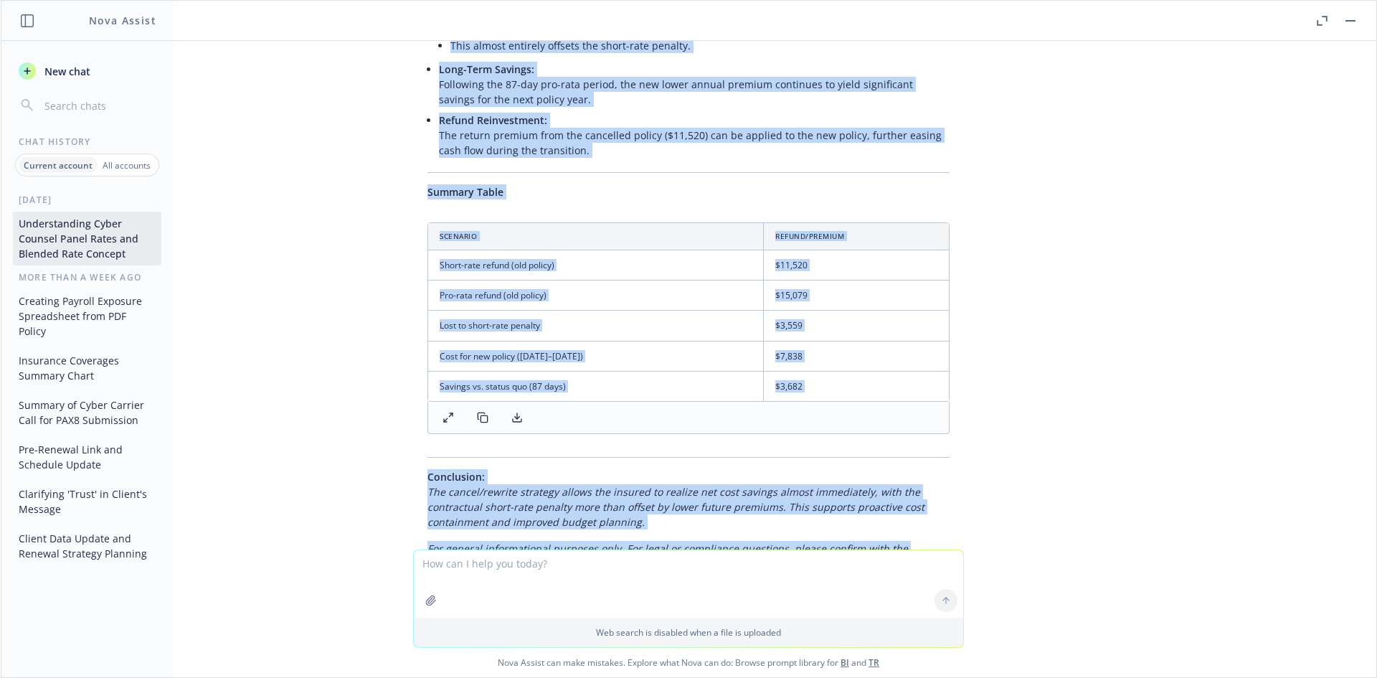
drag, startPoint x: 414, startPoint y: 227, endPoint x: 833, endPoint y: 478, distance: 487.6
click at [833, 478] on div "Absolutely! Here’s an updated executive summary with specific figures and notin…" at bounding box center [688, 91] width 551 height 1024
copy div "Executive Summary: Cancel/Rewrite Benefits – With Estimated Figures Immediate C…"
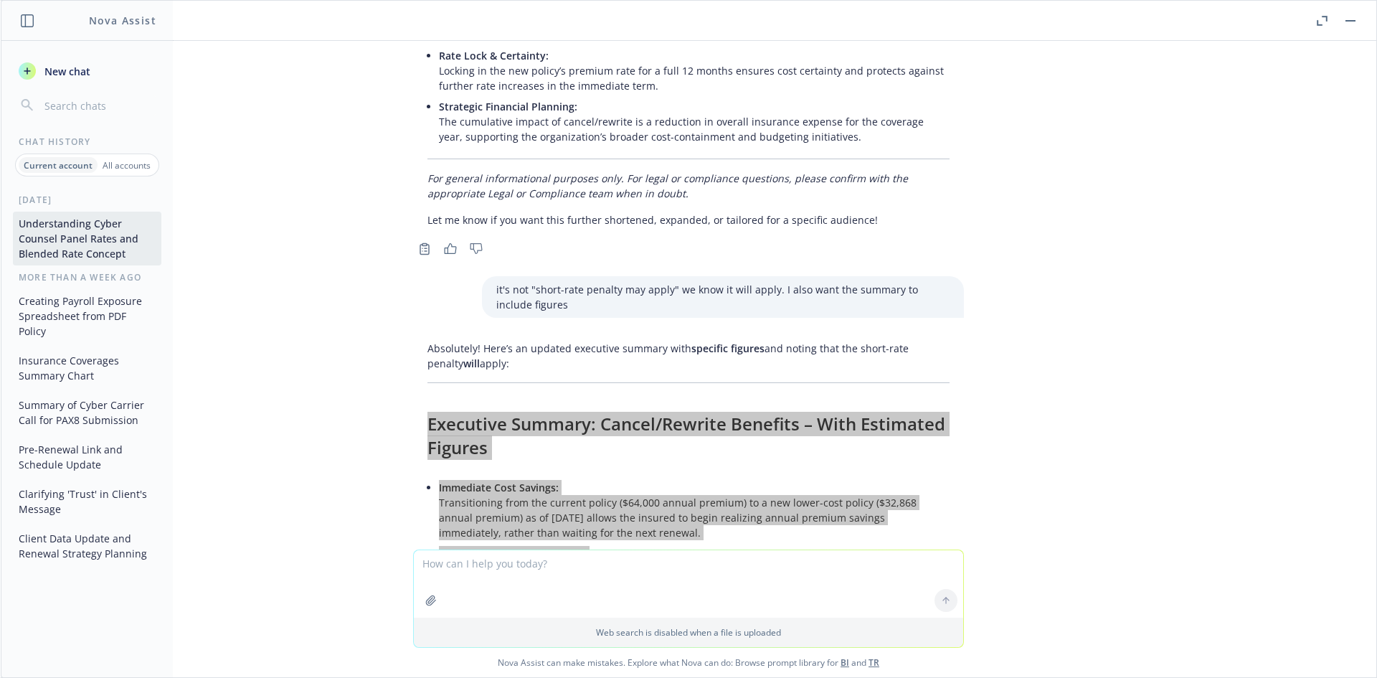
scroll to position [25188, 0]
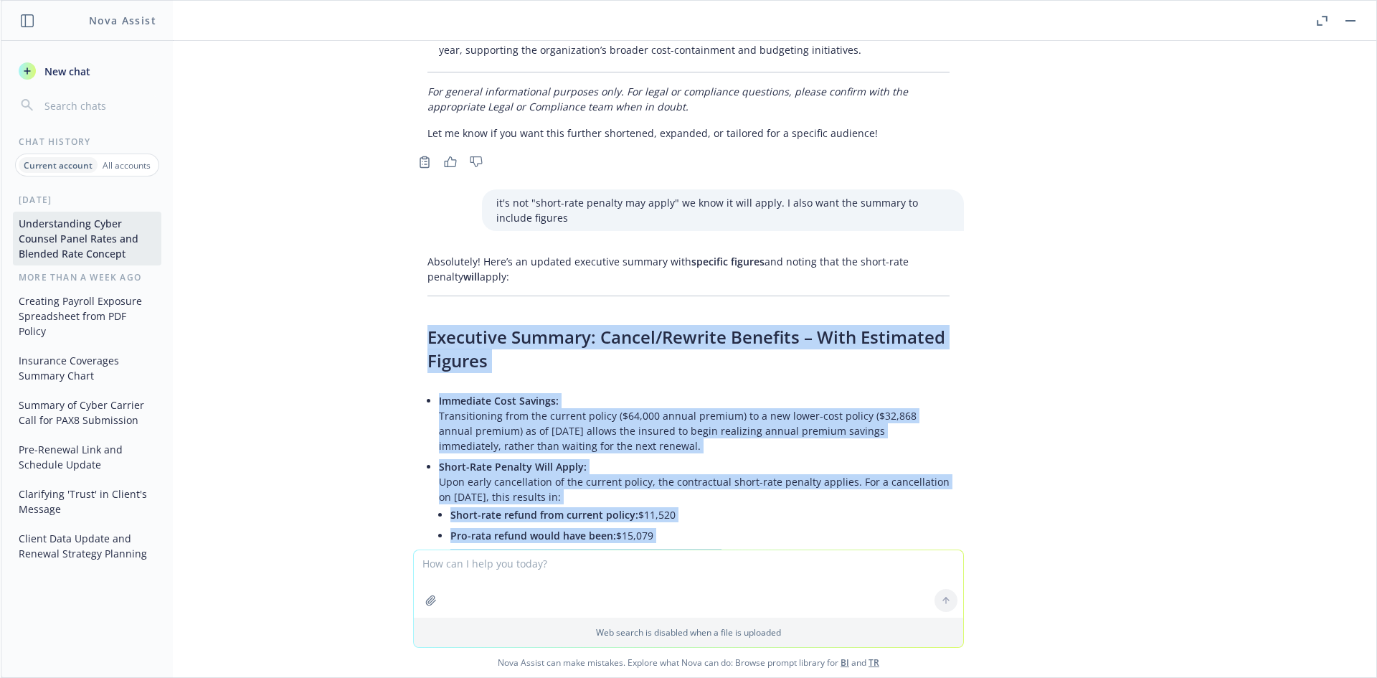
click at [522, 325] on h3 "Executive Summary: Cancel/Rewrite Benefits – With Estimated Figures" at bounding box center [688, 349] width 522 height 48
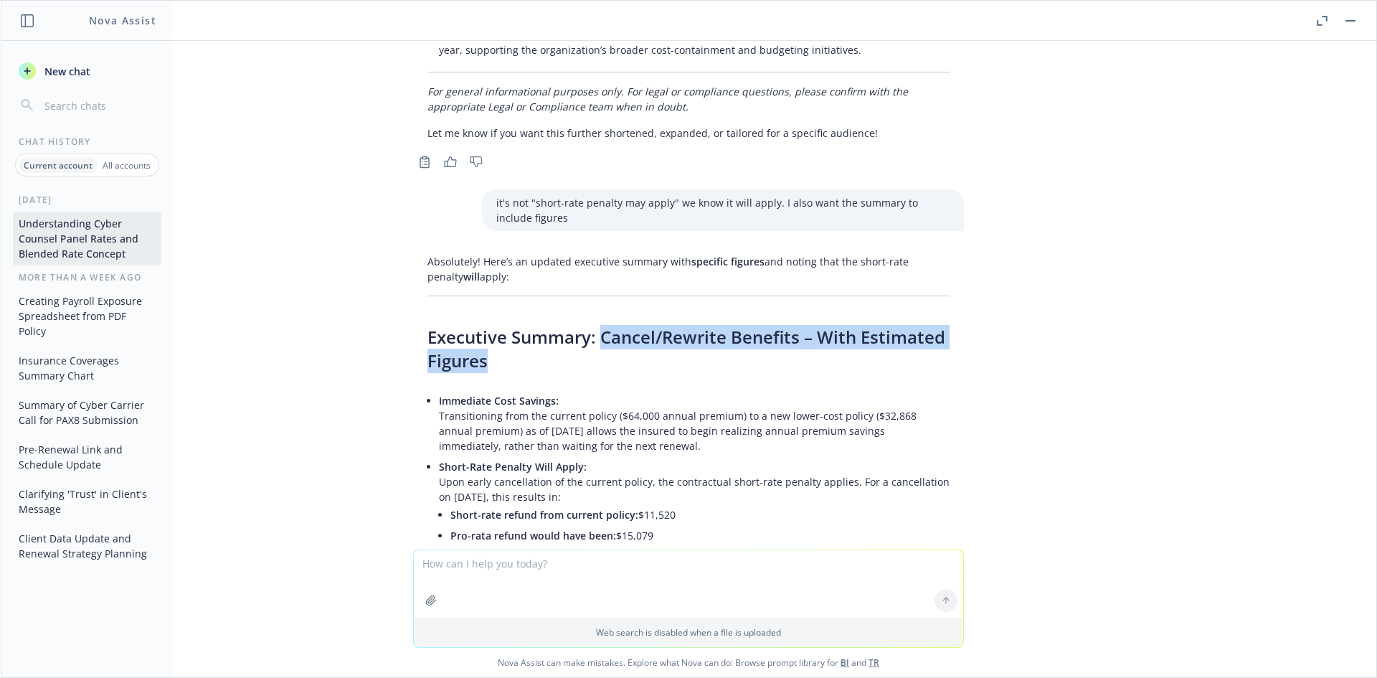
drag, startPoint x: 594, startPoint y: 222, endPoint x: 754, endPoint y: 248, distance: 162.1
click at [924, 325] on h3 "Executive Summary: Cancel/Rewrite Benefits – With Estimated Figures" at bounding box center [688, 349] width 522 height 48
copy h3 "Cancel/Rewrite Benefits – With Estimated Figures"
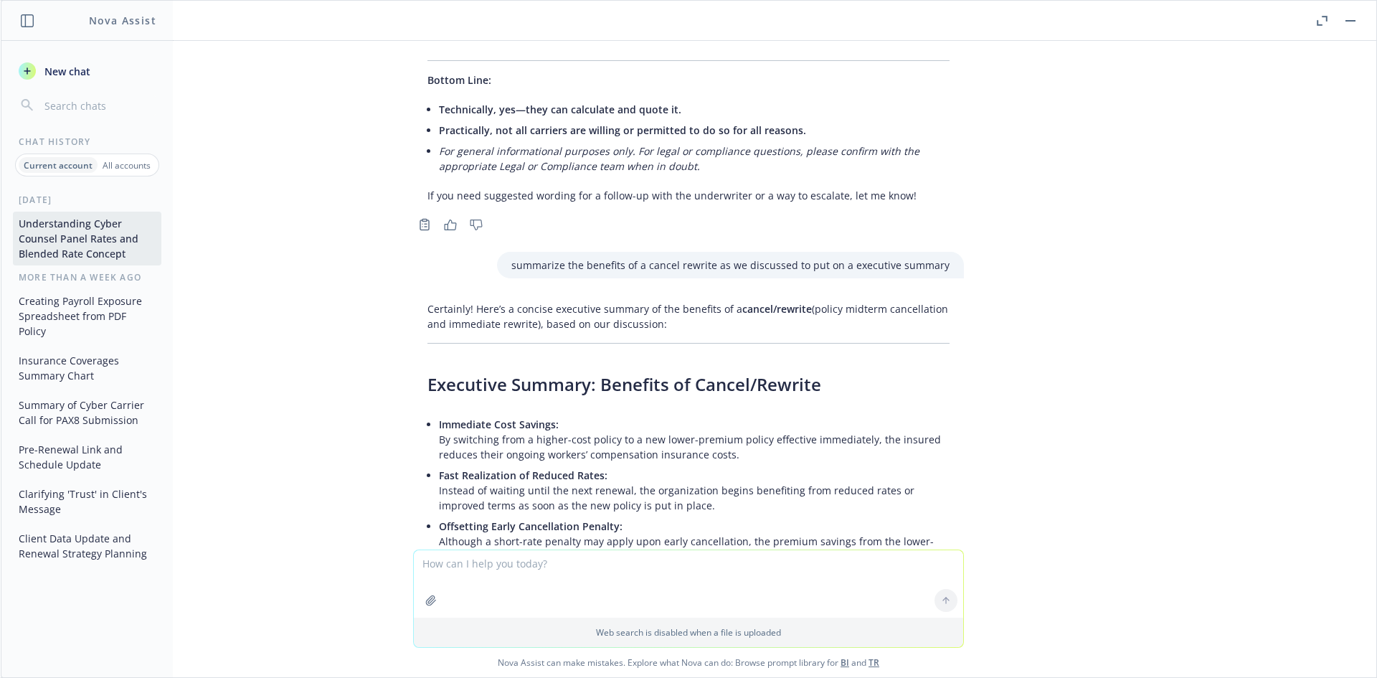
scroll to position [24518, 0]
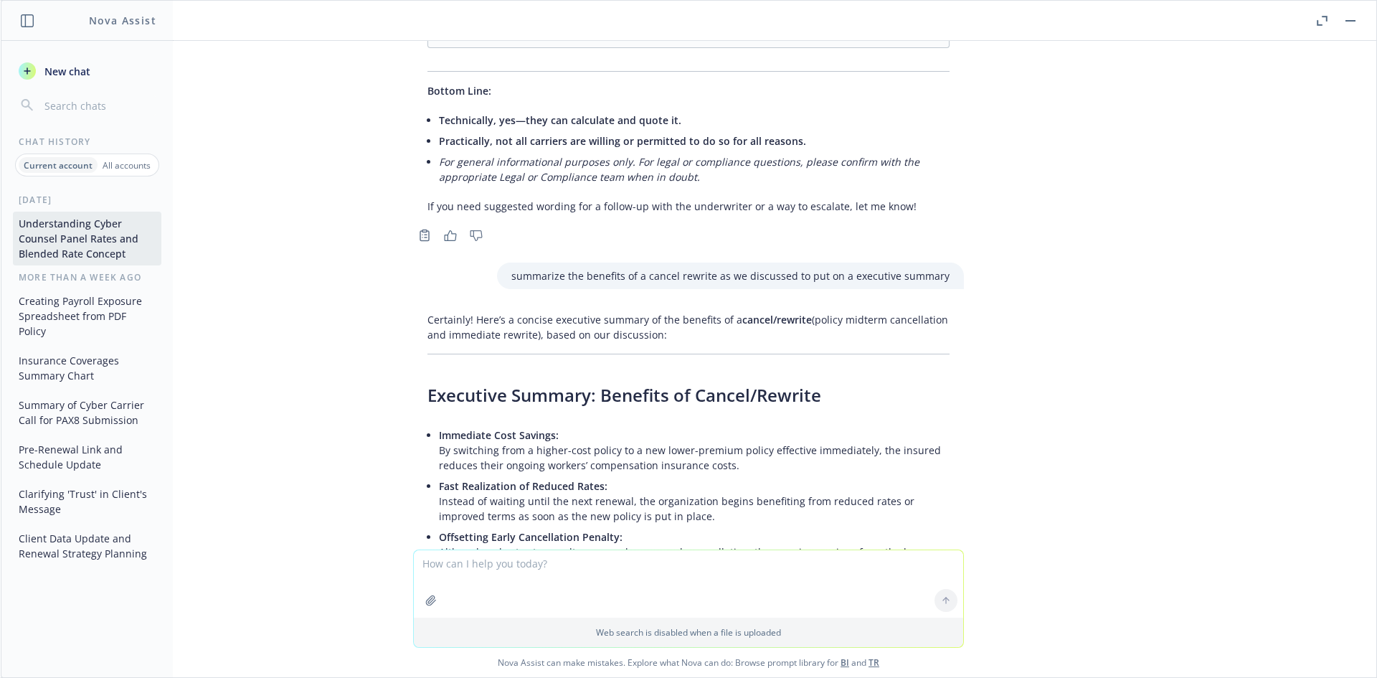
drag, startPoint x: 493, startPoint y: 347, endPoint x: 459, endPoint y: 333, distance: 36.6
click at [488, 427] on p "Immediate Cost Savings: By switching from a higher-cost policy to a new lower-p…" at bounding box center [694, 449] width 511 height 45
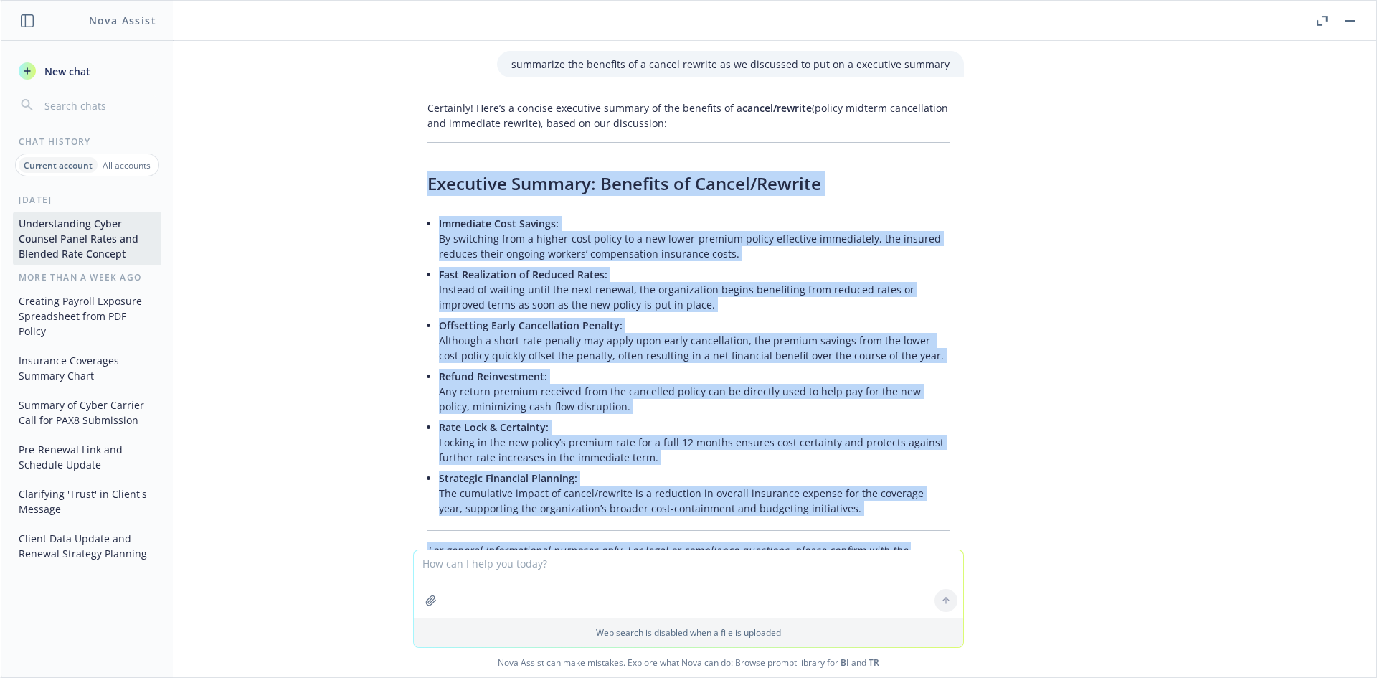
scroll to position [24766, 0]
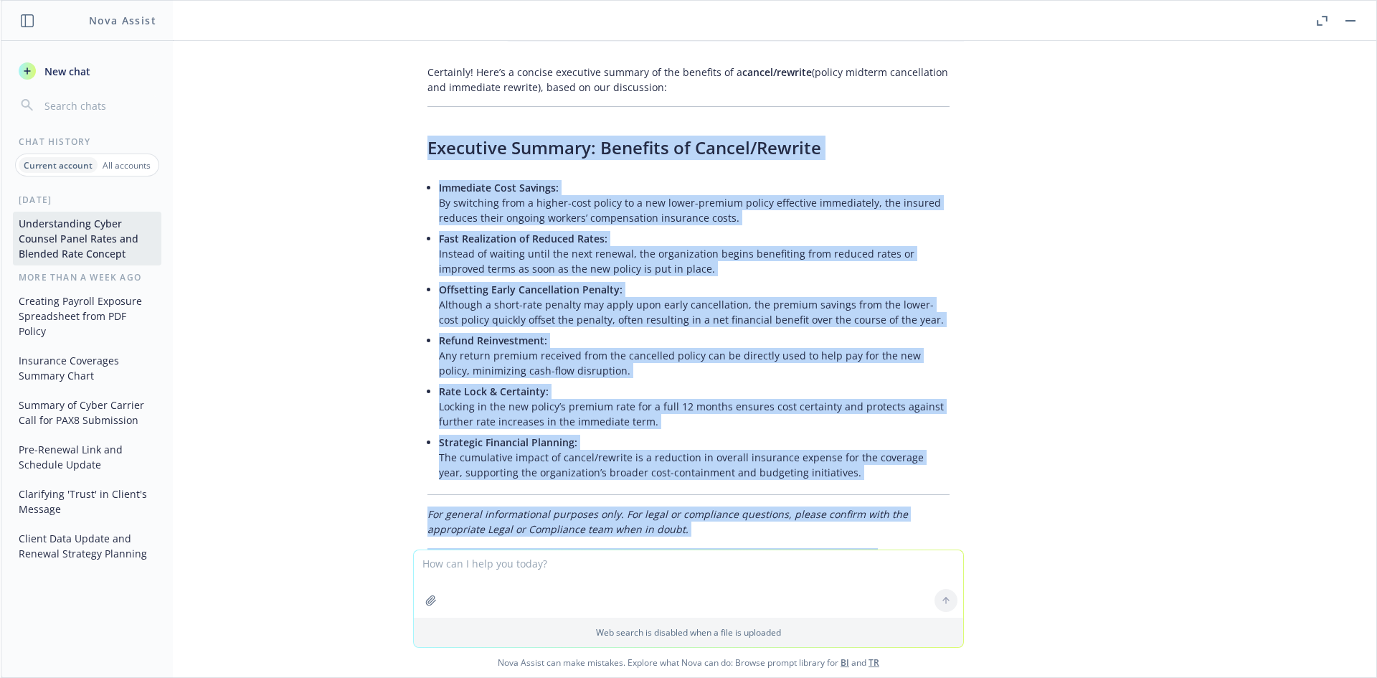
drag, startPoint x: 419, startPoint y: 272, endPoint x: 911, endPoint y: 437, distance: 518.6
click at [912, 437] on div "Certainly! Here’s a concise executive summary of the benefits of a cancel/rewri…" at bounding box center [688, 314] width 551 height 510
copy div "Executive Summary: Benefits of Cancel/Rewrite Immediate Cost Savings: By switch…"
click at [595, 333] on p "Refund Reinvestment: Any return premium received from the cancelled policy can …" at bounding box center [694, 355] width 511 height 45
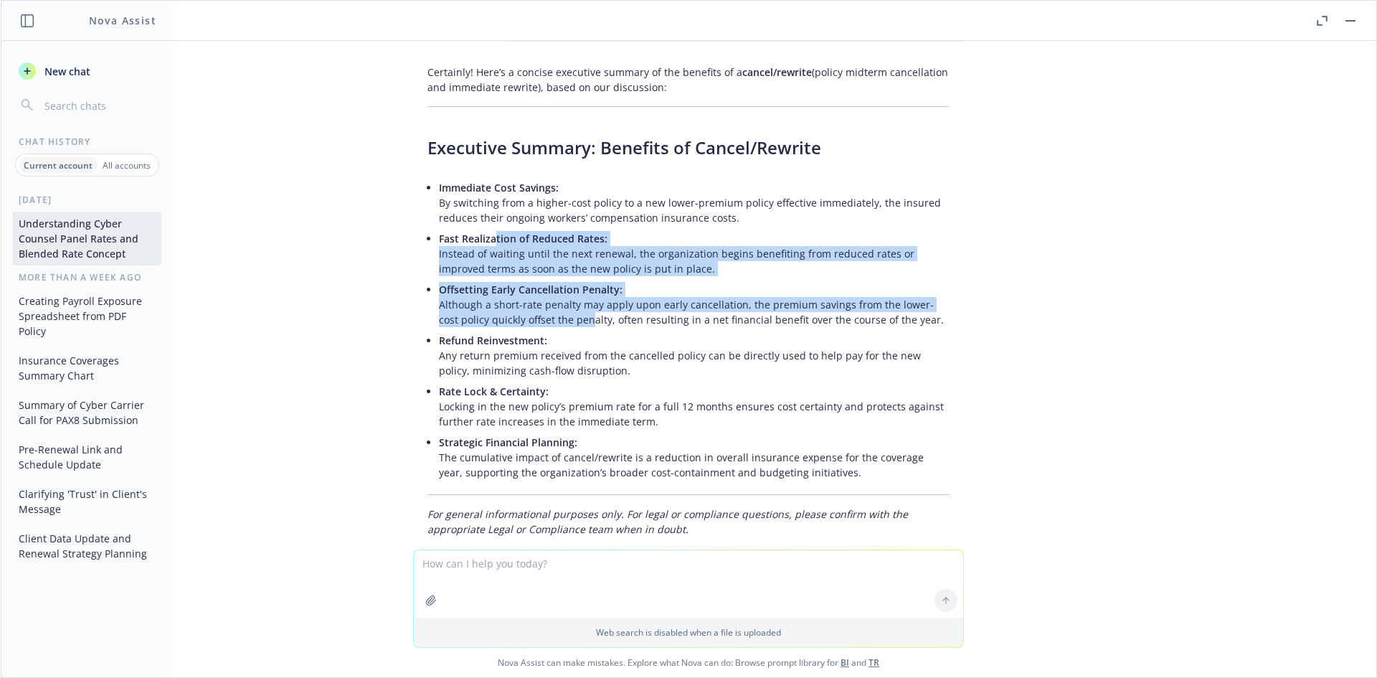
drag, startPoint x: 559, startPoint y: 203, endPoint x: 628, endPoint y: 235, distance: 76.0
click at [629, 234] on ul "Immediate Cost Savings: By switching from a higher-cost policy to a new lower-p…" at bounding box center [694, 329] width 511 height 305
click at [629, 333] on p "Refund Reinvestment: Any return premium received from the cancelled policy can …" at bounding box center [694, 355] width 511 height 45
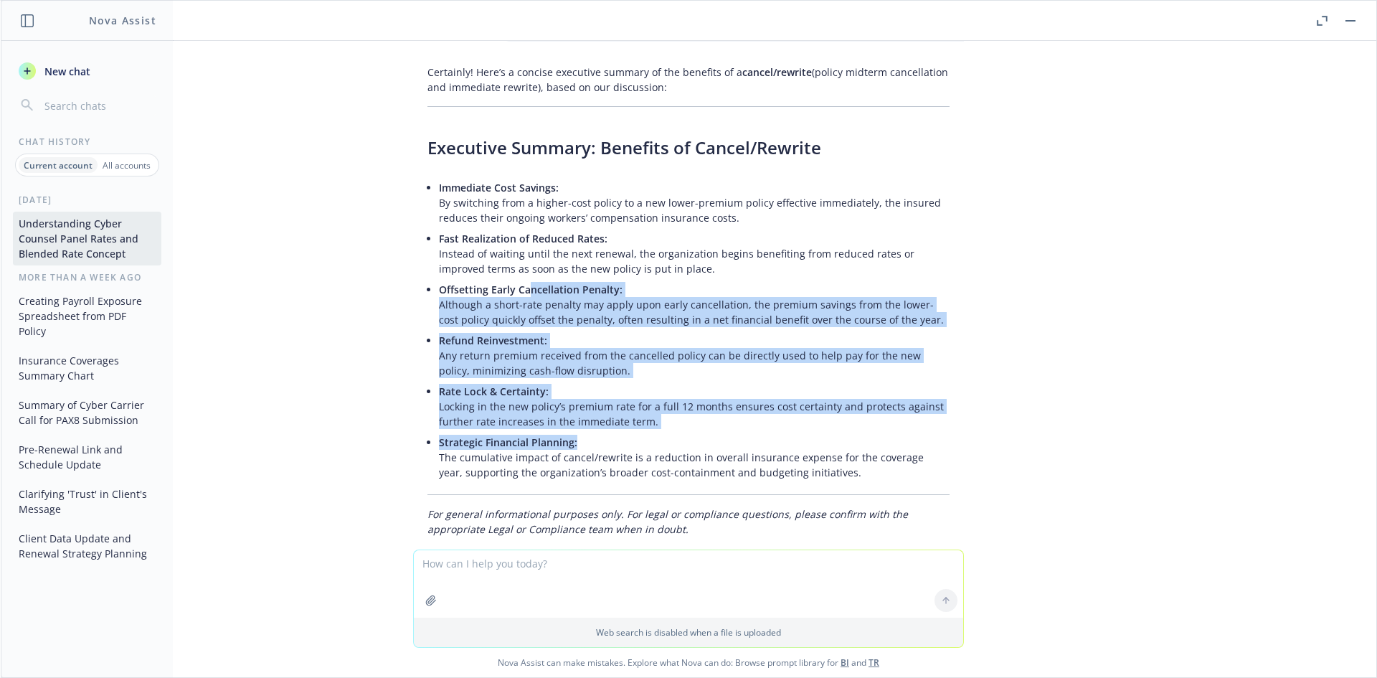
drag, startPoint x: 592, startPoint y: 328, endPoint x: 516, endPoint y: 179, distance: 168.4
click at [516, 179] on ul "Immediate Cost Savings: By switching from a higher-cost policy to a new lower-p…" at bounding box center [694, 329] width 511 height 305
click at [516, 283] on span "Offsetting Early Cancellation Penalty:" at bounding box center [531, 290] width 184 height 14
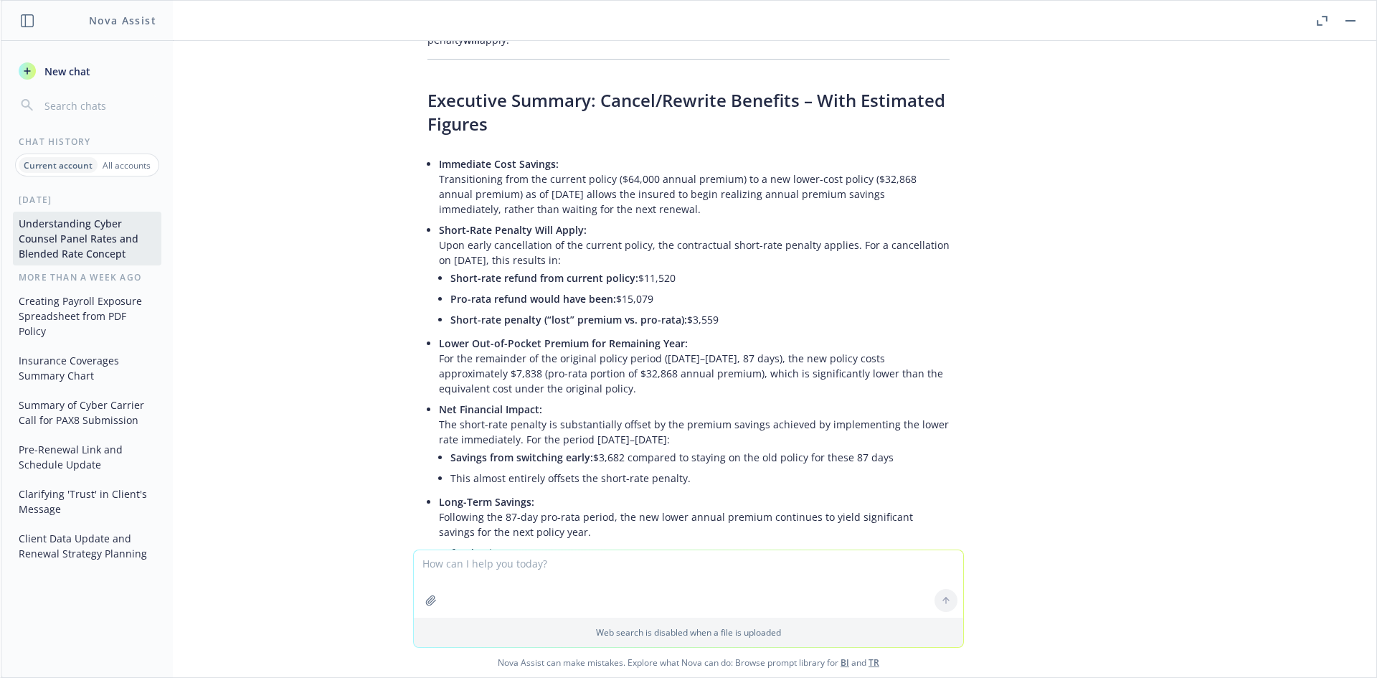
scroll to position [24853, 0]
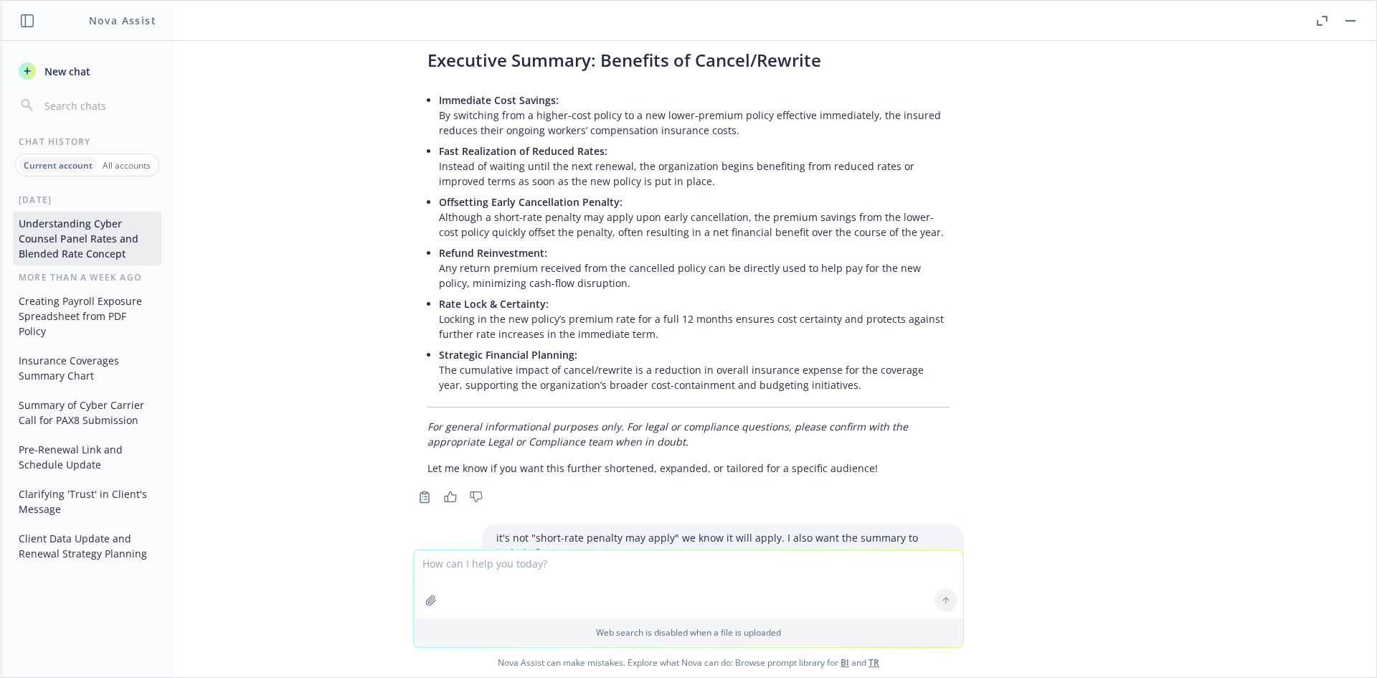
click at [1355, 20] on button "button" at bounding box center [1350, 20] width 17 height 17
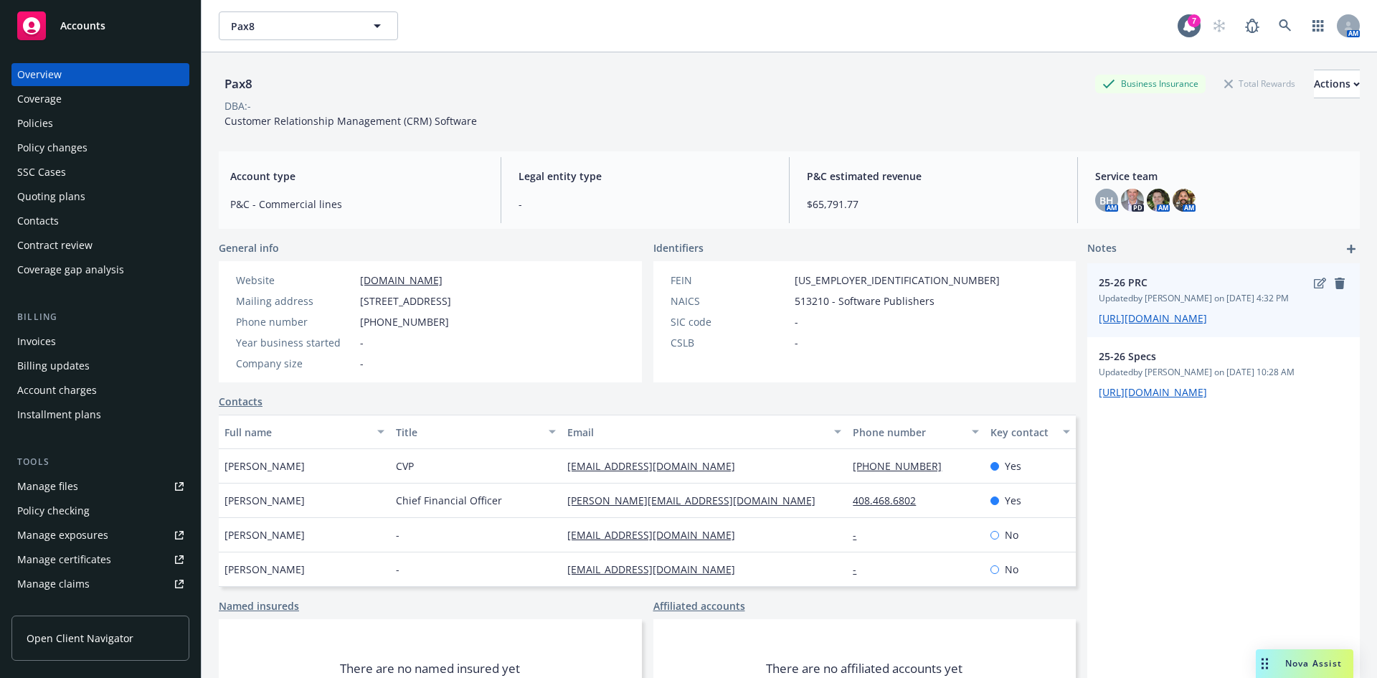
click at [1309, 293] on span "Updated by Victoria Escobar on 09/15/2025, 4:32 PM" at bounding box center [1224, 298] width 250 height 13
click at [1314, 285] on icon "edit" at bounding box center [1320, 283] width 12 height 11
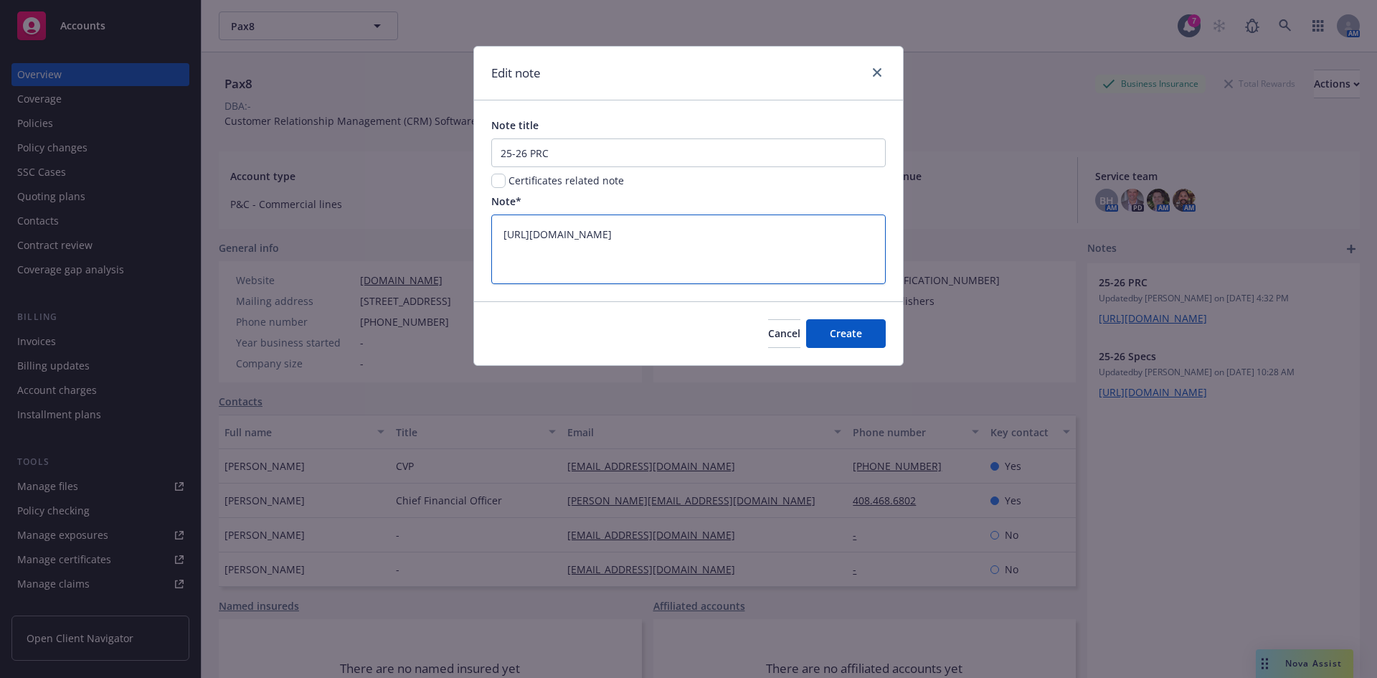
click at [784, 261] on textarea "https://iln-my.sharepoint.com/:x:/g/personal/victoria_escobar_newfront_com/EbVP…" at bounding box center [688, 249] width 394 height 70
drag, startPoint x: 786, startPoint y: 265, endPoint x: 438, endPoint y: 220, distance: 350.6
click at [439, 220] on div "Edit note Note title 25-26 PRC Certificates related note Note* https://iln-my.s…" at bounding box center [688, 339] width 1377 height 678
paste textarea "yamato_seki_newfront_com/EWnfs6VqD-tFotsjB7OD11sBEy-BraQ2hKJBHzWek9wMuA?e=ldK9NJ"
type textarea "x"
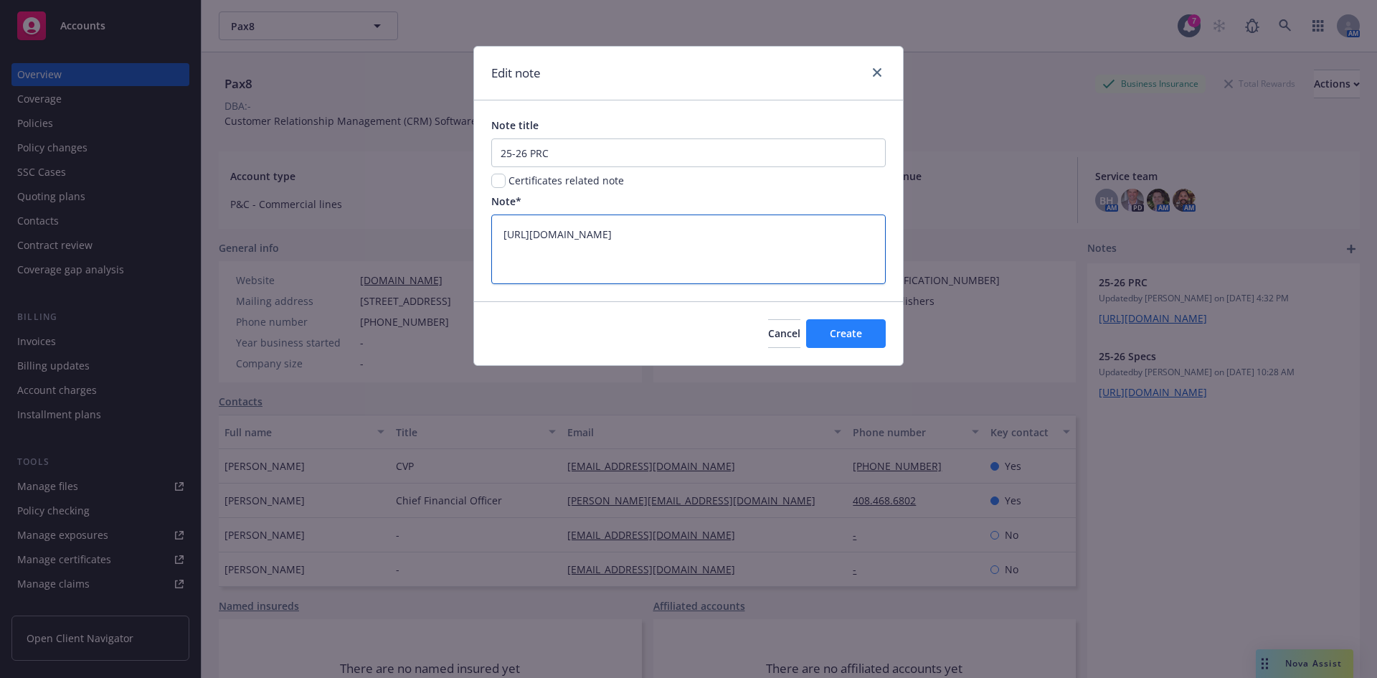
type textarea "https://iln-my.sharepoint.com/:x:/g/personal/yamato_seki_newfront_com/EWnfs6VqD…"
click at [860, 331] on span "Create" at bounding box center [846, 333] width 32 height 14
type textarea "x"
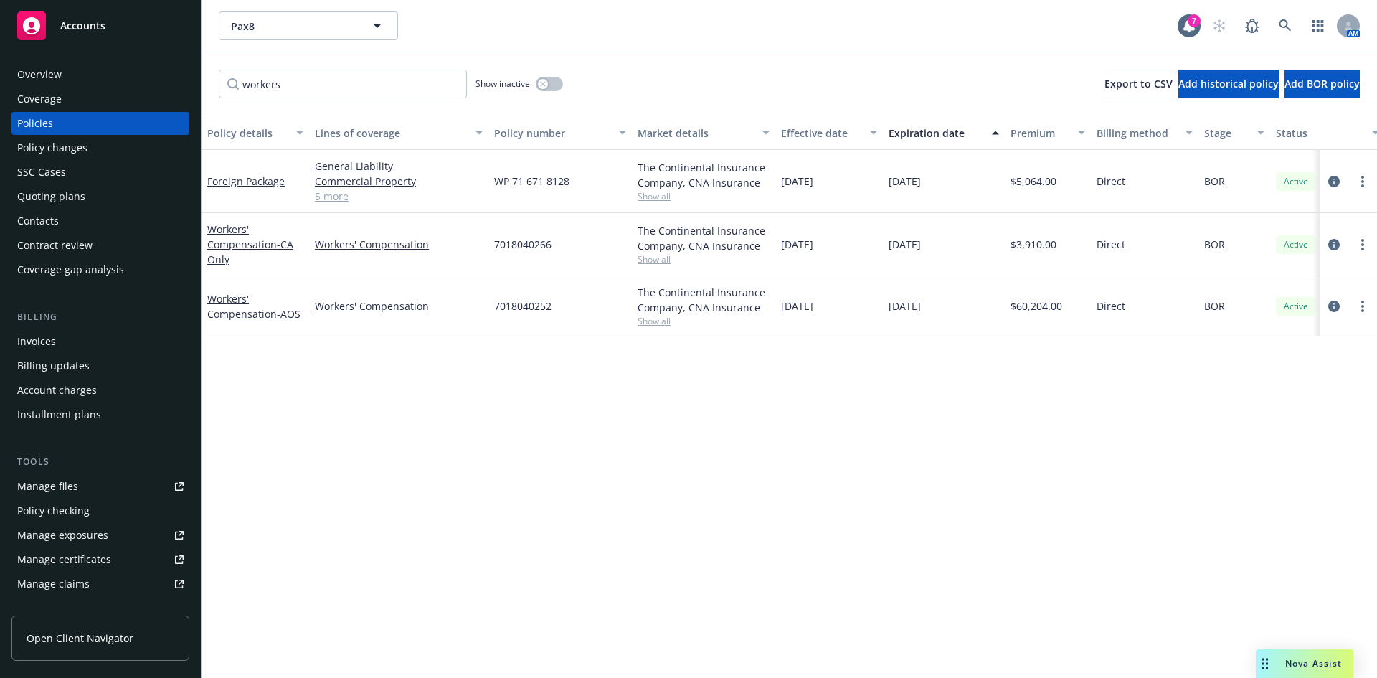
scroll to position [57, 0]
click at [43, 196] on div "Quoting plans" at bounding box center [51, 196] width 68 height 23
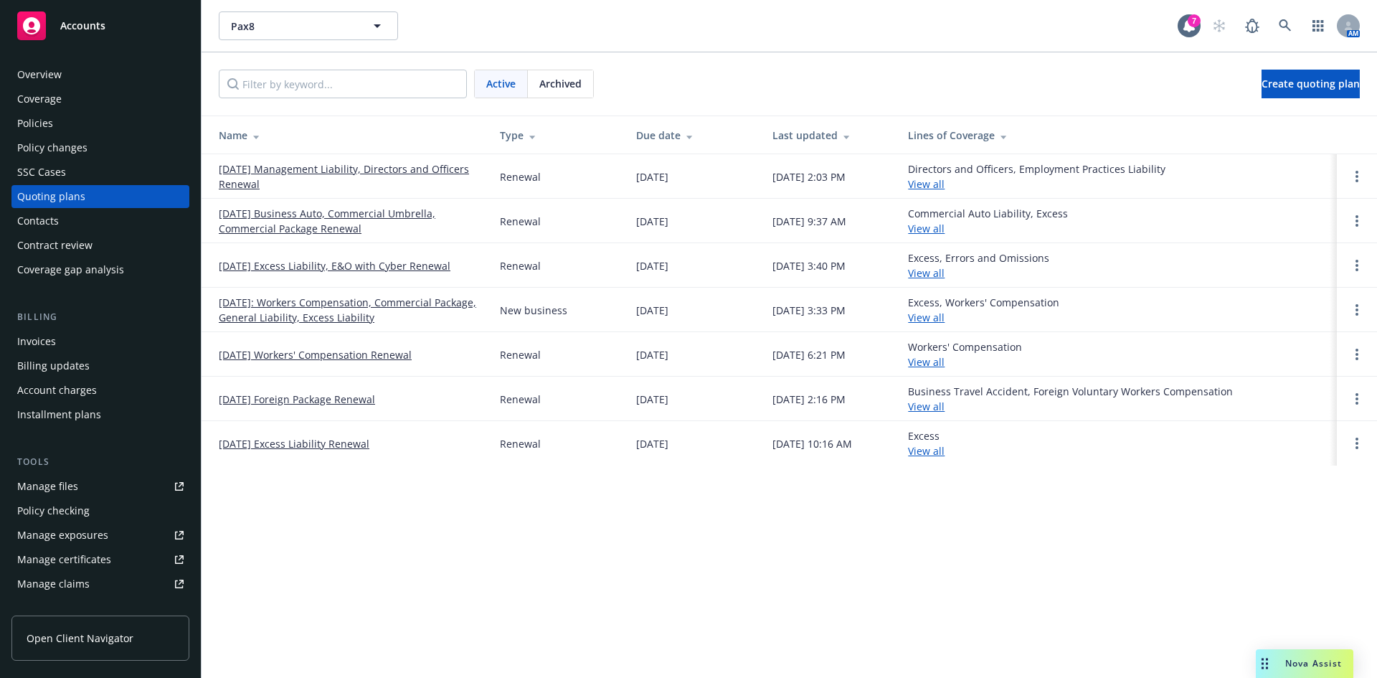
click at [317, 219] on link "[DATE] Business Auto, Commercial Umbrella, Commercial Package Renewal" at bounding box center [348, 221] width 258 height 30
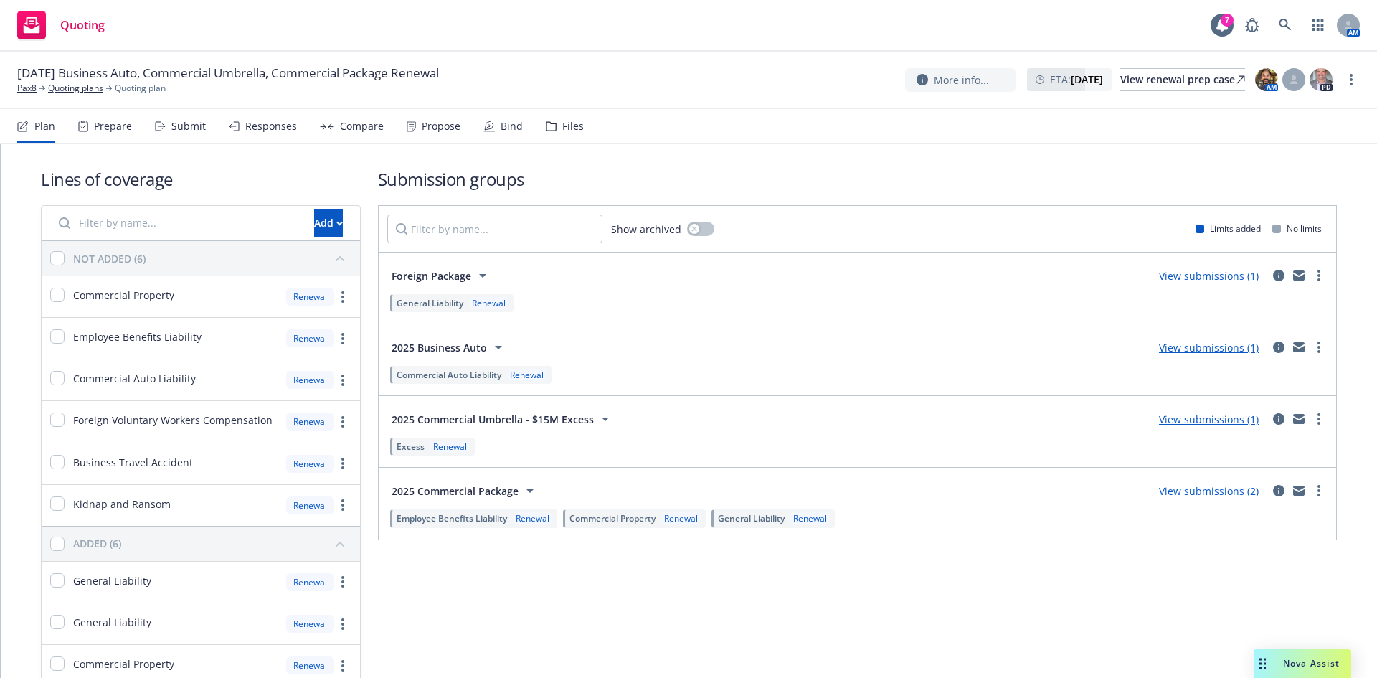
click at [185, 123] on div "Submit" at bounding box center [188, 125] width 34 height 11
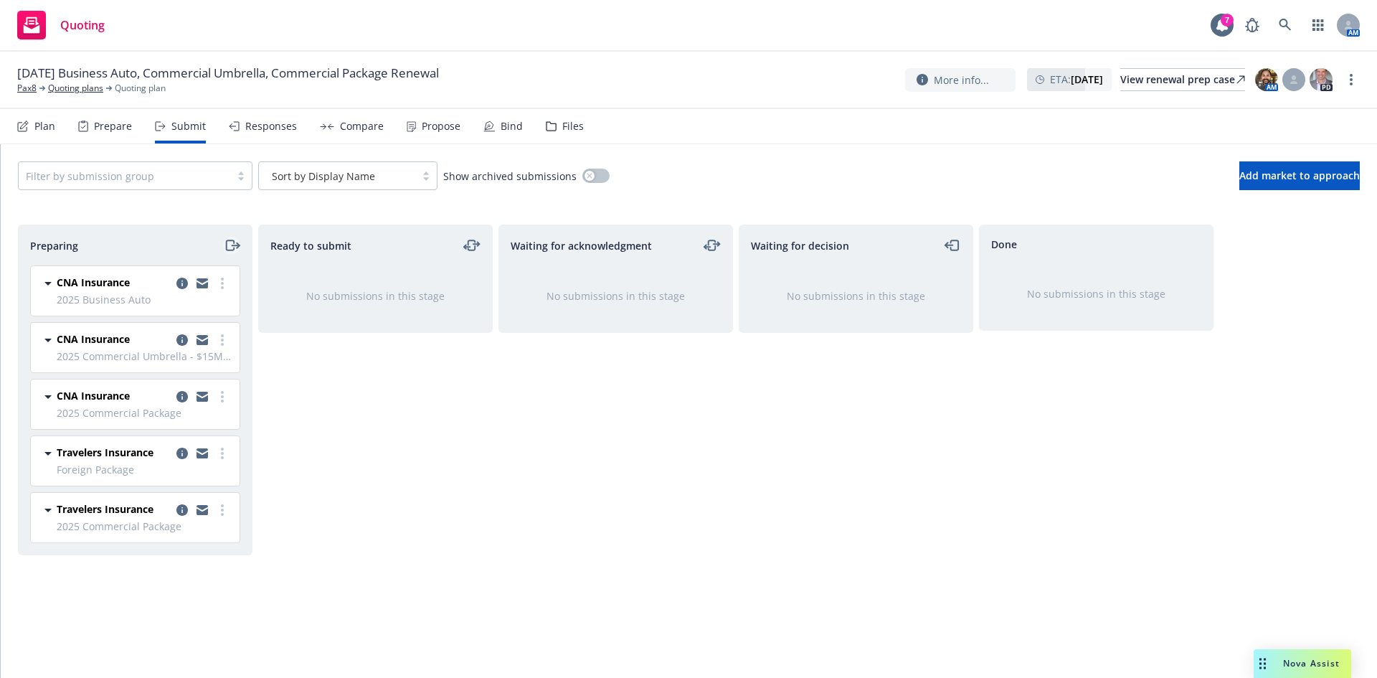
click at [232, 248] on icon "moveRight" at bounding box center [232, 245] width 16 height 17
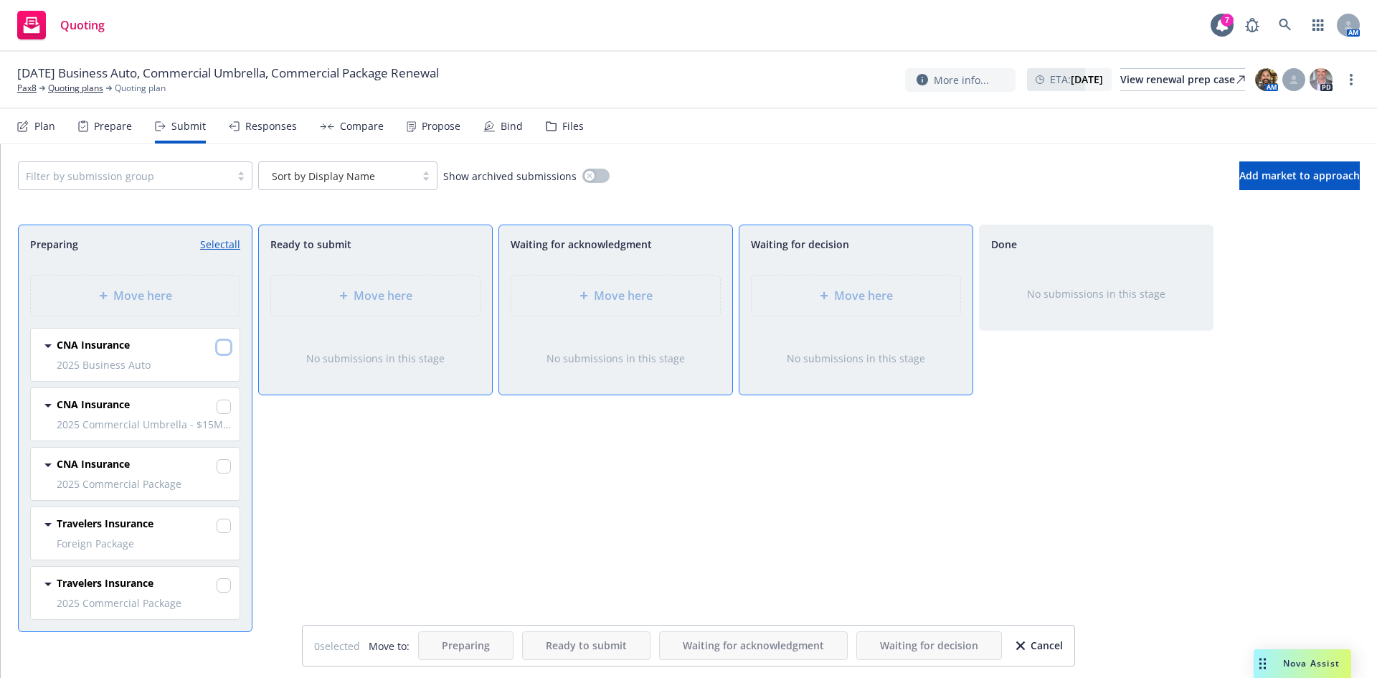
click at [224, 351] on input "checkbox" at bounding box center [224, 347] width 14 height 14
checkbox input "true"
click at [224, 405] on input "checkbox" at bounding box center [224, 406] width 14 height 14
checkbox input "true"
click at [224, 467] on input "checkbox" at bounding box center [224, 466] width 14 height 14
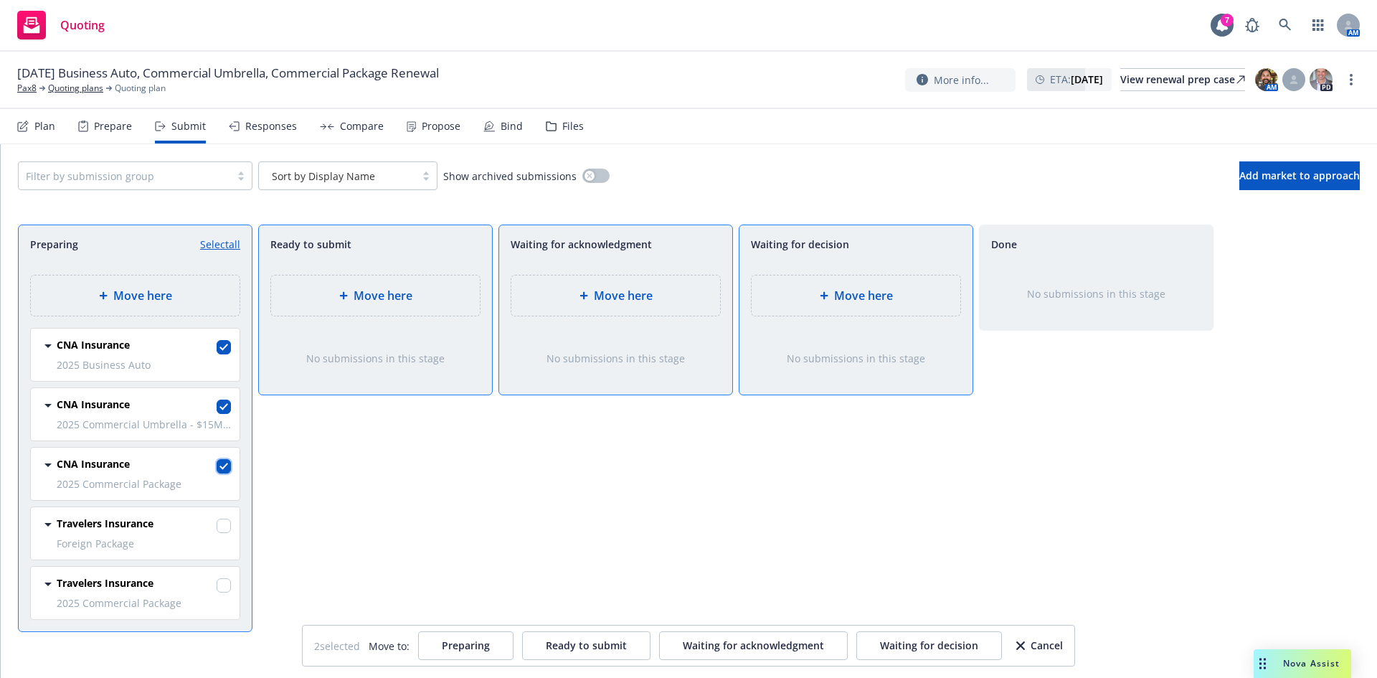
checkbox input "true"
click at [847, 300] on span "Move here" at bounding box center [863, 295] width 59 height 17
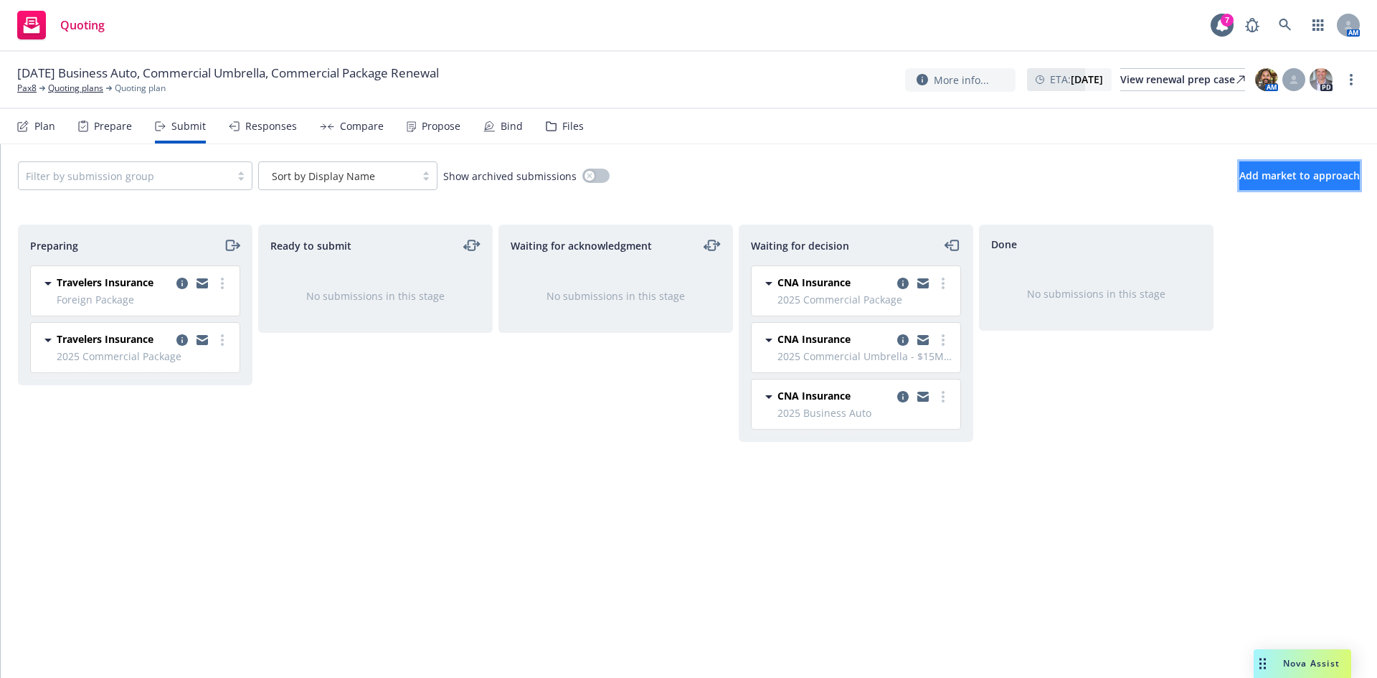
click at [1252, 176] on span "Add market to approach" at bounding box center [1299, 176] width 120 height 14
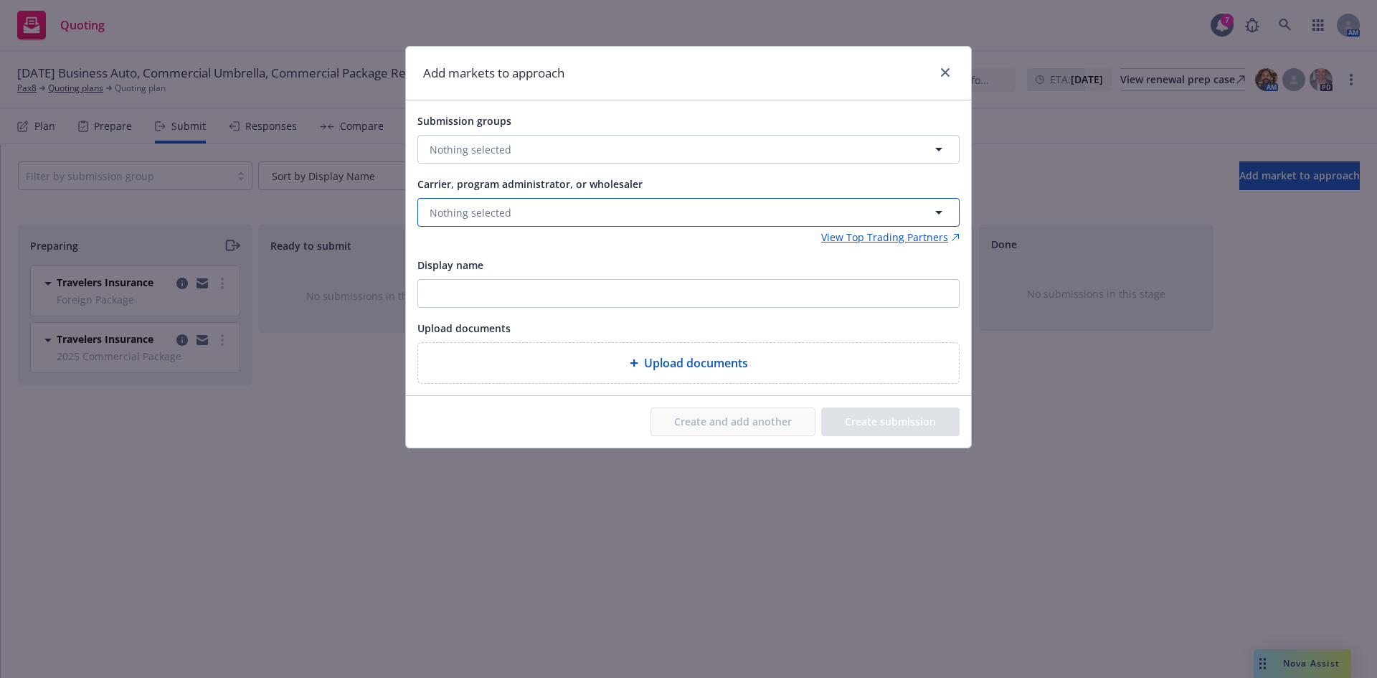
click at [532, 209] on button "Nothing selected" at bounding box center [688, 212] width 542 height 29
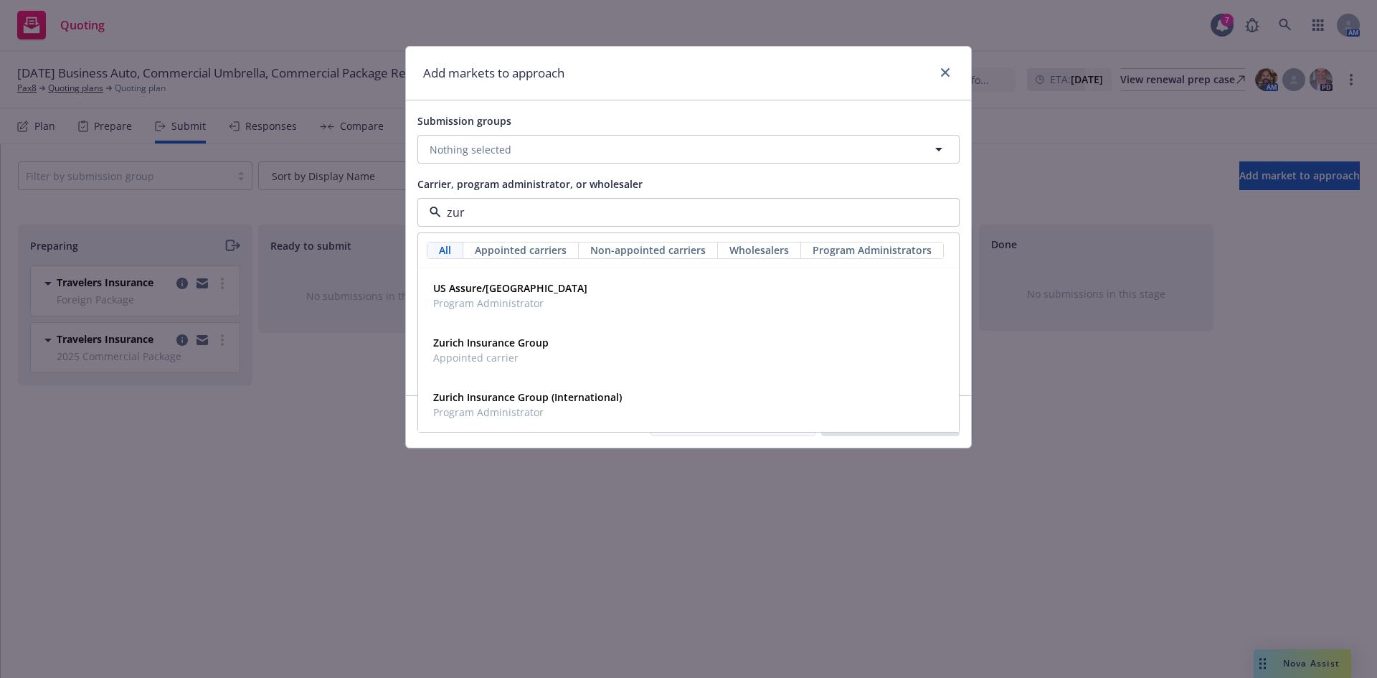
type input "zuri"
click at [513, 351] on div "Zurich Insurance Group Appointed carrier" at bounding box center [490, 350] width 115 height 30
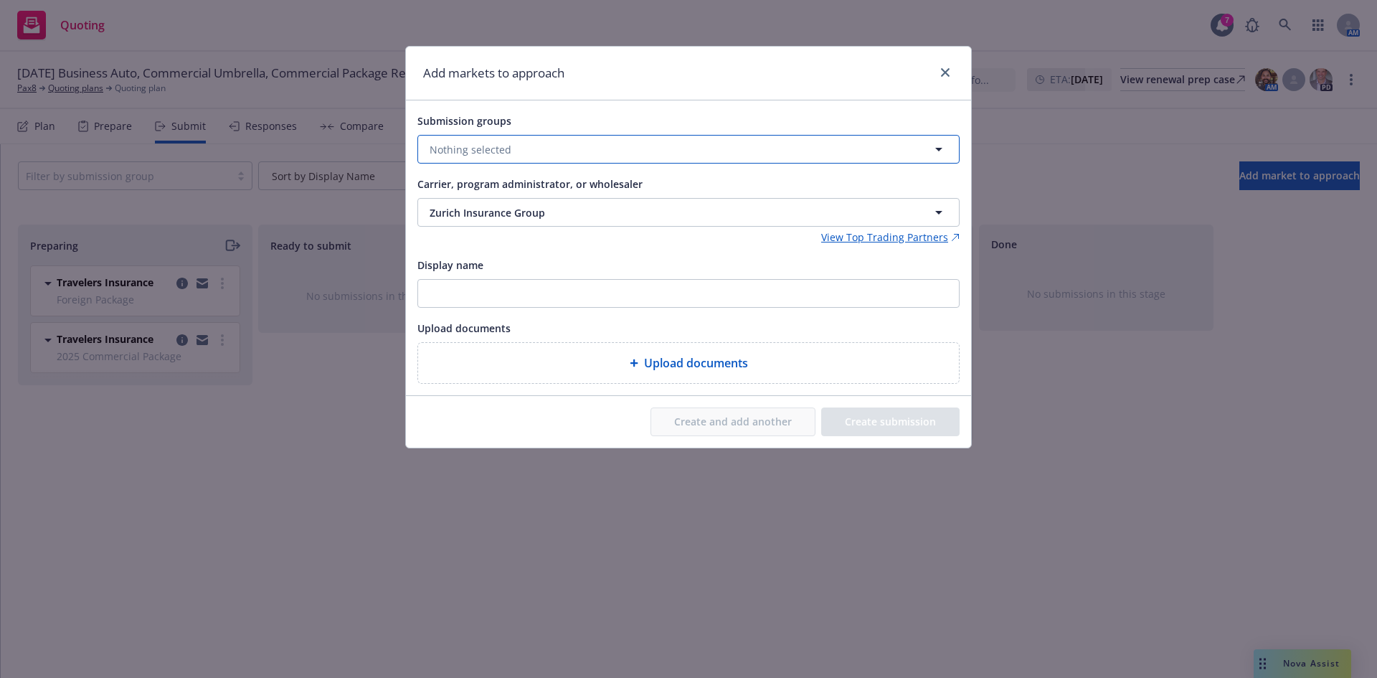
click at [561, 162] on button "Nothing selected" at bounding box center [688, 149] width 542 height 29
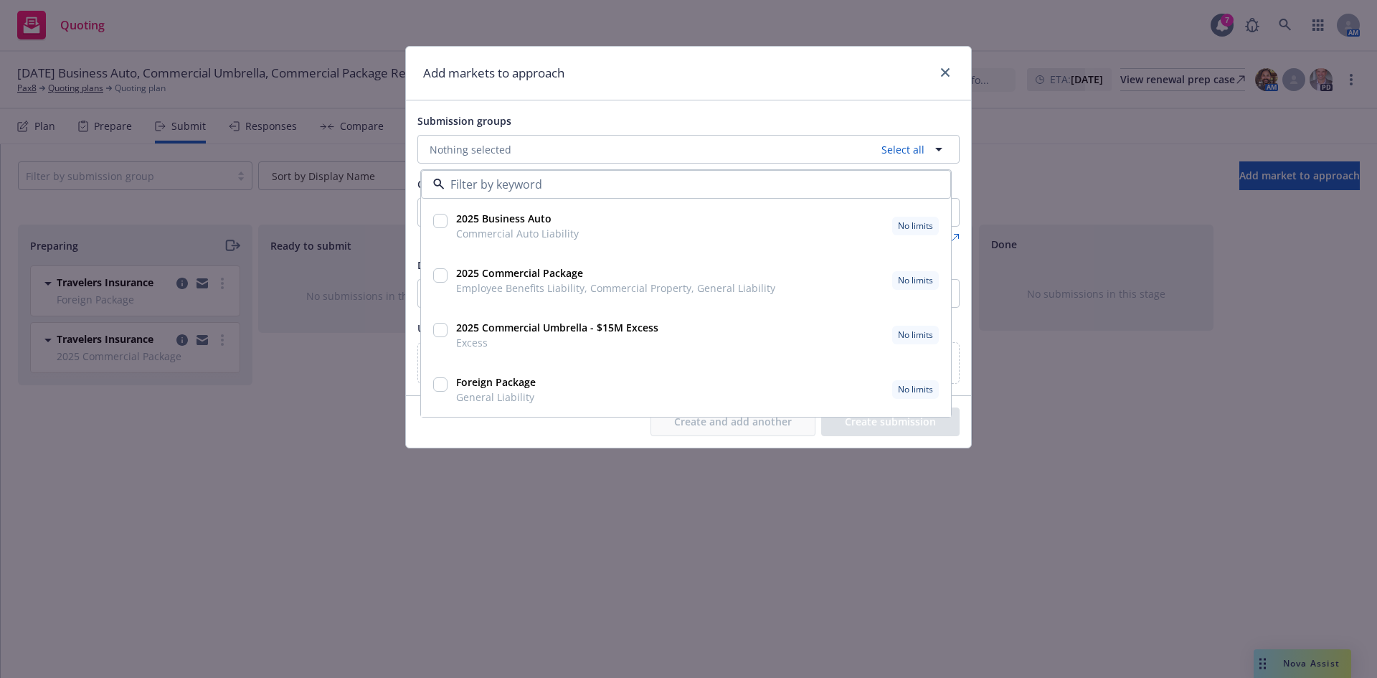
click at [444, 221] on input "checkbox" at bounding box center [440, 221] width 14 height 14
checkbox input "true"
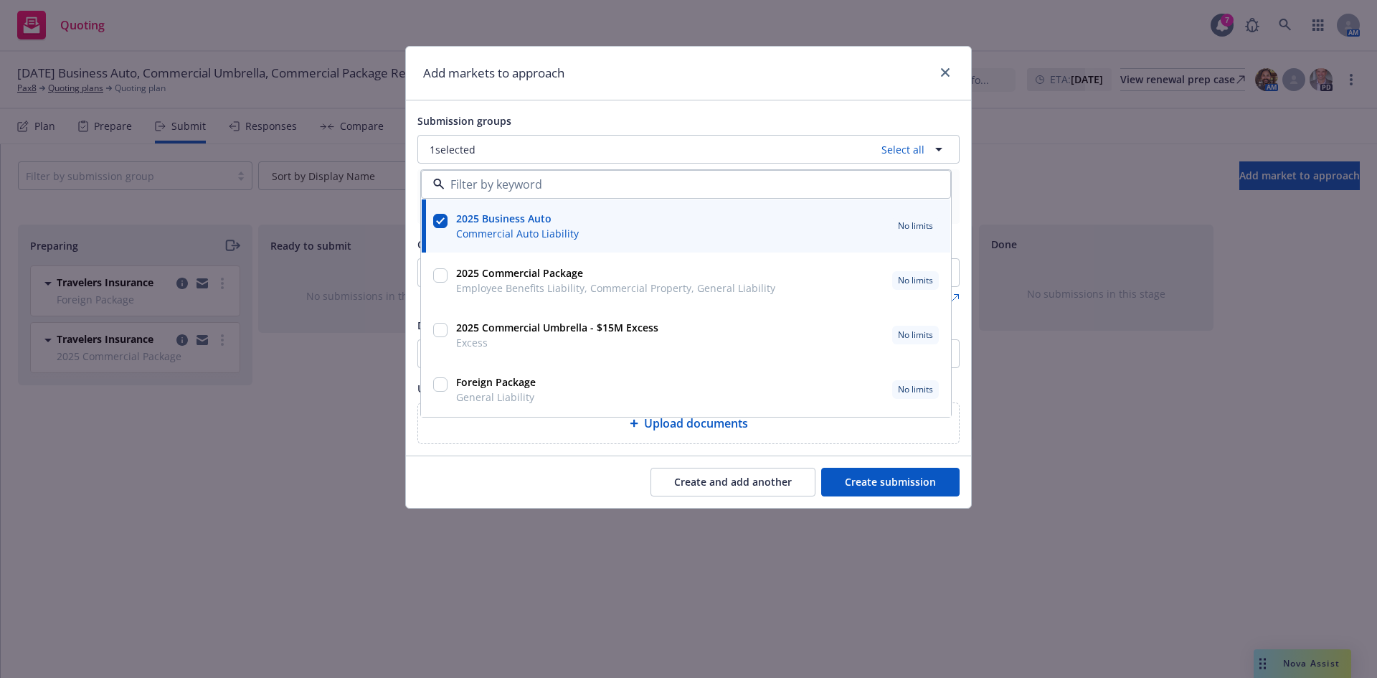
click at [441, 280] on input "checkbox" at bounding box center [440, 275] width 14 height 14
checkbox input "true"
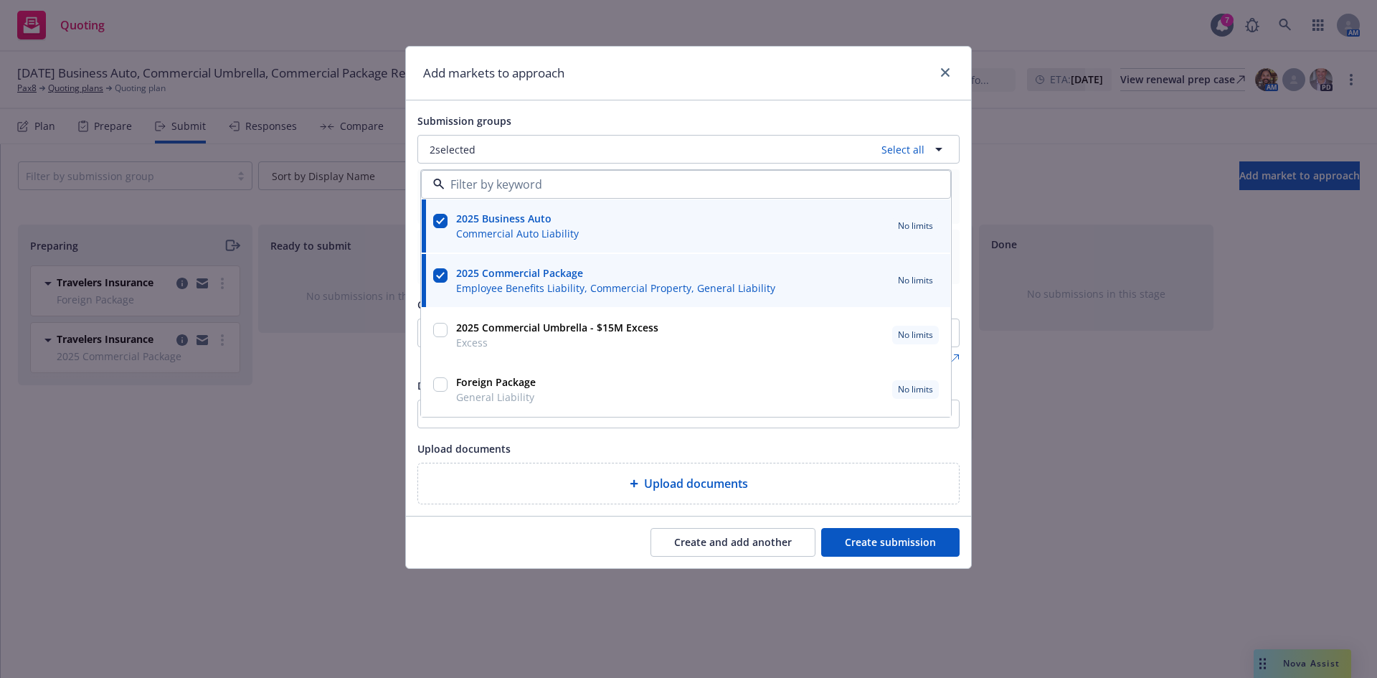
click at [438, 326] on input "checkbox" at bounding box center [440, 330] width 14 height 14
checkbox input "true"
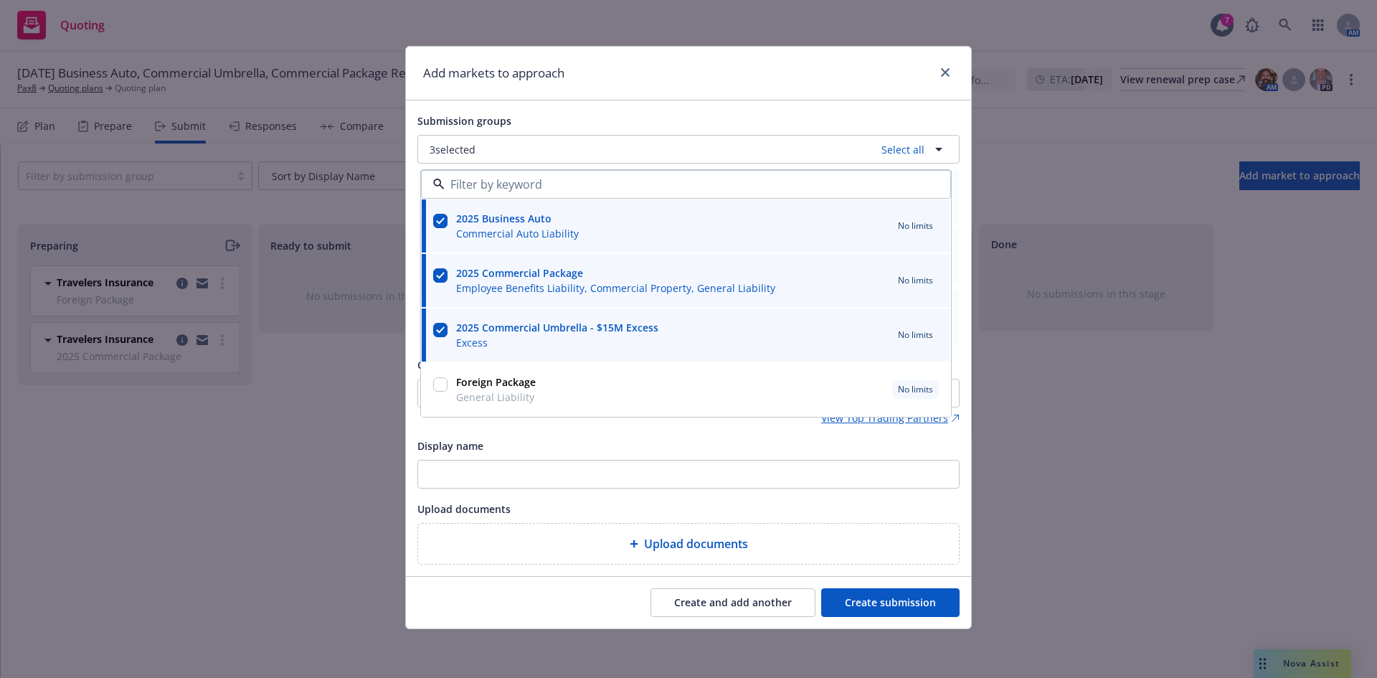
click at [445, 384] on input "checkbox" at bounding box center [440, 384] width 14 height 14
checkbox input "true"
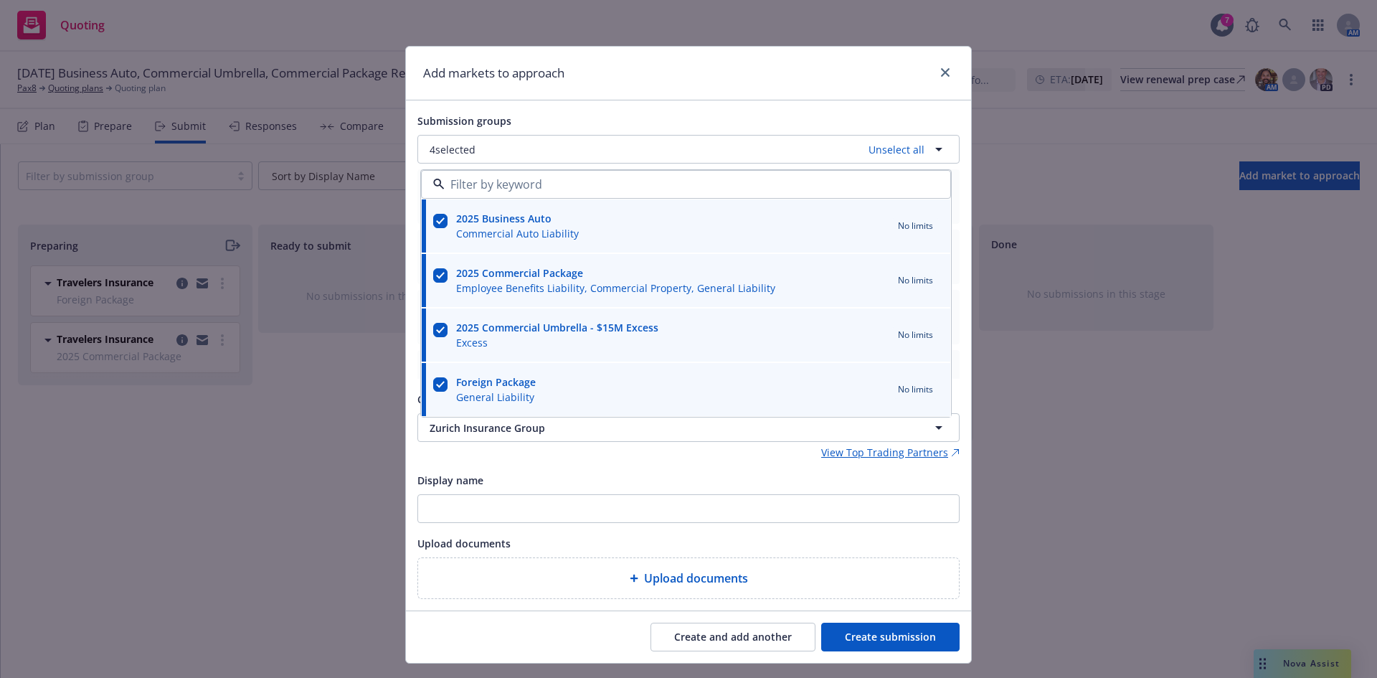
scroll to position [32, 0]
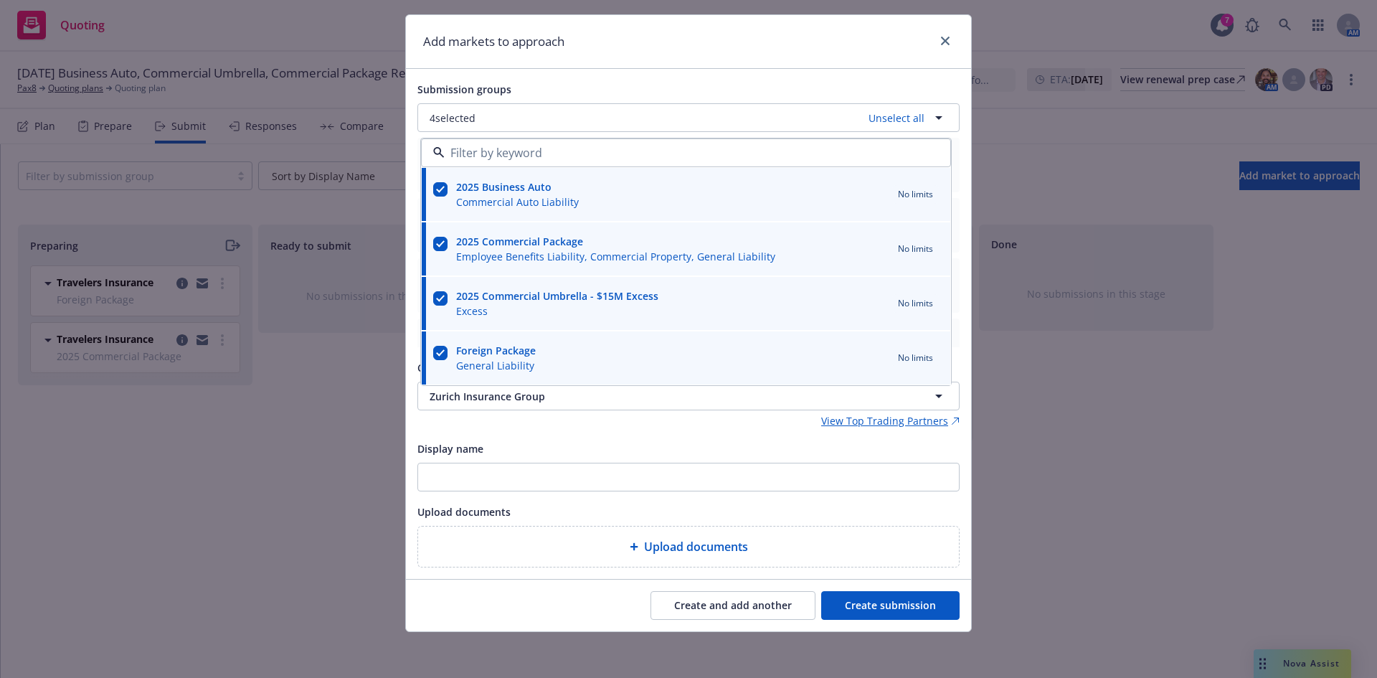
click at [894, 608] on button "Create submission" at bounding box center [890, 605] width 138 height 29
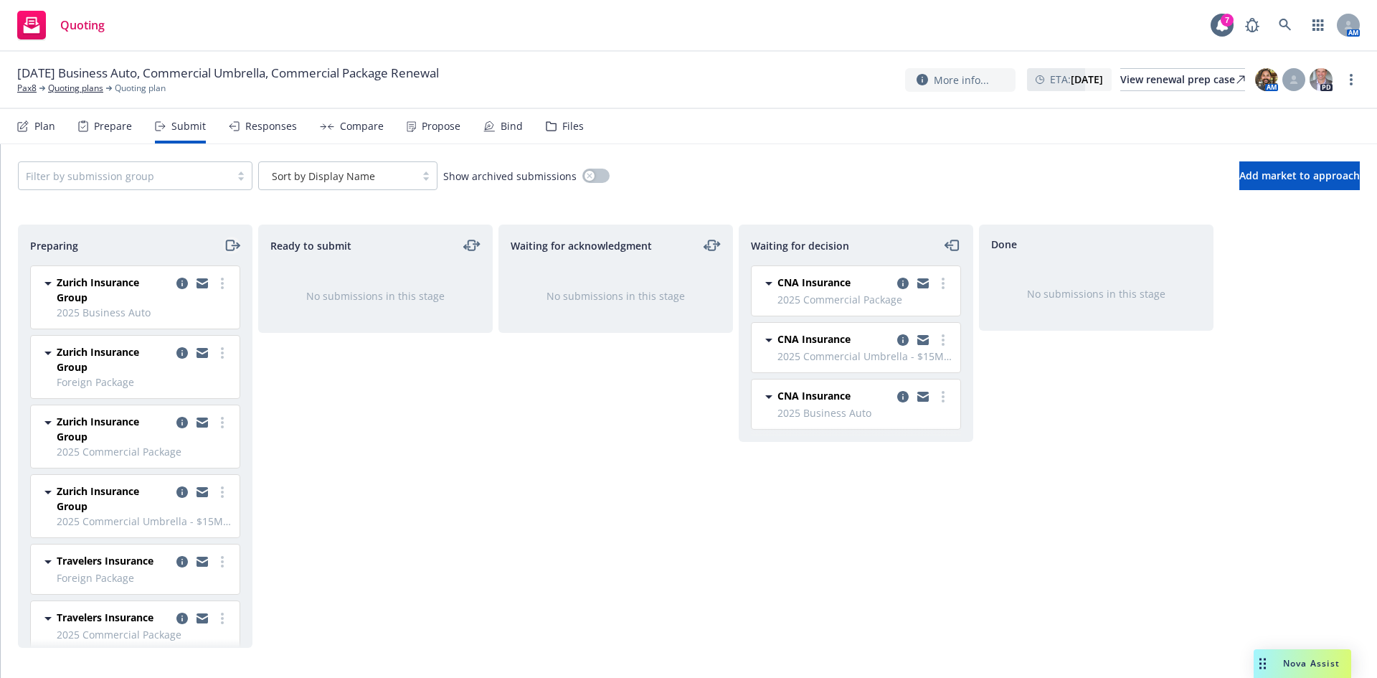
click at [229, 247] on icon "moveRight" at bounding box center [232, 245] width 16 height 17
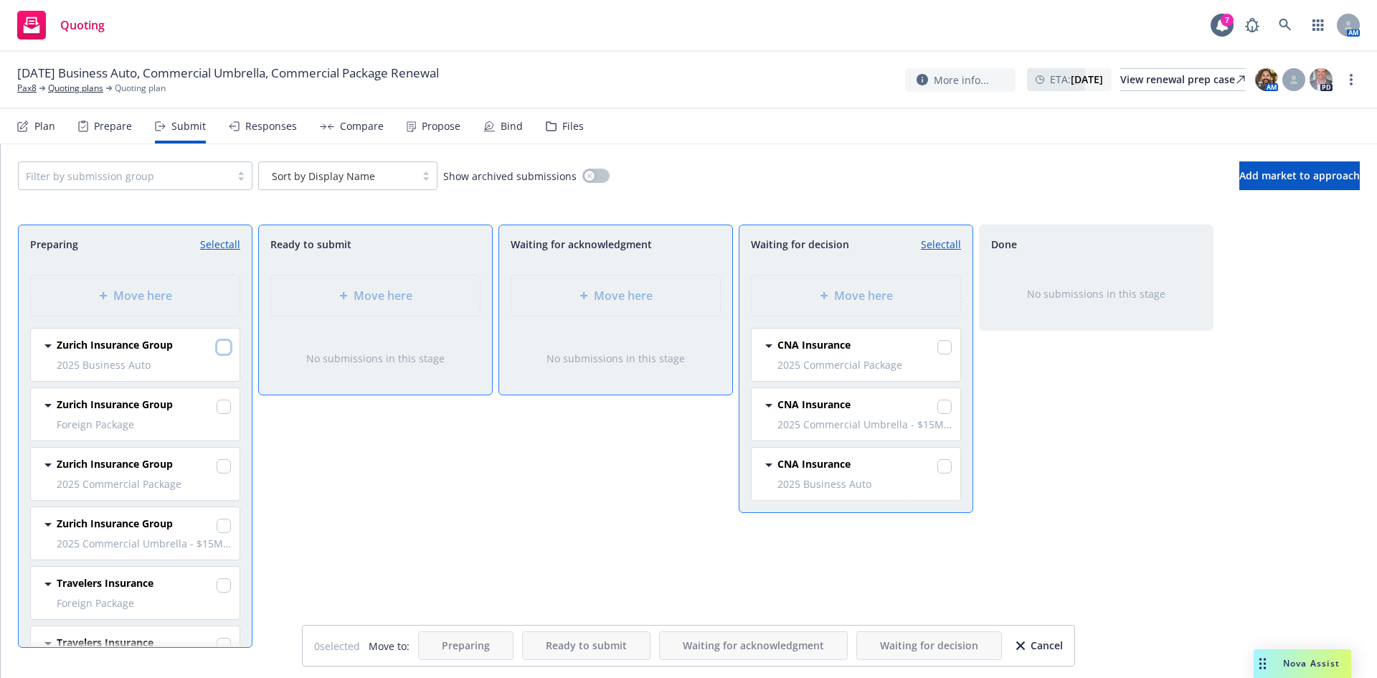
click at [217, 348] on input "checkbox" at bounding box center [224, 347] width 14 height 14
checkbox input "true"
click at [218, 408] on input "checkbox" at bounding box center [224, 406] width 14 height 14
checkbox input "true"
drag, startPoint x: 212, startPoint y: 469, endPoint x: 207, endPoint y: 483, distance: 14.5
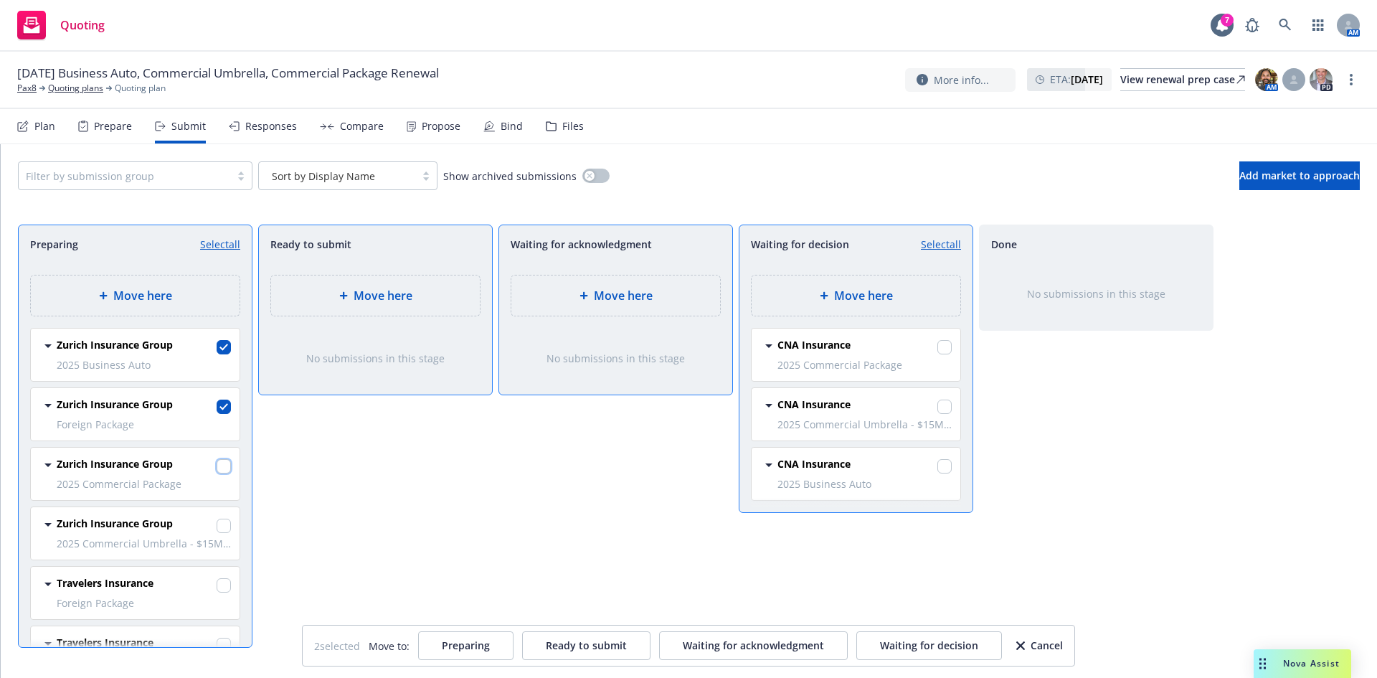
click at [217, 469] on input "checkbox" at bounding box center [224, 466] width 14 height 14
checkbox input "true"
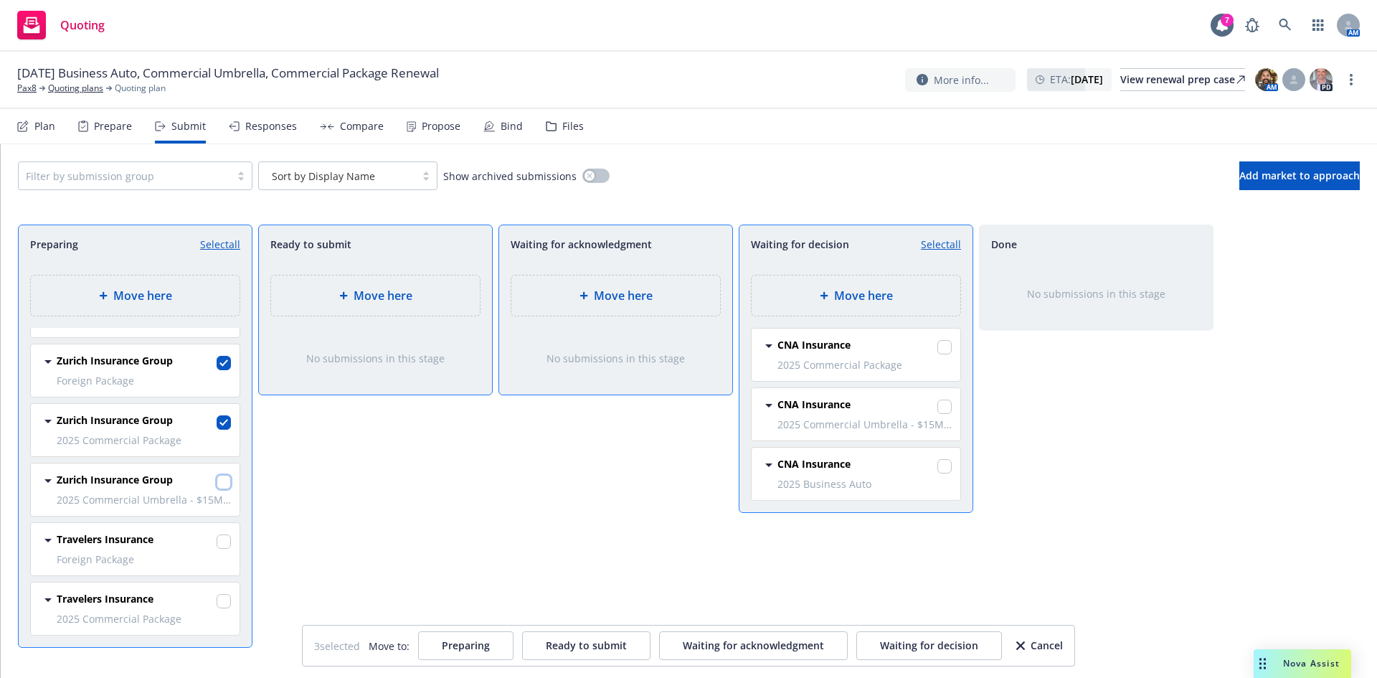
drag, startPoint x: 214, startPoint y: 487, endPoint x: 217, endPoint y: 506, distance: 18.9
click at [217, 485] on input "checkbox" at bounding box center [224, 482] width 14 height 14
checkbox input "true"
click at [217, 547] on input "checkbox" at bounding box center [224, 541] width 14 height 14
checkbox input "true"
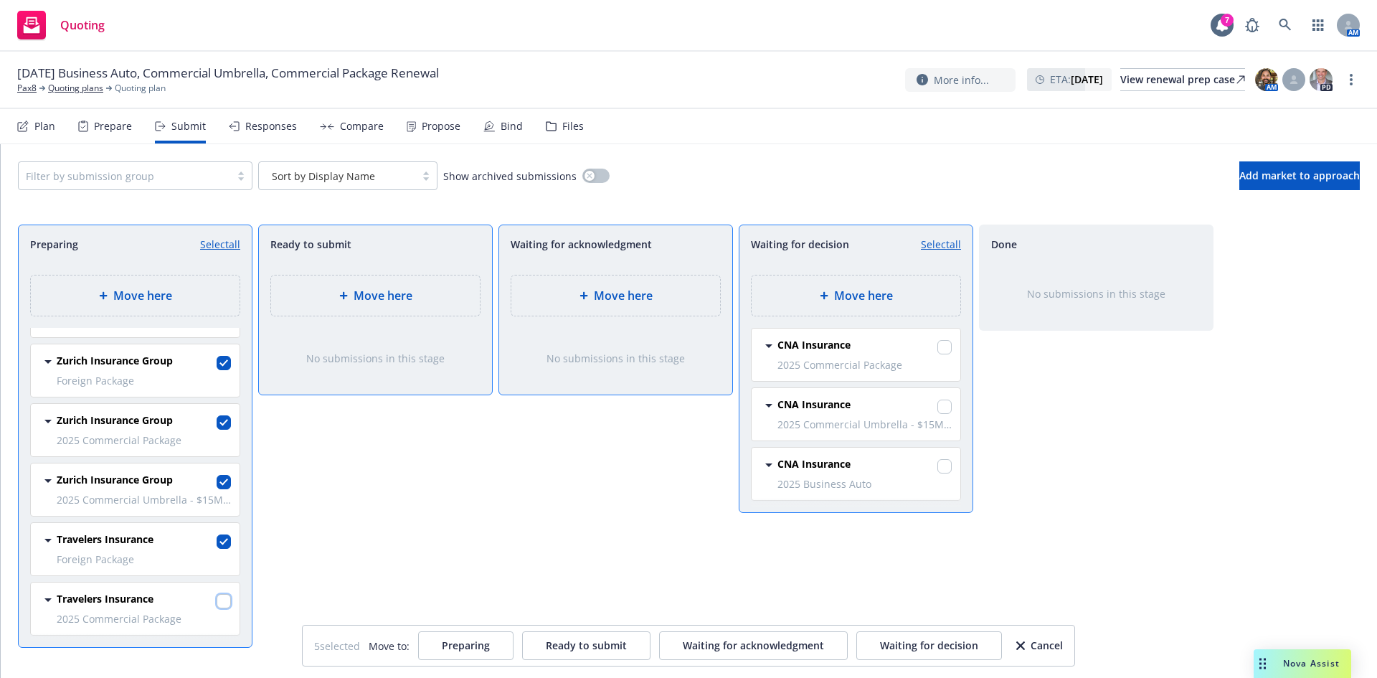
drag, startPoint x: 216, startPoint y: 607, endPoint x: 523, endPoint y: 541, distance: 314.1
click at [217, 606] on input "checkbox" at bounding box center [224, 601] width 14 height 14
checkbox input "true"
click at [855, 295] on span "Move here" at bounding box center [863, 295] width 59 height 17
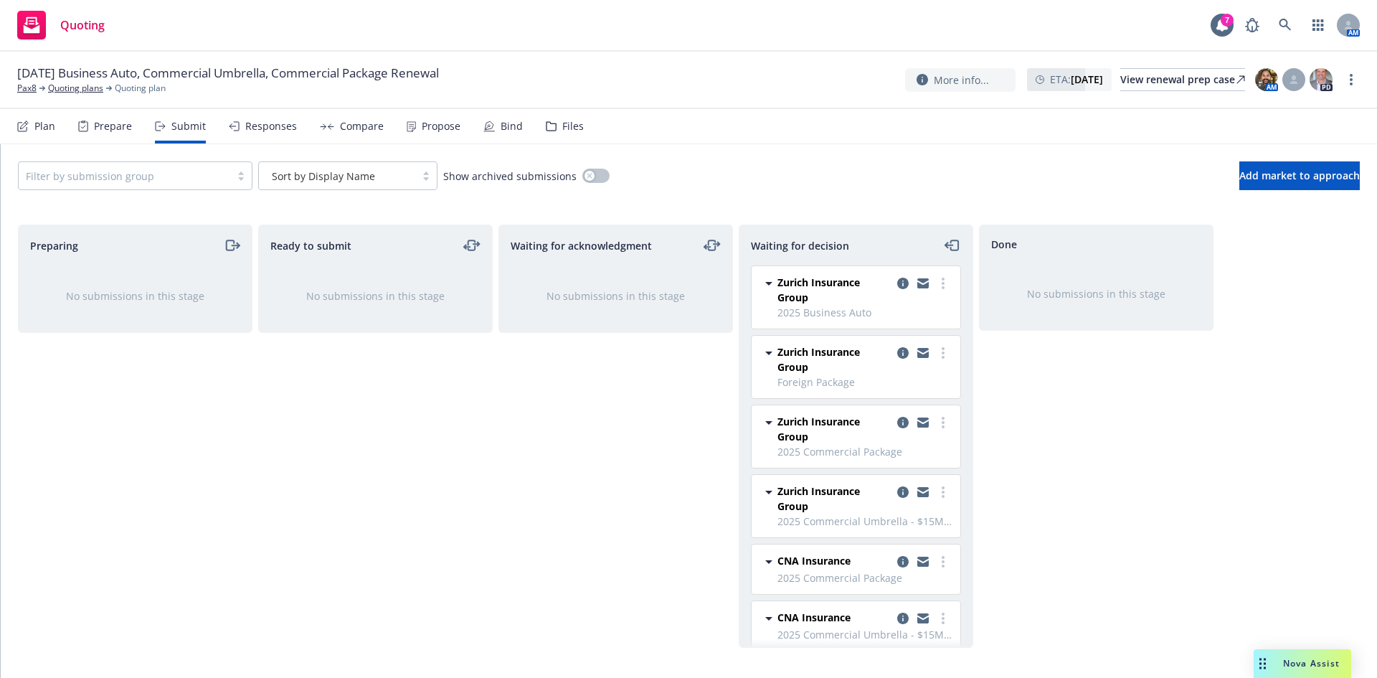
scroll to position [0, 0]
click at [897, 354] on icon "copy logging email" at bounding box center [902, 352] width 11 height 11
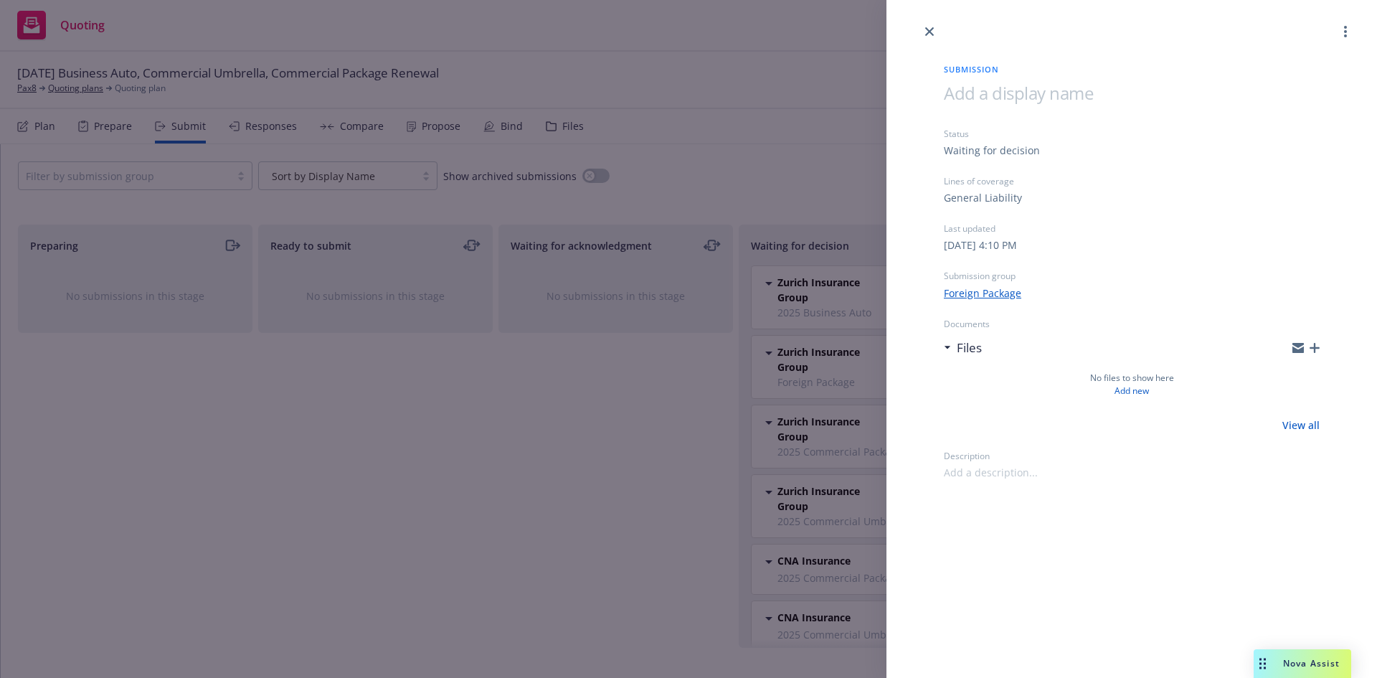
click at [1315, 345] on icon "button" at bounding box center [1314, 348] width 10 height 10
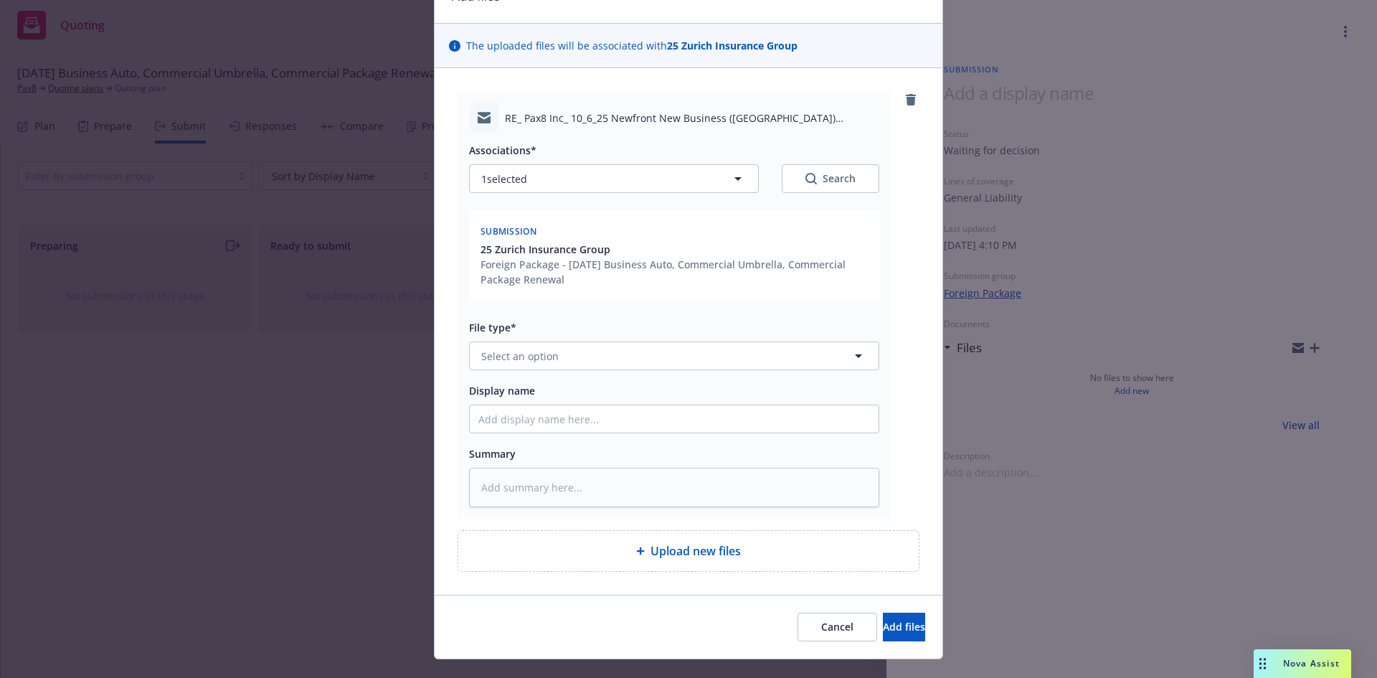
scroll to position [104, 0]
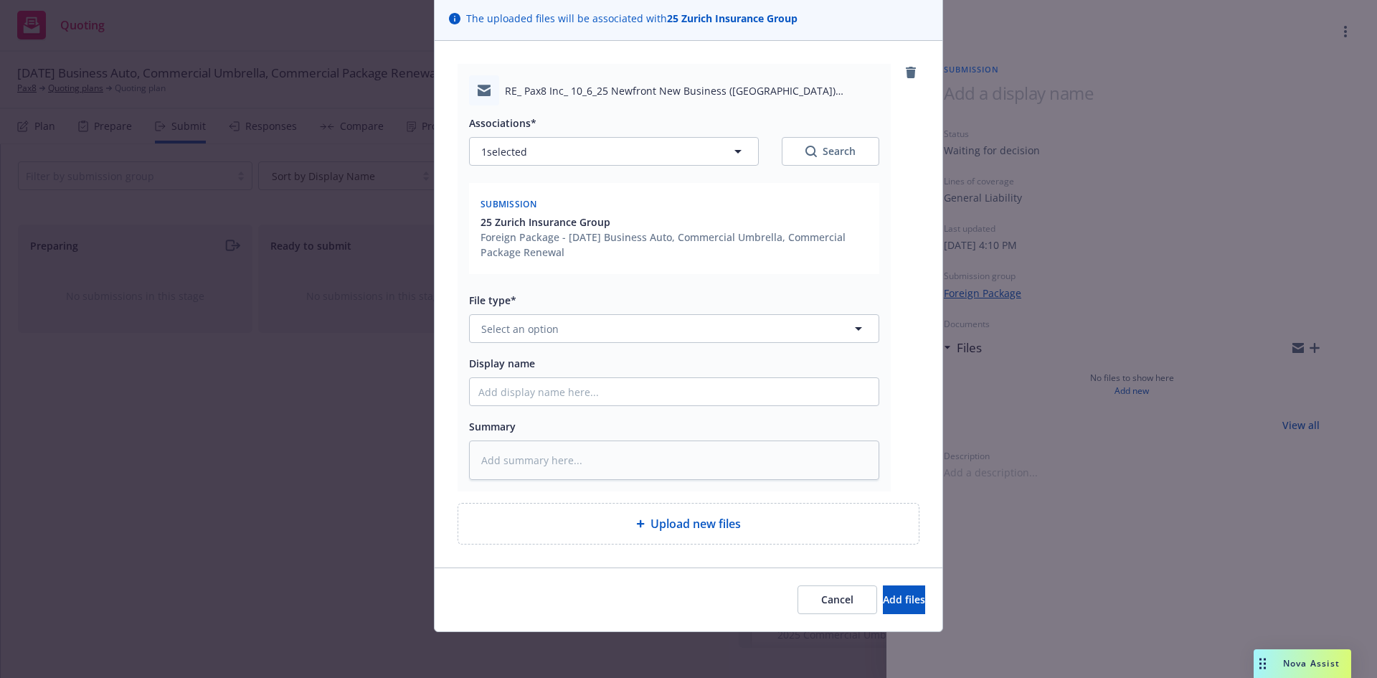
click at [682, 515] on span "Upload new files" at bounding box center [695, 523] width 90 height 17
type textarea "x"
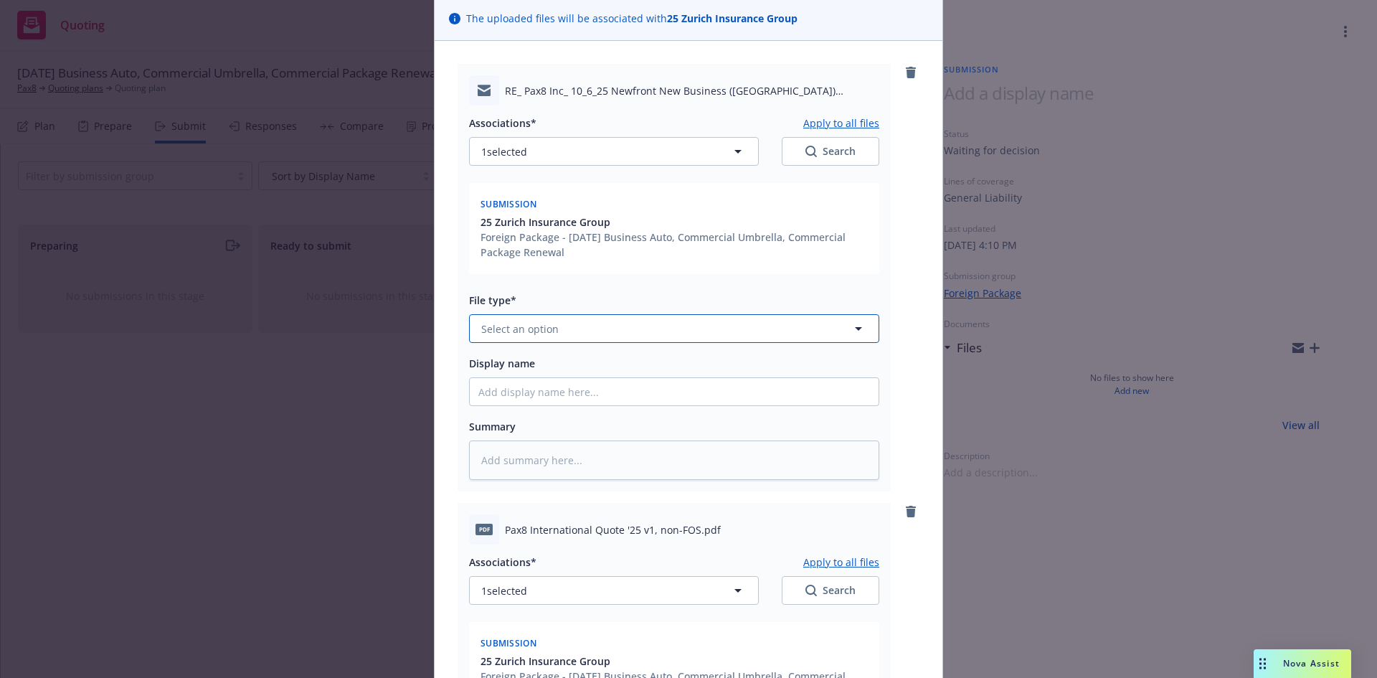
click at [582, 331] on button "Select an option" at bounding box center [674, 328] width 410 height 29
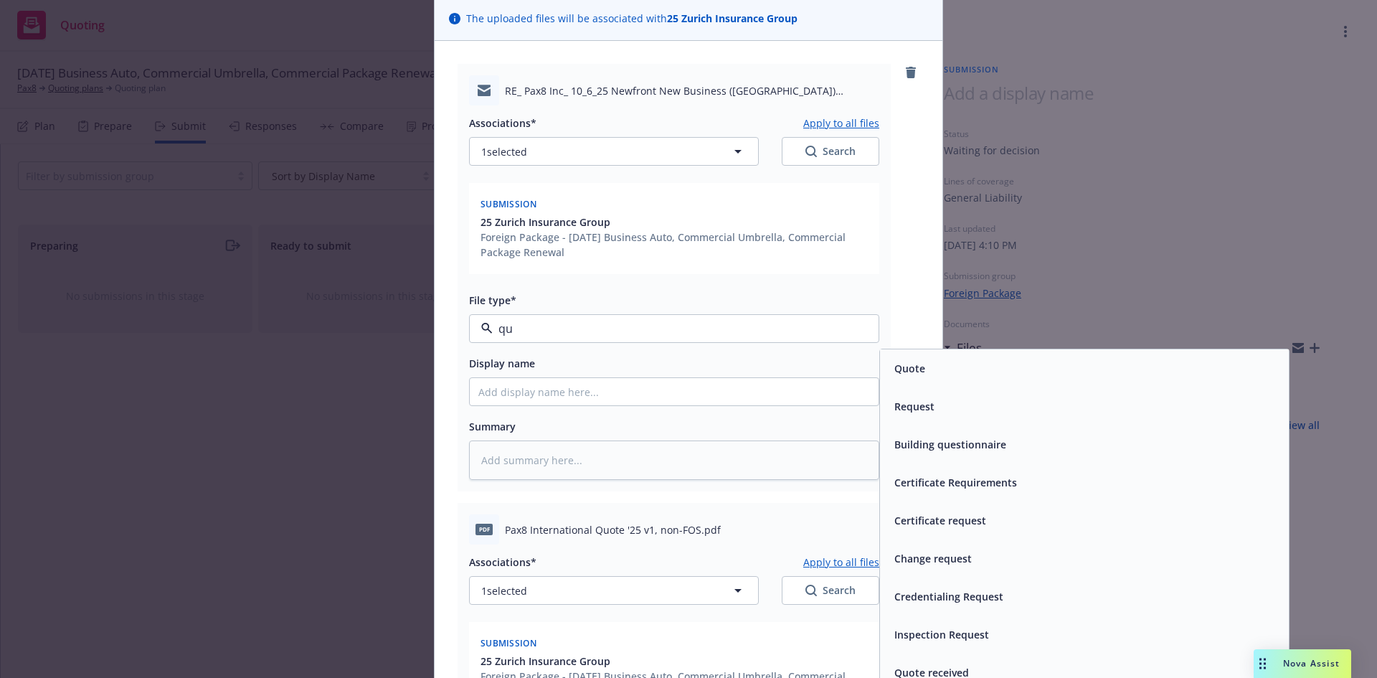
type input "quo"
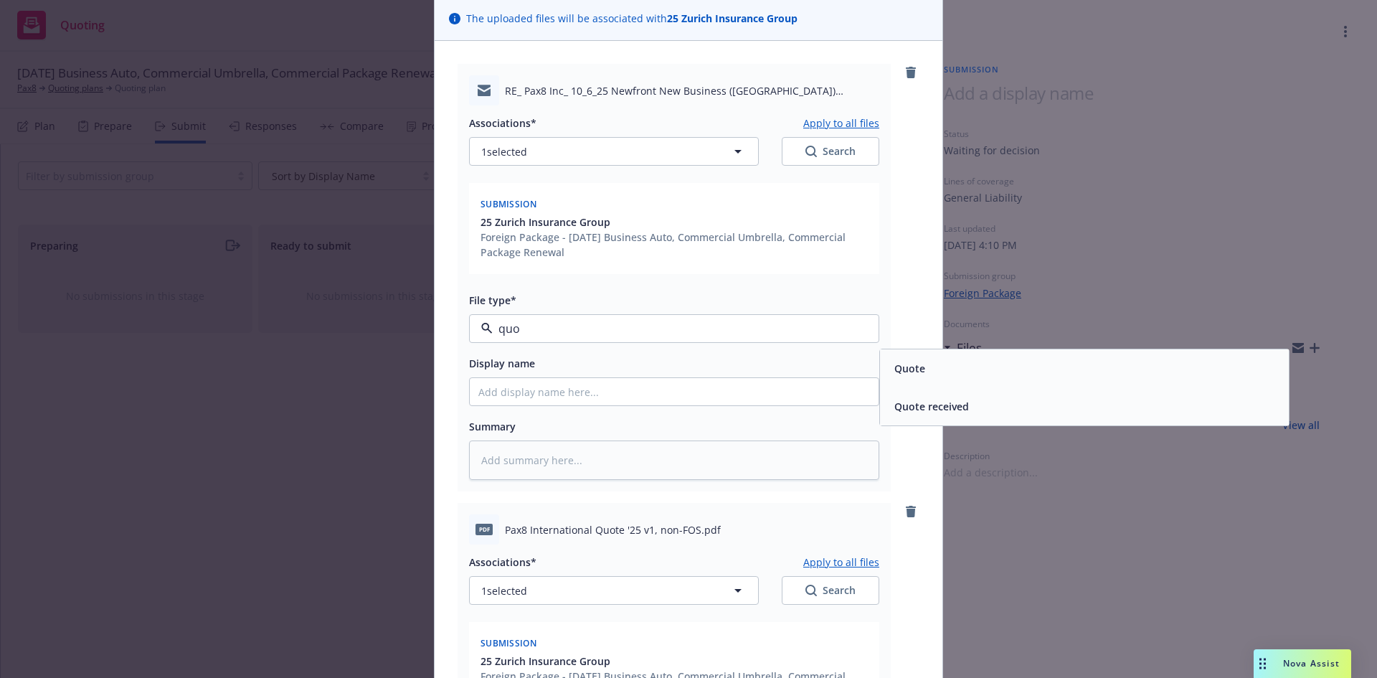
click at [925, 376] on div "Quote" at bounding box center [1084, 368] width 392 height 21
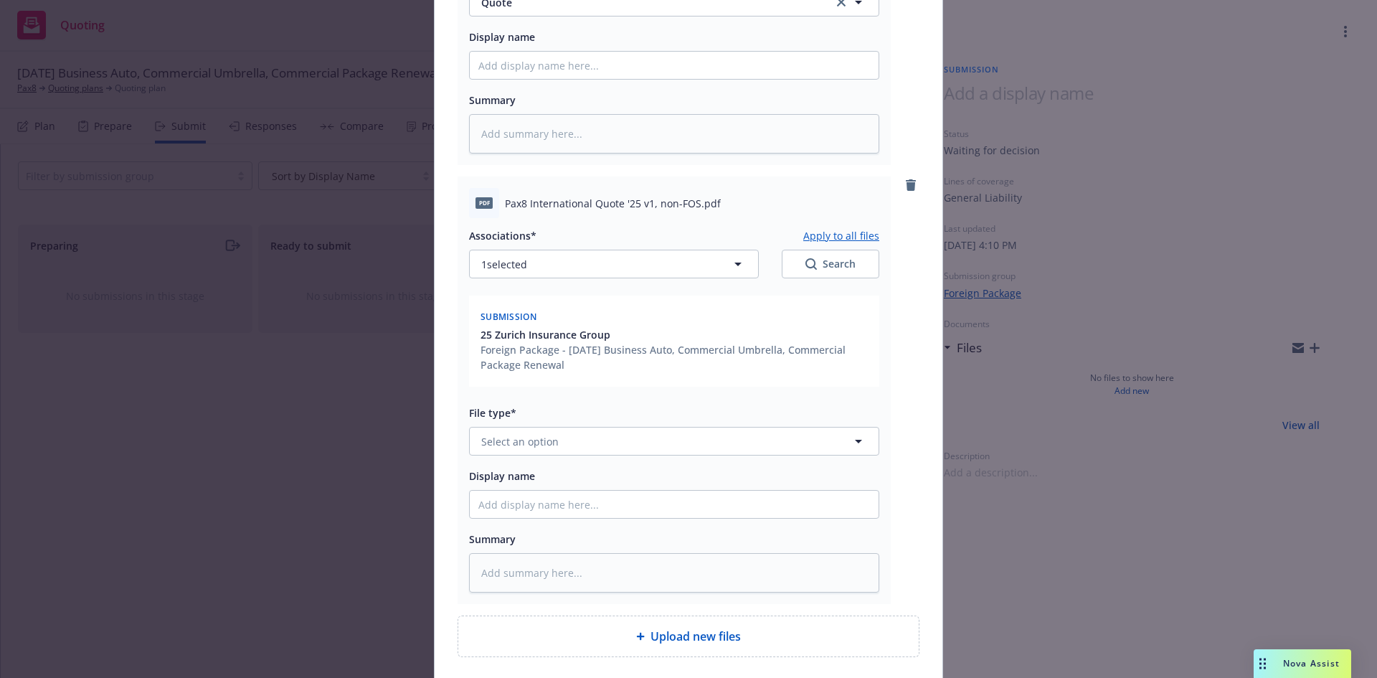
scroll to position [543, 0]
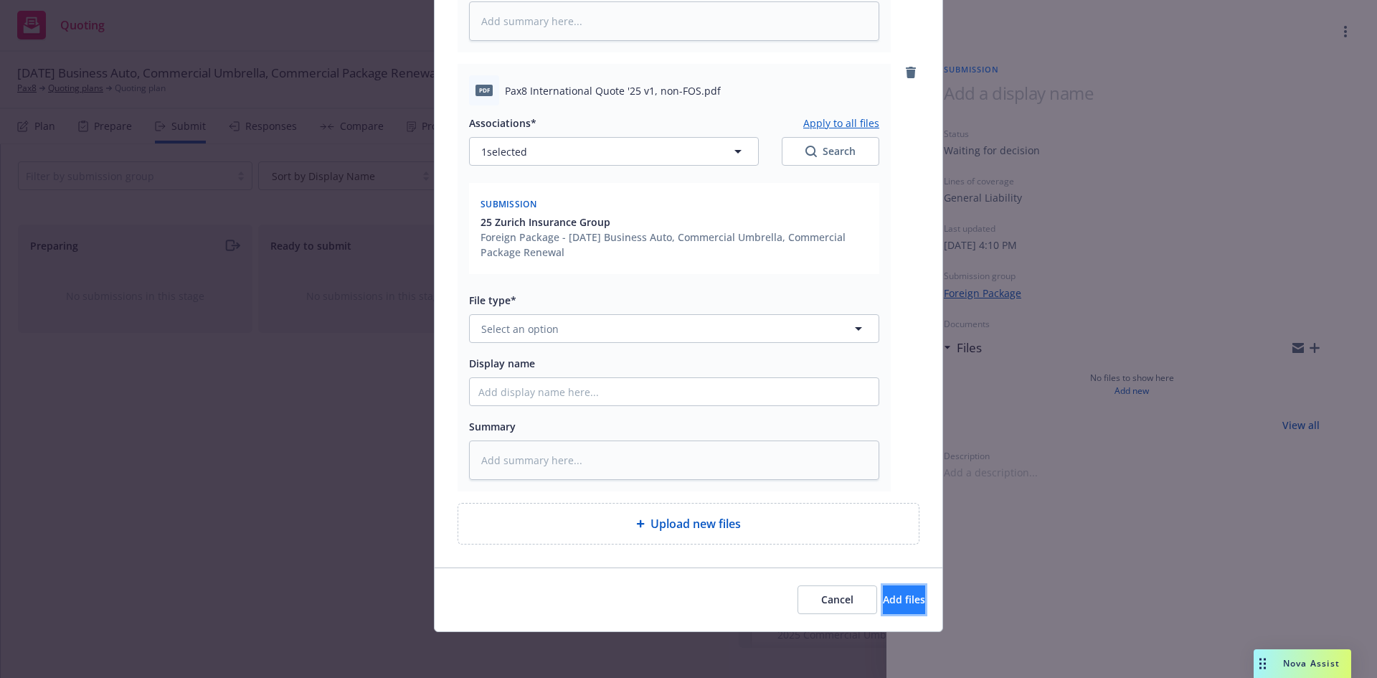
click at [883, 599] on span "Add files" at bounding box center [904, 599] width 42 height 14
type textarea "x"
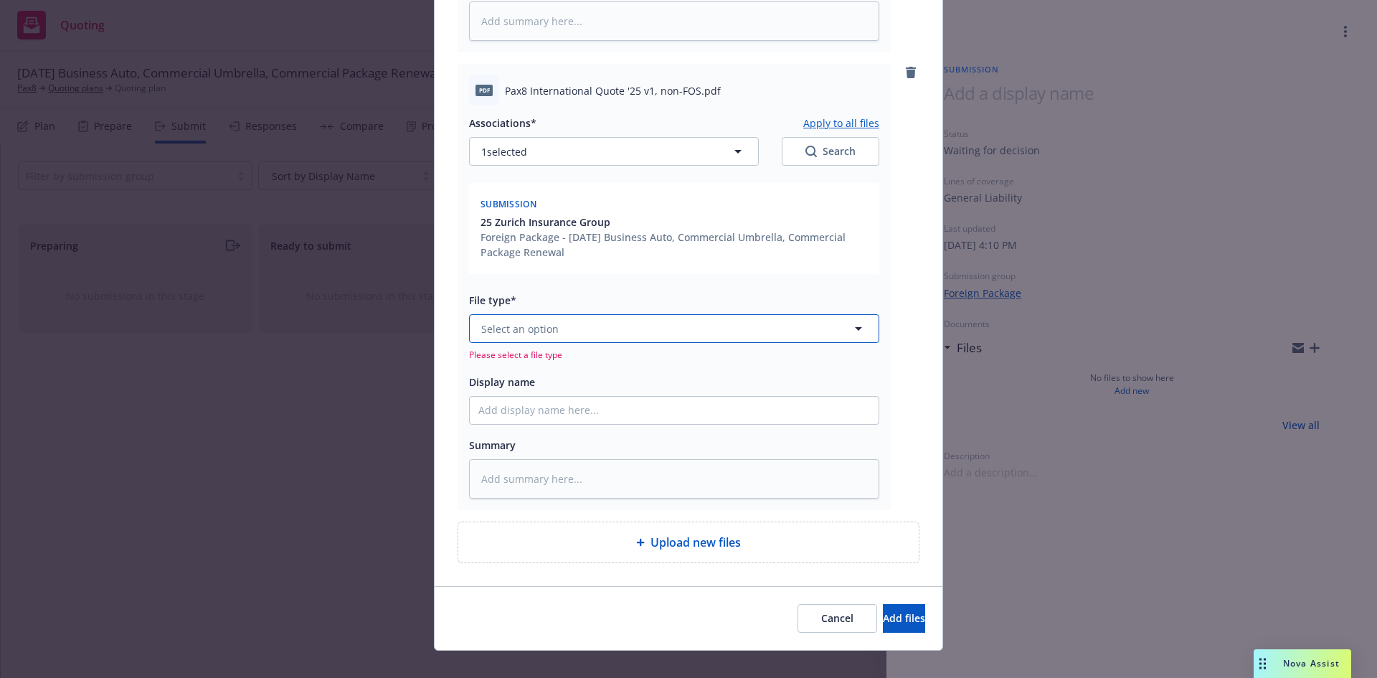
click at [536, 324] on span "Select an option" at bounding box center [519, 328] width 77 height 15
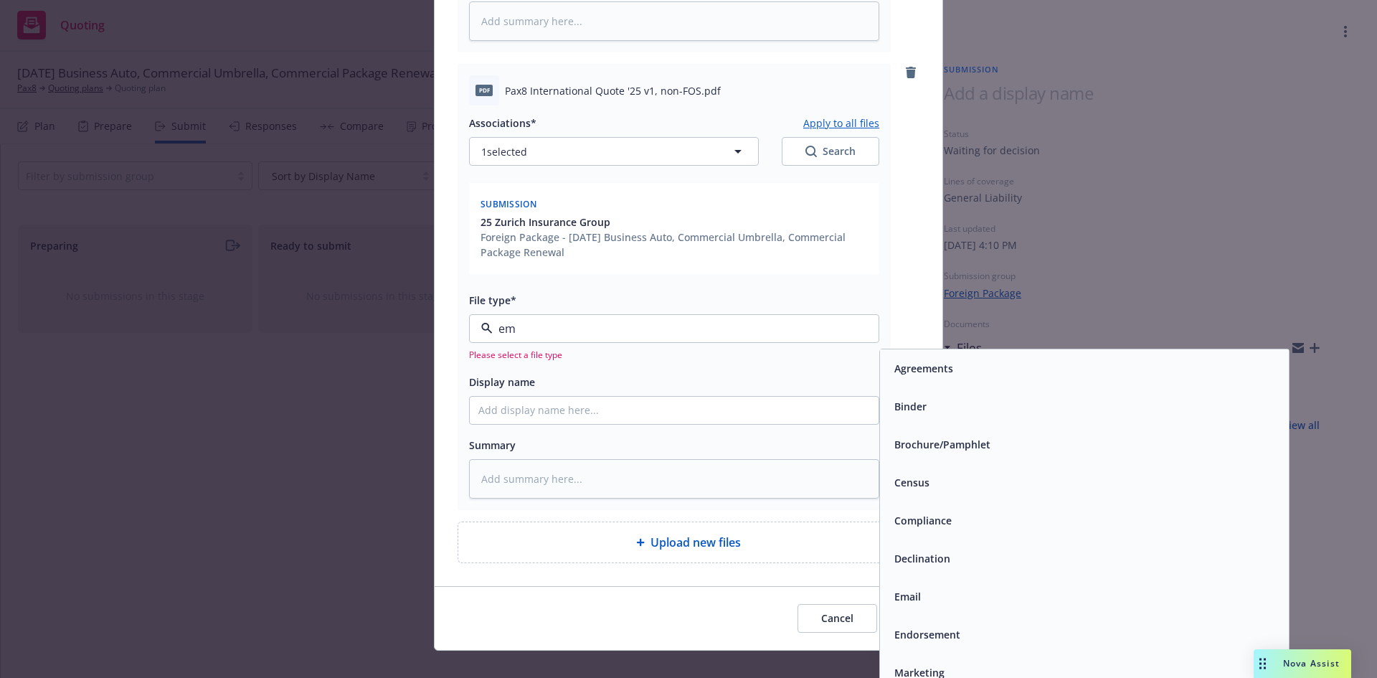
type input "ema"
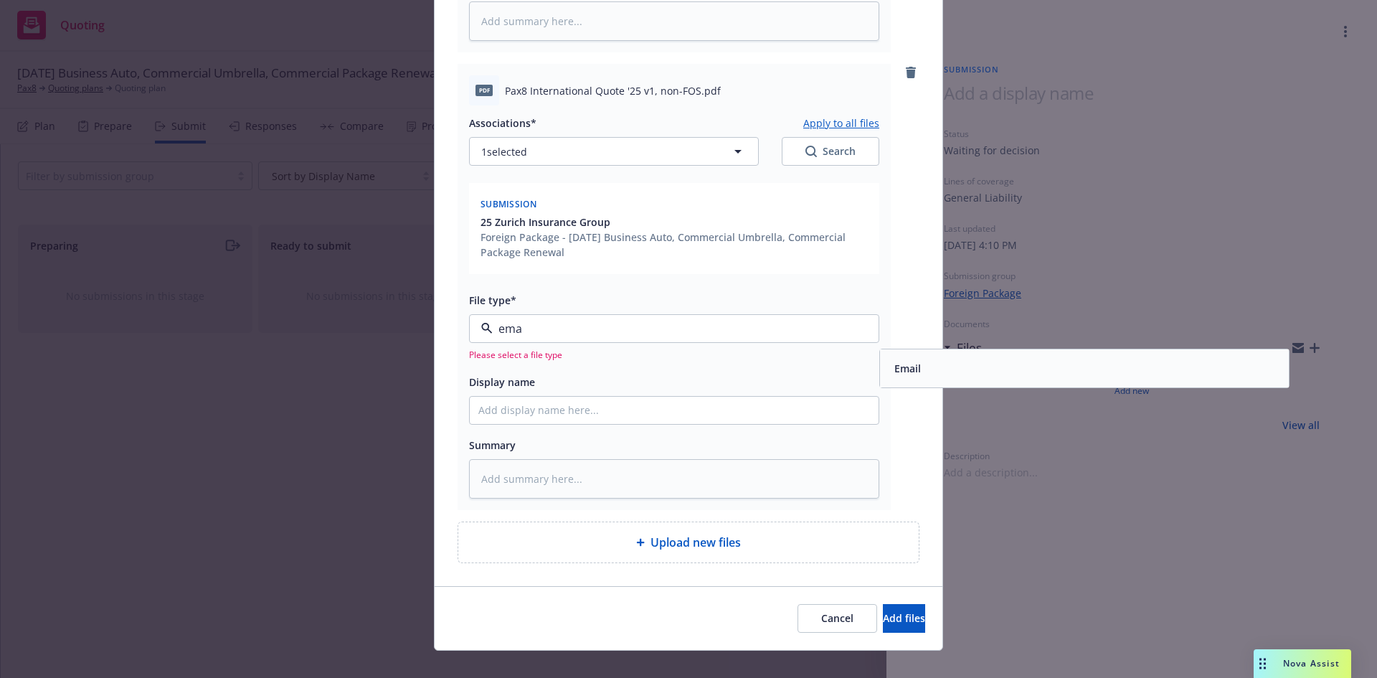
click at [924, 369] on div "Email" at bounding box center [1084, 368] width 392 height 21
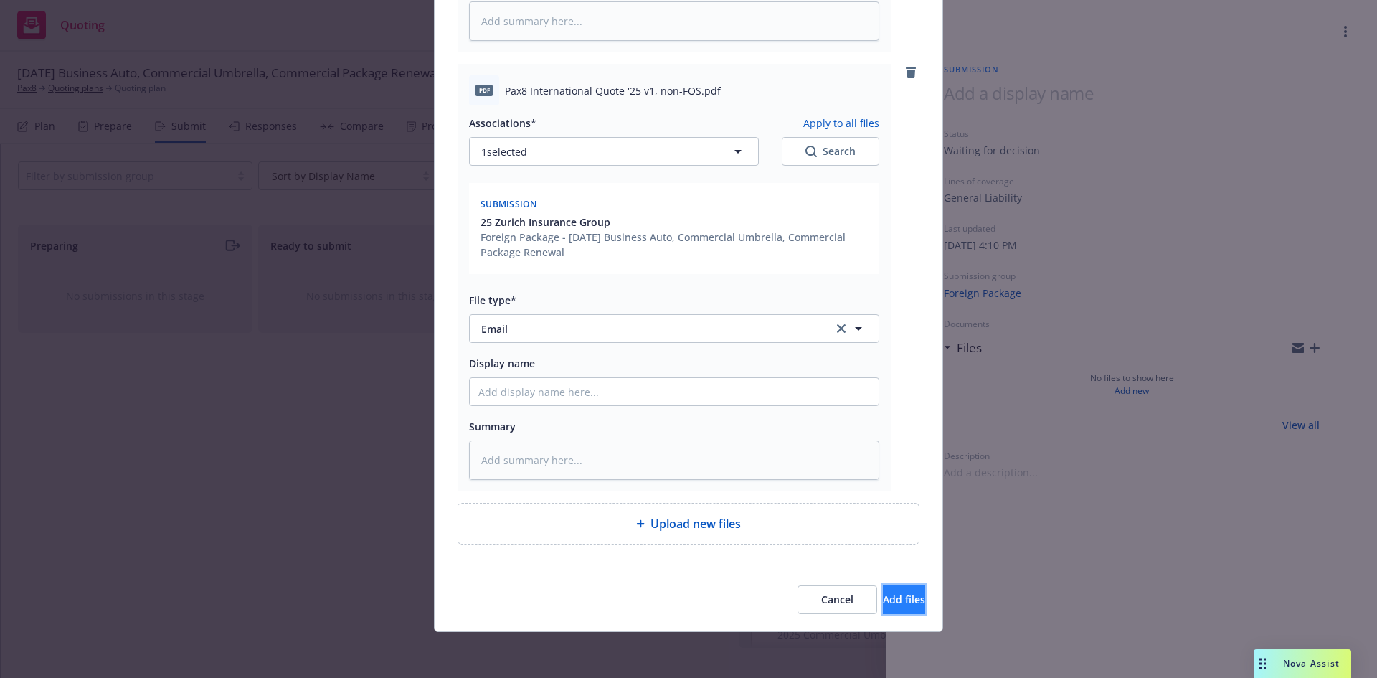
click at [883, 599] on span "Add files" at bounding box center [904, 599] width 42 height 14
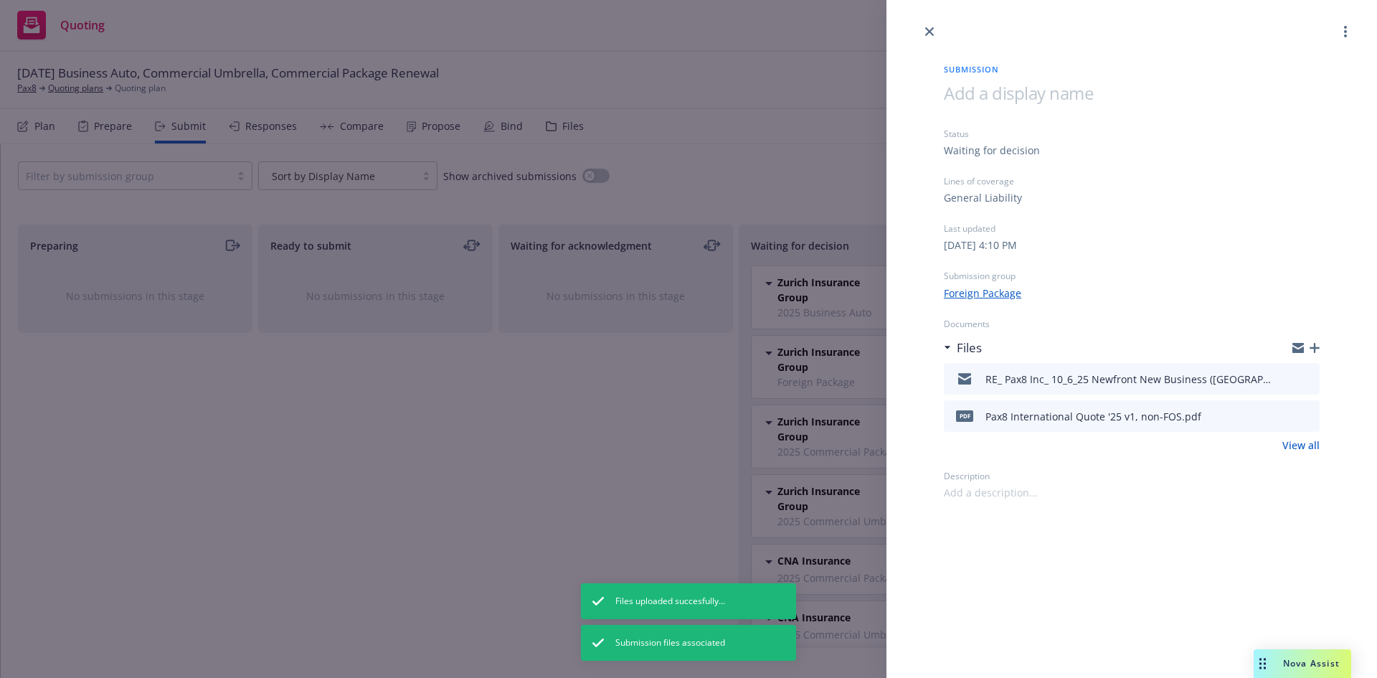
click at [470, 482] on div "Submission Status Waiting for decision Lines of coverage General Liability Last…" at bounding box center [688, 339] width 1377 height 678
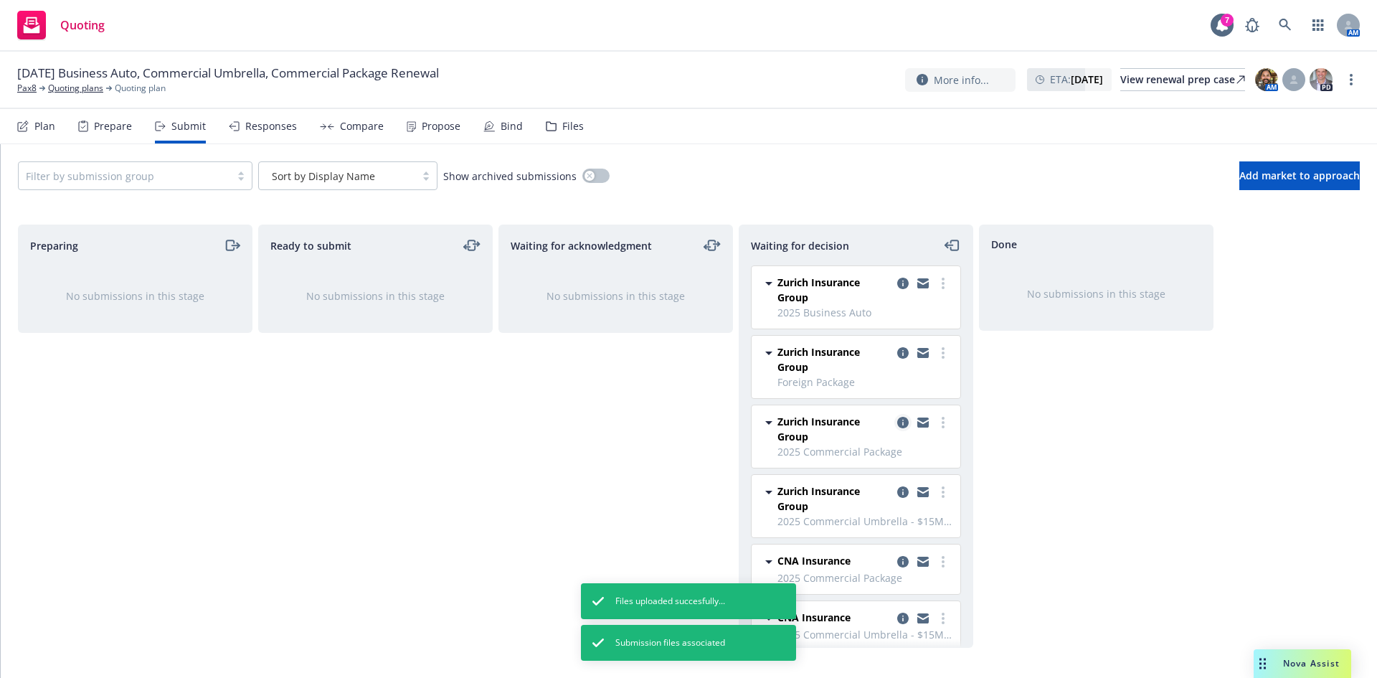
click at [897, 421] on icon "copy logging email" at bounding box center [902, 422] width 11 height 11
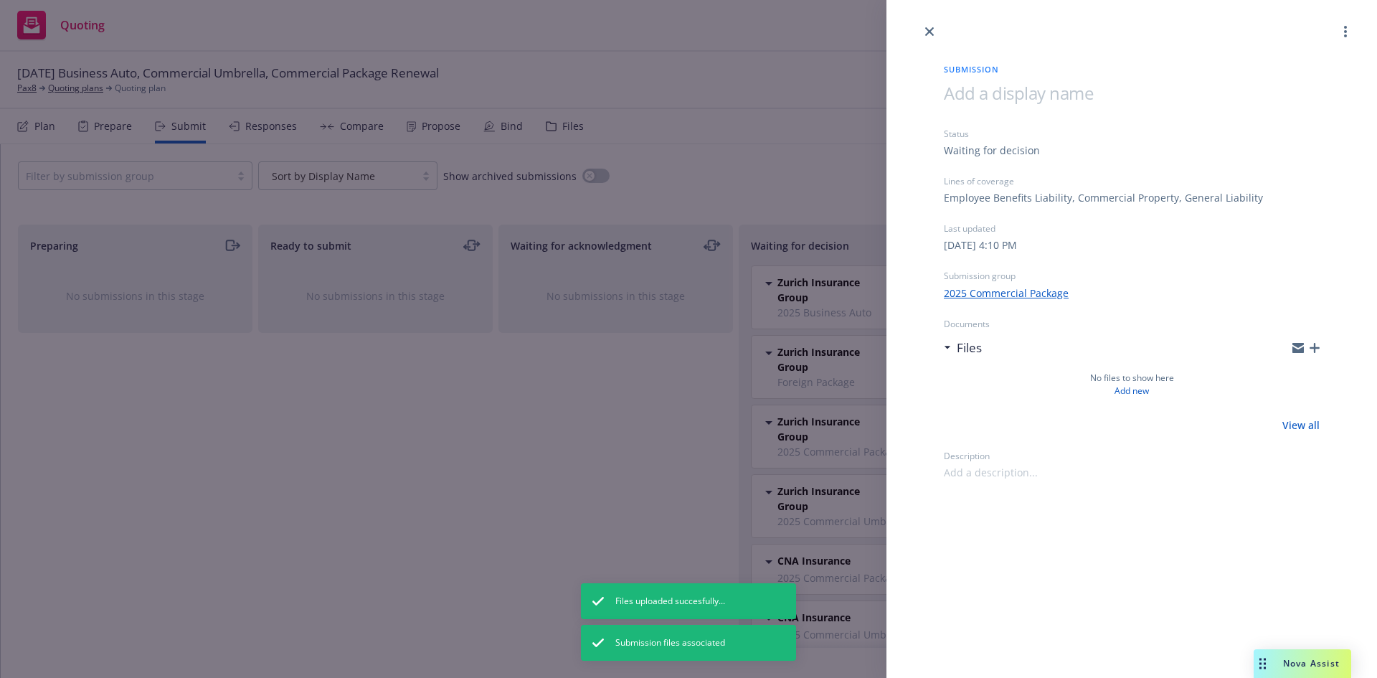
click at [1319, 348] on div "Submission Status Waiting for decision Lines of coverage Employee Benefits Liab…" at bounding box center [1132, 260] width 422 height 440
click at [1312, 350] on icon "button" at bounding box center [1314, 348] width 10 height 10
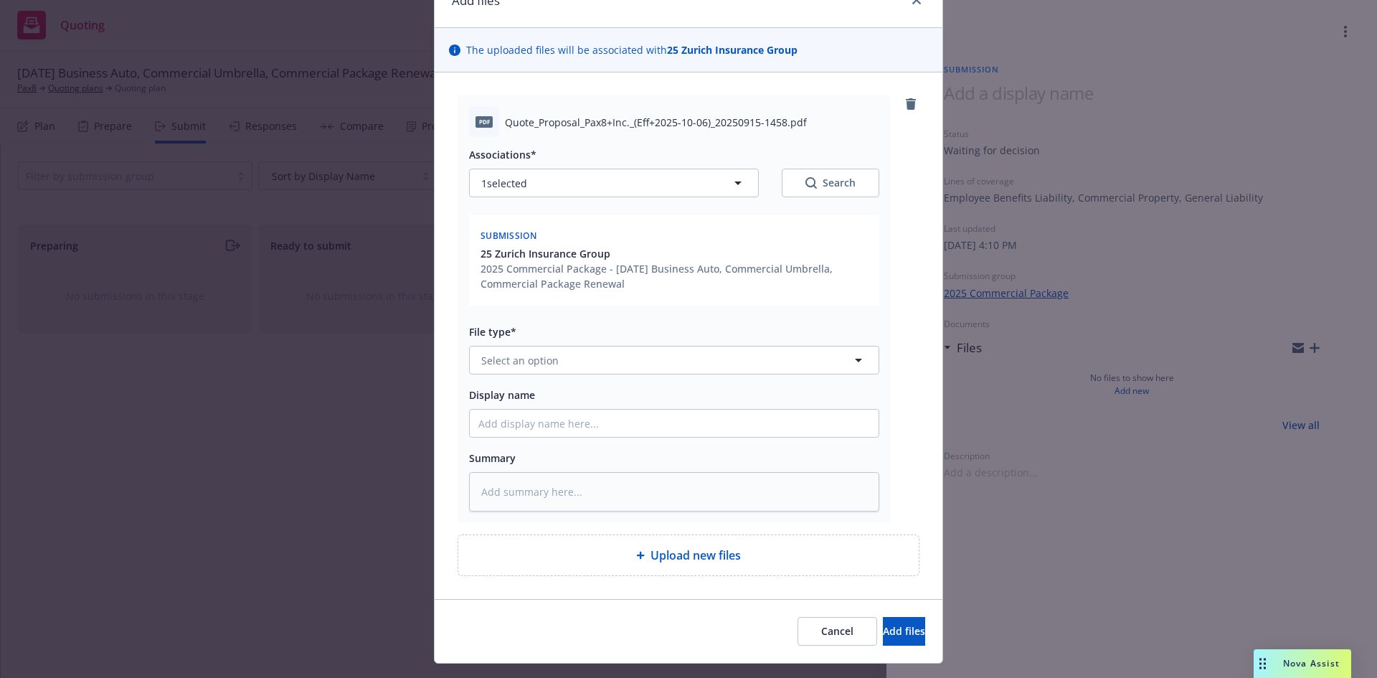
scroll to position [104, 0]
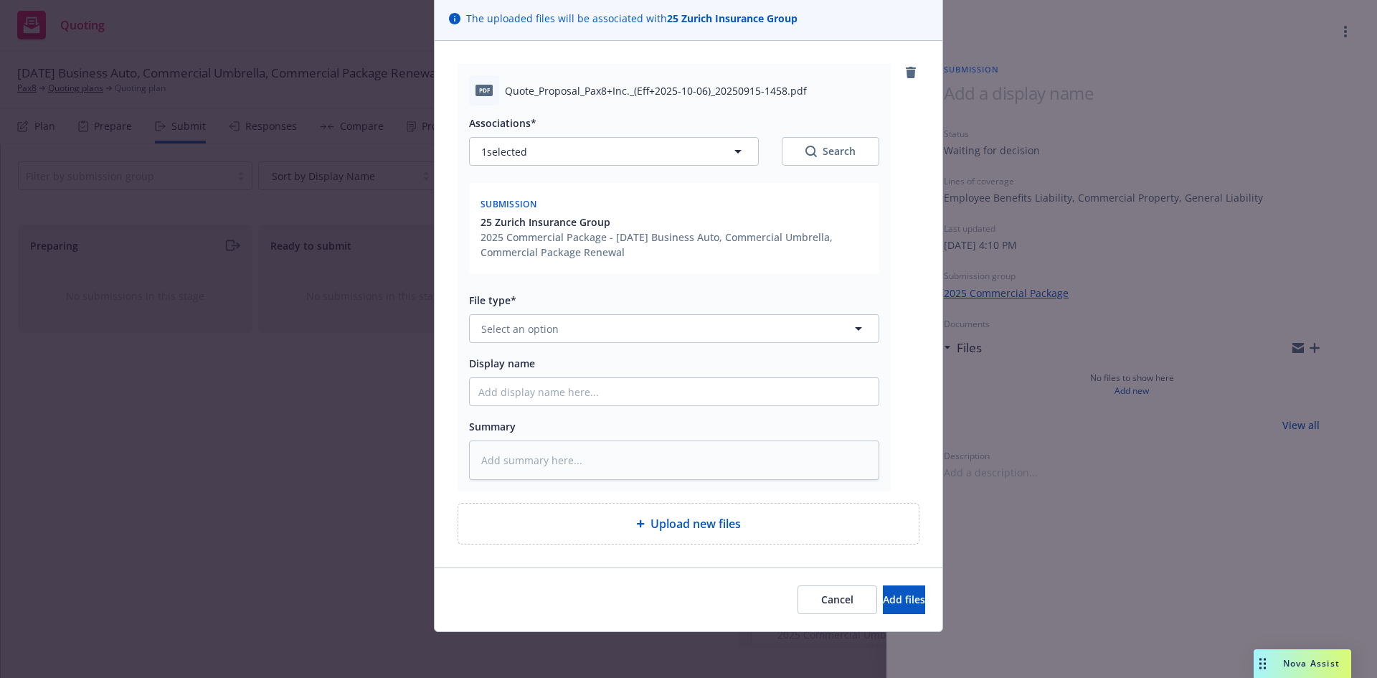
type textarea "x"
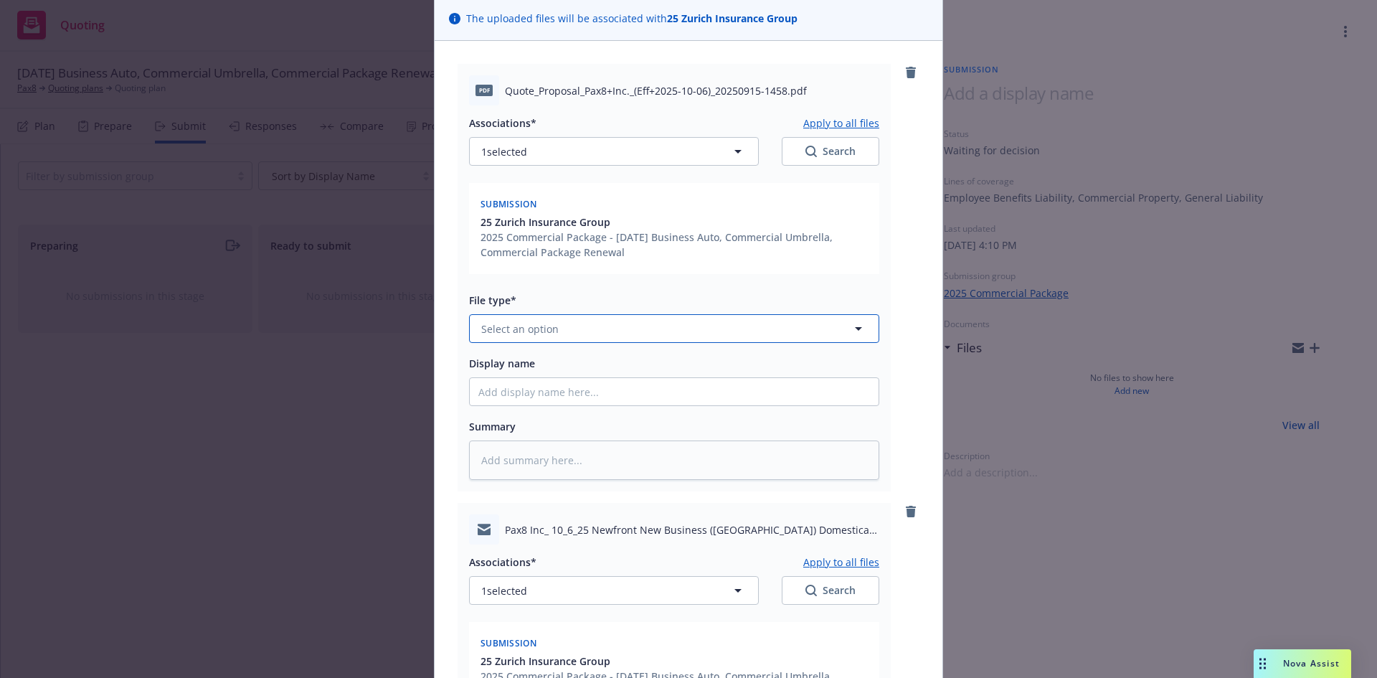
click at [575, 326] on button "Select an option" at bounding box center [674, 328] width 410 height 29
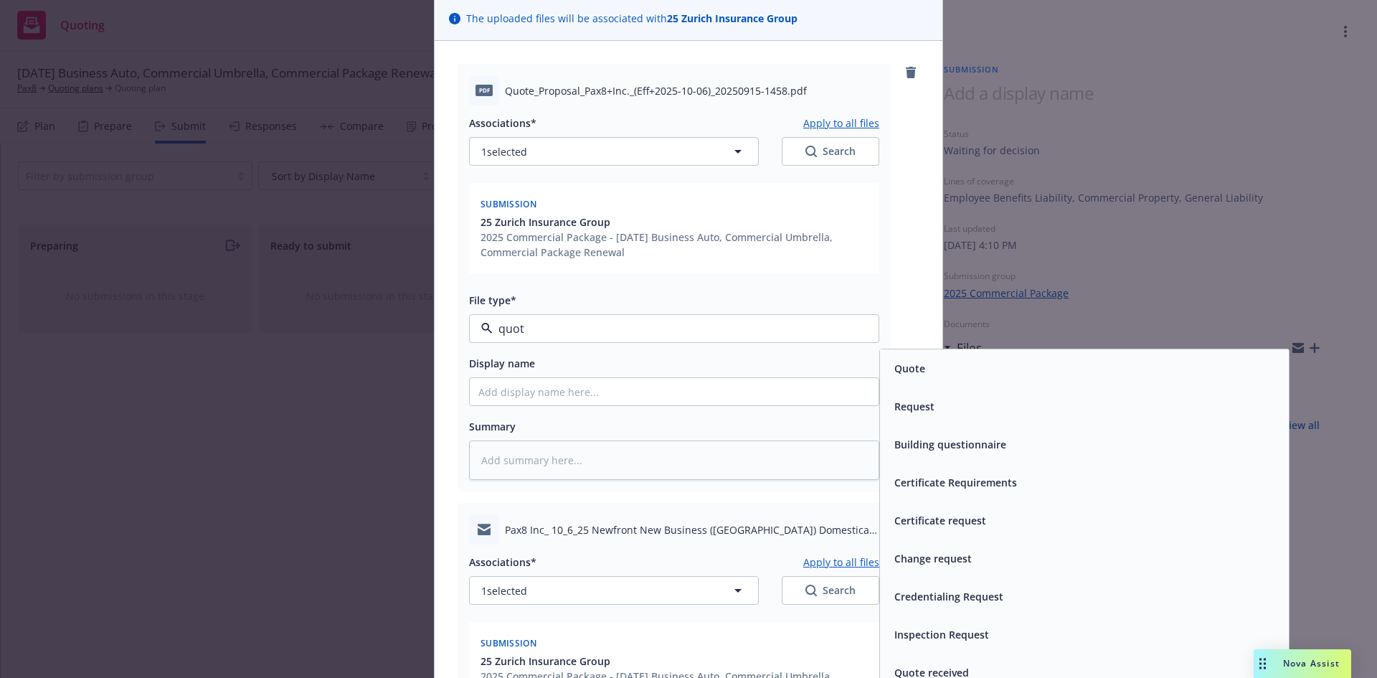
type input "quote"
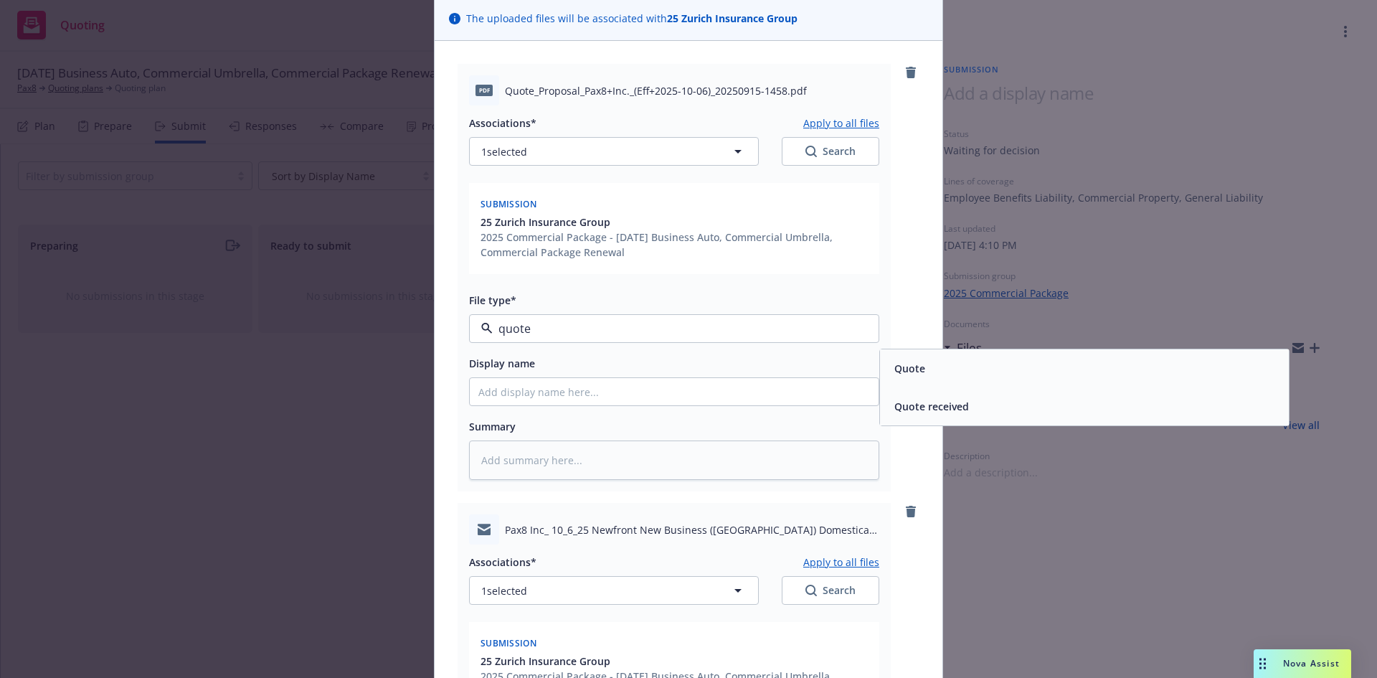
click at [959, 376] on div "Quote" at bounding box center [1084, 368] width 392 height 21
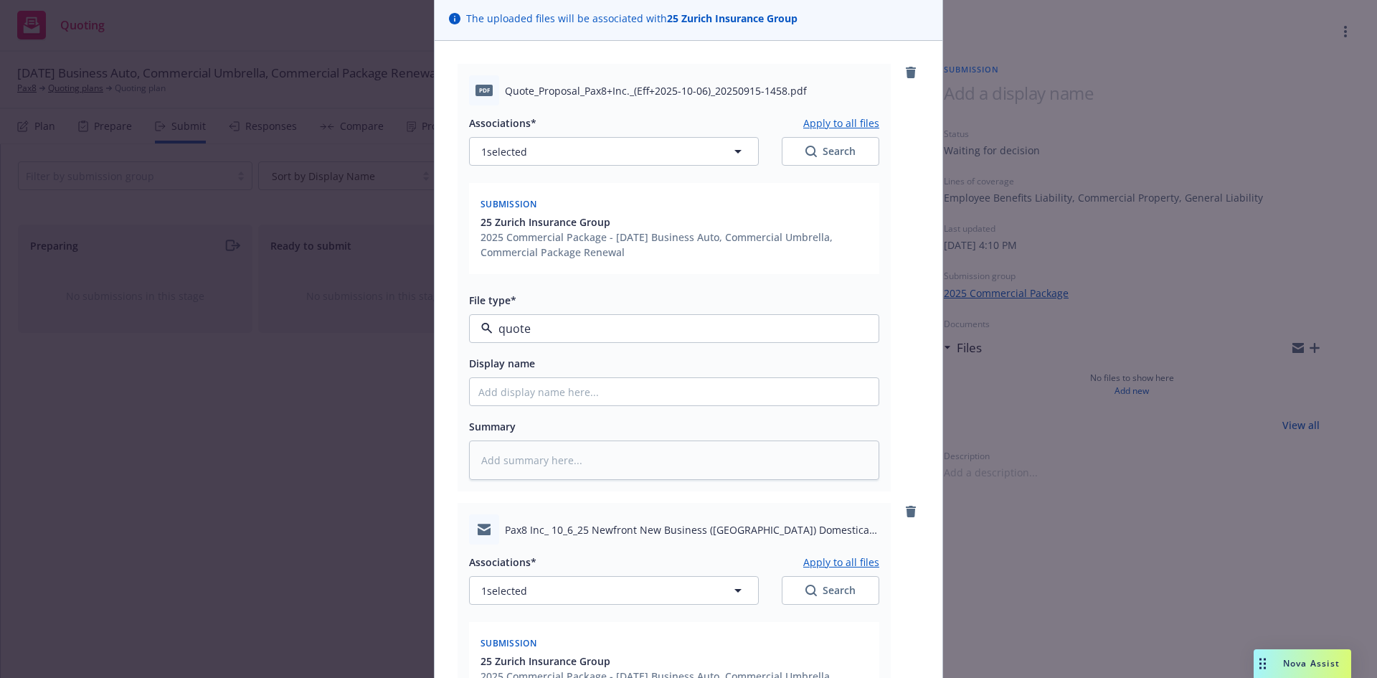
type textarea "x"
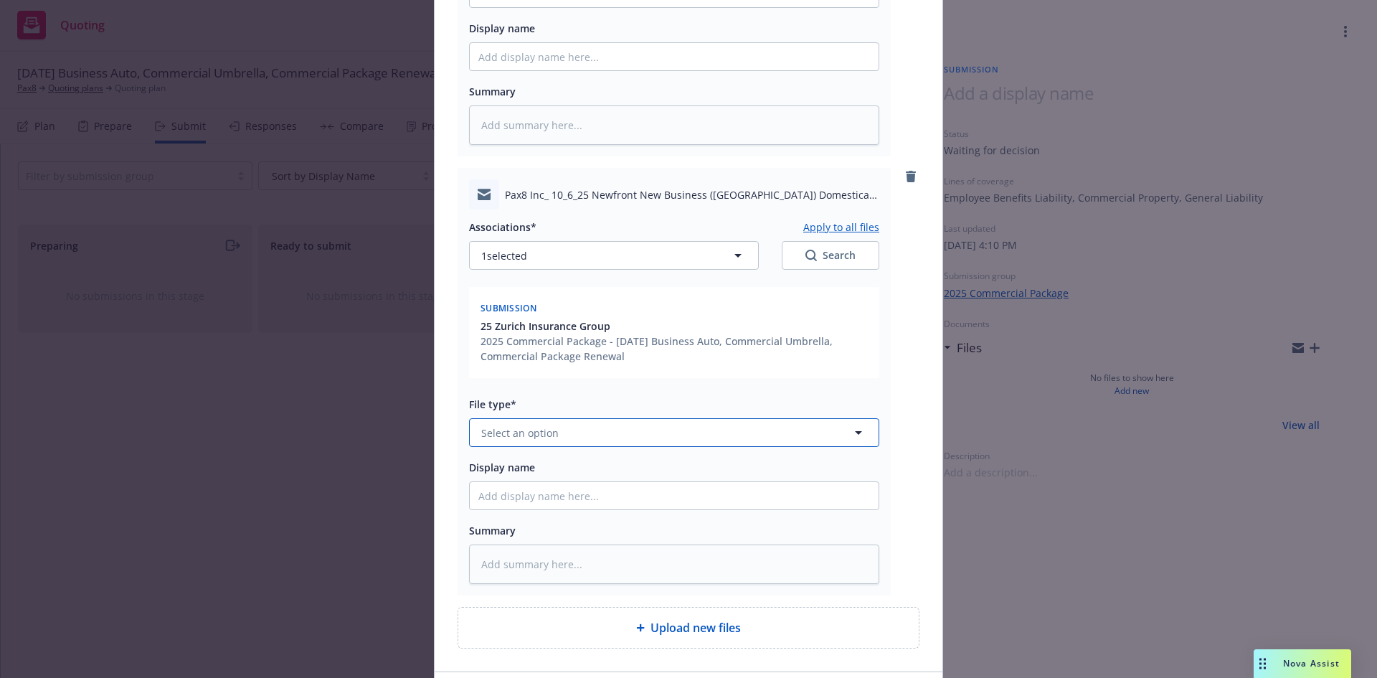
click at [594, 434] on button "Select an option" at bounding box center [674, 432] width 410 height 29
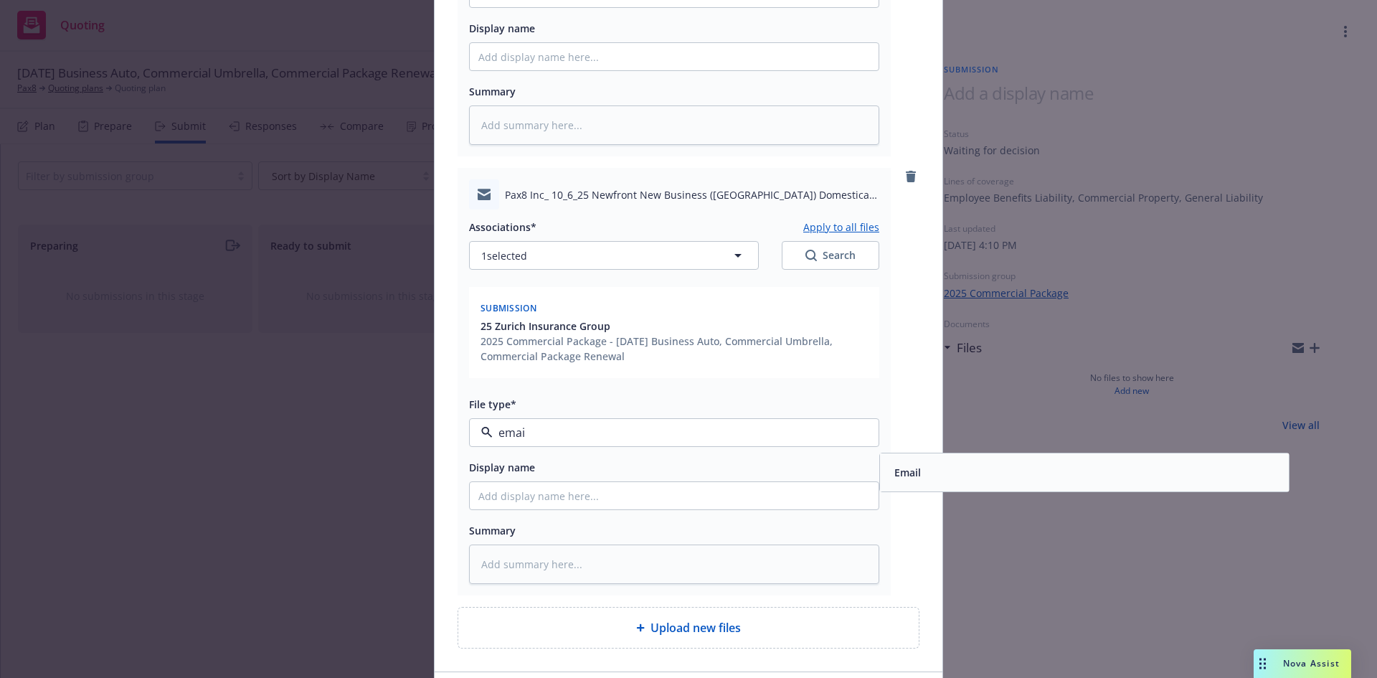
type input "email"
drag, startPoint x: 925, startPoint y: 463, endPoint x: 904, endPoint y: 464, distance: 20.8
click at [926, 464] on div "Email" at bounding box center [1084, 472] width 392 height 21
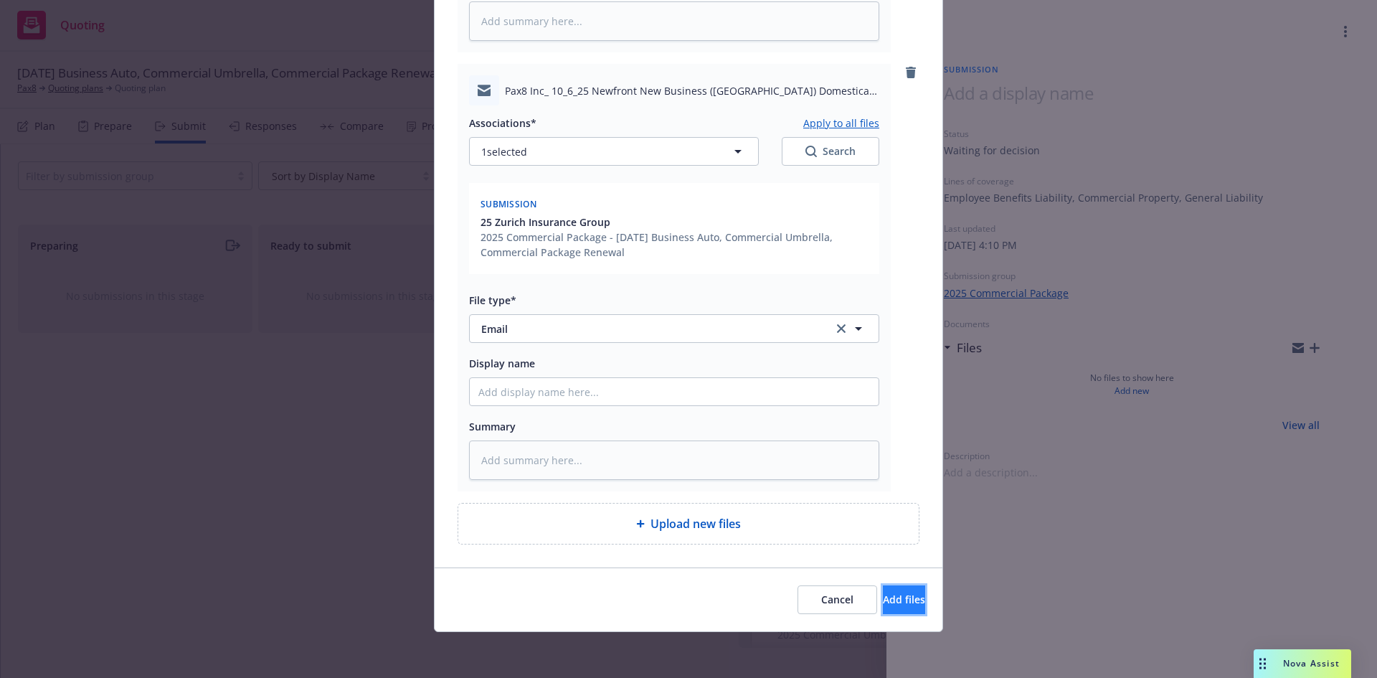
click at [883, 597] on span "Add files" at bounding box center [904, 599] width 42 height 14
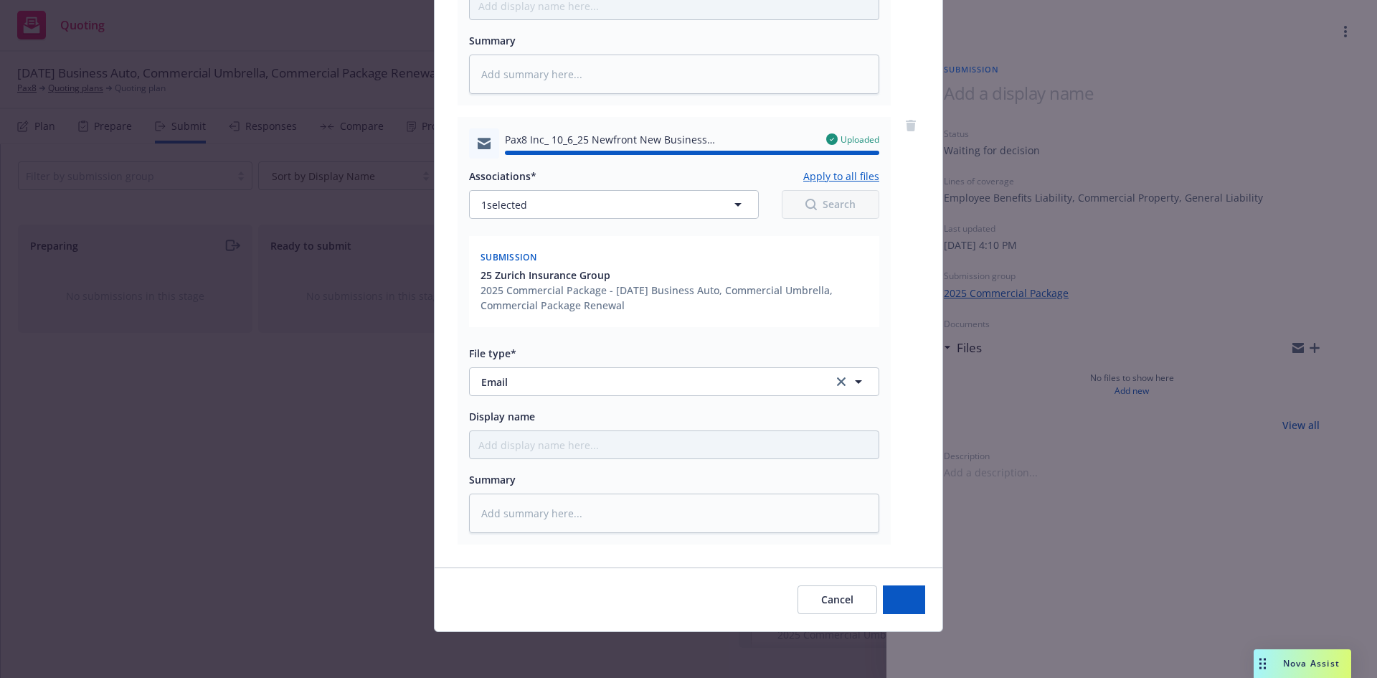
type textarea "x"
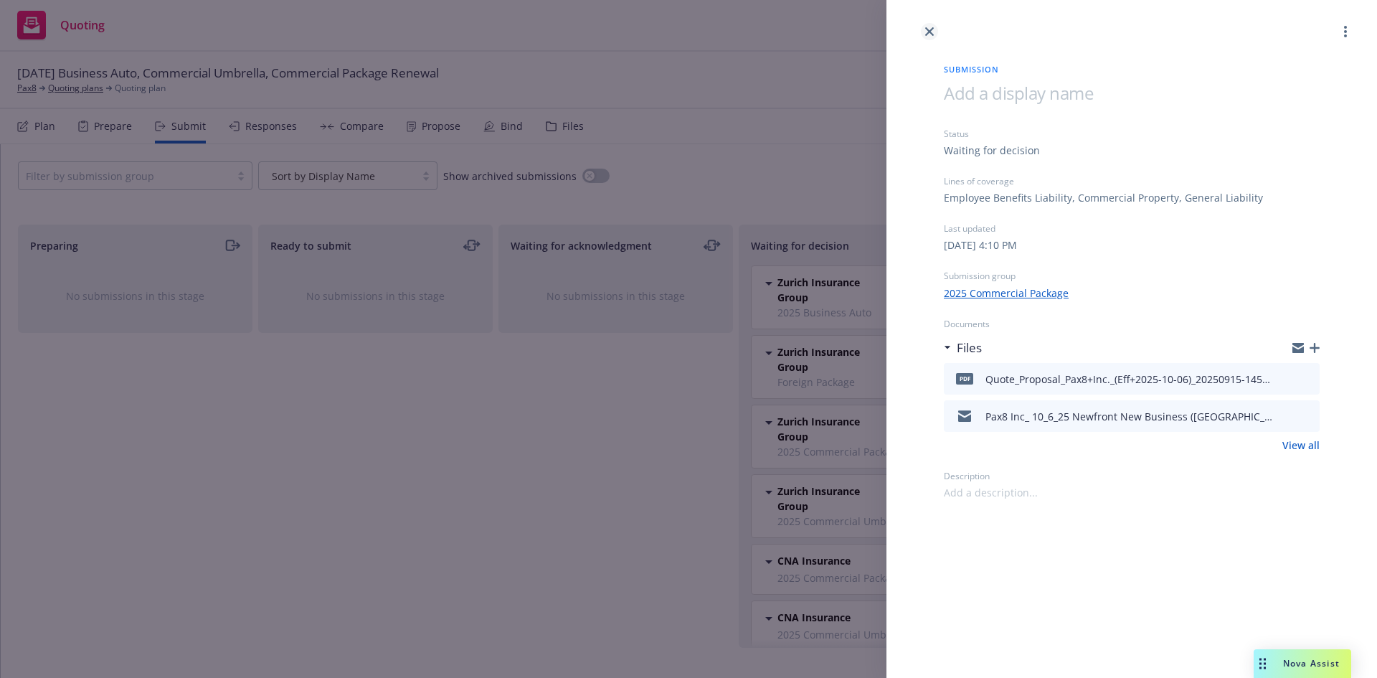
click at [934, 27] on link "close" at bounding box center [929, 31] width 17 height 17
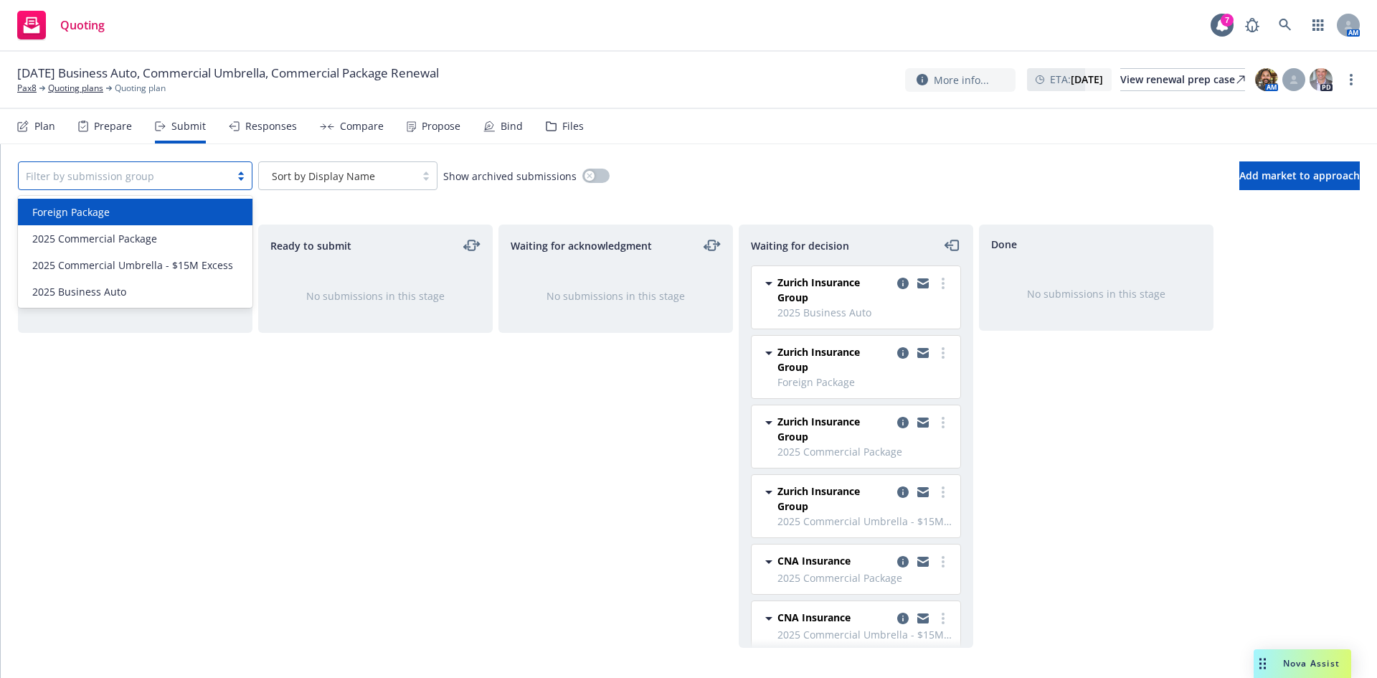
click at [133, 171] on div at bounding box center [124, 175] width 197 height 17
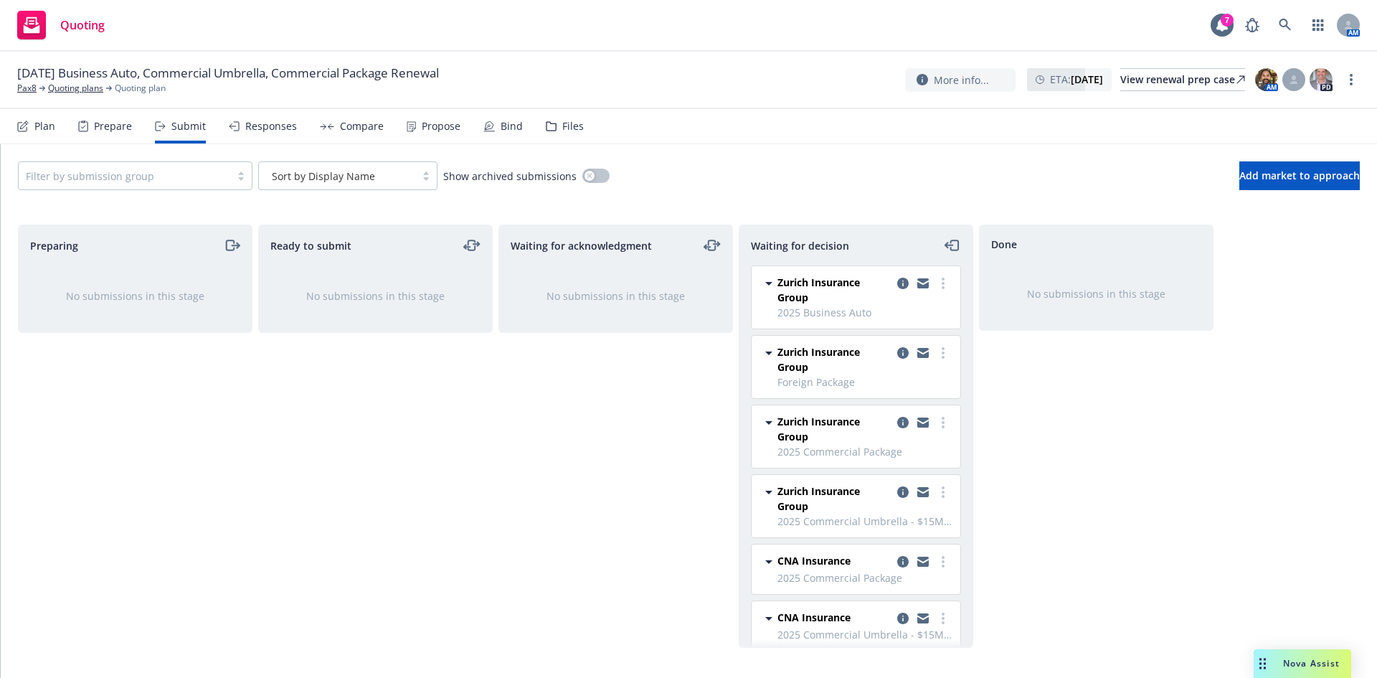
drag, startPoint x: 265, startPoint y: 435, endPoint x: 435, endPoint y: 435, distance: 169.9
click at [278, 438] on div "Ready to submit No submissions in this stage" at bounding box center [375, 435] width 234 height 423
click at [1267, 181] on span "Add market to approach" at bounding box center [1299, 176] width 120 height 14
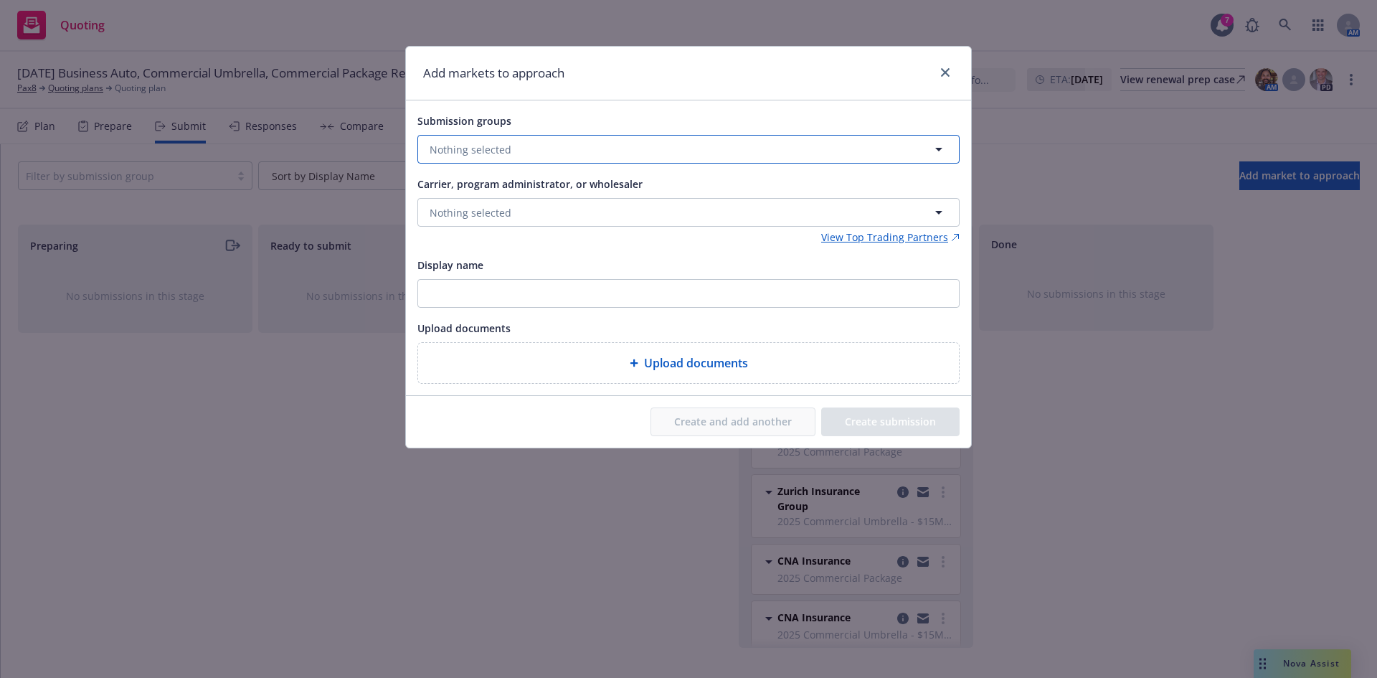
click at [518, 152] on button "Nothing selected" at bounding box center [688, 149] width 542 height 29
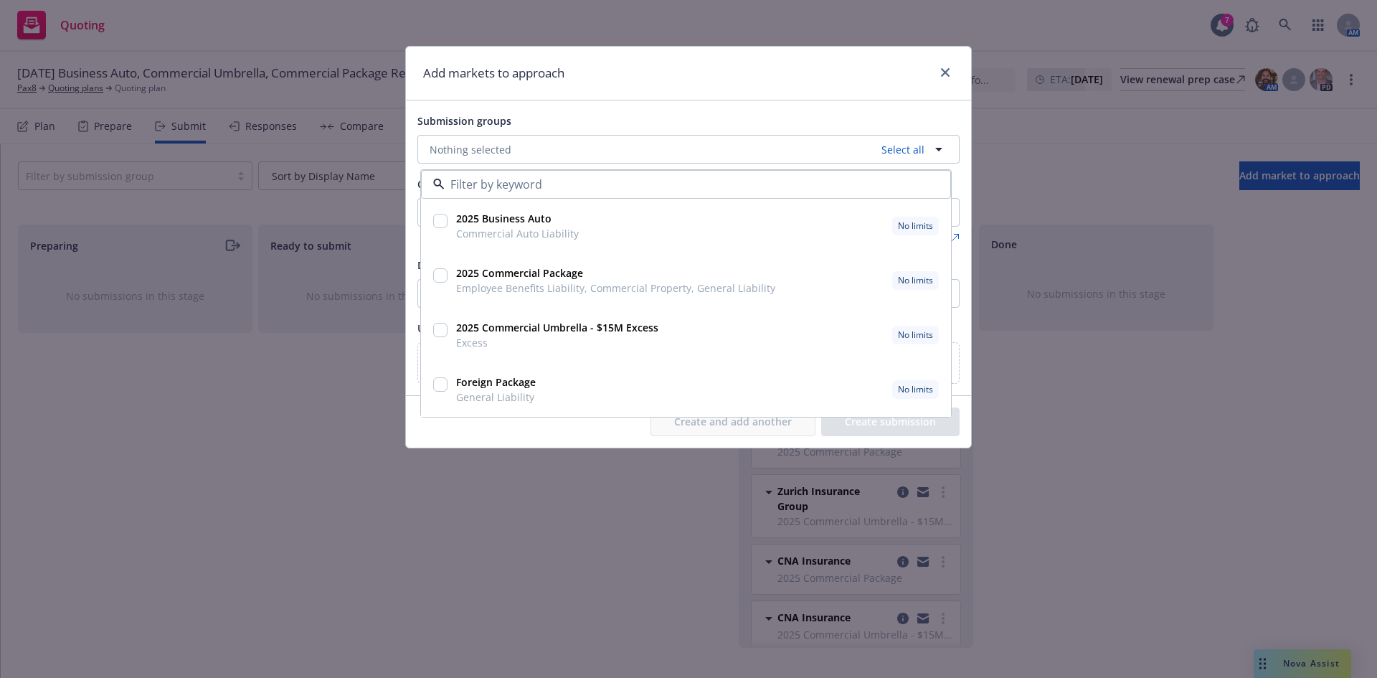
type input "f"
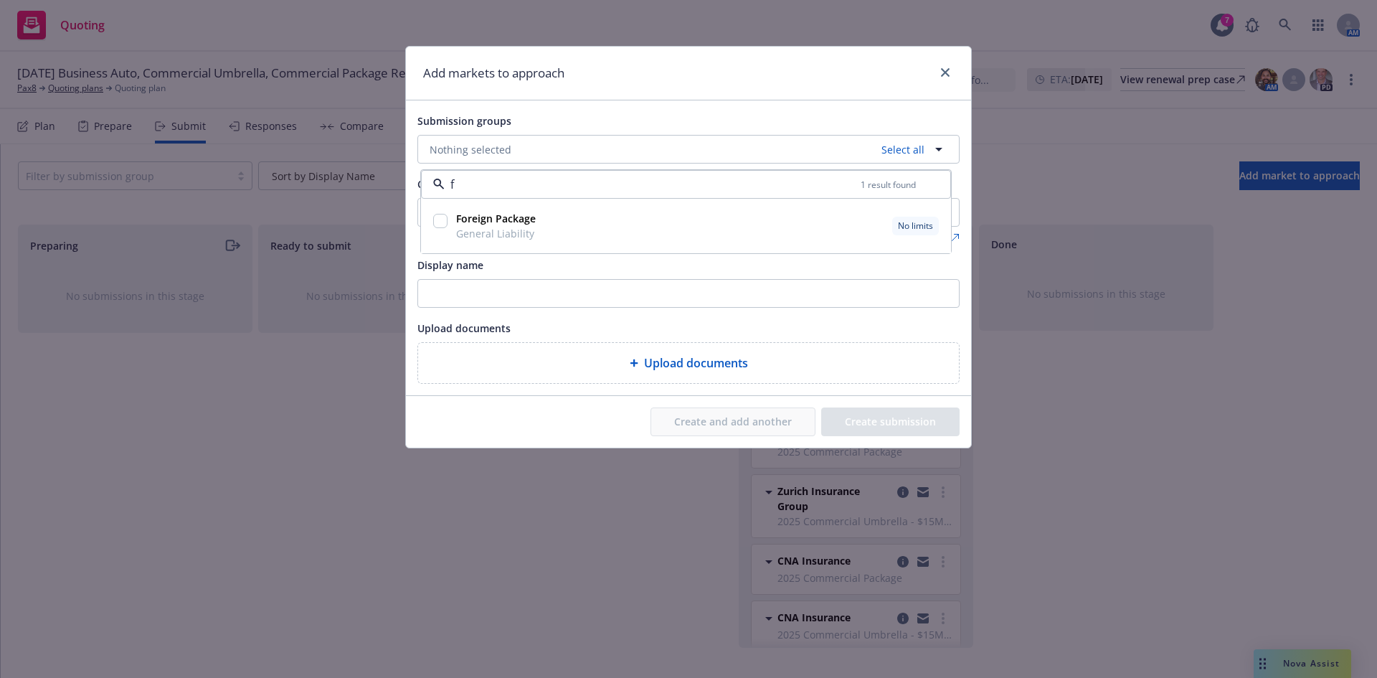
click at [447, 218] on input "checkbox" at bounding box center [440, 221] width 14 height 14
checkbox input "true"
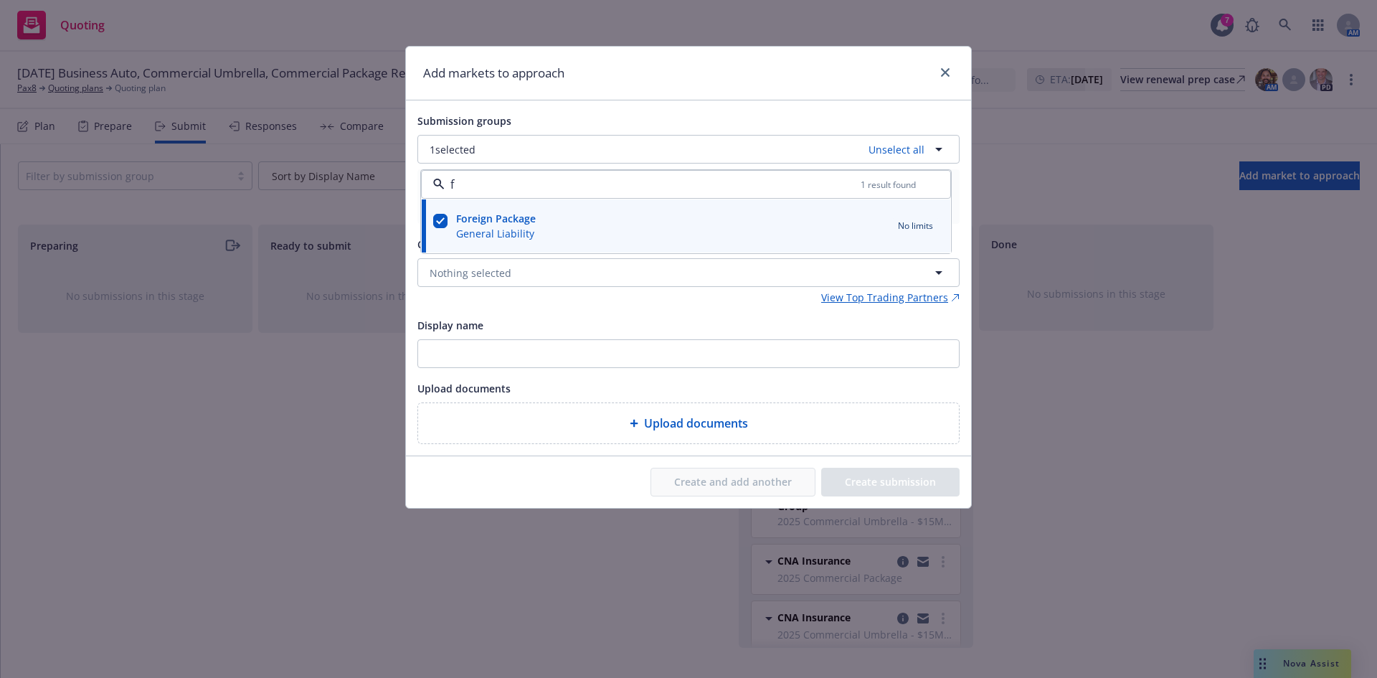
type input "f"
drag, startPoint x: 507, startPoint y: 309, endPoint x: 521, endPoint y: 307, distance: 13.8
click at [508, 309] on div "Submission groups 1 selected Unselect all f 1 result found Foreign Package Gene…" at bounding box center [688, 278] width 542 height 332
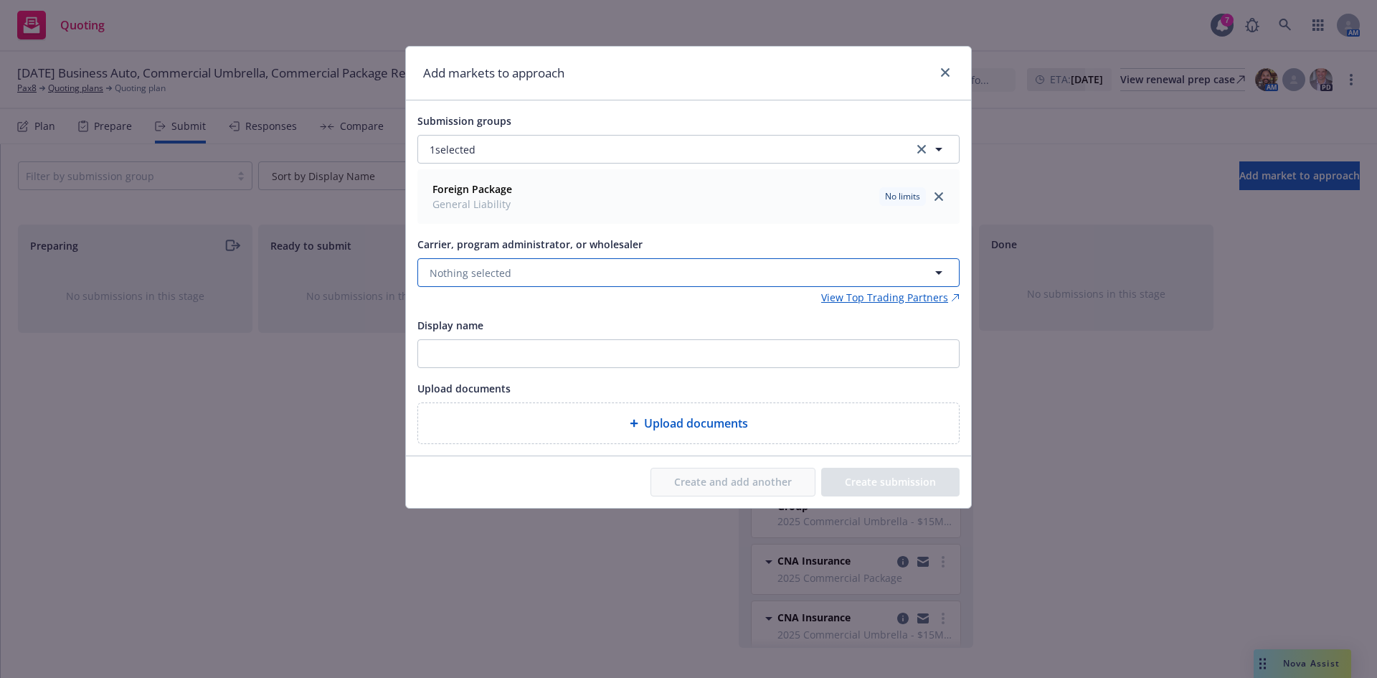
click at [518, 273] on button "Nothing selected" at bounding box center [688, 272] width 542 height 29
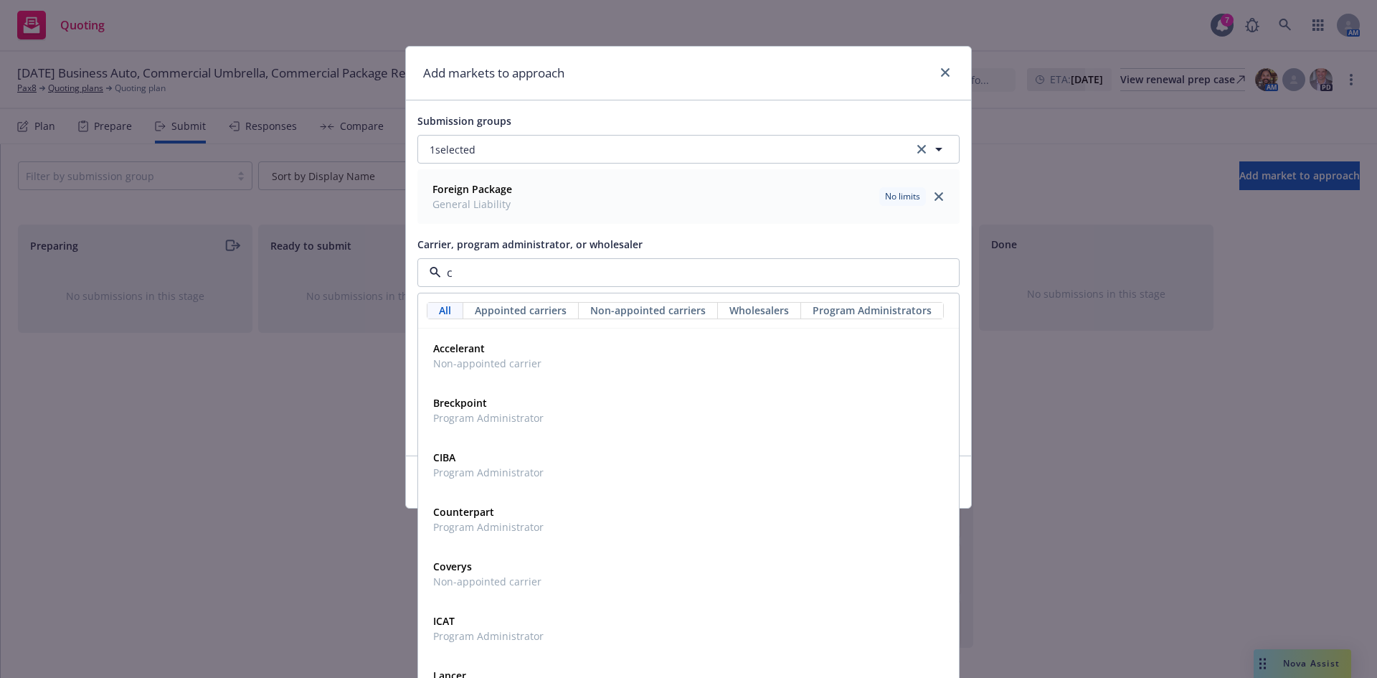
type input "cn"
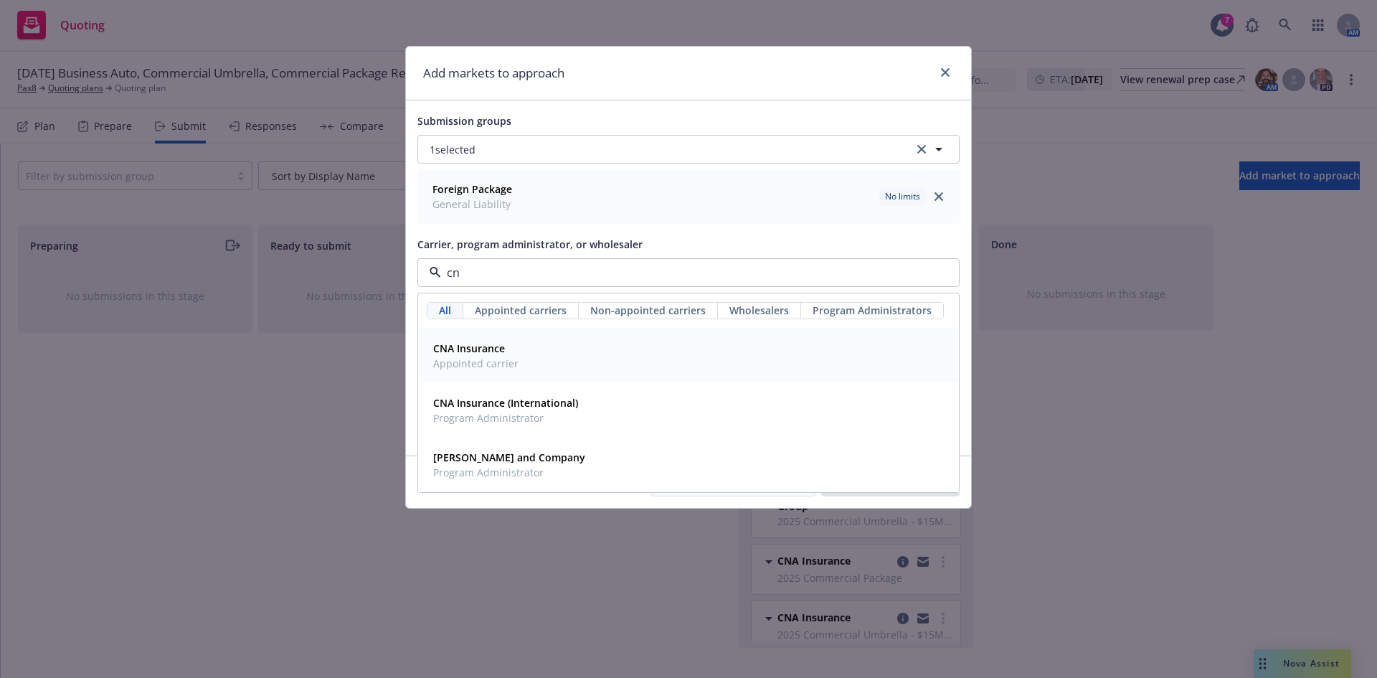
click at [459, 354] on strong "CNA Insurance" at bounding box center [469, 348] width 72 height 14
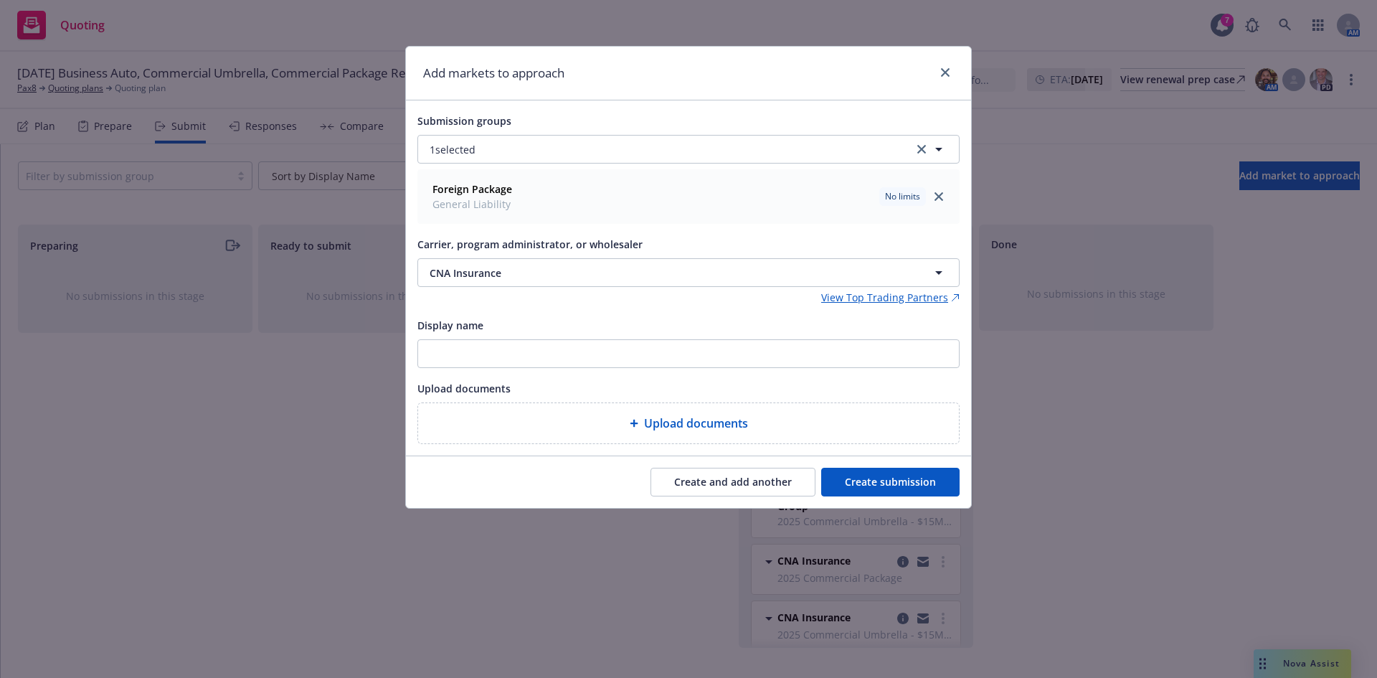
click at [887, 473] on button "Create submission" at bounding box center [890, 482] width 138 height 29
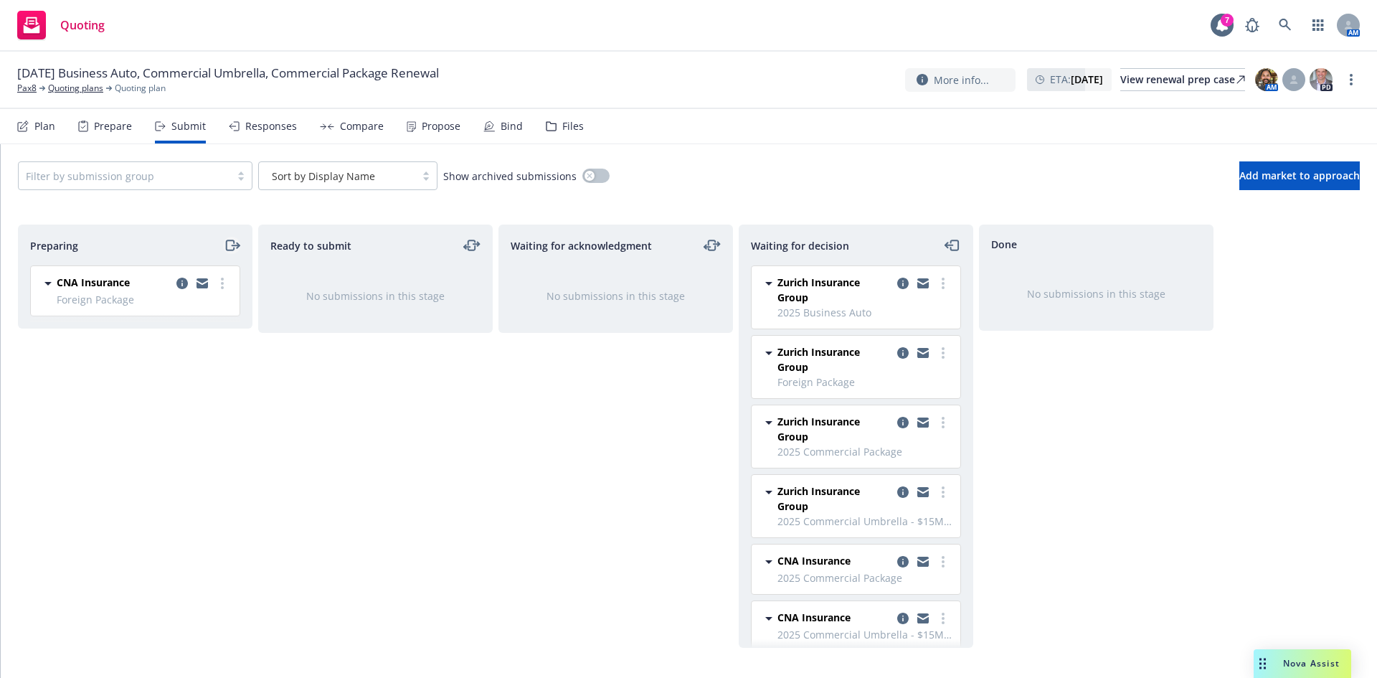
click at [237, 245] on icon "moveRight" at bounding box center [238, 245] width 3 height 5
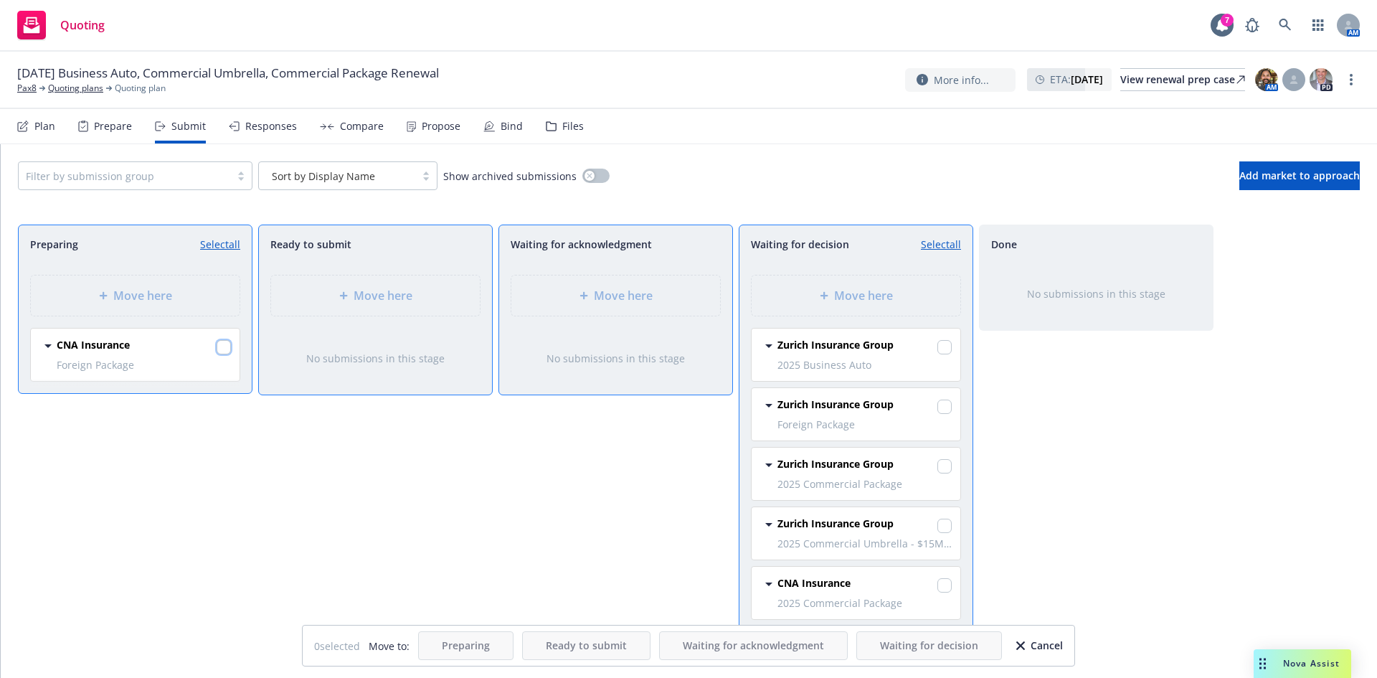
click at [225, 350] on input "checkbox" at bounding box center [224, 347] width 14 height 14
checkbox input "true"
drag, startPoint x: 849, startPoint y: 295, endPoint x: 868, endPoint y: 293, distance: 18.8
click at [853, 295] on span "Move here" at bounding box center [863, 295] width 59 height 17
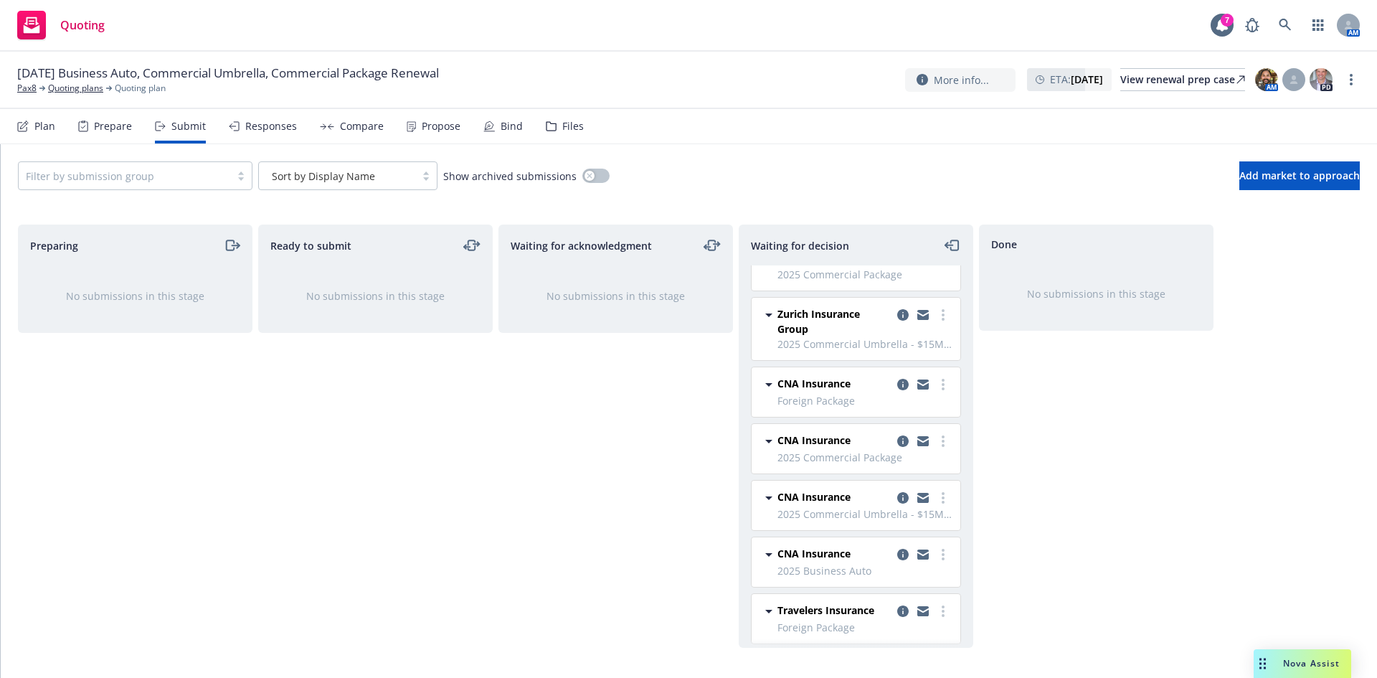
scroll to position [172, 0]
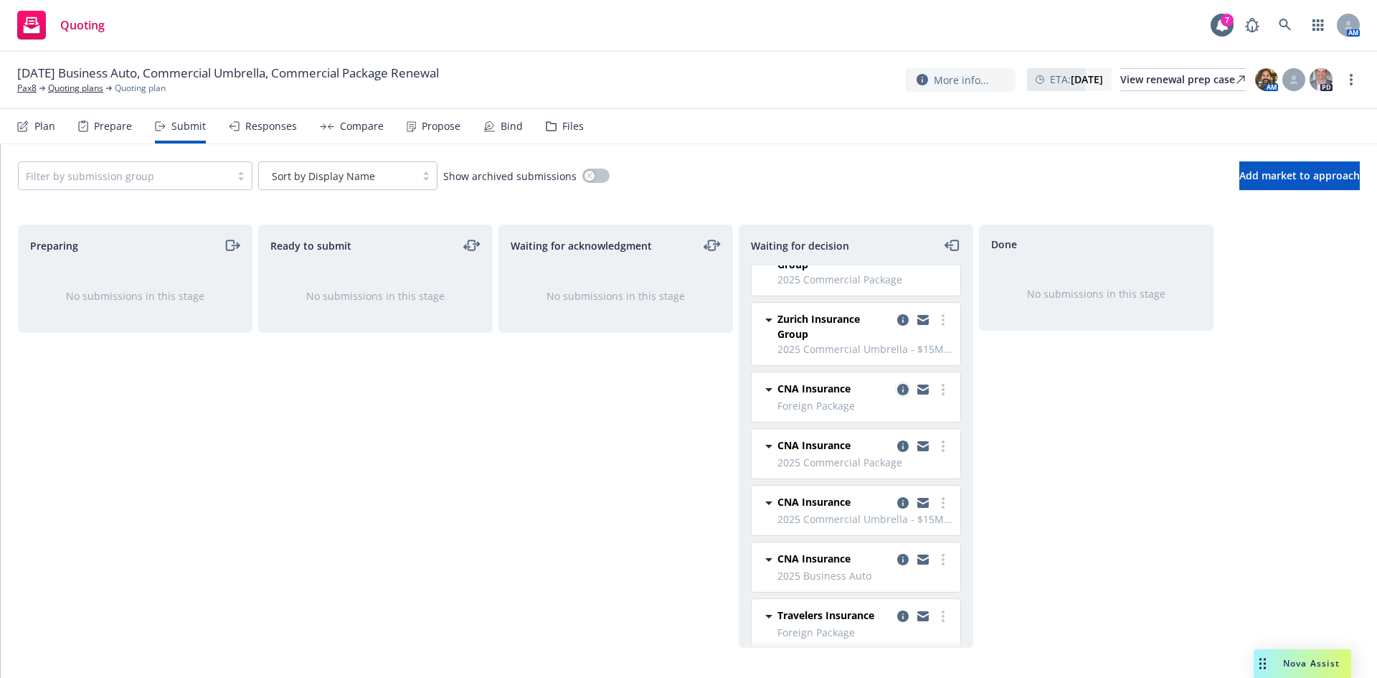
click at [897, 389] on icon "copy logging email" at bounding box center [902, 389] width 11 height 11
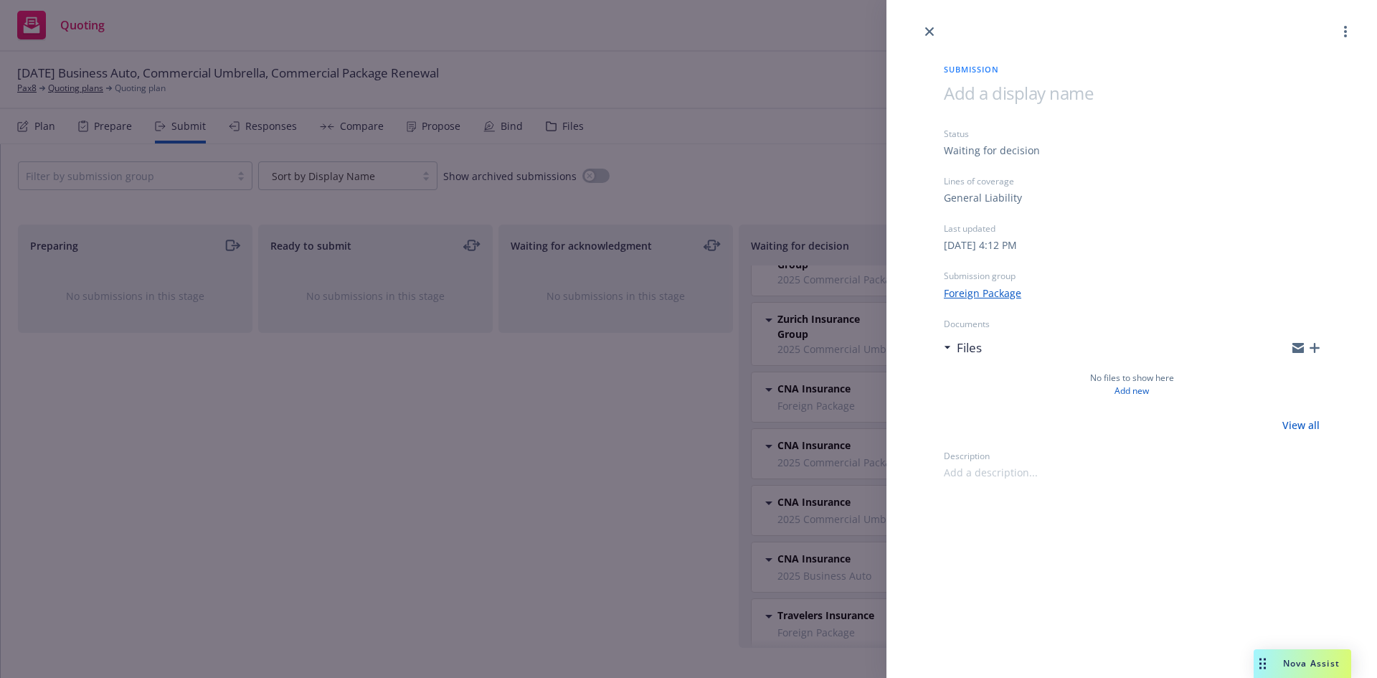
click at [1320, 348] on div "Submission Status Waiting for decision Lines of coverage General Liability Last…" at bounding box center [1132, 260] width 422 height 440
click at [1314, 348] on icon "button" at bounding box center [1314, 348] width 10 height 10
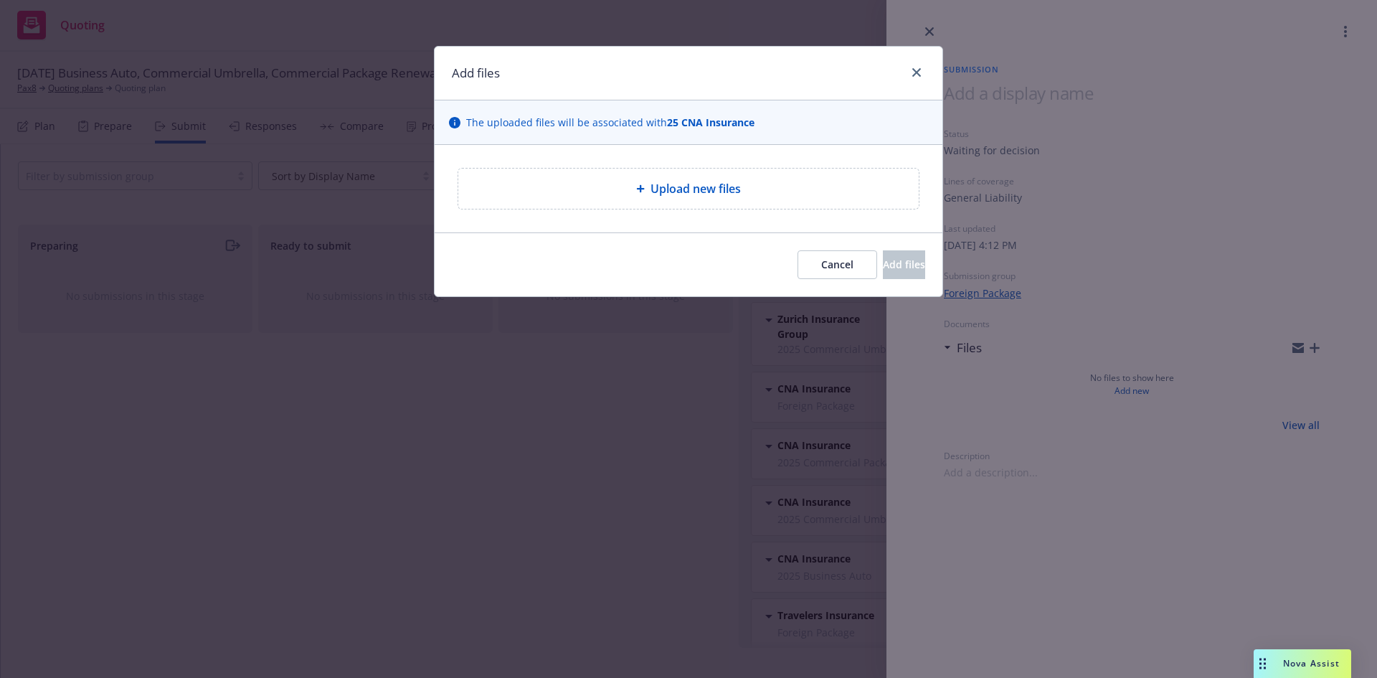
type textarea "x"
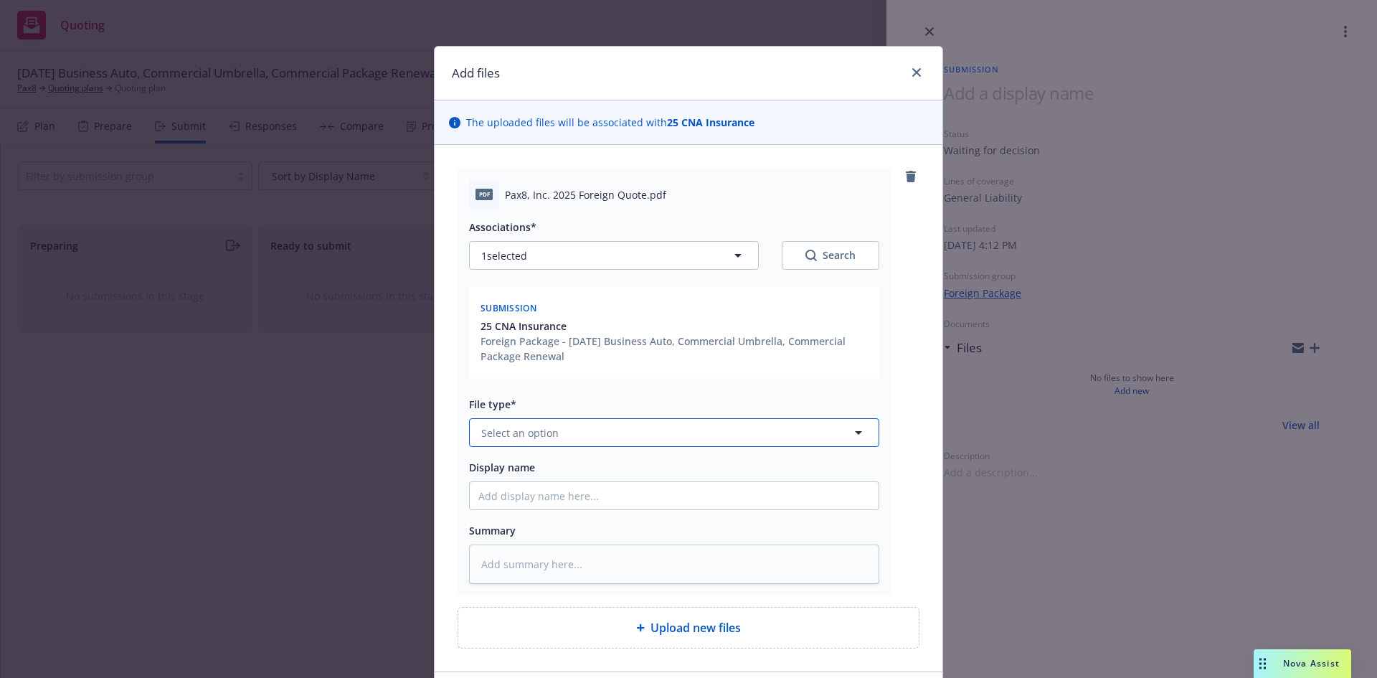
click at [543, 431] on span "Select an option" at bounding box center [519, 432] width 77 height 15
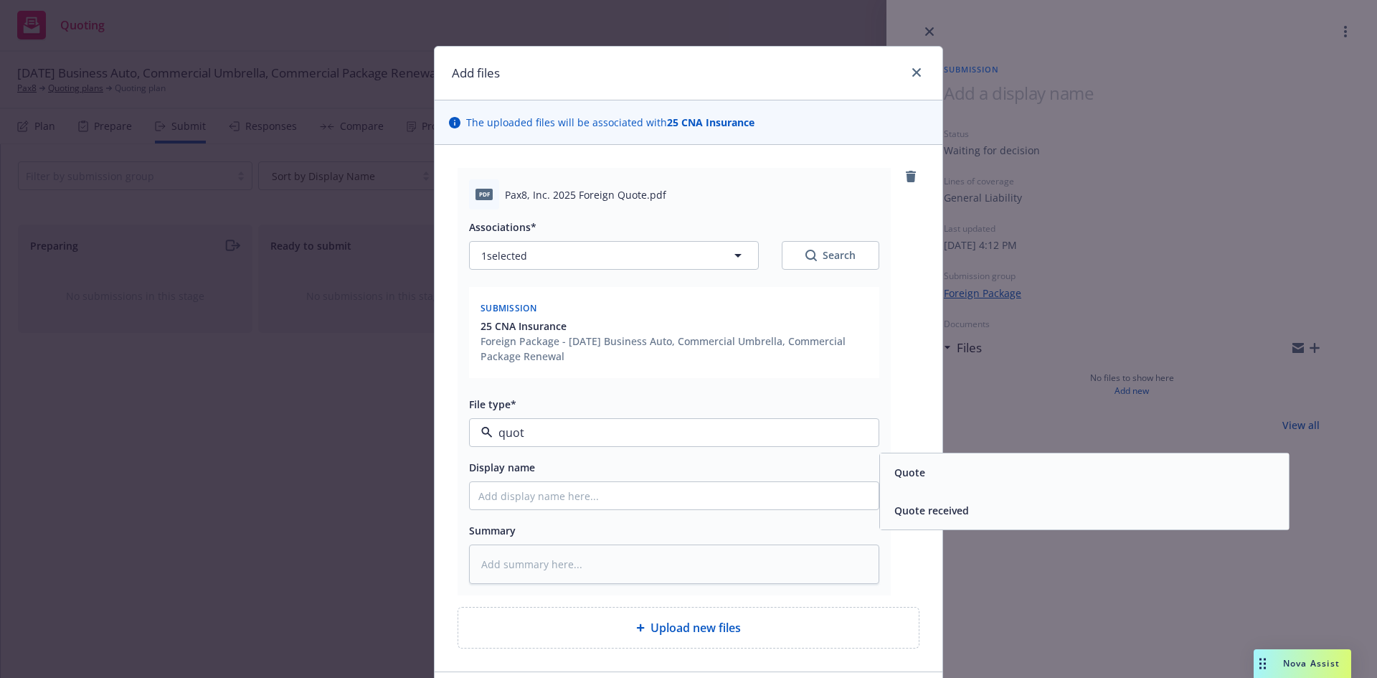
type input "quote"
click at [900, 463] on div "Quote" at bounding box center [907, 472] width 39 height 21
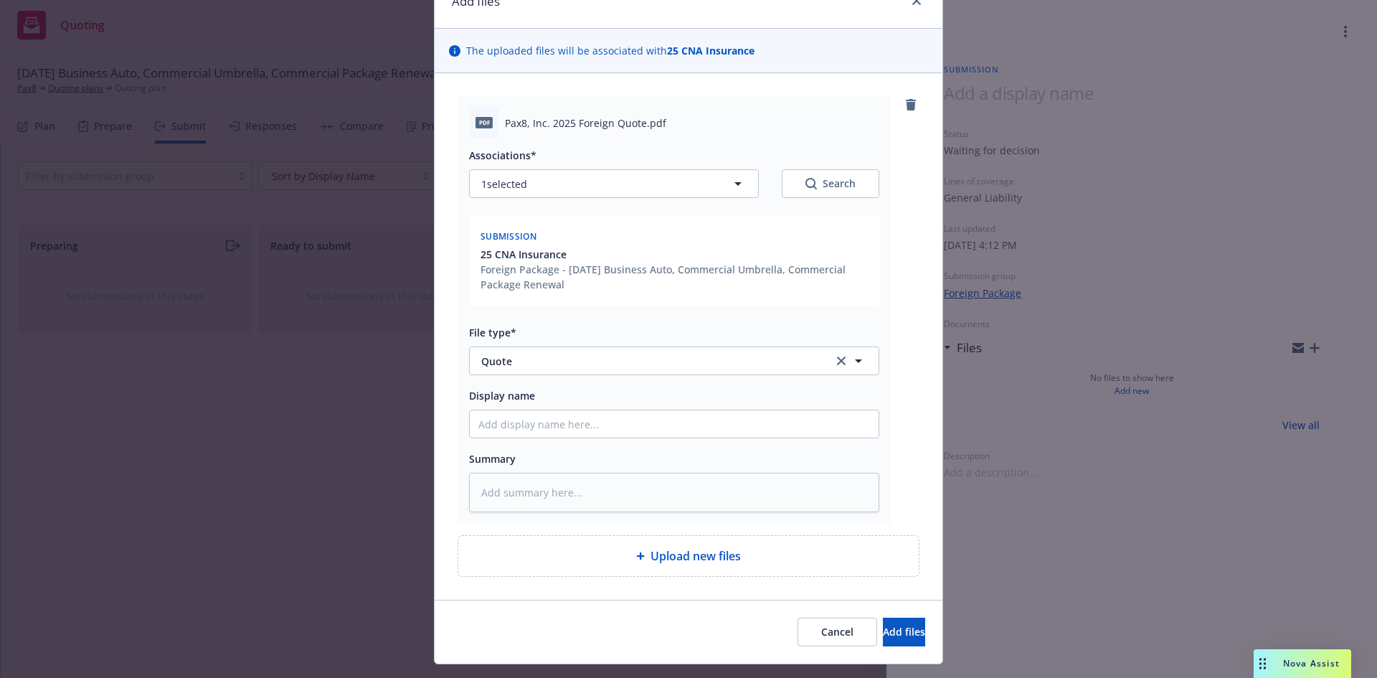
scroll to position [104, 0]
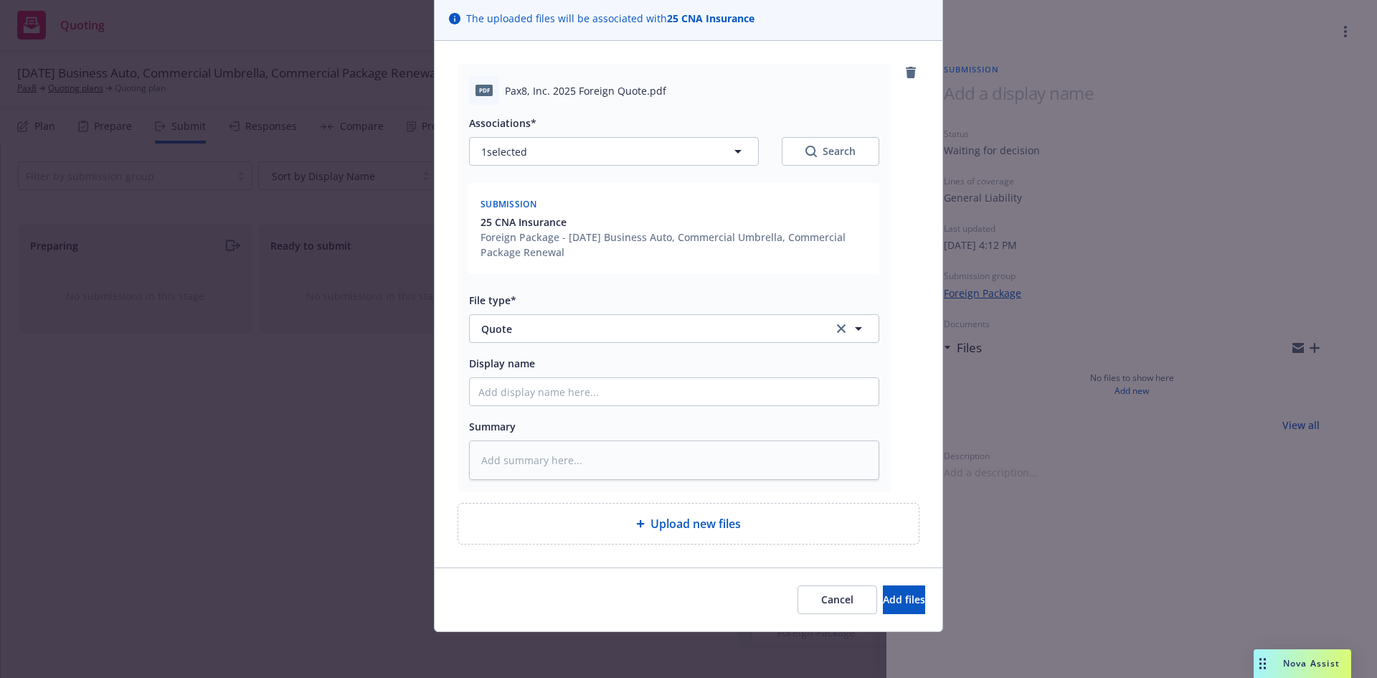
type textarea "x"
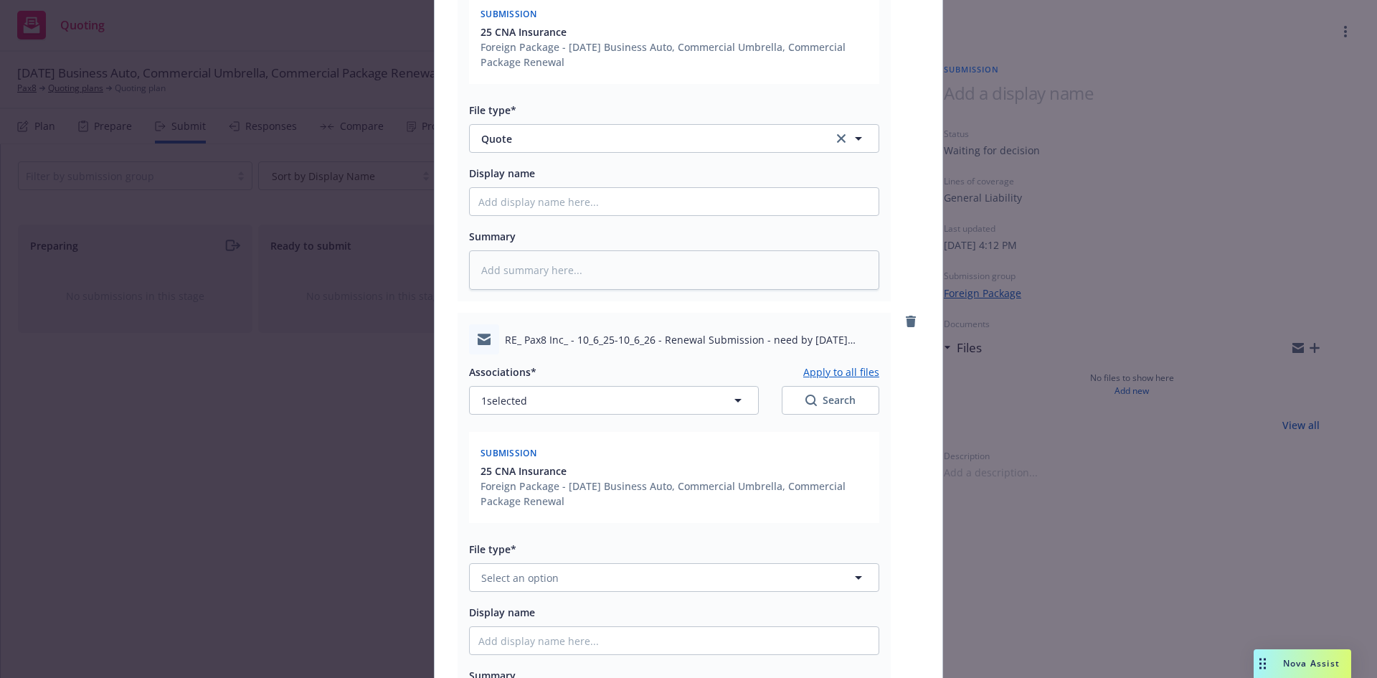
scroll to position [439, 0]
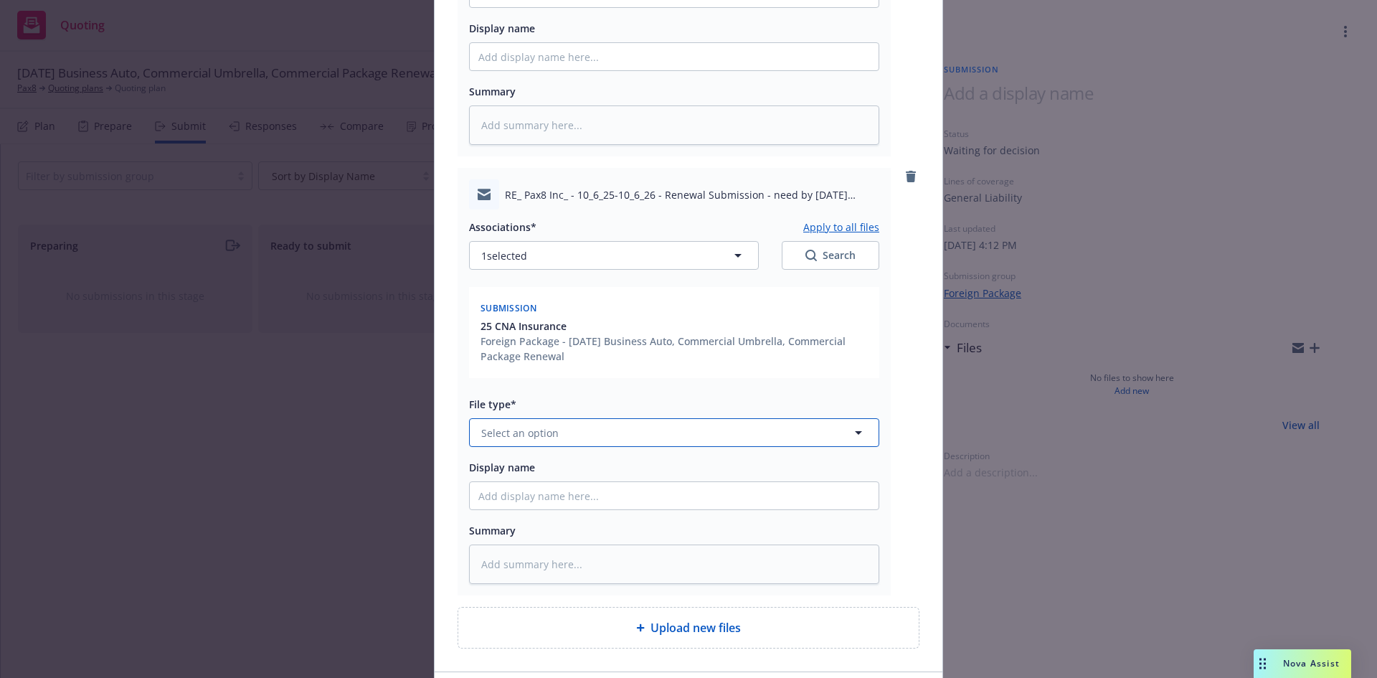
click at [576, 430] on button "Select an option" at bounding box center [674, 432] width 410 height 29
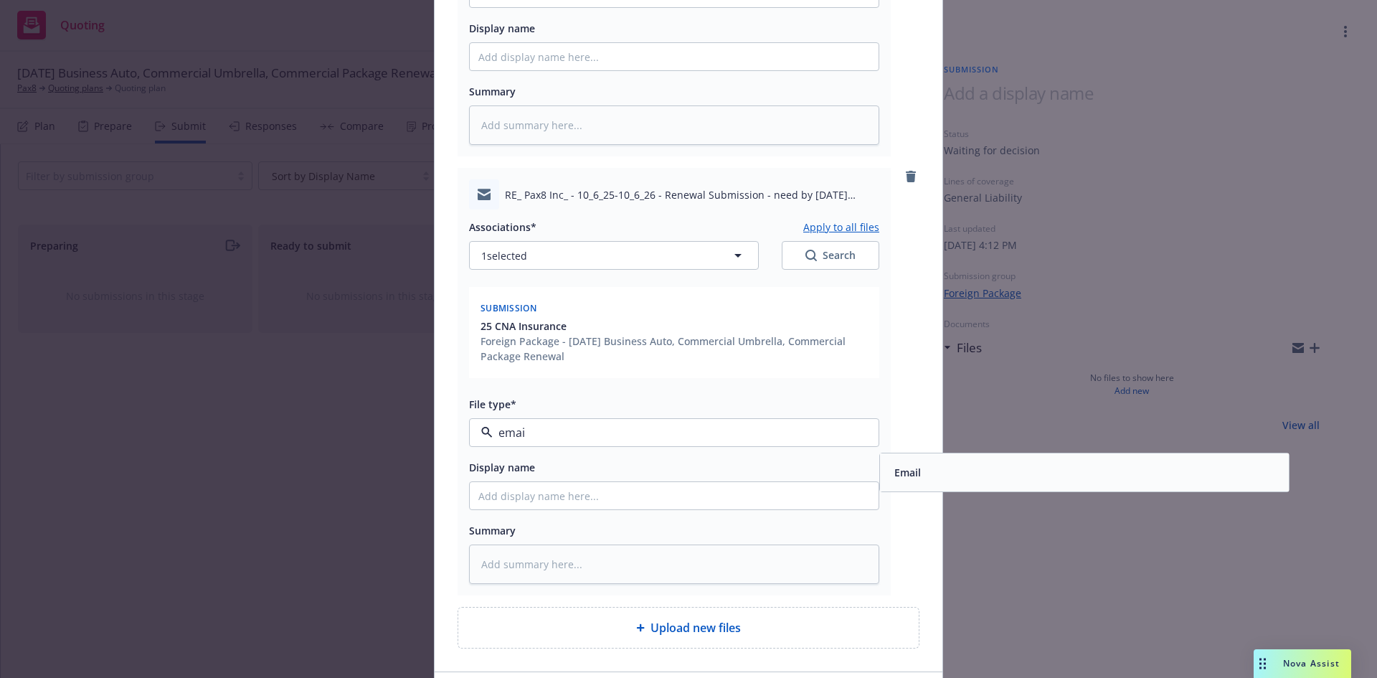
type input "email"
click at [935, 477] on div "Email" at bounding box center [1084, 472] width 392 height 21
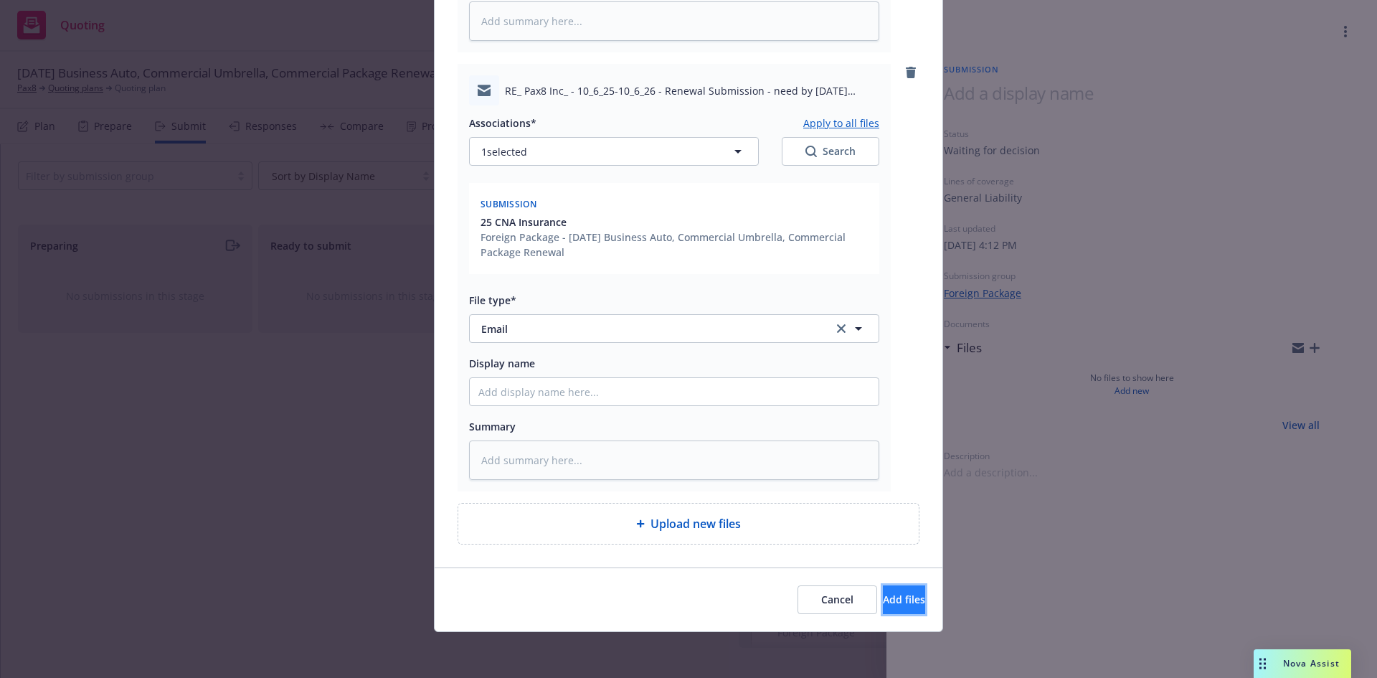
click at [892, 595] on span "Add files" at bounding box center [904, 599] width 42 height 14
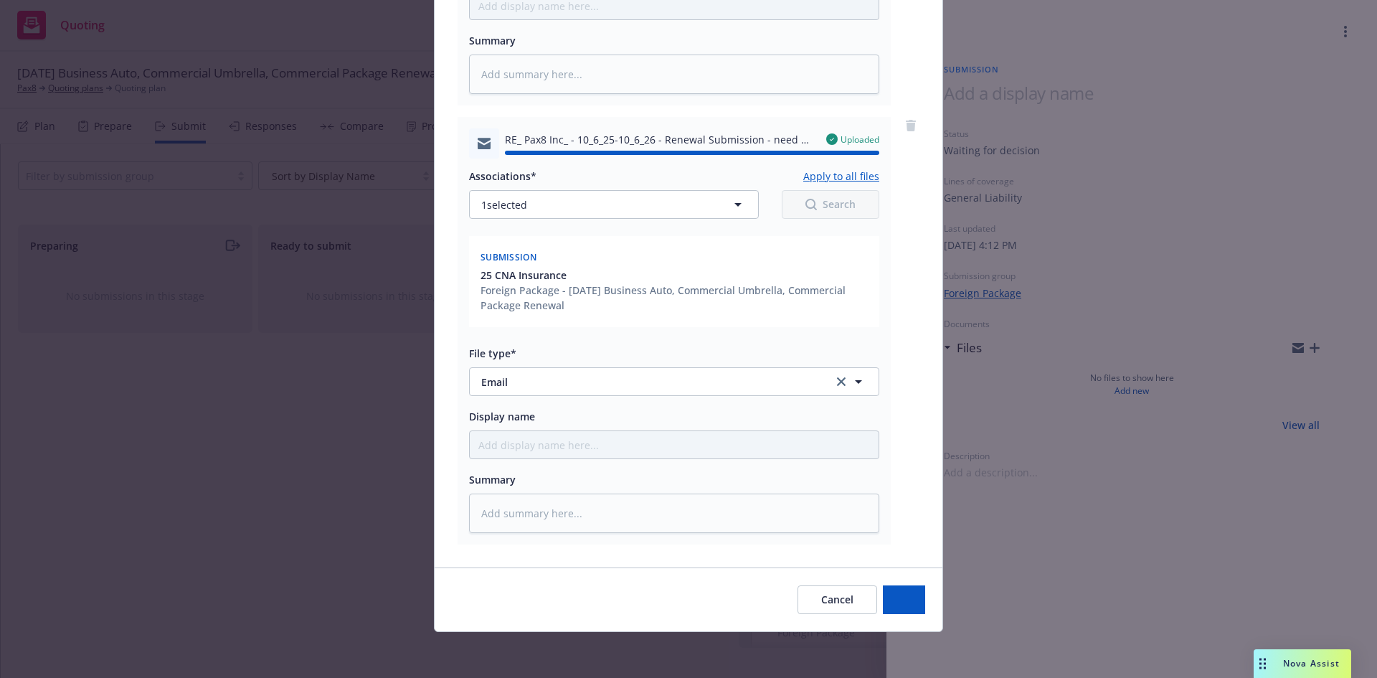
type textarea "x"
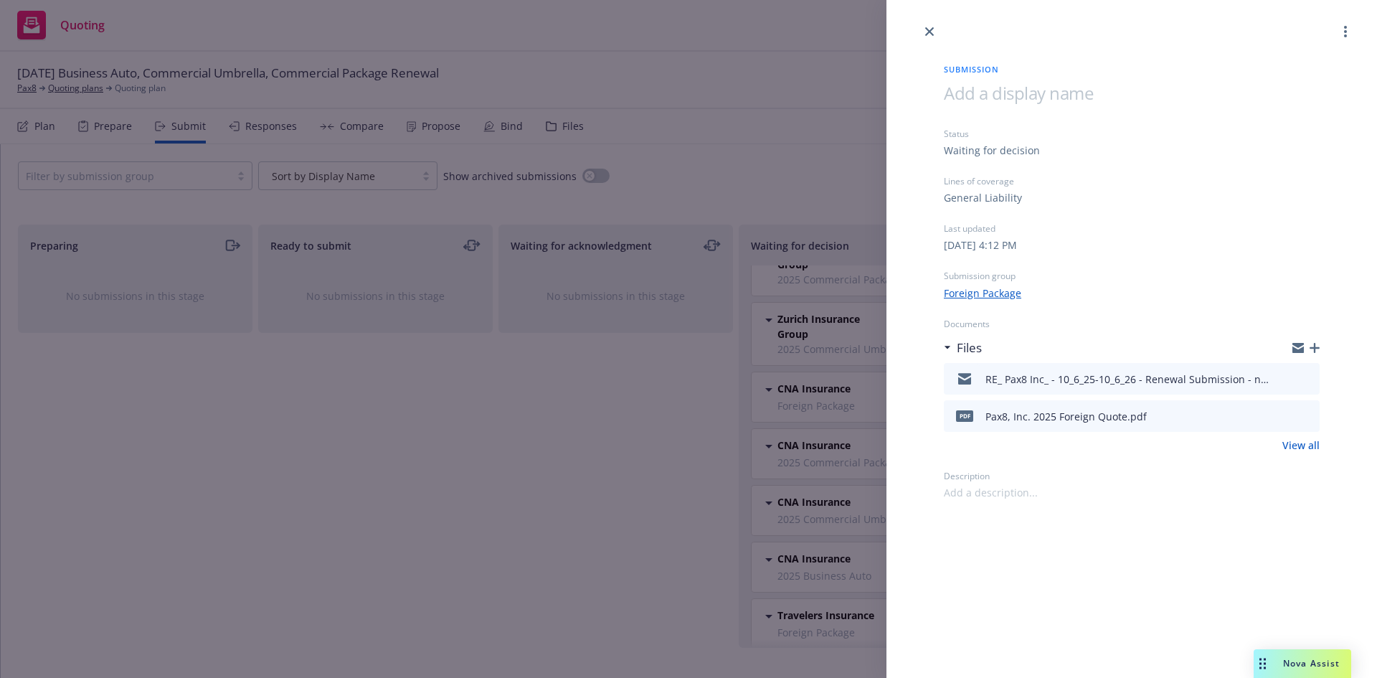
click at [412, 499] on div "Submission Status Waiting for decision Lines of coverage General Liability Last…" at bounding box center [688, 339] width 1377 height 678
